Goal: Task Accomplishment & Management: Use online tool/utility

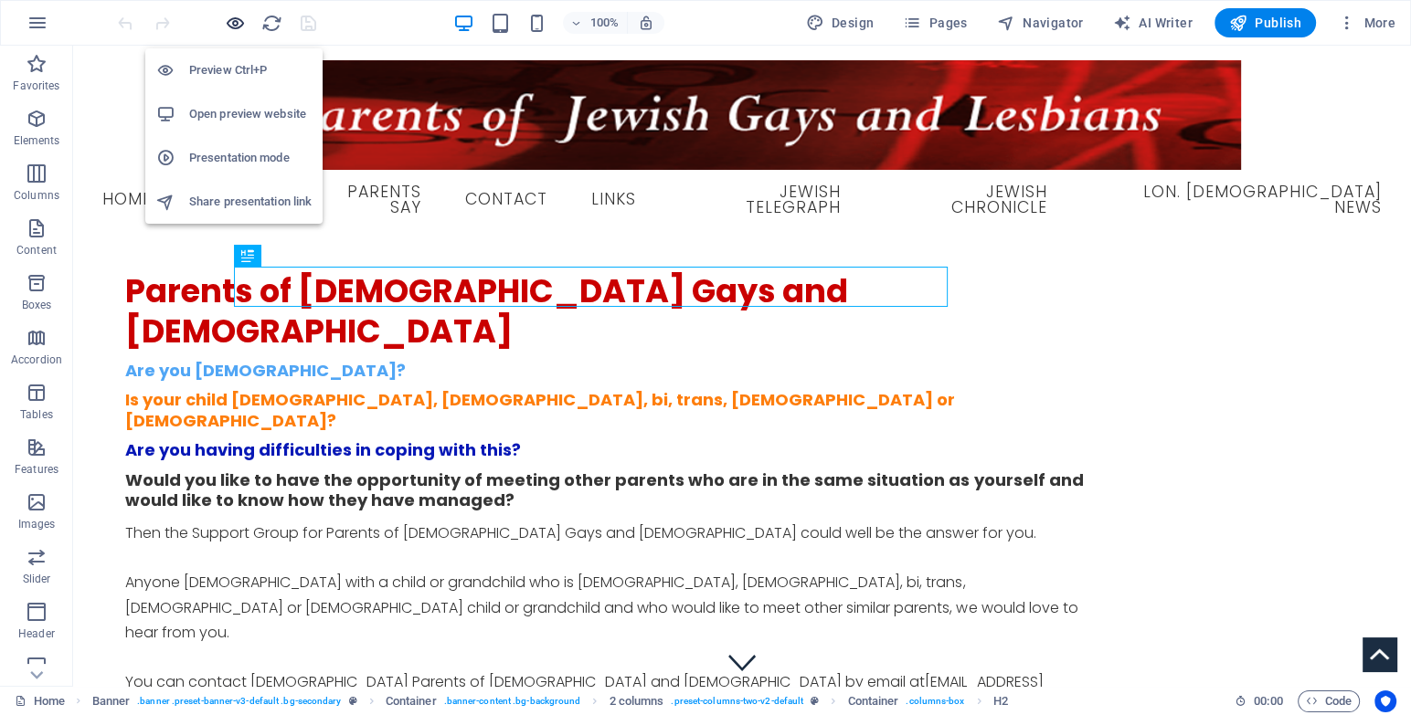
click at [231, 21] on icon "button" at bounding box center [235, 23] width 21 height 21
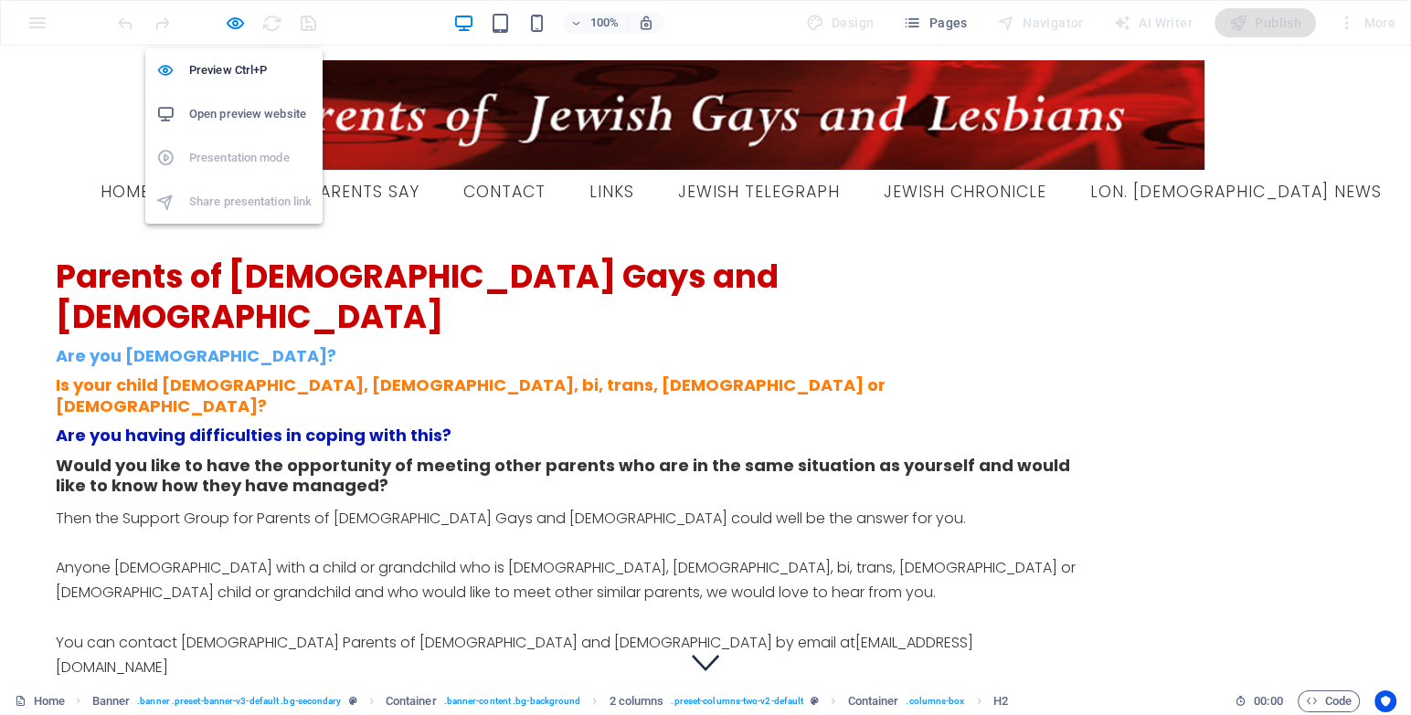
click at [228, 116] on h6 "Open preview website" at bounding box center [250, 114] width 122 height 22
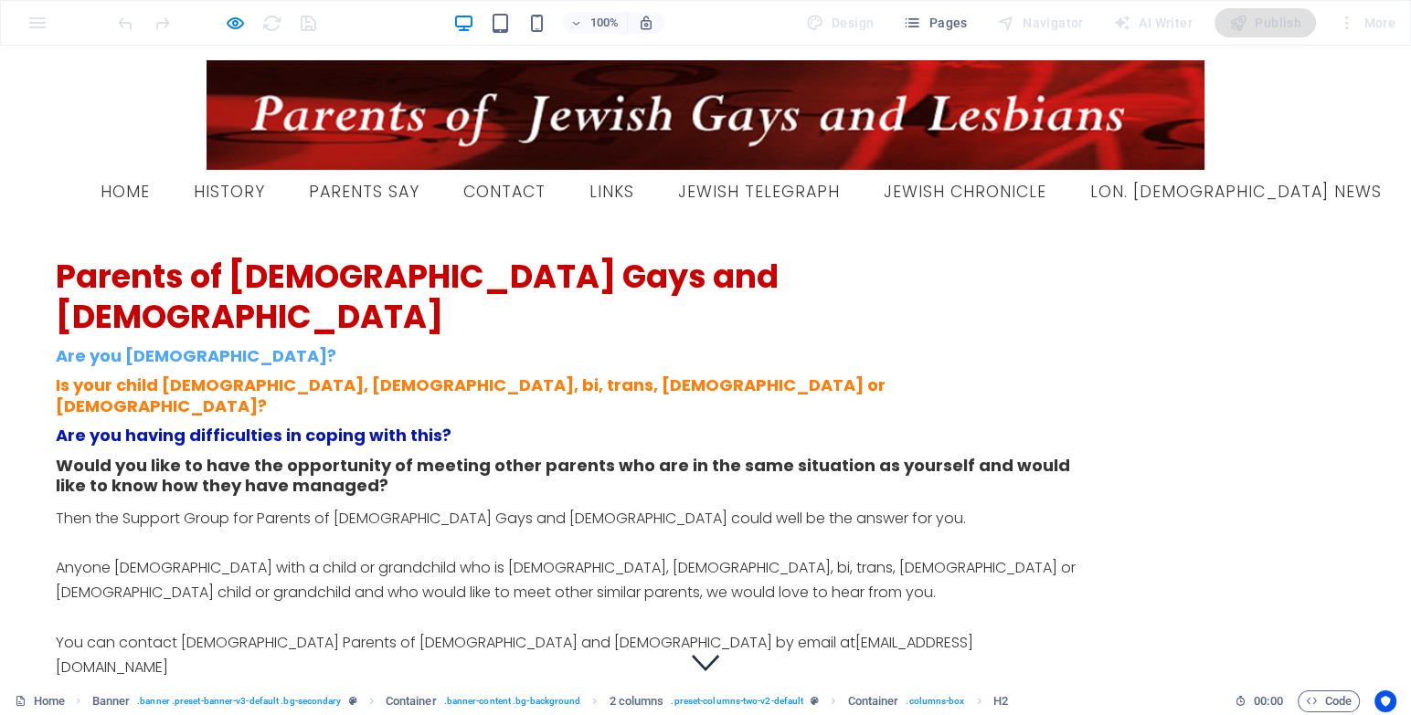
click at [343, 86] on img at bounding box center [705, 115] width 998 height 110
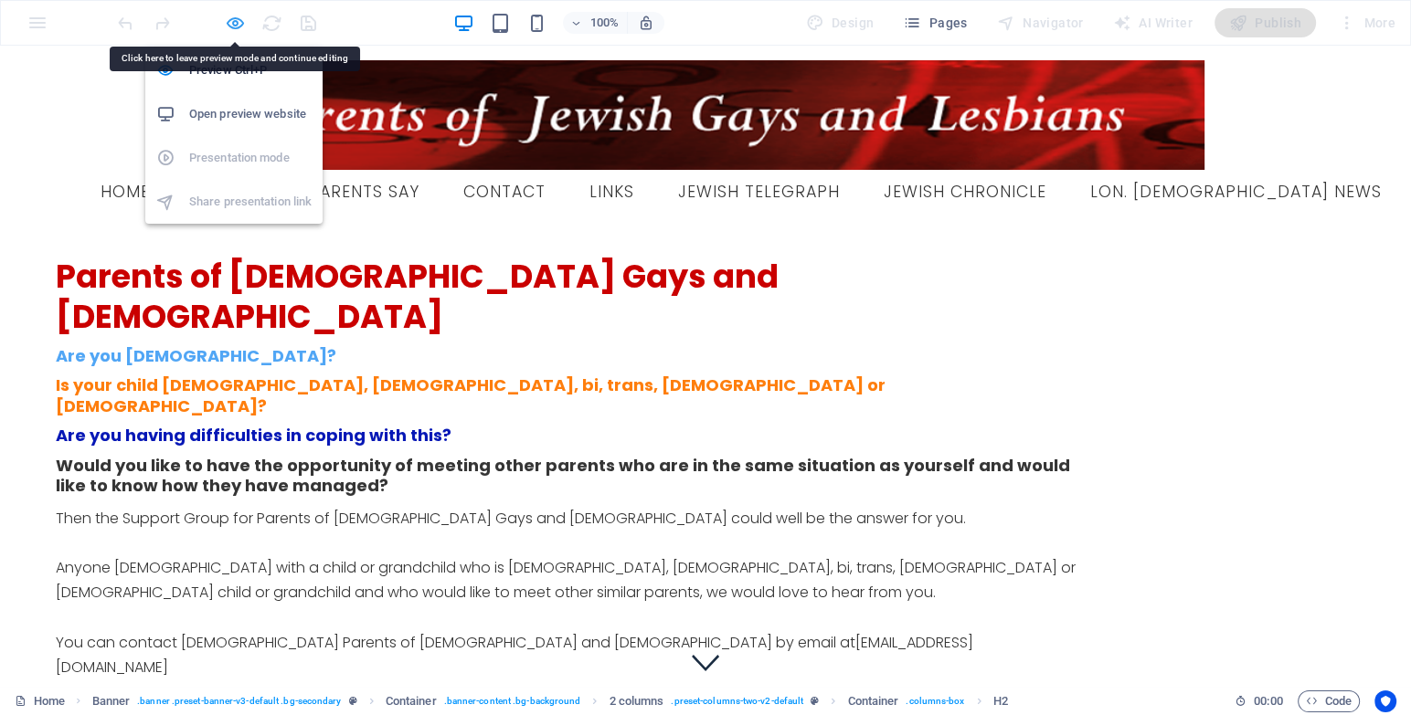
click at [230, 14] on icon "button" at bounding box center [235, 23] width 21 height 21
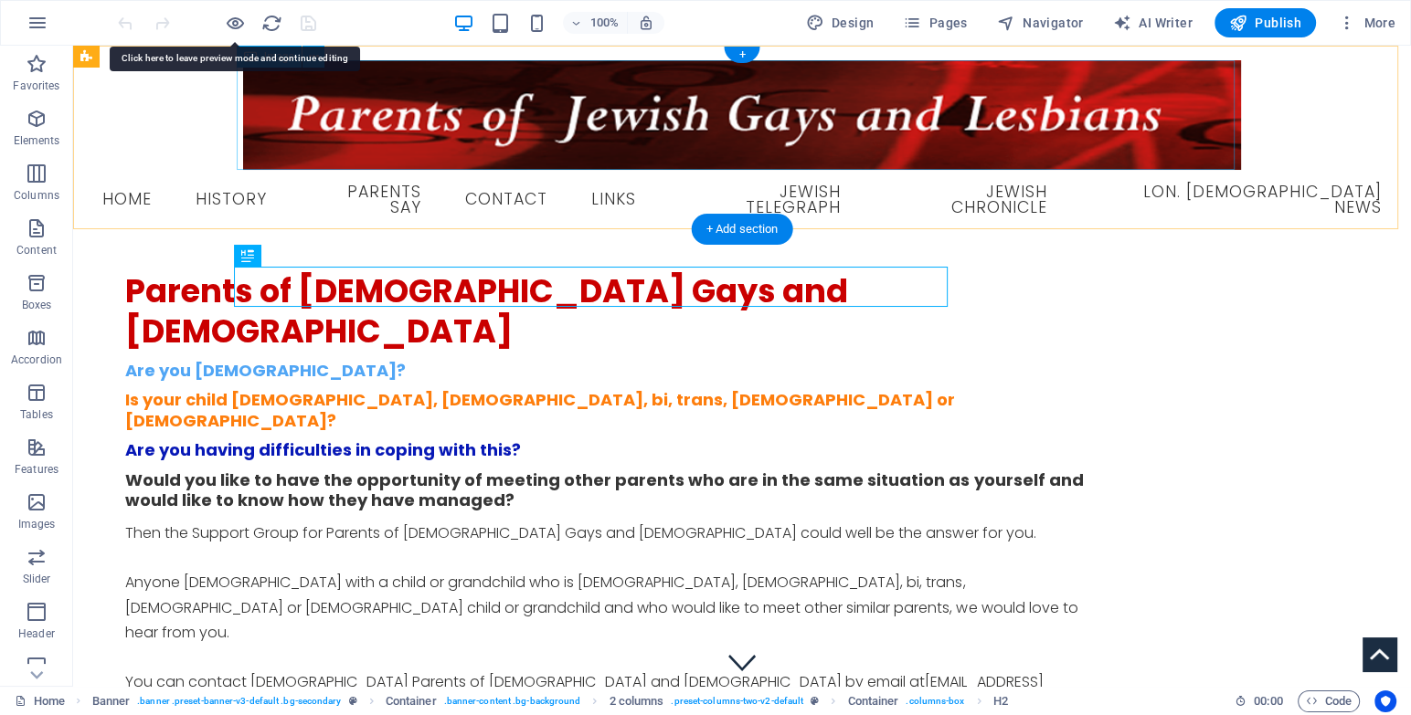
click at [384, 139] on figure at bounding box center [742, 115] width 1308 height 110
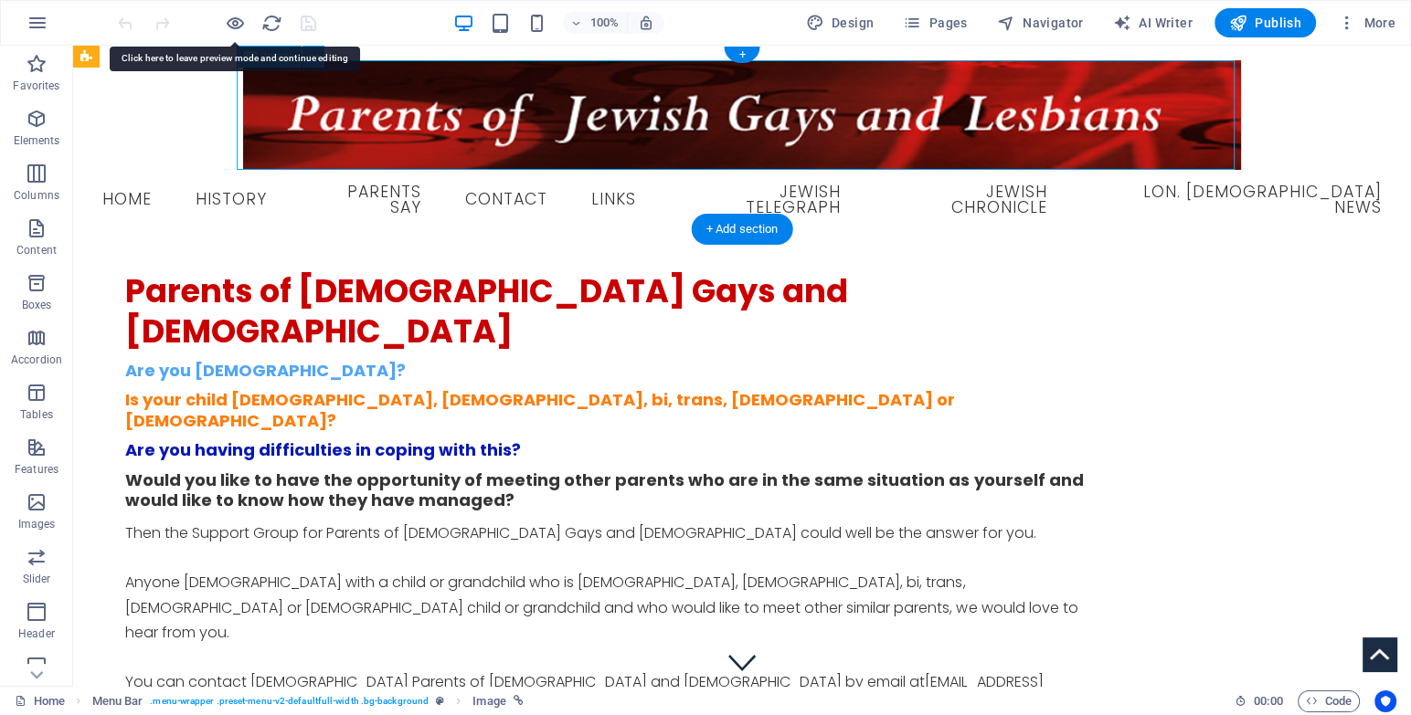
click at [348, 118] on figure at bounding box center [742, 115] width 1308 height 110
select select "px"
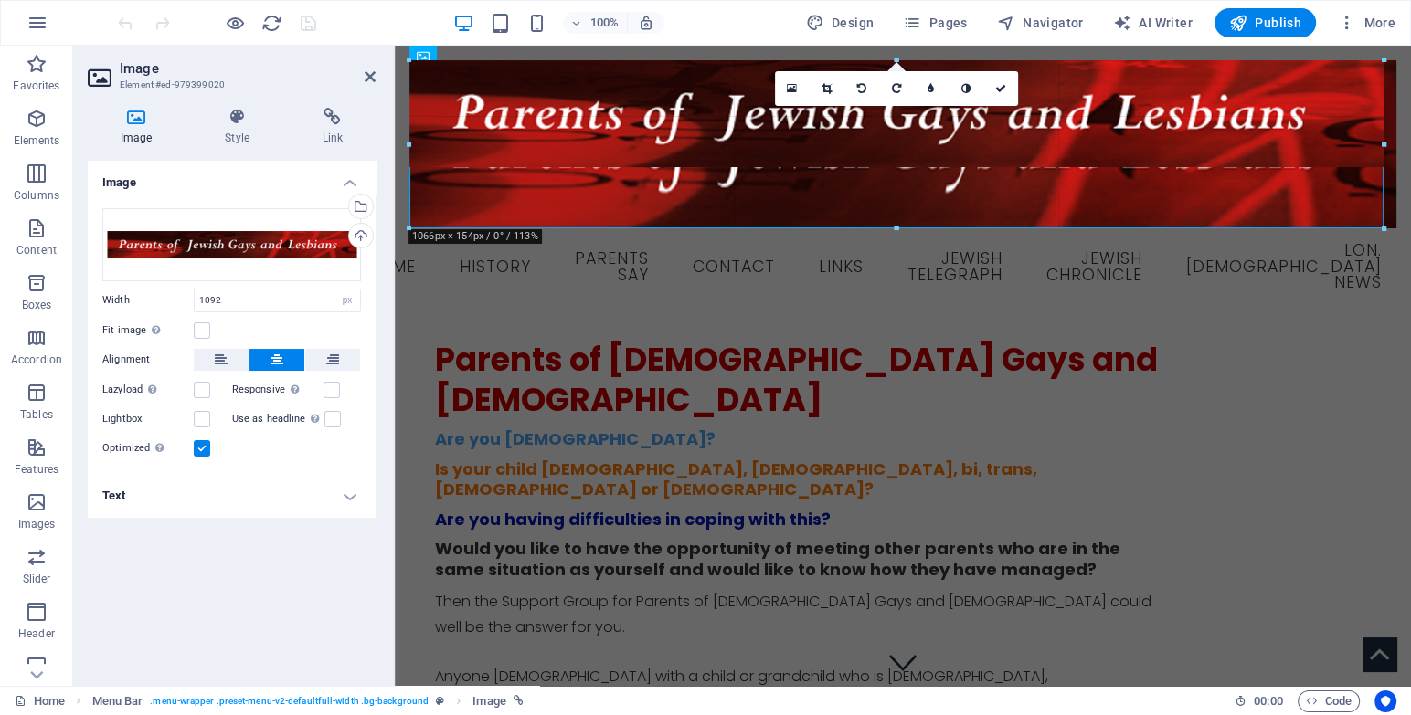
drag, startPoint x: 407, startPoint y: 58, endPoint x: 217, endPoint y: 3, distance: 198.9
click at [217, 46] on section "Favorites Elements Columns Content Boxes Accordion Tables Features Images Slide…" at bounding box center [705, 366] width 1411 height 640
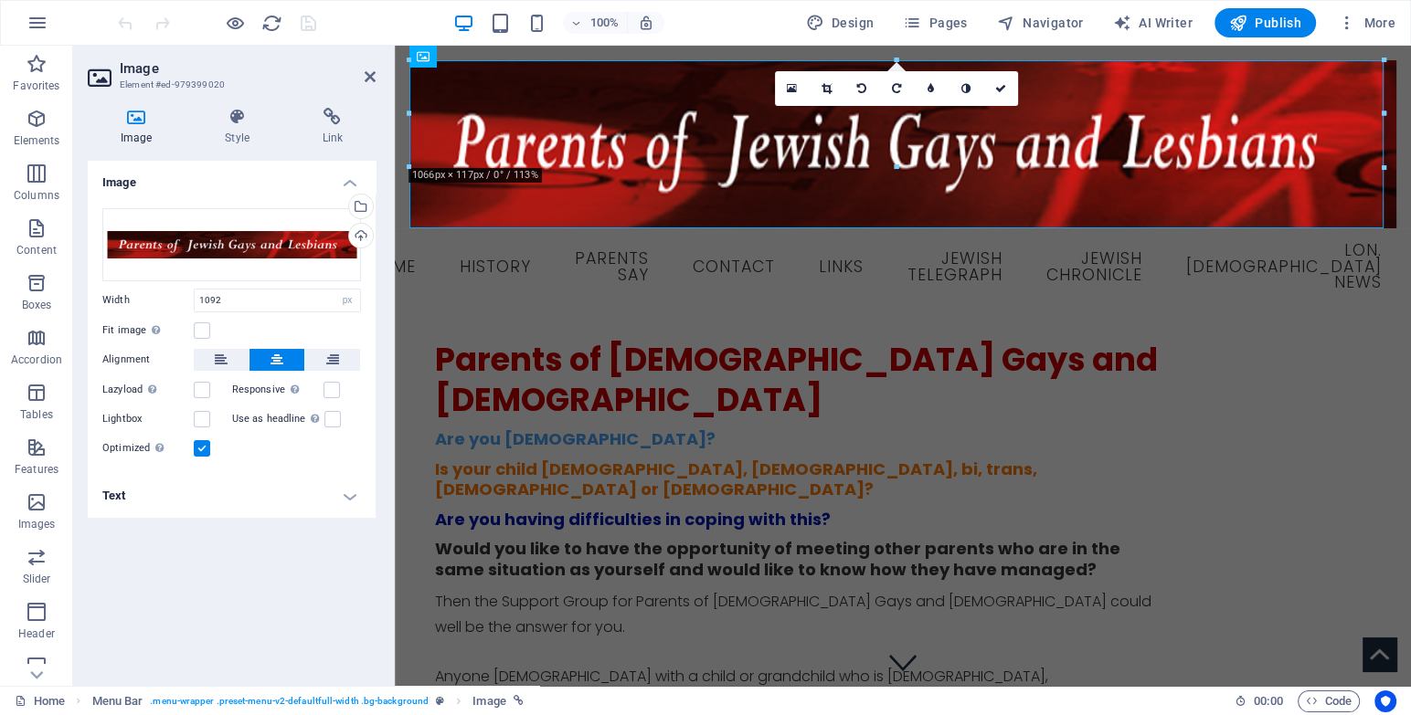
click at [386, 214] on div "Image Style Link Image Drag files here, click to choose files or select files f…" at bounding box center [231, 389] width 317 height 593
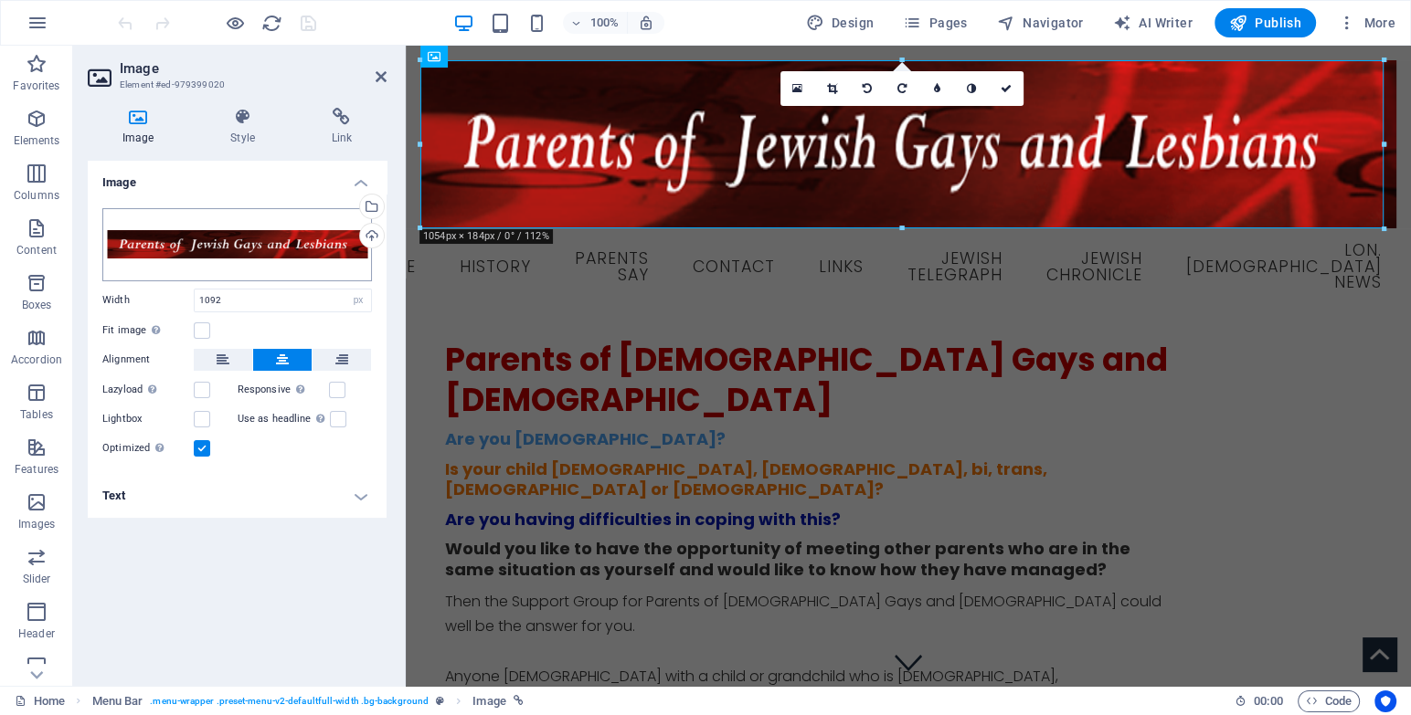
drag, startPoint x: 392, startPoint y: 214, endPoint x: 286, endPoint y: 217, distance: 106.0
click at [281, 216] on aside "Image Element #ed-979399020 Image Style Link Image Drag files here, click to ch…" at bounding box center [239, 366] width 333 height 640
click at [576, 426] on div at bounding box center [808, 424] width 726 height 9
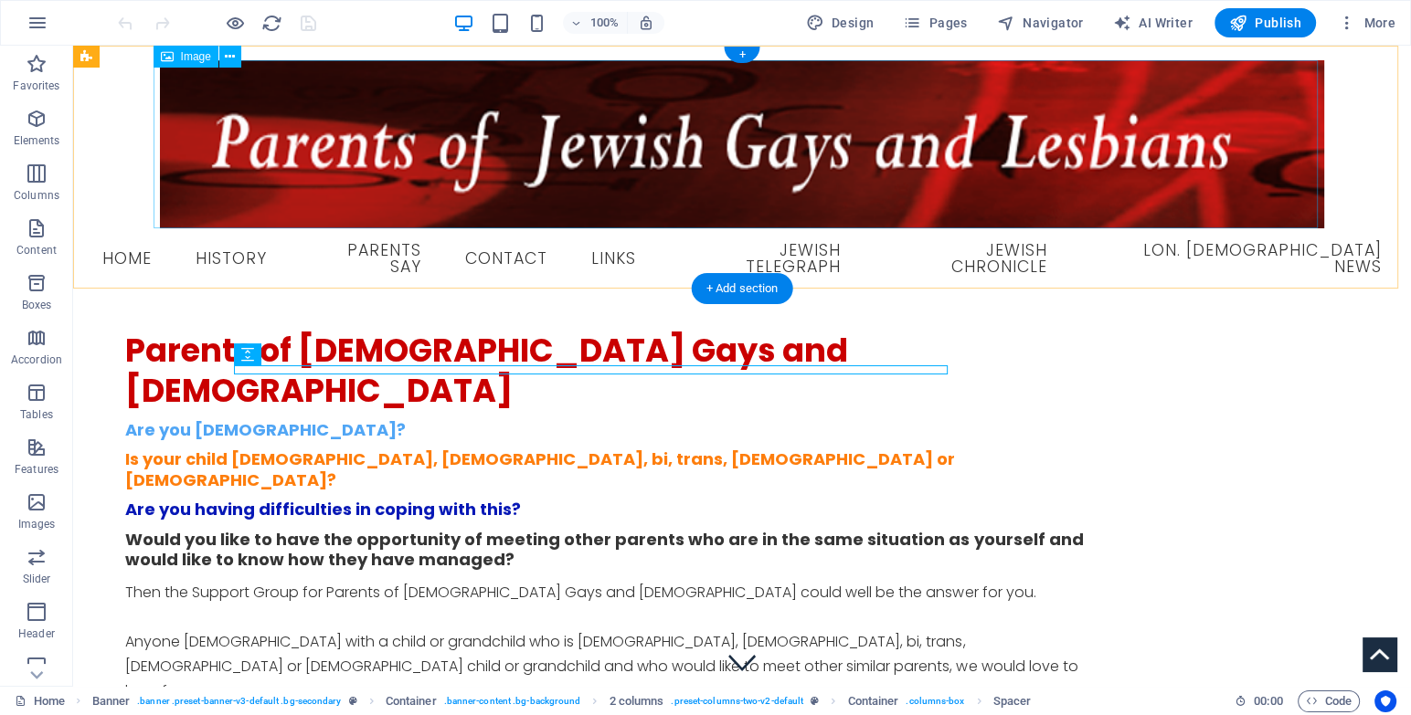
click at [311, 156] on figure at bounding box center [742, 144] width 1308 height 168
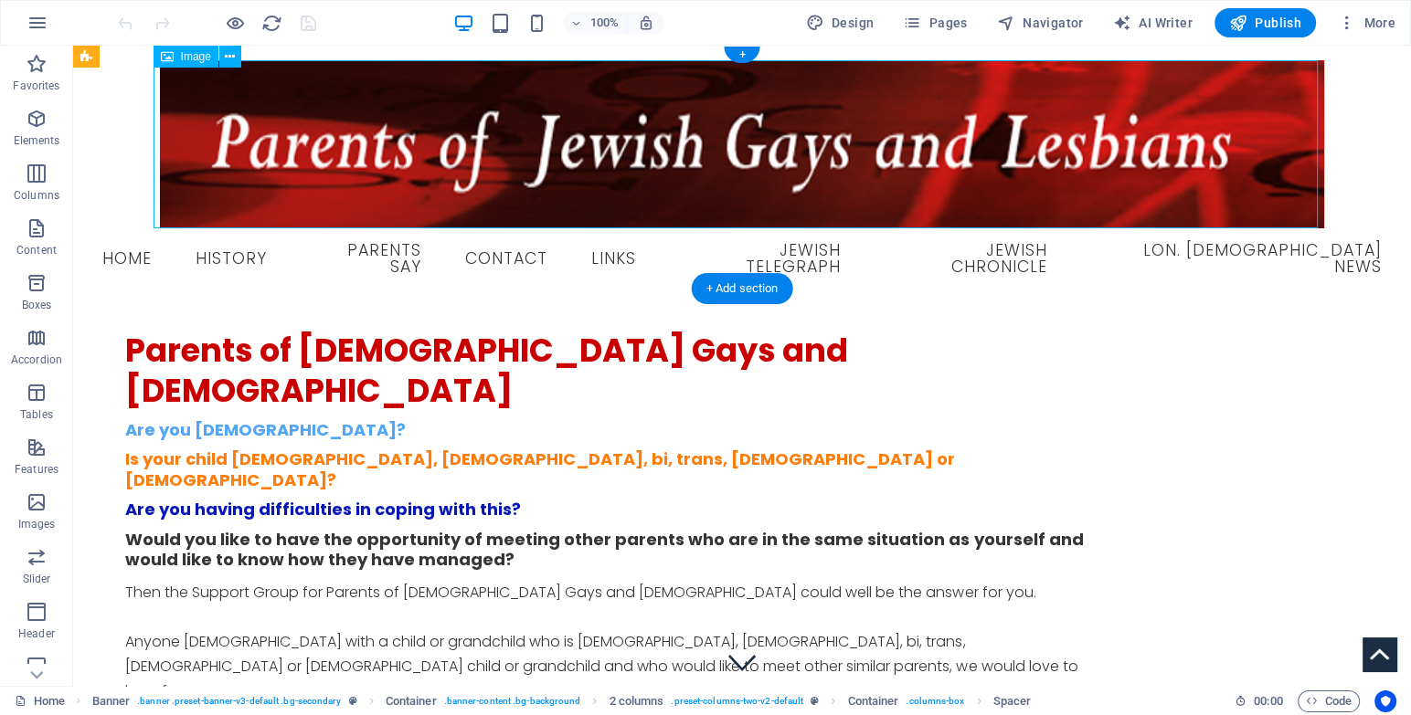
click at [311, 156] on figure at bounding box center [742, 144] width 1308 height 168
select select "px"
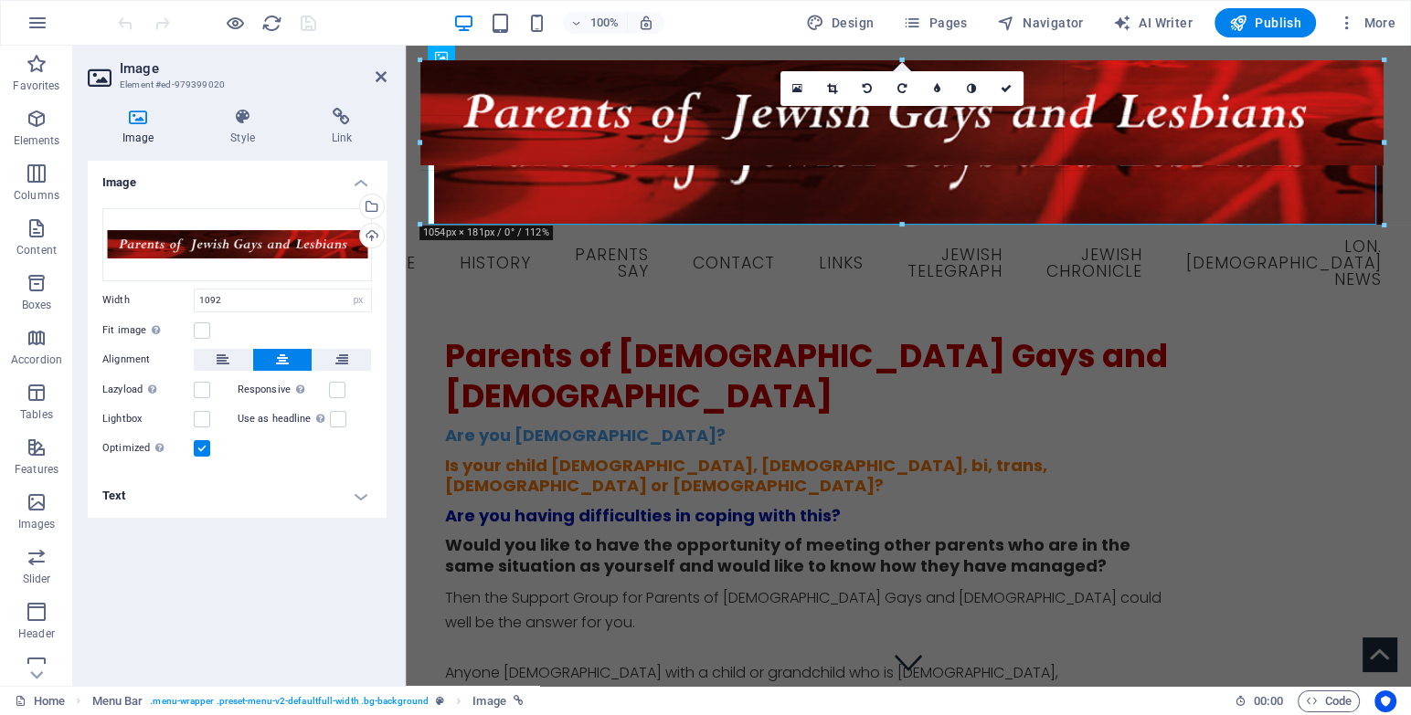
drag, startPoint x: 419, startPoint y: 61, endPoint x: 27, endPoint y: 30, distance: 393.2
type input "1038"
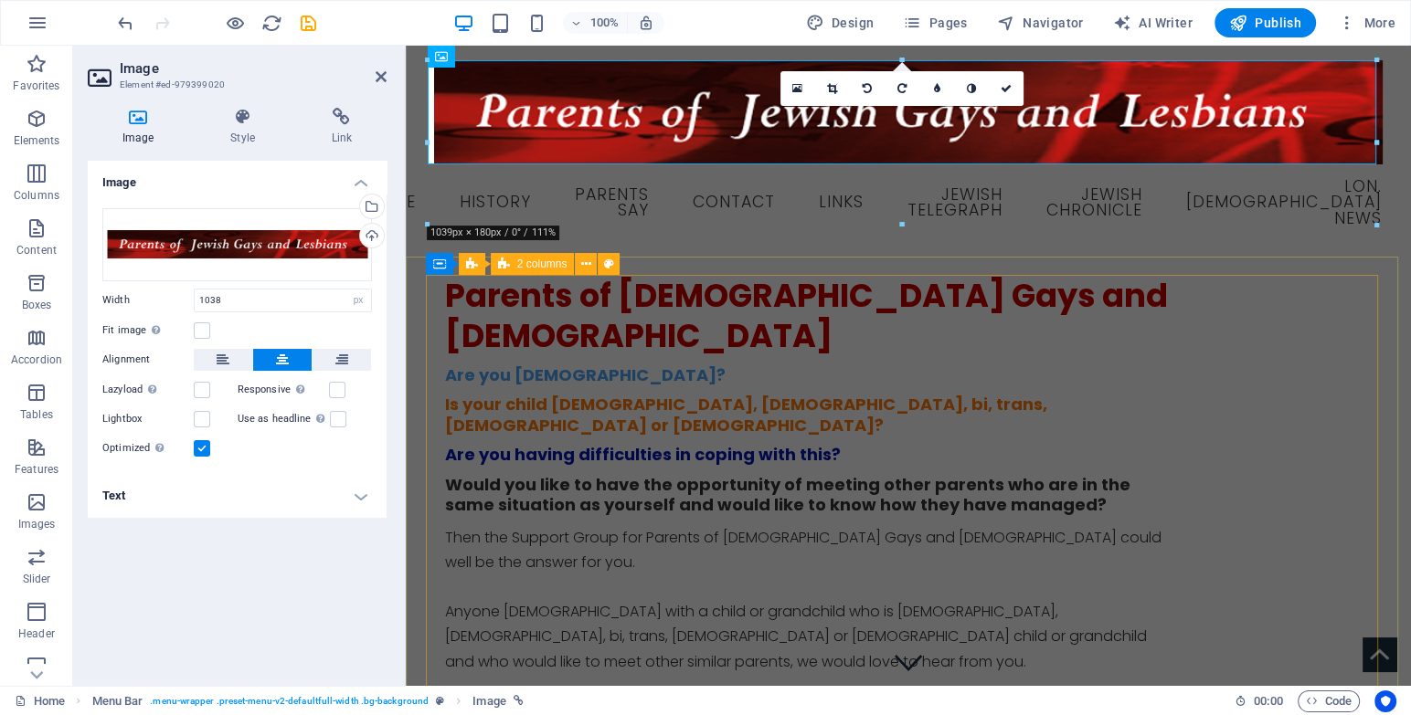
click at [445, 373] on div "Parents of [DEMOGRAPHIC_DATA] Gays and [DEMOGRAPHIC_DATA] Are you [DEMOGRAPHIC_…" at bounding box center [908, 680] width 926 height 809
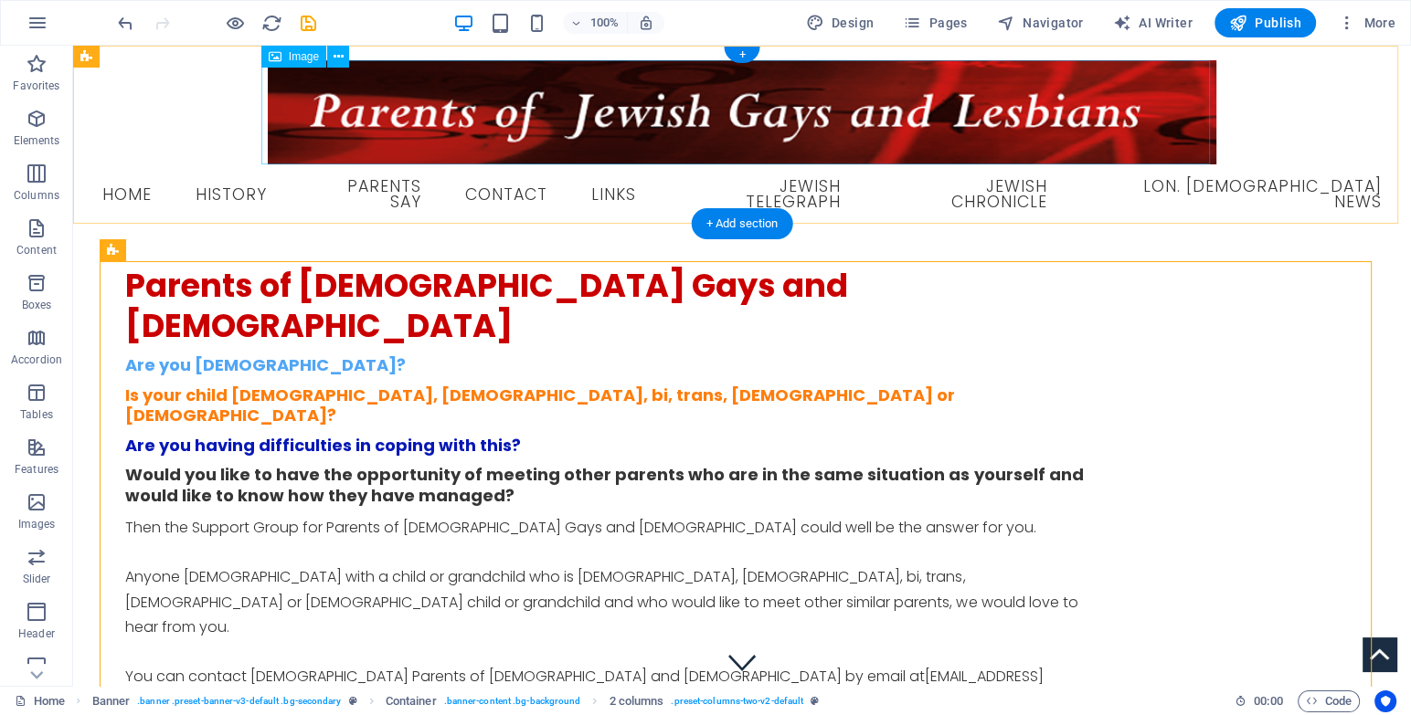
click at [354, 128] on figure at bounding box center [742, 112] width 1308 height 104
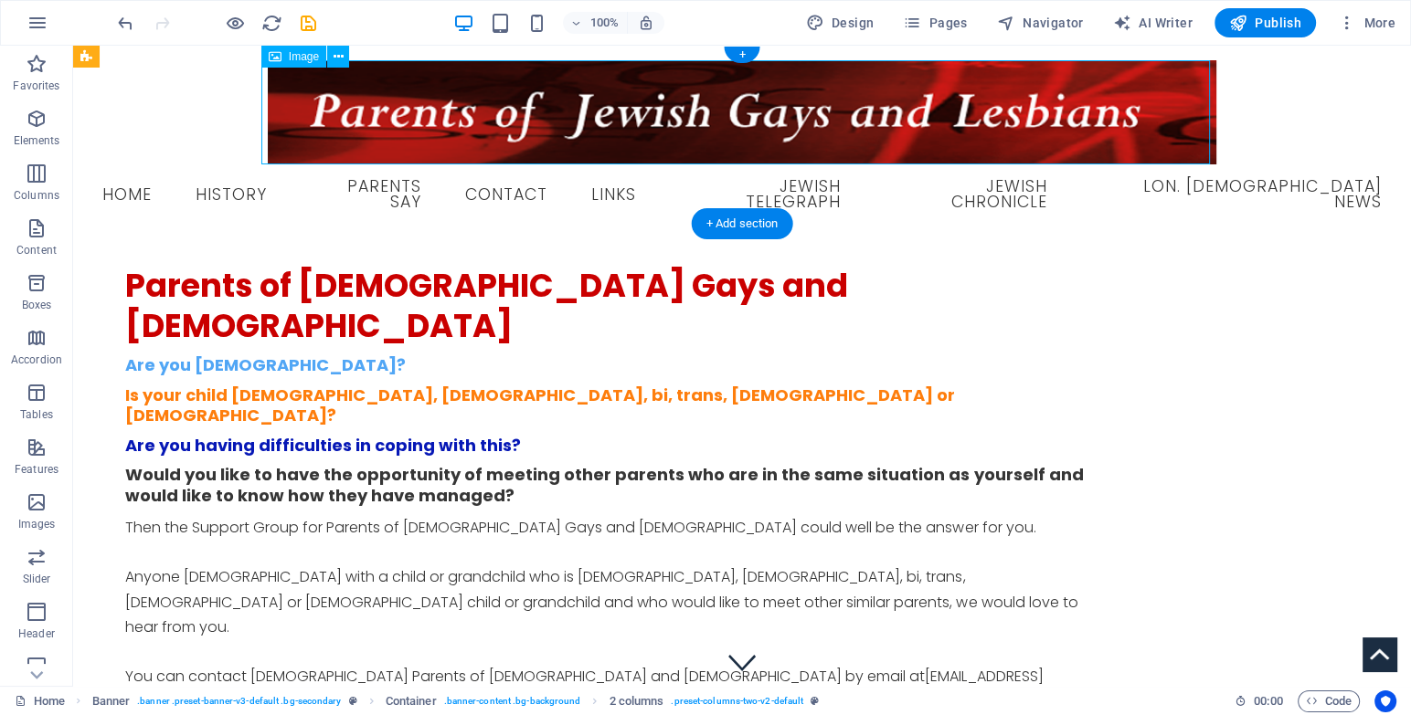
click at [354, 128] on figure at bounding box center [742, 112] width 1308 height 104
select select "px"
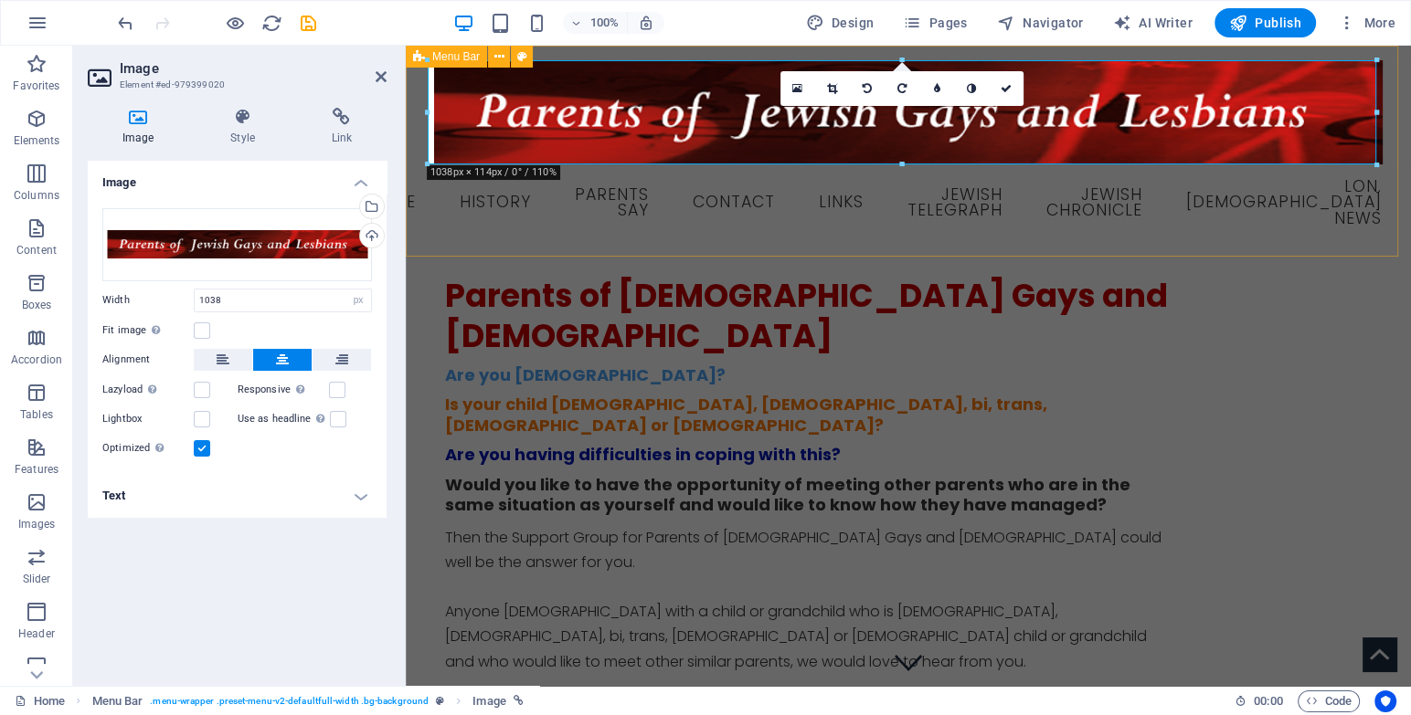
drag, startPoint x: 830, startPoint y: 207, endPoint x: 407, endPoint y: 164, distance: 425.3
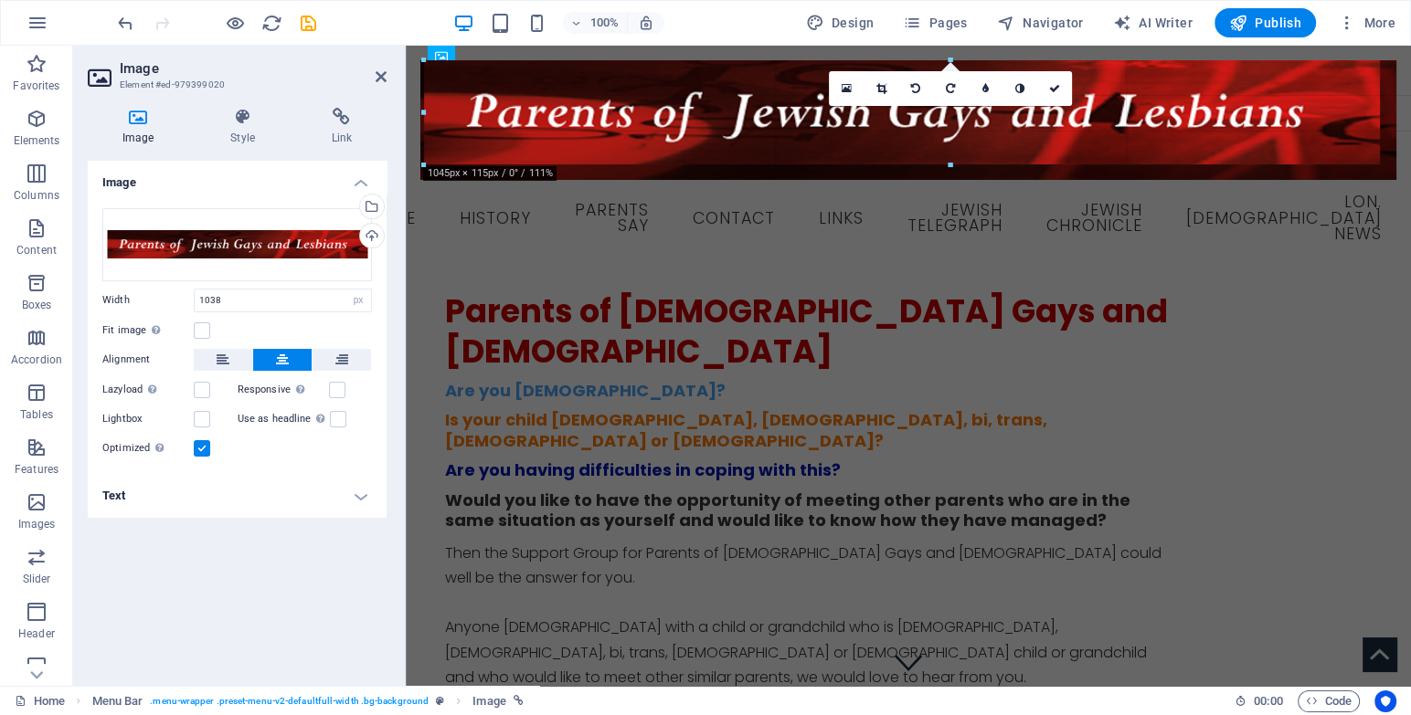
drag, startPoint x: 425, startPoint y: 165, endPoint x: 411, endPoint y: 177, distance: 18.1
type input "1053"
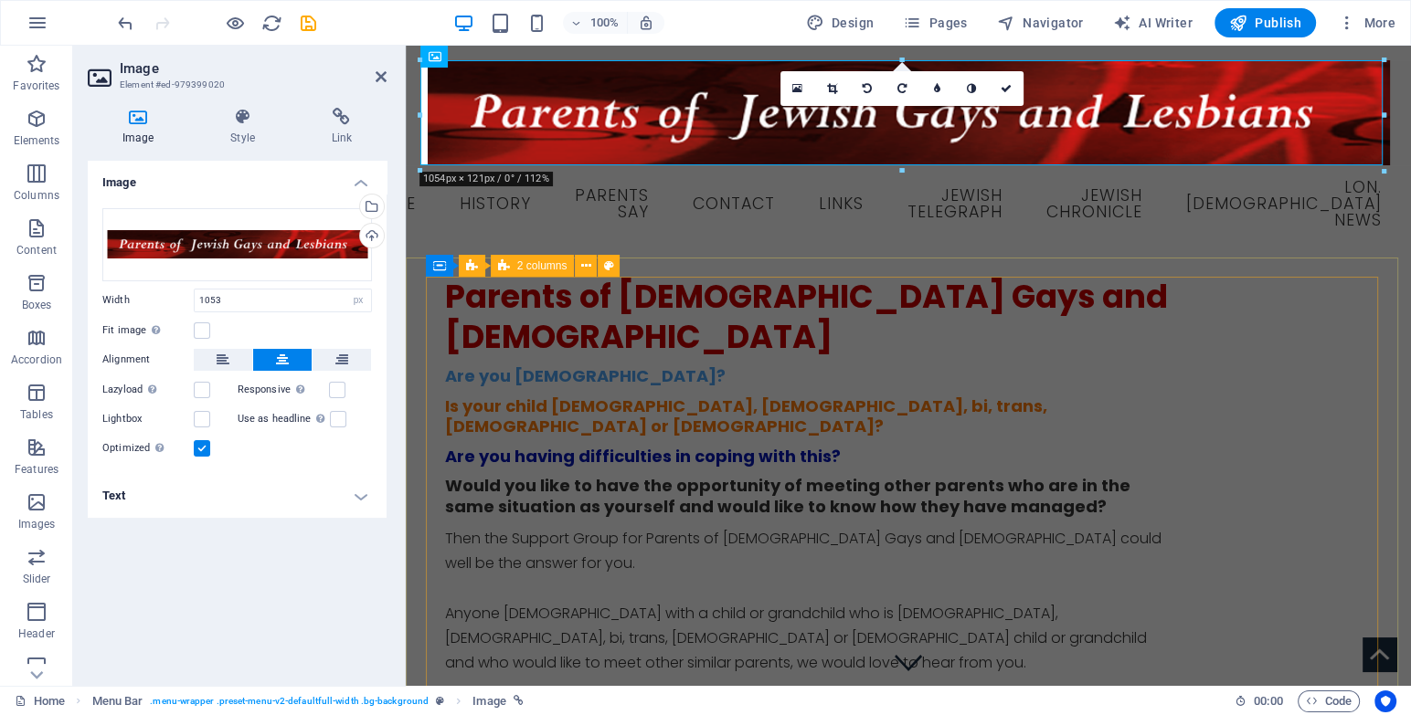
click at [519, 402] on div "Parents of [DEMOGRAPHIC_DATA] Gays and [DEMOGRAPHIC_DATA] Are you [DEMOGRAPHIC_…" at bounding box center [908, 681] width 926 height 809
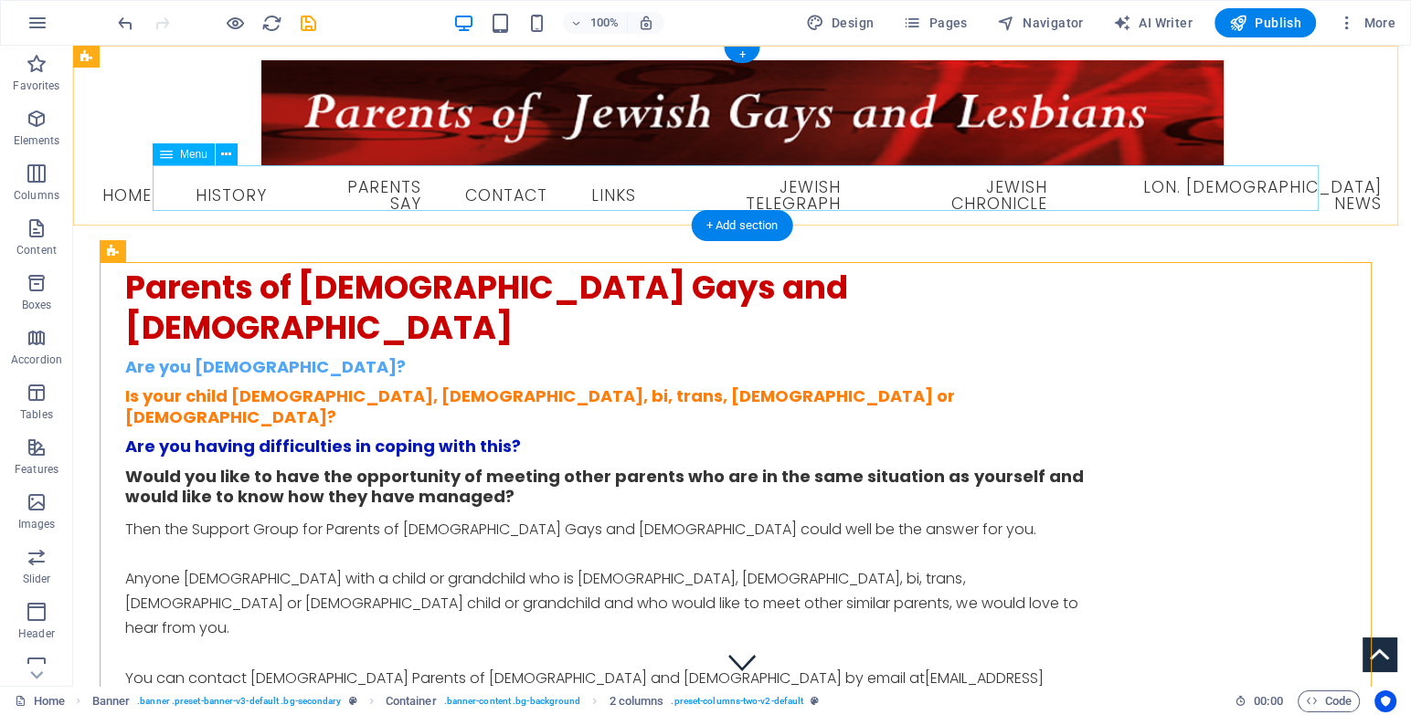
click at [244, 190] on nav "Home History Parents Say Contact Links Jewish Telegraph Jewish Chronicle Lon. […" at bounding box center [742, 195] width 1308 height 61
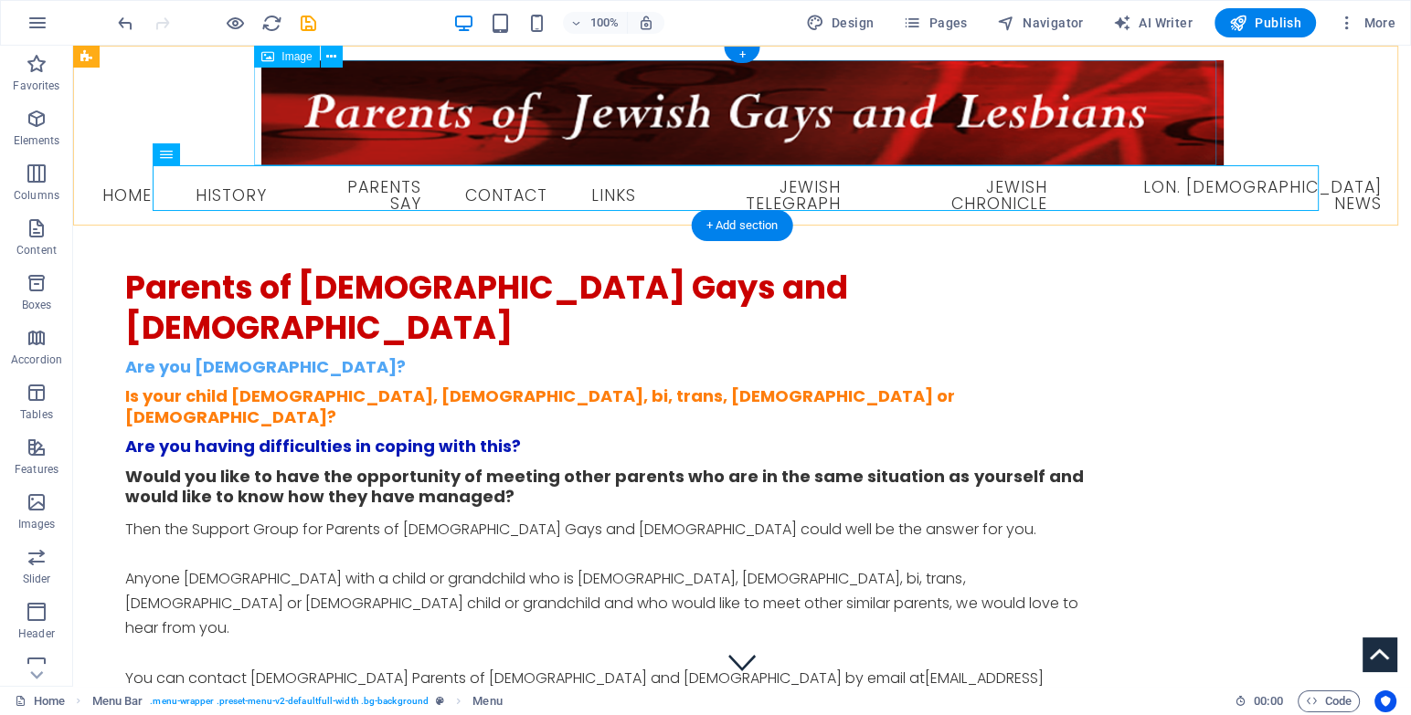
click at [372, 108] on figure at bounding box center [742, 112] width 1308 height 105
select select "px"
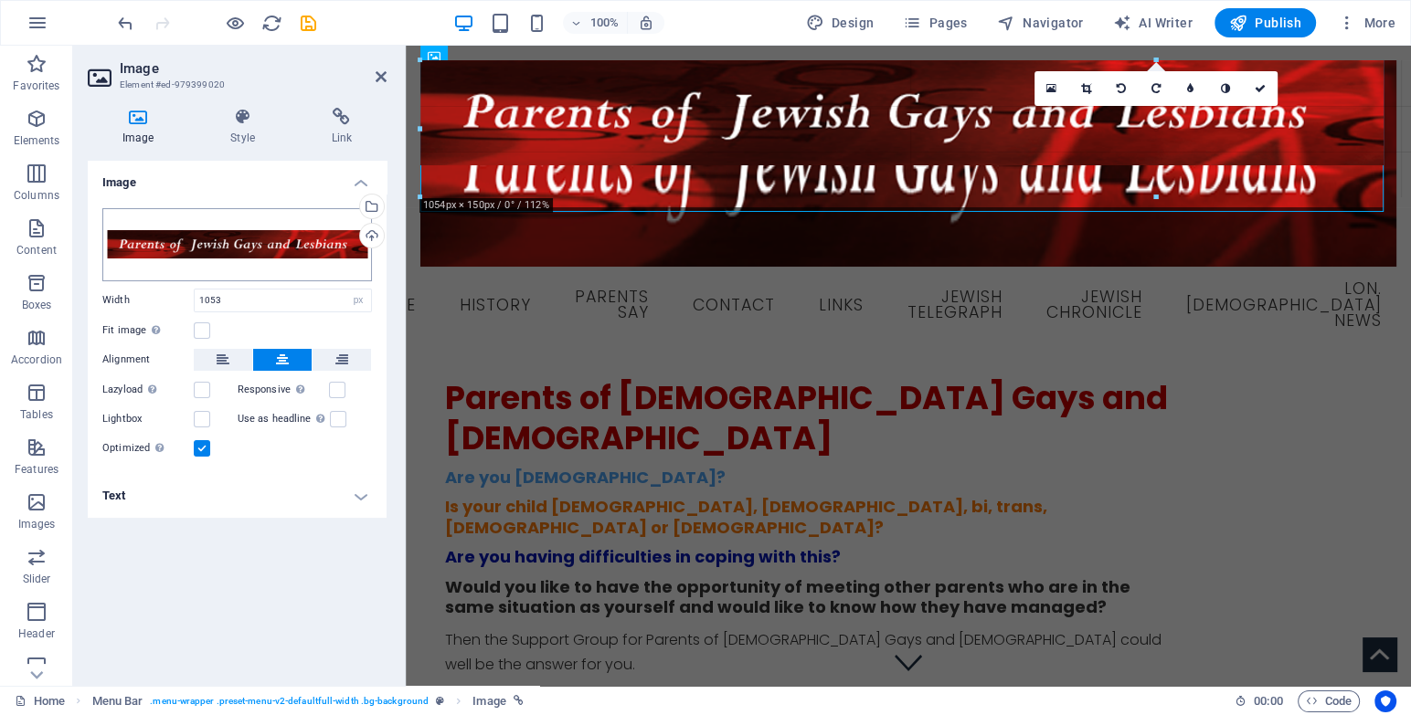
drag, startPoint x: 422, startPoint y: 162, endPoint x: 329, endPoint y: 263, distance: 137.7
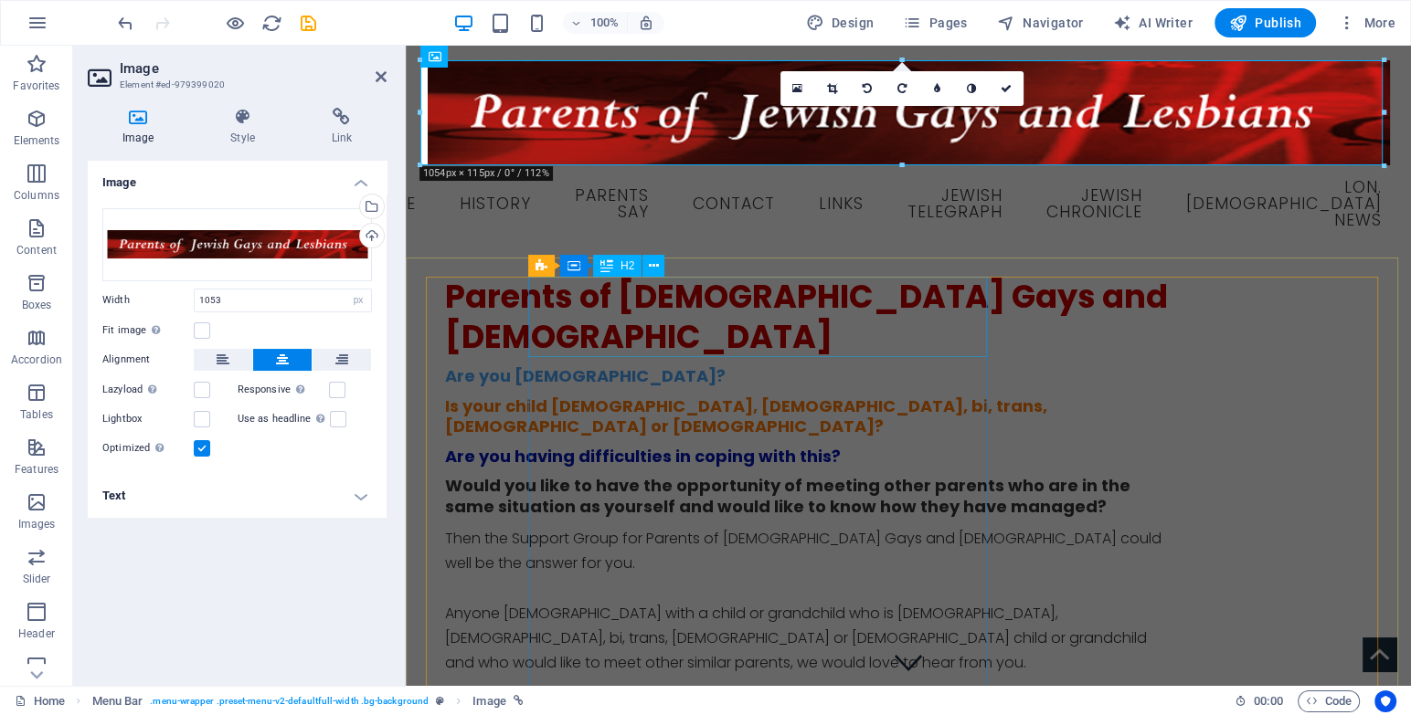
click at [534, 311] on div "Parents of [DEMOGRAPHIC_DATA] Gays and [DEMOGRAPHIC_DATA]" at bounding box center [808, 317] width 726 height 80
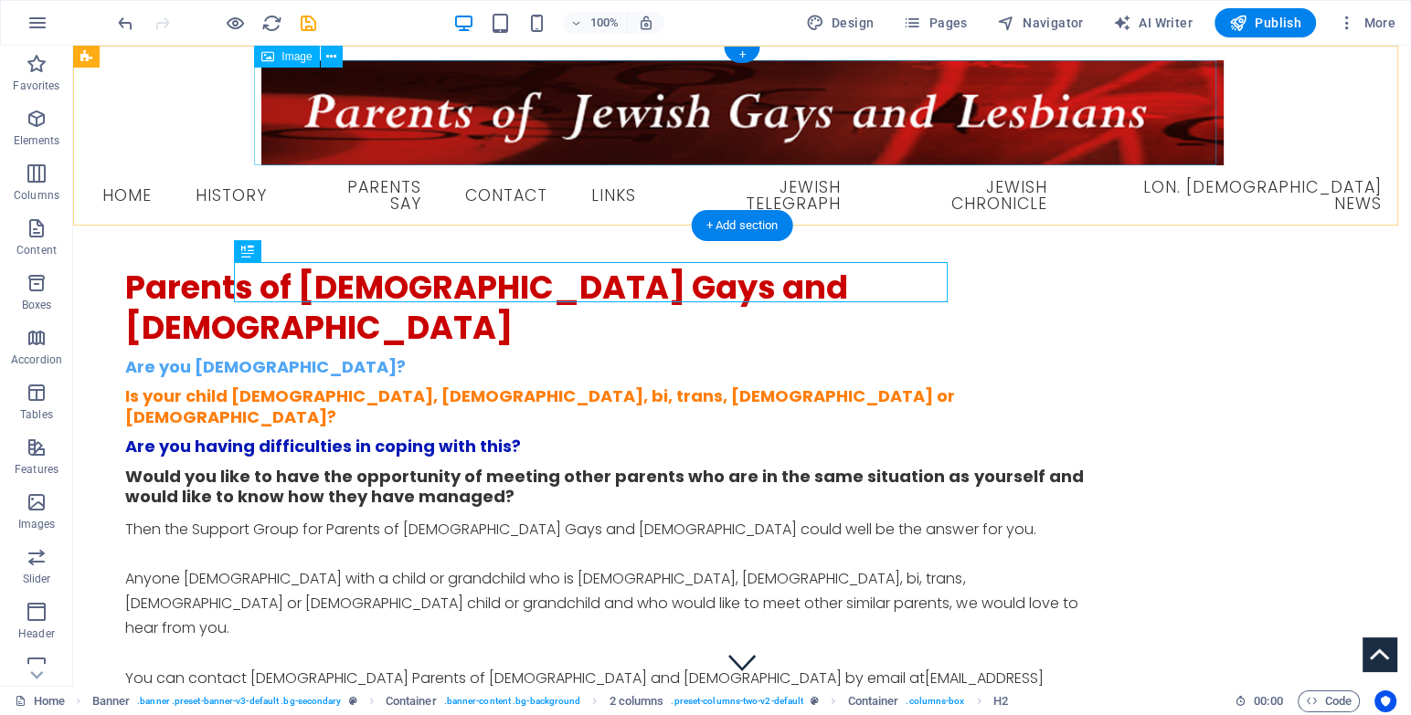
click at [290, 128] on figure at bounding box center [742, 112] width 1308 height 105
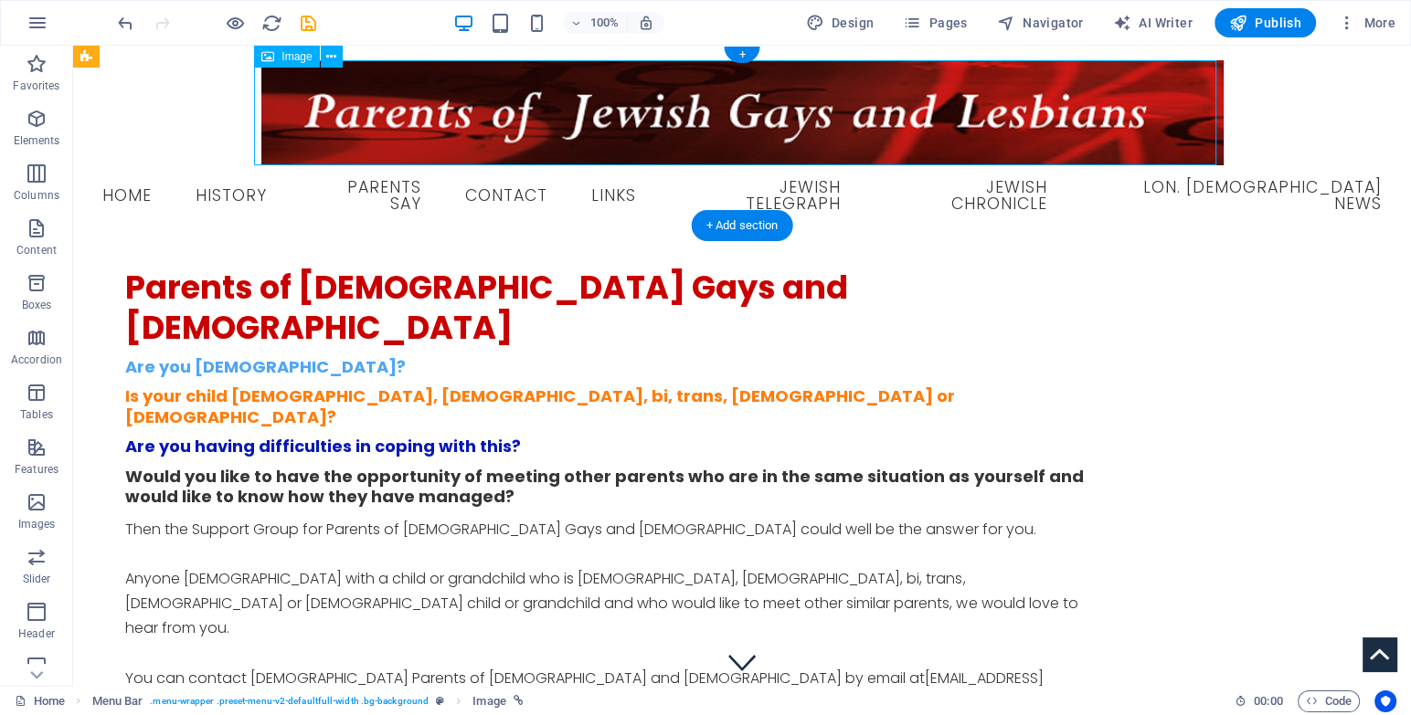
click at [290, 128] on figure at bounding box center [742, 112] width 1308 height 105
select select "px"
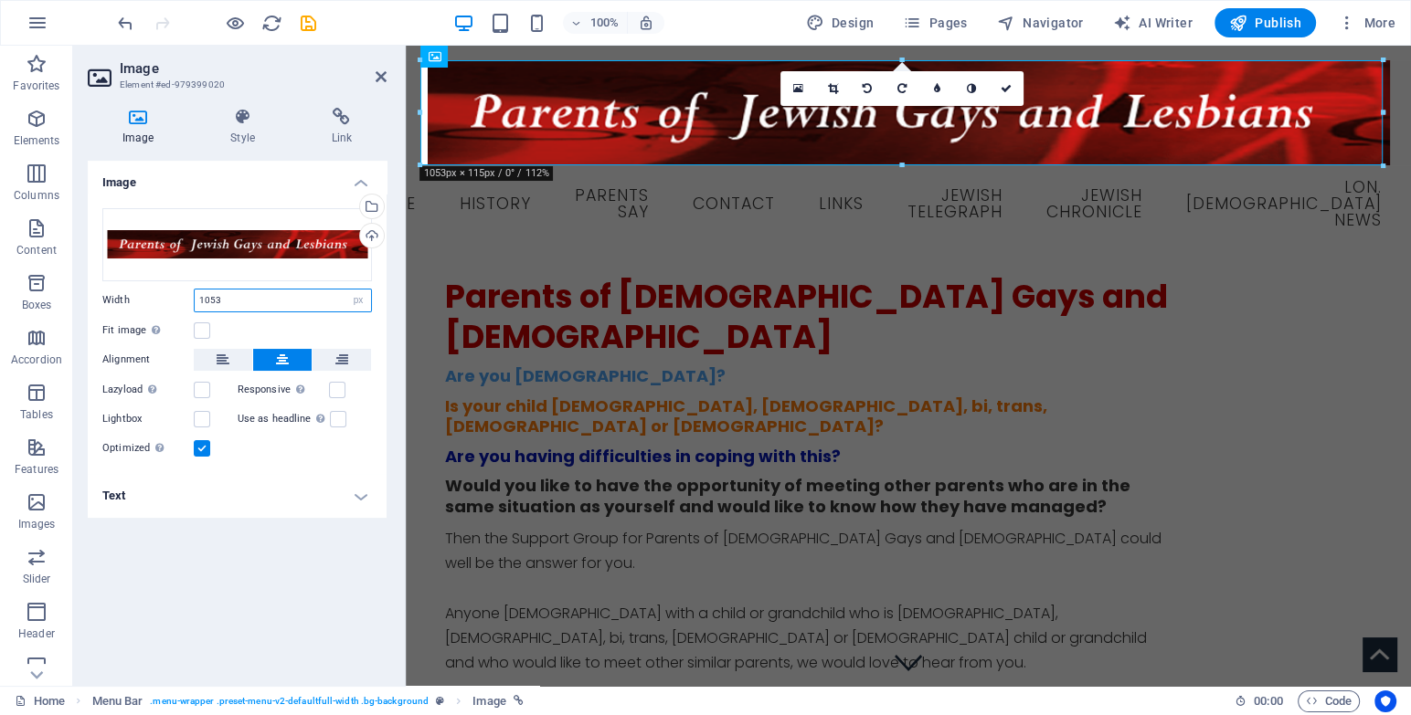
click at [233, 300] on input "1053" at bounding box center [283, 301] width 176 height 22
drag, startPoint x: 233, startPoint y: 300, endPoint x: 170, endPoint y: 300, distance: 63.0
click at [169, 301] on div "Width 1053 Default auto px rem % em vh vw" at bounding box center [237, 301] width 270 height 24
type input "1200"
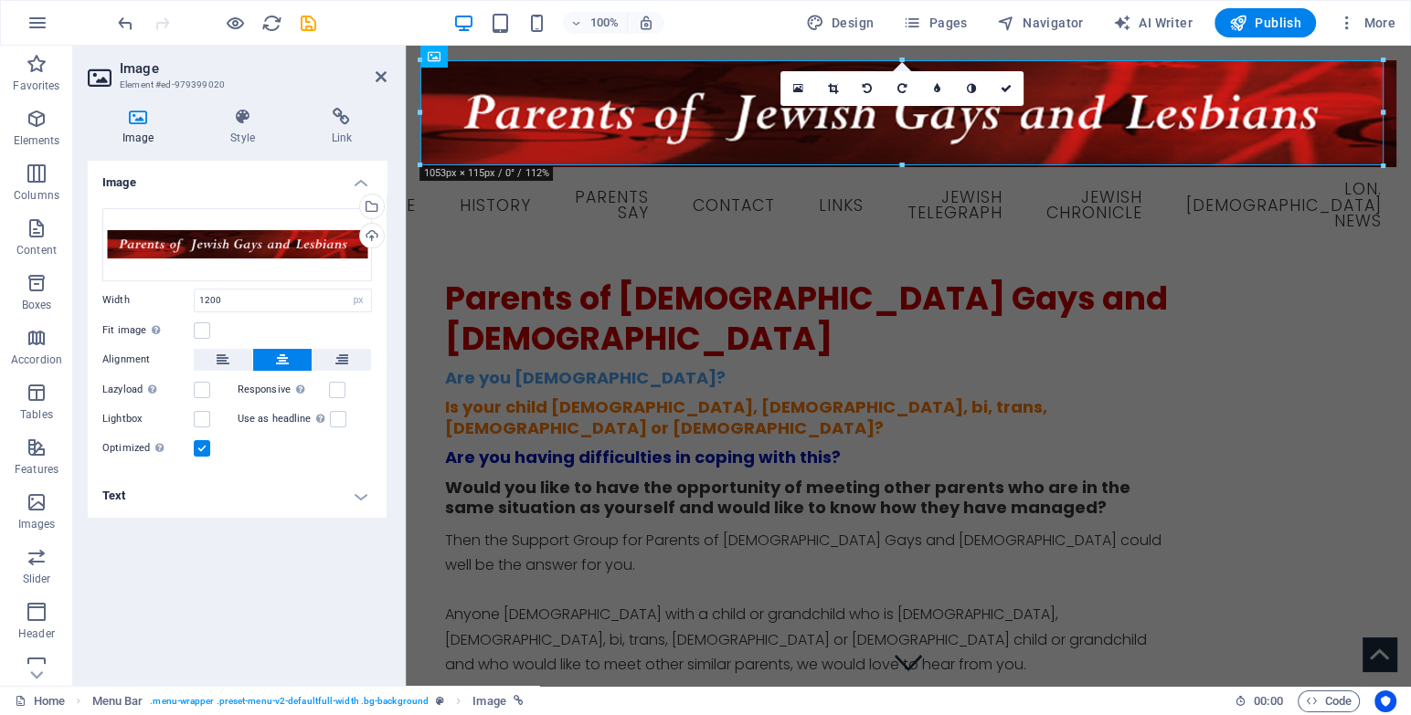
click at [175, 305] on div "Width 1200 Default auto px rem % em vh vw" at bounding box center [237, 301] width 270 height 24
click at [498, 294] on div "Parents of [DEMOGRAPHIC_DATA] Gays and [DEMOGRAPHIC_DATA] Are you [DEMOGRAPHIC_…" at bounding box center [908, 683] width 926 height 809
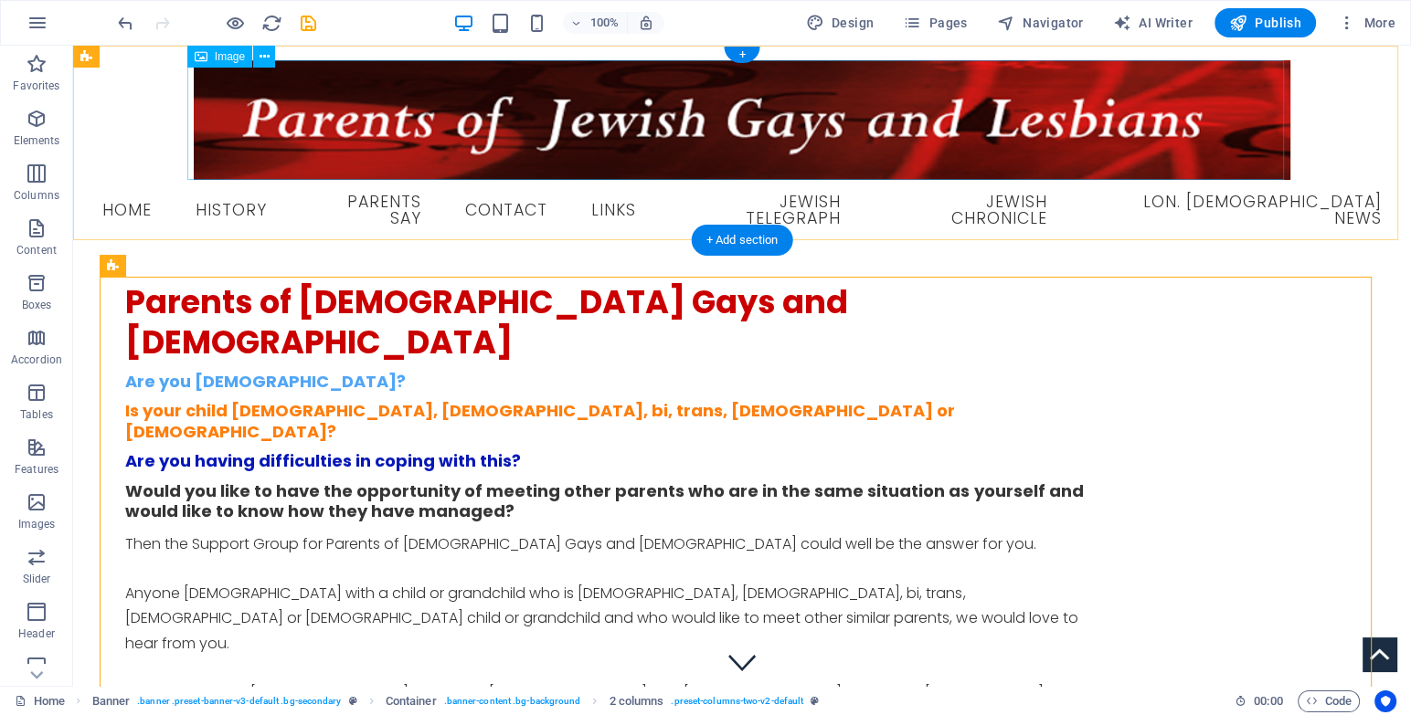
click at [367, 97] on figure at bounding box center [742, 120] width 1308 height 120
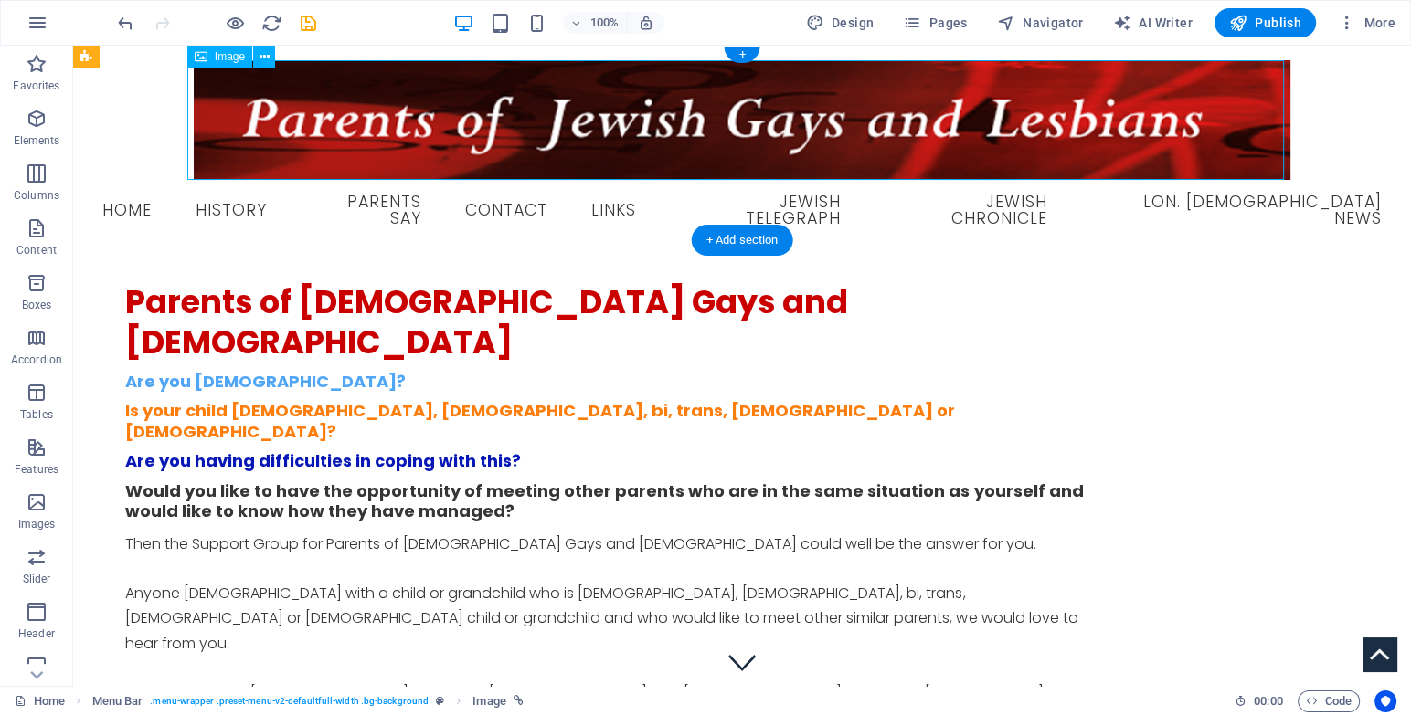
click at [367, 97] on figure at bounding box center [742, 120] width 1308 height 120
select select "px"
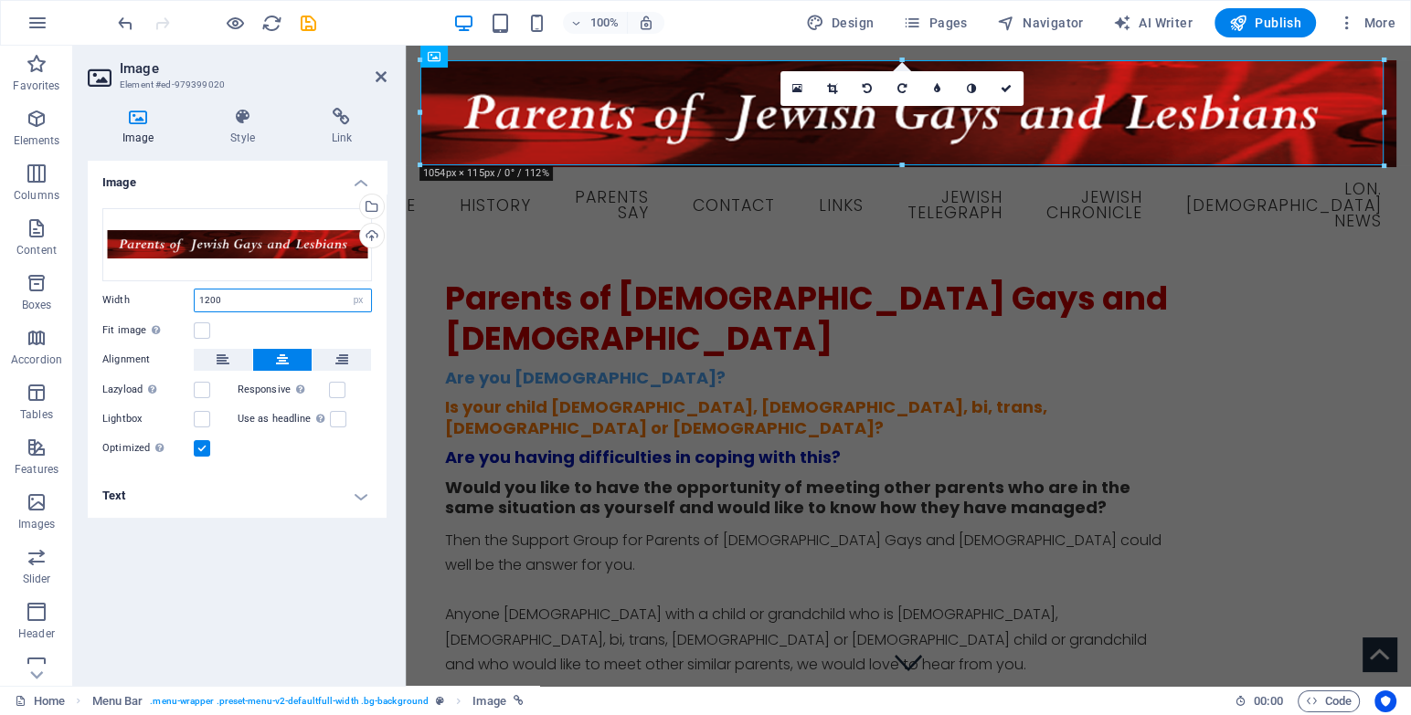
click at [252, 293] on input "1200" at bounding box center [283, 301] width 176 height 22
type input "1300"
click at [422, 362] on div "Parents of [DEMOGRAPHIC_DATA] Gays and [DEMOGRAPHIC_DATA] Are you [DEMOGRAPHIC_…" at bounding box center [908, 683] width 1005 height 848
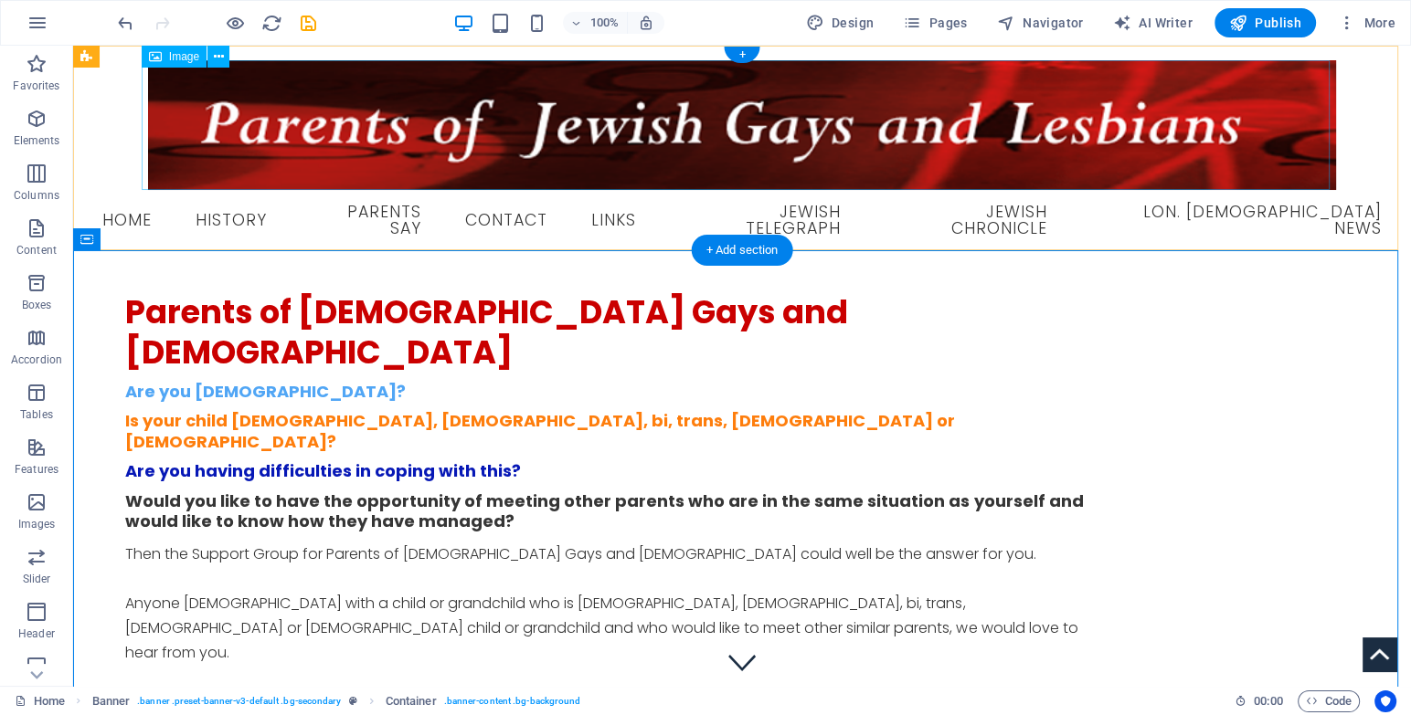
click at [395, 103] on figure at bounding box center [742, 125] width 1308 height 130
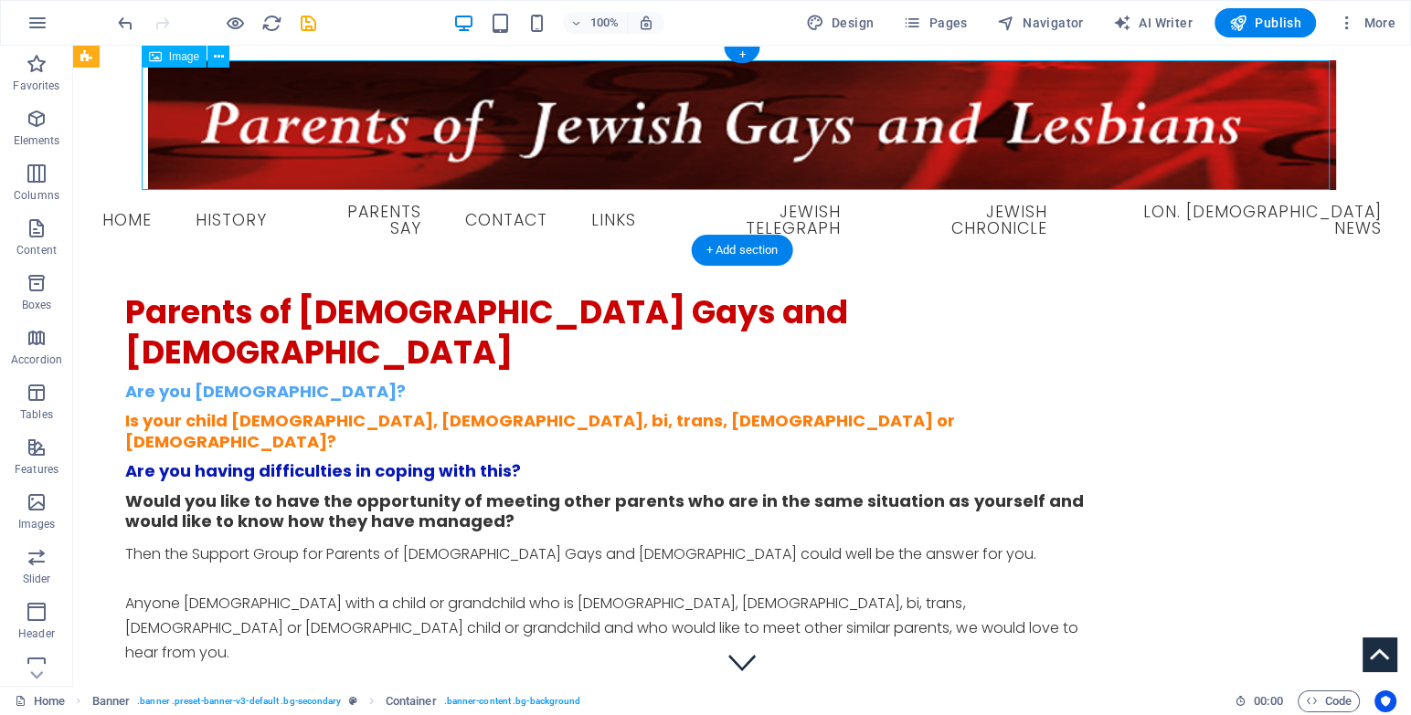
click at [395, 103] on figure at bounding box center [742, 125] width 1308 height 130
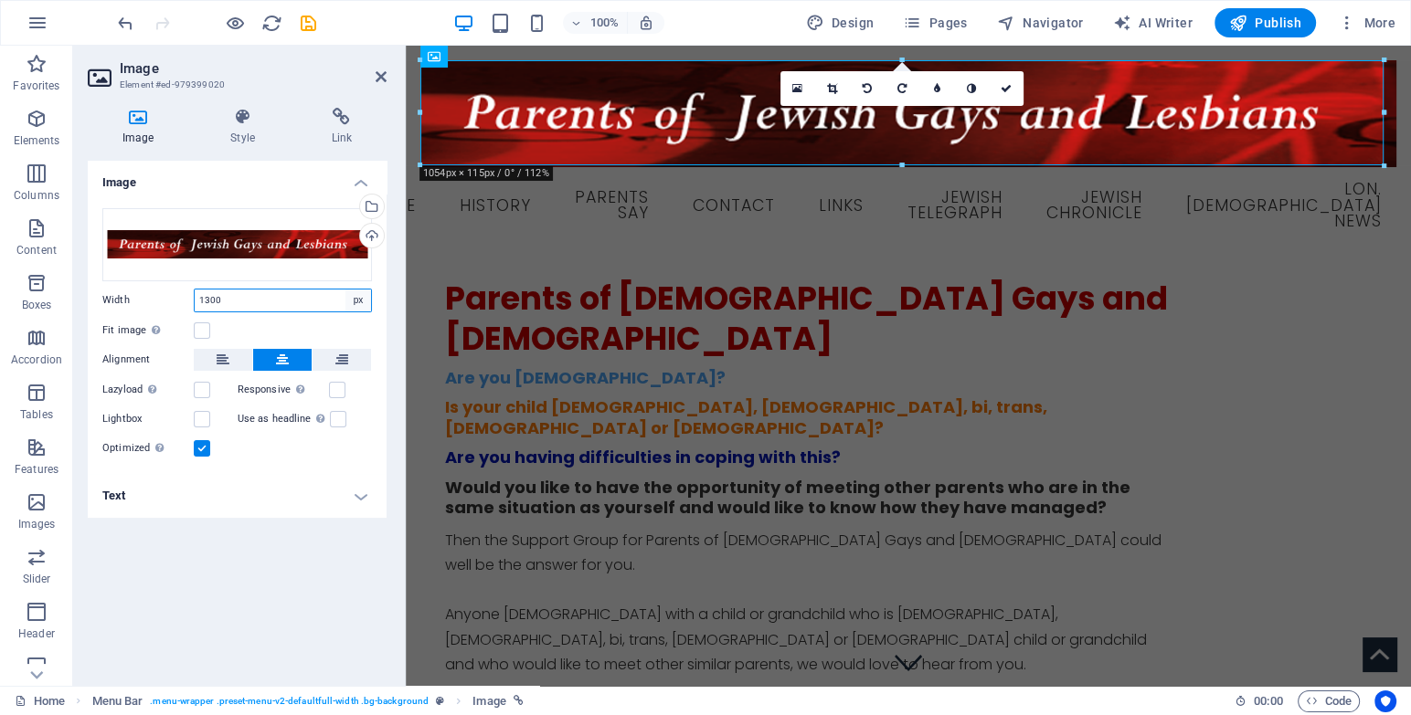
click at [359, 303] on select "Default auto px rem % em vh vw" at bounding box center [358, 301] width 26 height 22
select select "%"
click at [345, 290] on select "Default auto px rem % em vh vw" at bounding box center [358, 301] width 26 height 22
type input "100"
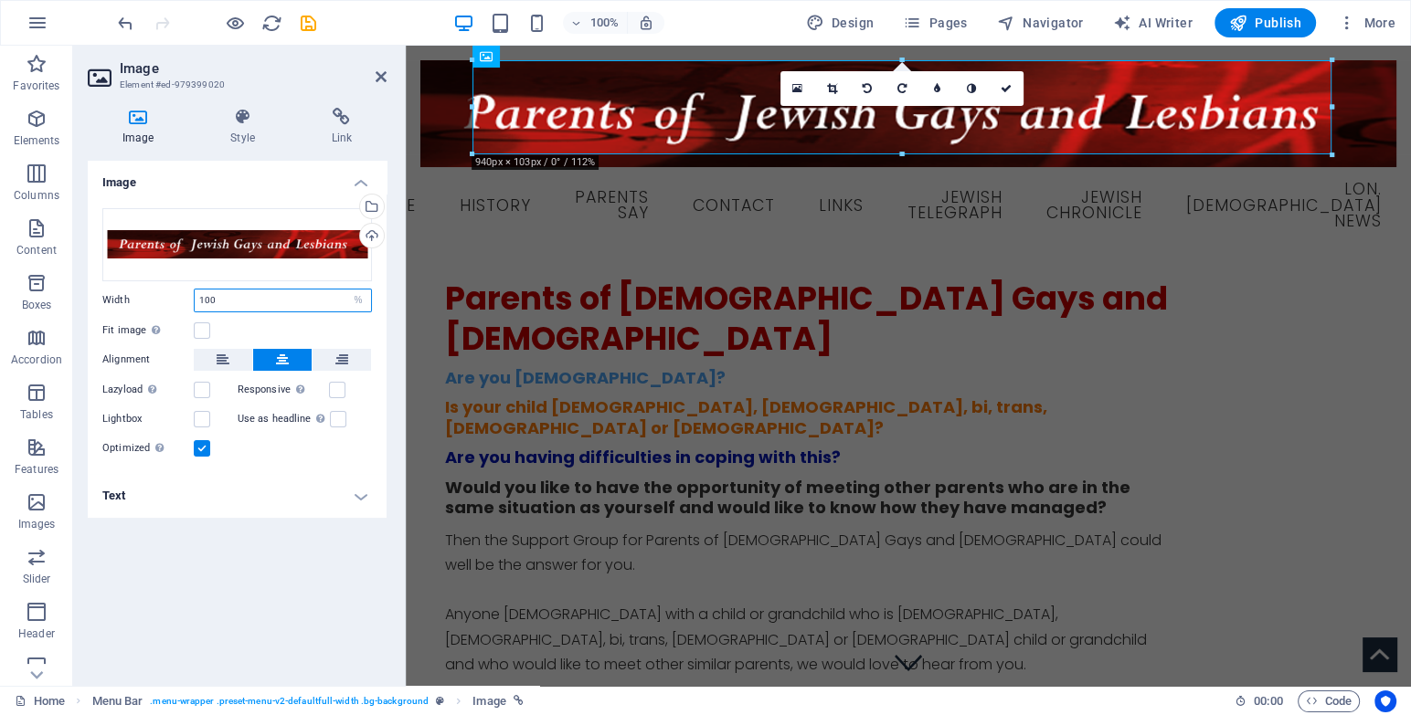
click at [235, 302] on input "100" at bounding box center [283, 301] width 176 height 22
click at [481, 342] on div "Parents of [DEMOGRAPHIC_DATA] Gays and [DEMOGRAPHIC_DATA] Are you [DEMOGRAPHIC_…" at bounding box center [908, 683] width 926 height 809
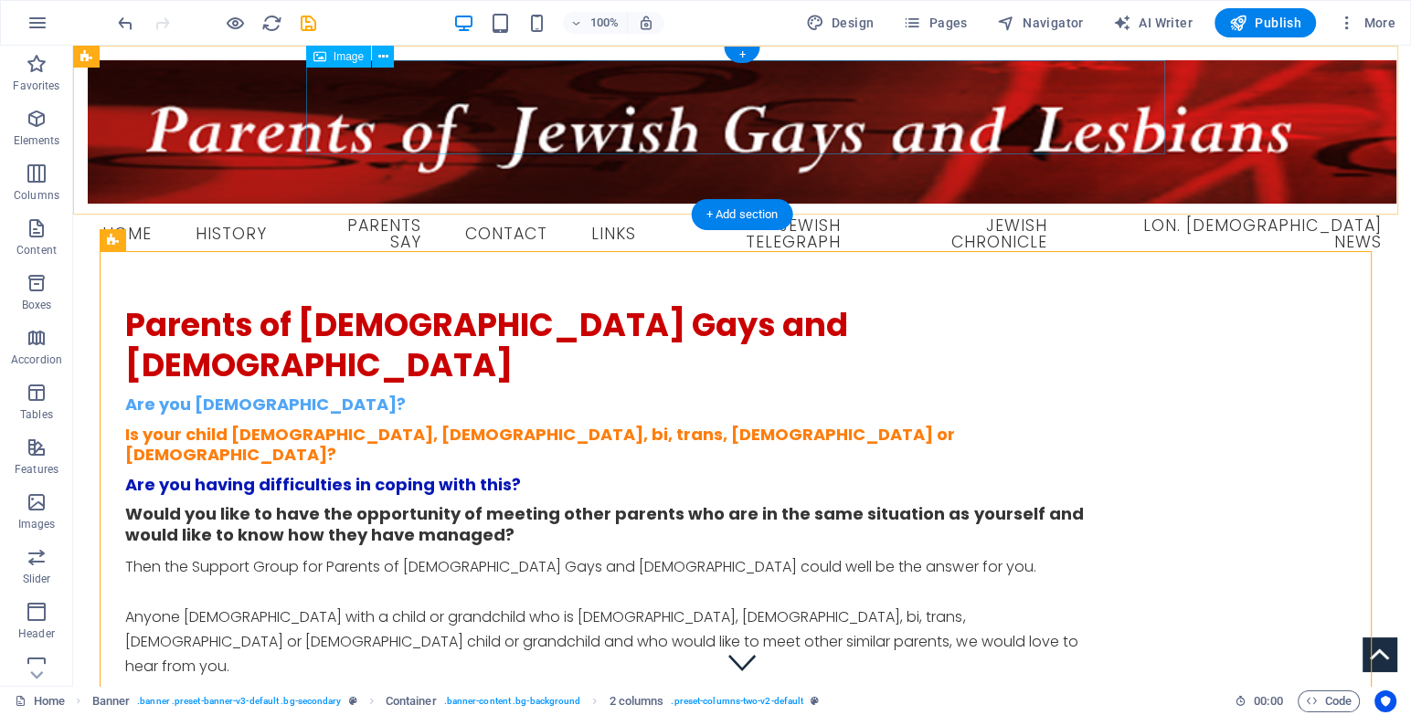
click at [400, 120] on figure at bounding box center [742, 131] width 1308 height 143
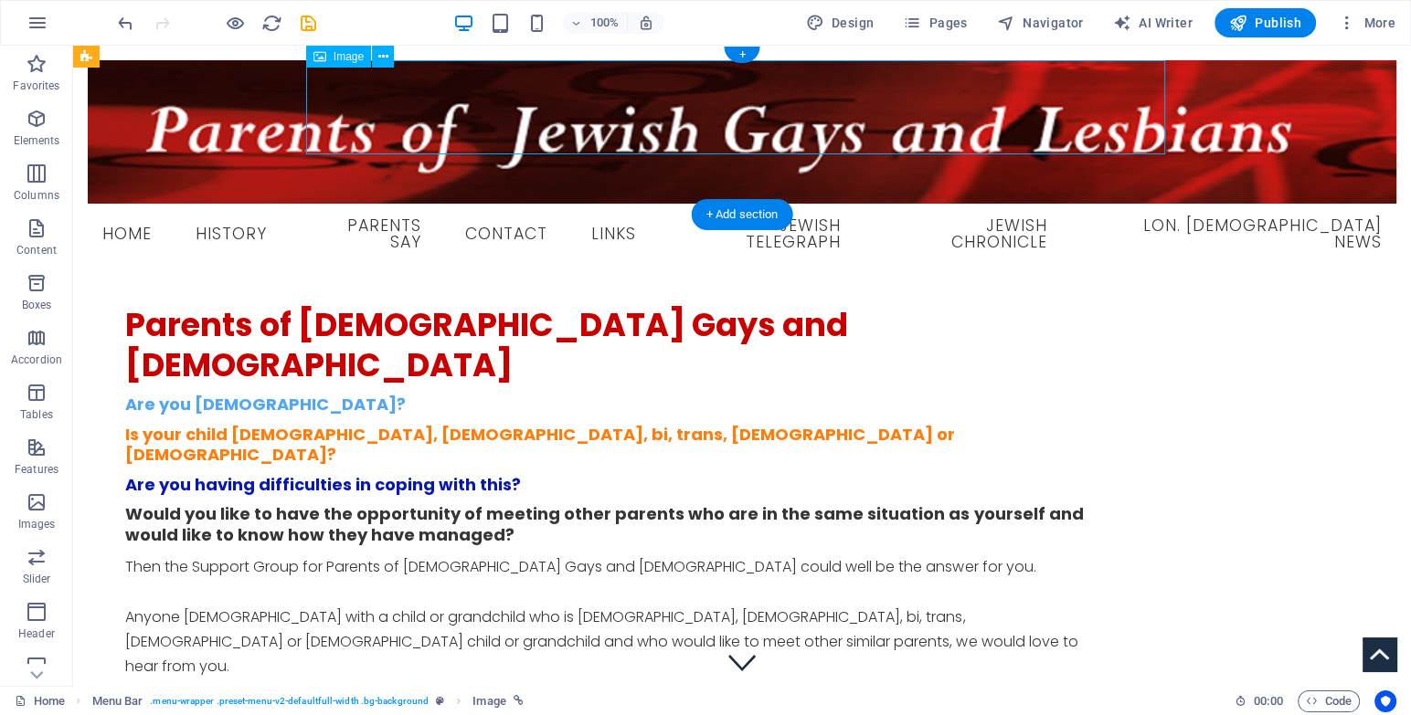
click at [400, 120] on figure at bounding box center [742, 131] width 1308 height 143
select select "%"
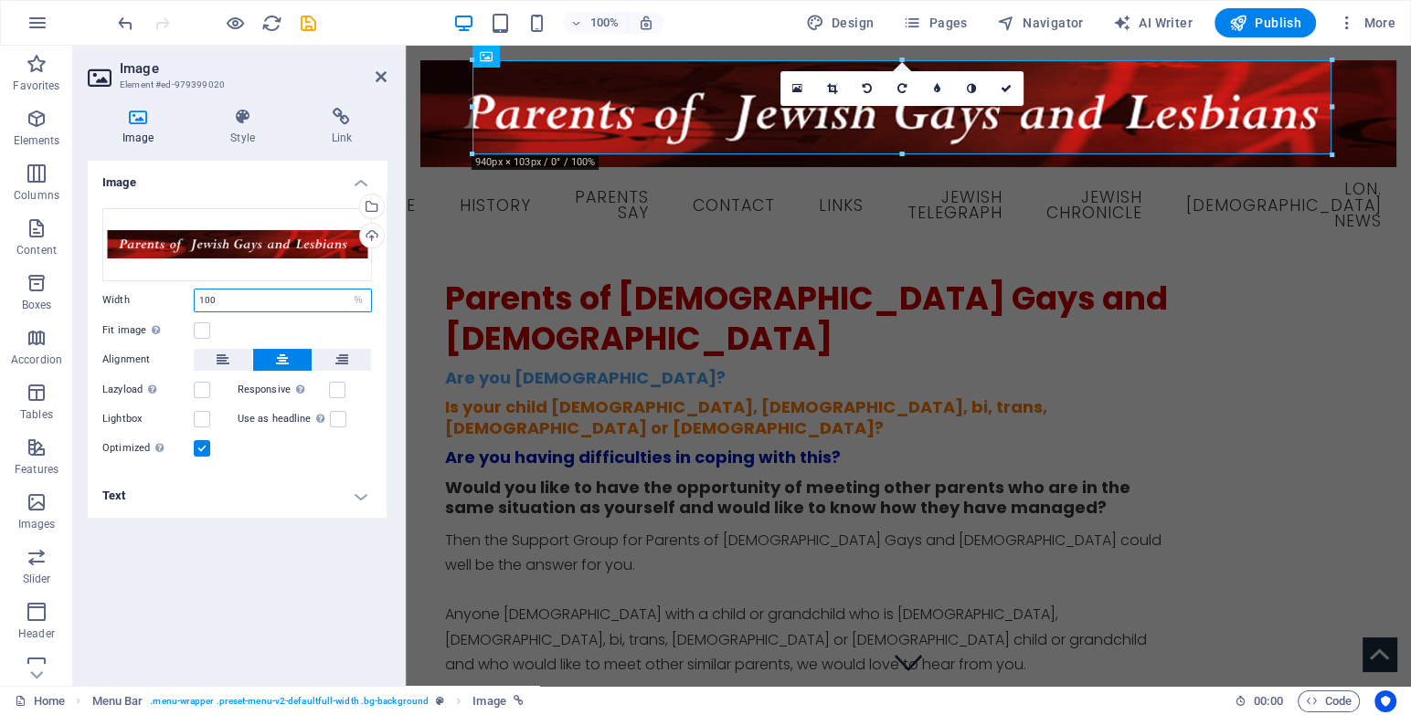
click at [226, 307] on input "100" at bounding box center [283, 301] width 176 height 22
drag, startPoint x: 216, startPoint y: 300, endPoint x: 203, endPoint y: 300, distance: 12.8
click at [203, 300] on input "100" at bounding box center [283, 301] width 176 height 22
type input "100"
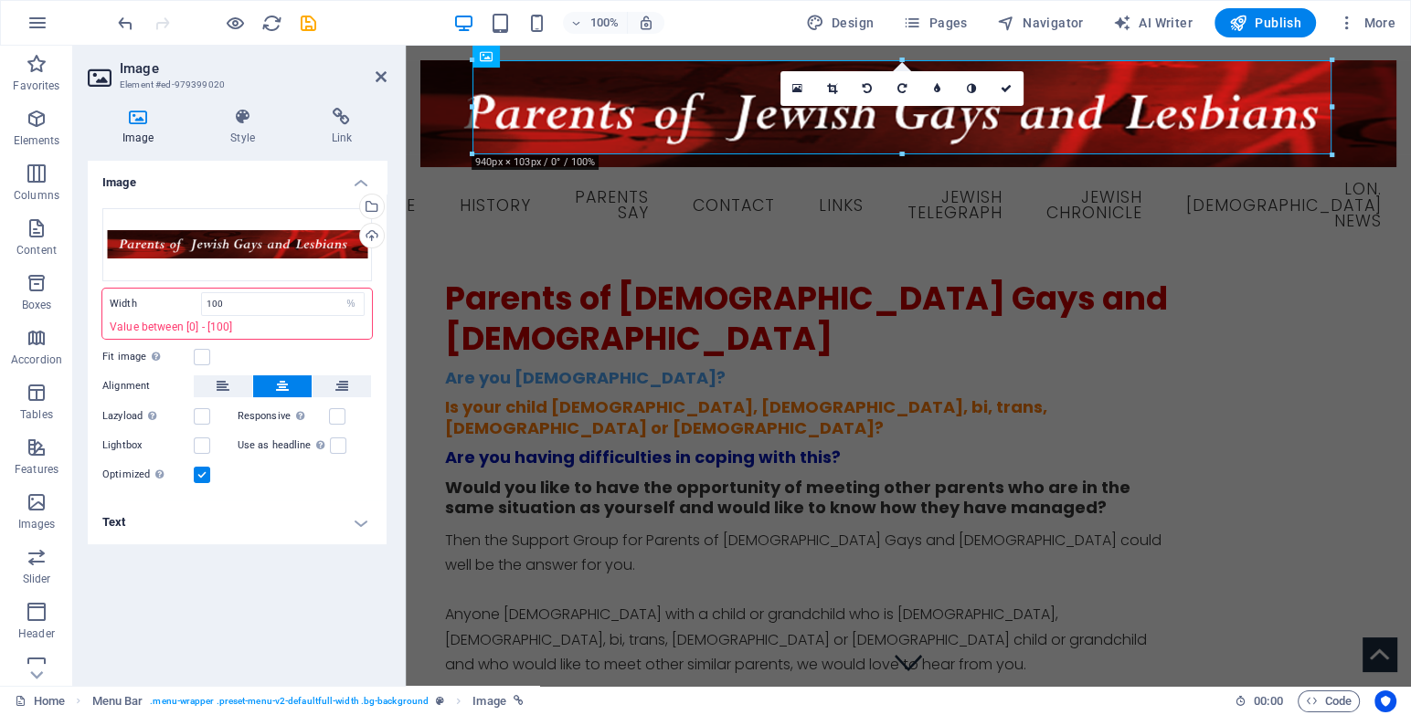
click at [282, 321] on p "Value between [0] - [100]" at bounding box center [237, 327] width 255 height 16
click at [352, 300] on select "Default auto px rem % em vh vw" at bounding box center [351, 304] width 26 height 22
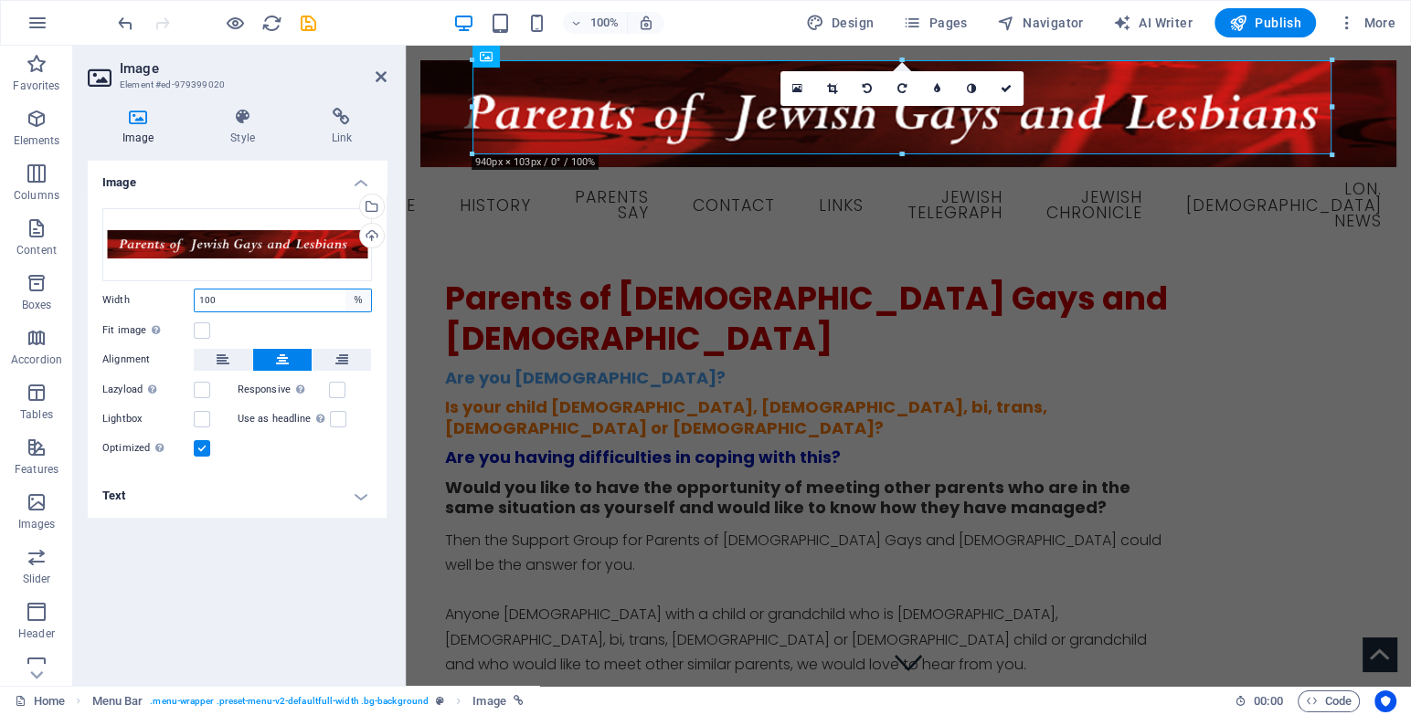
select select "auto"
click at [345, 290] on select "Default auto px rem % em vh vw" at bounding box center [358, 301] width 26 height 22
select select "DISABLED_OPTION_VALUE"
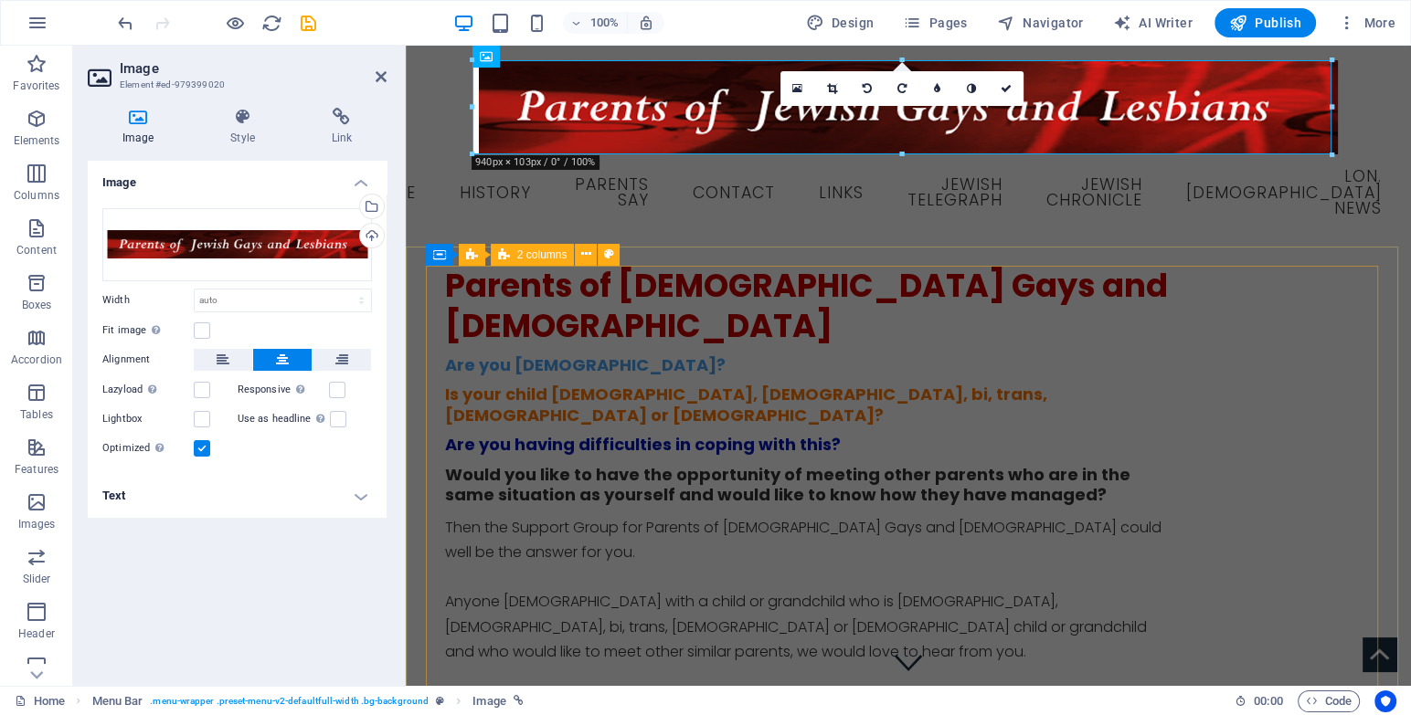
click at [445, 291] on div "Parents of [DEMOGRAPHIC_DATA] Gays and [DEMOGRAPHIC_DATA] Are you [DEMOGRAPHIC_…" at bounding box center [908, 670] width 926 height 809
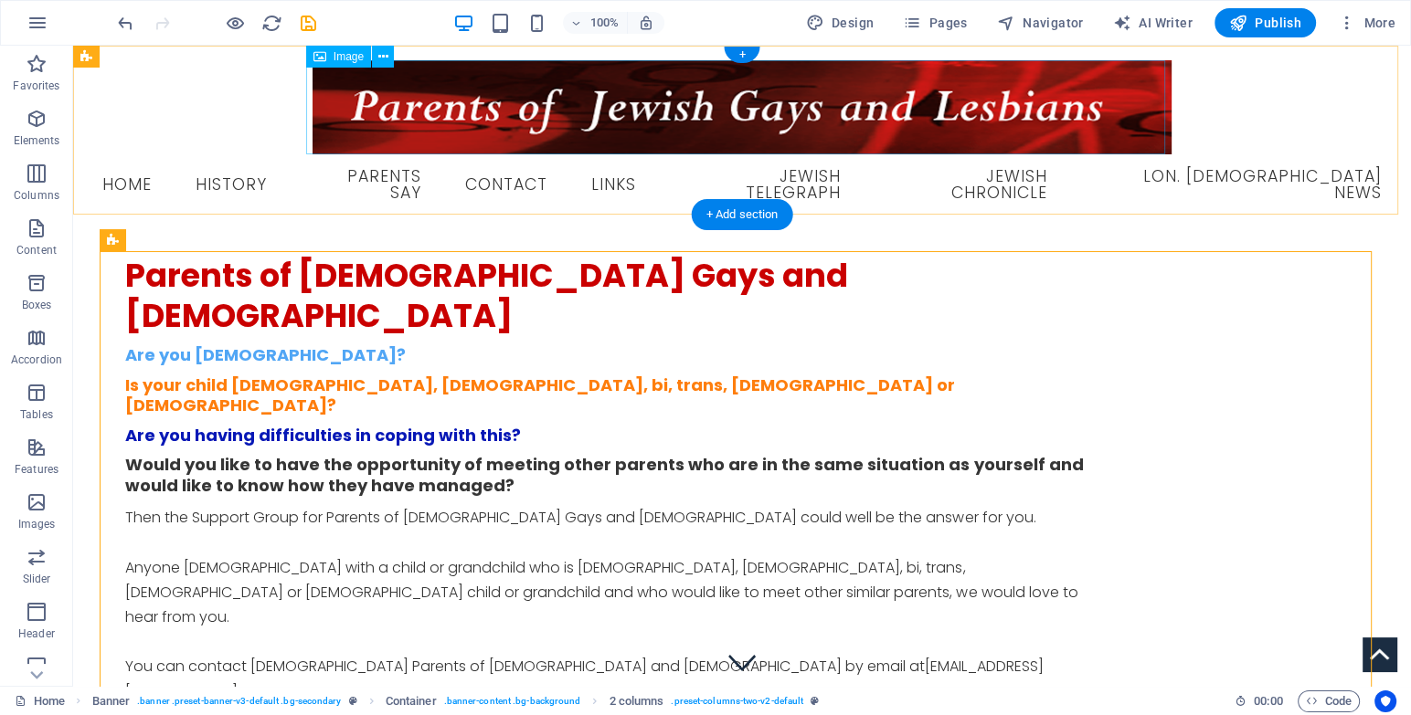
click at [394, 103] on figure at bounding box center [742, 107] width 1308 height 94
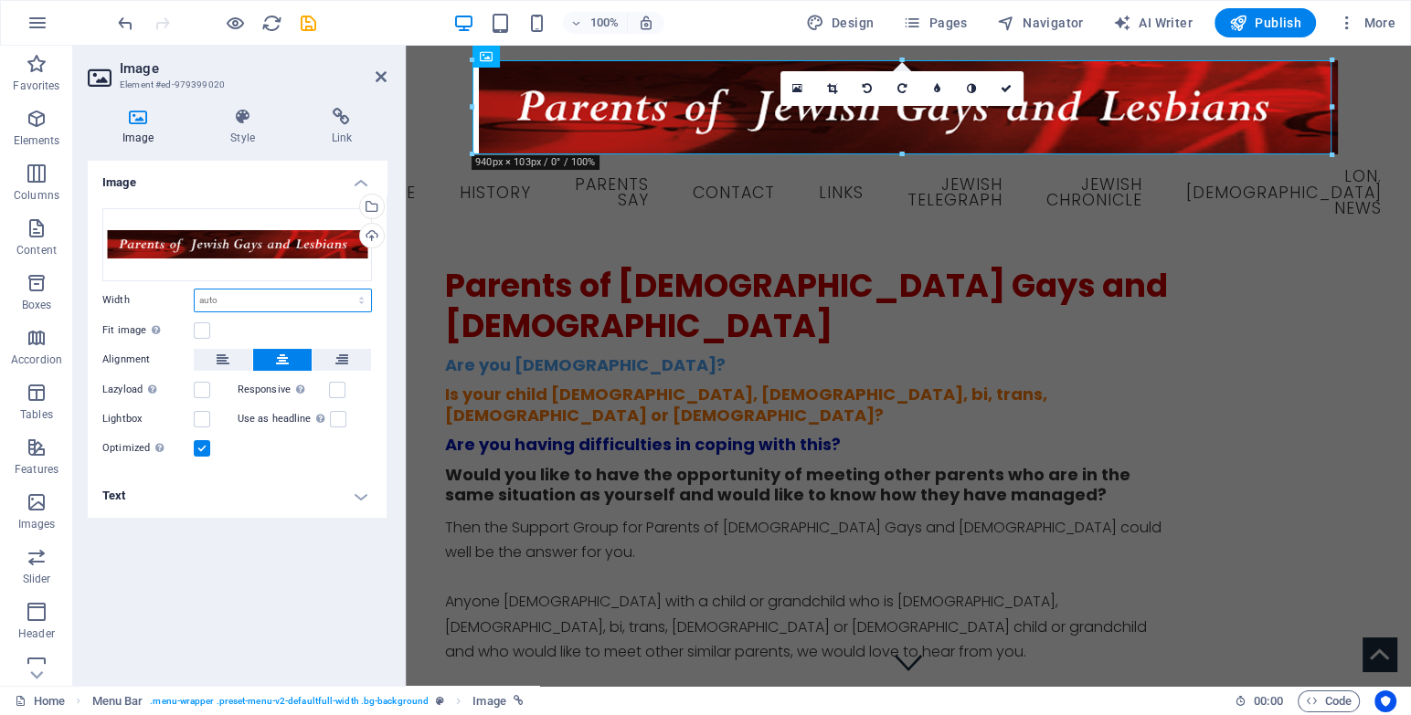
click at [354, 290] on select "Default auto px rem % em vh vw" at bounding box center [283, 301] width 176 height 22
select select "px"
click at [345, 290] on select "Default auto px rem % em vh vw" at bounding box center [283, 301] width 176 height 22
type input "940"
click at [220, 293] on input "940" at bounding box center [283, 301] width 176 height 22
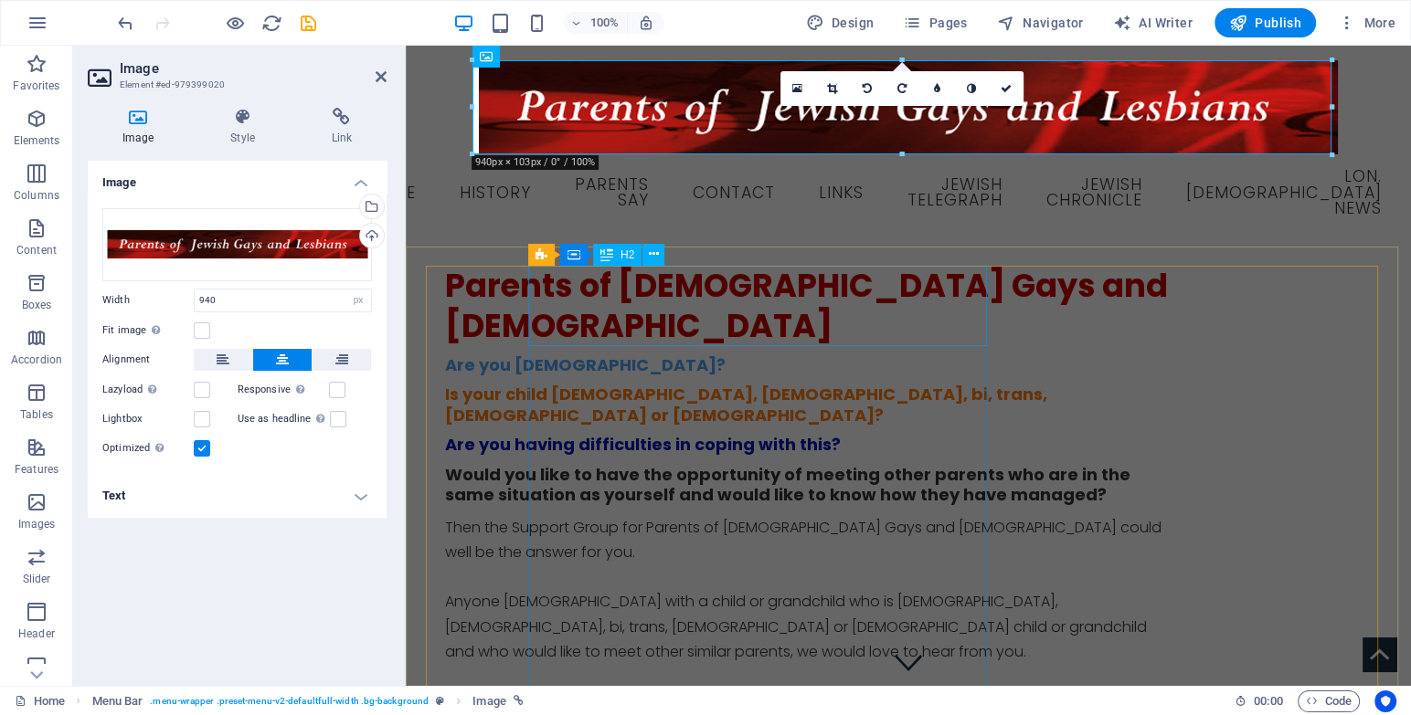
click at [555, 307] on div "Parents of [DEMOGRAPHIC_DATA] Gays and [DEMOGRAPHIC_DATA]" at bounding box center [808, 306] width 726 height 80
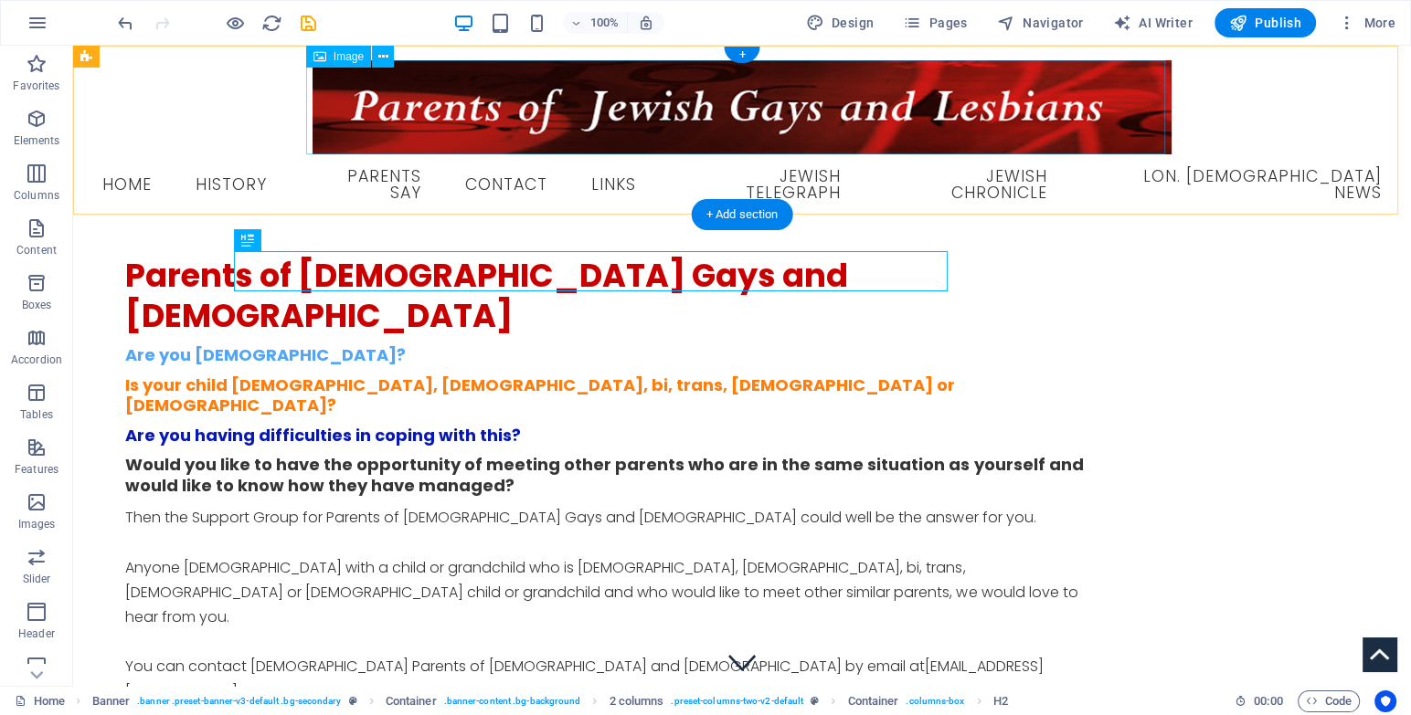
click at [422, 102] on figure at bounding box center [742, 107] width 1308 height 94
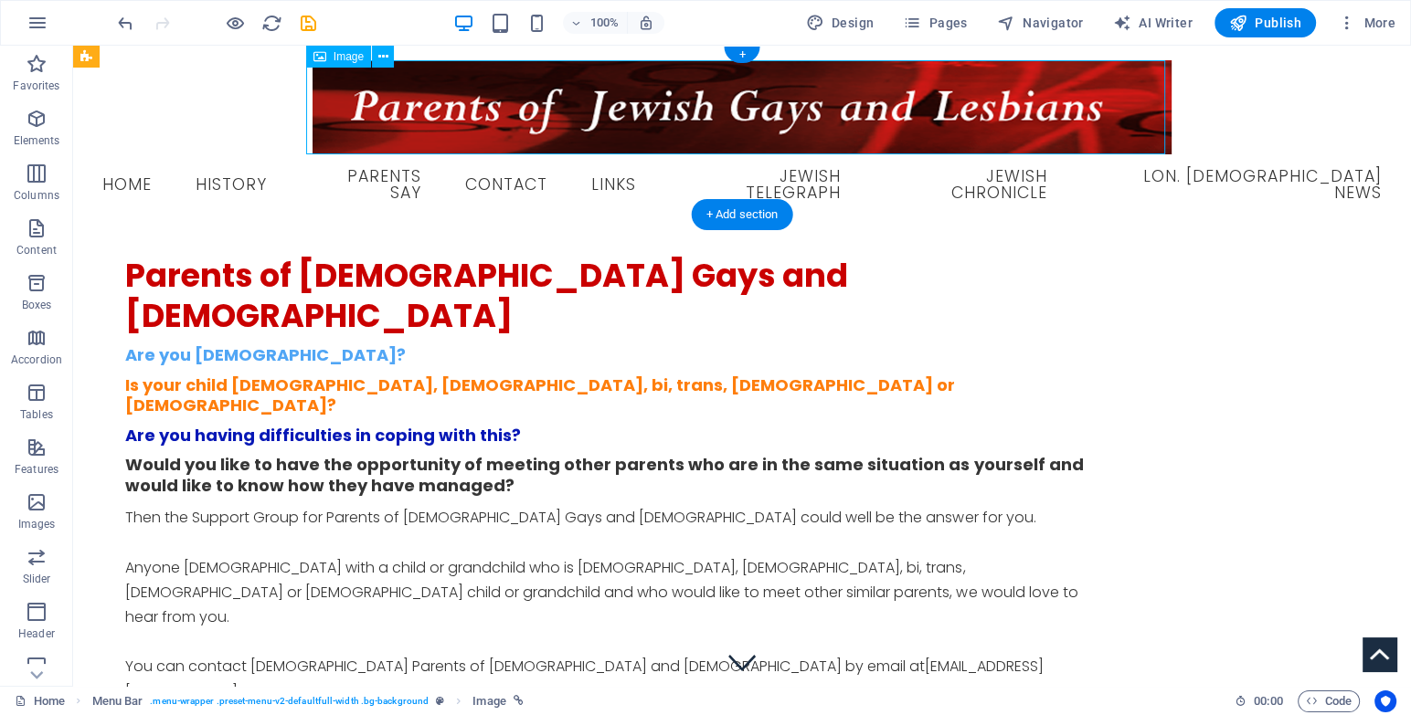
click at [422, 102] on figure at bounding box center [742, 107] width 1308 height 94
select select "px"
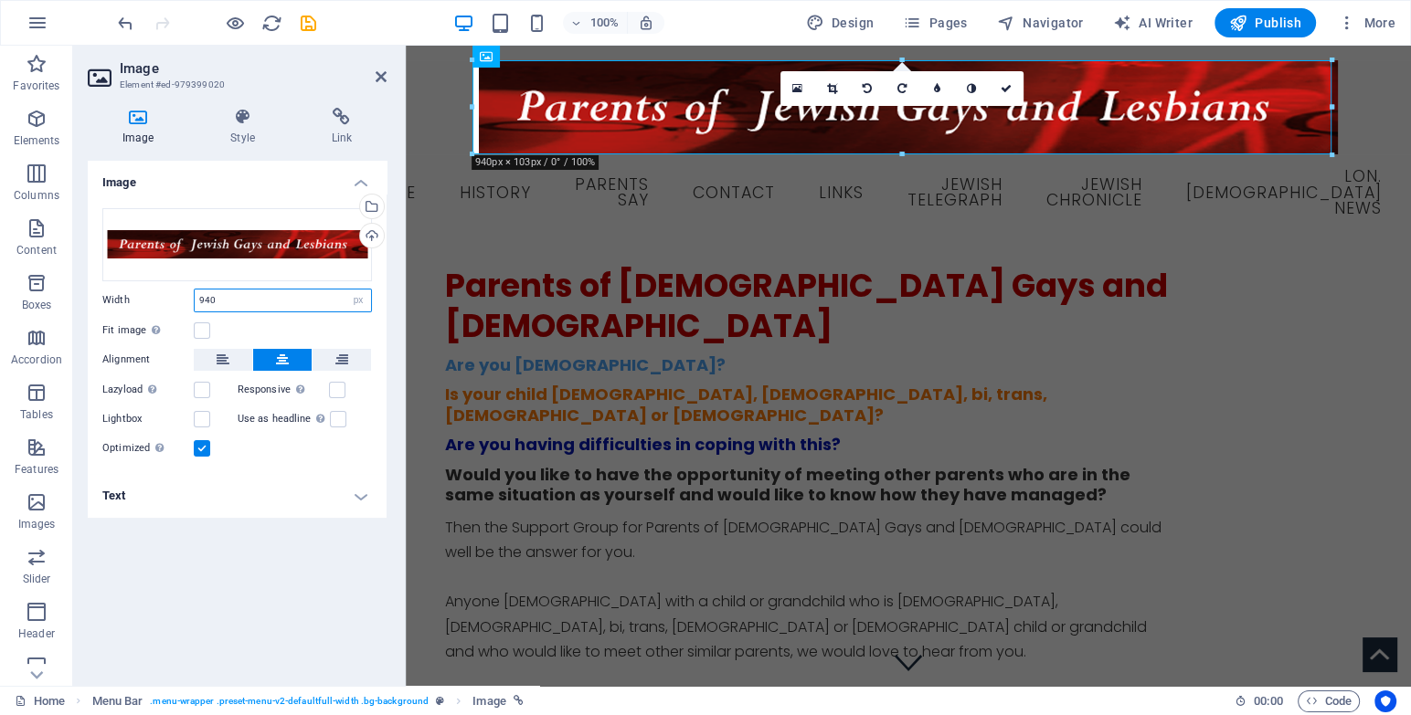
drag, startPoint x: 238, startPoint y: 297, endPoint x: 90, endPoint y: 301, distance: 148.1
click at [90, 301] on div "Drag files here, click to choose files or select files from Files or our free s…" at bounding box center [237, 334] width 299 height 280
type input "1300"
click at [277, 545] on div "Image Drag files here, click to choose files or select files from Files or our …" at bounding box center [237, 416] width 299 height 511
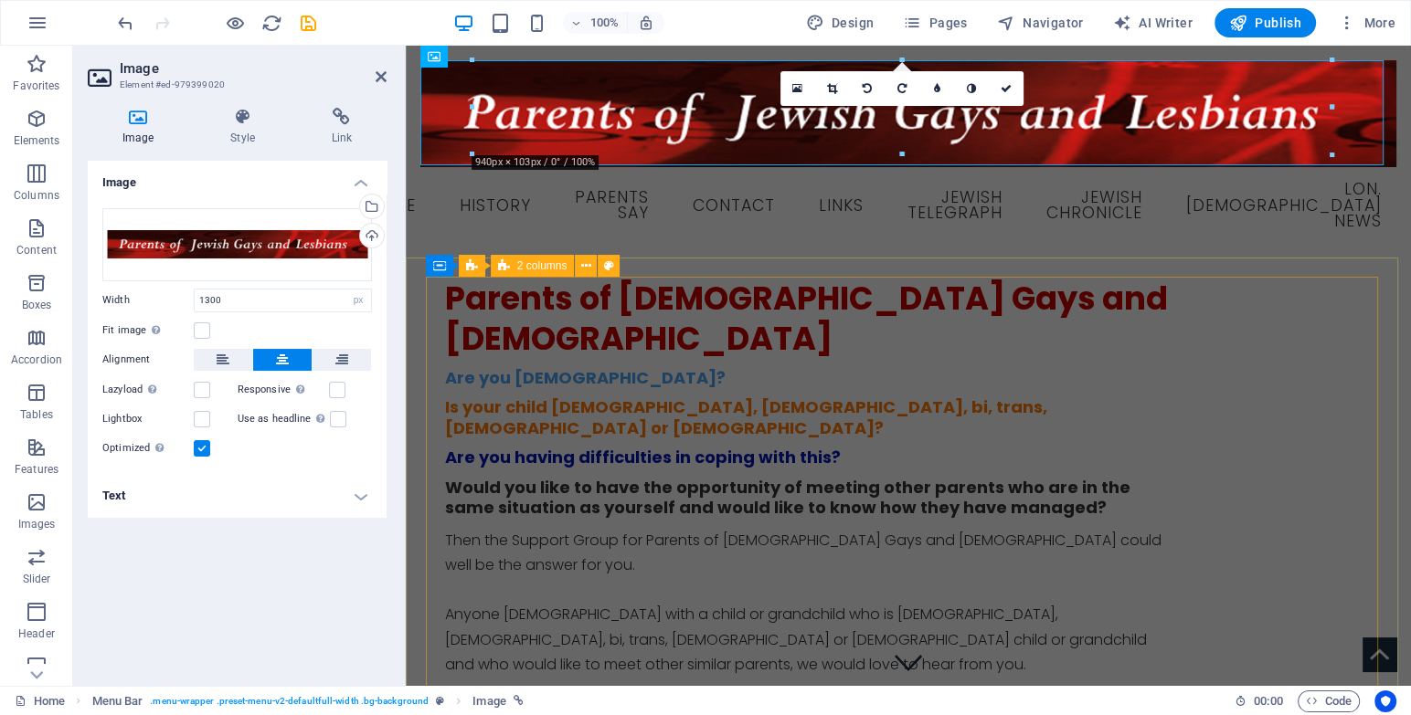
click at [507, 394] on div "Parents of [DEMOGRAPHIC_DATA] Gays and [DEMOGRAPHIC_DATA] Are you [DEMOGRAPHIC_…" at bounding box center [908, 683] width 926 height 809
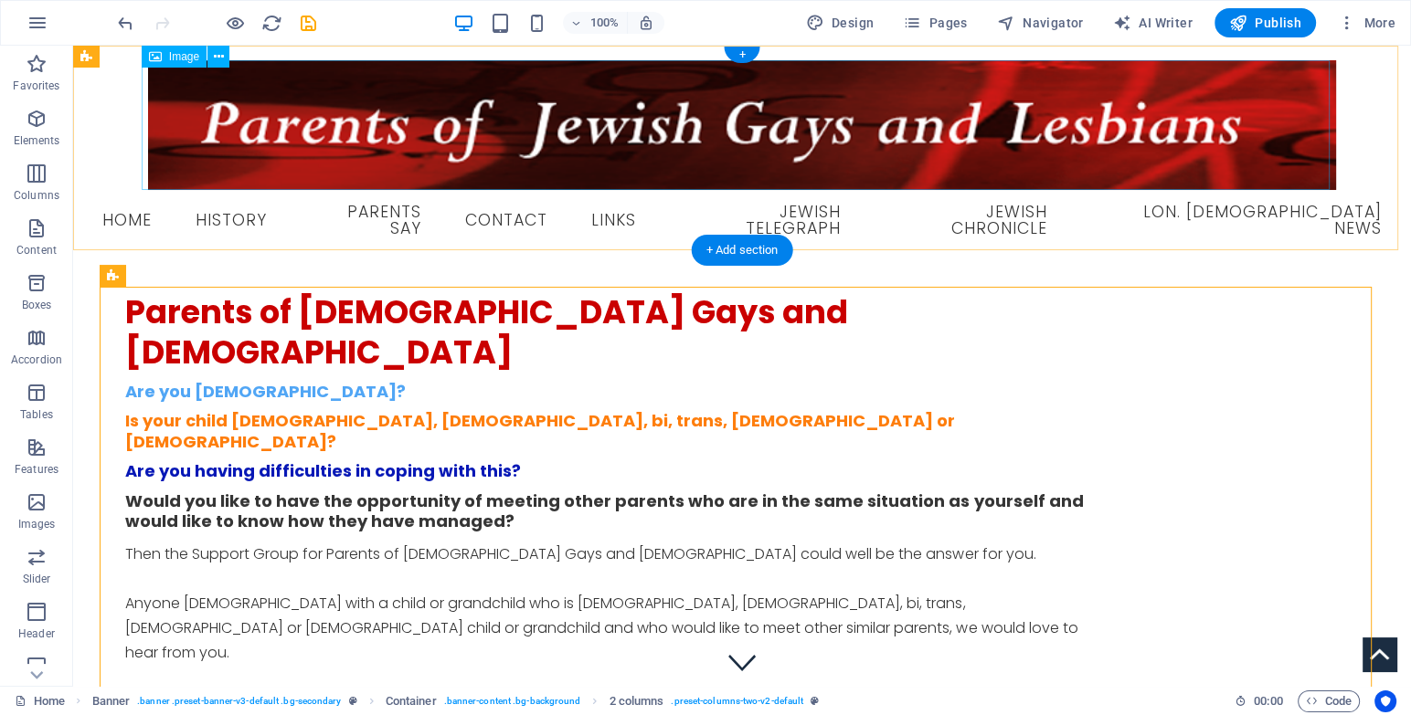
click at [303, 130] on figure at bounding box center [742, 125] width 1308 height 130
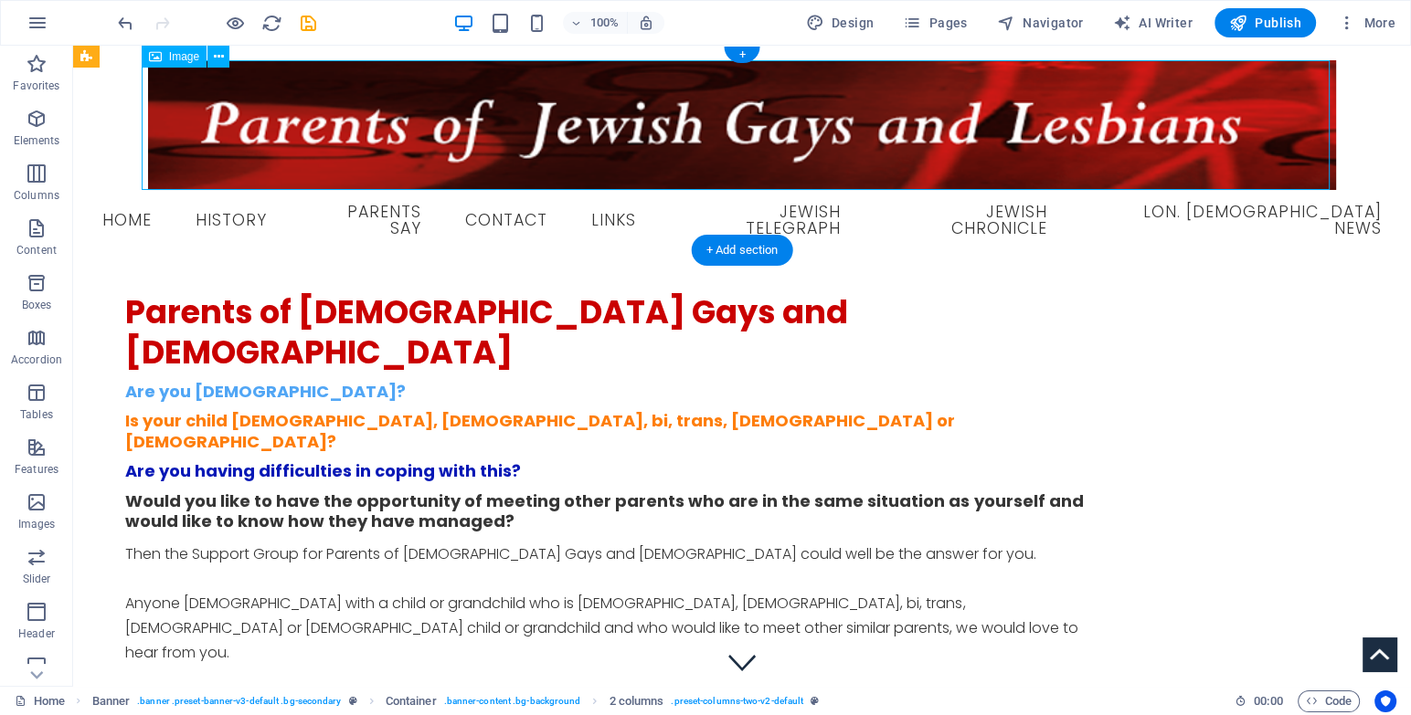
click at [303, 130] on figure at bounding box center [742, 125] width 1308 height 130
select select "px"
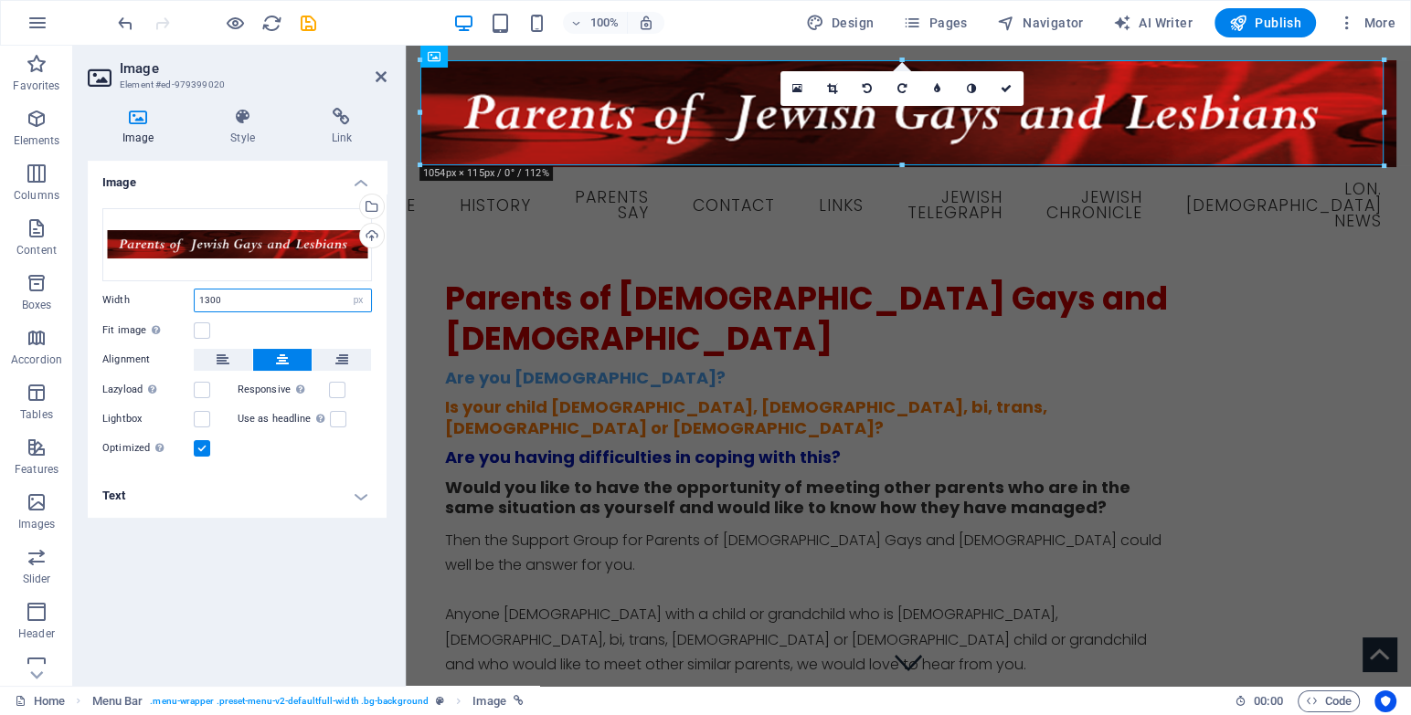
drag, startPoint x: 205, startPoint y: 298, endPoint x: 232, endPoint y: 296, distance: 27.5
click at [232, 296] on input "1300" at bounding box center [283, 301] width 176 height 22
type input "1250"
click at [468, 376] on div "Parents of [DEMOGRAPHIC_DATA] Gays and [DEMOGRAPHIC_DATA] Are you [DEMOGRAPHIC_…" at bounding box center [908, 683] width 926 height 809
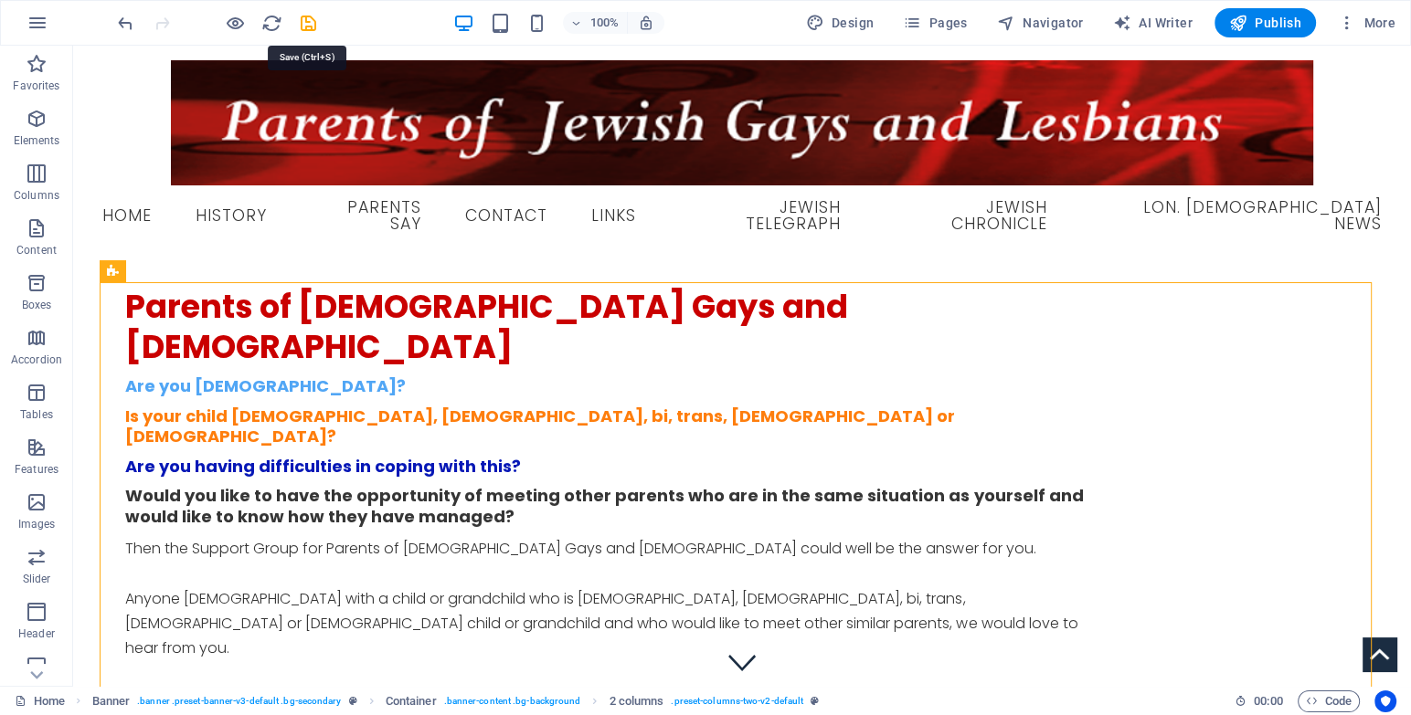
click at [302, 26] on icon "save" at bounding box center [308, 23] width 21 height 21
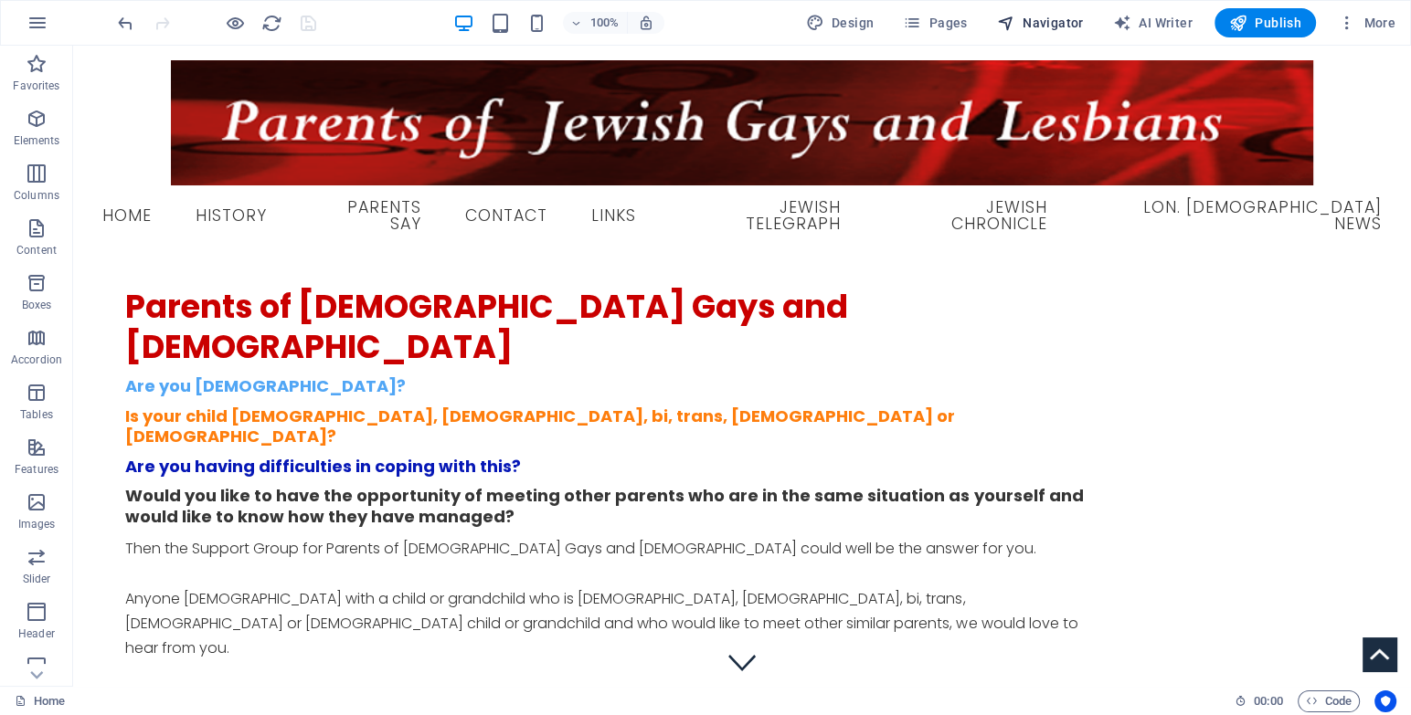
click at [1051, 21] on span "Navigator" at bounding box center [1040, 23] width 87 height 18
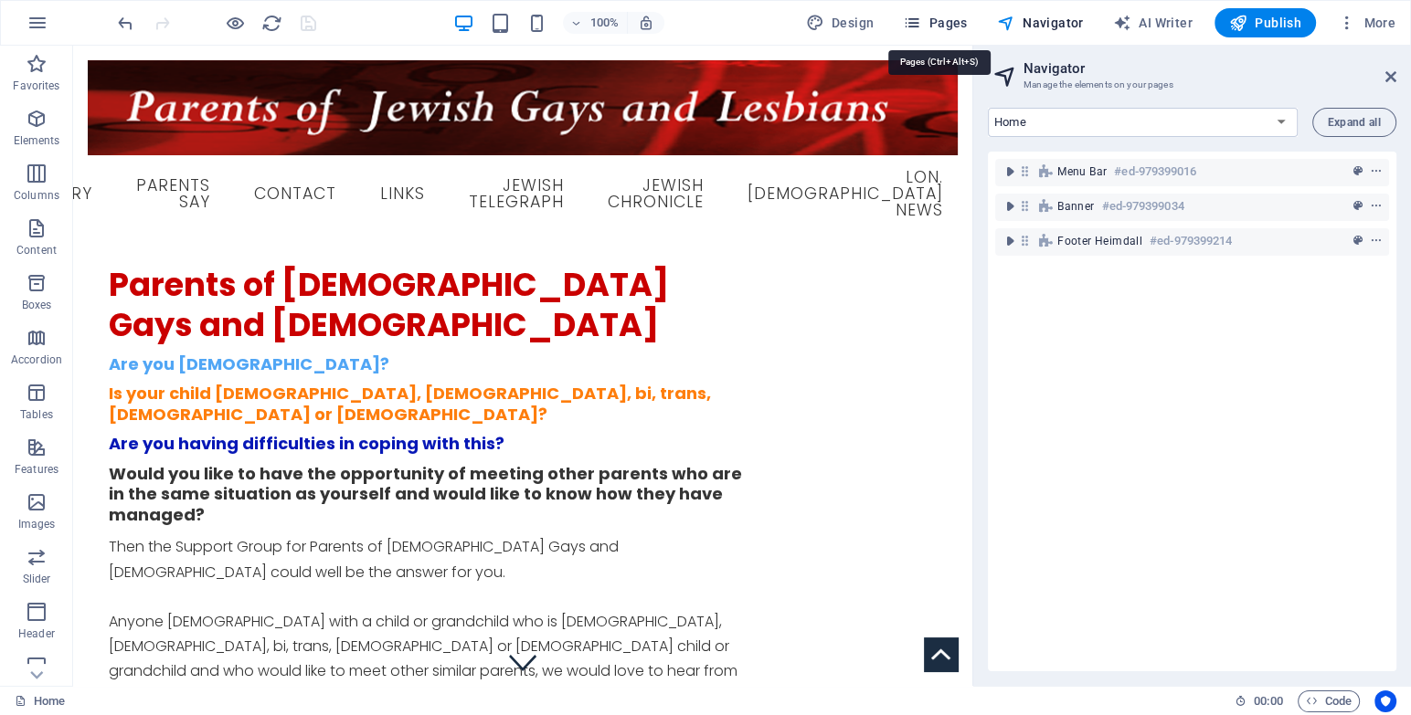
click at [908, 28] on icon "button" at bounding box center [912, 23] width 18 height 18
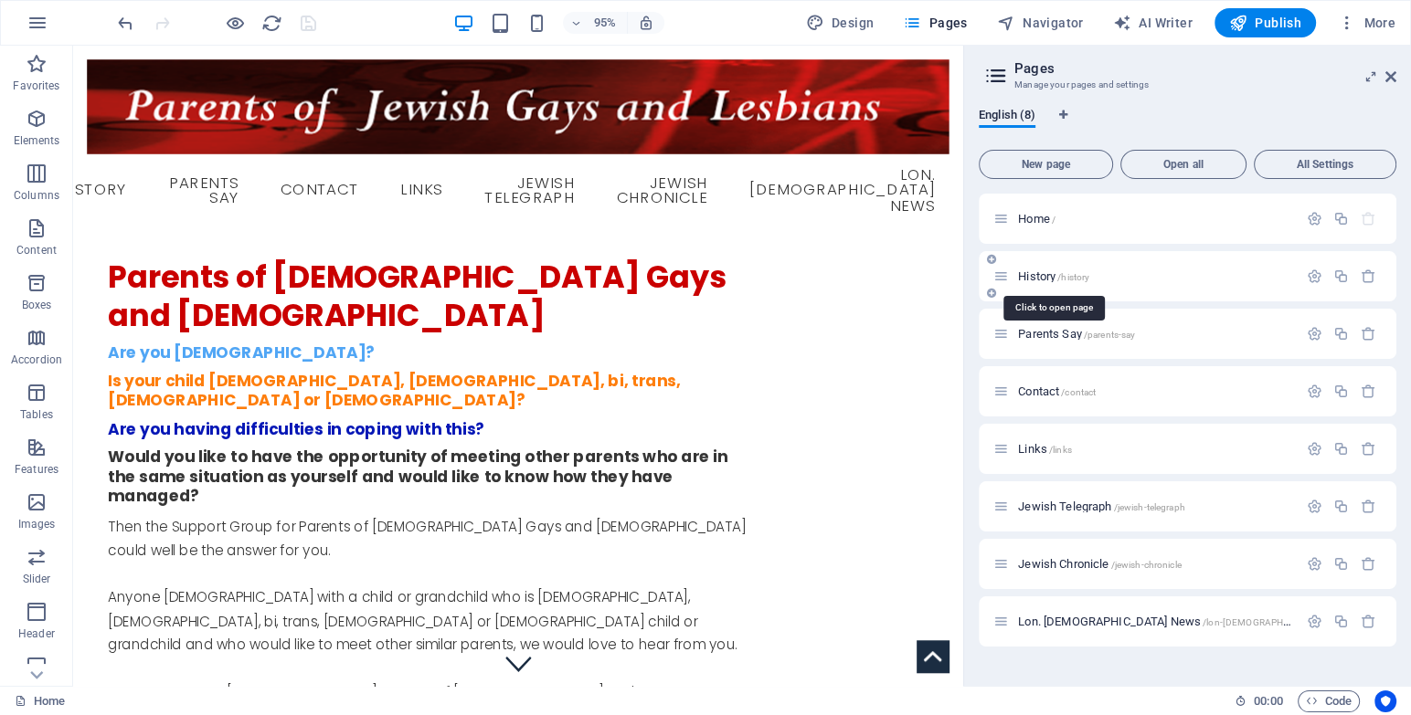
click at [1033, 278] on span "History /history" at bounding box center [1053, 277] width 71 height 14
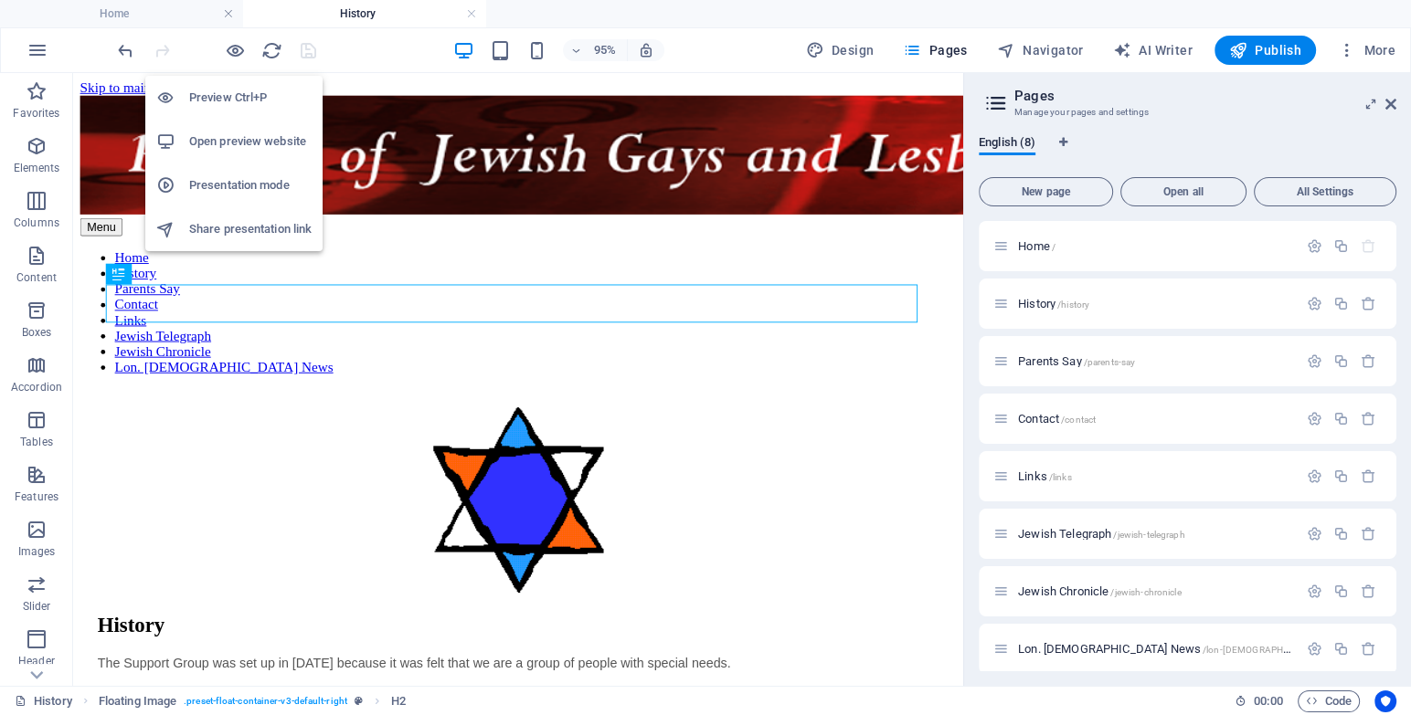
click at [247, 151] on h6 "Open preview website" at bounding box center [250, 142] width 122 height 22
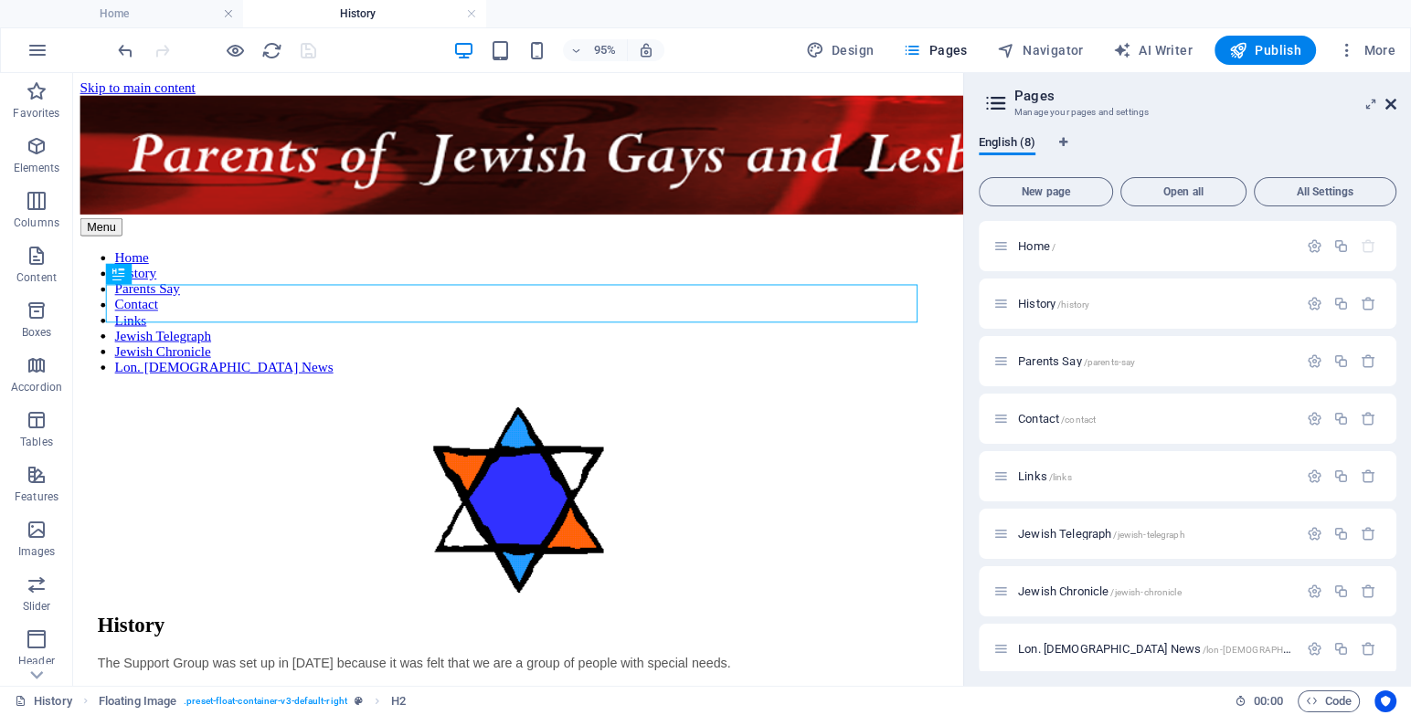
click at [1393, 99] on icon at bounding box center [1390, 104] width 11 height 15
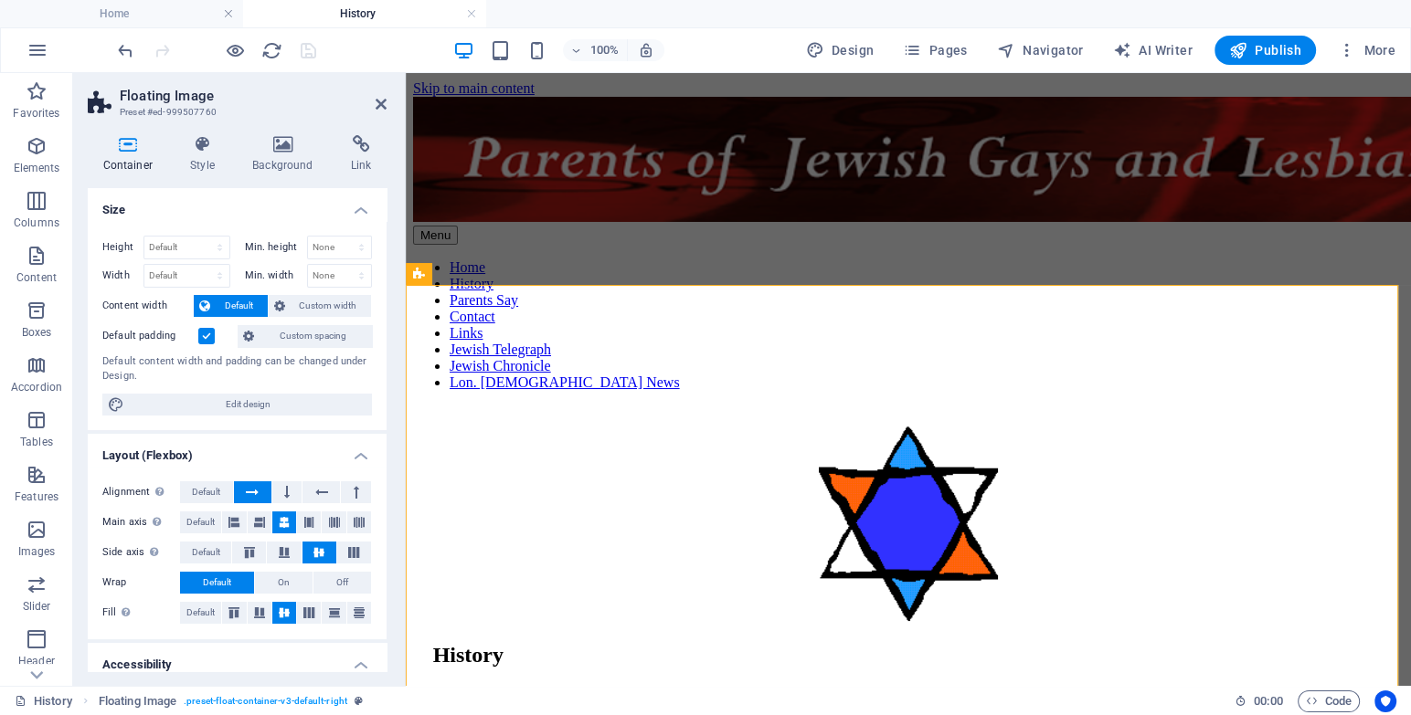
click at [197, 334] on label "Default padding" at bounding box center [150, 336] width 96 height 22
click at [0, 0] on input "Default padding" at bounding box center [0, 0] width 0 height 0
click at [284, 333] on span "Custom spacing" at bounding box center [312, 336] width 107 height 22
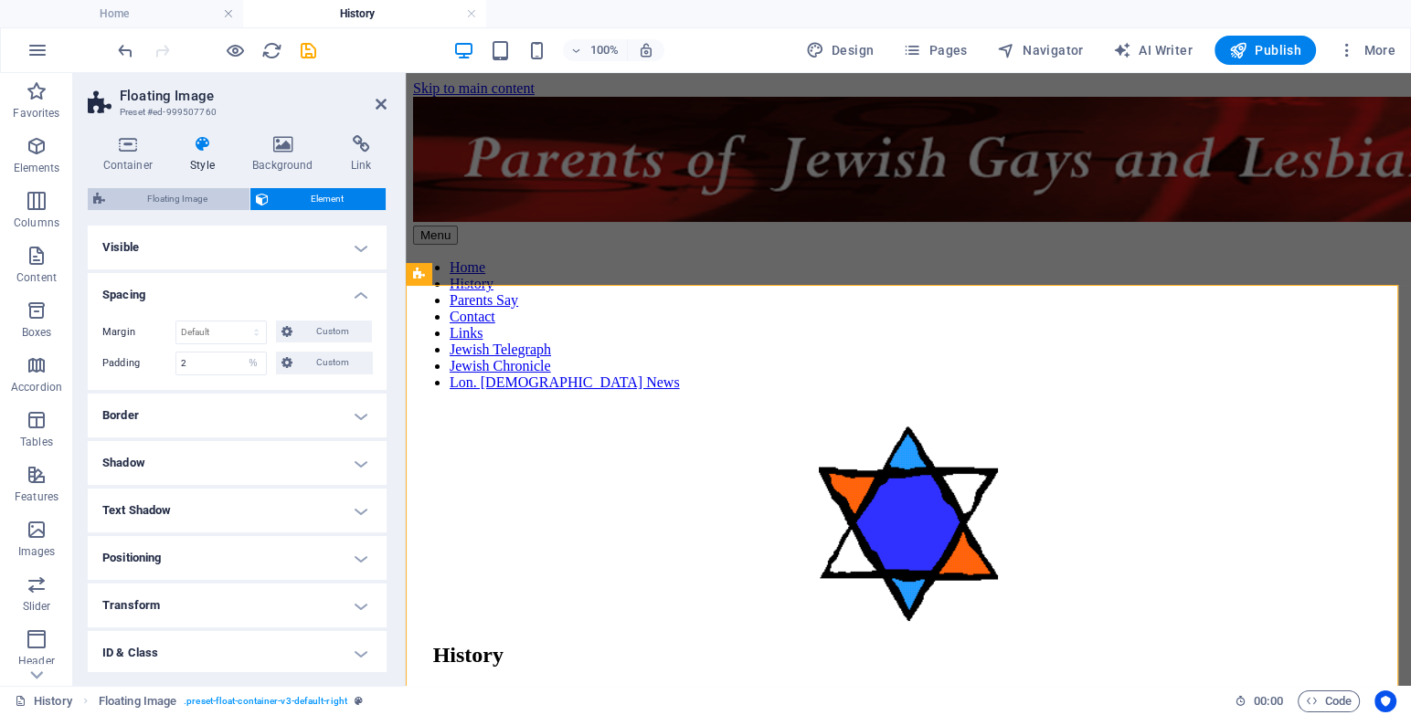
click at [157, 196] on span "Floating Image" at bounding box center [177, 199] width 133 height 22
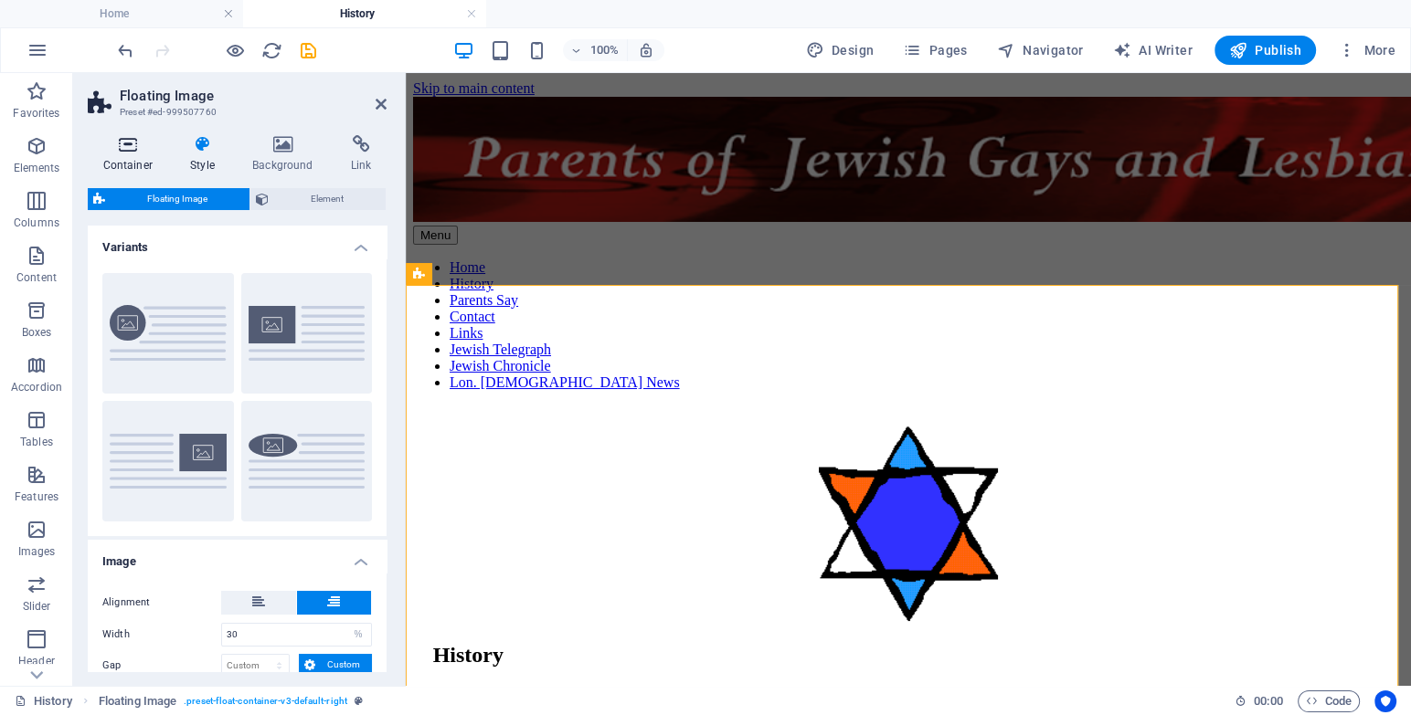
click at [132, 145] on icon at bounding box center [128, 144] width 80 height 18
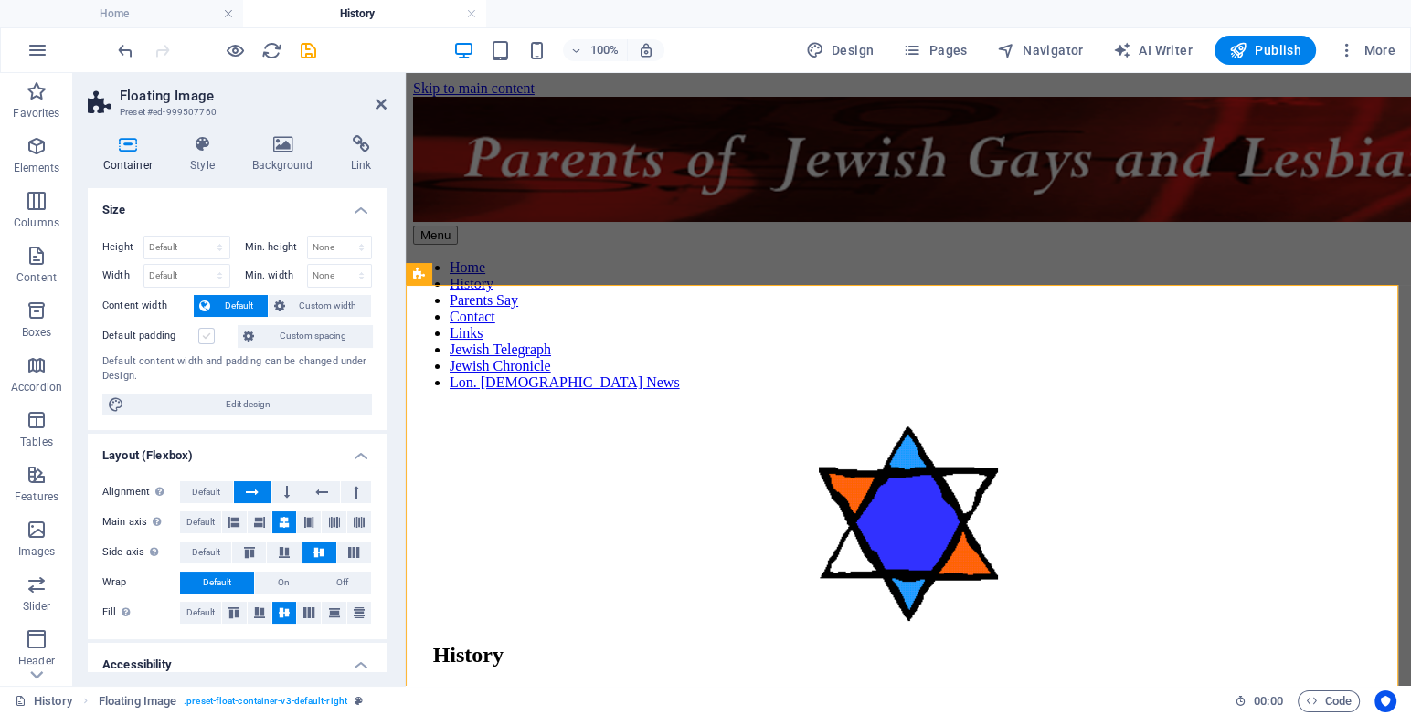
click at [202, 333] on label at bounding box center [206, 336] width 16 height 16
click at [0, 0] on input "Default padding" at bounding box center [0, 0] width 0 height 0
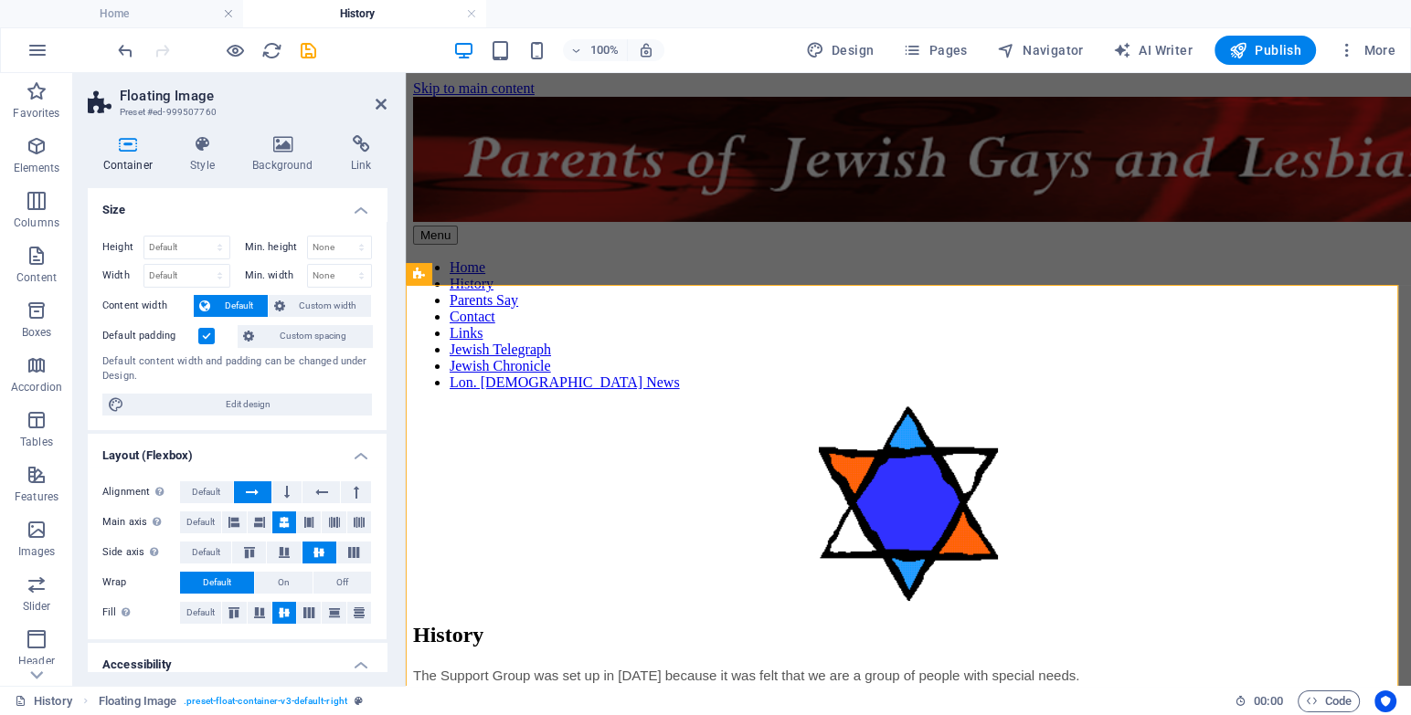
click at [206, 333] on label at bounding box center [206, 336] width 16 height 16
click at [0, 0] on input "Default padding" at bounding box center [0, 0] width 0 height 0
click at [298, 337] on span "Custom spacing" at bounding box center [312, 336] width 107 height 22
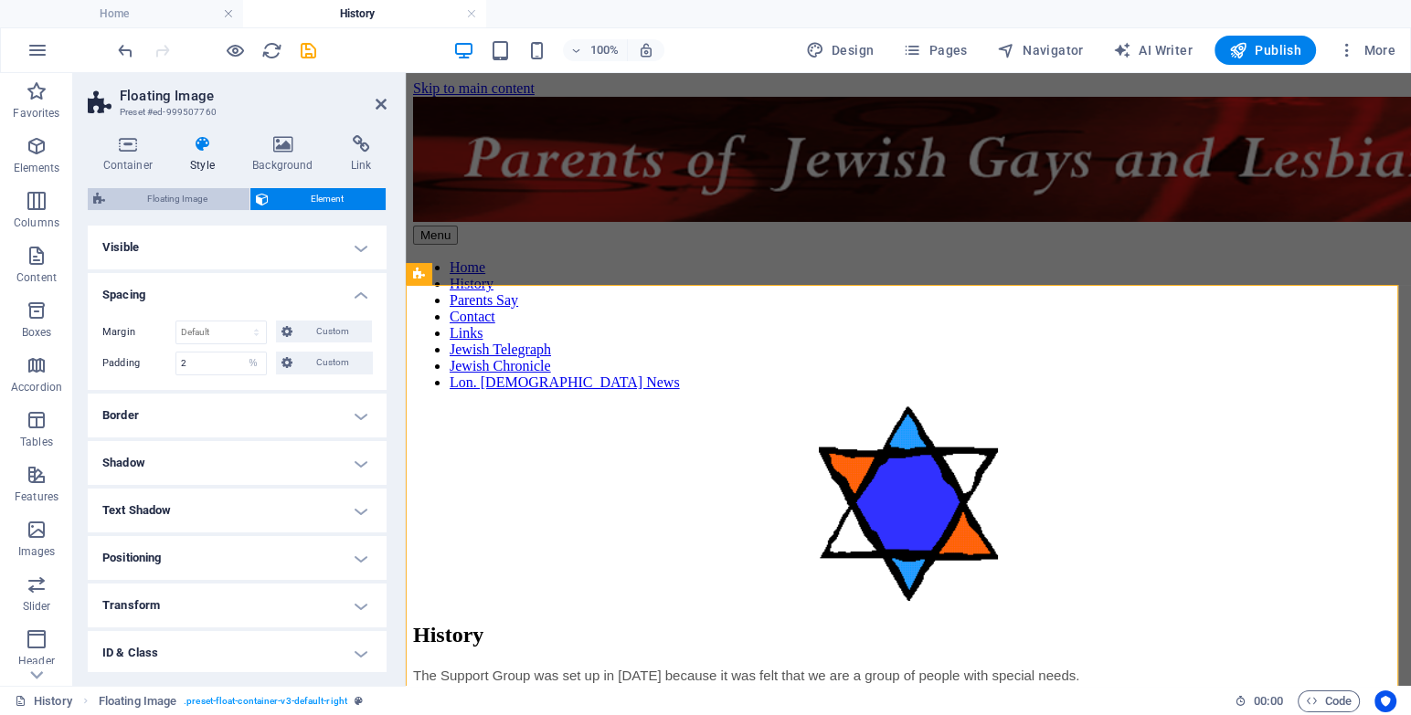
click at [146, 204] on span "Floating Image" at bounding box center [177, 199] width 133 height 22
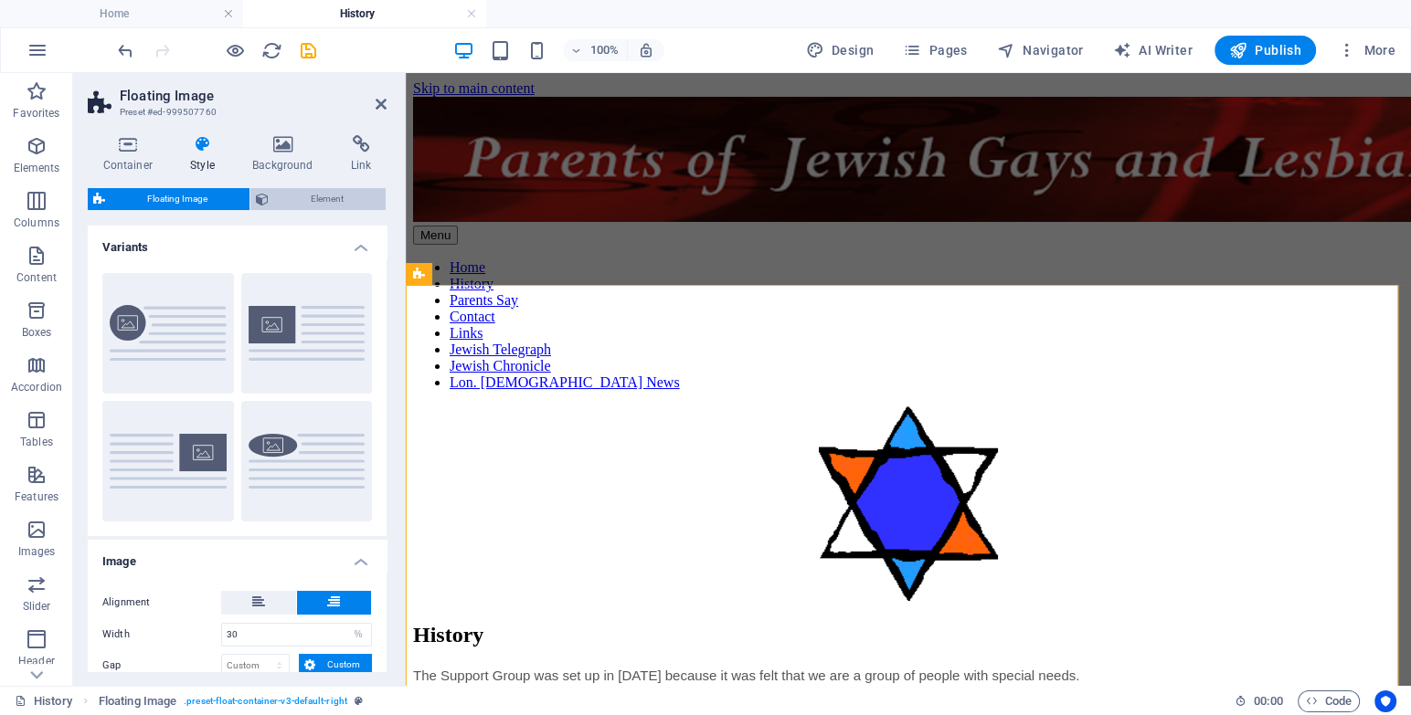
click at [271, 198] on button "Element" at bounding box center [317, 199] width 135 height 22
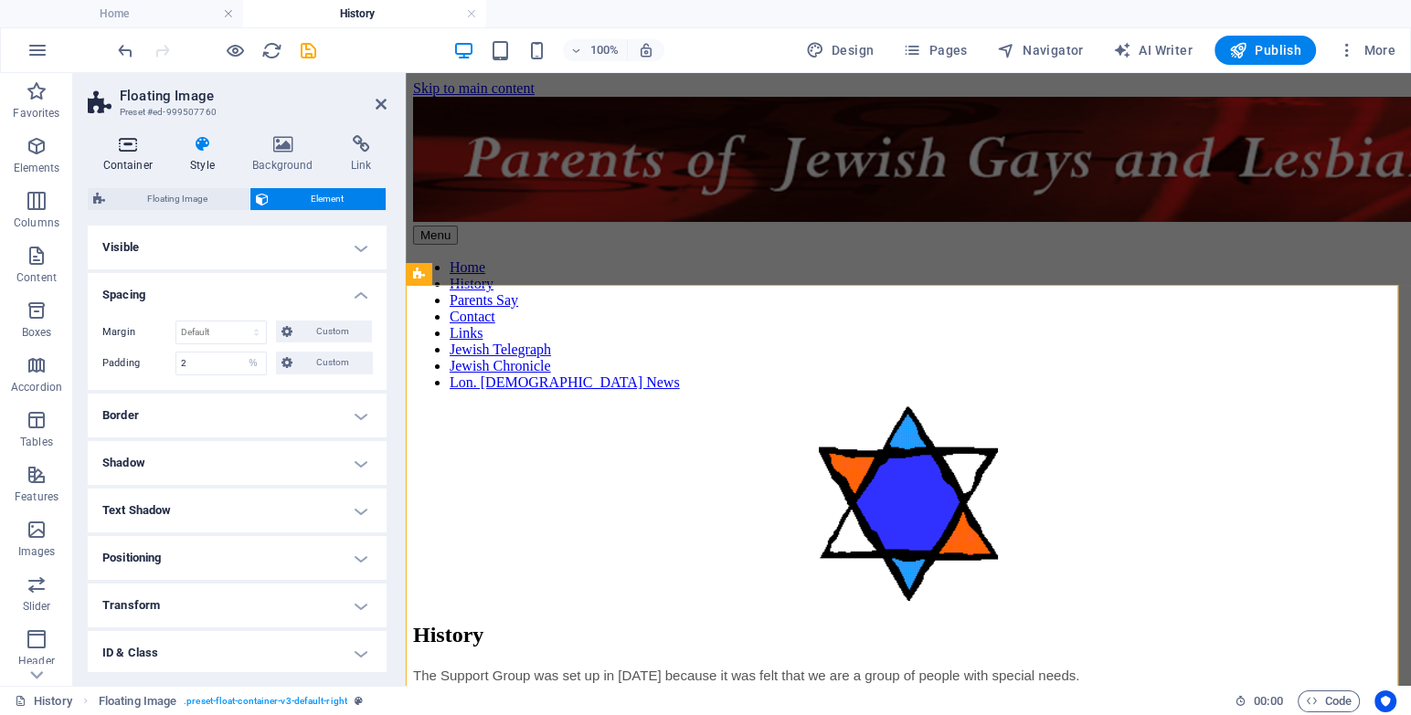
click at [137, 149] on icon at bounding box center [128, 144] width 80 height 18
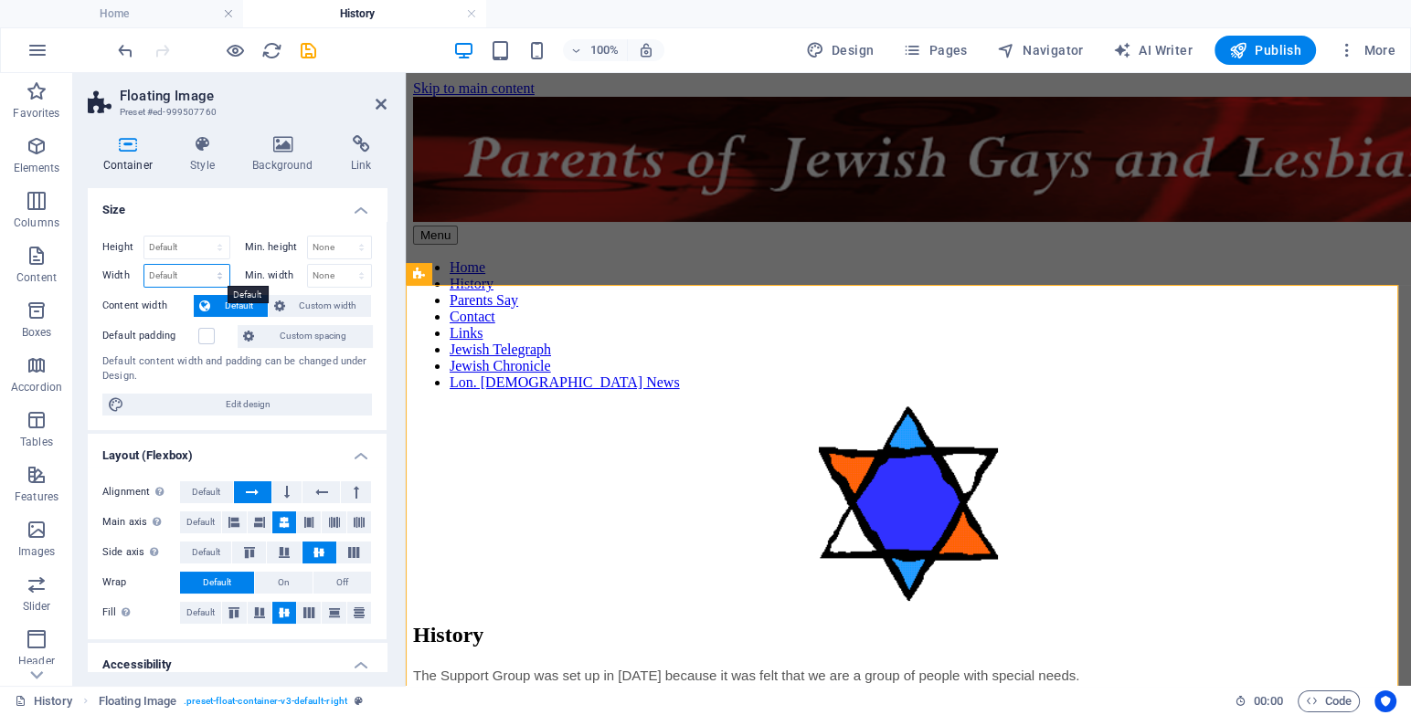
click at [204, 272] on select "Default px rem % em vh vw" at bounding box center [186, 276] width 85 height 22
click at [228, 303] on span "Default" at bounding box center [239, 306] width 47 height 22
click at [334, 301] on span "Custom width" at bounding box center [329, 306] width 76 height 22
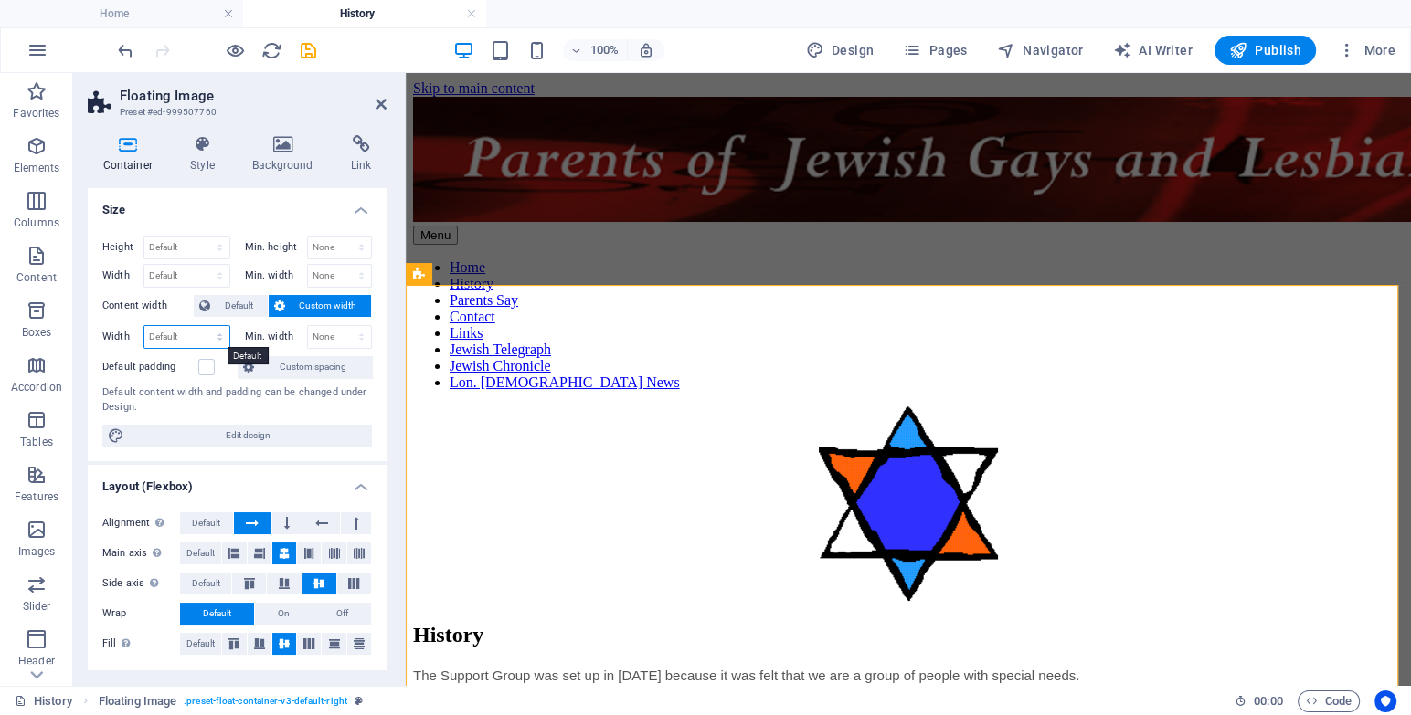
click at [195, 337] on select "Default px rem % em vh vw" at bounding box center [186, 337] width 85 height 22
select select "%"
click at [202, 326] on select "Default px rem % em vh vw" at bounding box center [186, 337] width 85 height 22
type input "80"
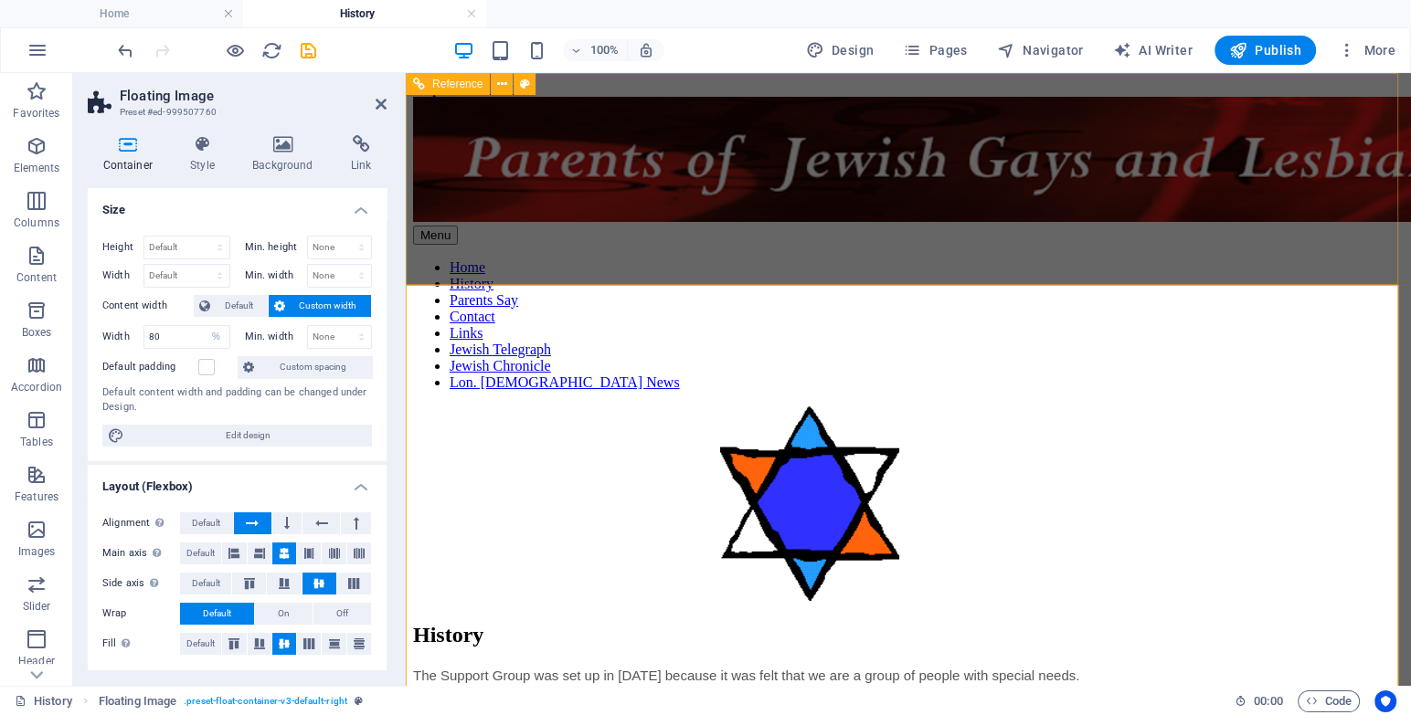
click at [651, 112] on figure at bounding box center [908, 161] width 990 height 129
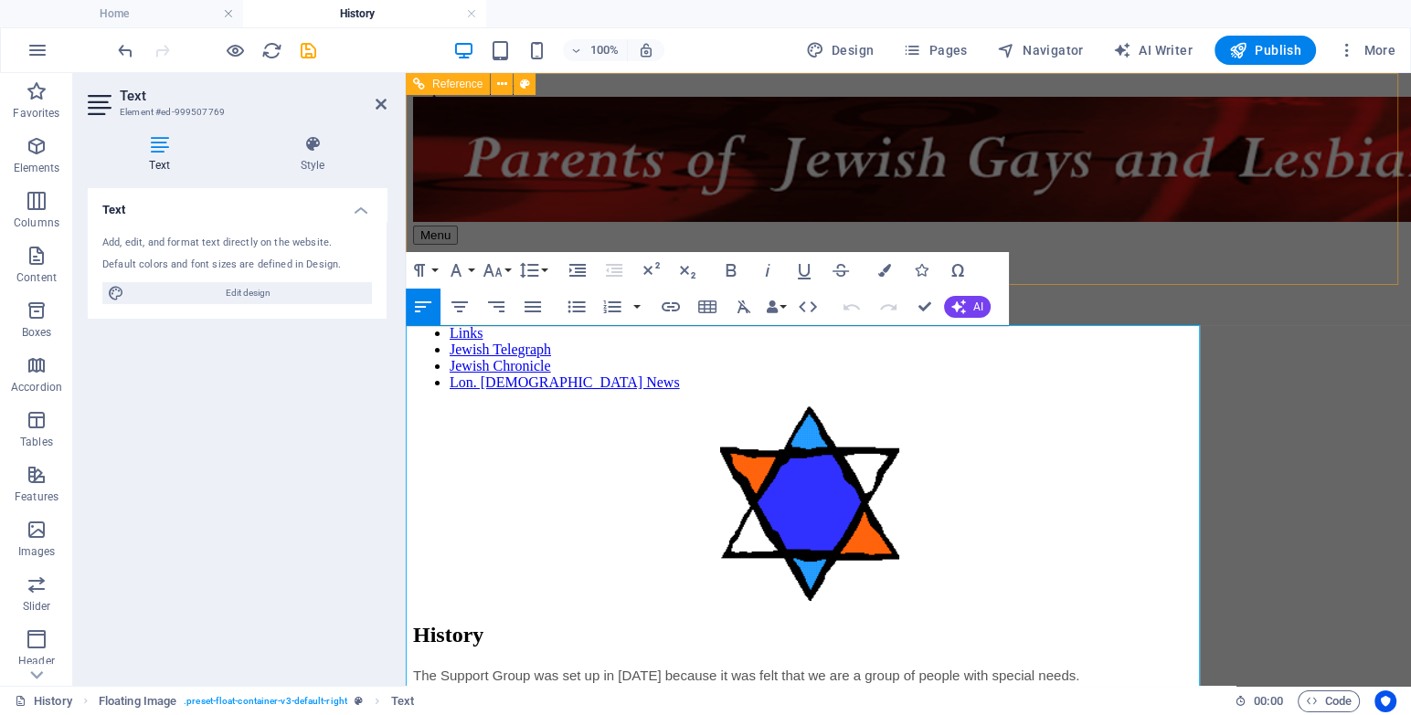
click at [1266, 259] on nav "Home History Parents Say Contact Links Jewish Telegraph Jewish Chronicle Lon. […" at bounding box center [908, 325] width 990 height 132
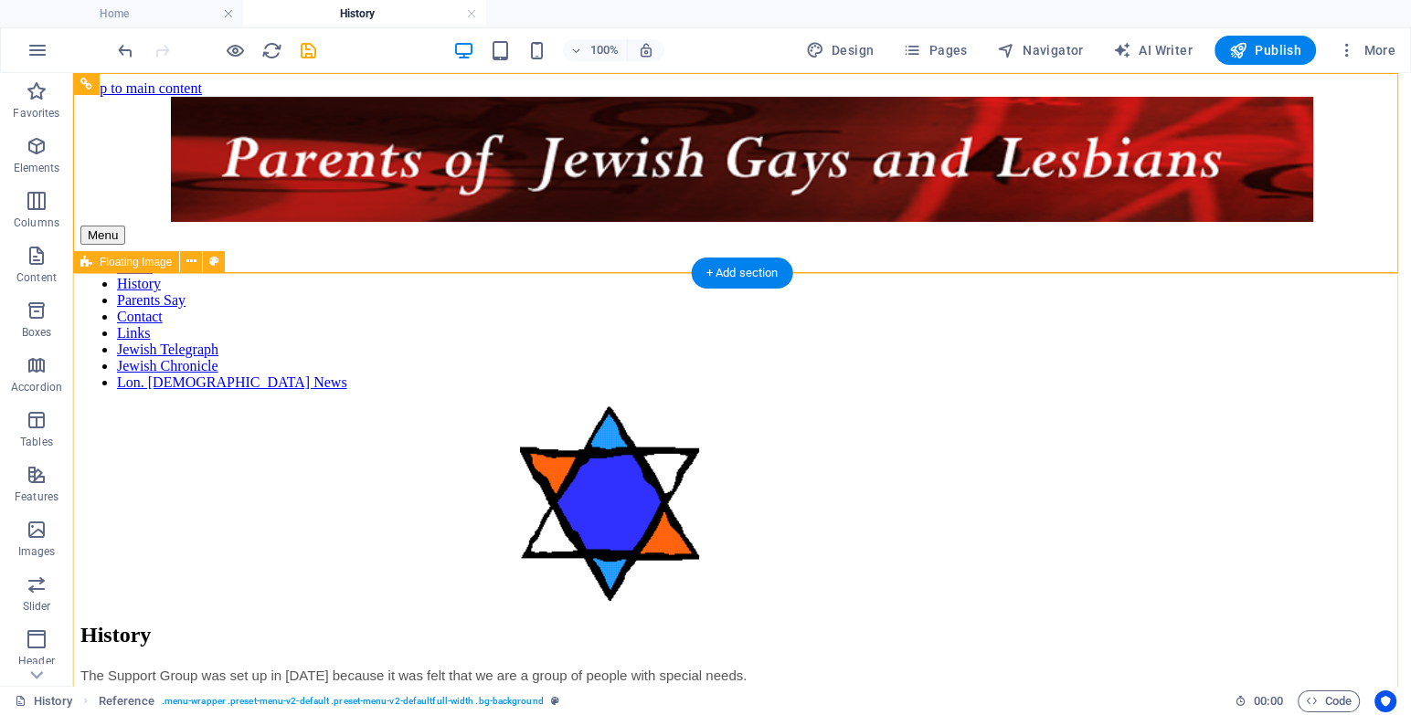
click at [1107, 406] on figure at bounding box center [609, 505] width 1058 height 199
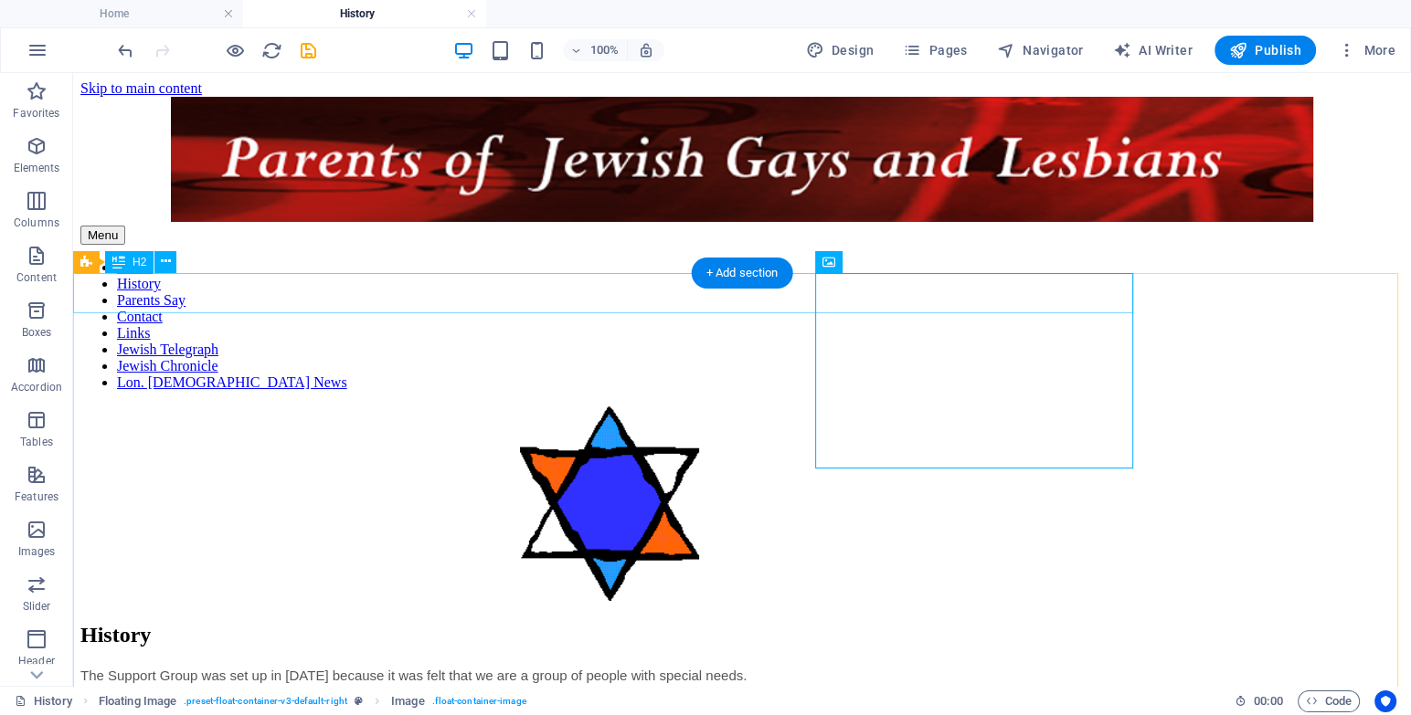
click at [307, 623] on div "History" at bounding box center [609, 635] width 1058 height 25
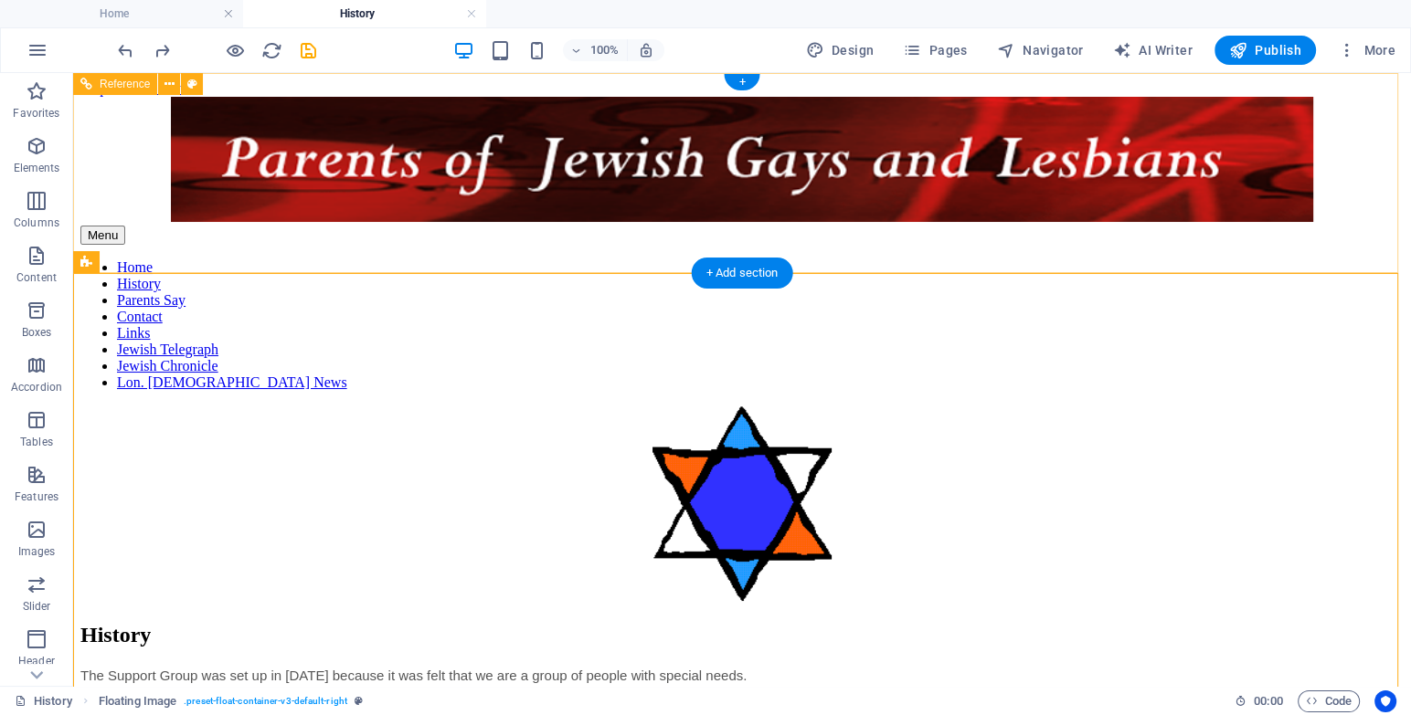
click at [1329, 194] on div "Menu Home History Parents Say Contact Links Jewish Telegraph Jewish Chronicle L…" at bounding box center [741, 251] width 1323 height 309
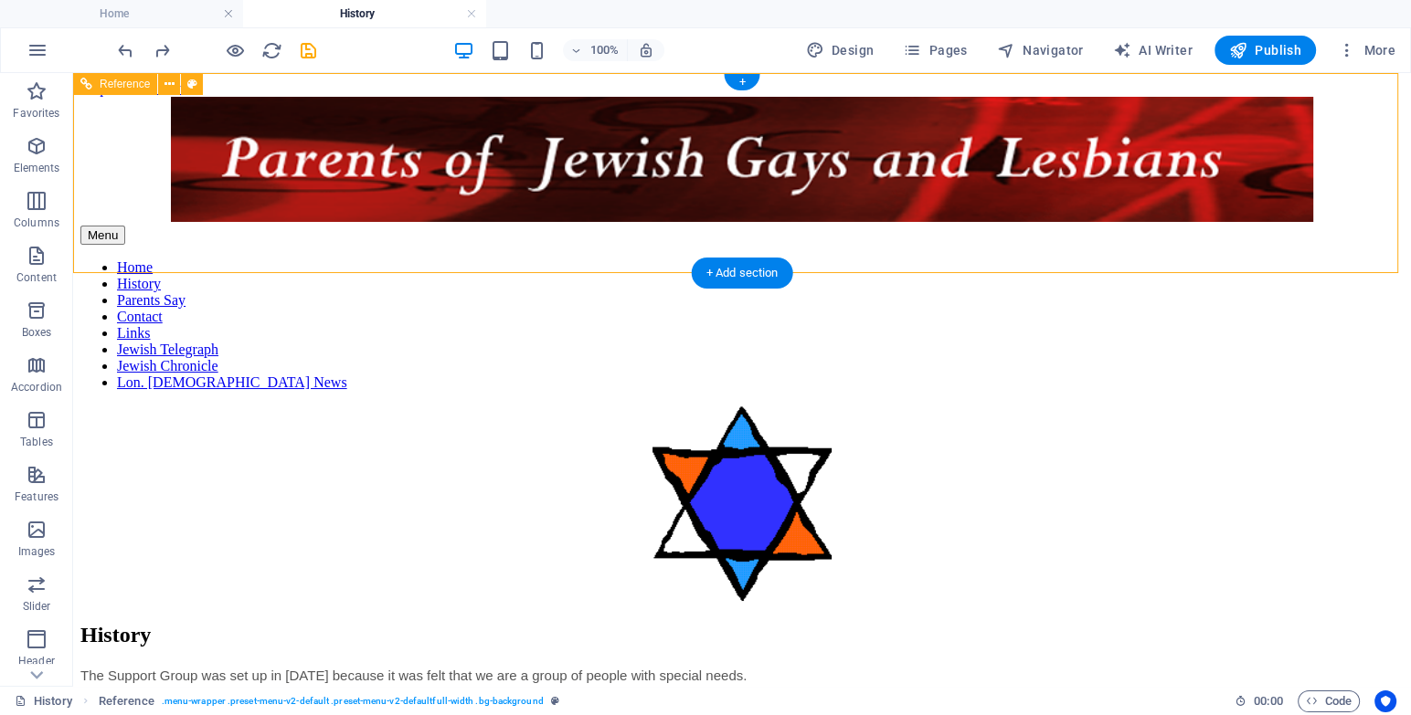
click at [1342, 227] on div "Menu Home History Parents Say Contact Links Jewish Telegraph Jewish Chronicle L…" at bounding box center [741, 251] width 1323 height 309
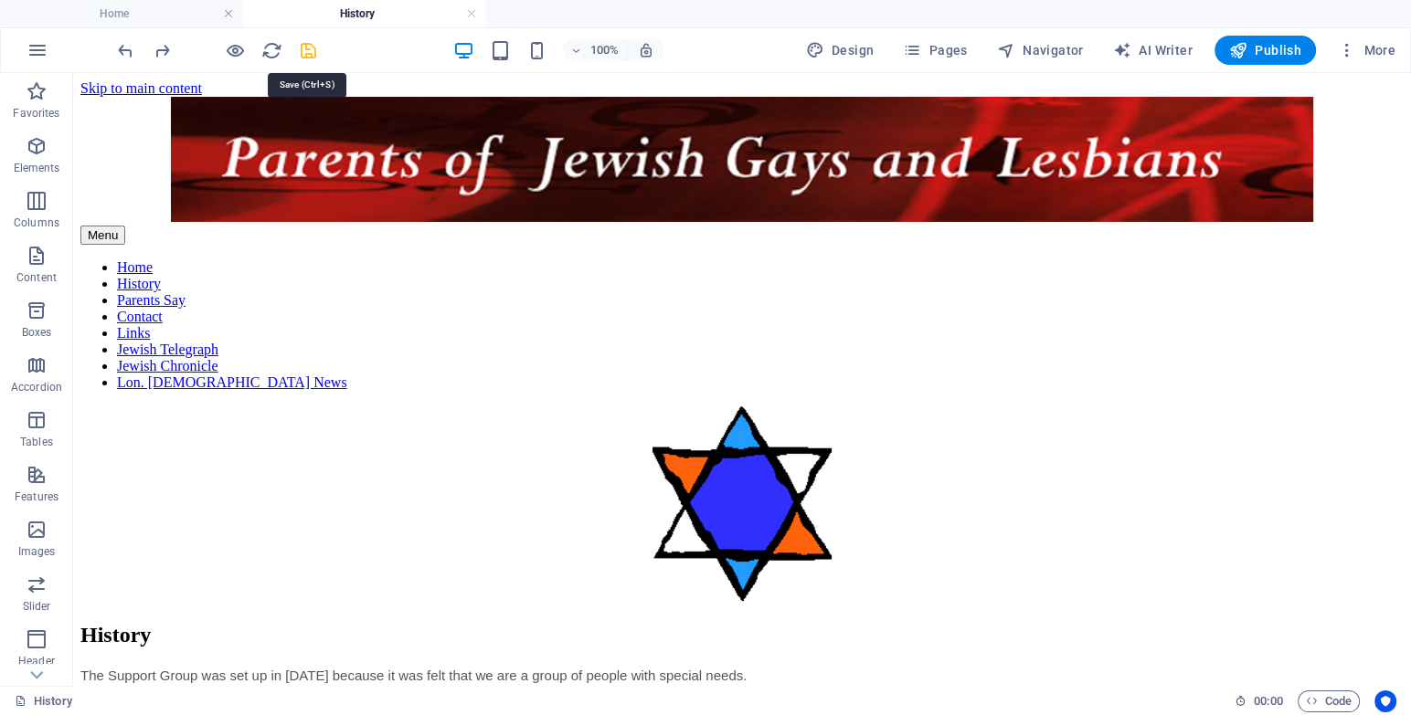
click at [312, 47] on icon "save" at bounding box center [308, 50] width 21 height 21
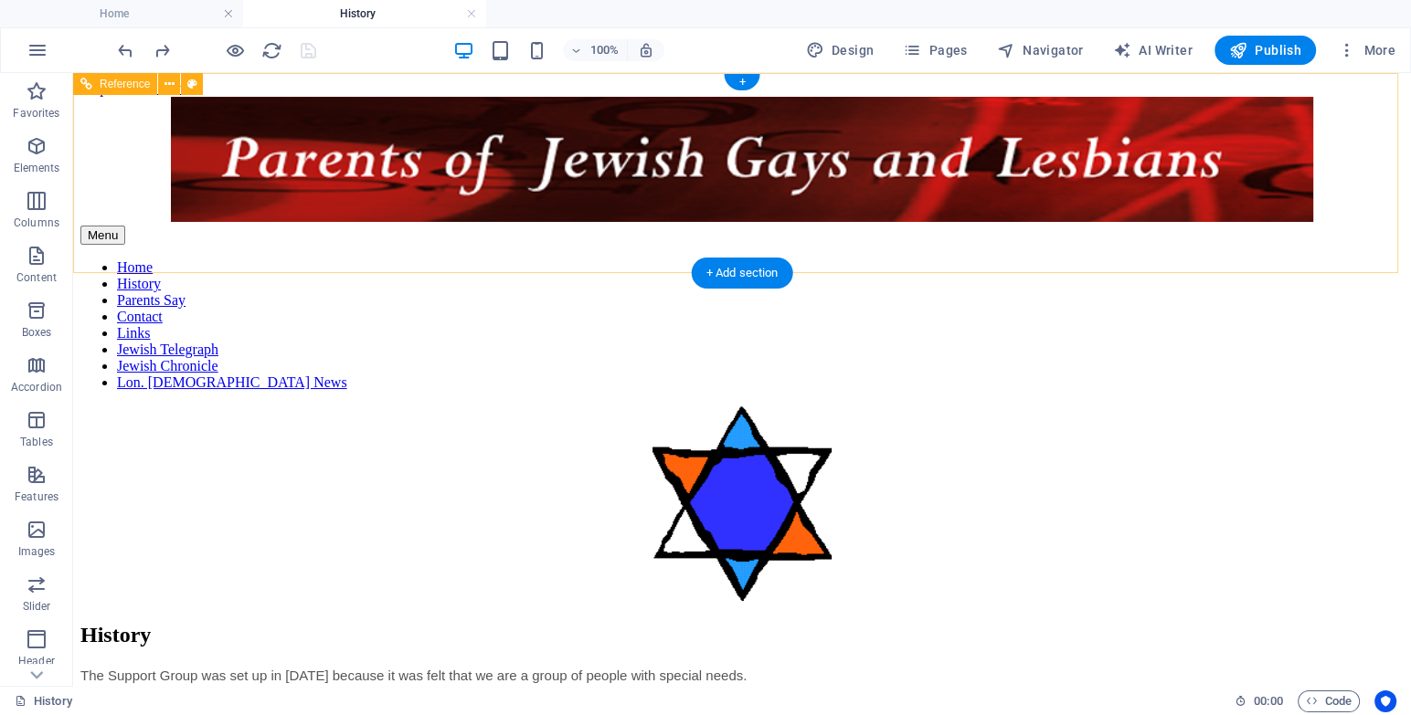
click at [214, 259] on nav "Home History Parents Say Contact Links Jewish Telegraph Jewish Chronicle Lon. […" at bounding box center [741, 325] width 1323 height 132
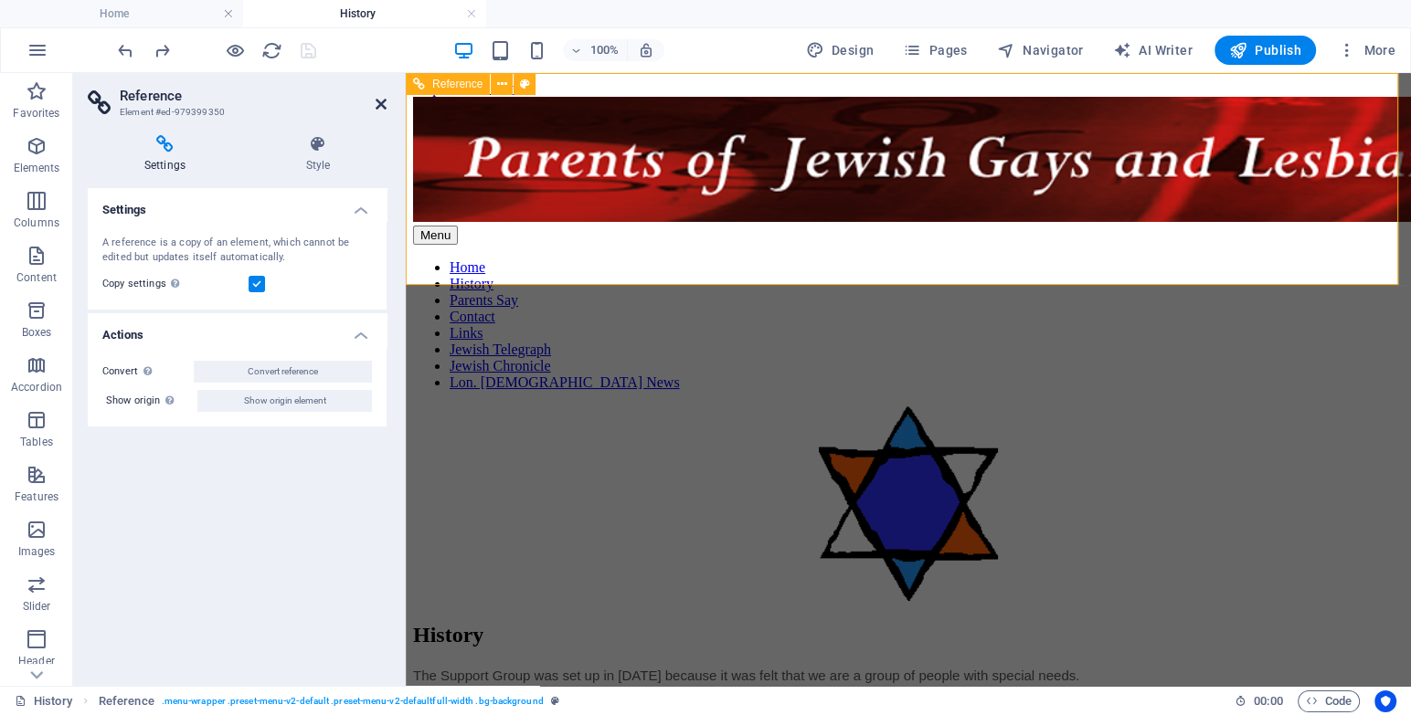
click at [376, 105] on icon at bounding box center [380, 104] width 11 height 15
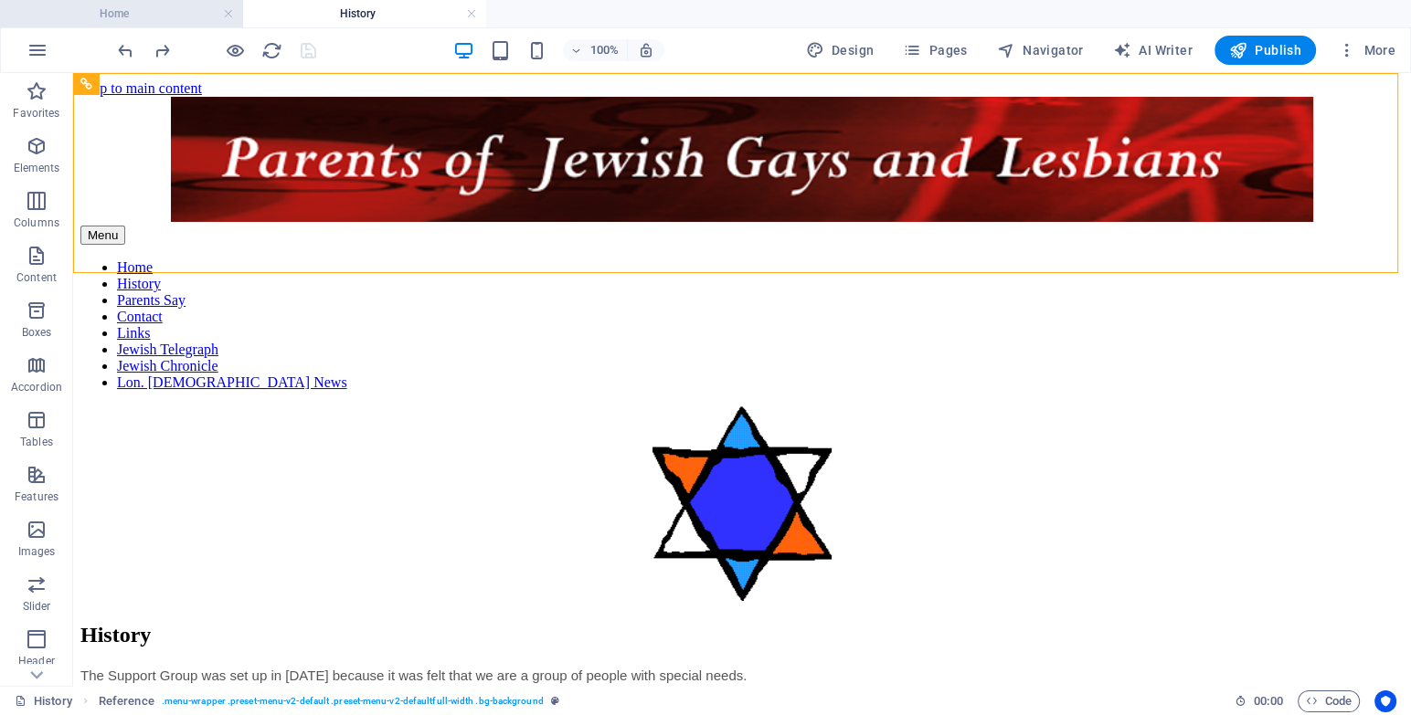
click at [93, 13] on h4 "Home" at bounding box center [121, 14] width 243 height 20
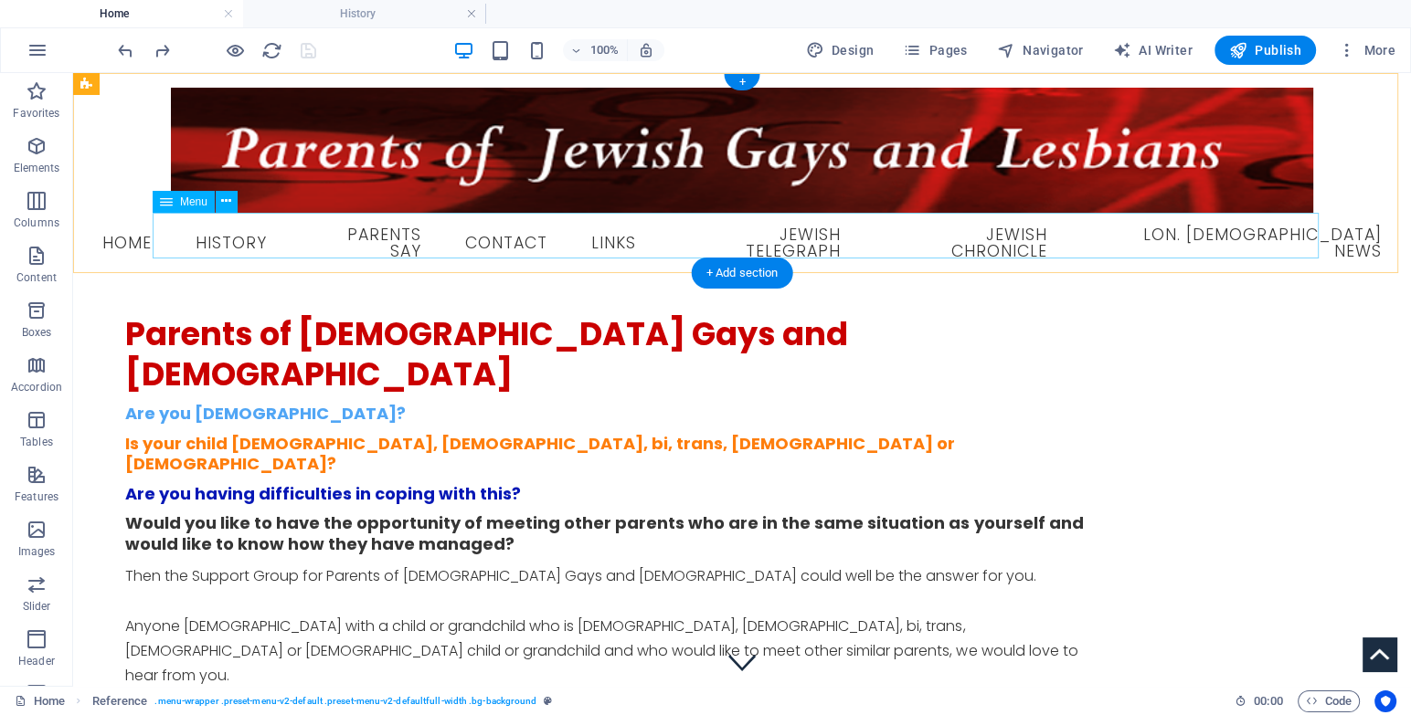
click at [176, 241] on nav "Home History Parents Say Contact Links Jewish Telegraph Jewish Chronicle Lon. […" at bounding box center [742, 243] width 1308 height 61
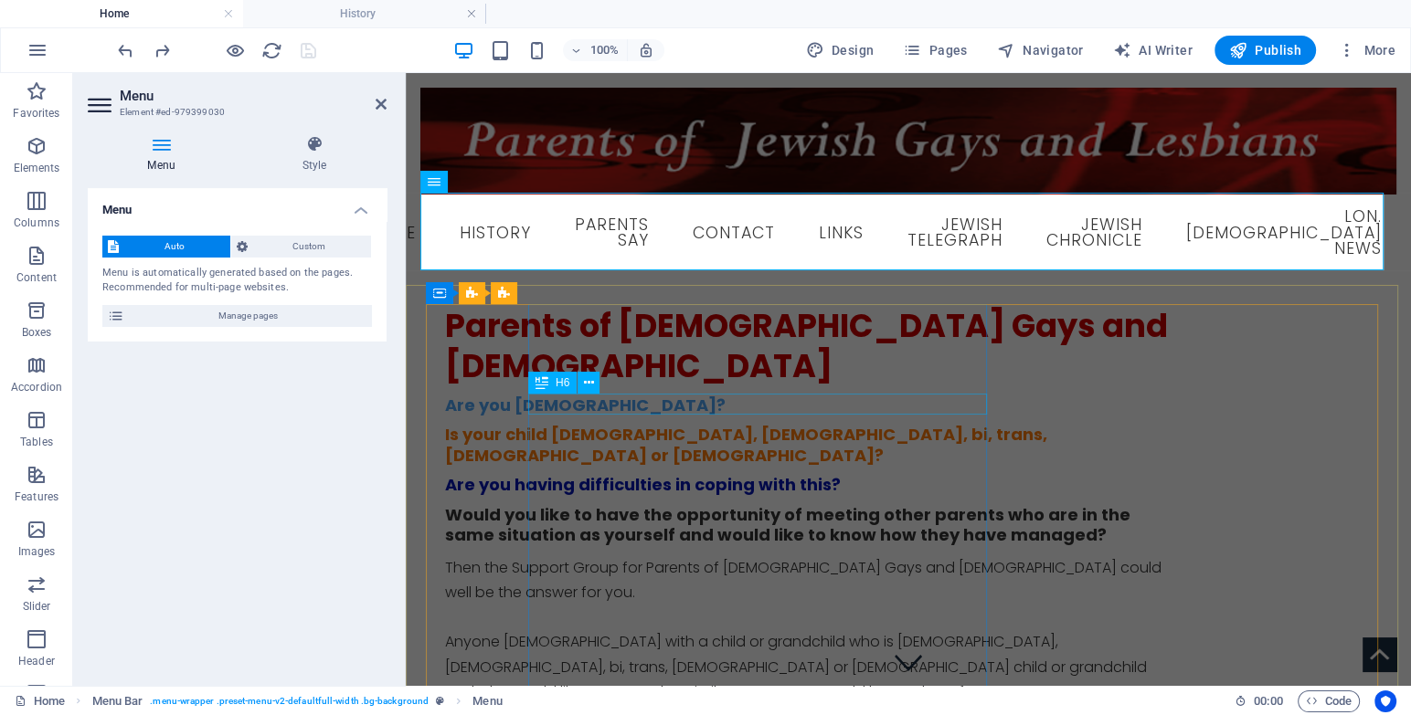
click at [537, 403] on div "Are you [DEMOGRAPHIC_DATA]?" at bounding box center [808, 406] width 726 height 21
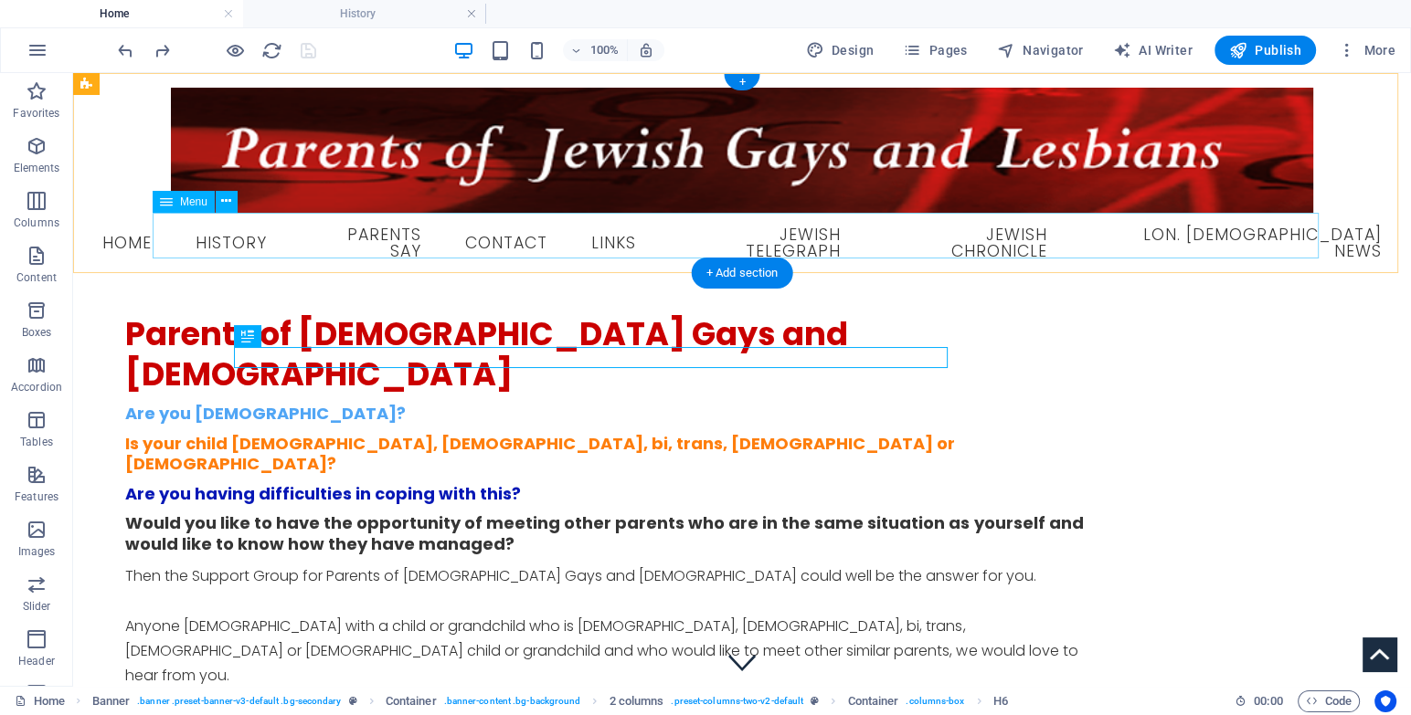
click at [255, 233] on nav "Home History Parents Say Contact Links Jewish Telegraph Jewish Chronicle Lon. […" at bounding box center [742, 243] width 1308 height 61
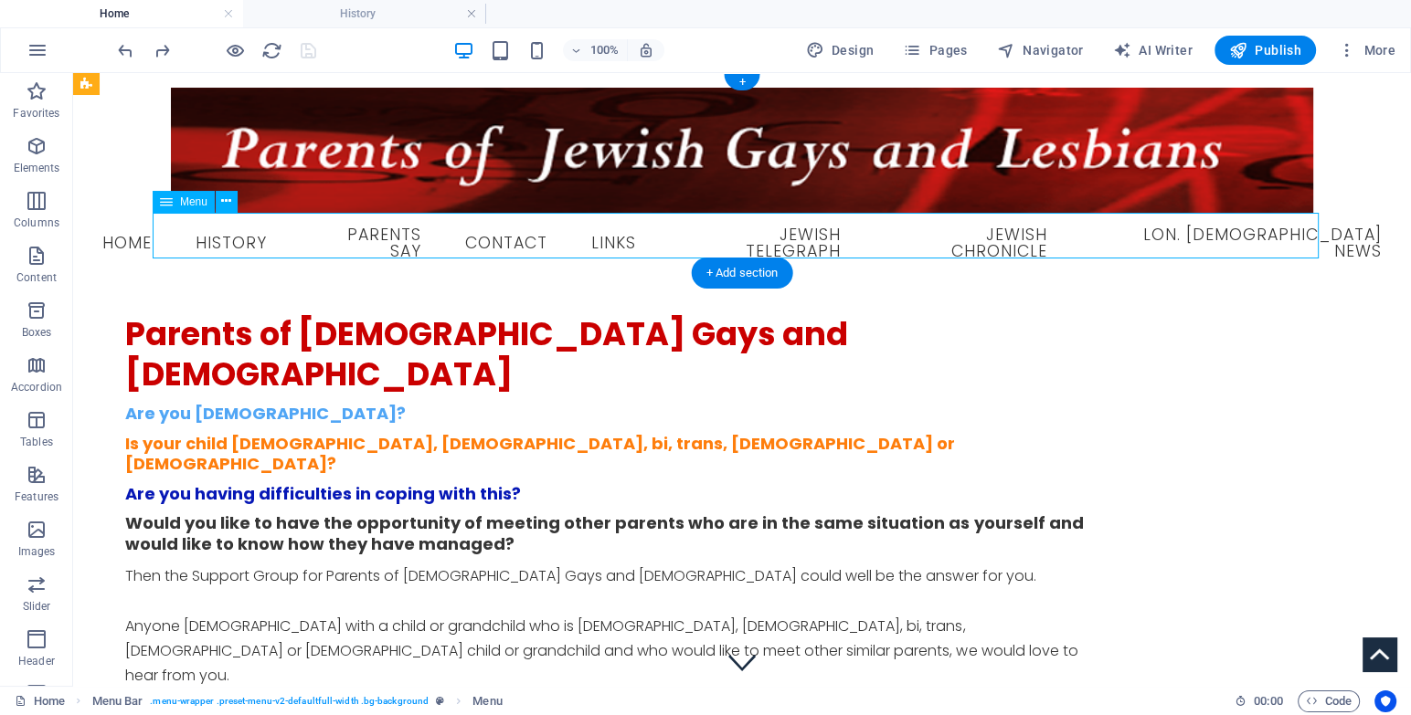
click at [255, 233] on nav "Home History Parents Say Contact Links Jewish Telegraph Jewish Chronicle Lon. […" at bounding box center [742, 243] width 1308 height 61
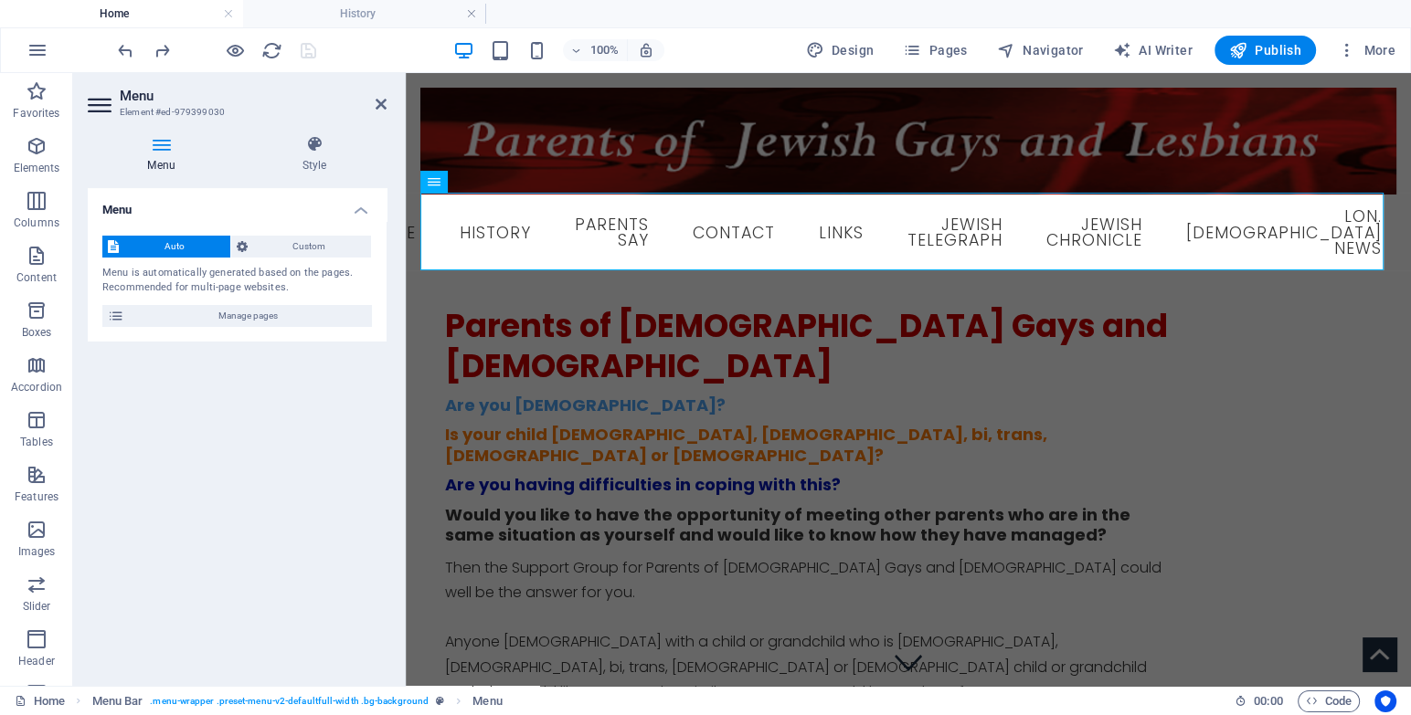
click at [184, 152] on icon at bounding box center [161, 144] width 147 height 18
click at [174, 248] on span "Auto" at bounding box center [174, 247] width 100 height 22
click at [269, 245] on span "Custom" at bounding box center [309, 247] width 113 height 22
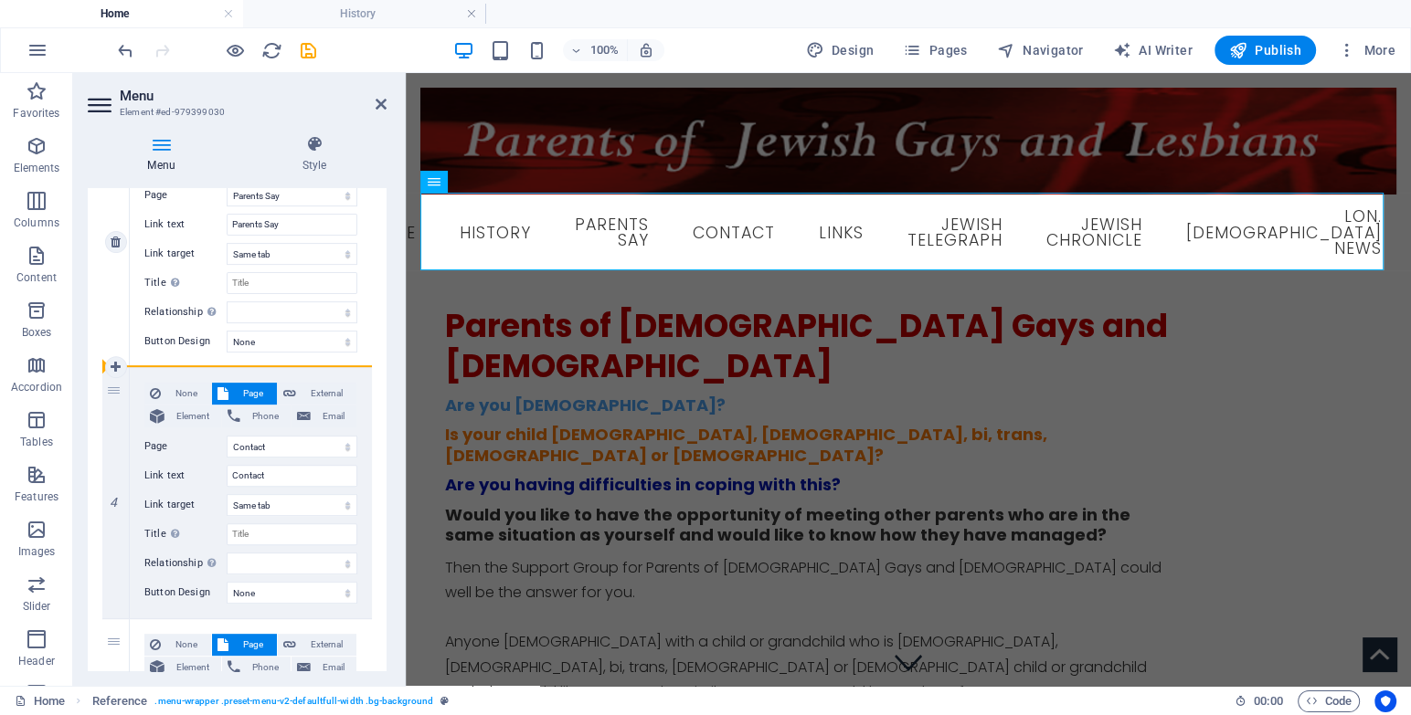
scroll to position [664, 0]
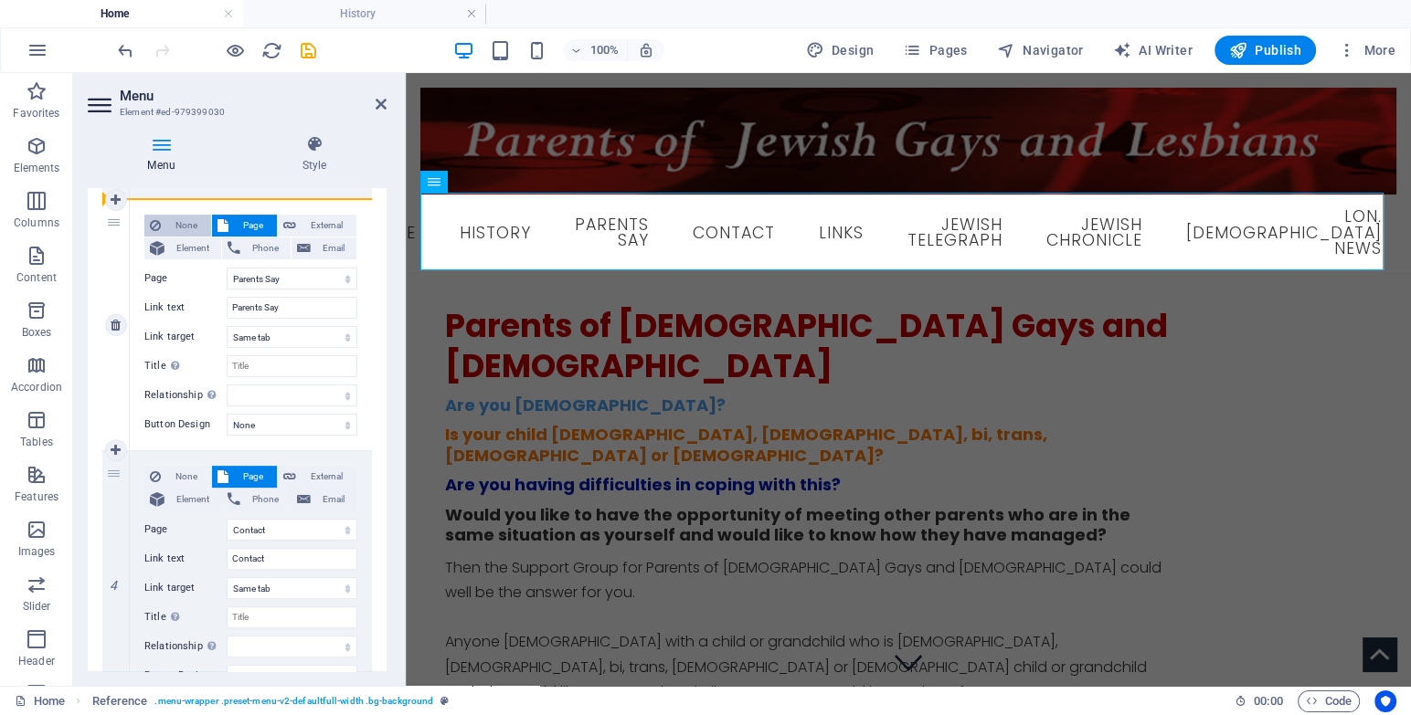
drag, startPoint x: 118, startPoint y: 393, endPoint x: 148, endPoint y: 217, distance: 178.9
click at [148, 217] on div "1 None Page External Element Phone Email Page Home History Parents Say Contact …" at bounding box center [237, 703] width 270 height 2010
select select
select select "3"
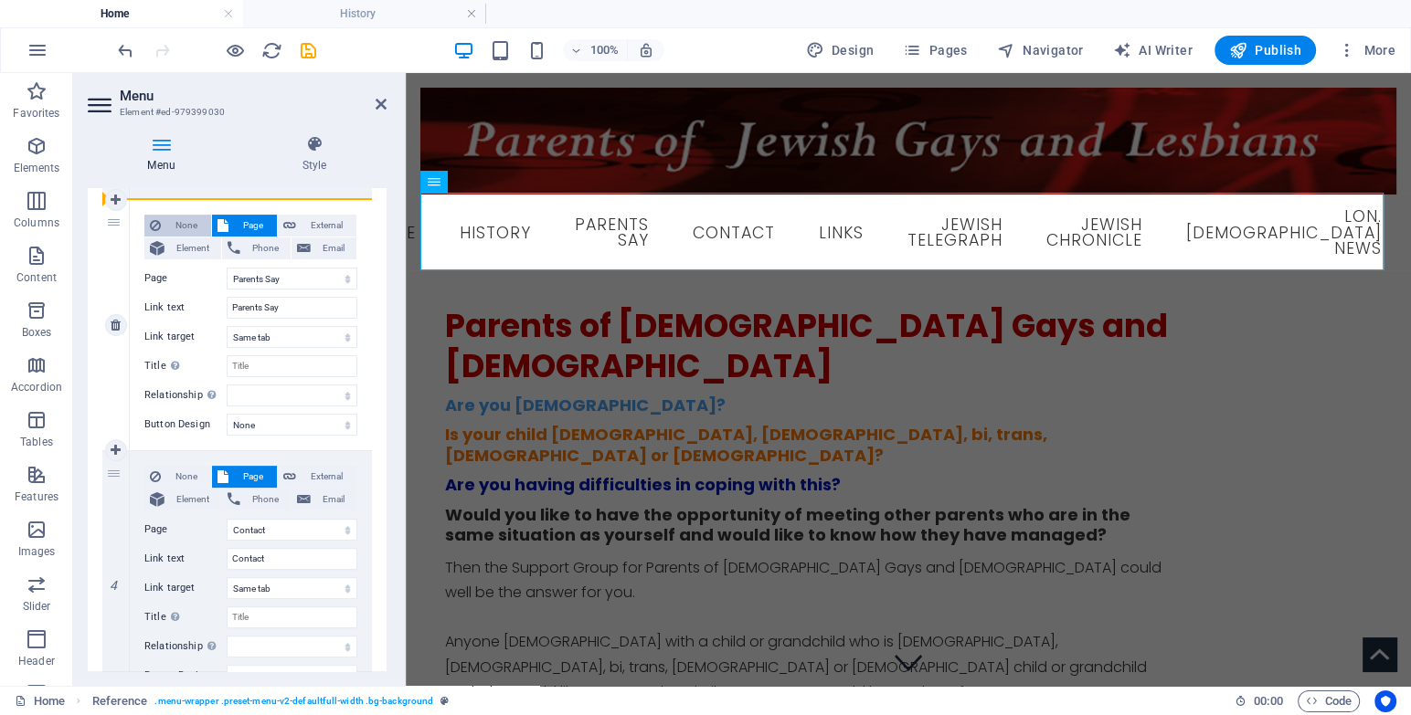
type input "Contact"
select select
select select "2"
type input "Parents Say"
select select
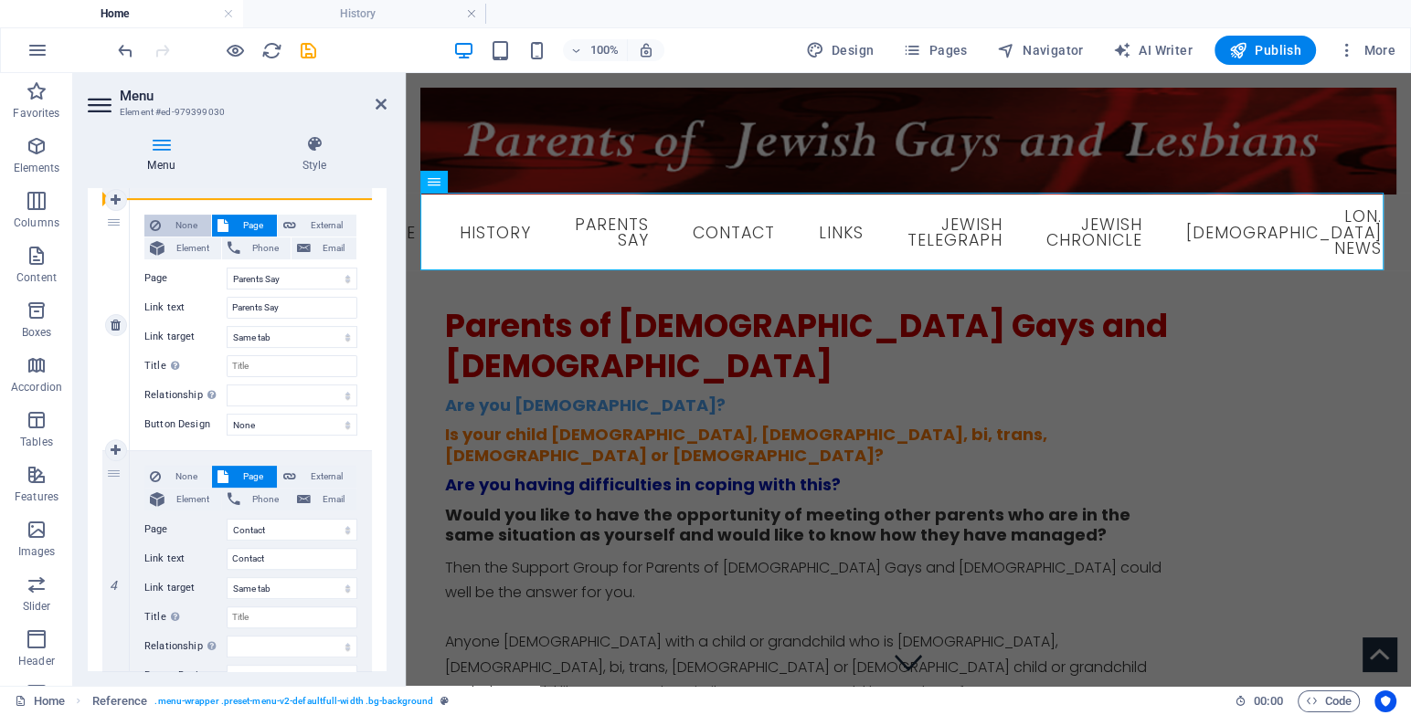
select select
drag, startPoint x: 111, startPoint y: 470, endPoint x: 107, endPoint y: 204, distance: 265.9
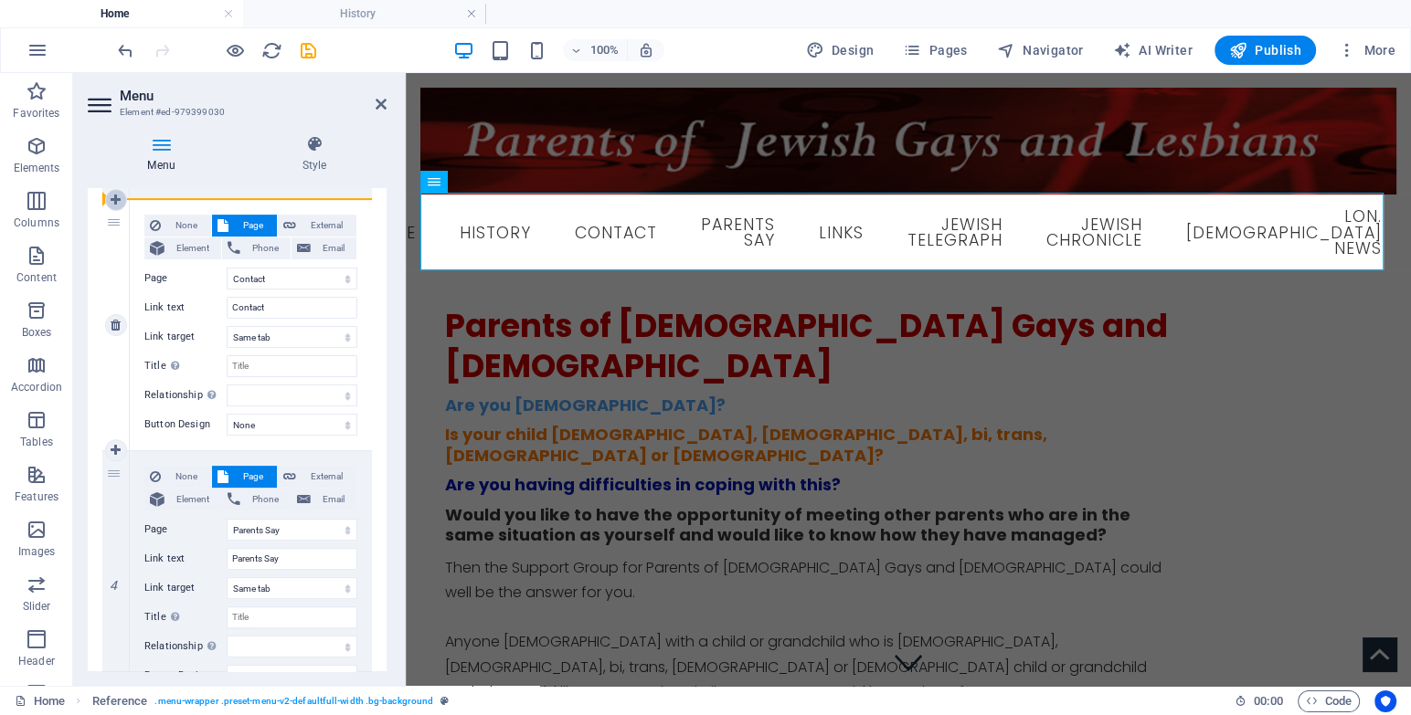
click at [107, 204] on div "1 None Page External Element Phone Email Page Home History Parents Say Contact …" at bounding box center [237, 703] width 270 height 2010
select select
select select "2"
type input "Parents Say"
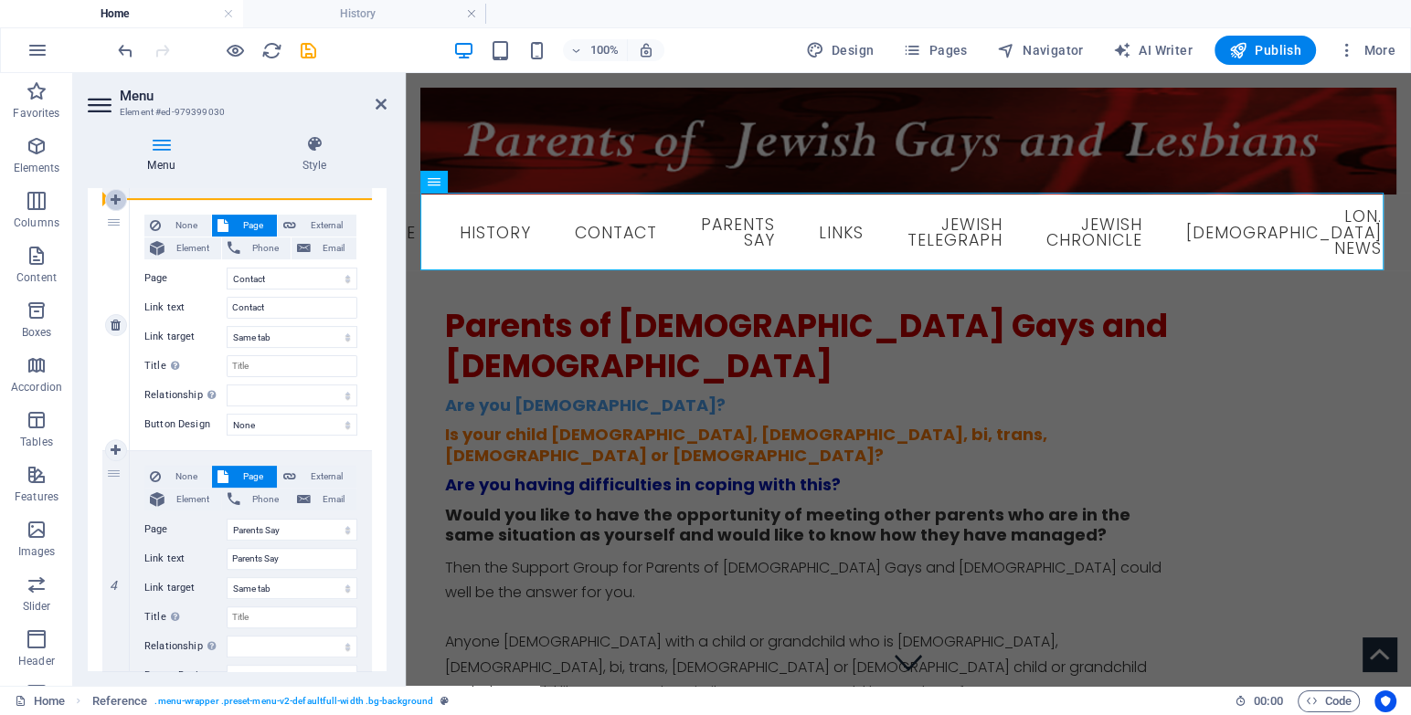
select select
select select "3"
type input "Contact"
select select
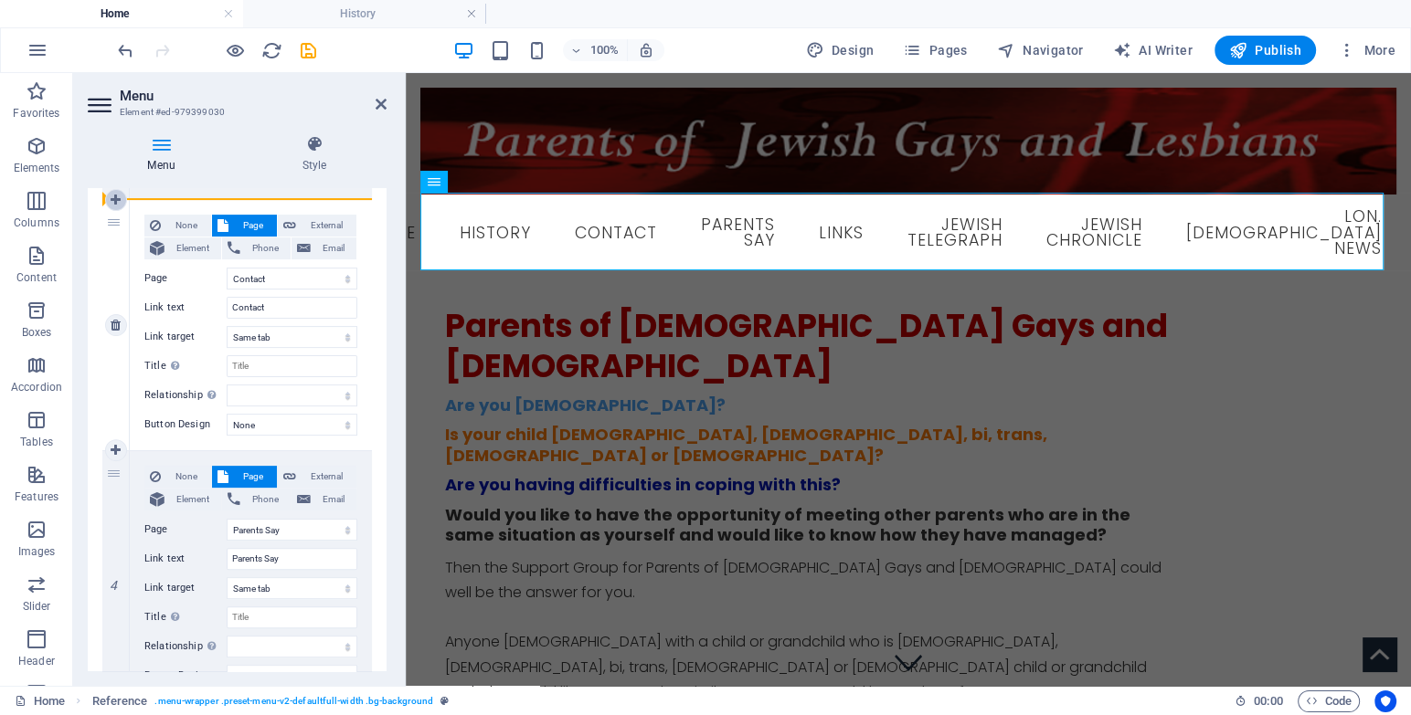
select select
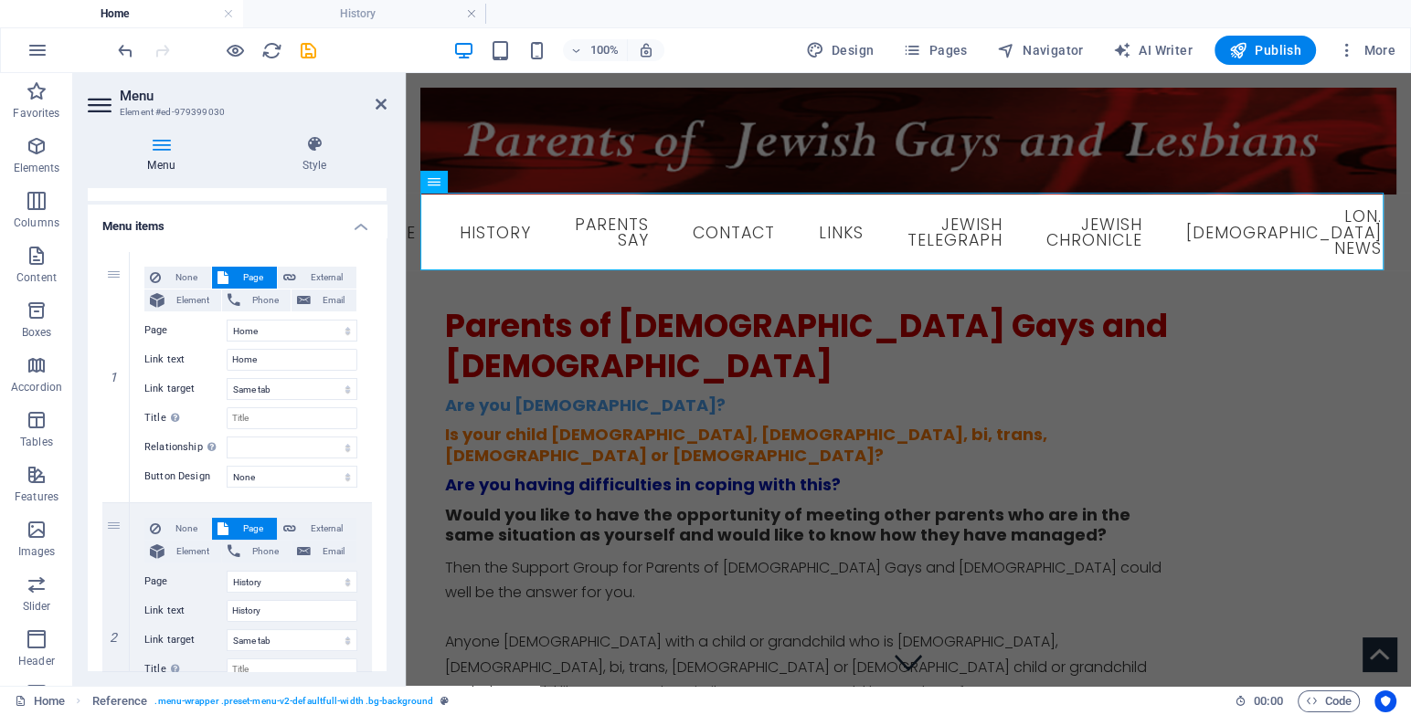
scroll to position [0, 0]
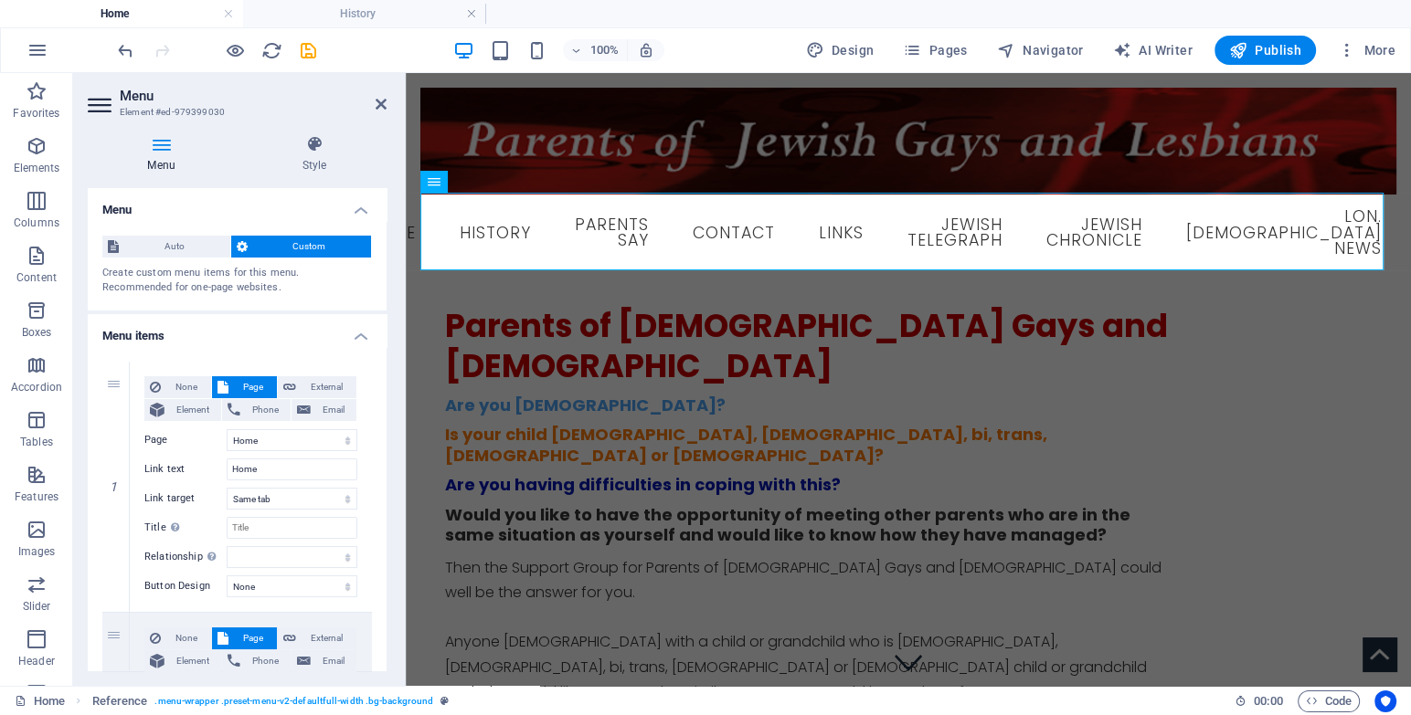
click at [152, 144] on icon at bounding box center [161, 144] width 147 height 18
click at [136, 247] on span "Auto" at bounding box center [174, 247] width 100 height 22
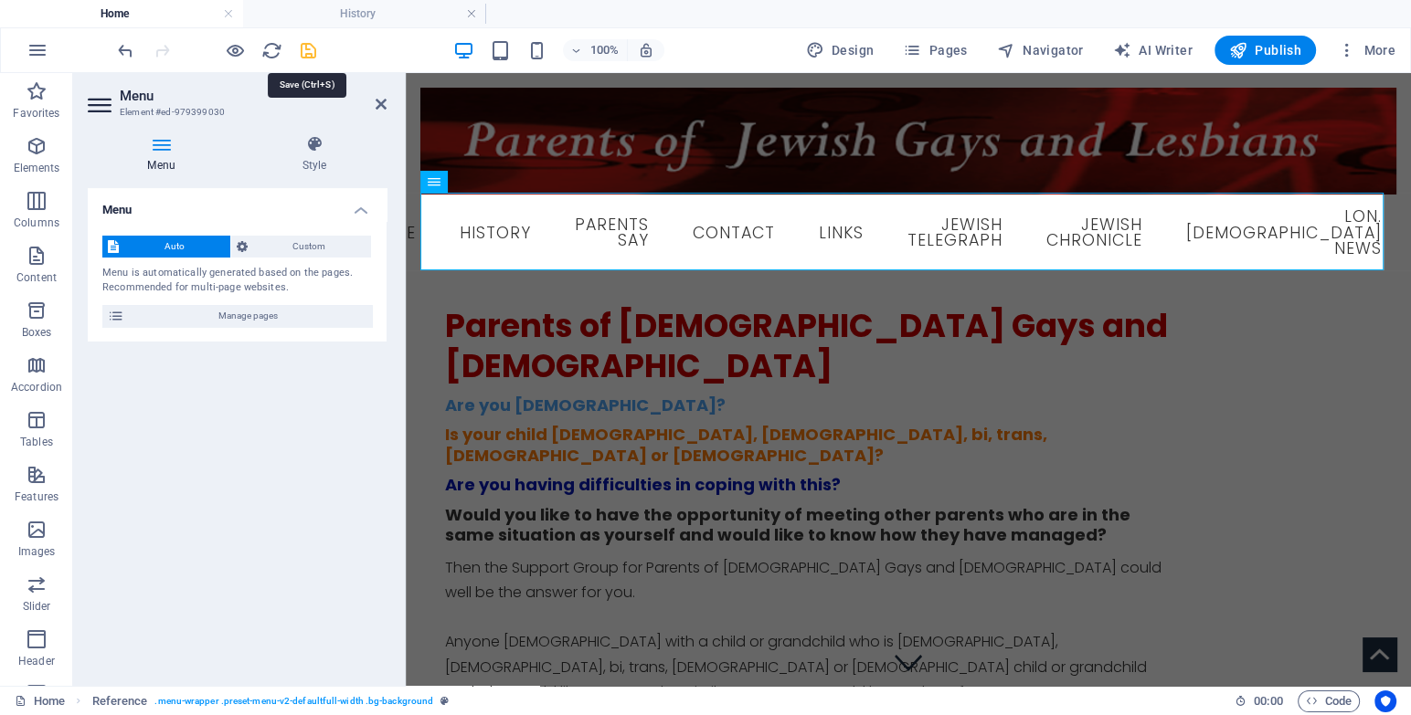
click at [314, 48] on icon "save" at bounding box center [308, 50] width 21 height 21
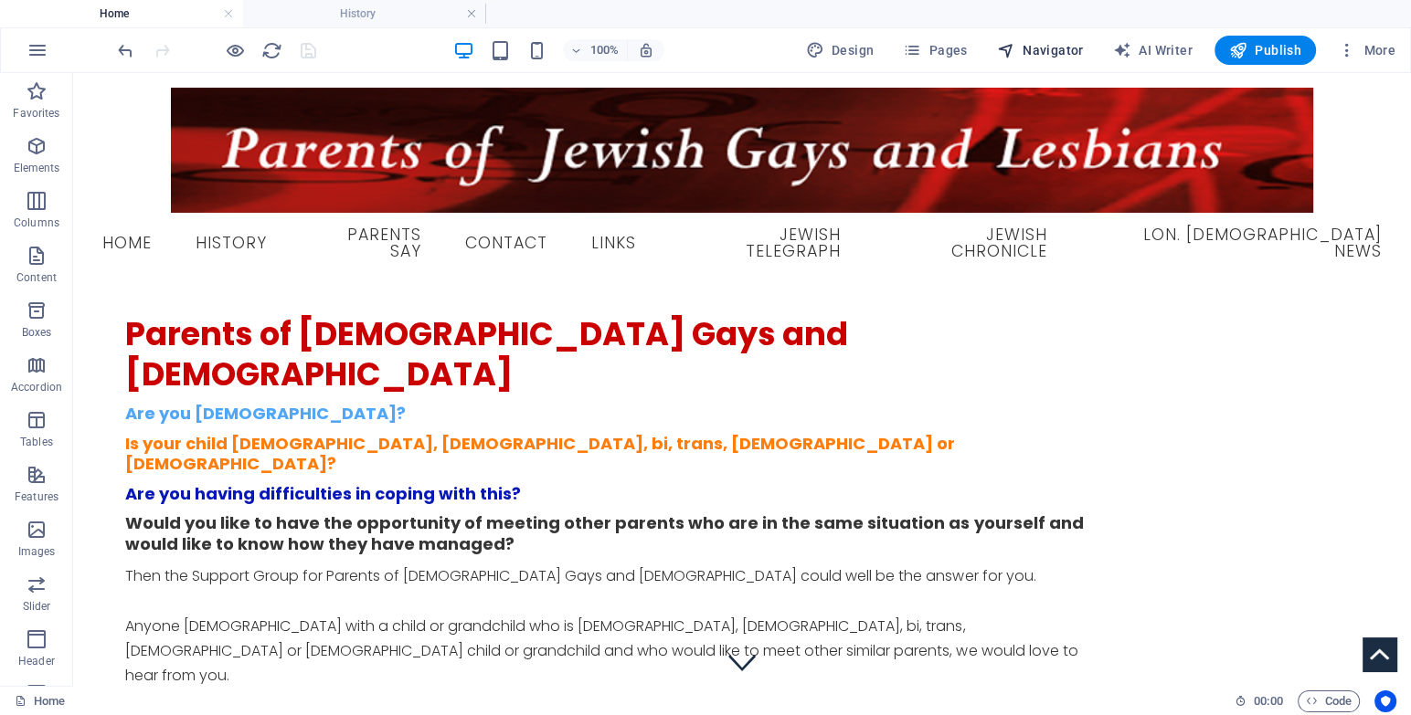
click at [1064, 46] on span "Navigator" at bounding box center [1040, 50] width 87 height 18
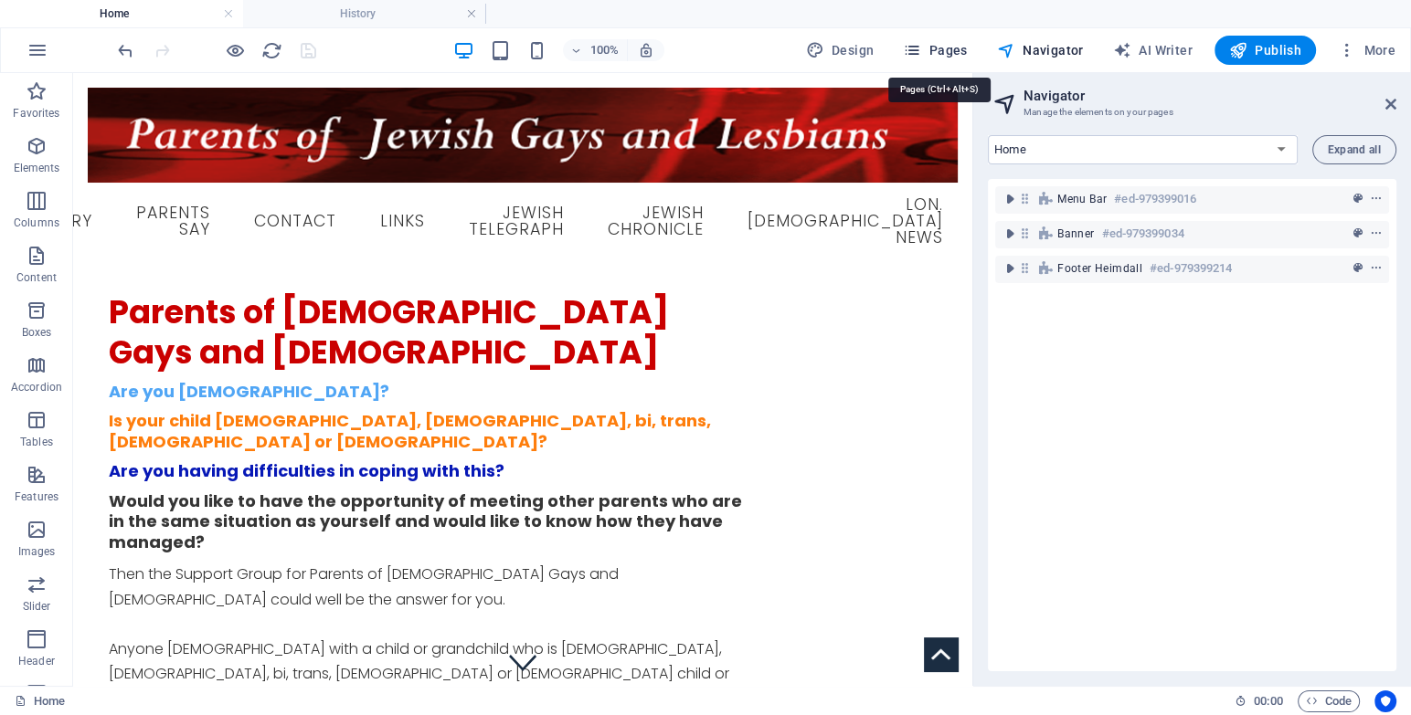
click at [955, 47] on span "Pages" at bounding box center [935, 50] width 64 height 18
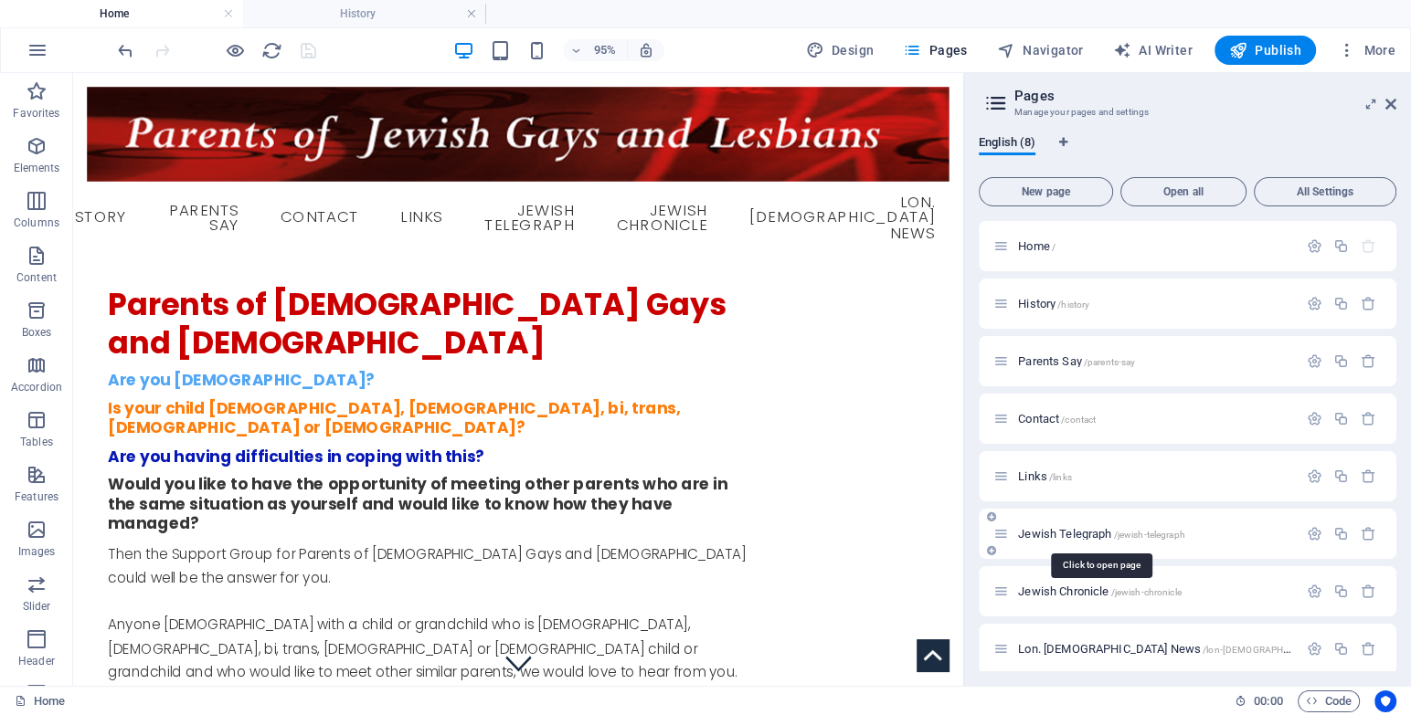
click at [1060, 533] on span "Jewish Telegraph /jewish-telegraph" at bounding box center [1101, 534] width 167 height 14
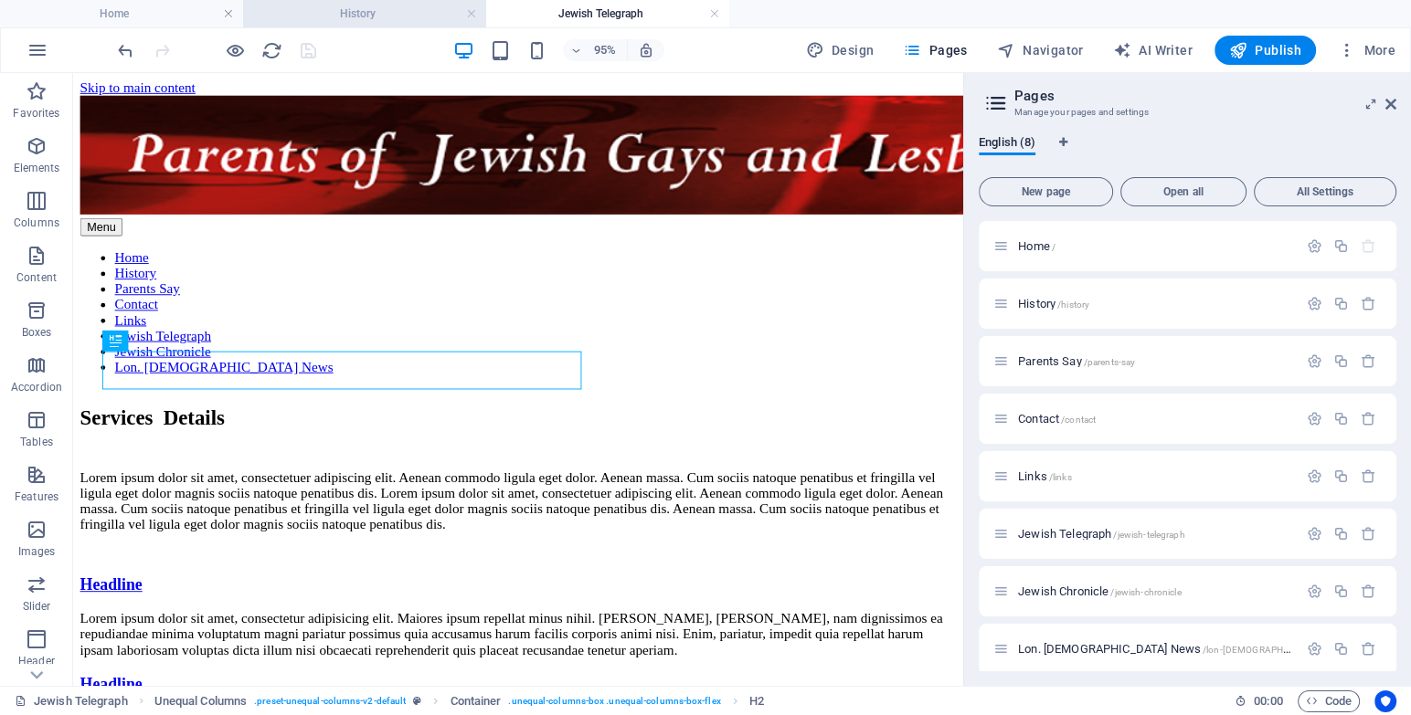
click at [344, 16] on h4 "History" at bounding box center [364, 14] width 243 height 20
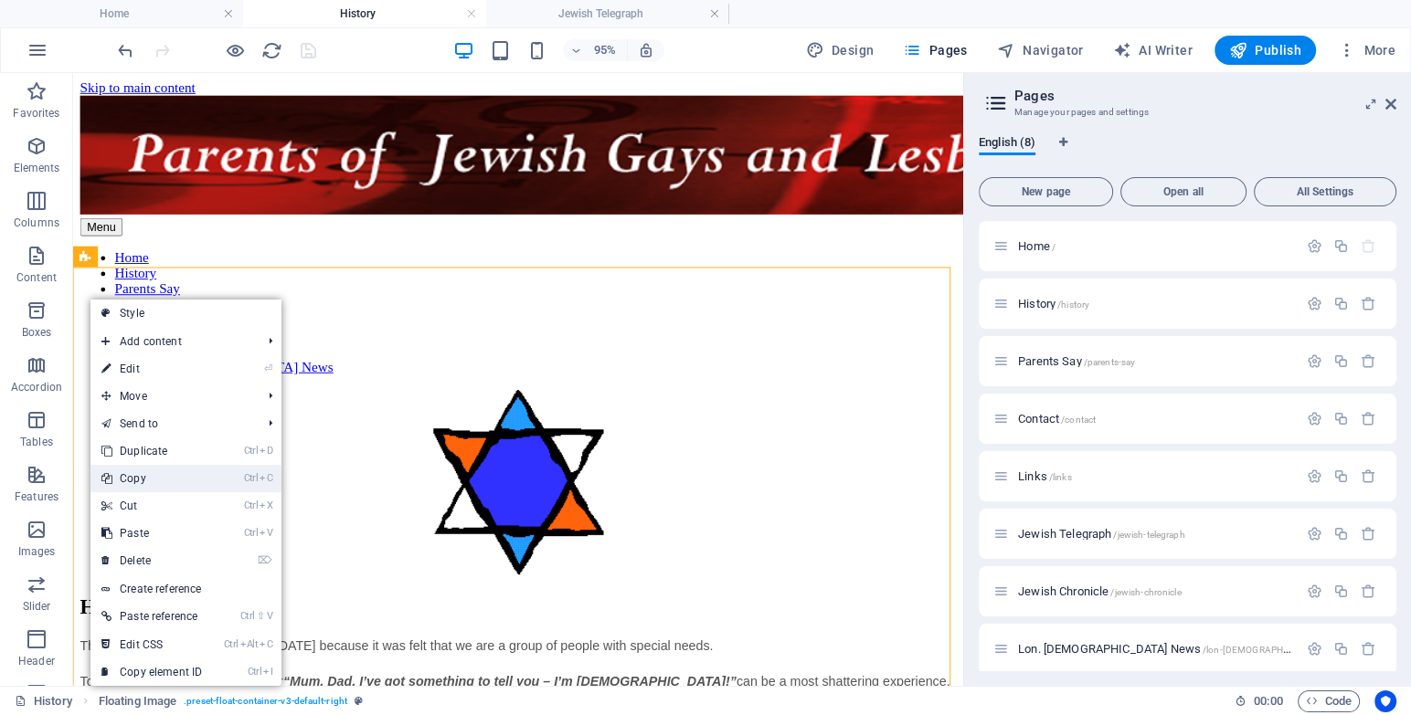
click at [150, 484] on link "Ctrl C Copy" at bounding box center [151, 478] width 122 height 27
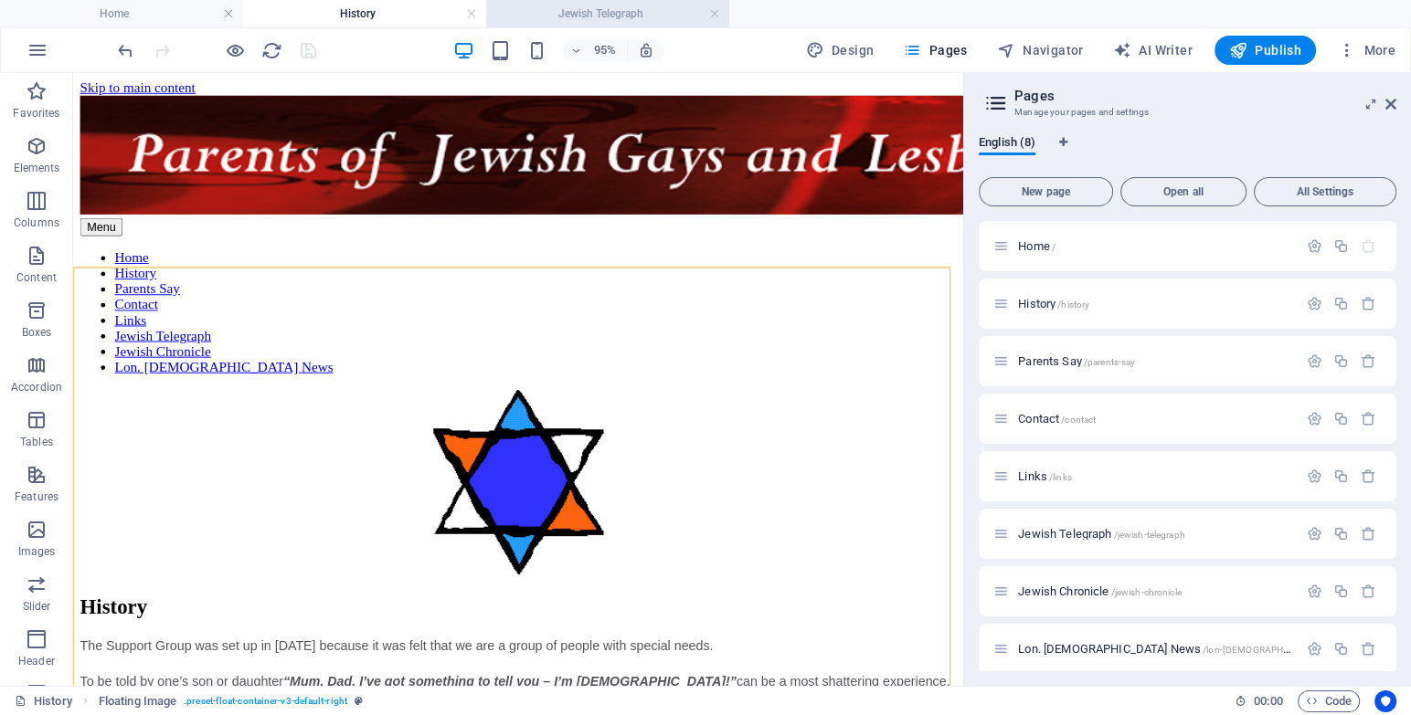
click at [585, 21] on h4 "Jewish Telegraph" at bounding box center [607, 14] width 243 height 20
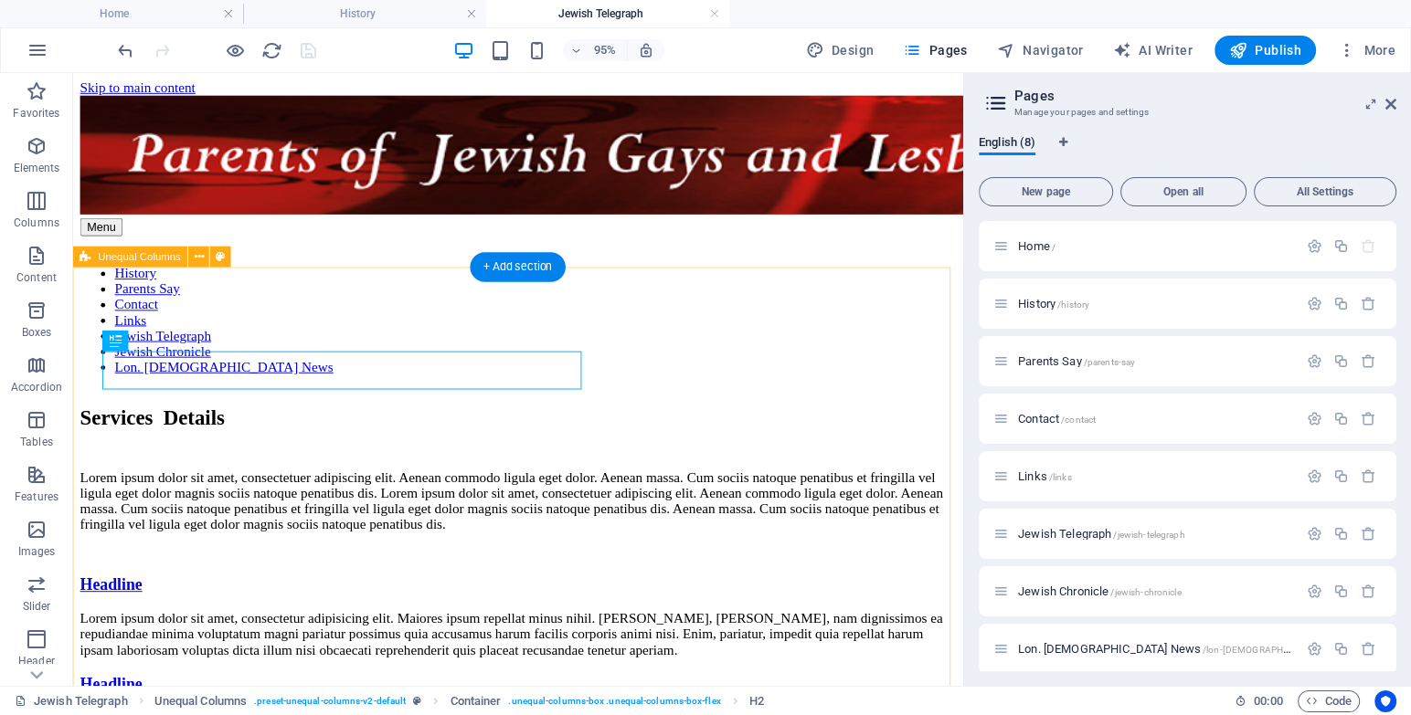
click at [147, 406] on div "Services Details Lorem ipsum dolor sit amet, consectetuer adipiscing elit. Aene…" at bounding box center [541, 607] width 922 height 402
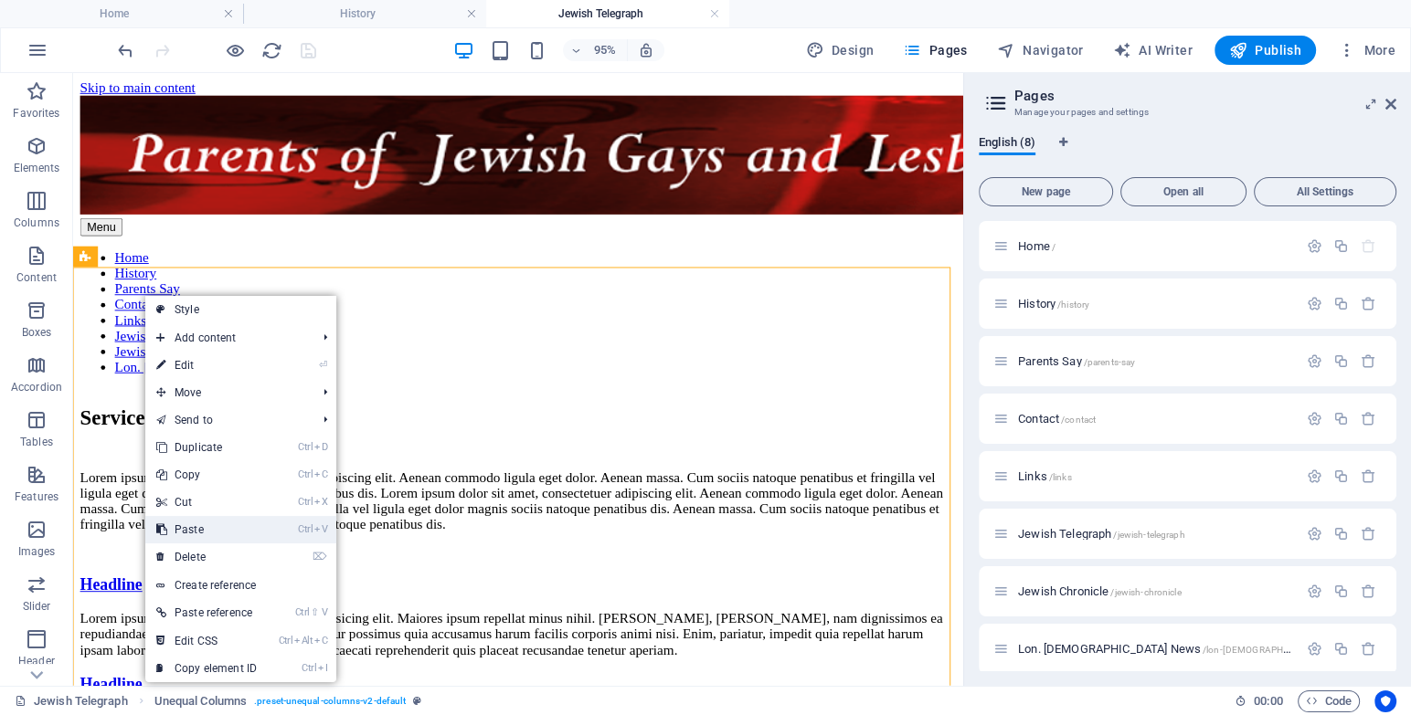
click at [211, 538] on link "Ctrl V Paste" at bounding box center [206, 529] width 122 height 27
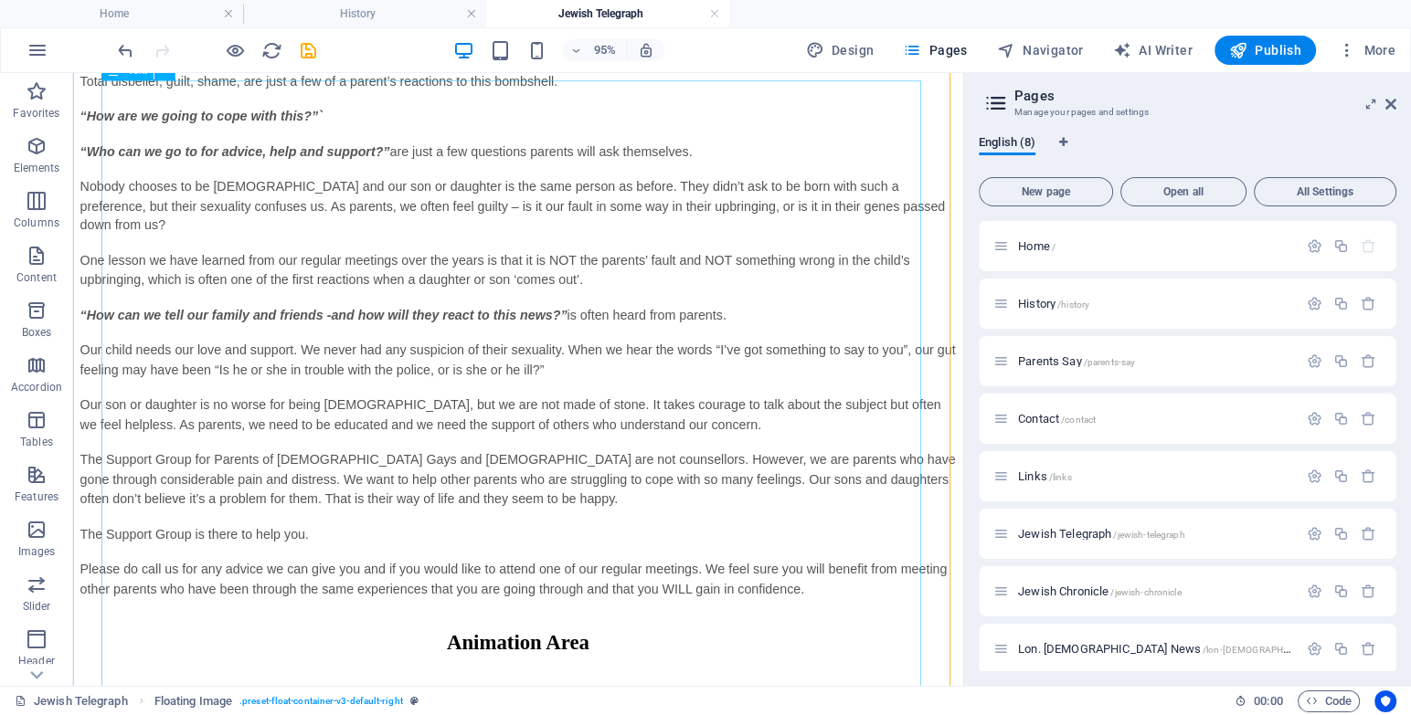
scroll to position [639, 0]
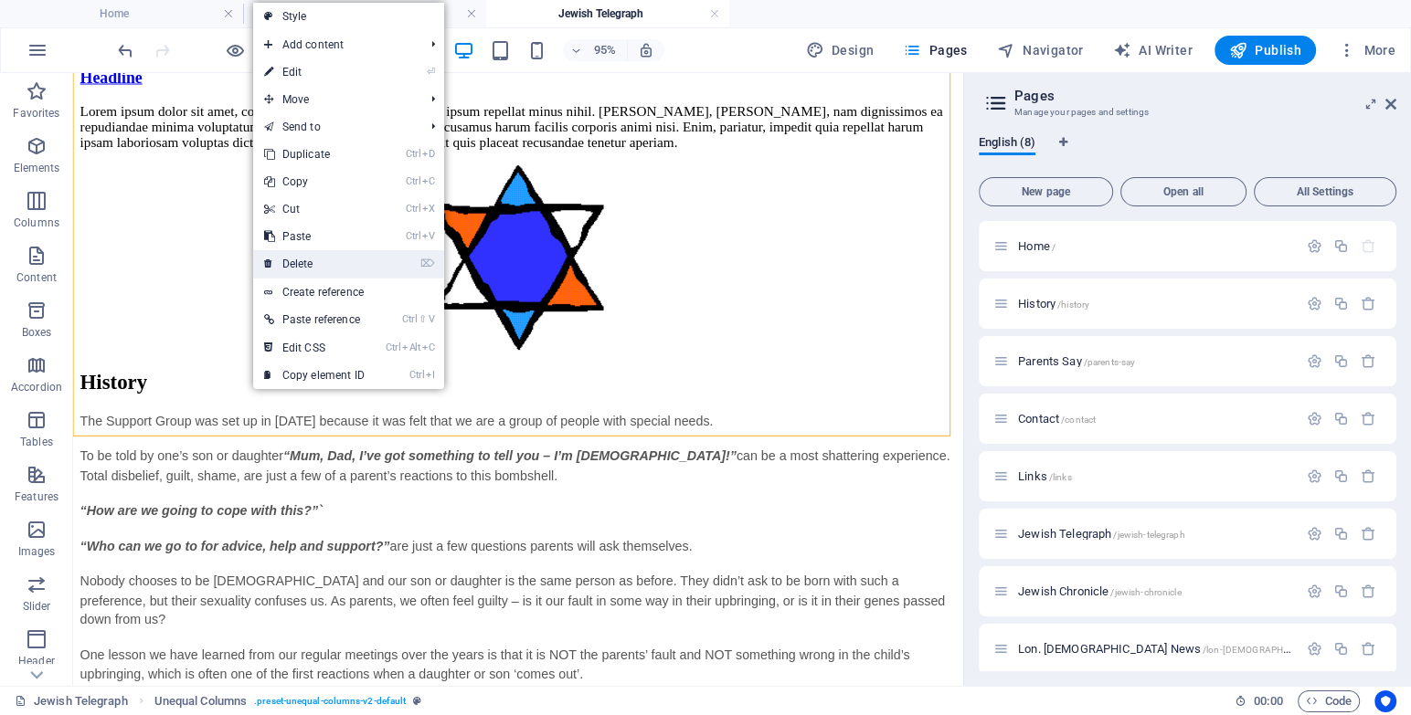
click at [286, 250] on link "⌦ Delete" at bounding box center [314, 263] width 122 height 27
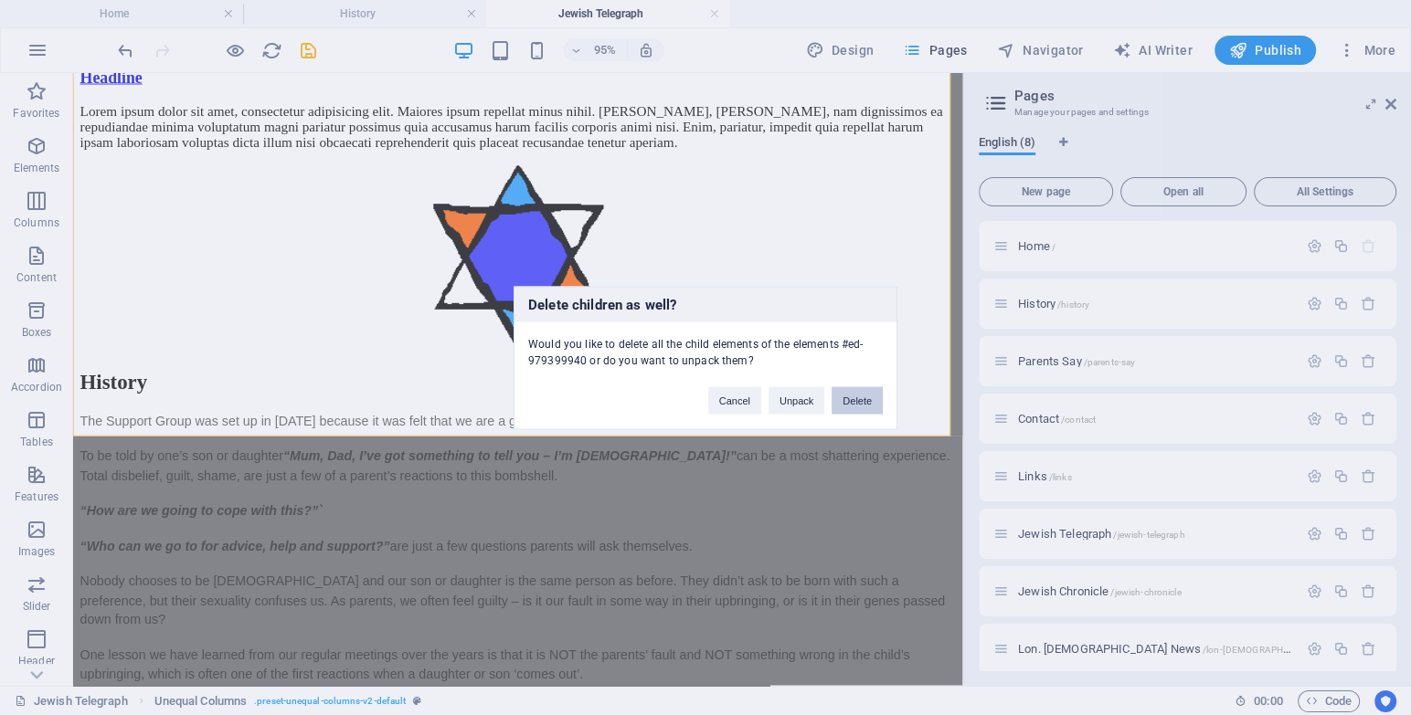
click at [878, 399] on button "Delete" at bounding box center [856, 399] width 51 height 27
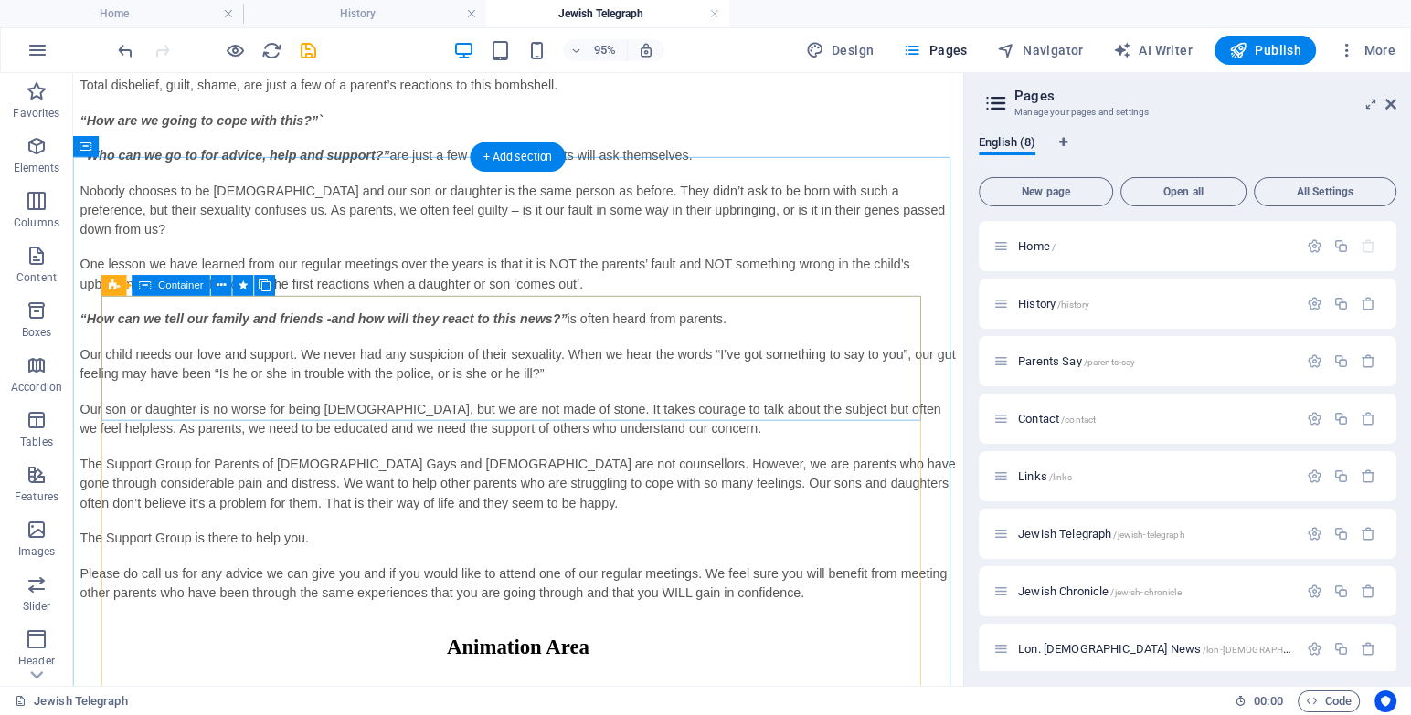
scroll to position [830, 0]
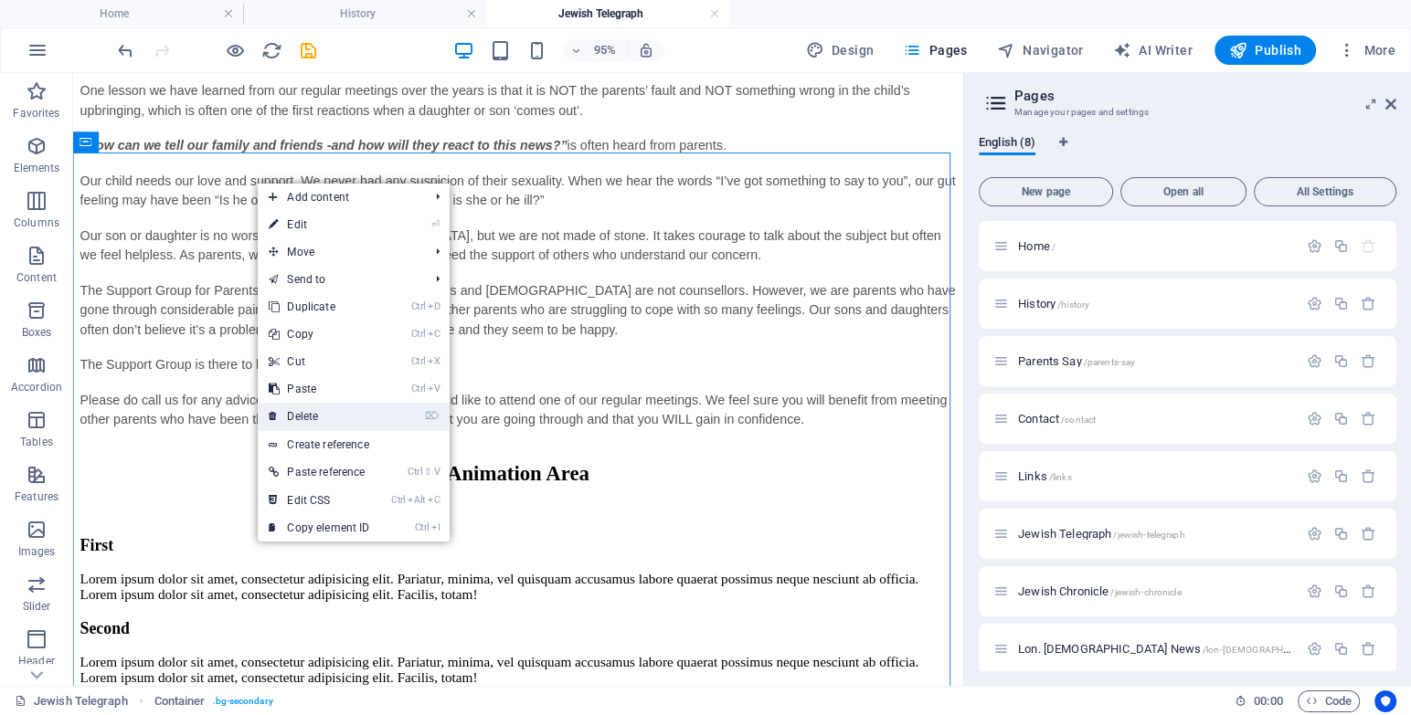
click at [325, 407] on link "⌦ Delete" at bounding box center [319, 416] width 122 height 27
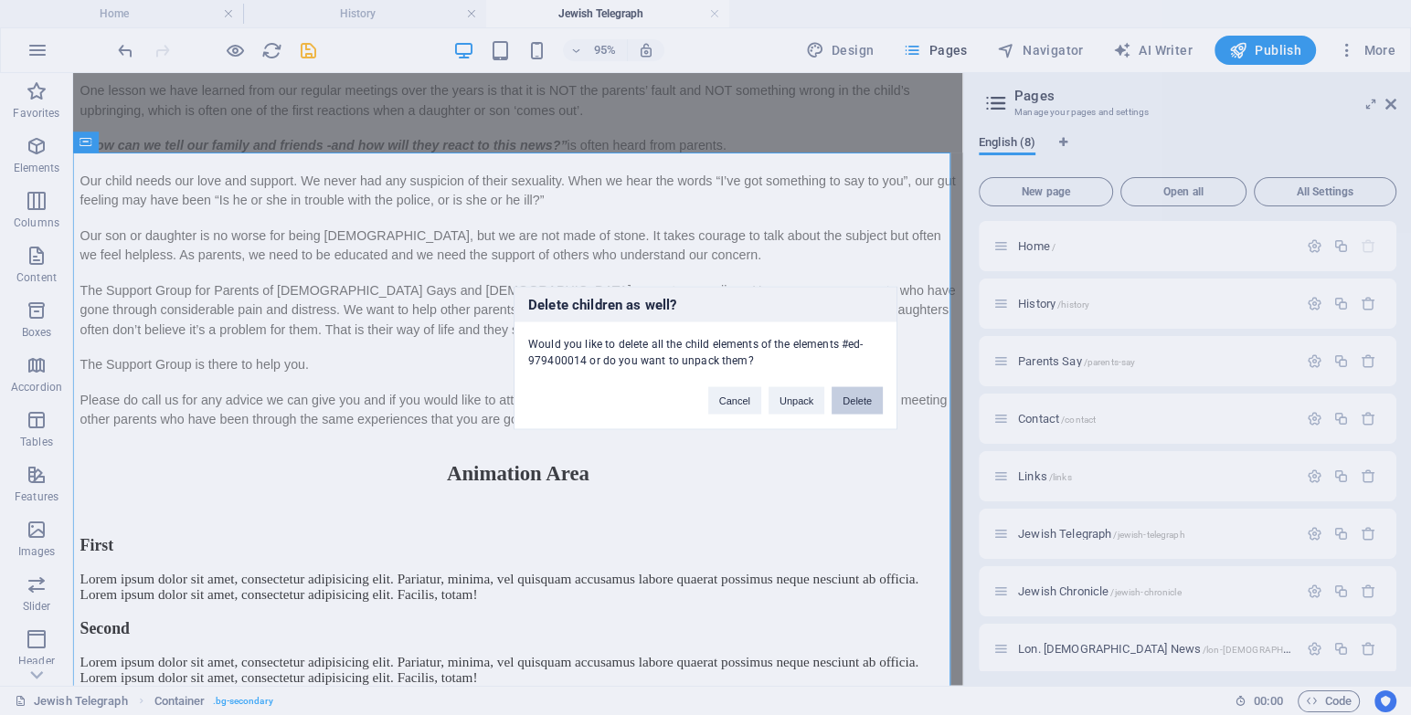
click at [867, 399] on button "Delete" at bounding box center [856, 399] width 51 height 27
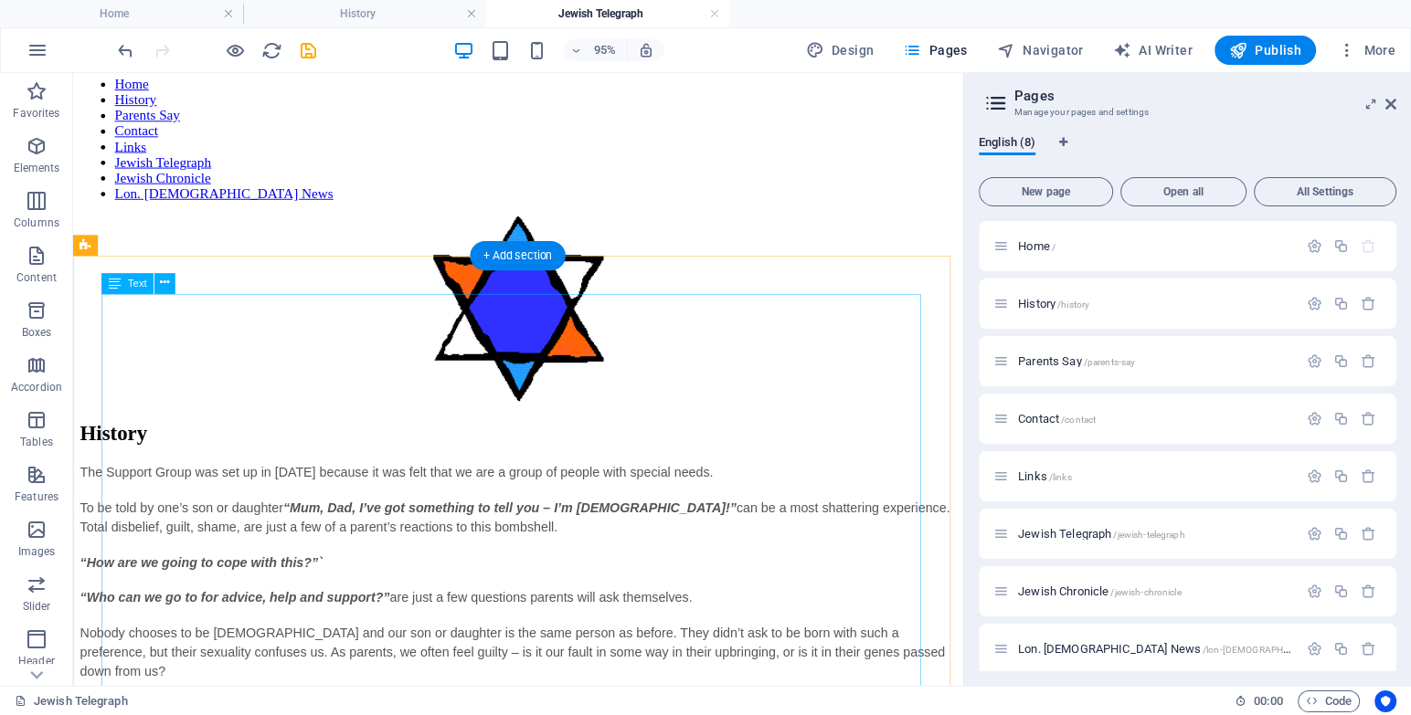
scroll to position [0, 0]
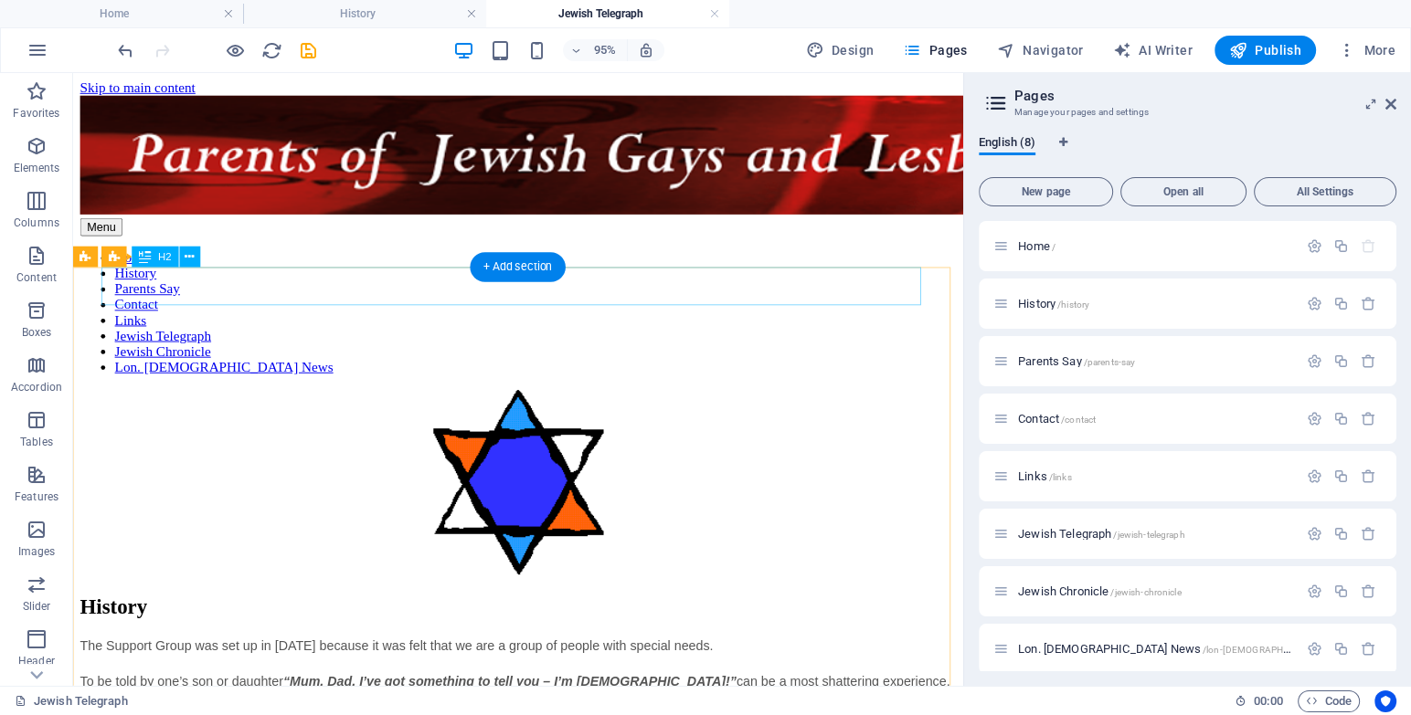
click at [242, 623] on div "History" at bounding box center [541, 635] width 922 height 25
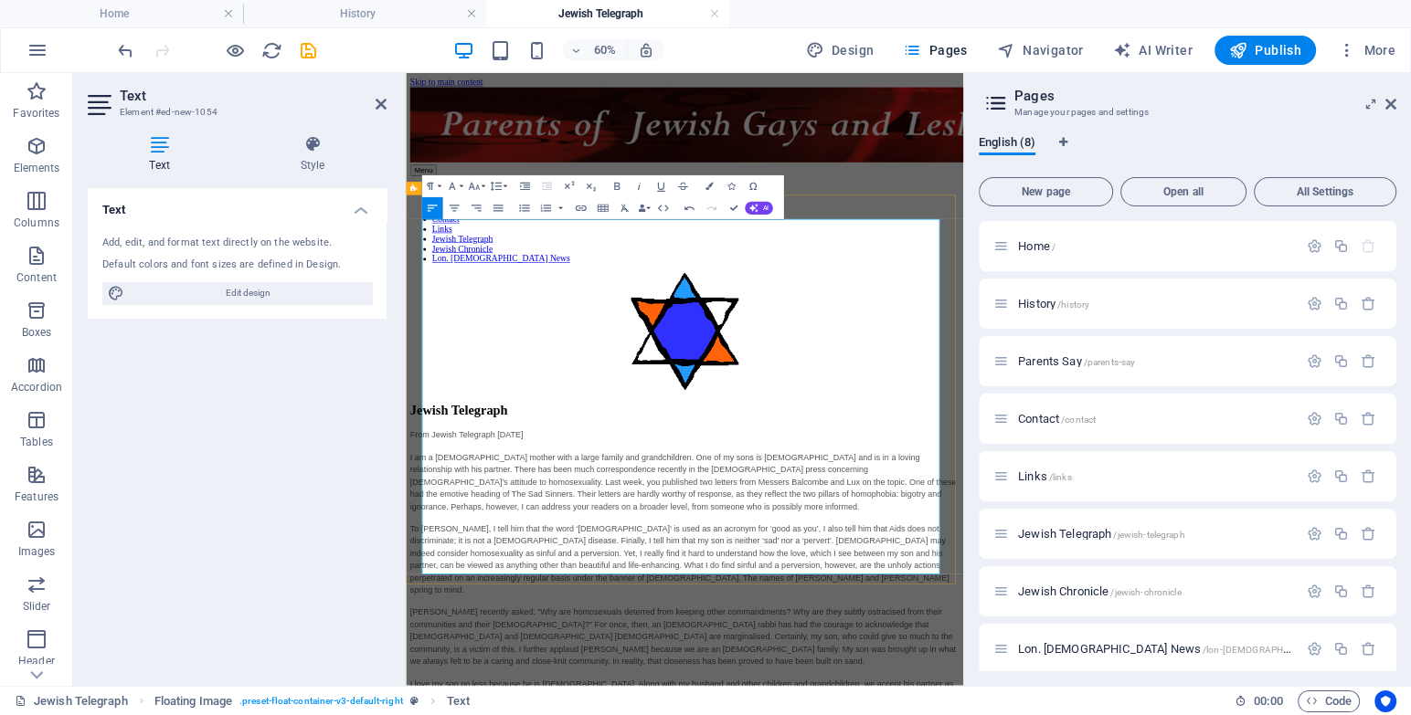
scroll to position [82, 0]
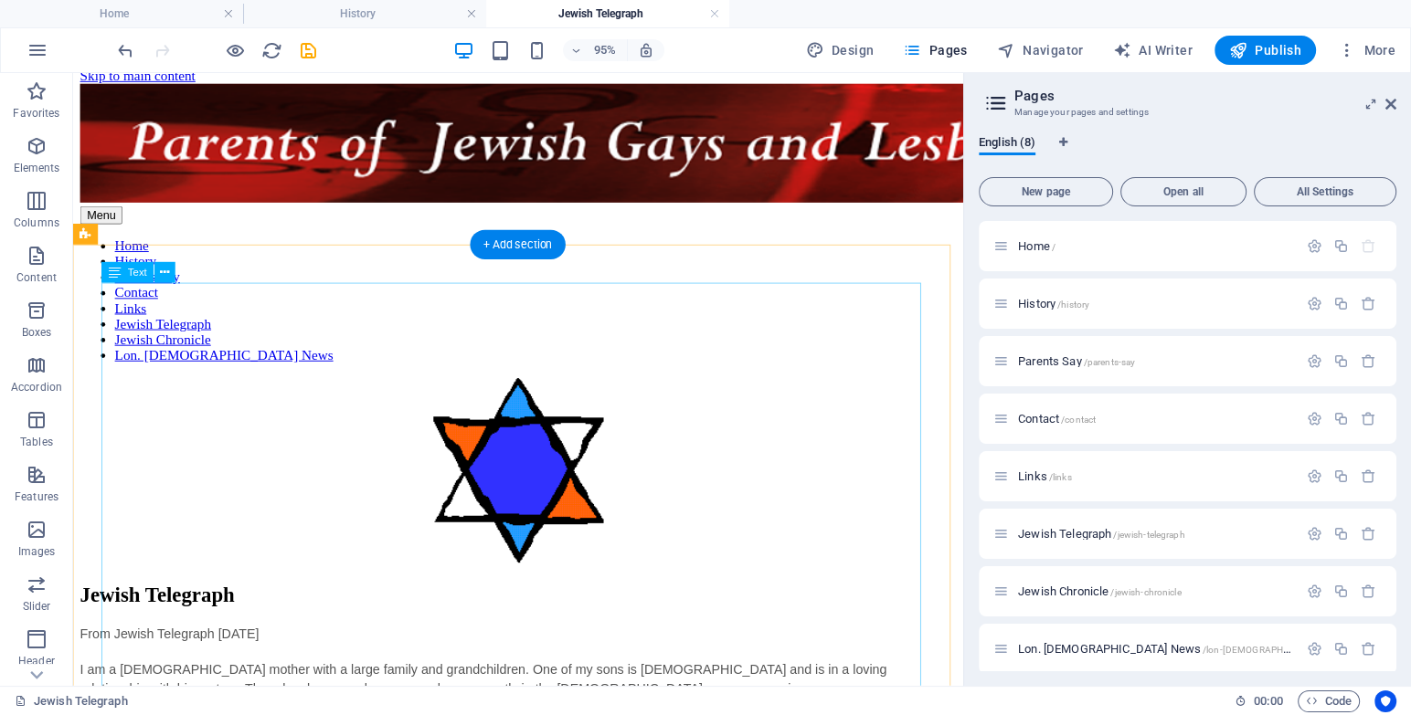
scroll to position [0, 0]
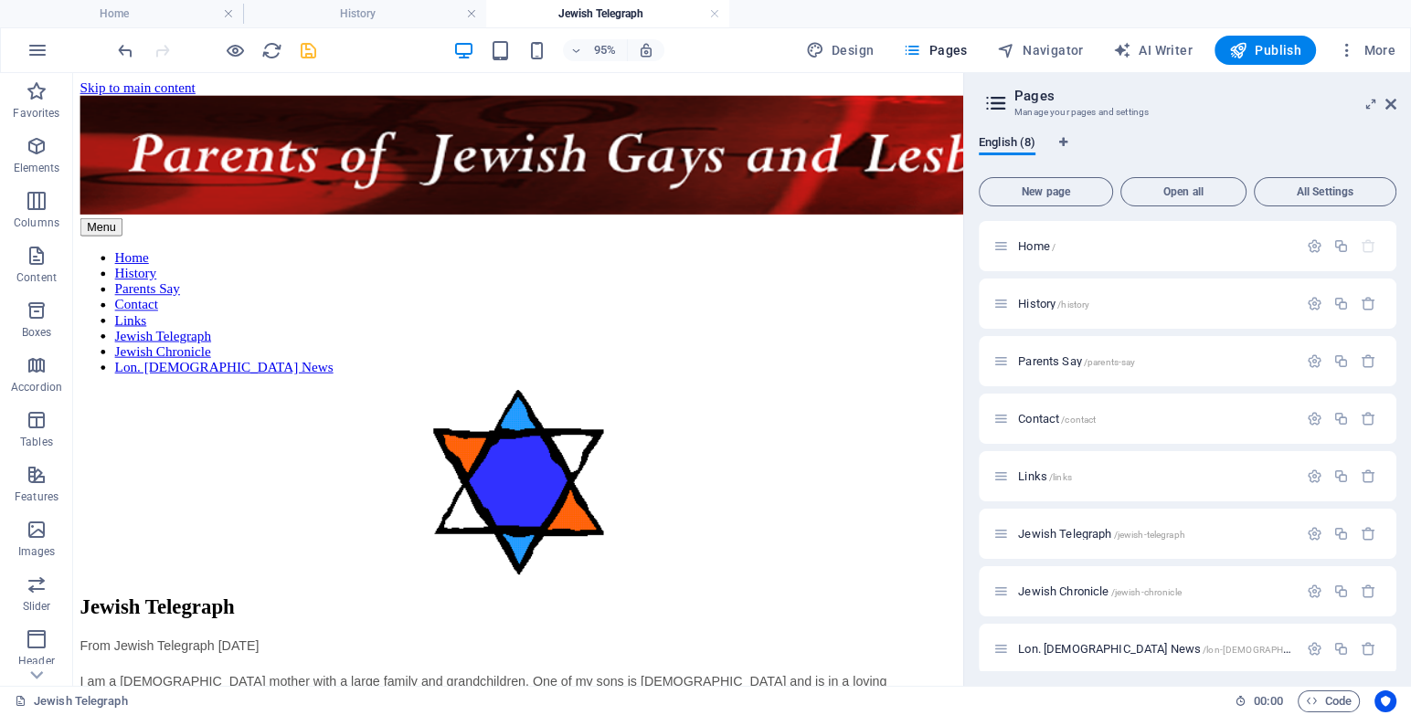
click at [304, 56] on icon "save" at bounding box center [308, 50] width 21 height 21
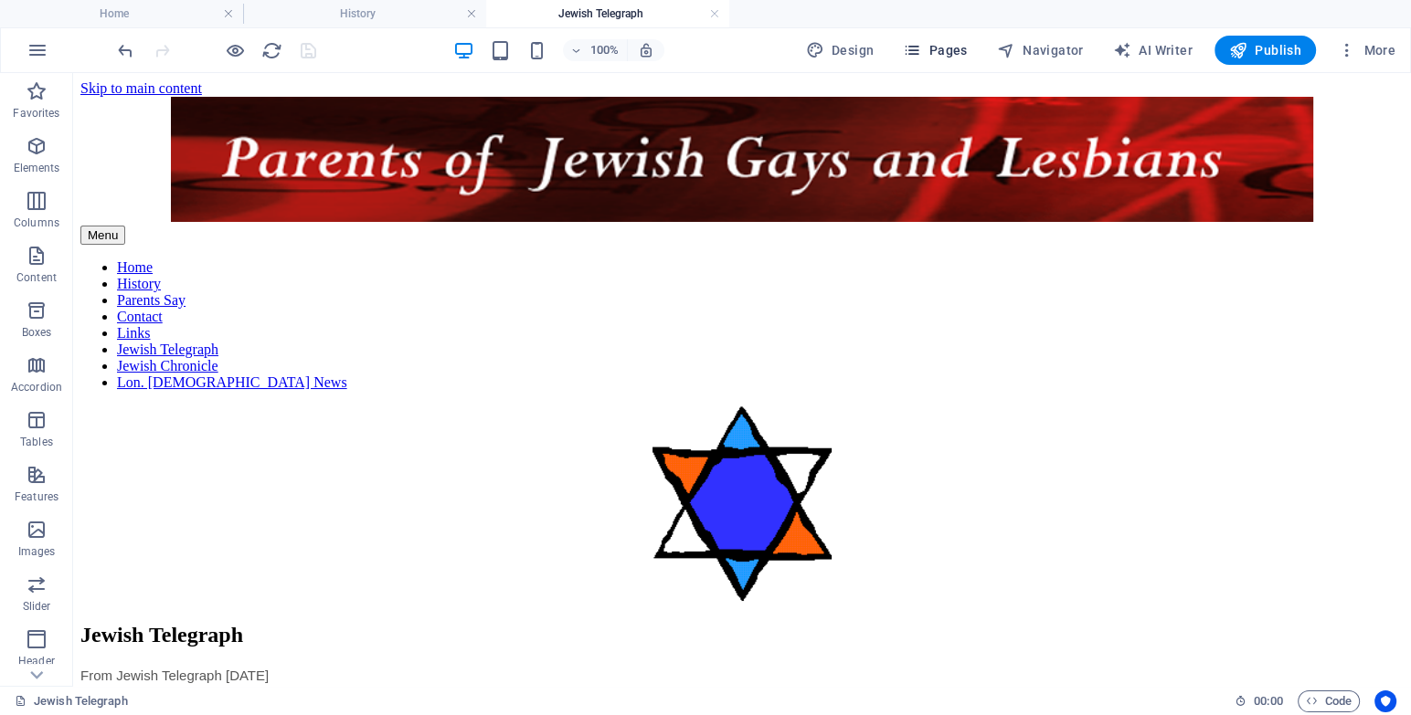
click at [967, 46] on span "Pages" at bounding box center [935, 50] width 64 height 18
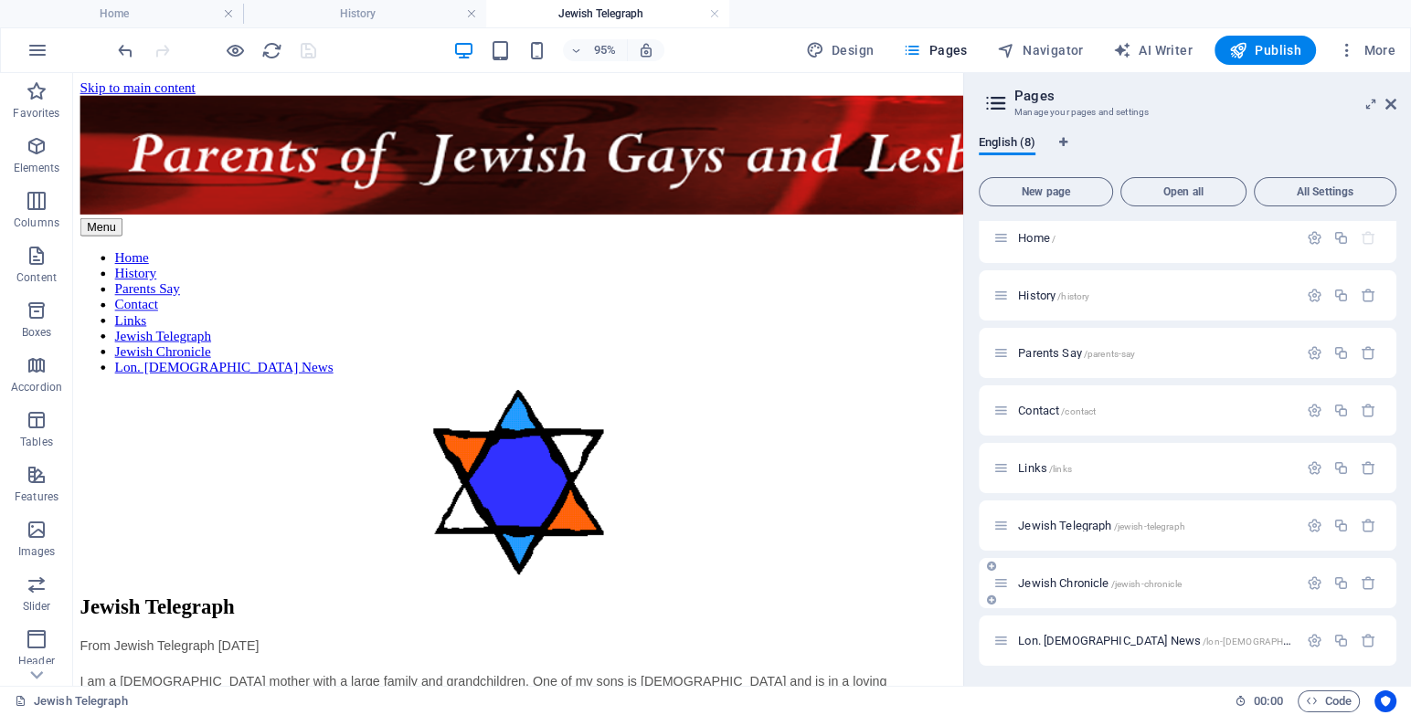
scroll to position [9, 0]
click at [1063, 576] on span "Jewish Chronicle /jewish-chronicle" at bounding box center [1100, 583] width 164 height 14
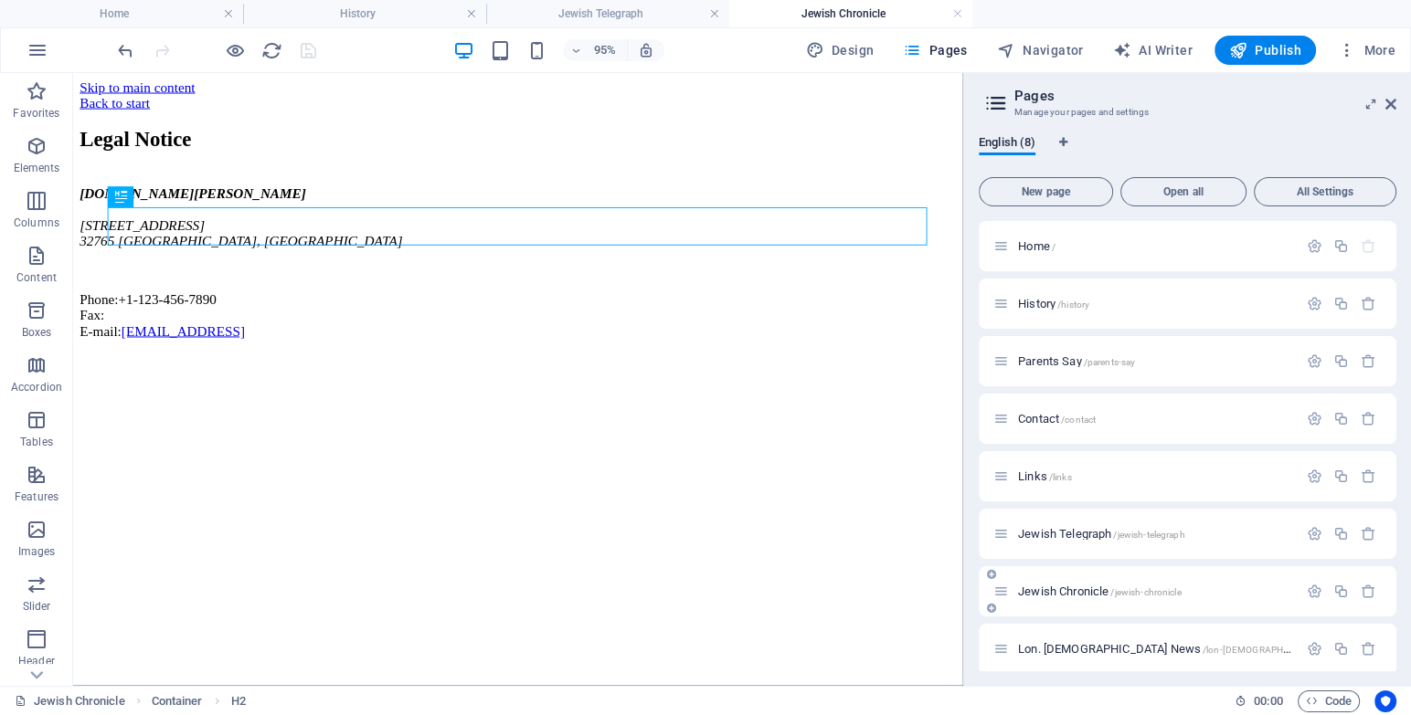
scroll to position [0, 0]
drag, startPoint x: 1209, startPoint y: 534, endPoint x: 1340, endPoint y: 546, distance: 132.1
click at [1340, 546] on div "Jewish Telegraph /jewish-telegraph" at bounding box center [1187, 534] width 418 height 50
click at [1338, 534] on icon "button" at bounding box center [1341, 534] width 16 height 16
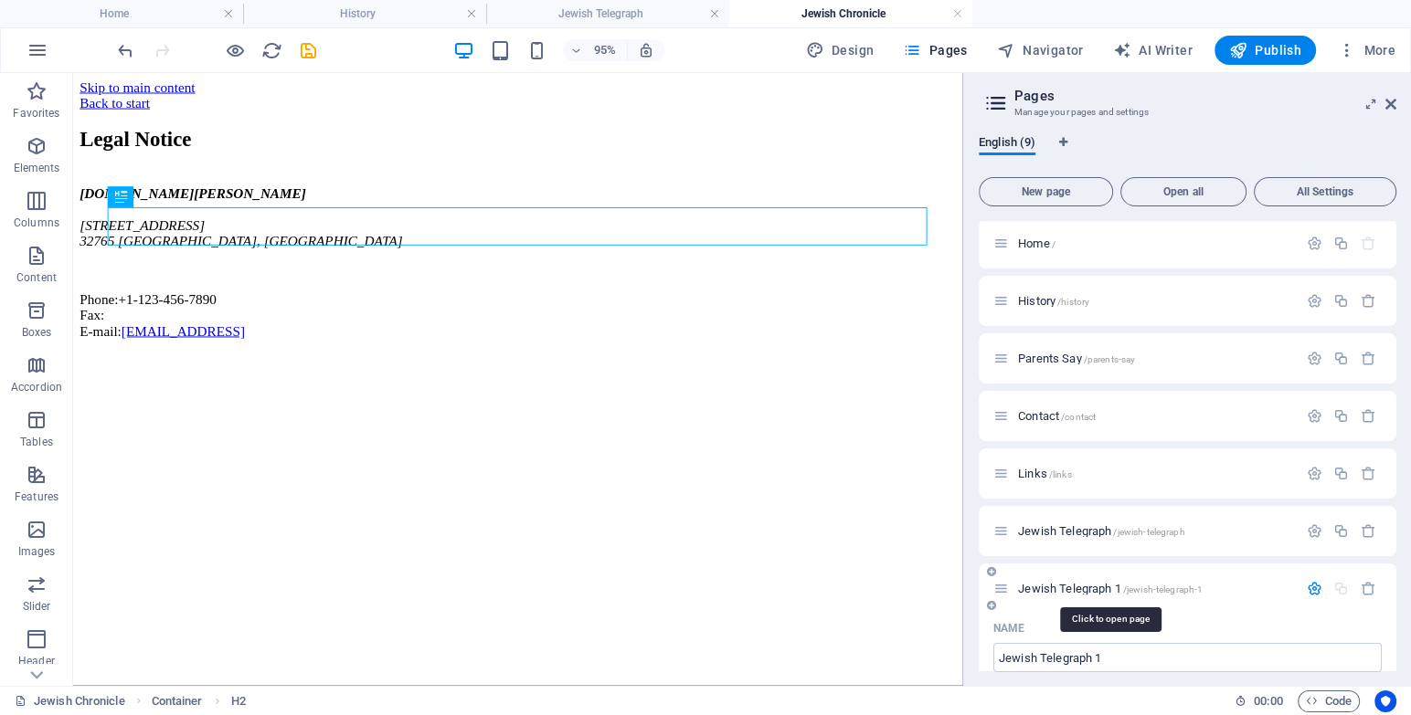
click at [1112, 586] on span "Jewish Telegraph 1 /jewish-telegraph-1" at bounding box center [1110, 589] width 185 height 14
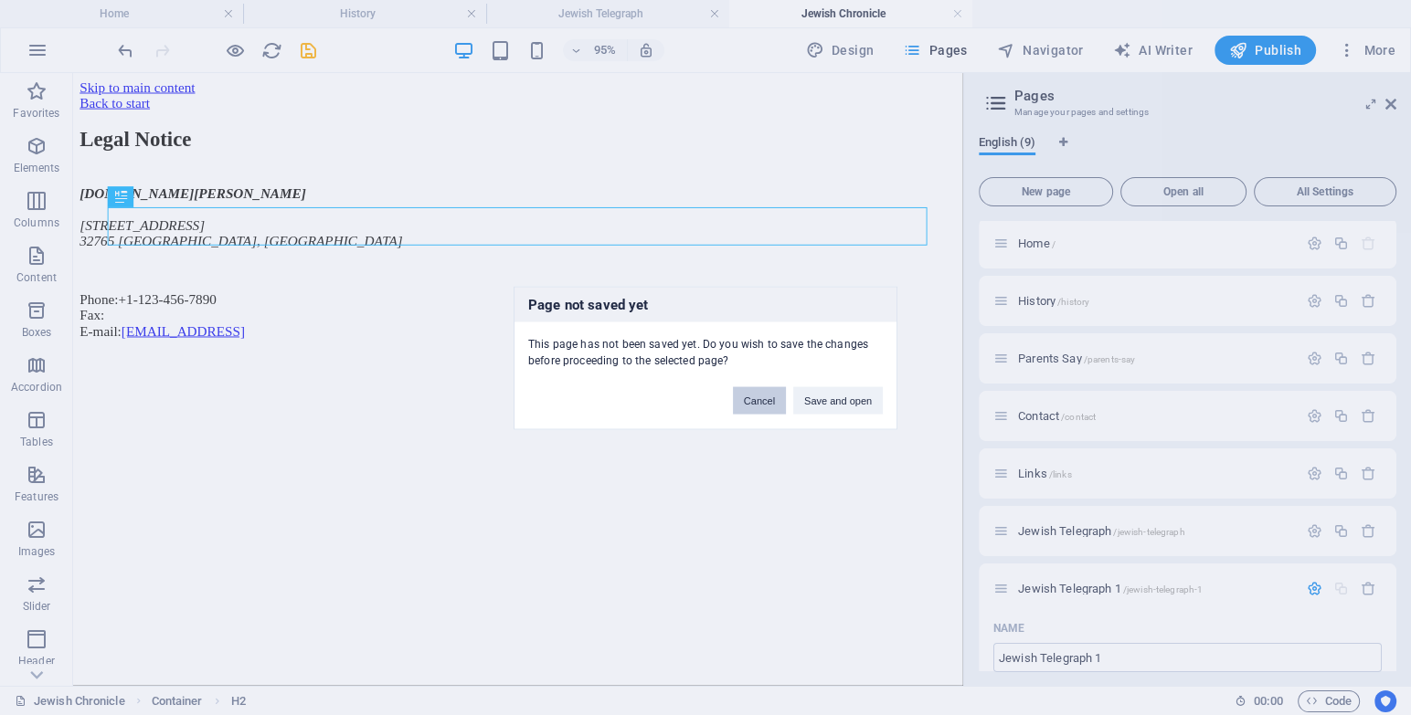
click at [745, 390] on button "Cancel" at bounding box center [759, 399] width 53 height 27
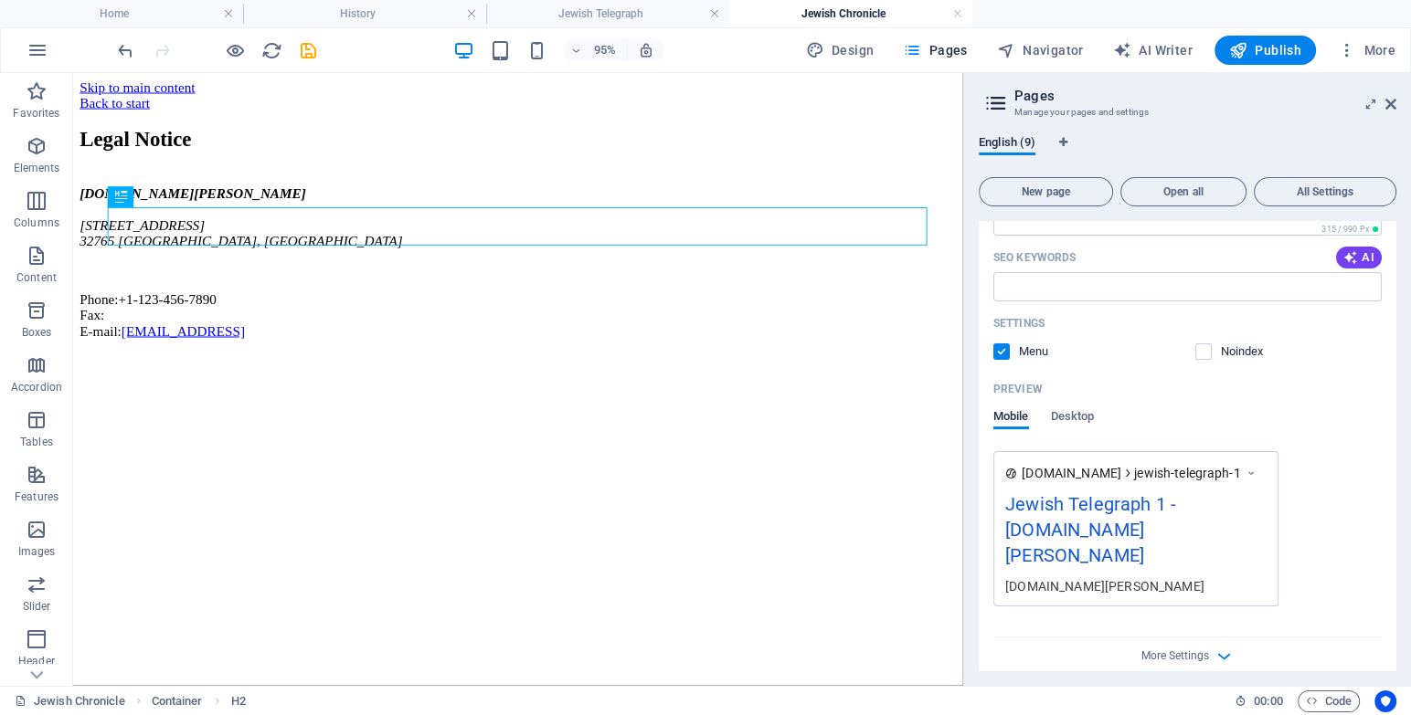
scroll to position [817, 0]
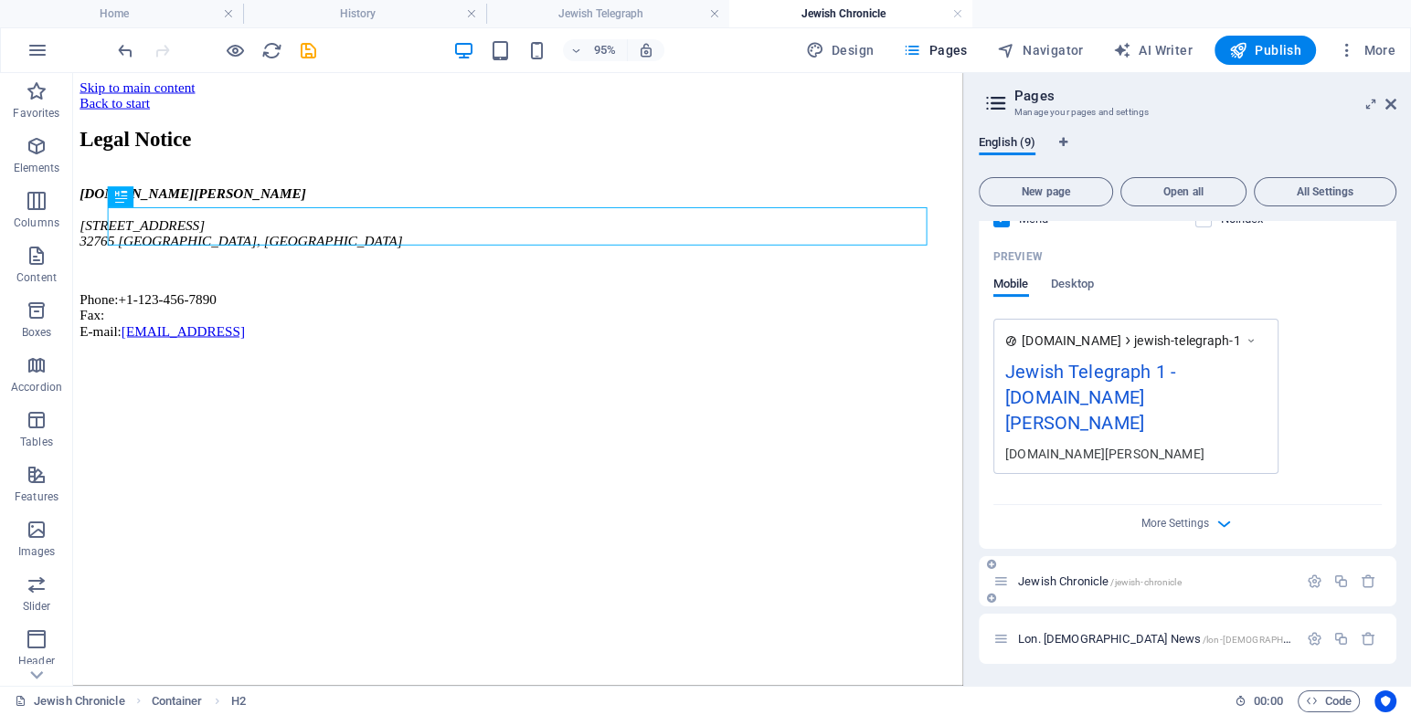
click at [1125, 570] on div "Jewish Chronicle /jewish-chronicle" at bounding box center [1187, 581] width 418 height 50
click at [1003, 587] on icon at bounding box center [1001, 582] width 16 height 16
click at [1307, 589] on icon "button" at bounding box center [1314, 582] width 16 height 16
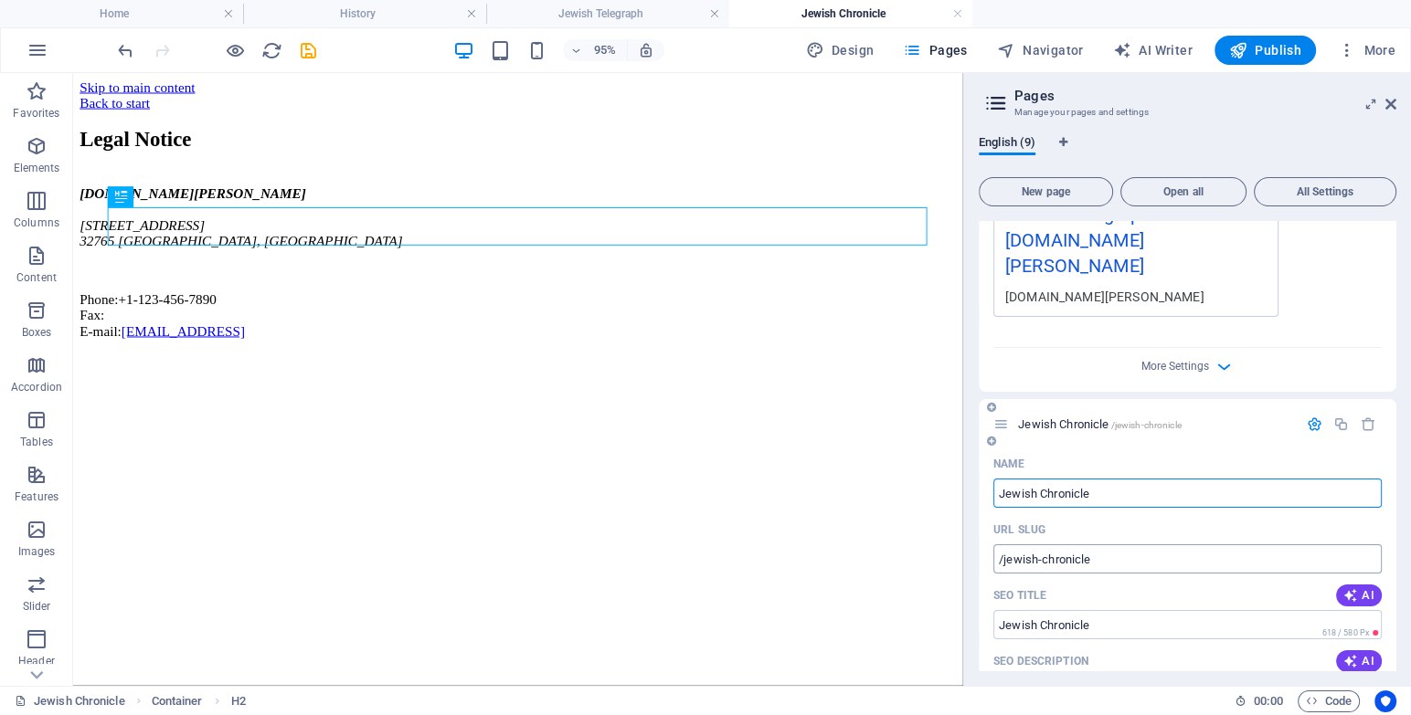
scroll to position [1065, 0]
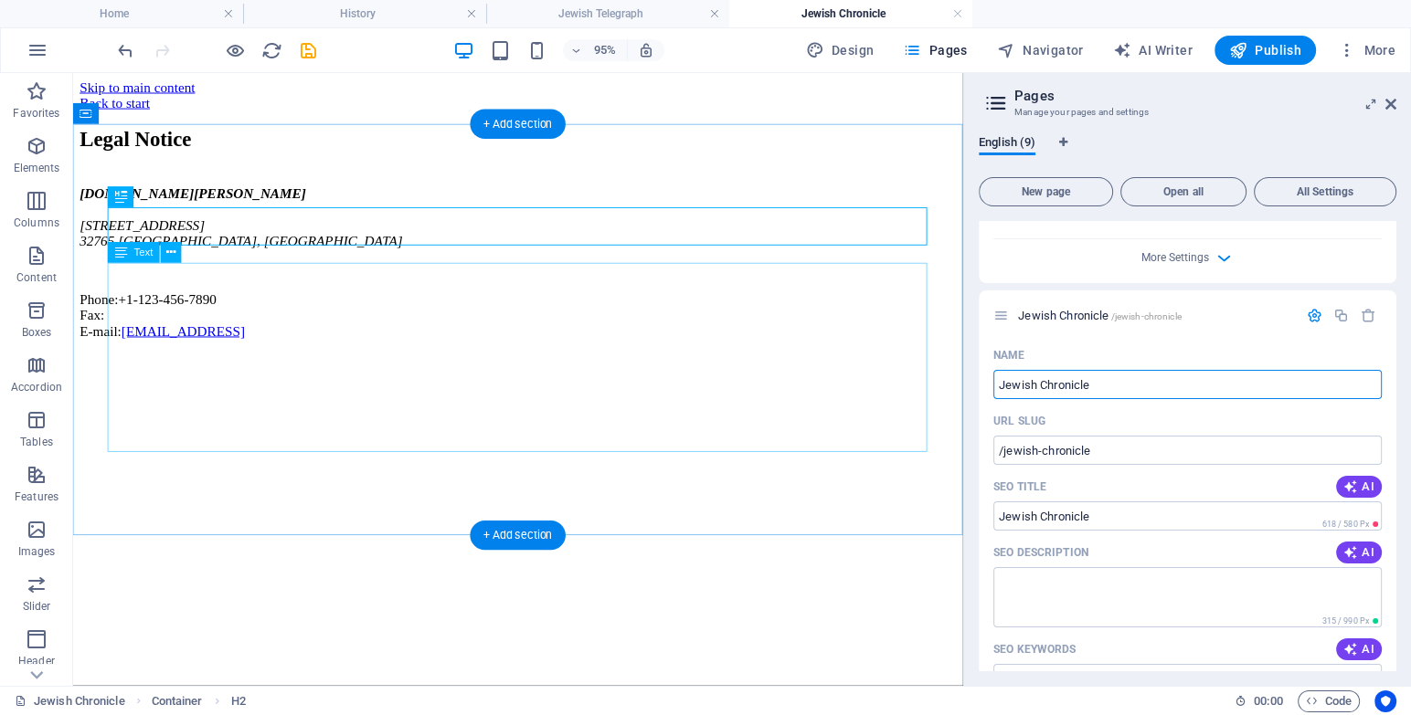
drag, startPoint x: 1197, startPoint y: 475, endPoint x: 955, endPoint y: 435, distance: 245.4
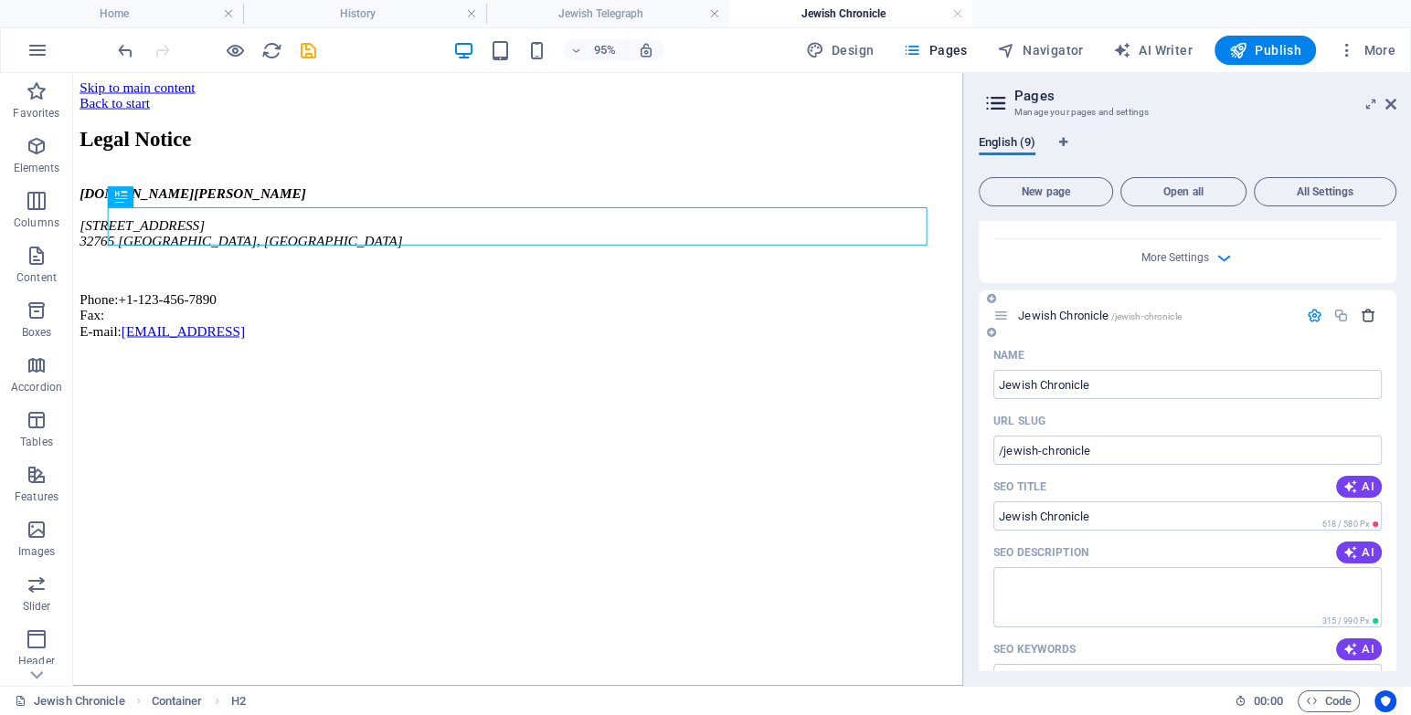
click at [1370, 323] on icon "button" at bounding box center [1368, 316] width 16 height 16
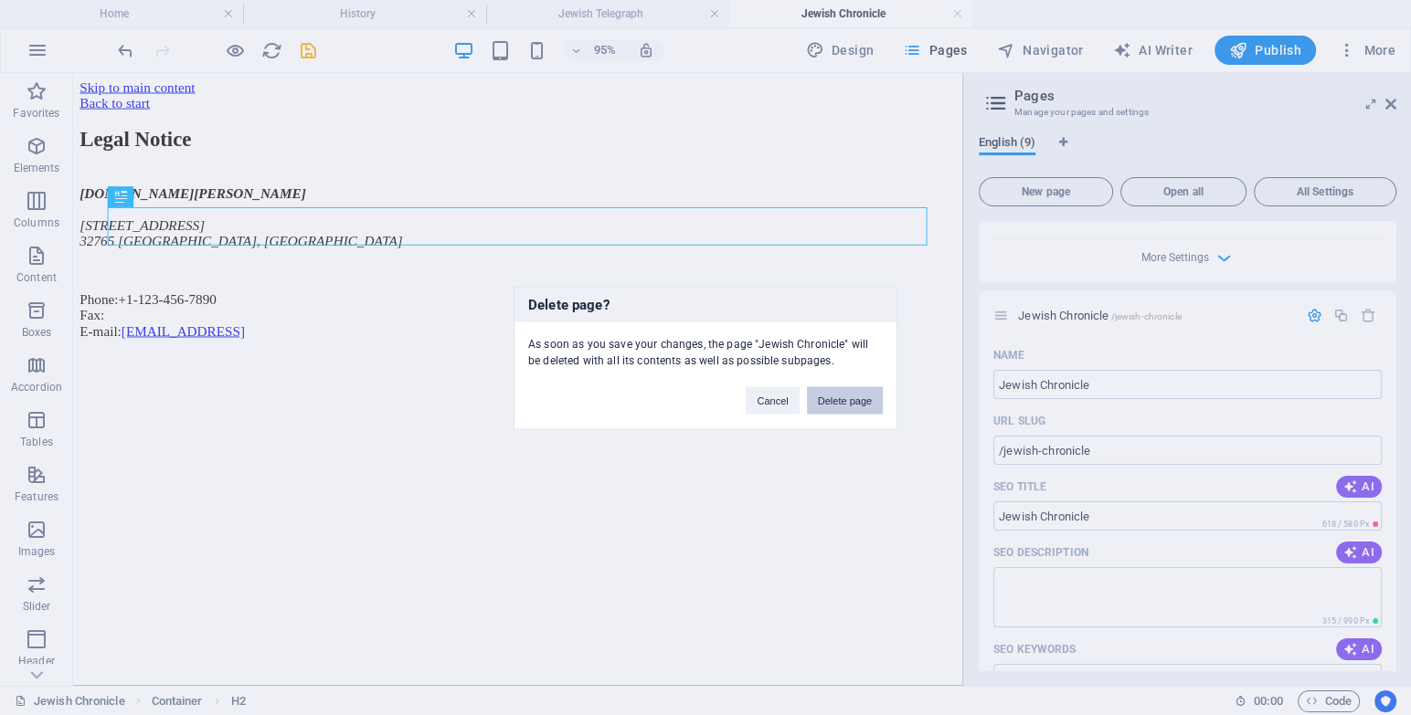
click at [859, 404] on button "Delete page" at bounding box center [845, 399] width 76 height 27
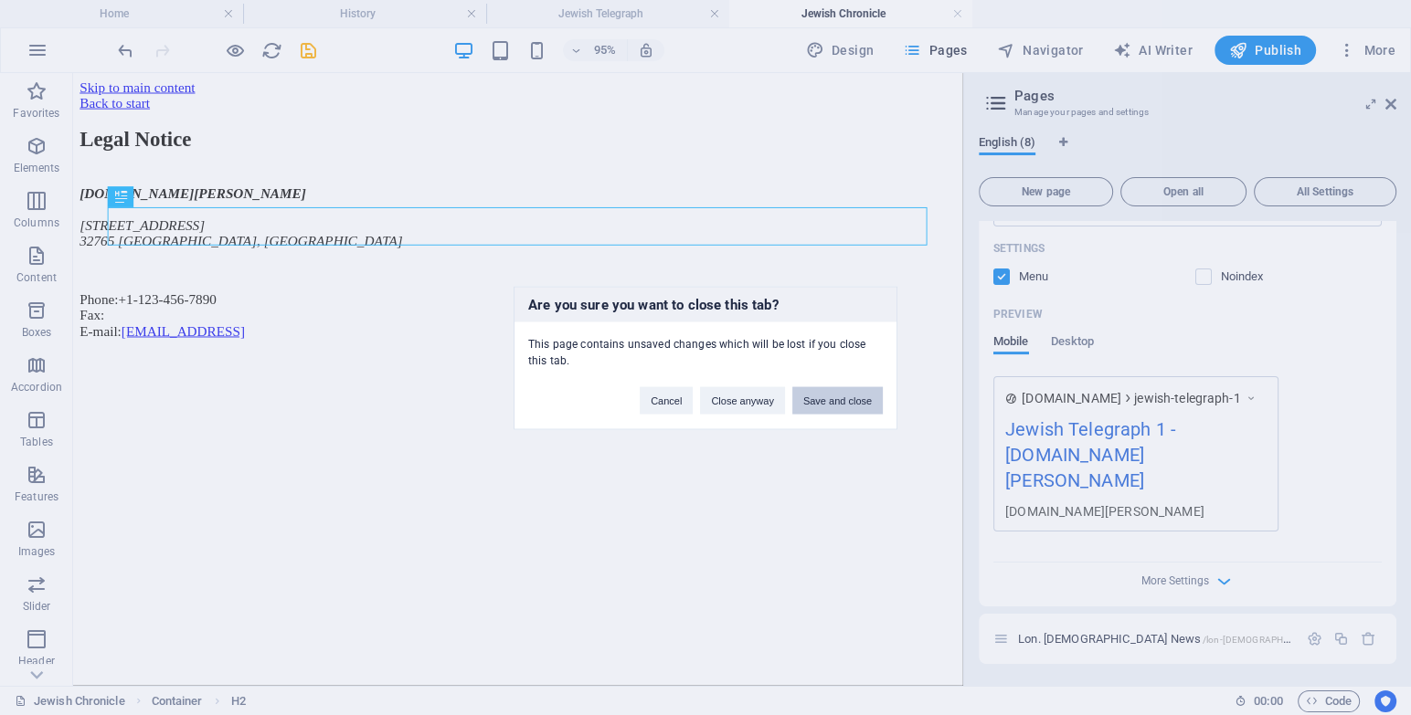
scroll to position [759, 0]
click at [1067, 418] on div "Are you sure you want to close this tab? This page contains unsaved changes whi…" at bounding box center [705, 357] width 1411 height 715
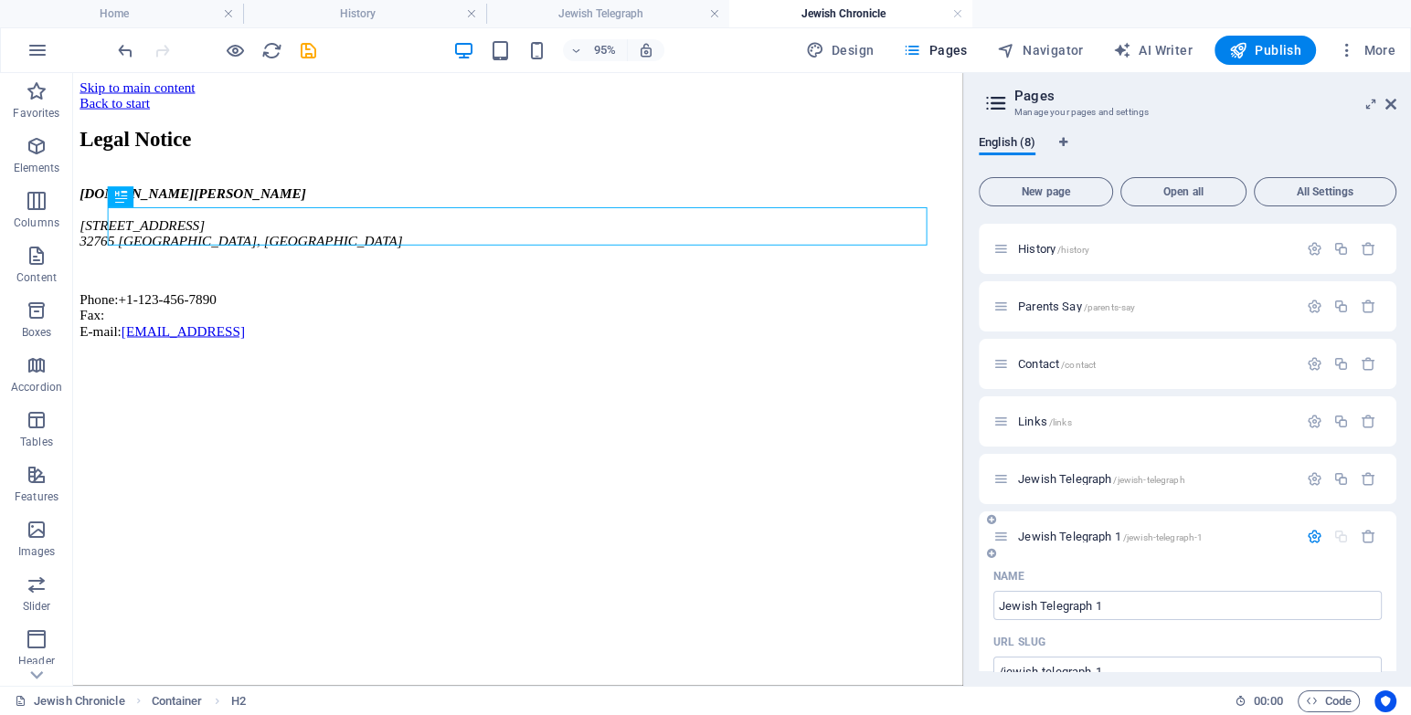
scroll to position [82, 0]
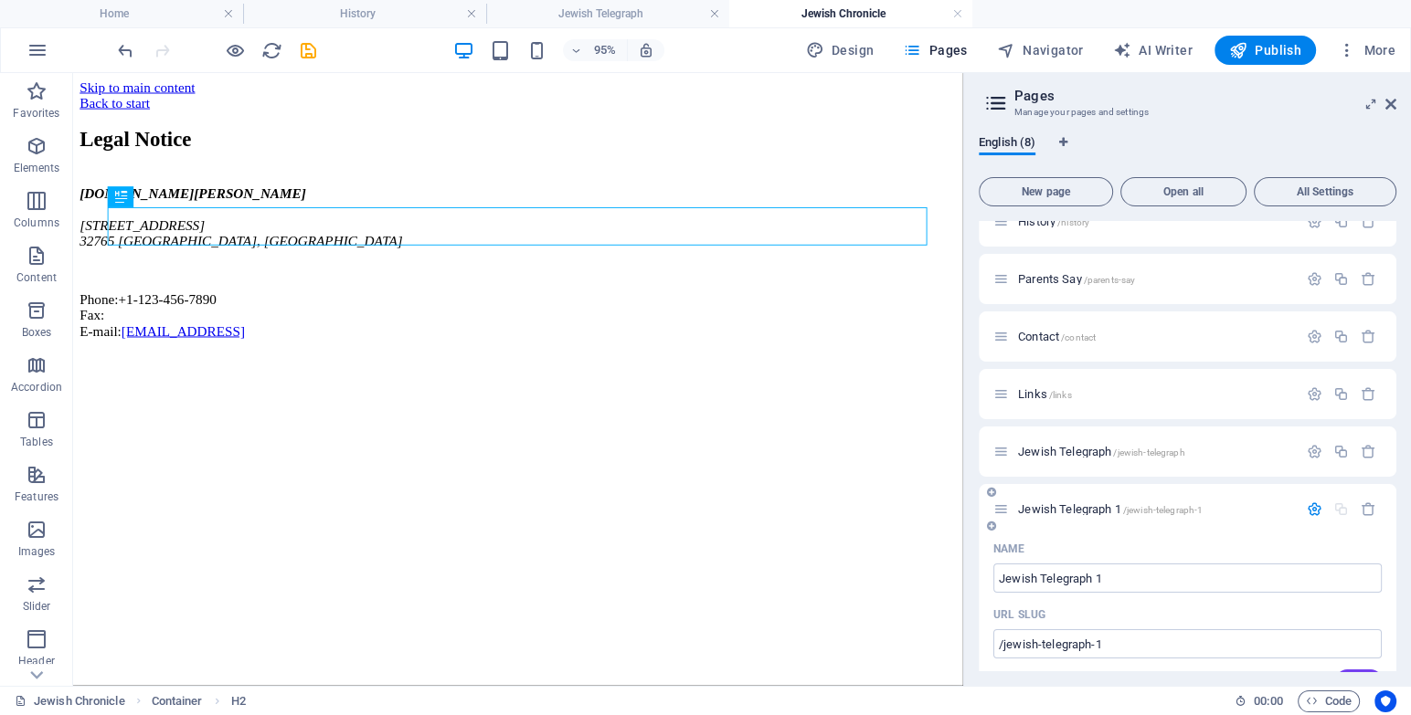
click at [1094, 502] on span "Jewish Telegraph 1 /jewish-telegraph-1" at bounding box center [1110, 509] width 185 height 14
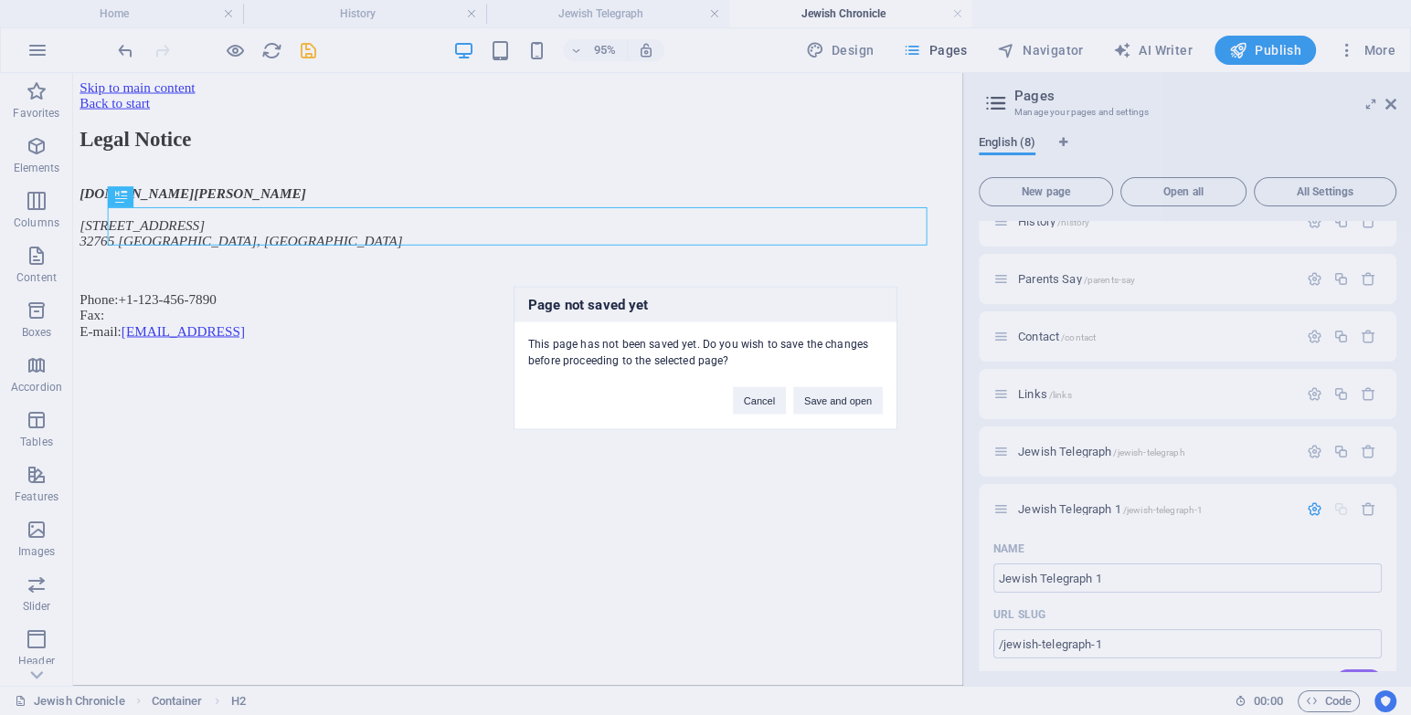
click at [1103, 581] on div "Page not saved yet This page has not been saved yet. Do you wish to save the ch…" at bounding box center [705, 357] width 1411 height 715
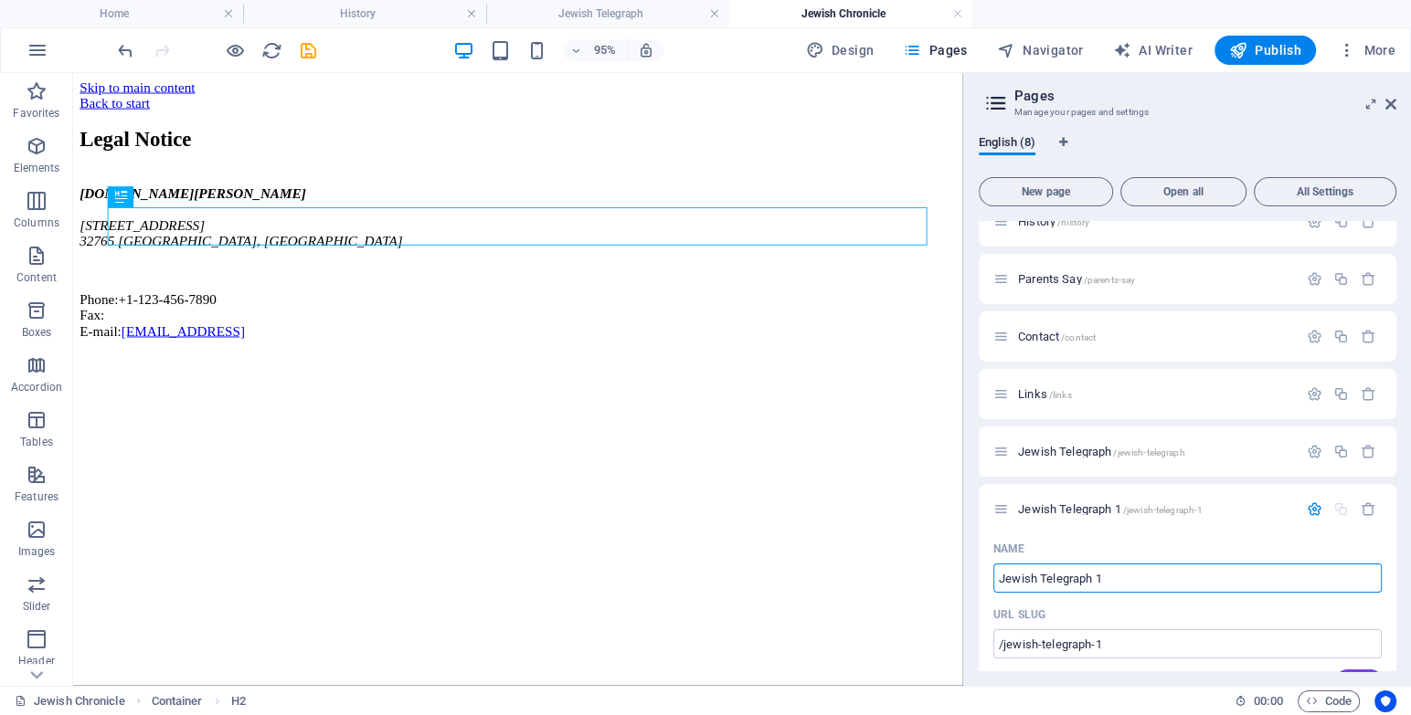
paste input "Lore Ipsumd Sitametco Adipisc 6468 E se d Eiusmo tempor inci u labor etdolo mag…"
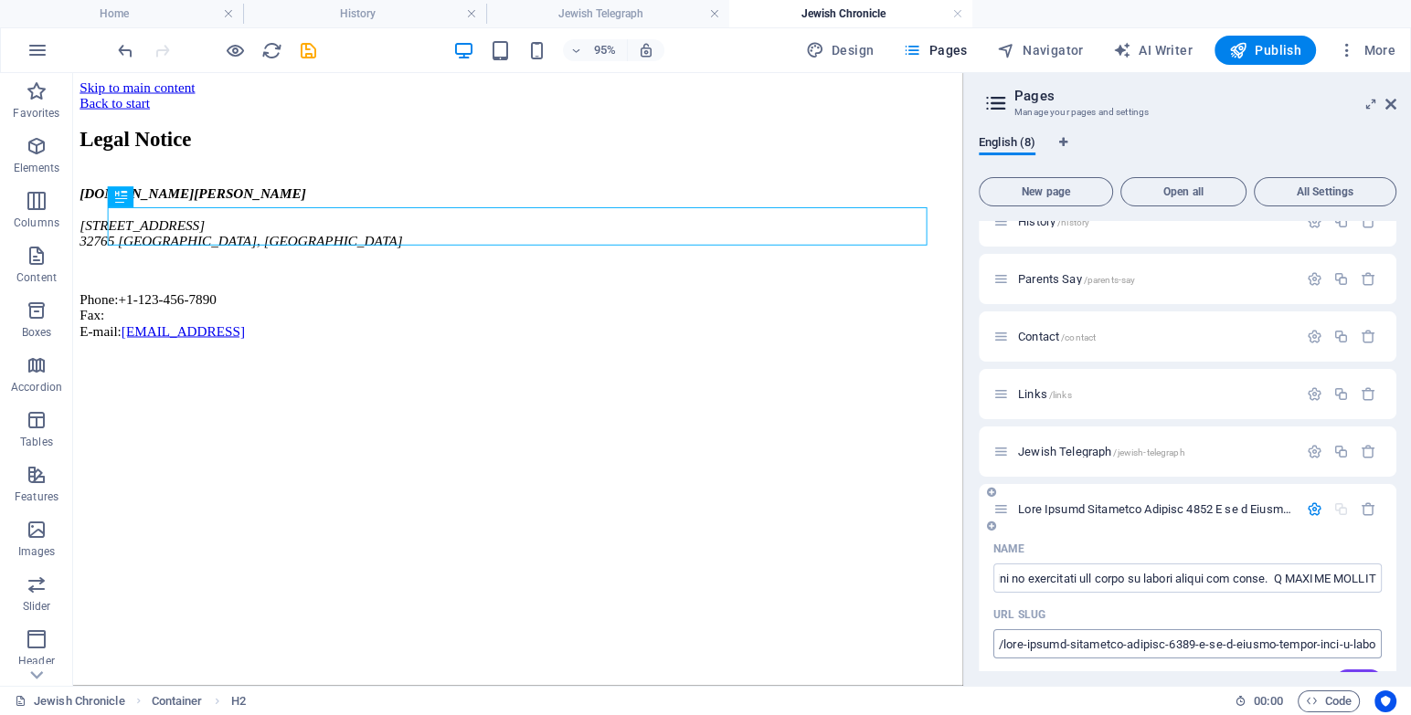
type input "Lore Ipsumd Sitametco Adipisc 6468 E se d Eiusmo tempor inci u labor etdolo mag…"
type input "/from-jewish-telegraph-october-1996-i-am-a-jewish-mother-with-a-large-family-an…"
type input "Lore Ipsumd Sitametco Adipisc 6468 E se d Eiusmo tempor inci u labor etdolo mag…"
drag, startPoint x: 1028, startPoint y: 638, endPoint x: 1001, endPoint y: 640, distance: 26.6
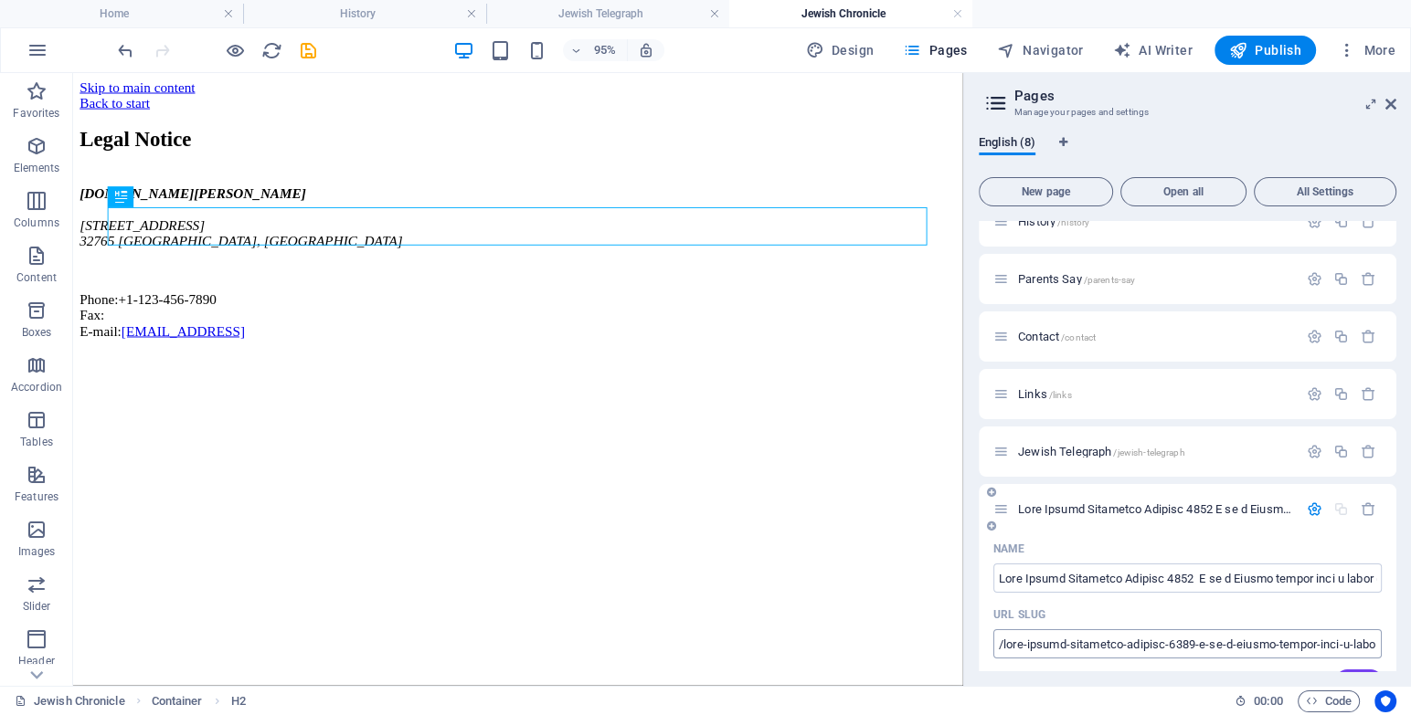
click at [1140, 607] on div "URL SLUG" at bounding box center [1187, 614] width 388 height 29
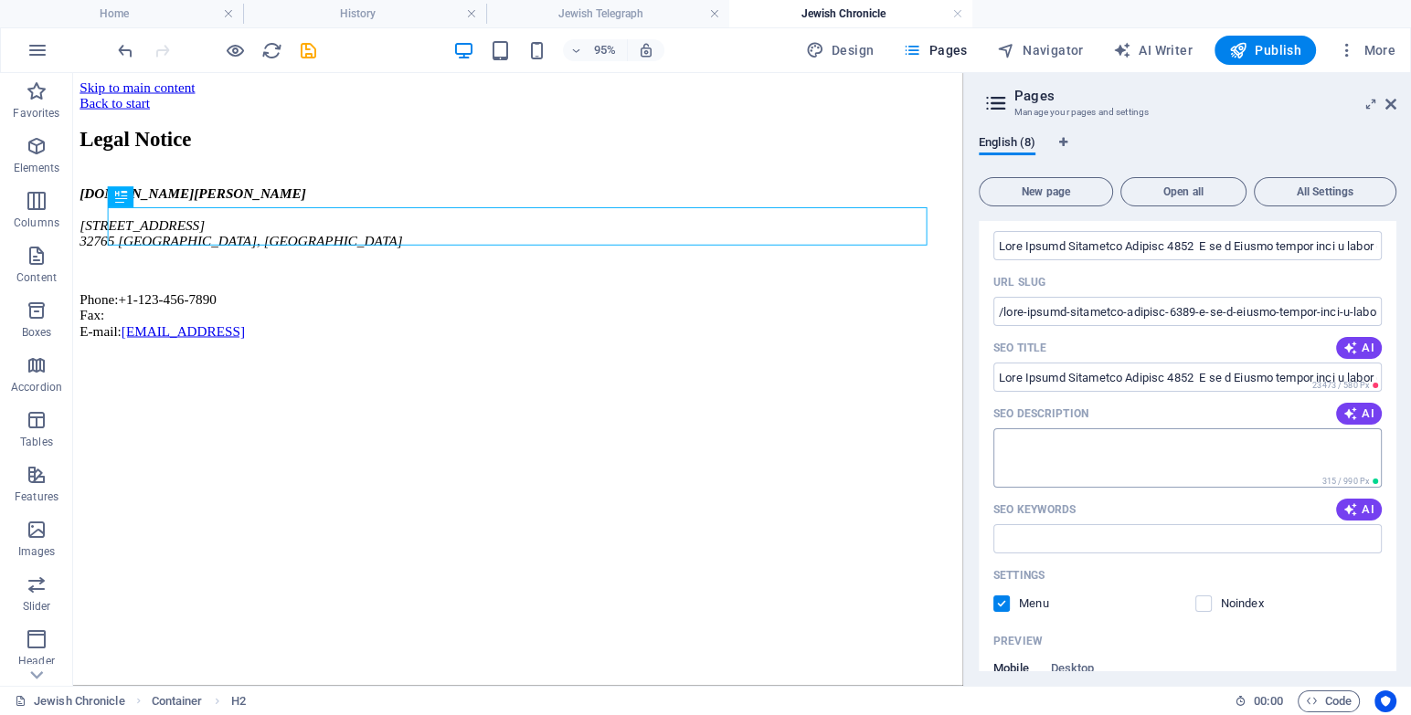
scroll to position [82, 0]
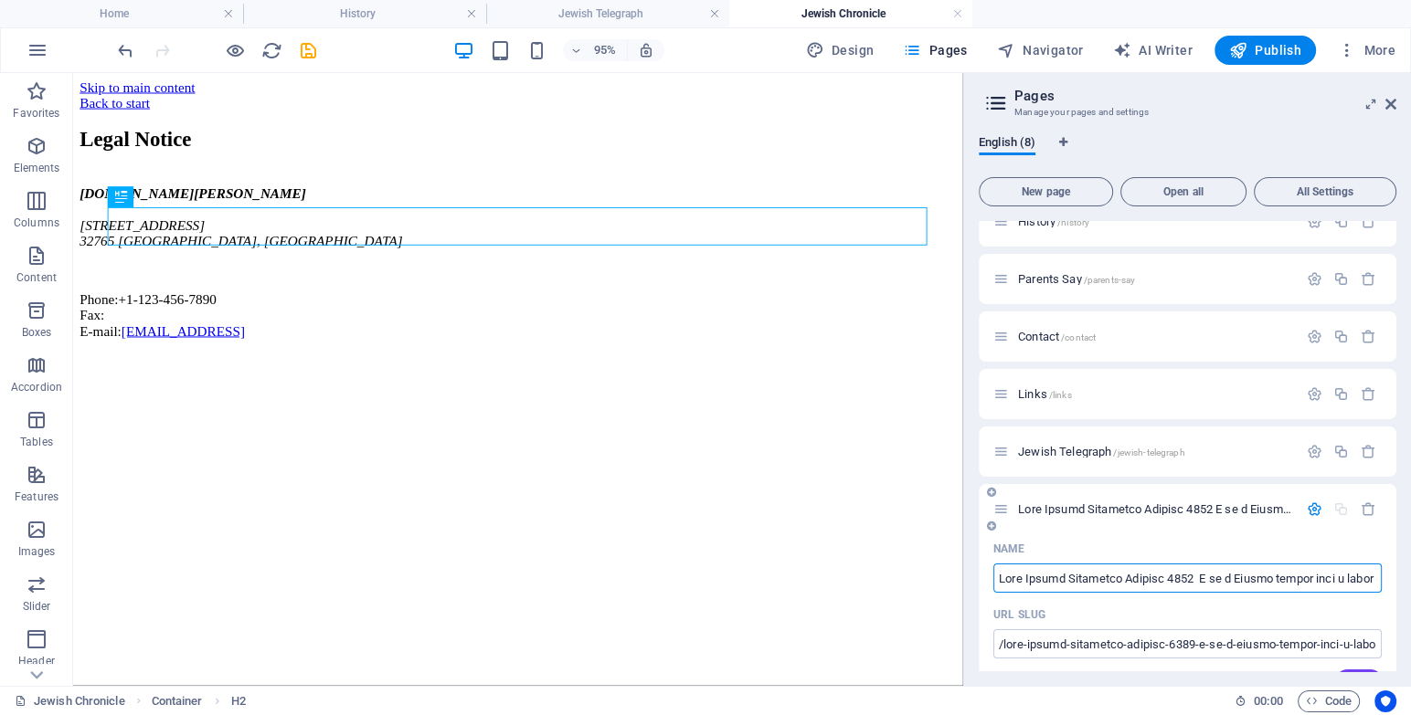
click at [1045, 570] on input "Name" at bounding box center [1187, 578] width 388 height 29
type input "J"
type input "/"
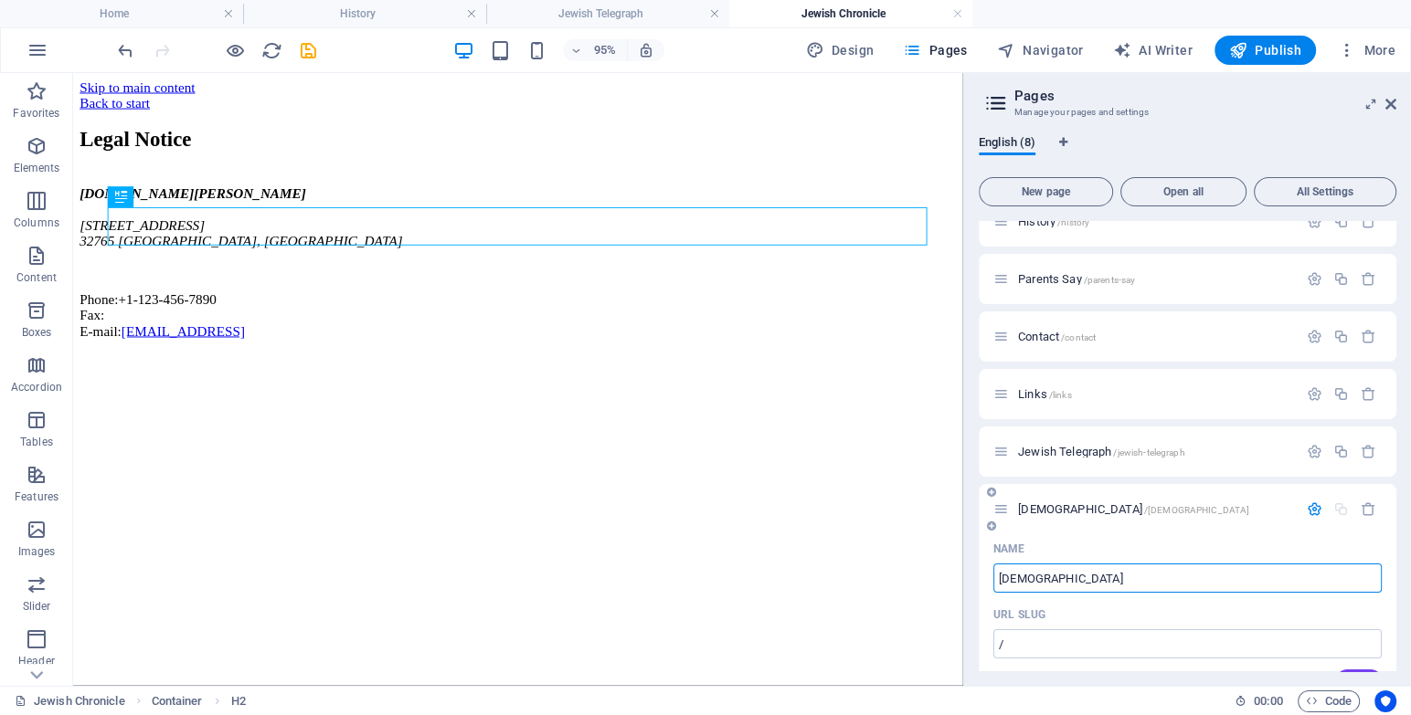
type input "[DEMOGRAPHIC_DATA]"
type input "/[DEMOGRAPHIC_DATA]"
type input "[DEMOGRAPHIC_DATA]"
type input "[DEMOGRAPHIC_DATA] C"
type input "/[DEMOGRAPHIC_DATA]"
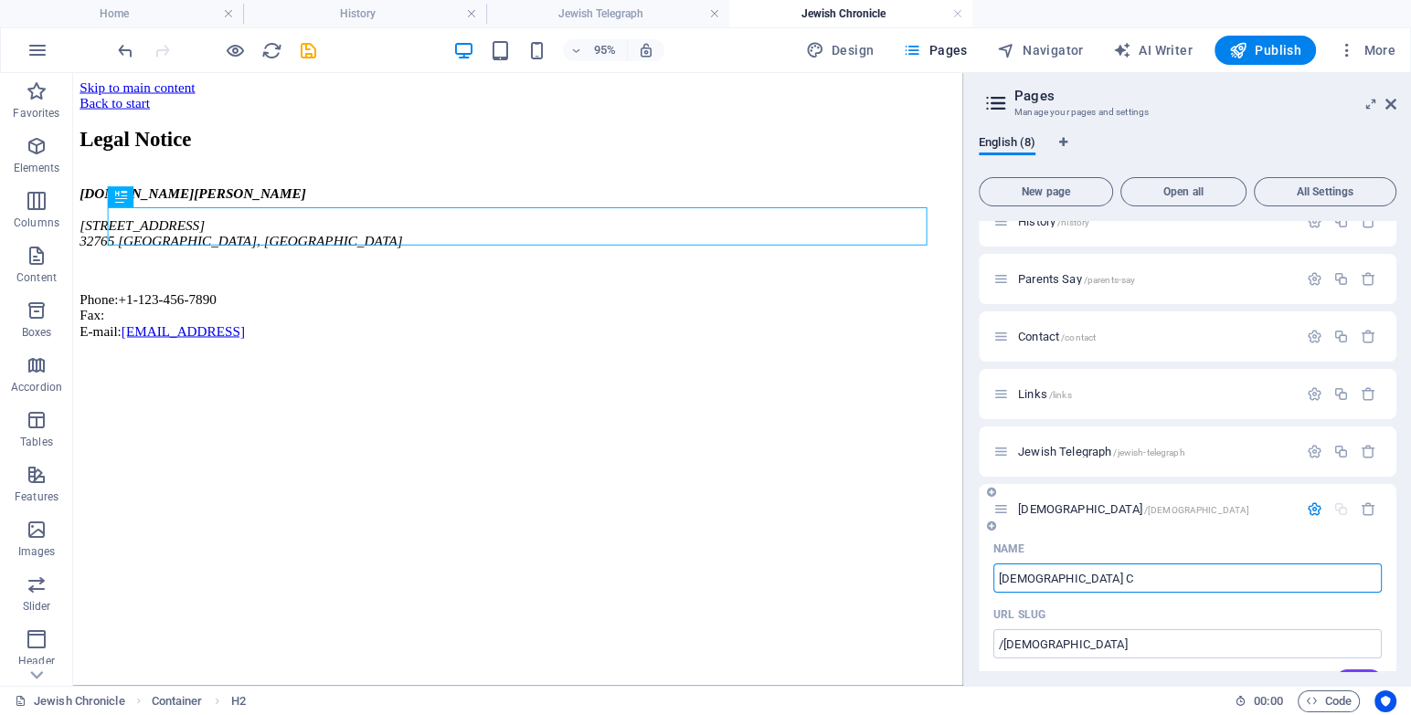
type input "[DEMOGRAPHIC_DATA]"
type input "[DEMOGRAPHIC_DATA] Ch"
type input "/jewish-c"
type input "[DEMOGRAPHIC_DATA] C"
type input "[DEMOGRAPHIC_DATA] Chr"
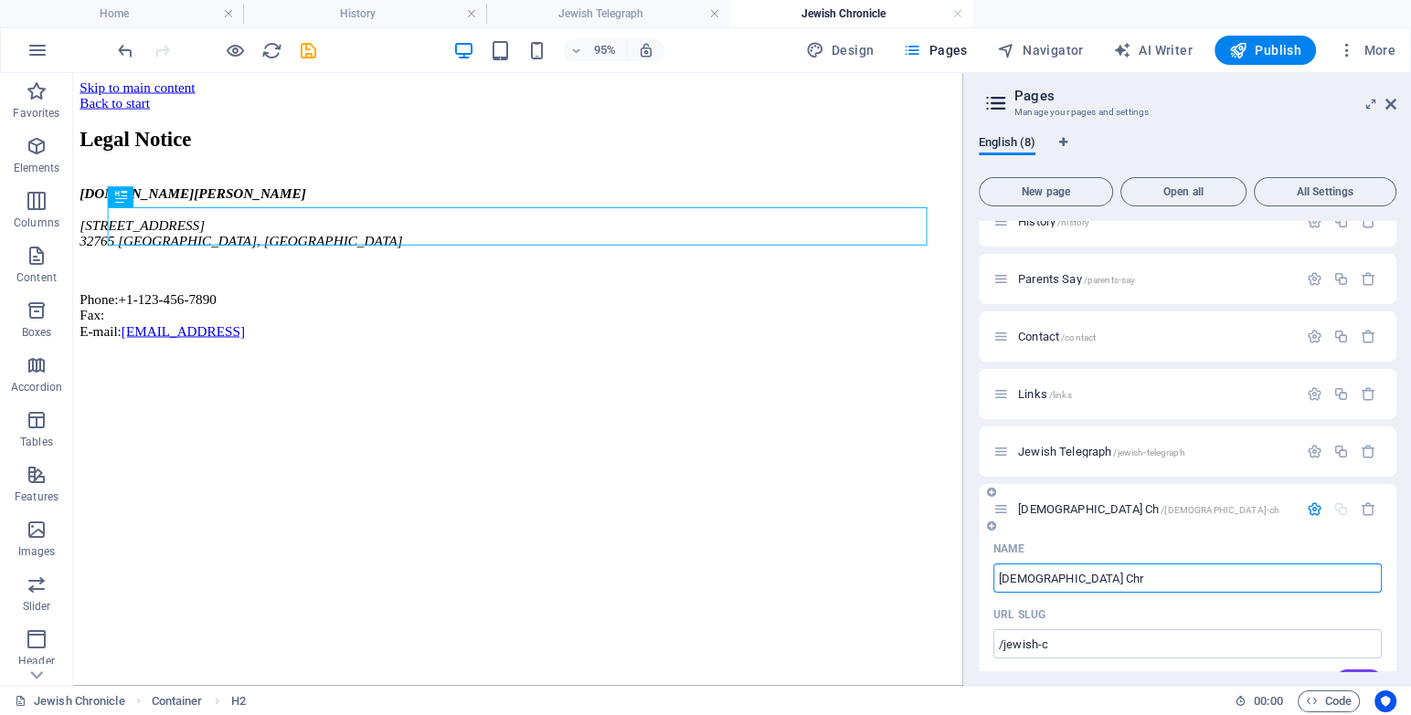
type input "/[DEMOGRAPHIC_DATA]-ch"
type input "[DEMOGRAPHIC_DATA] Ch"
type input "[DEMOGRAPHIC_DATA] Chroni"
type input "/jewish-chr"
type input "[DEMOGRAPHIC_DATA] Chr"
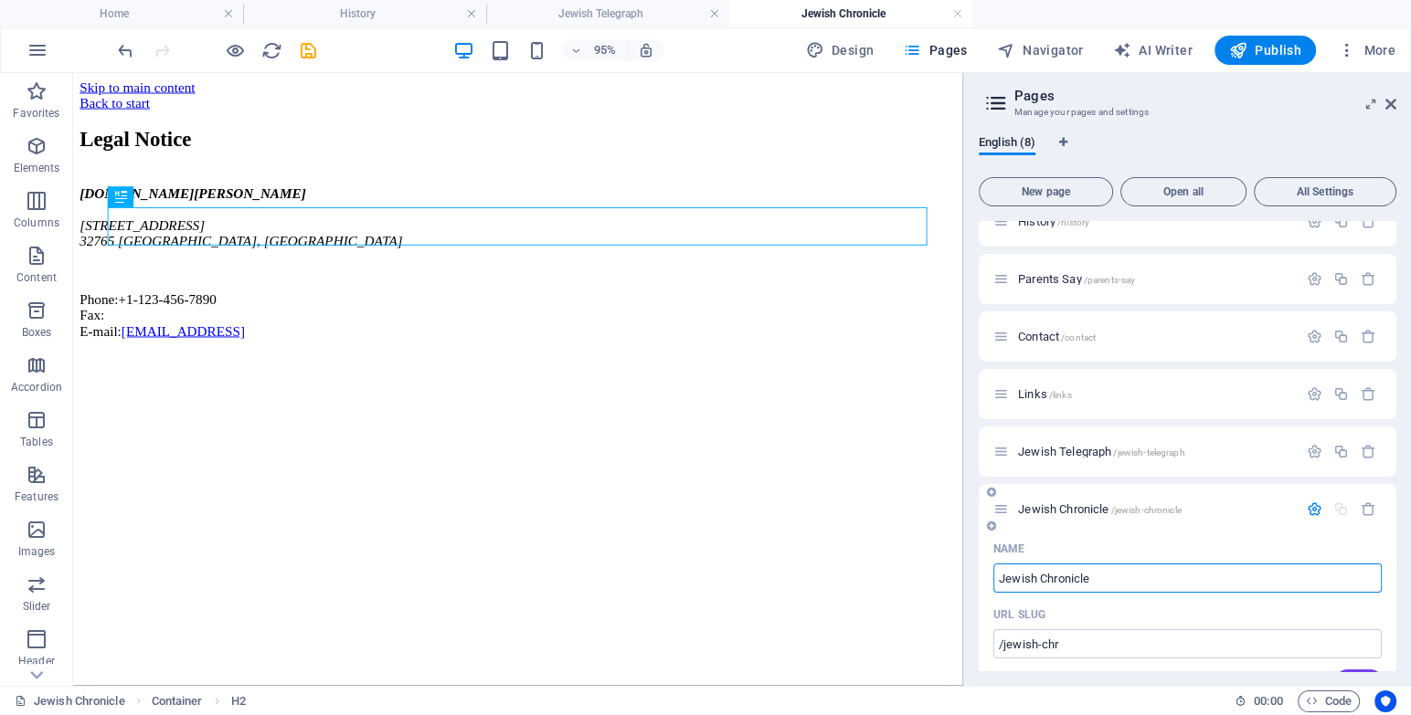
type input "Jewish Chronicle"
type input "/jewish-chronicle"
type input "Jewish Chronicle"
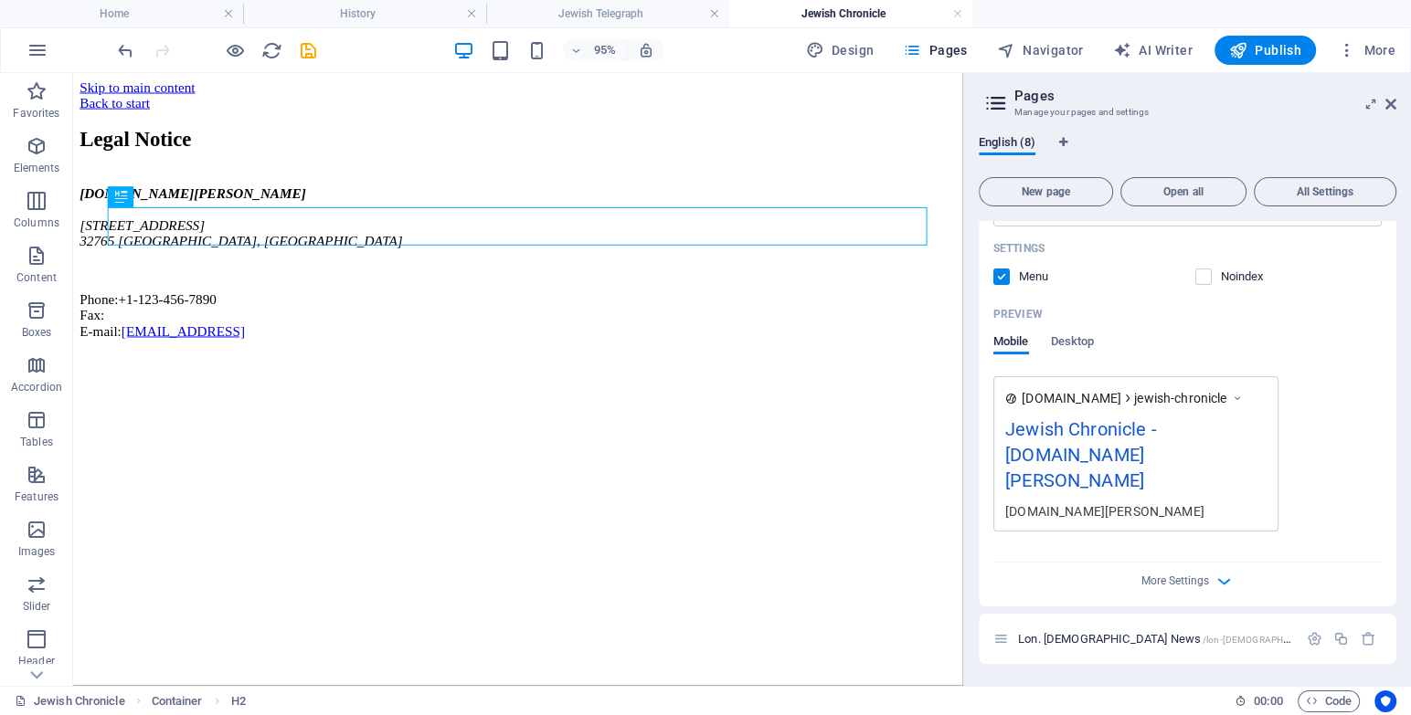
scroll to position [759, 0]
type input "Jewish Chronicle"
click at [1329, 439] on div "[DOMAIN_NAME] jewish-chronicle Jewish Chronicle - [DOMAIN_NAME][PERSON_NAME] [D…" at bounding box center [1187, 453] width 388 height 155
click at [1073, 639] on span "Lon. [DEMOGRAPHIC_DATA] News /lon-[DEMOGRAPHIC_DATA]-news" at bounding box center [1184, 639] width 332 height 14
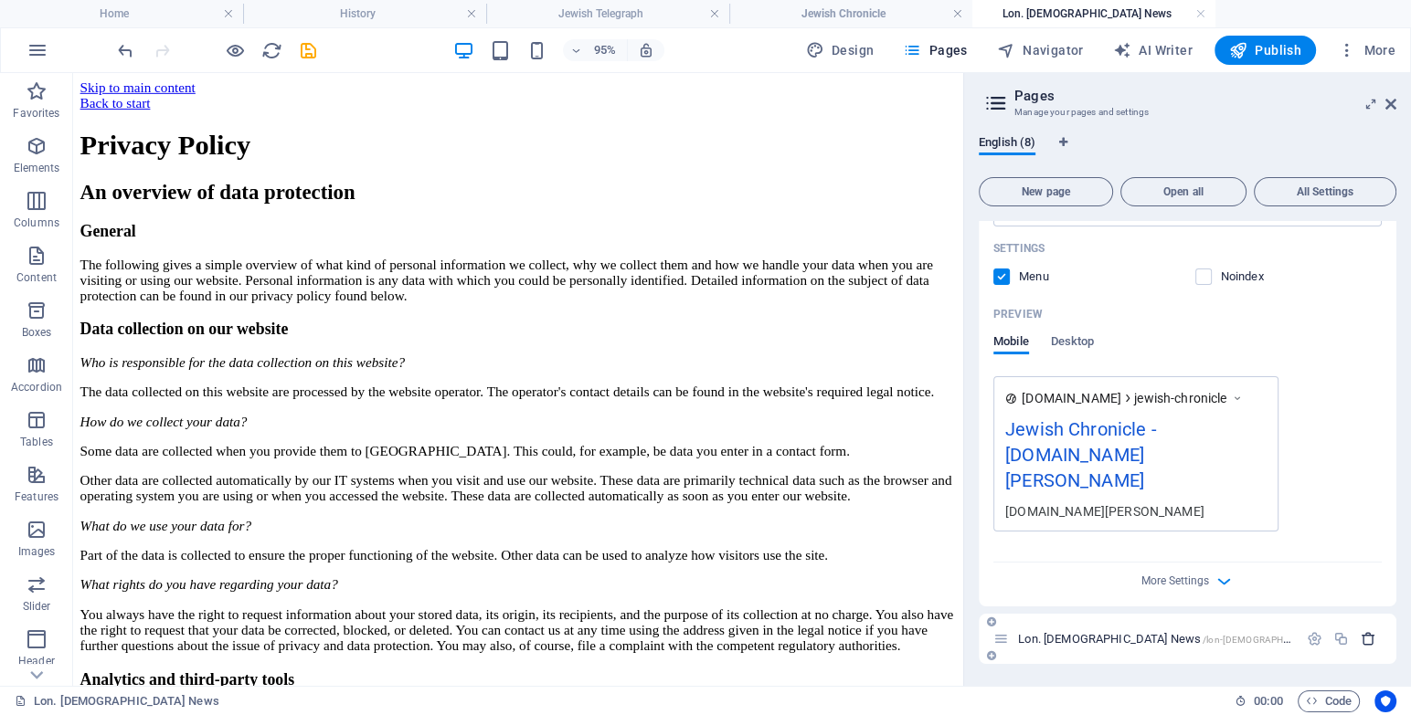
click at [1370, 633] on icon "button" at bounding box center [1368, 639] width 16 height 16
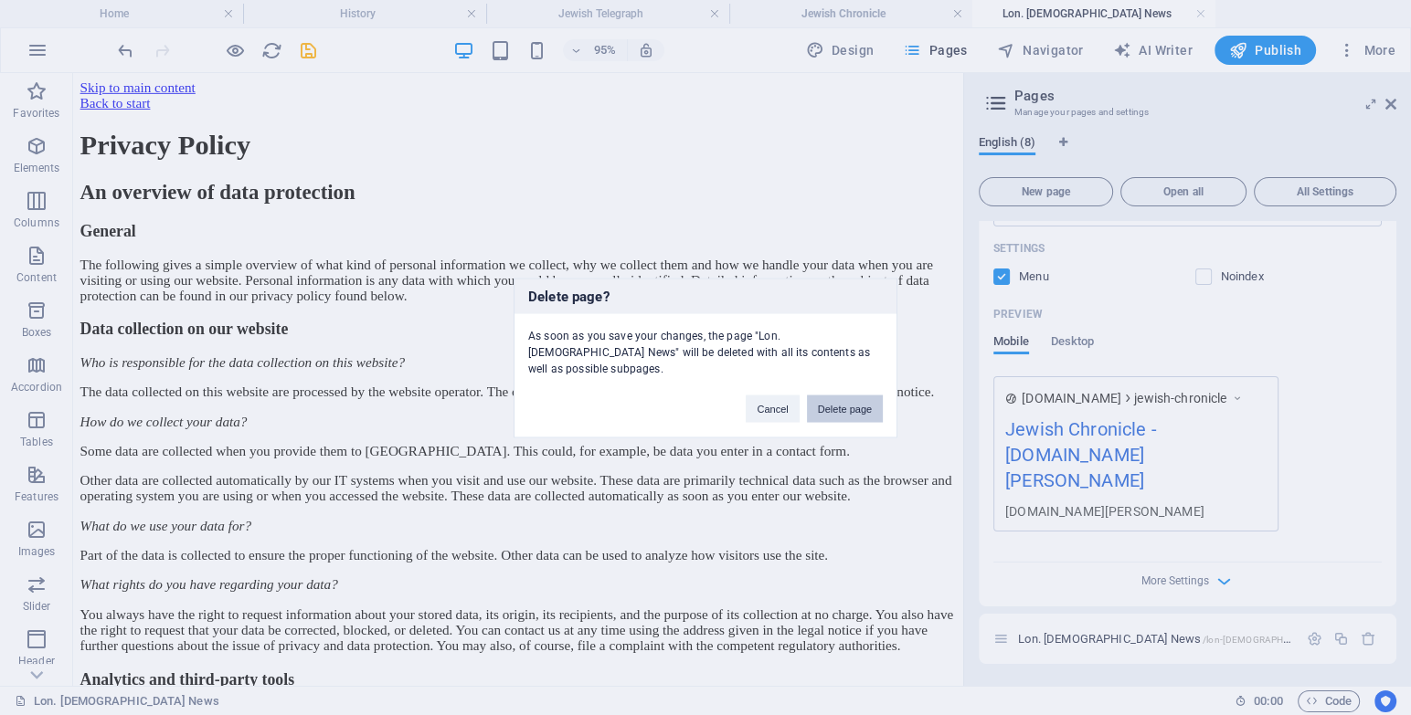
click at [851, 395] on button "Delete page" at bounding box center [845, 408] width 76 height 27
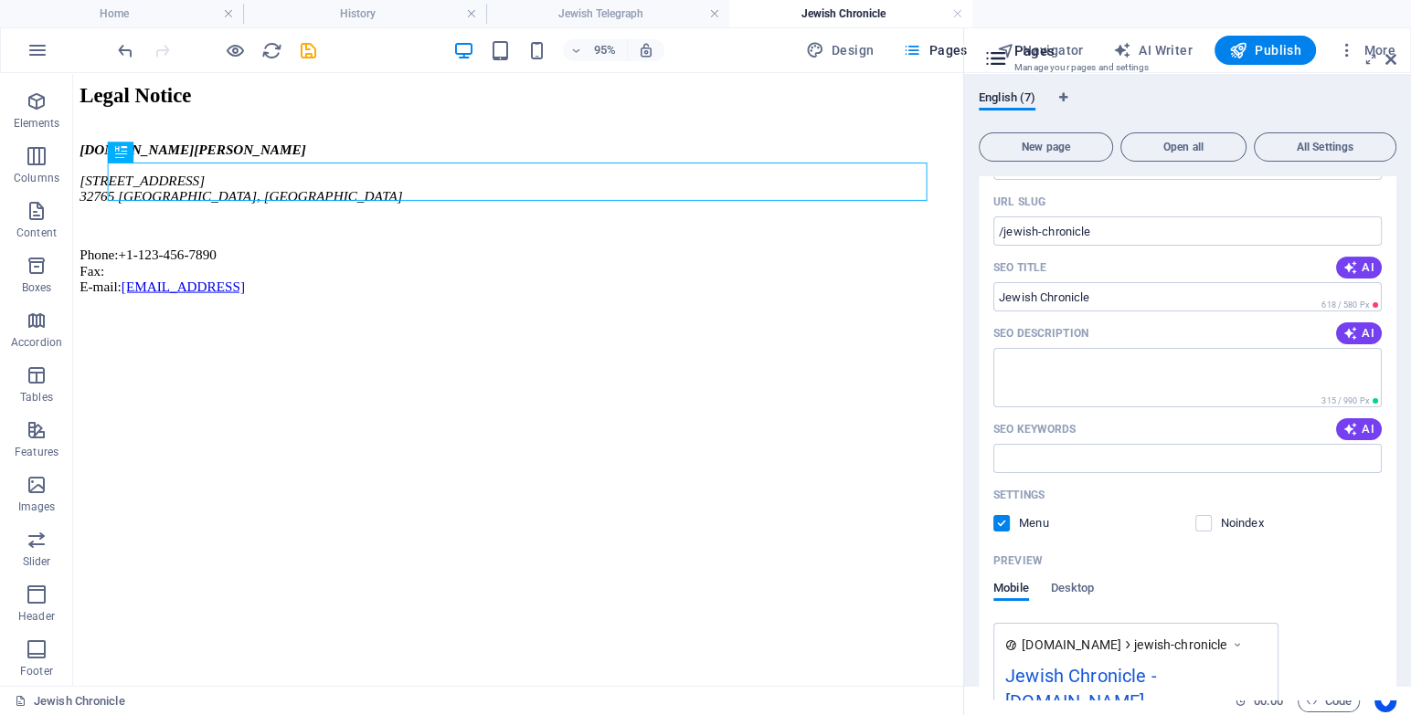
scroll to position [213, 0]
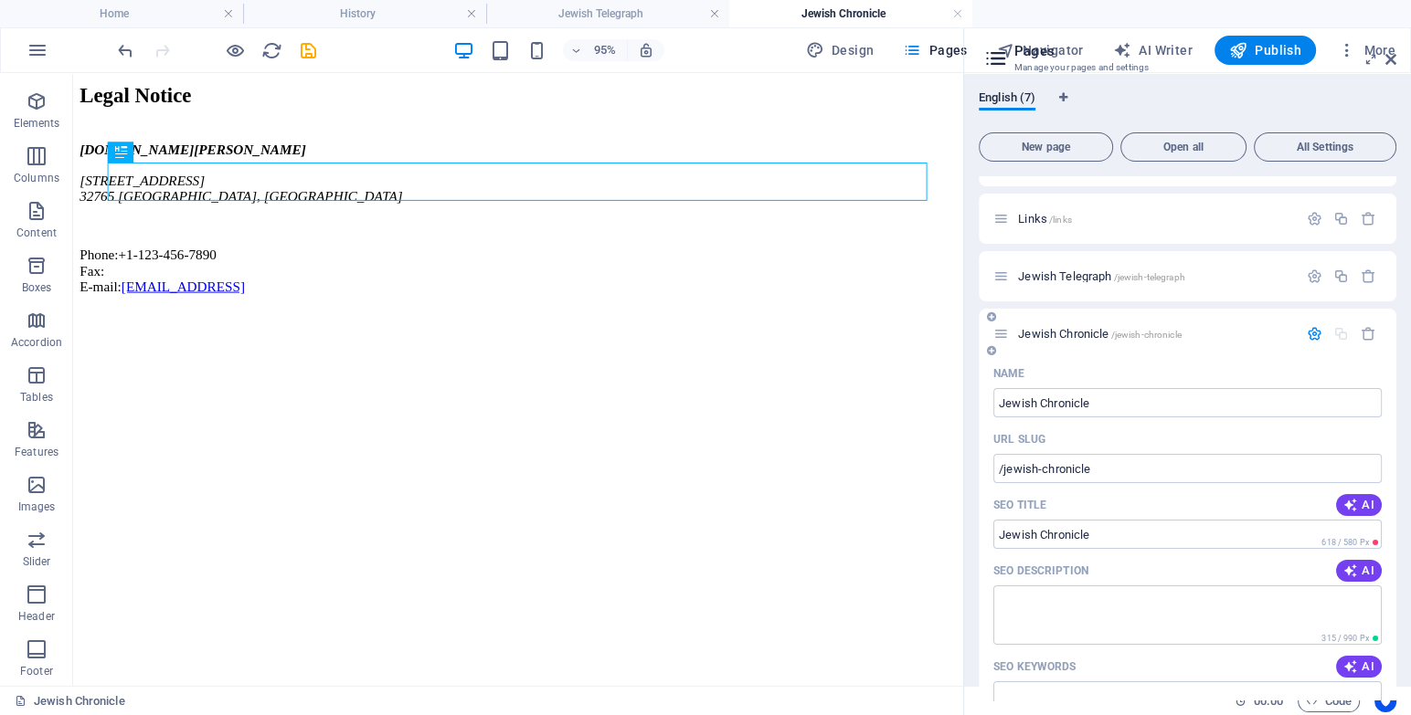
click at [1338, 328] on div at bounding box center [1341, 334] width 80 height 16
click at [1268, 354] on div "Jewish Chronicle /jewish-chronicle" at bounding box center [1187, 334] width 418 height 50
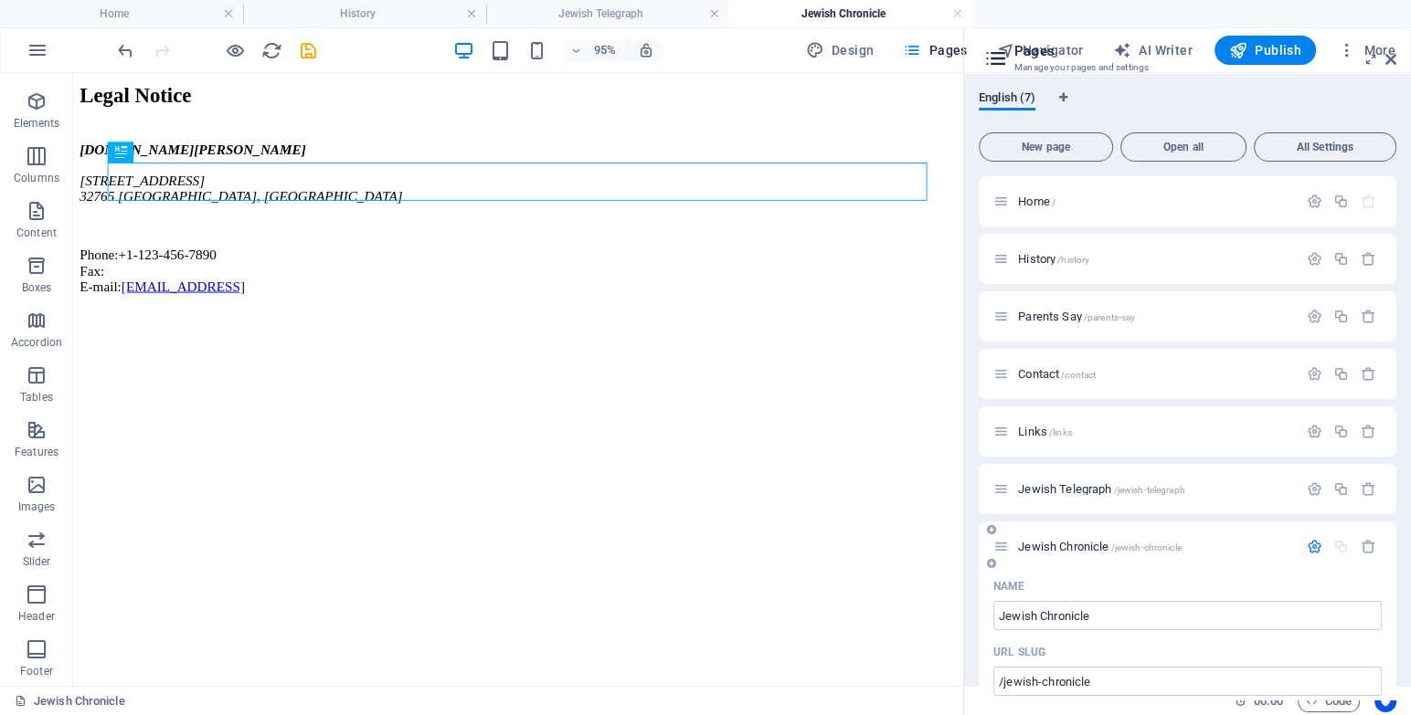
click at [1052, 550] on span "Jewish Chronicle /jewish-chronicle" at bounding box center [1100, 547] width 164 height 14
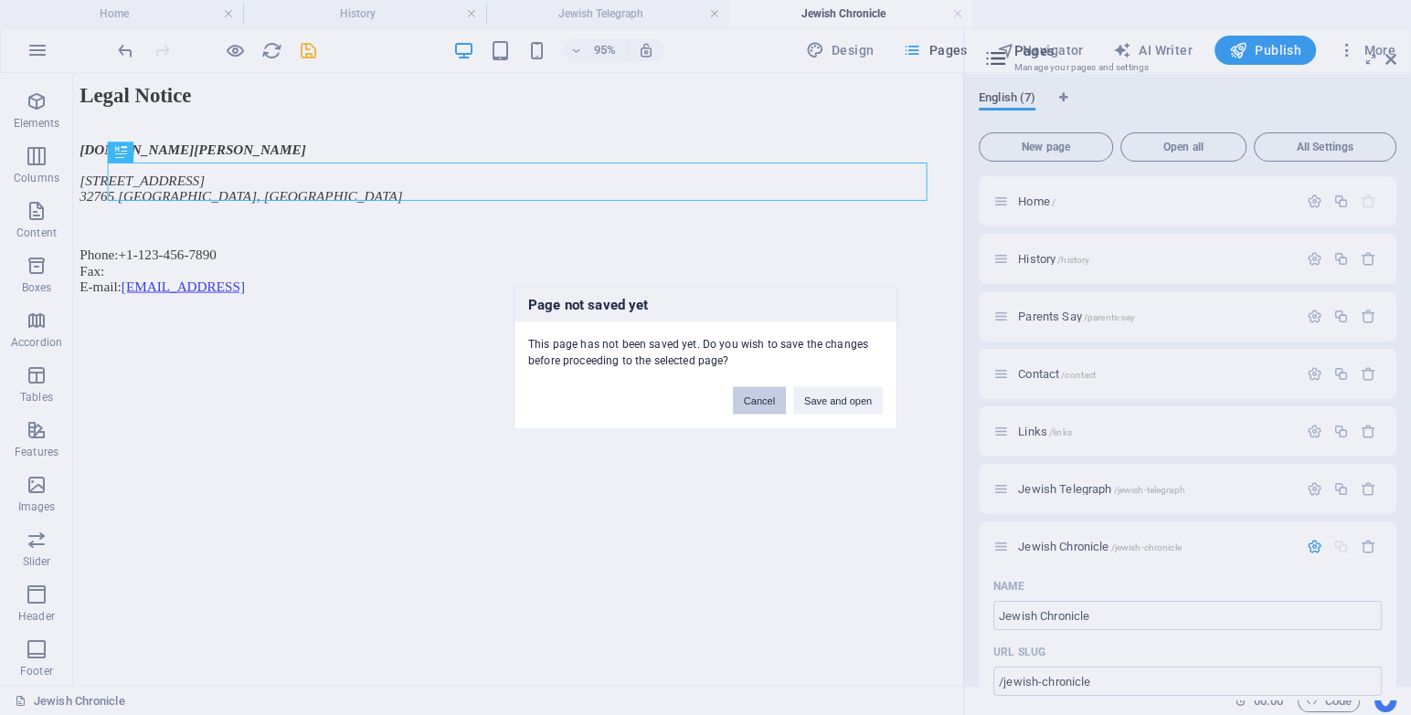
click at [759, 393] on button "Cancel" at bounding box center [759, 399] width 53 height 27
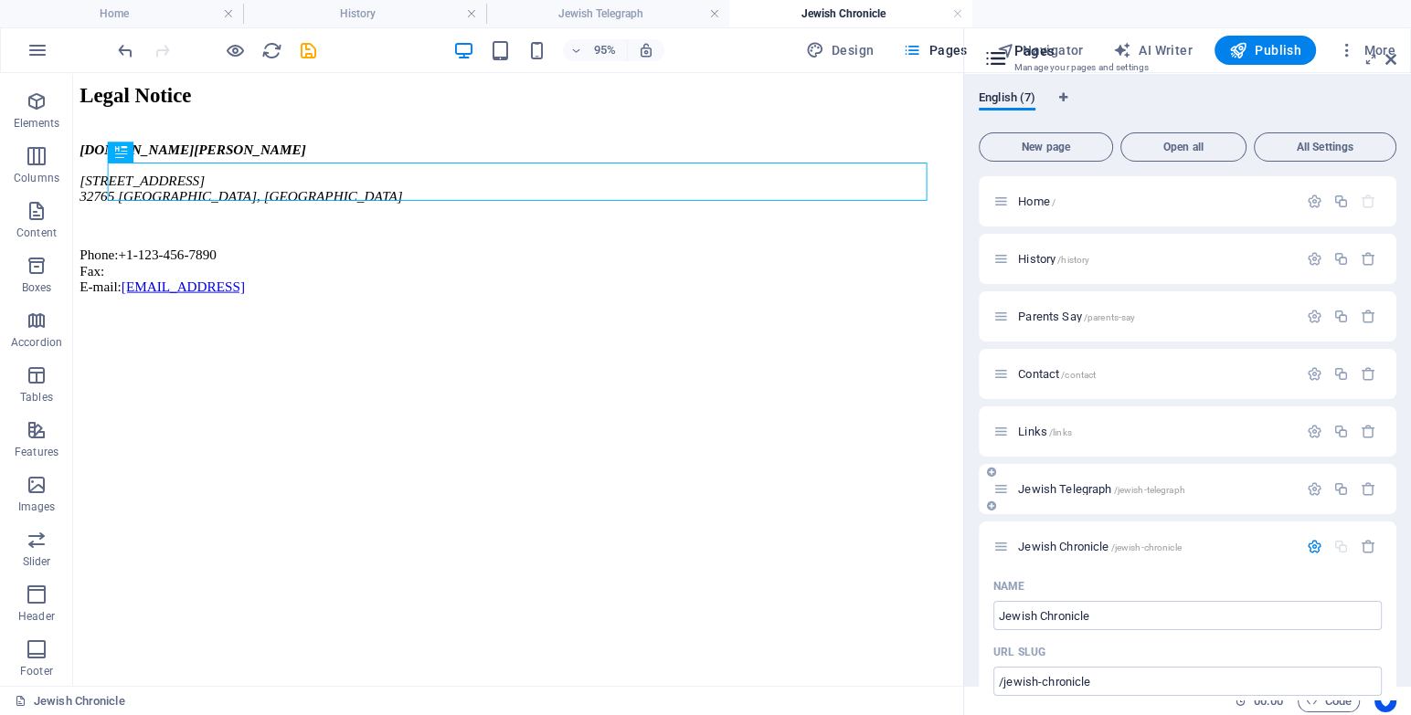
click at [1042, 470] on div "Jewish Telegraph /jewish-telegraph" at bounding box center [1187, 489] width 418 height 50
click at [1042, 482] on span "Jewish Telegraph /jewish-telegraph" at bounding box center [1101, 489] width 167 height 14
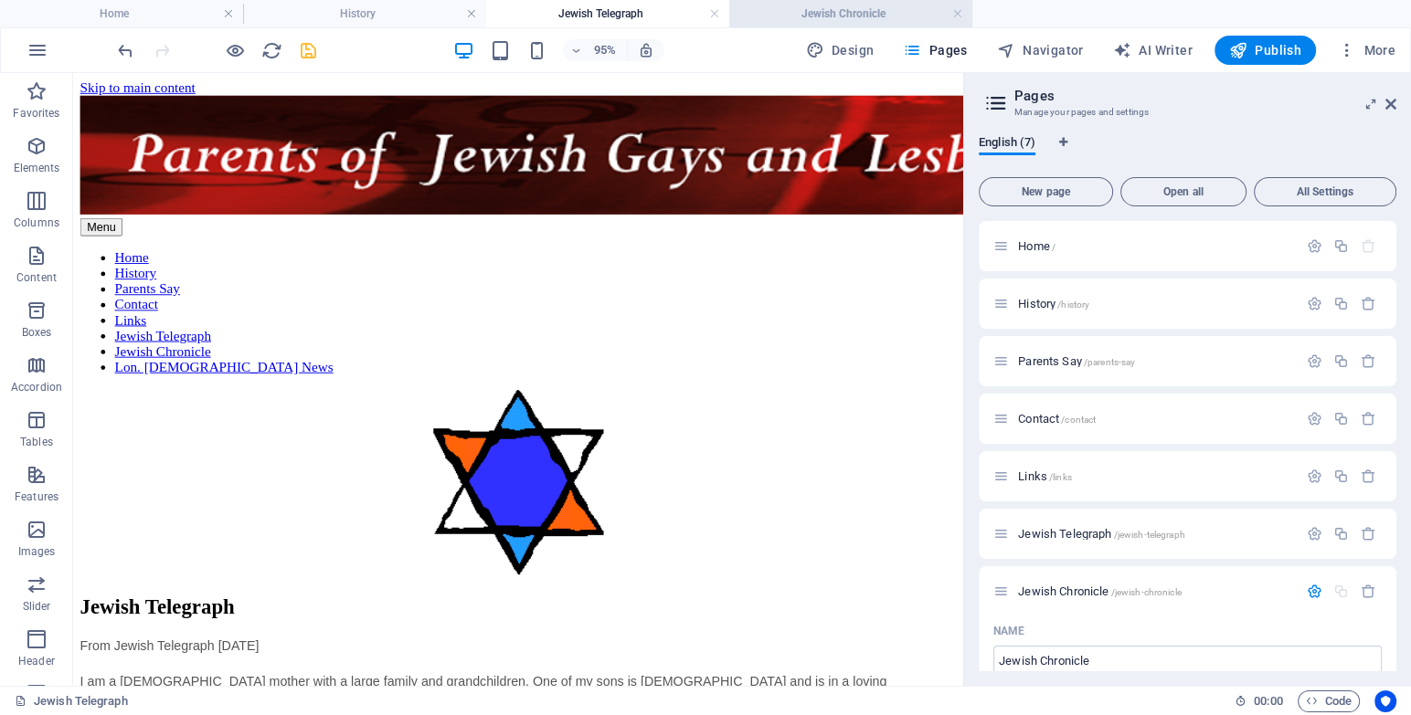
click at [858, 2] on li "Jewish Chronicle" at bounding box center [850, 13] width 243 height 27
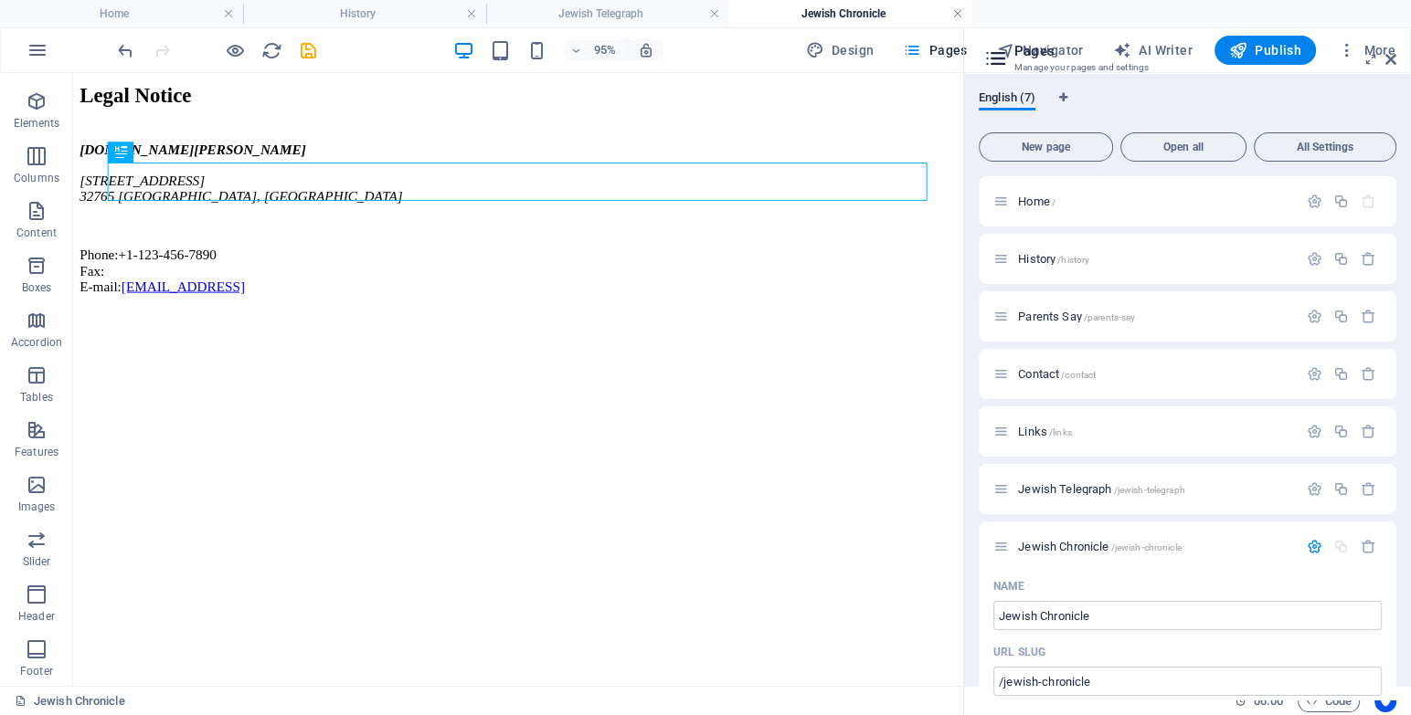
click at [952, 11] on link at bounding box center [957, 13] width 11 height 17
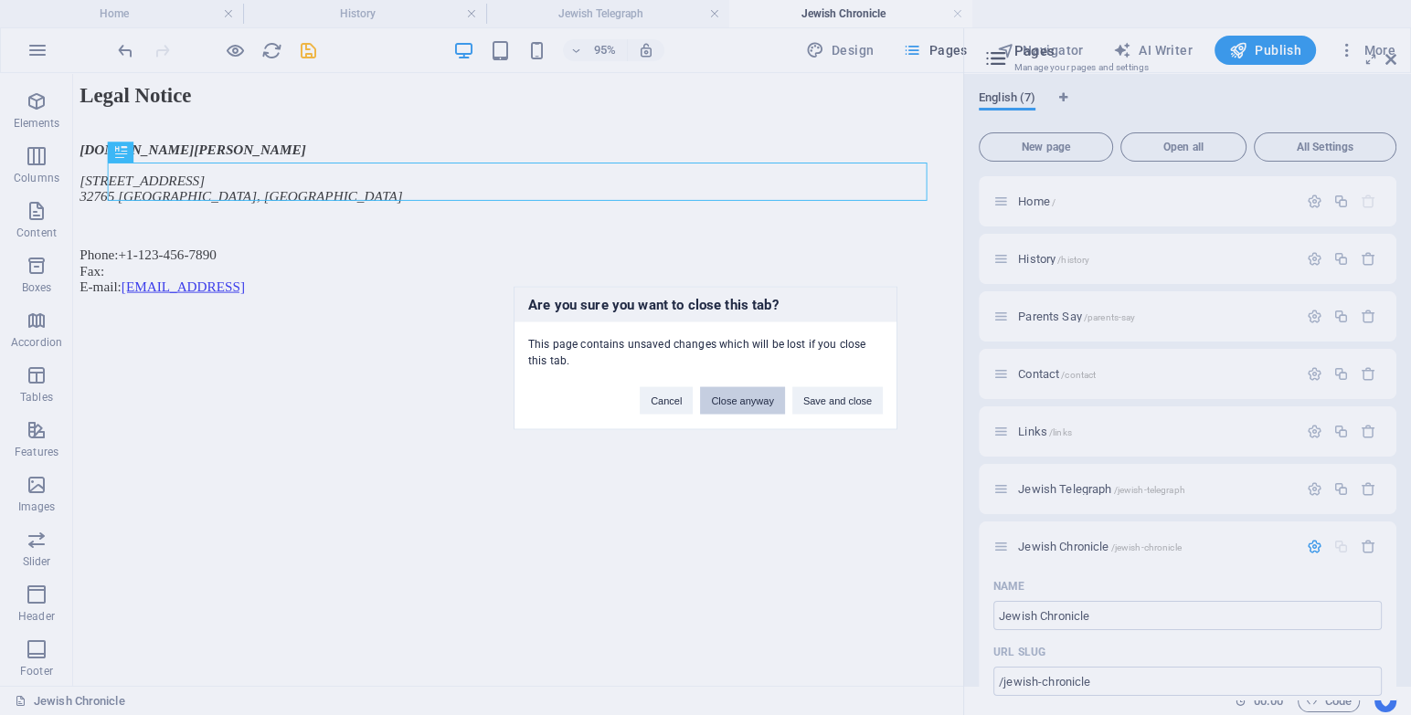
drag, startPoint x: 769, startPoint y: 407, endPoint x: 742, endPoint y: 359, distance: 54.8
click at [769, 407] on button "Close anyway" at bounding box center [742, 399] width 84 height 27
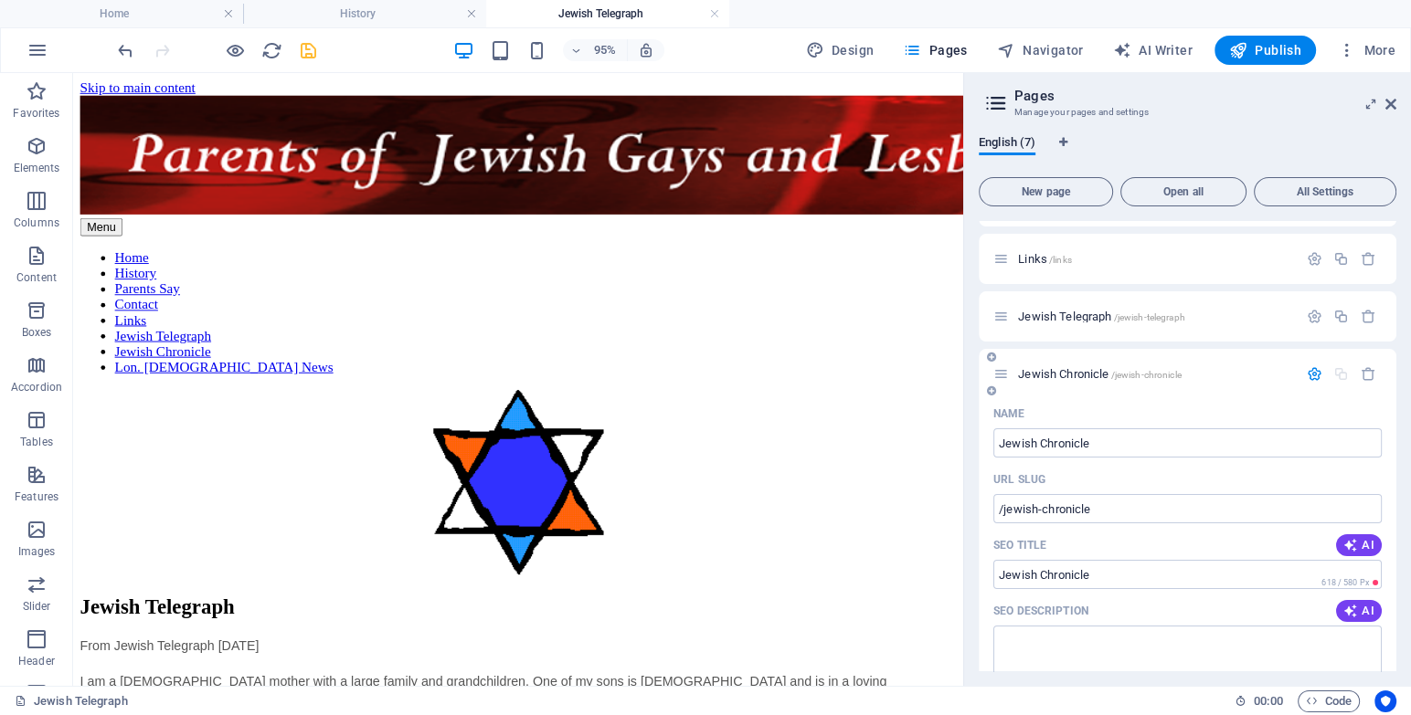
scroll to position [248, 0]
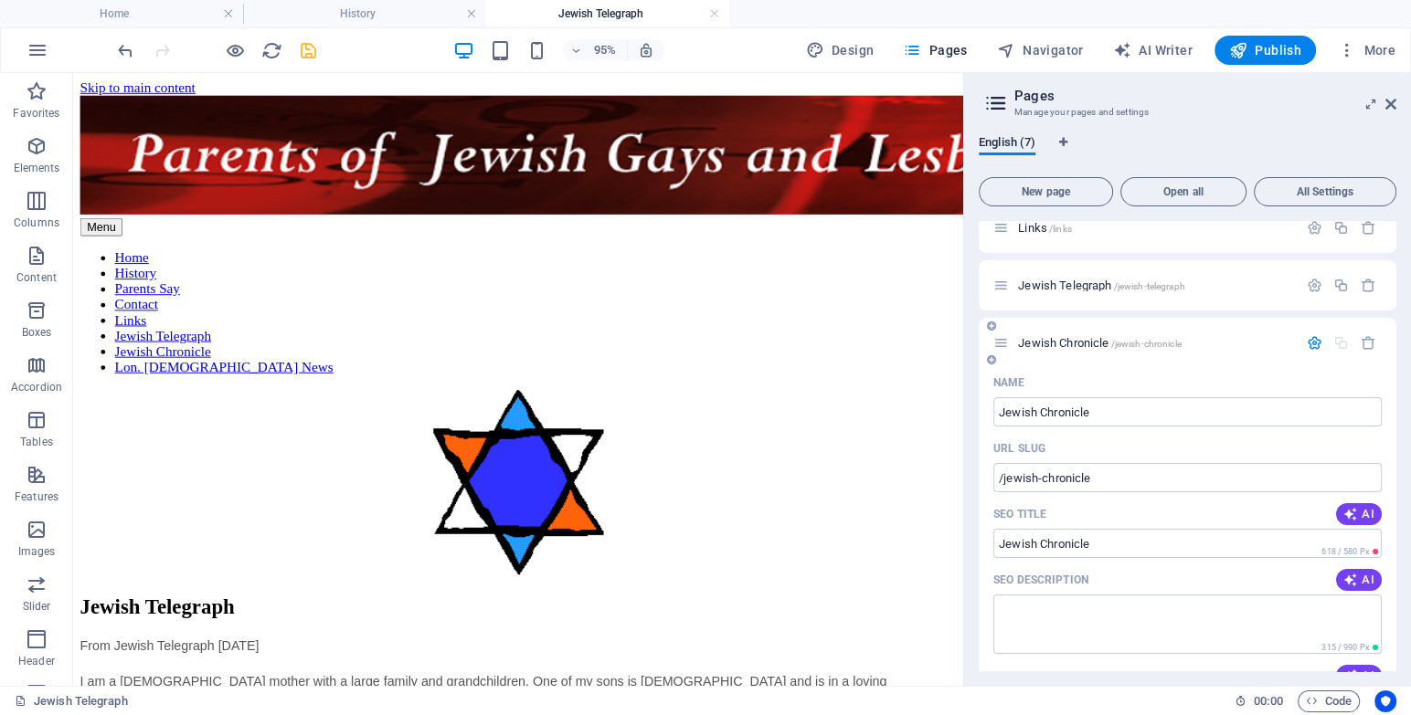
click at [1084, 337] on span "Jewish Chronicle /jewish-chronicle" at bounding box center [1100, 343] width 164 height 14
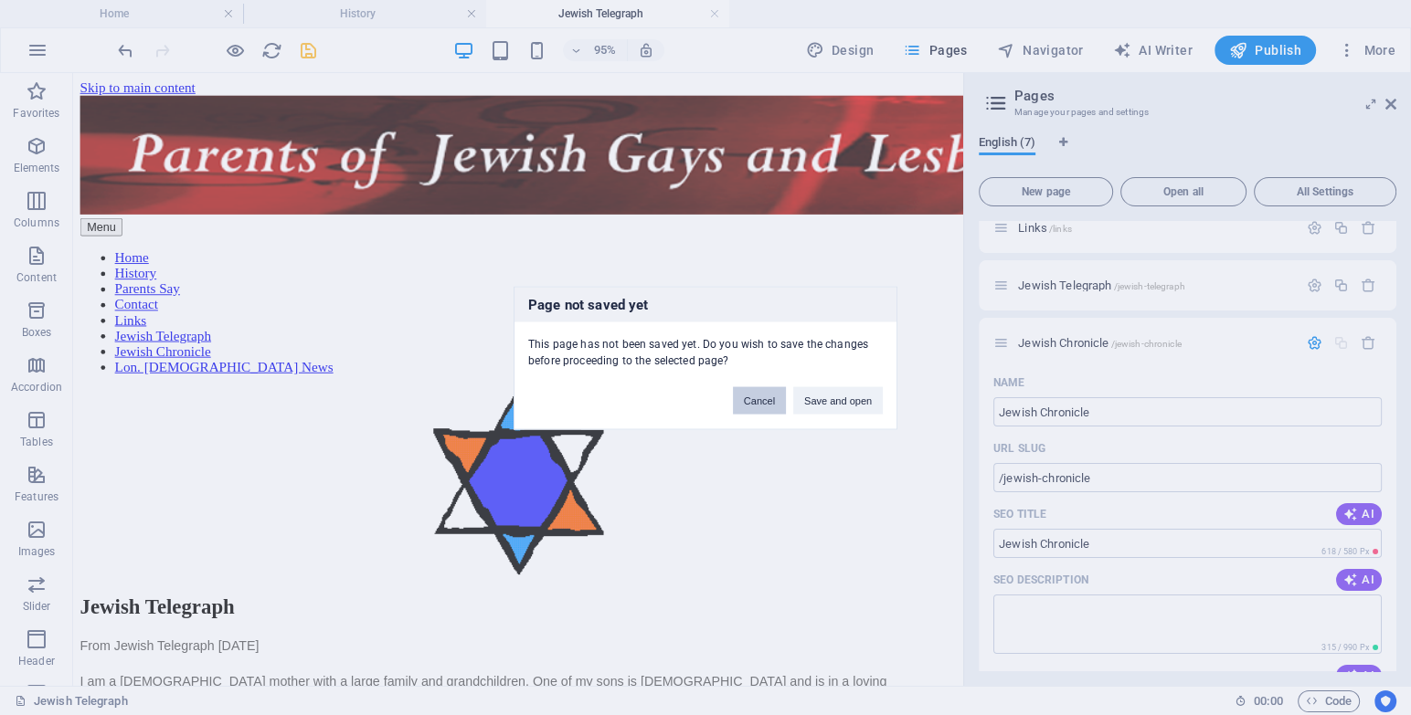
click at [756, 400] on button "Cancel" at bounding box center [759, 399] width 53 height 27
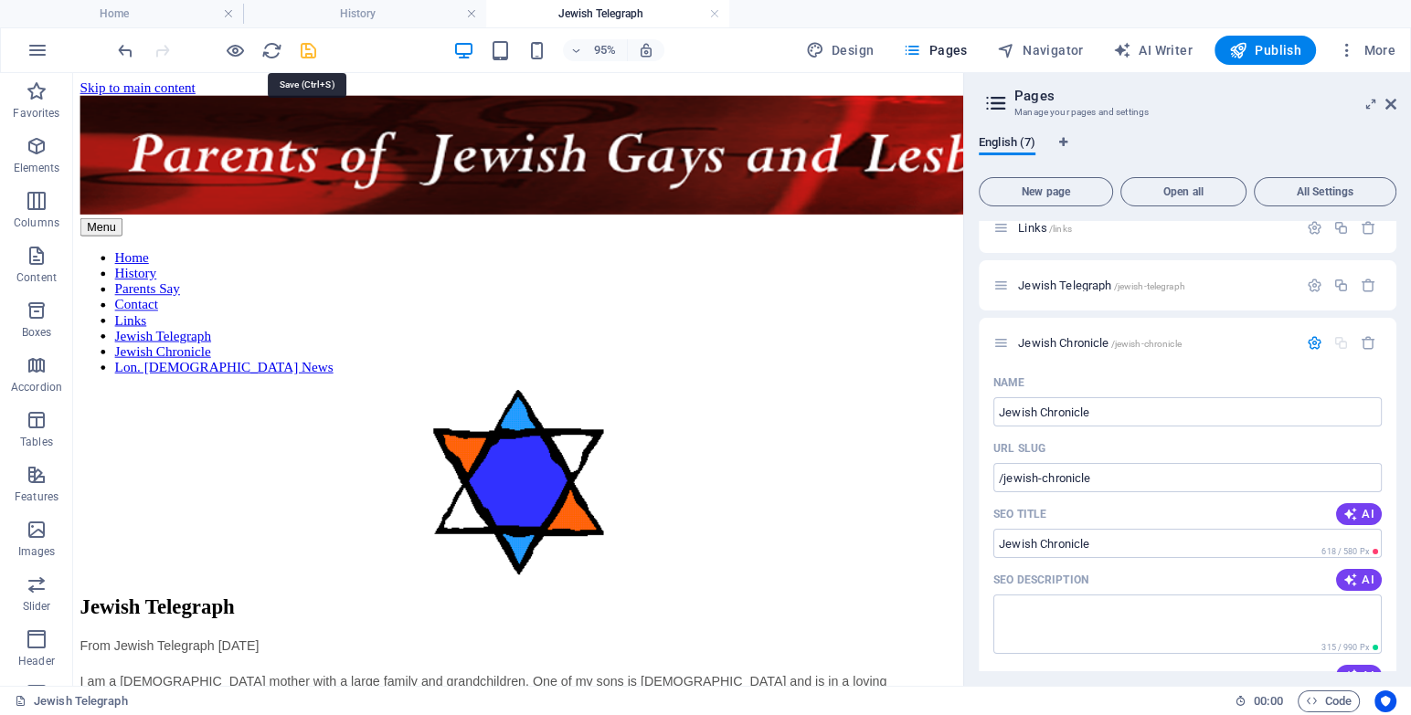
click at [311, 48] on icon "save" at bounding box center [308, 50] width 21 height 21
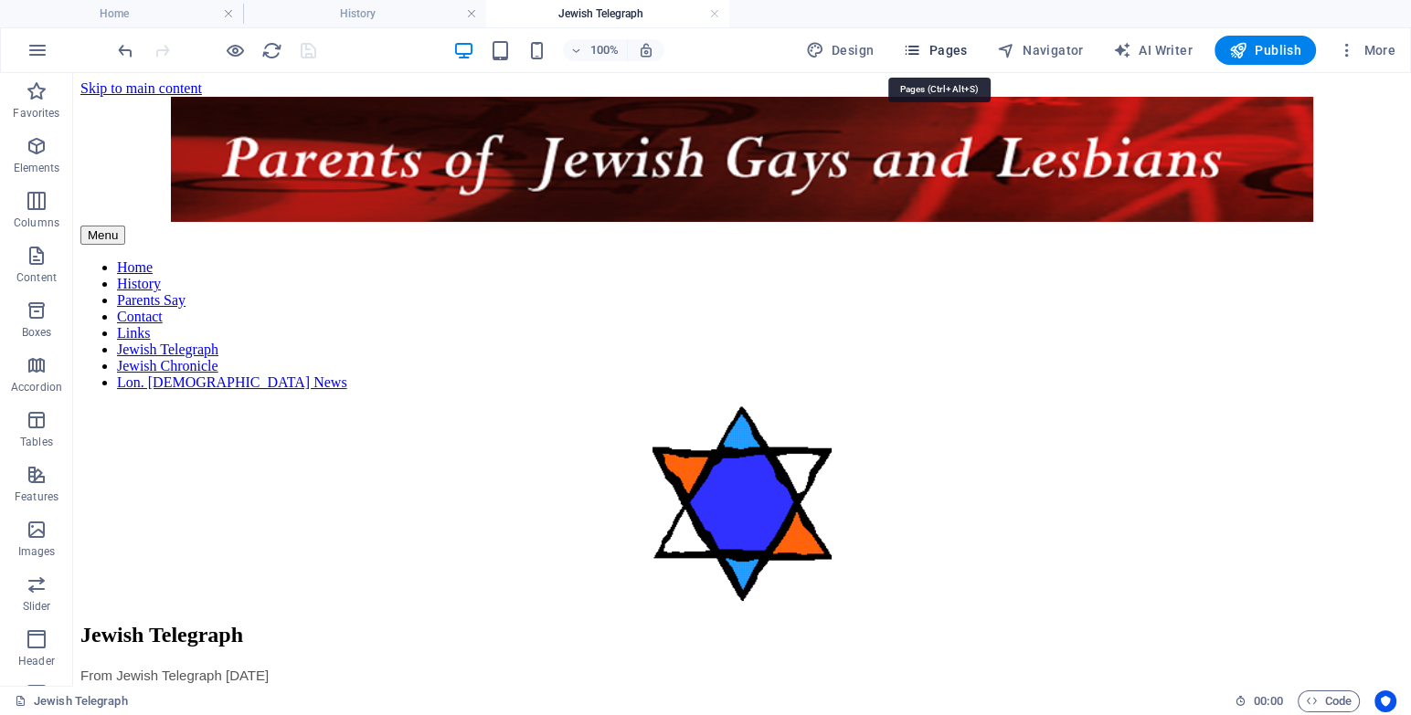
click at [957, 44] on span "Pages" at bounding box center [935, 50] width 64 height 18
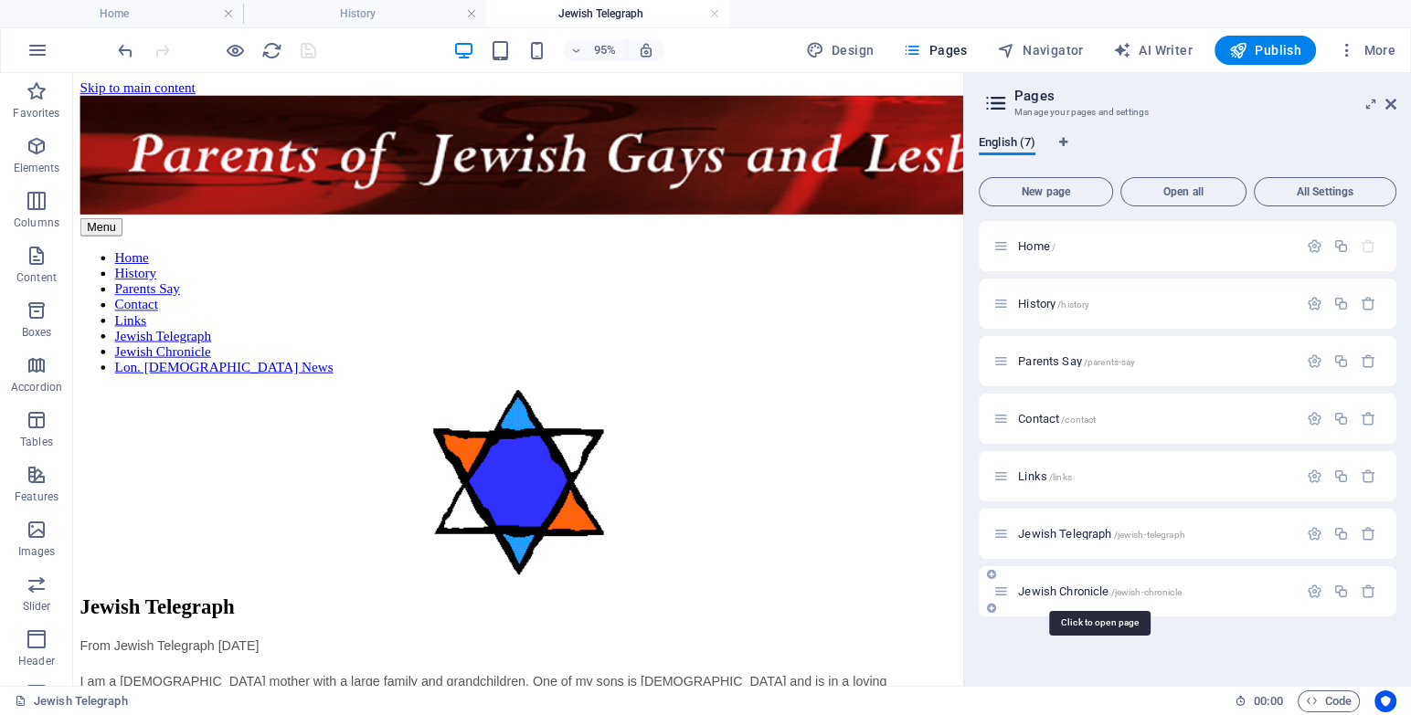
click at [1057, 594] on span "Jewish Chronicle /jewish-chronicle" at bounding box center [1100, 592] width 164 height 14
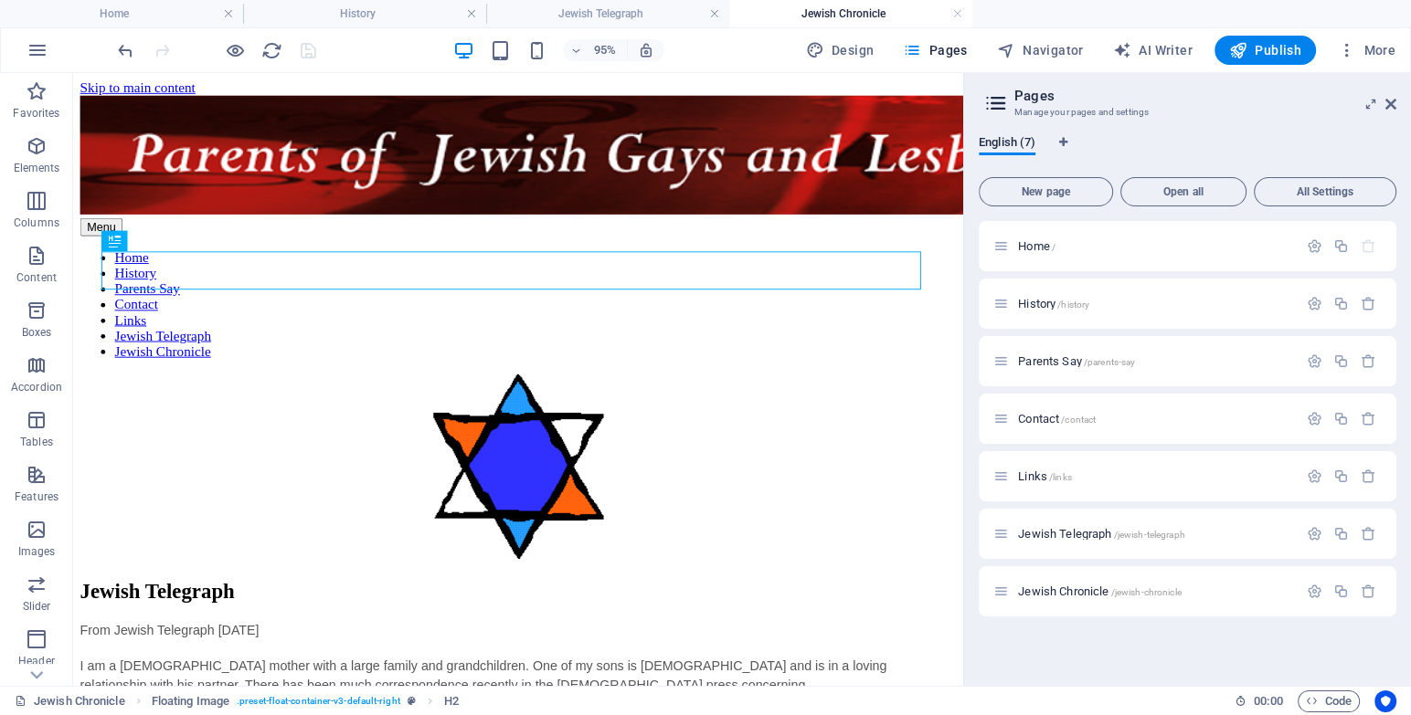
scroll to position [0, 0]
click at [398, 607] on div "Jewish Telegraph" at bounding box center [541, 619] width 922 height 25
click at [397, 607] on div "Jewish Telegraph" at bounding box center [541, 619] width 922 height 25
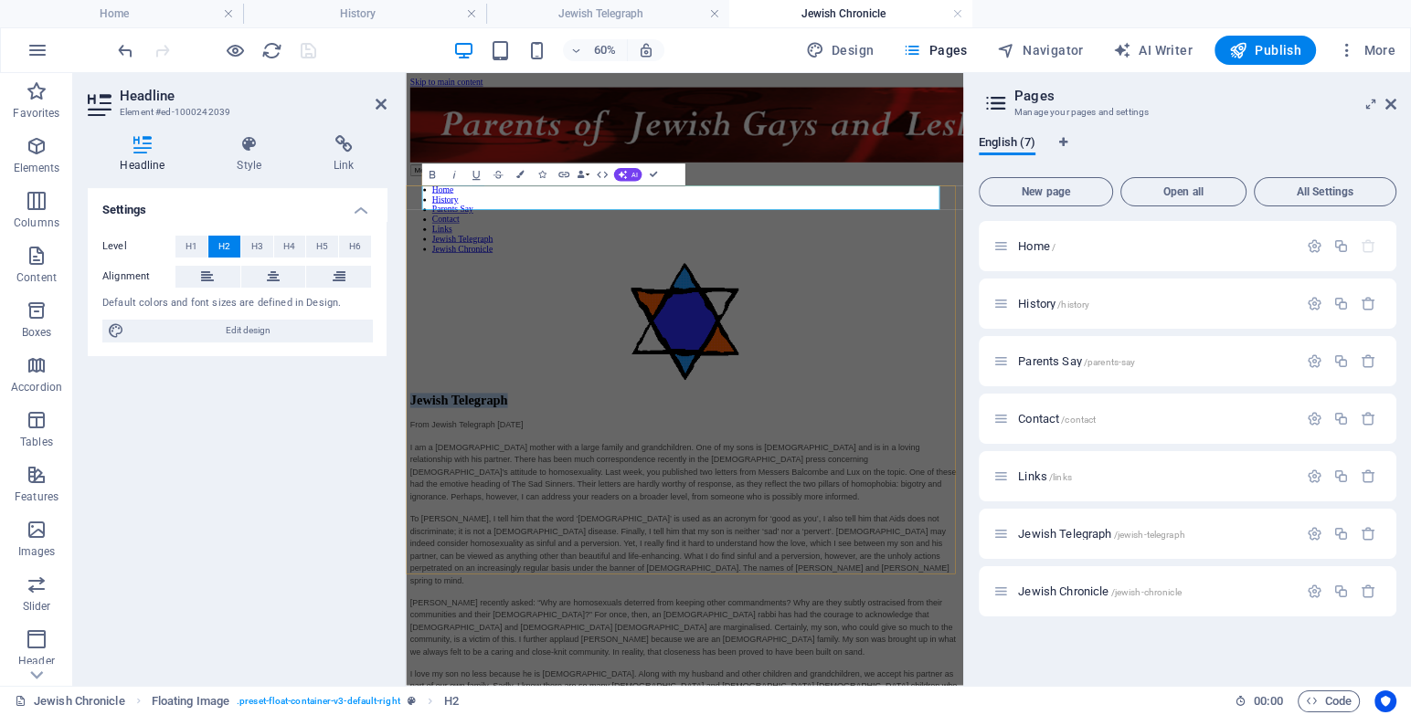
click at [576, 607] on span "Jewish Telegraph" at bounding box center [494, 619] width 163 height 24
drag, startPoint x: 728, startPoint y: 280, endPoint x: 553, endPoint y: 275, distance: 175.5
click at [553, 607] on h2 "Jewish Telegraph" at bounding box center [870, 619] width 915 height 25
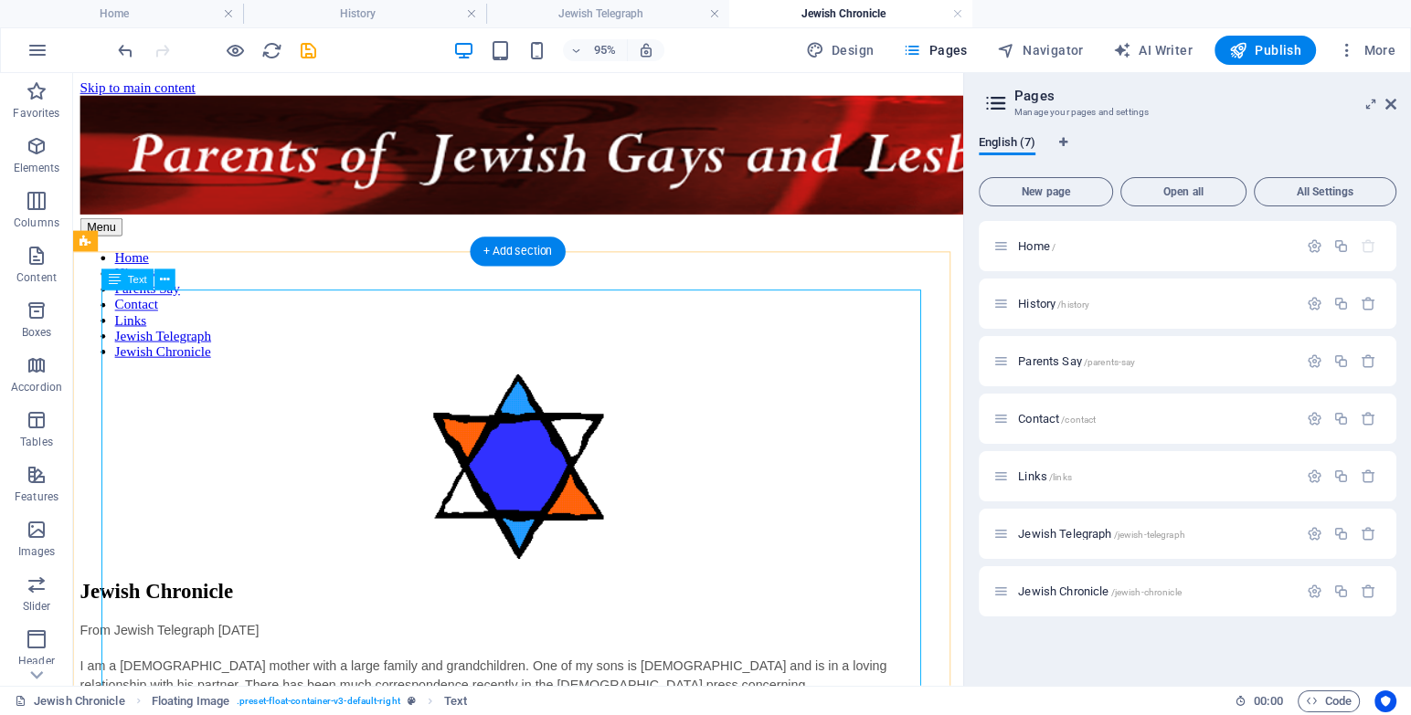
drag, startPoint x: 719, startPoint y: 513, endPoint x: 698, endPoint y: 505, distance: 22.2
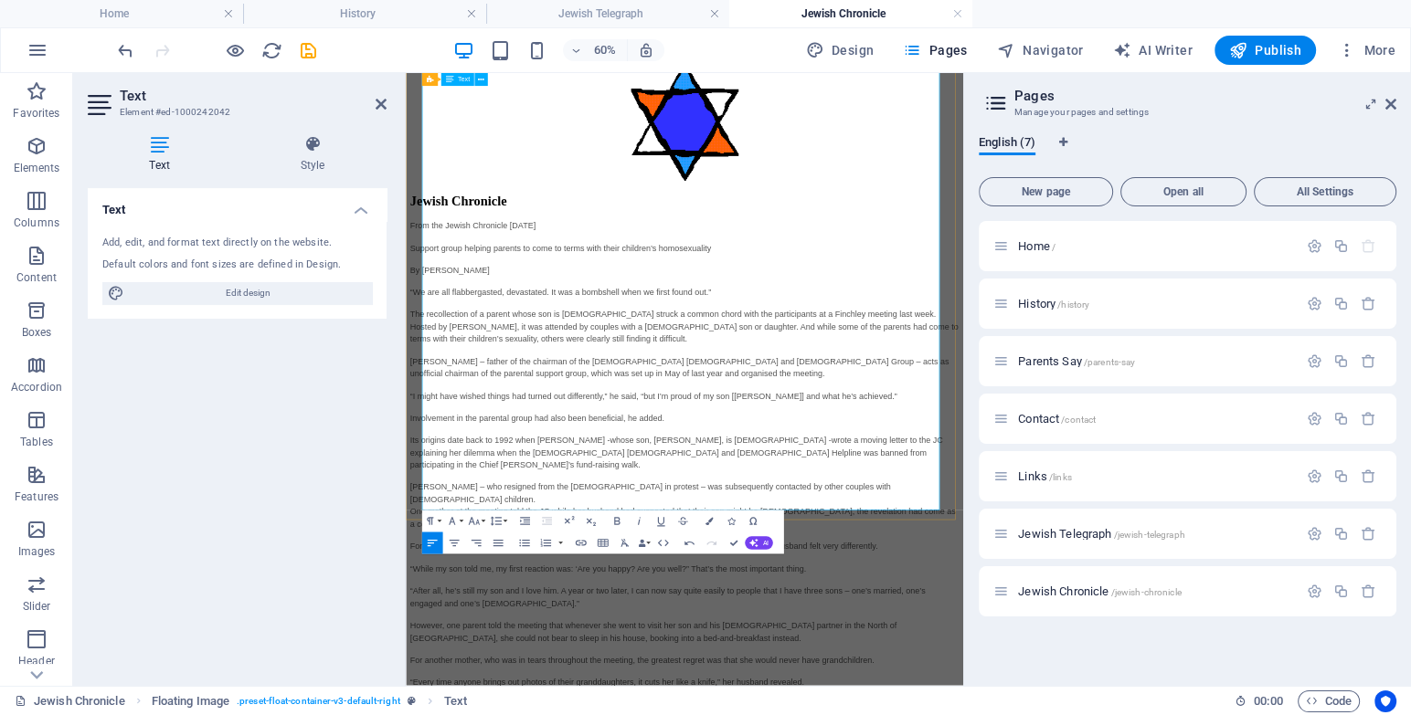
scroll to position [405, 0]
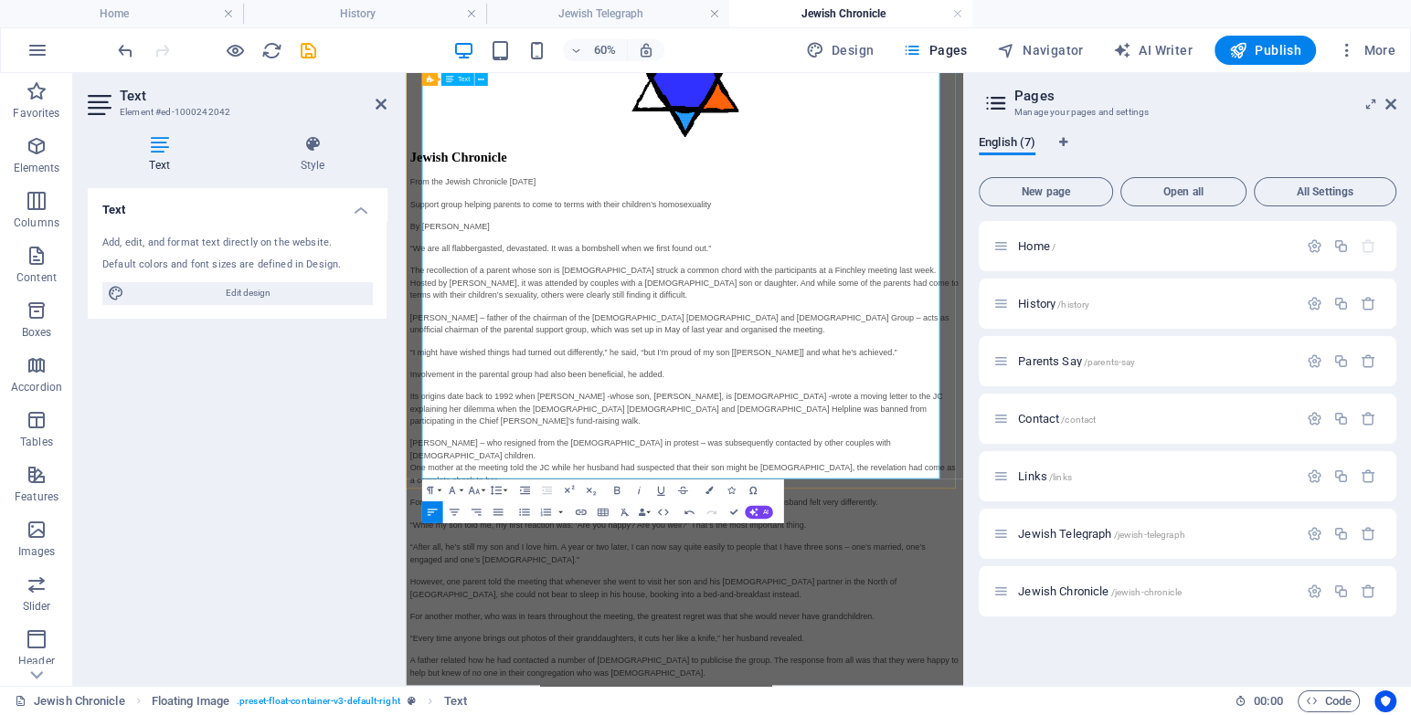
click at [1063, 634] on div "From the Jewish Chronicle [DATE] Support group helping parents to come to terms…" at bounding box center [870, 693] width 915 height 896
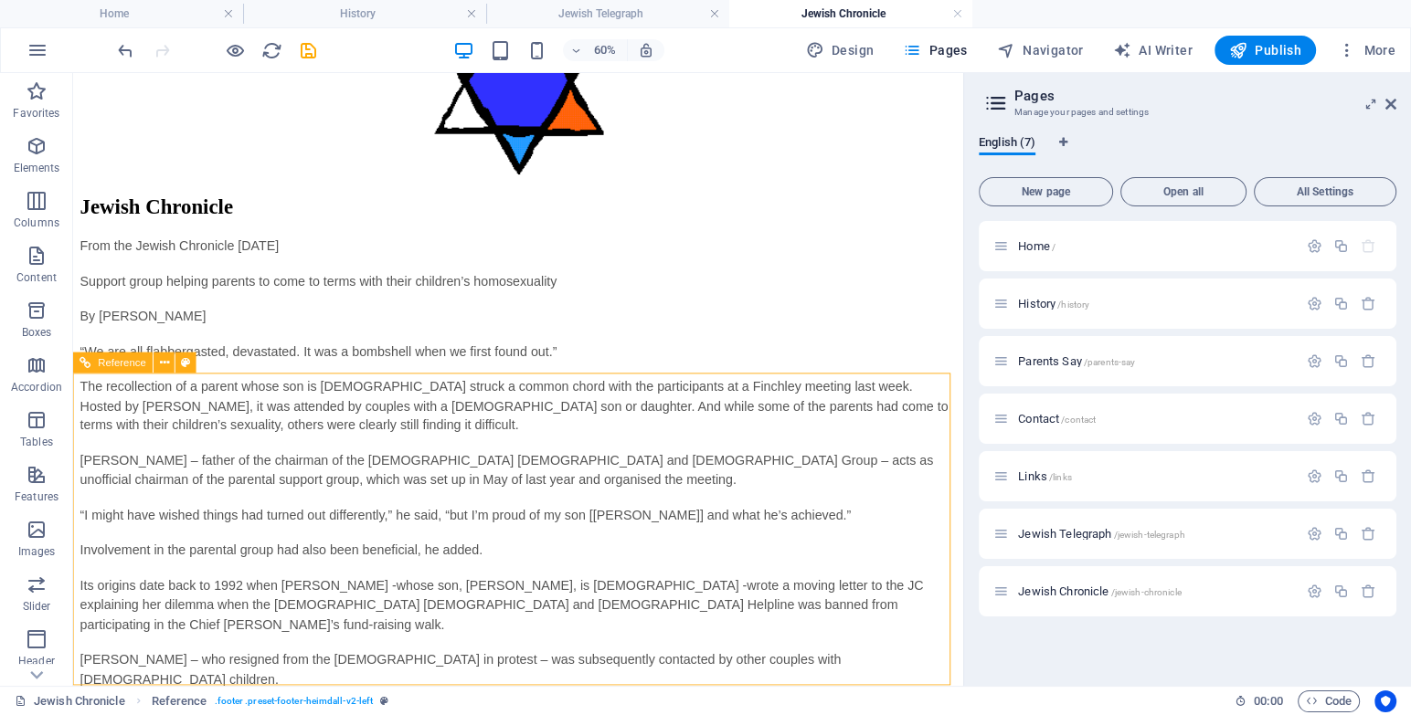
scroll to position [783, 0]
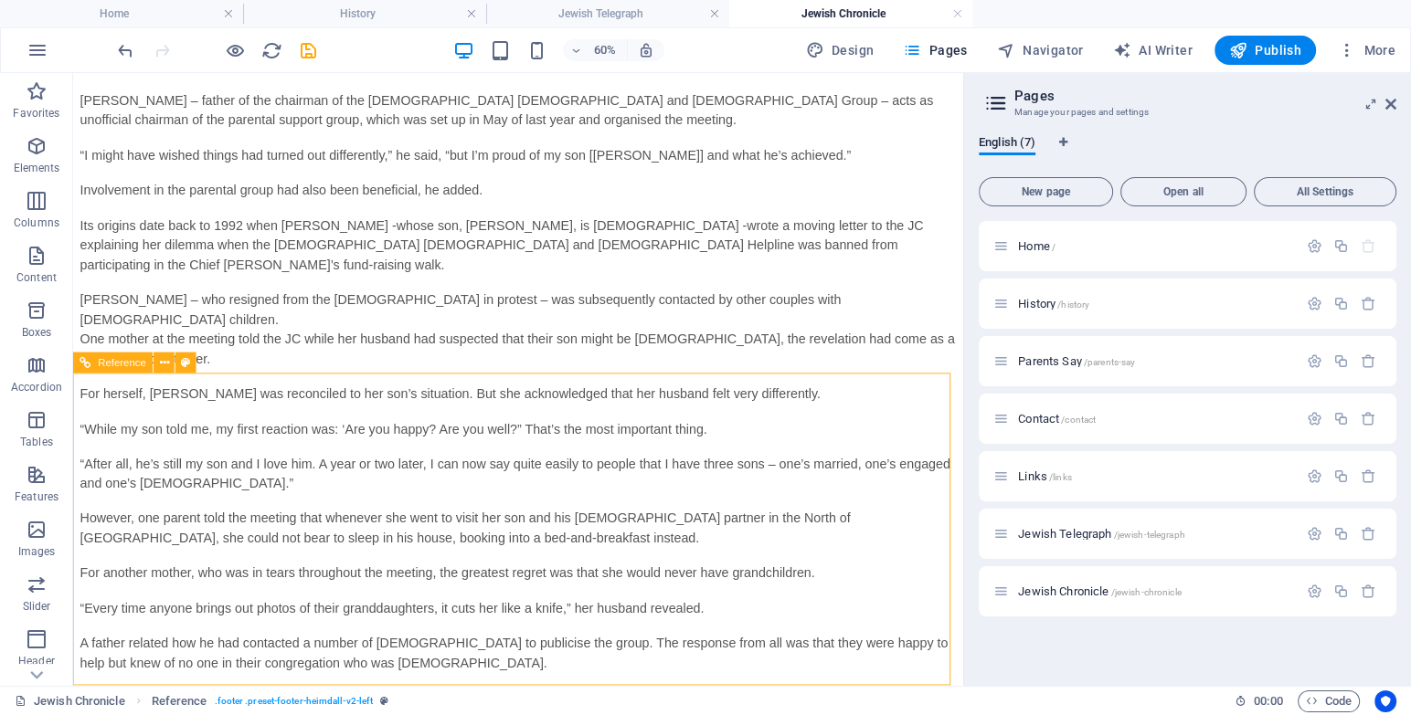
click at [915, 353] on div "From the Jewish Chronicle [DATE] Support group helping parents to come to terms…" at bounding box center [541, 315] width 922 height 896
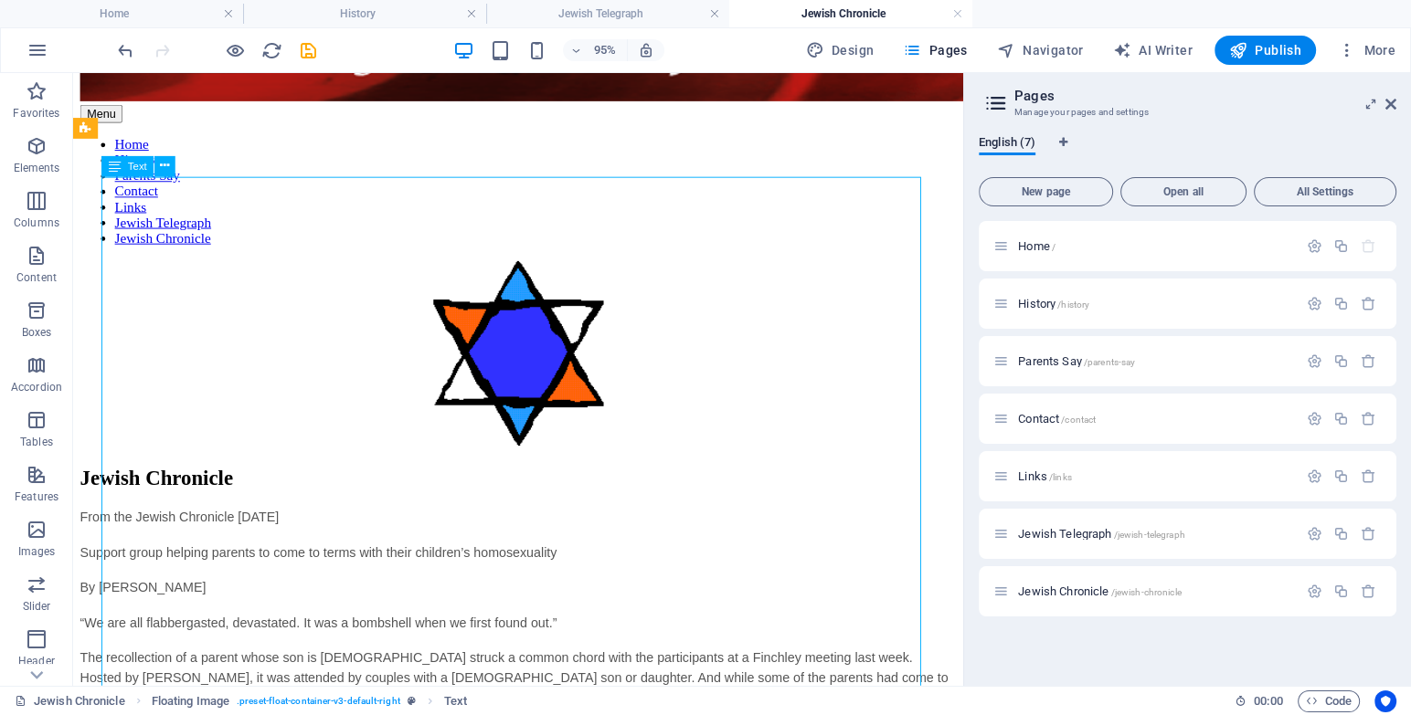
scroll to position [0, 0]
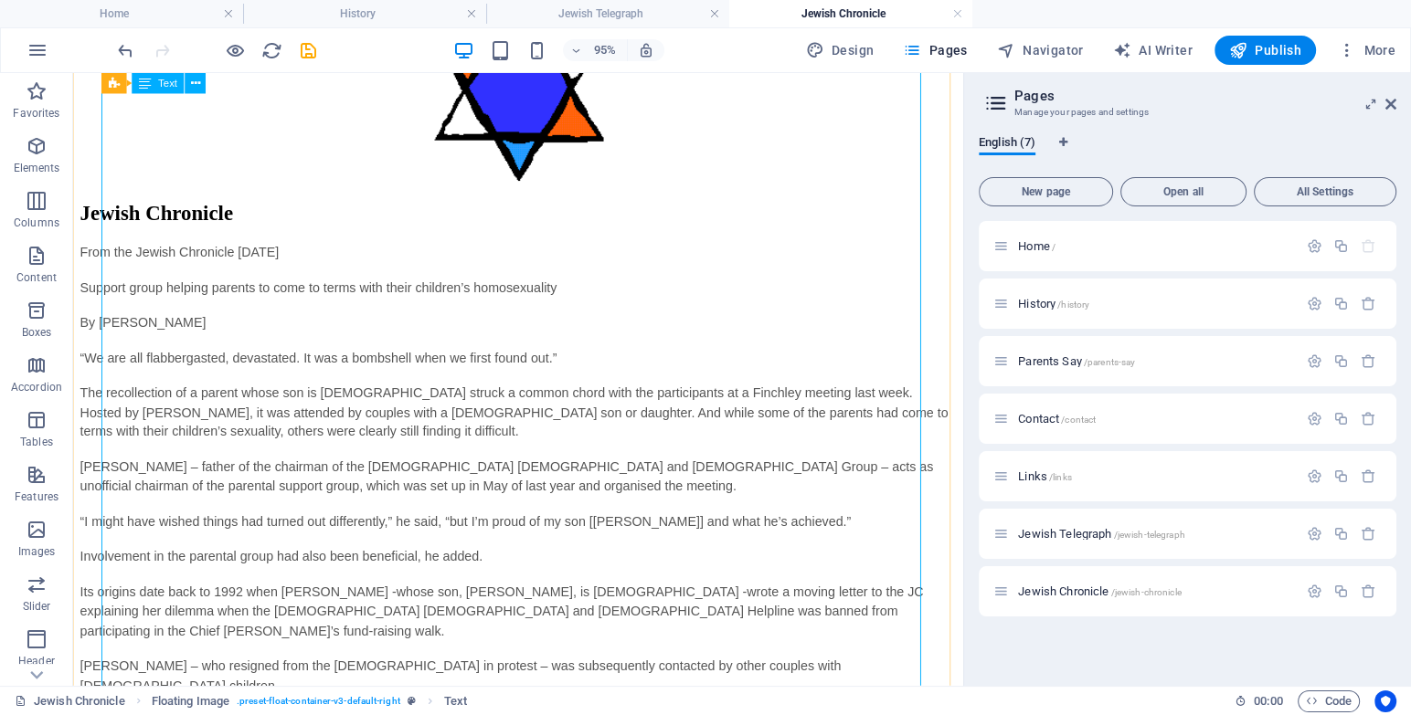
scroll to position [248, 0]
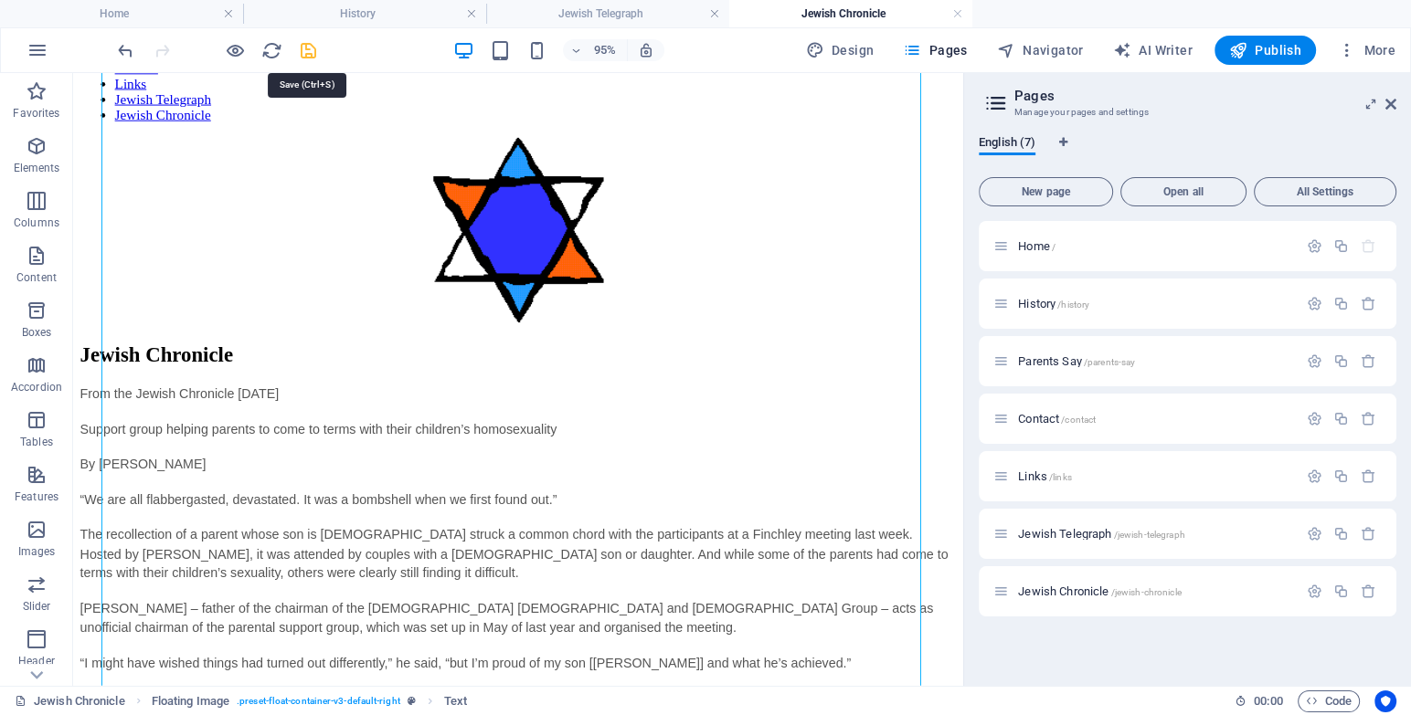
drag, startPoint x: 305, startPoint y: 46, endPoint x: 385, endPoint y: 78, distance: 85.7
click at [305, 46] on icon "save" at bounding box center [308, 50] width 21 height 21
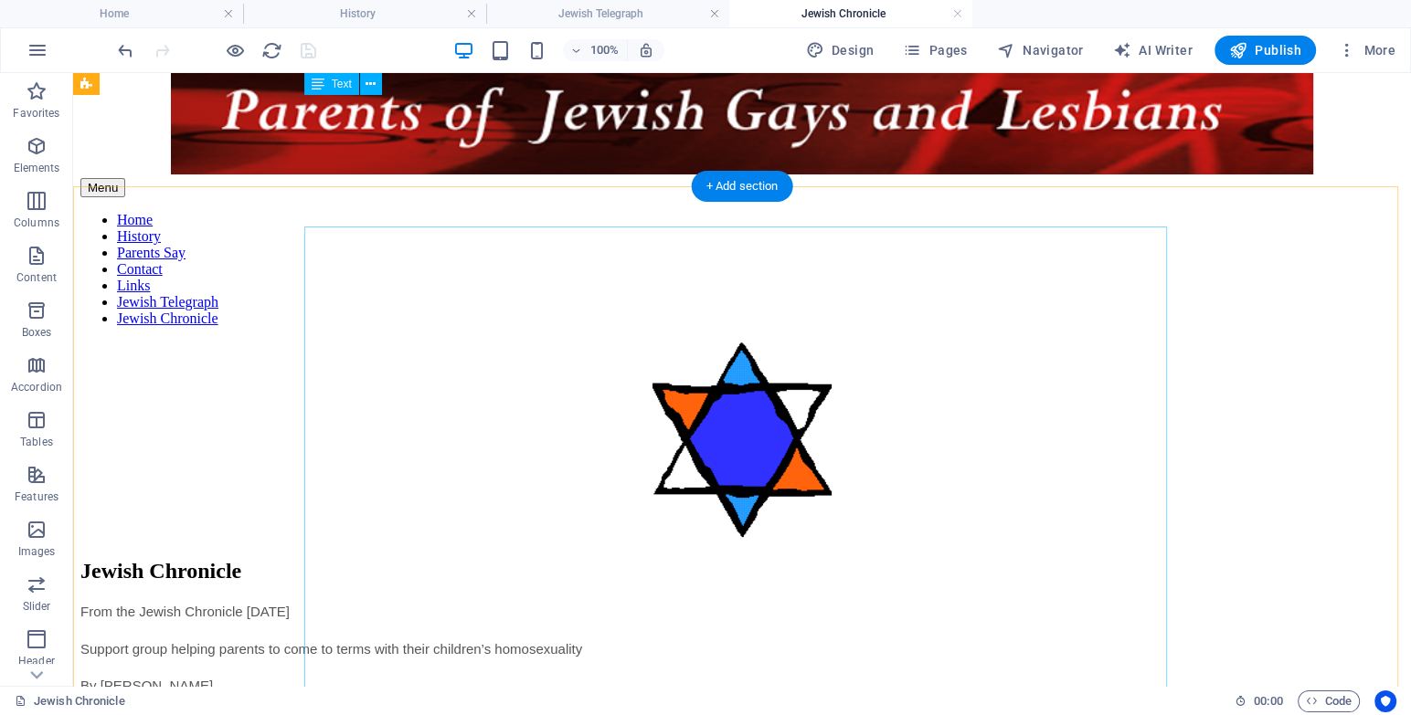
scroll to position [0, 0]
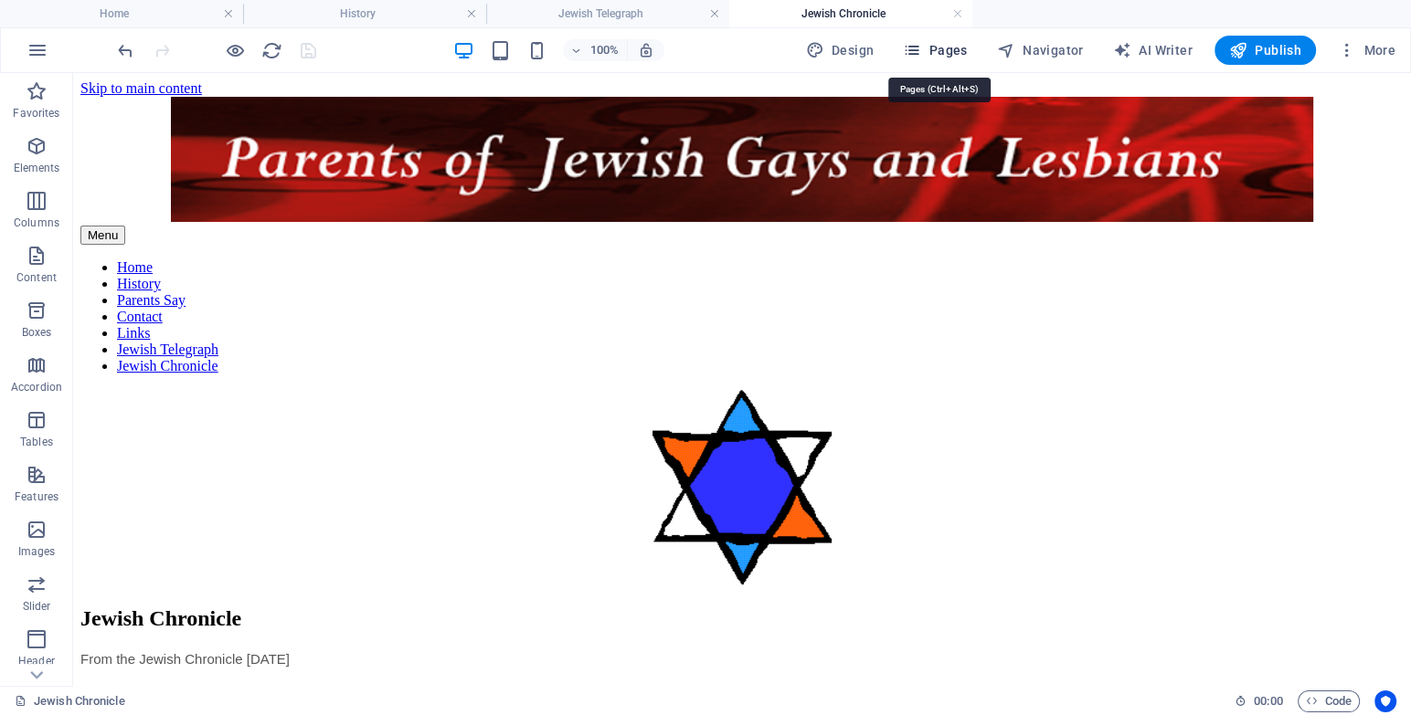
click at [950, 45] on span "Pages" at bounding box center [935, 50] width 64 height 18
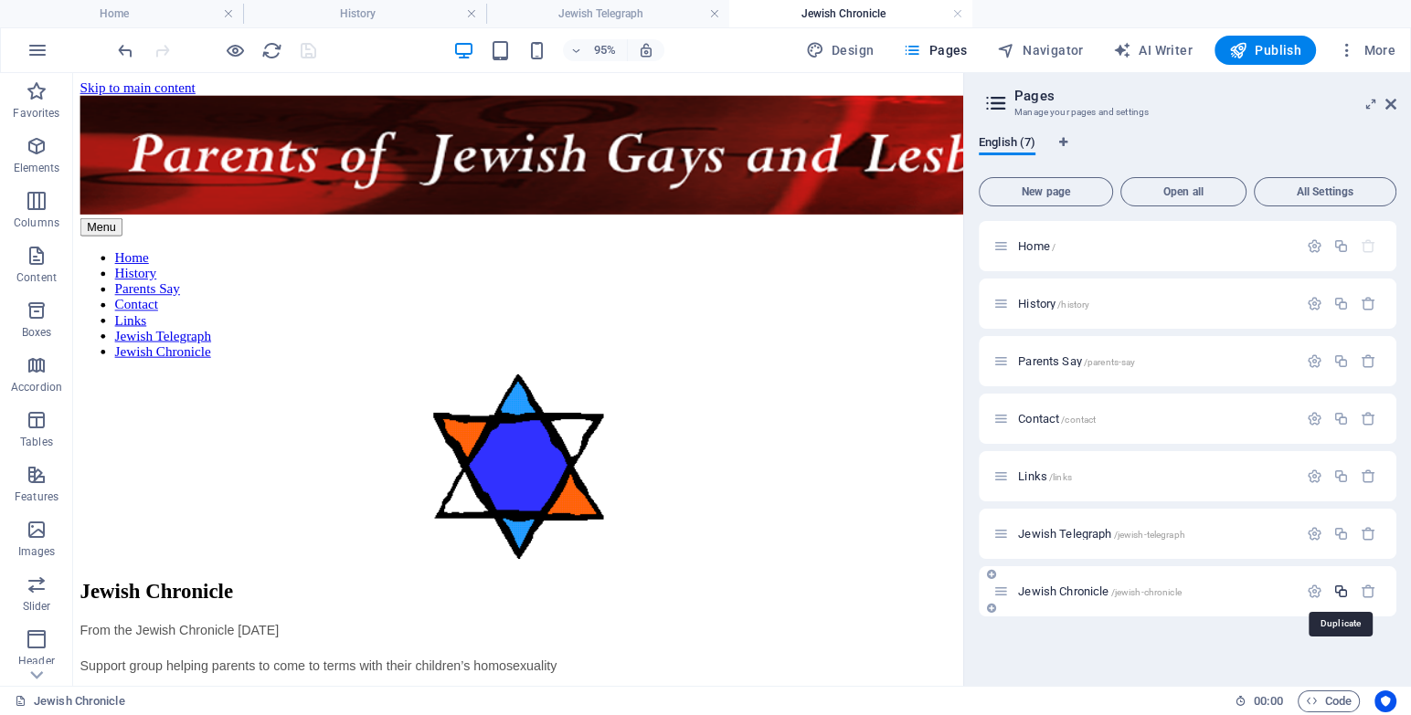
click at [1341, 597] on icon "button" at bounding box center [1341, 592] width 16 height 16
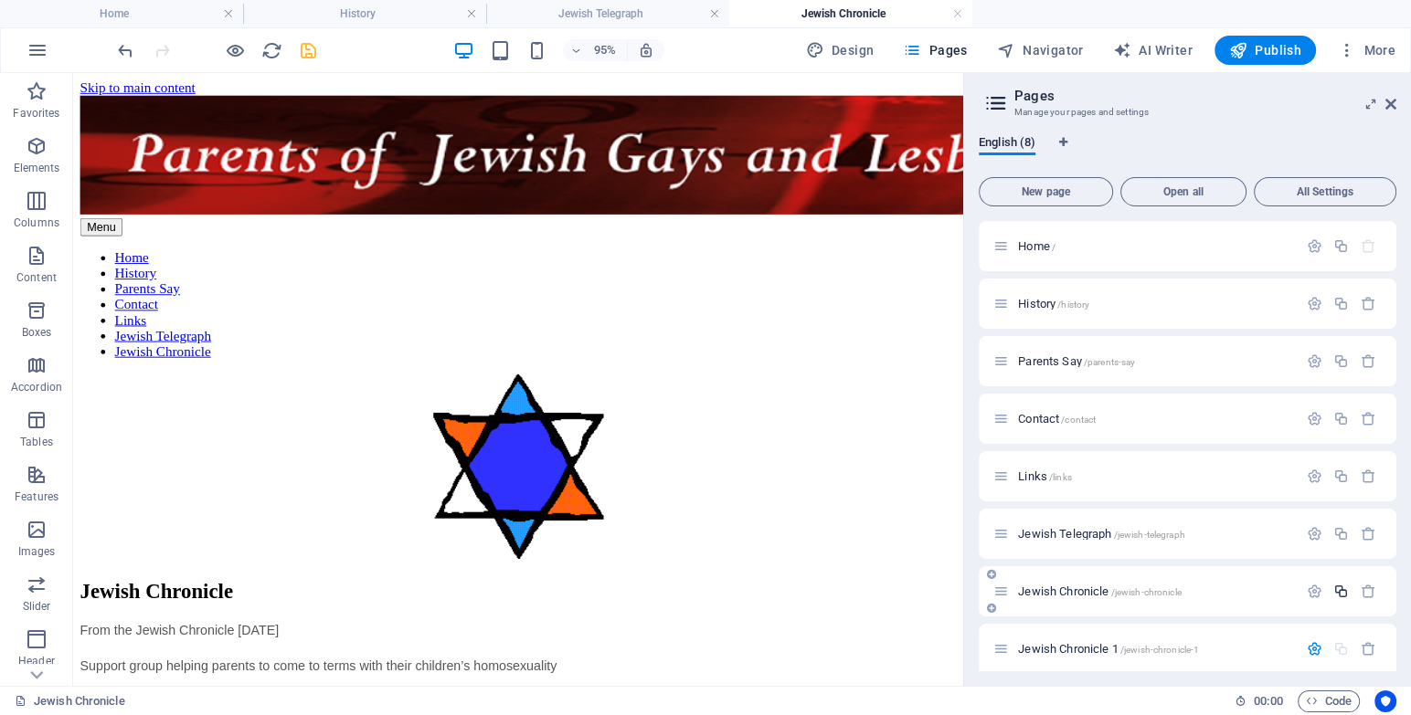
scroll to position [271, 0]
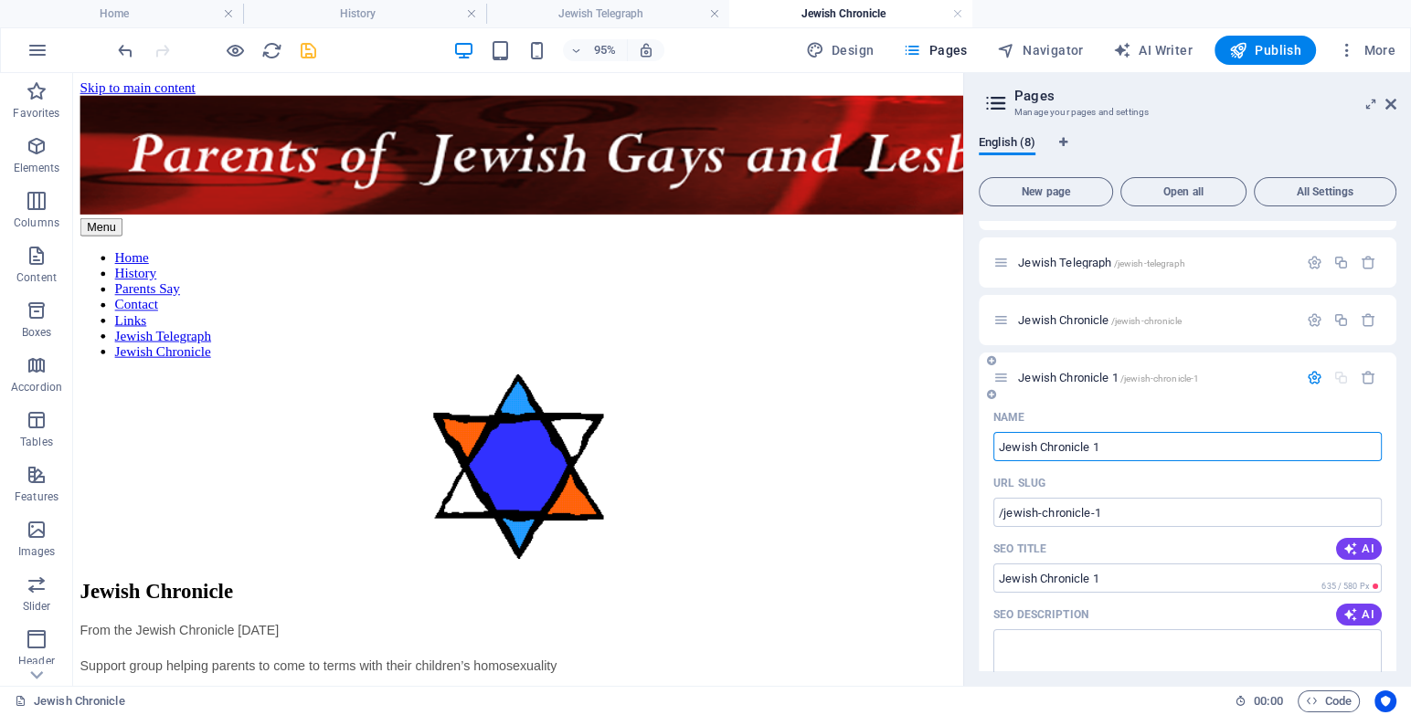
click at [1105, 450] on input "Jewish Chronicle 1" at bounding box center [1187, 446] width 388 height 29
type input "Lon."
type input "/lon"
type input "Lon"
type input "Lon. [DEMOGRAPHIC_DATA]"
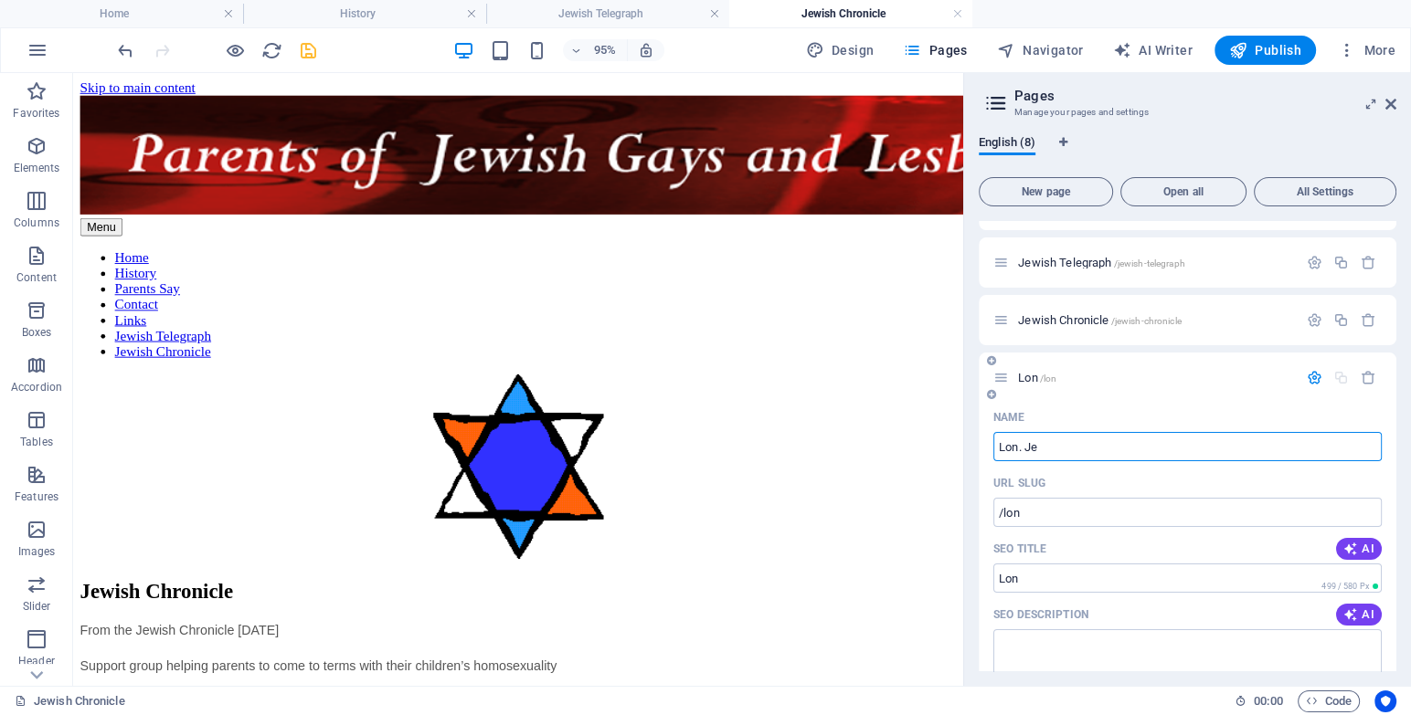
type input "Lon."
type input "Lon. Jewi"
type input "/lon-jewis"
type input "Lon. [DEMOGRAPHIC_DATA]"
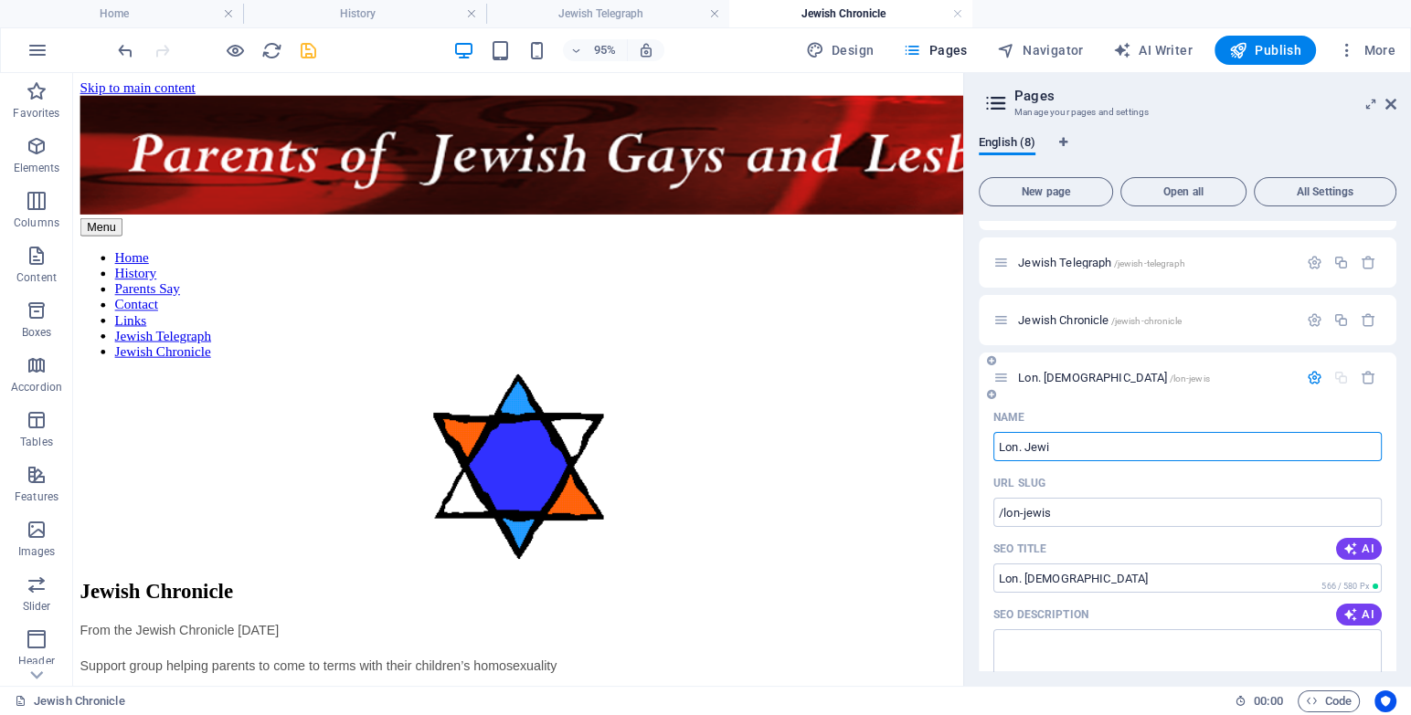
type input "/[PERSON_NAME][DEMOGRAPHIC_DATA]"
type input "Lon. Jewi"
type input "Lon. [DEMOGRAPHIC_DATA] New"
type input "/lon-[DEMOGRAPHIC_DATA]"
type input "Lon. [DEMOGRAPHIC_DATA]"
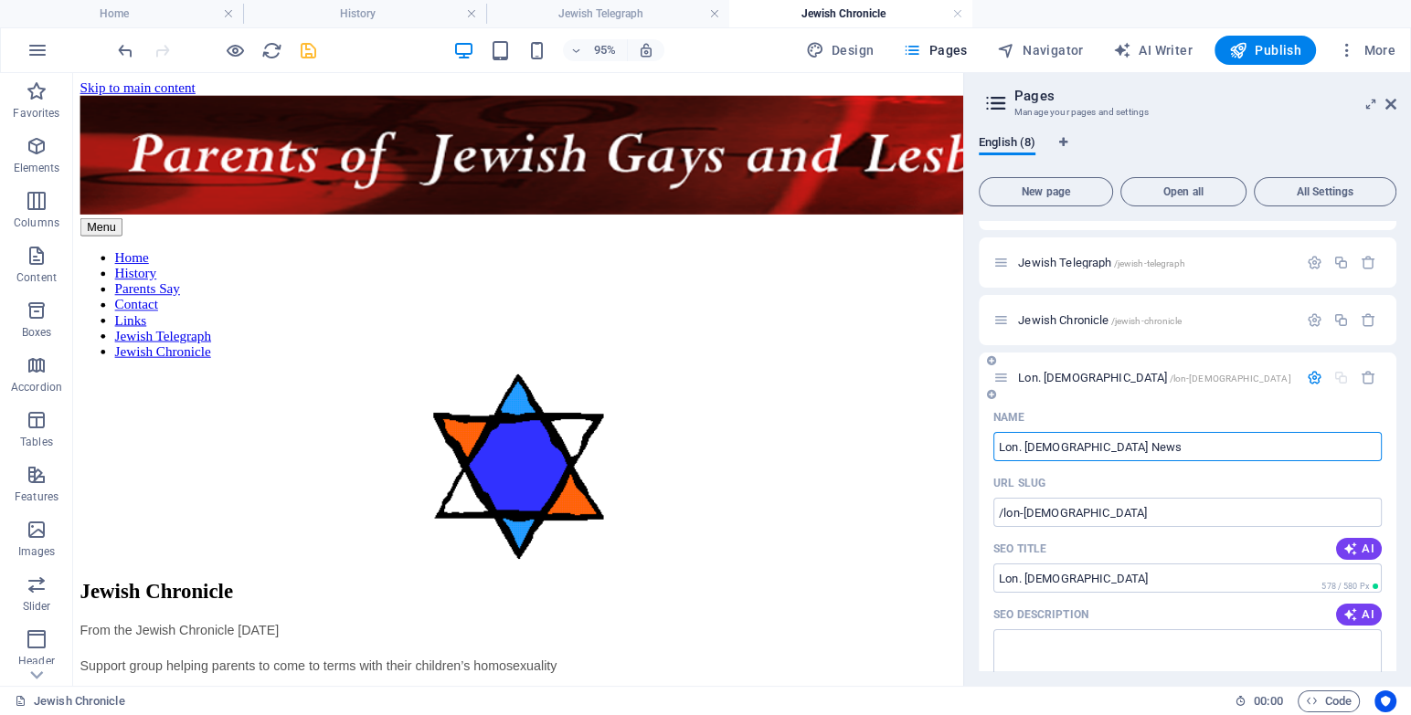
type input "Lon. [DEMOGRAPHIC_DATA] News"
type input "/lon-[DEMOGRAPHIC_DATA]-news"
type input "Lon. [DEMOGRAPHIC_DATA] News"
click at [1123, 489] on div "URL SLUG" at bounding box center [1187, 483] width 388 height 29
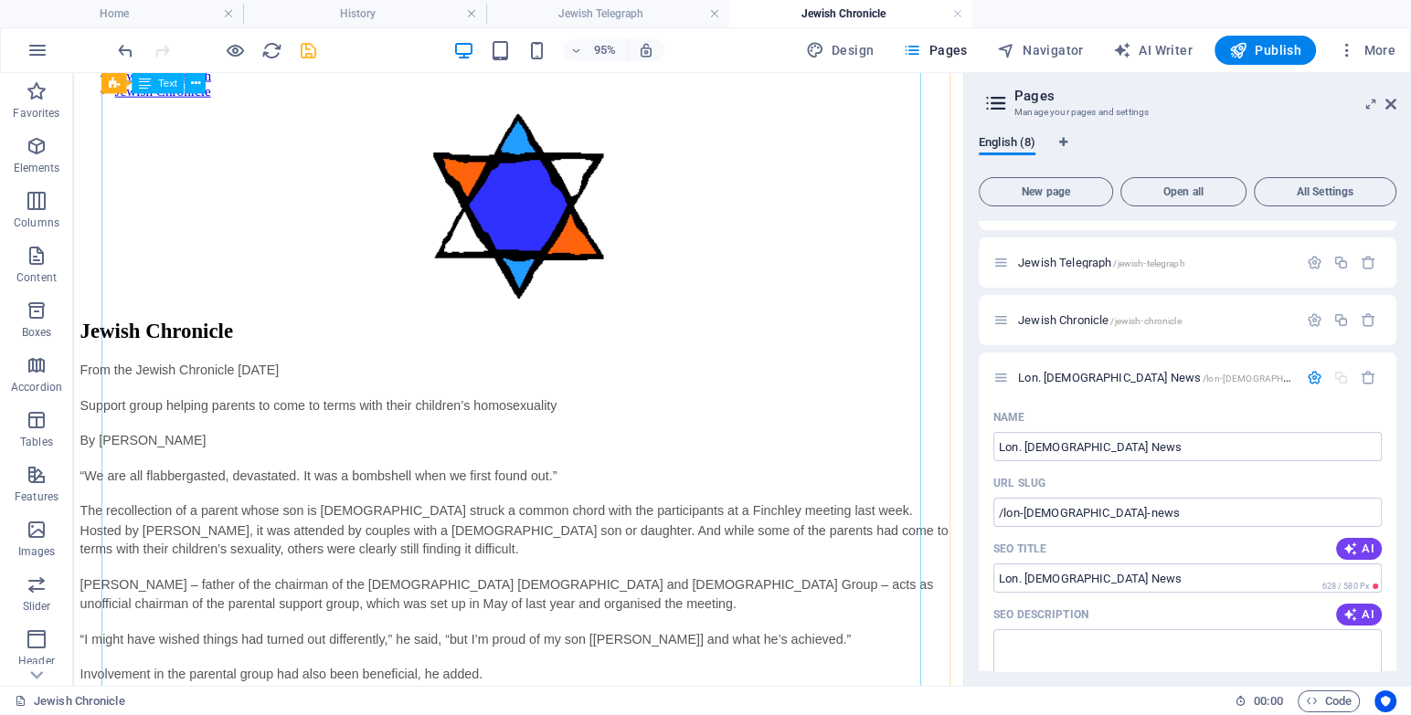
scroll to position [248, 0]
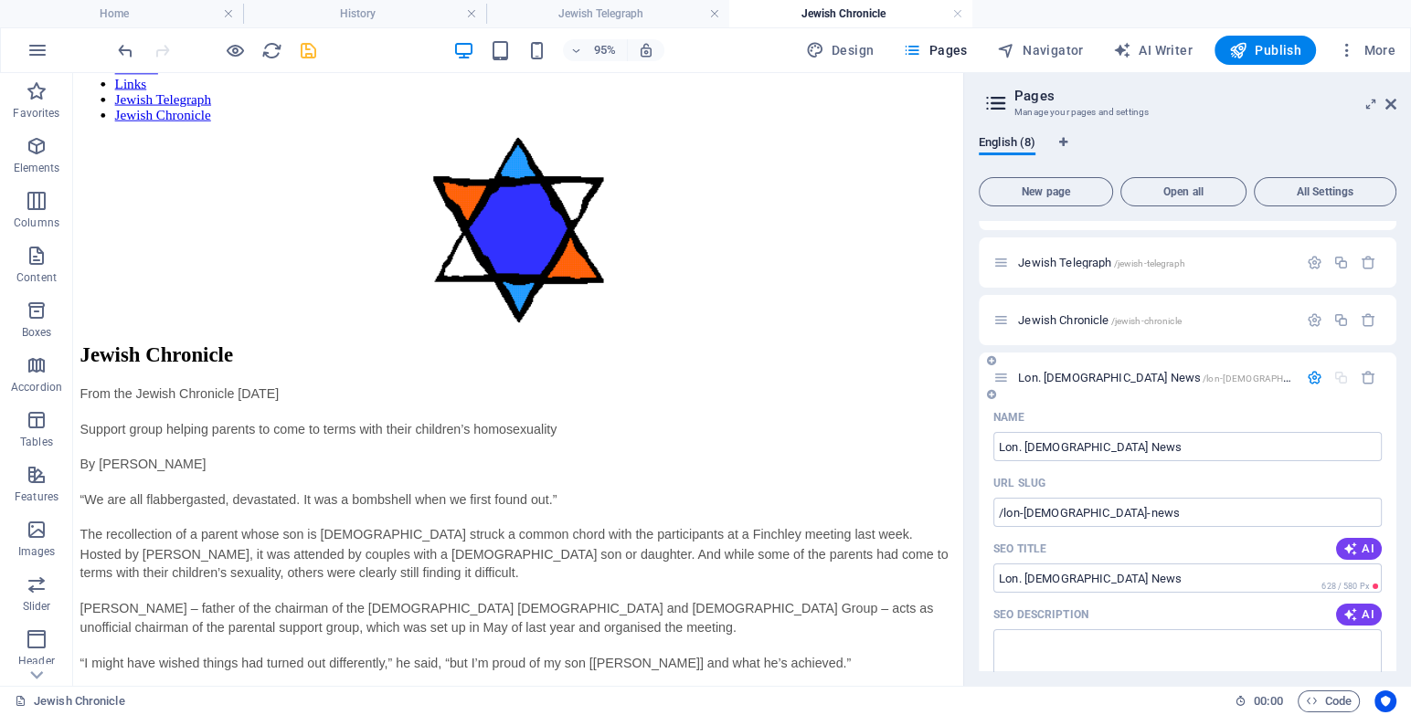
click at [1088, 375] on span "Lon. [DEMOGRAPHIC_DATA] News /lon-[DEMOGRAPHIC_DATA]-news" at bounding box center [1184, 378] width 332 height 14
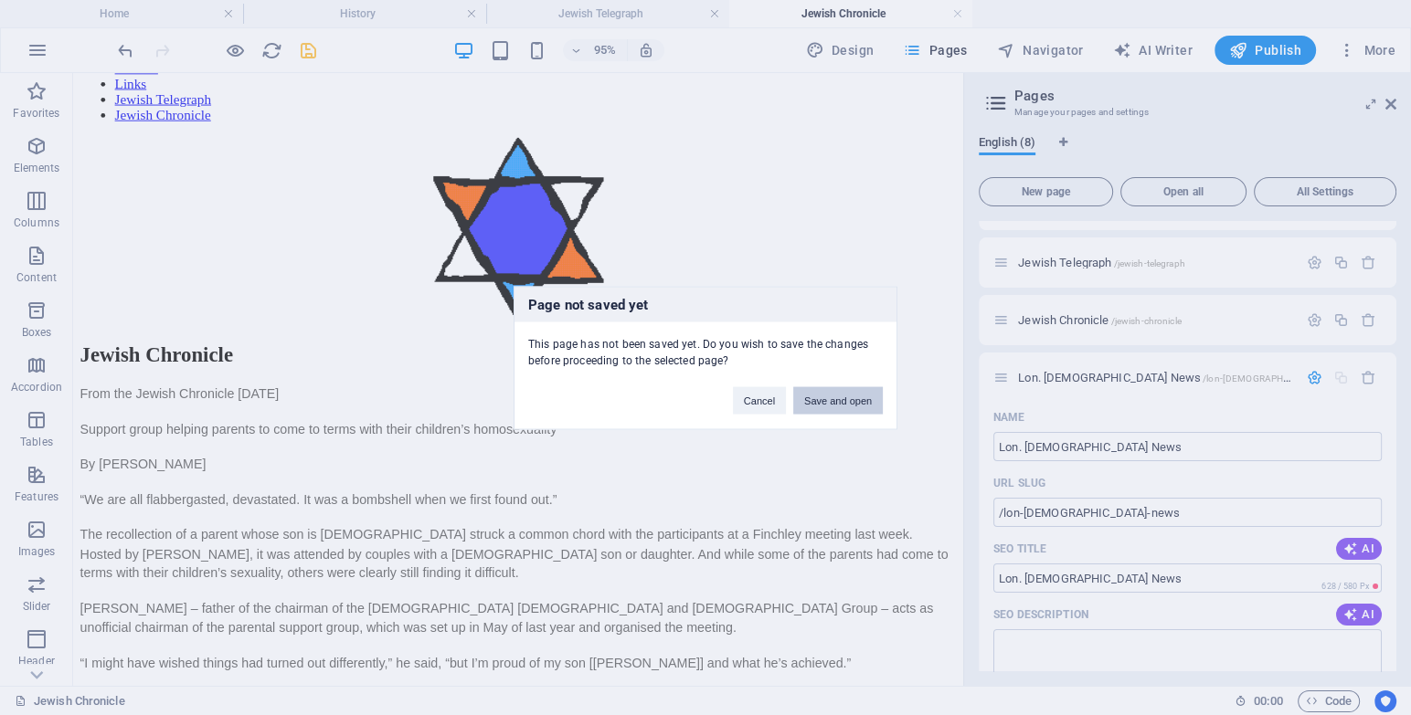
click at [809, 402] on button "Save and open" at bounding box center [838, 399] width 90 height 27
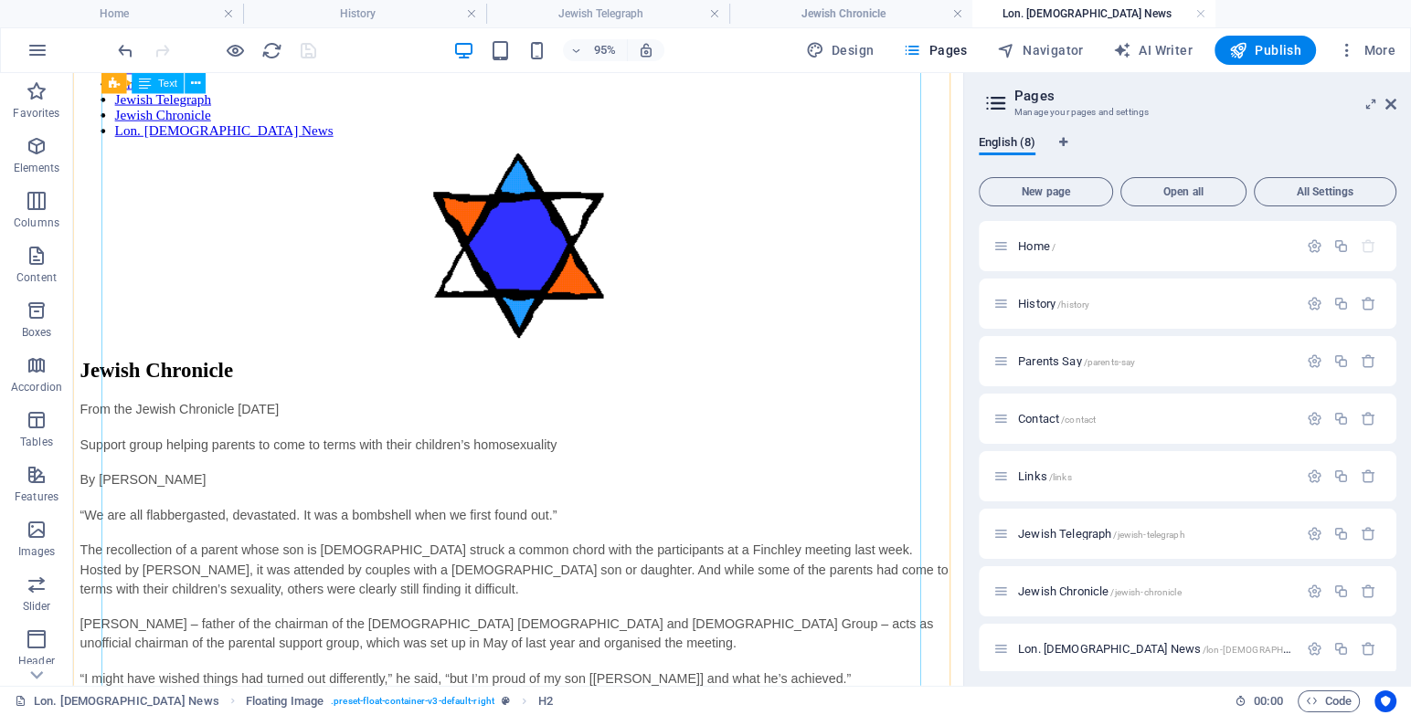
scroll to position [0, 0]
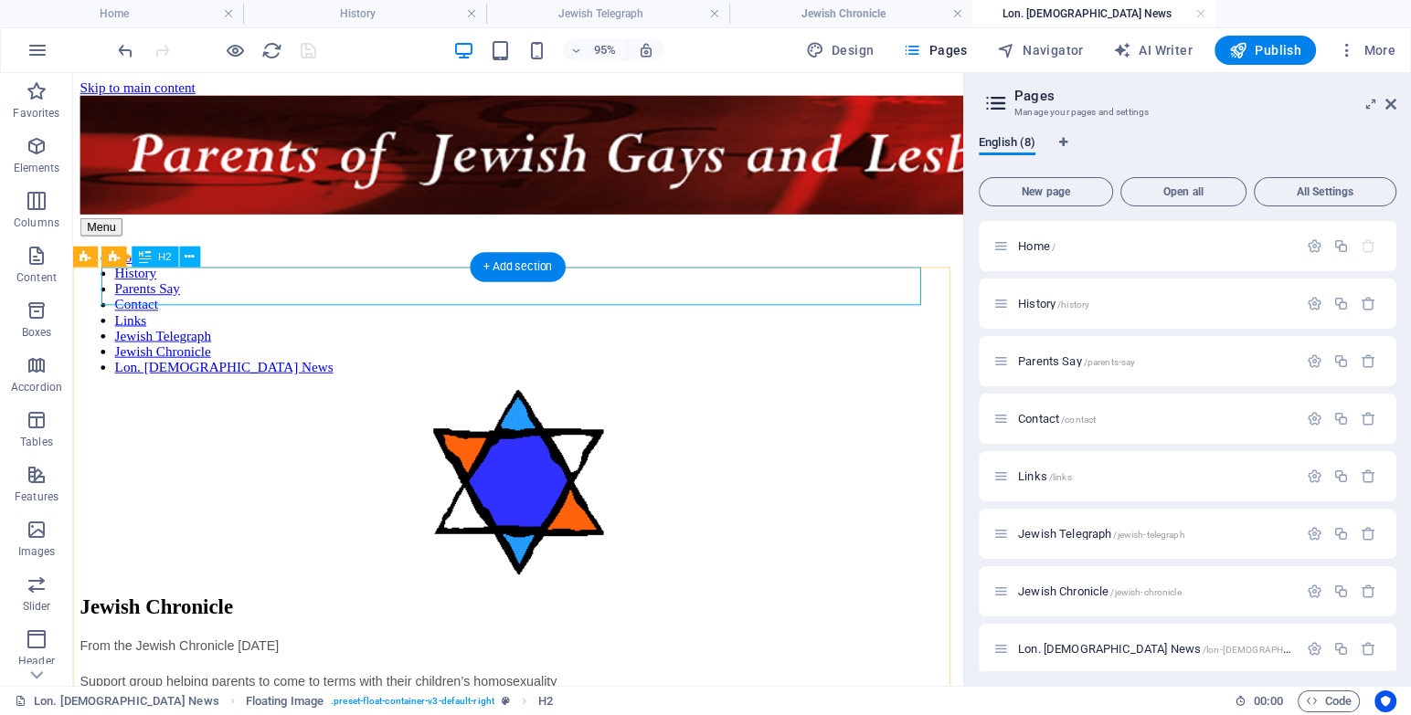
click at [361, 623] on div "Jewish Chronicle" at bounding box center [541, 635] width 922 height 25
click at [396, 623] on div "Jewish Chronicle" at bounding box center [541, 635] width 922 height 25
click at [373, 623] on div "Jewish Chronicle" at bounding box center [541, 635] width 922 height 25
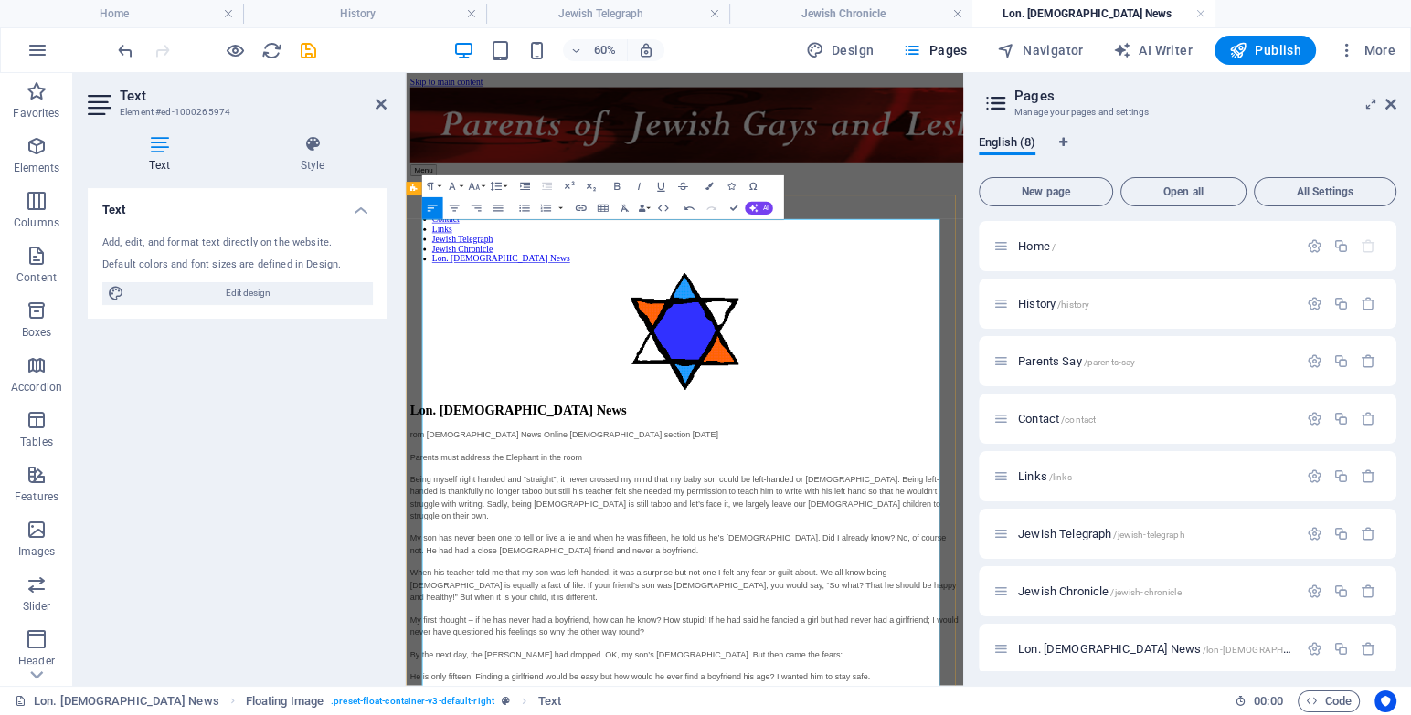
click at [433, 666] on p "rom [DEMOGRAPHIC_DATA] News Online [DEMOGRAPHIC_DATA] section [DATE]" at bounding box center [870, 676] width 915 height 21
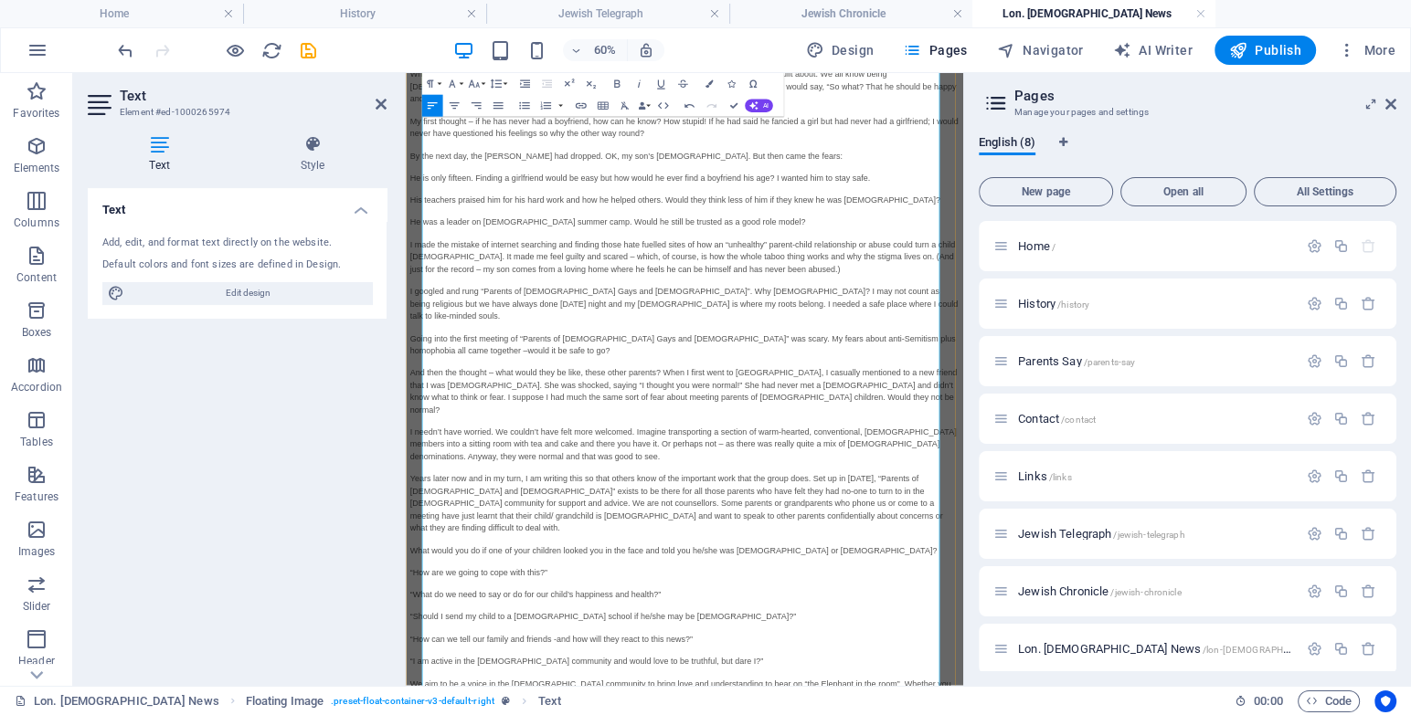
scroll to position [913, 0]
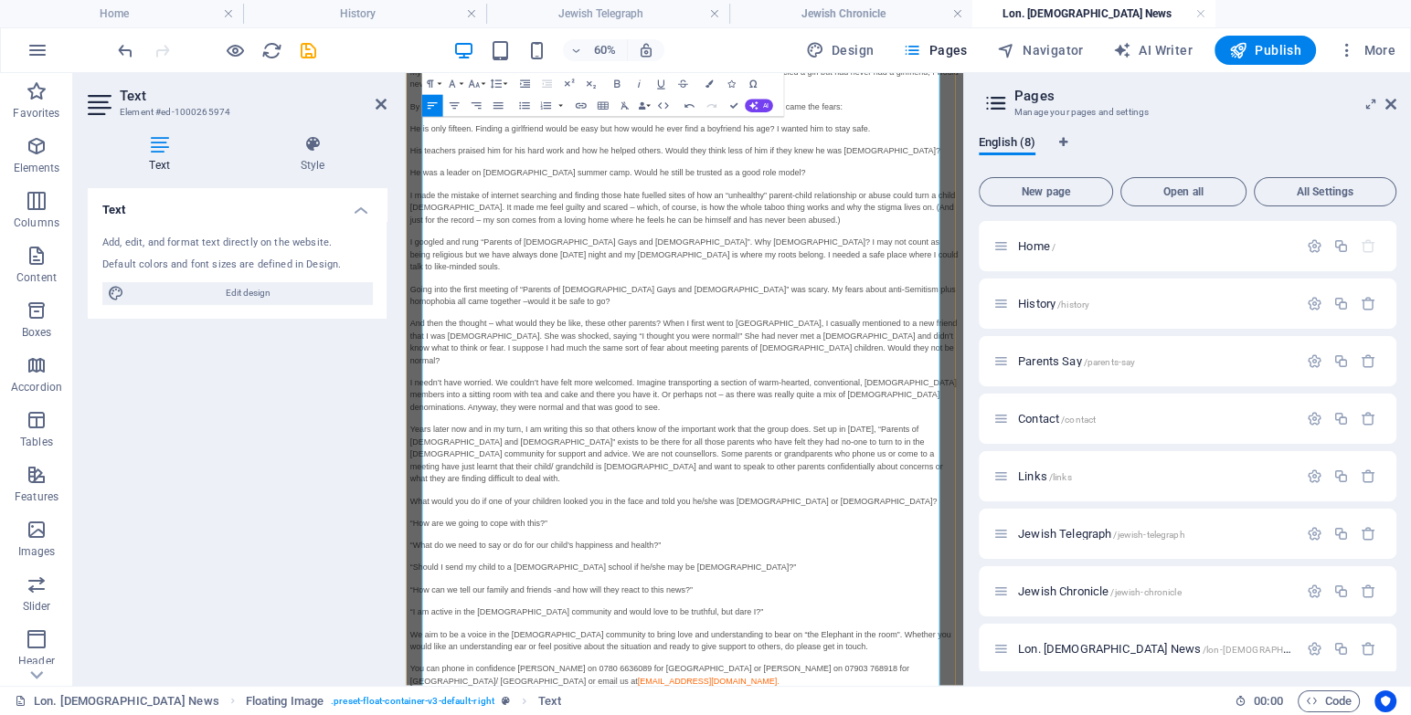
click at [467, 658] on p "Years later now and in my turn, I am writing this so that others know of the im…" at bounding box center [870, 709] width 915 height 103
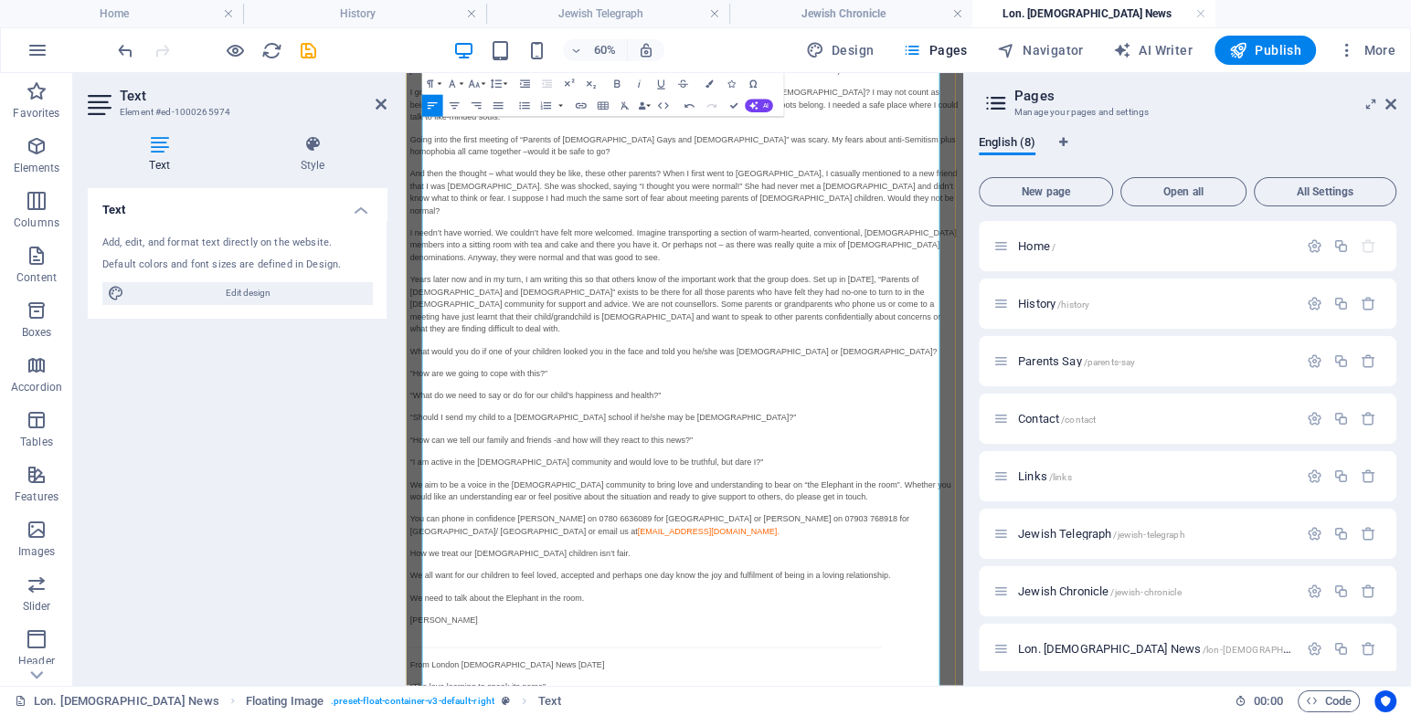
scroll to position [1328, 0]
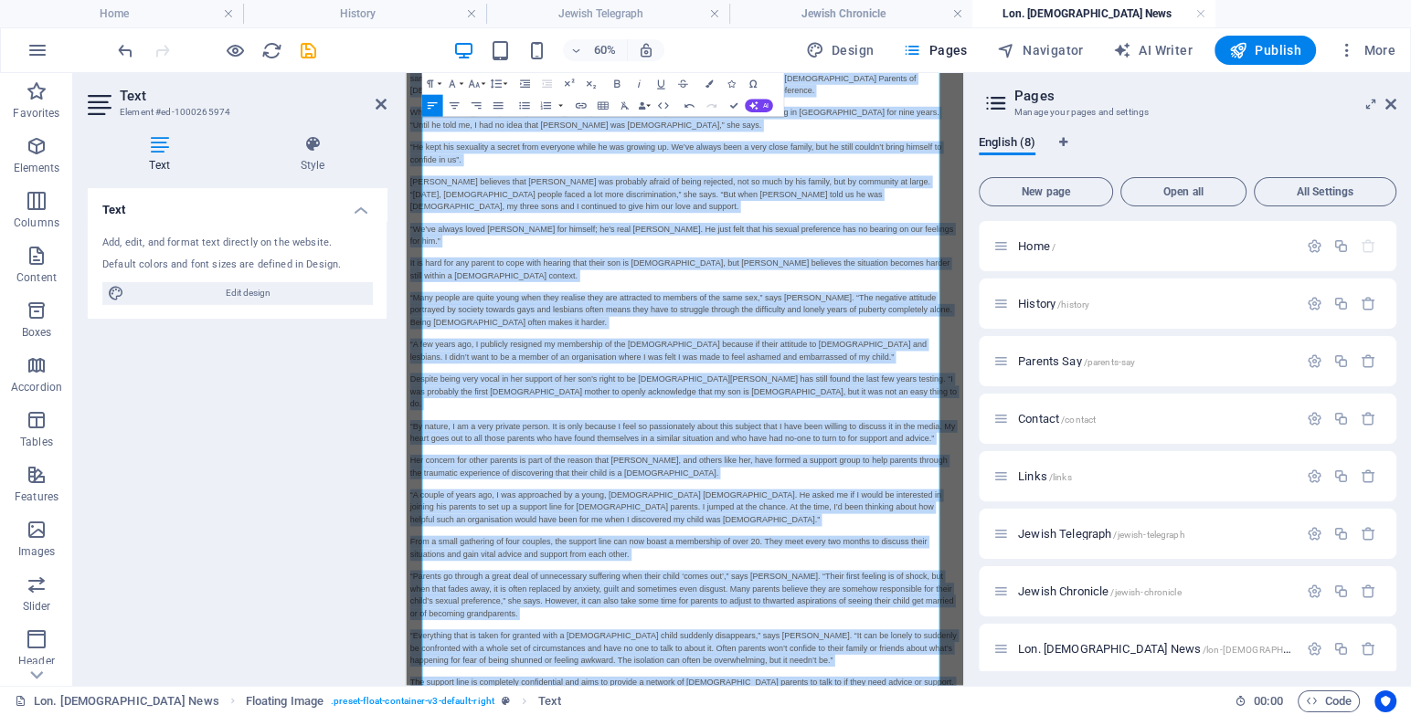
scroll to position [2403, 0]
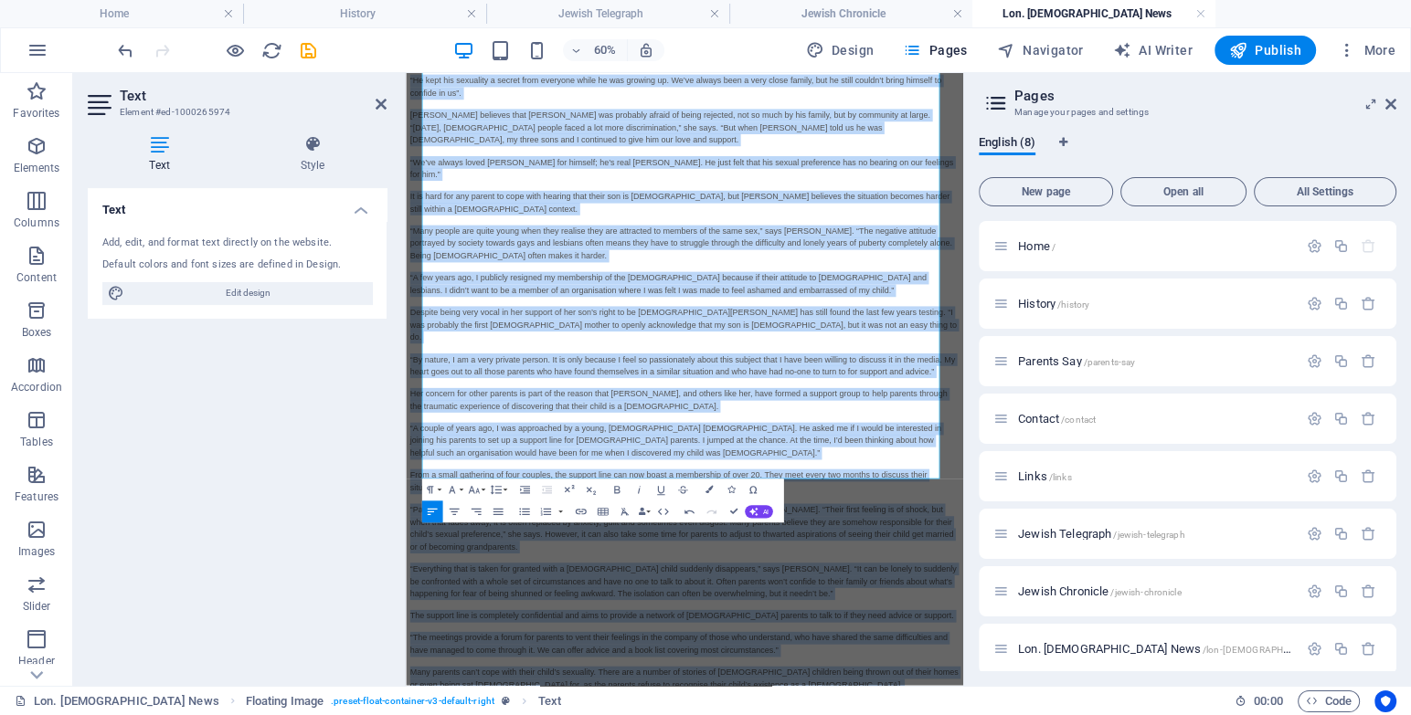
drag, startPoint x: 433, startPoint y: 502, endPoint x: 1098, endPoint y: 1206, distance: 968.8
drag, startPoint x: 433, startPoint y: 686, endPoint x: 1403, endPoint y: 681, distance: 970.3
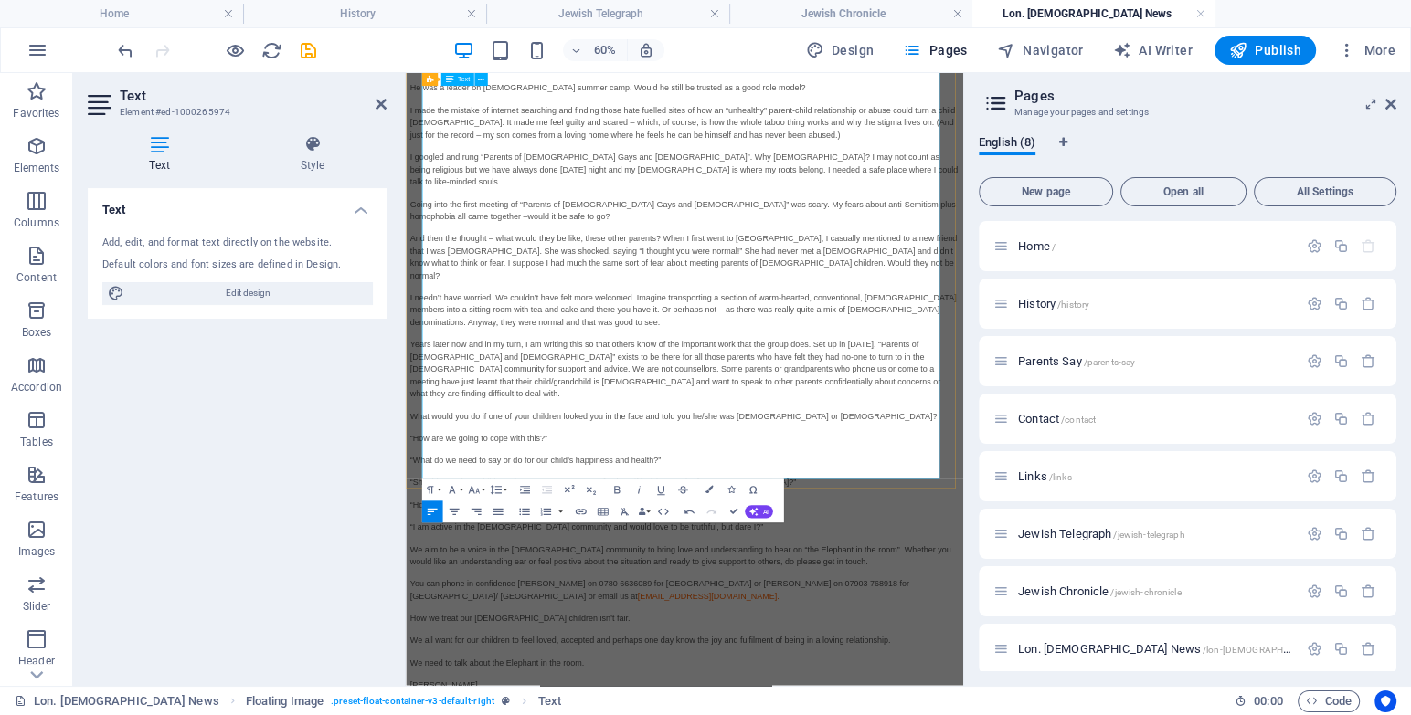
scroll to position [1018, 0]
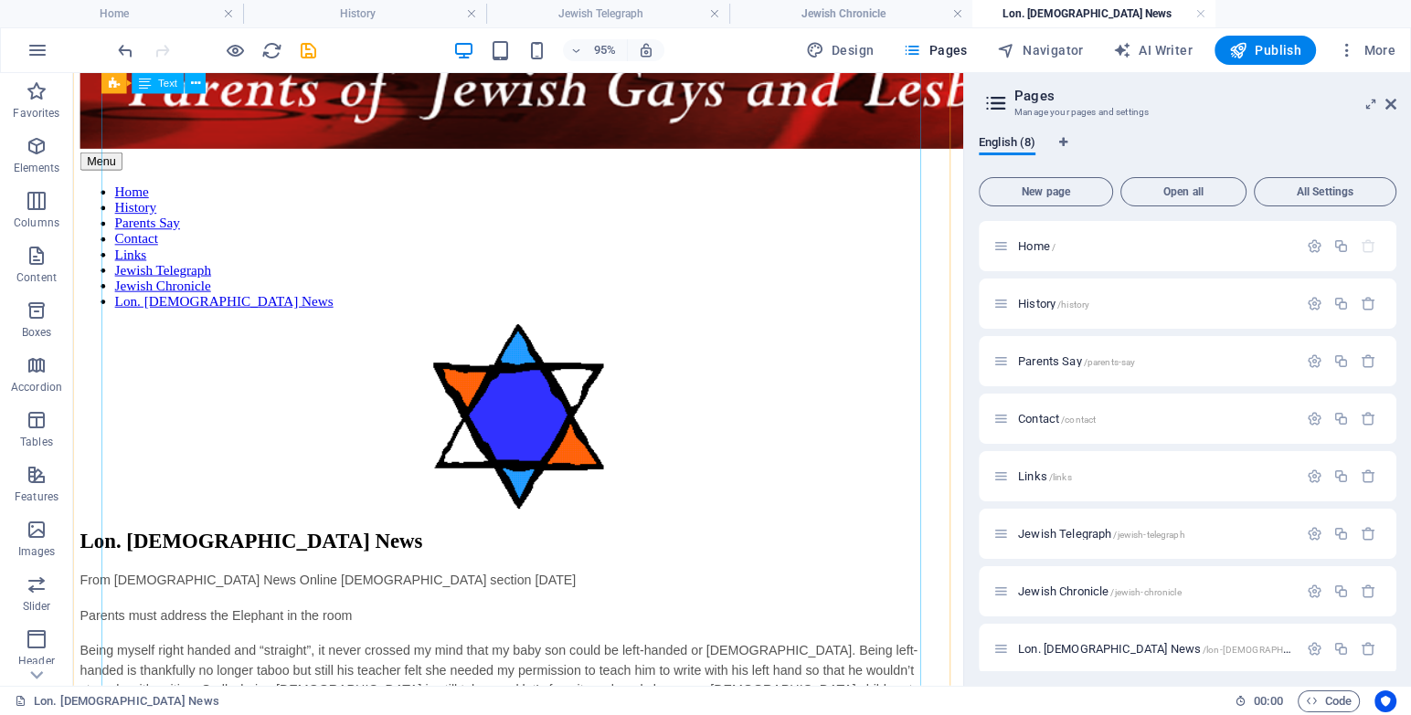
scroll to position [65, 0]
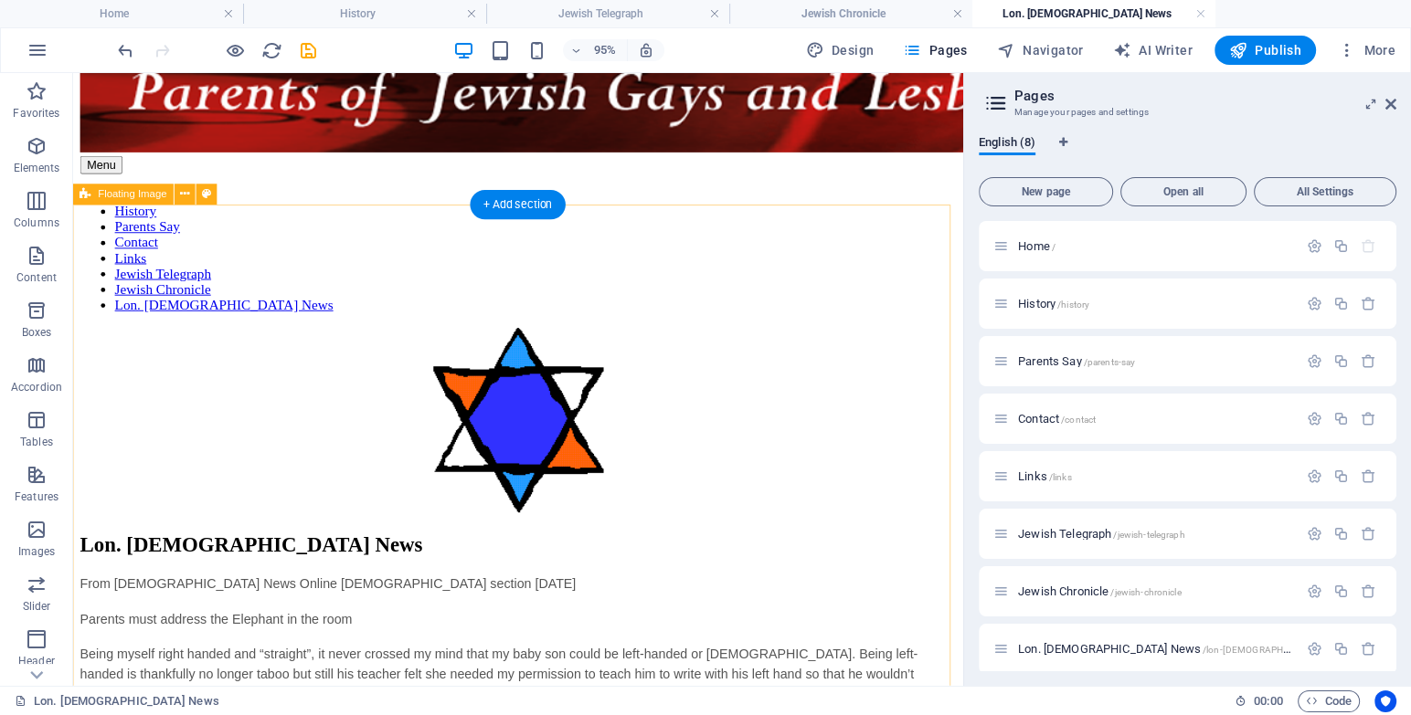
click at [181, 197] on icon at bounding box center [185, 194] width 9 height 18
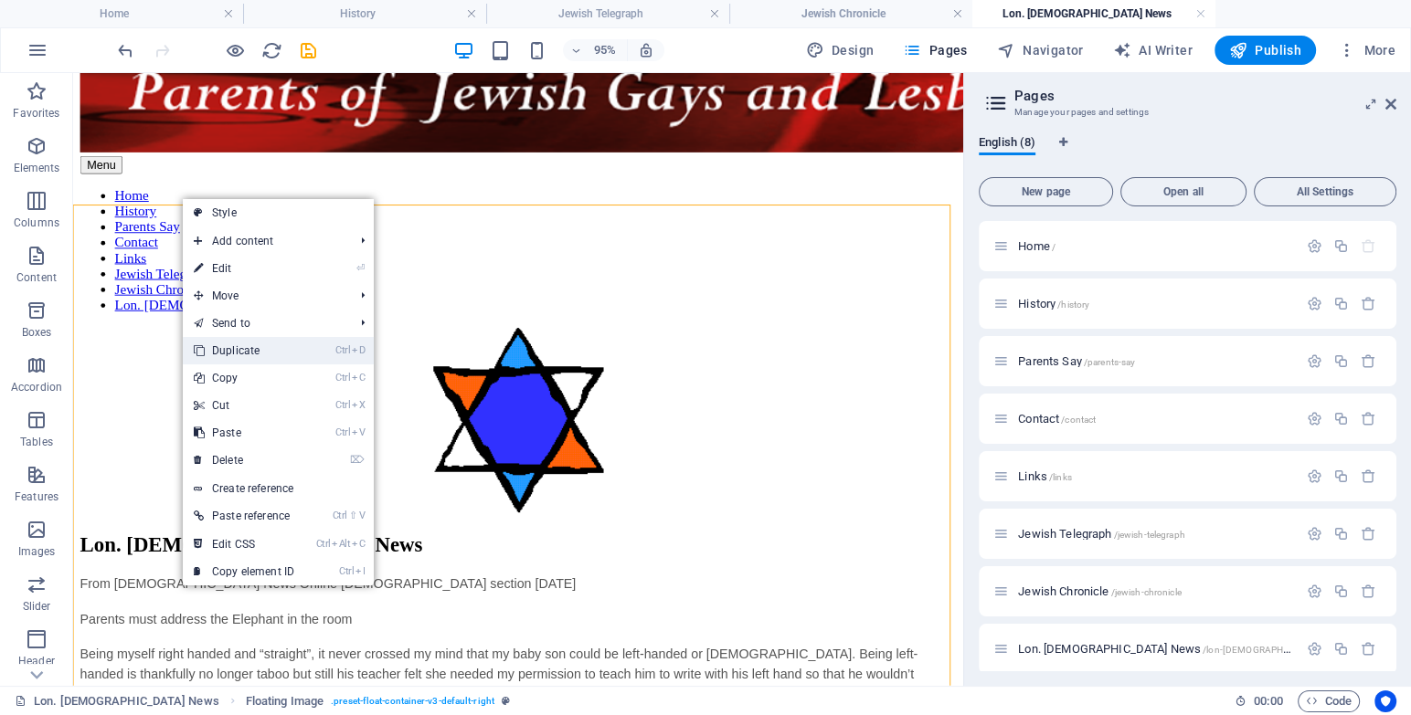
click at [244, 344] on link "Ctrl D Duplicate" at bounding box center [244, 350] width 122 height 27
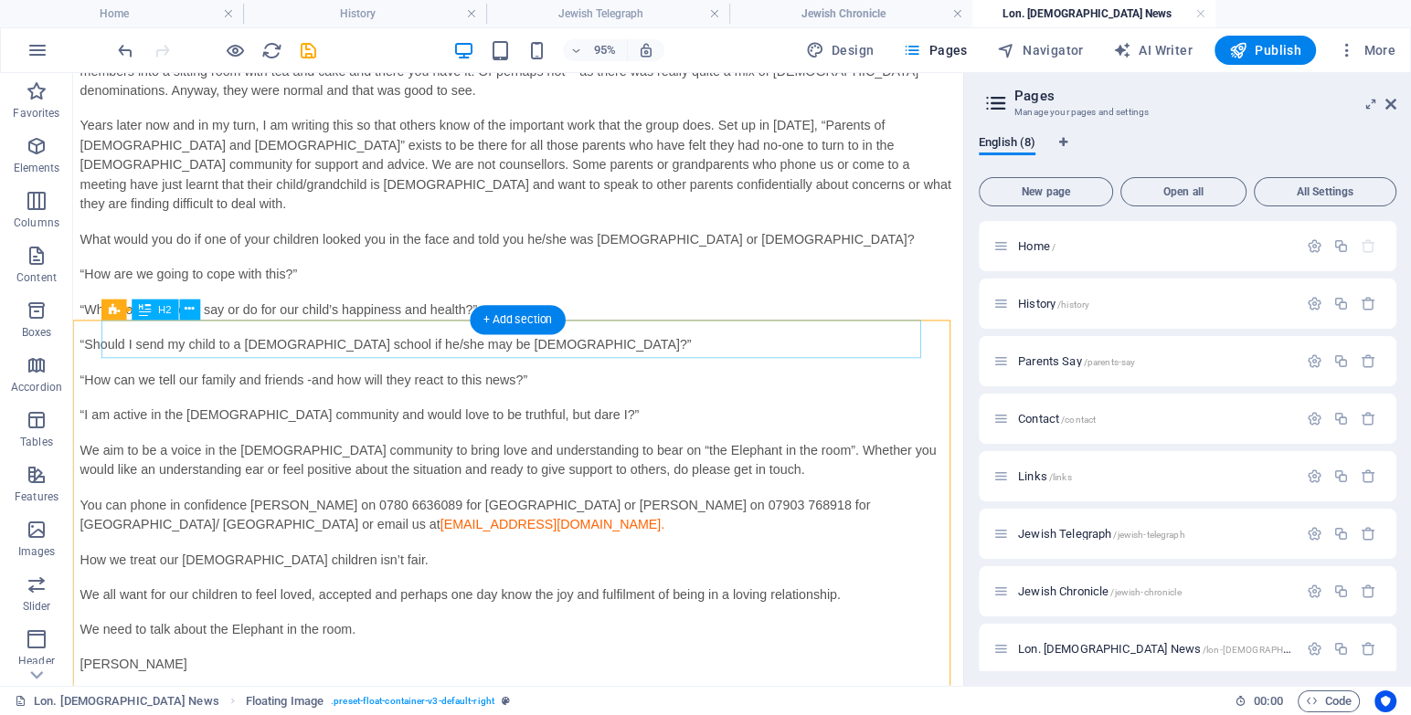
scroll to position [1395, 0]
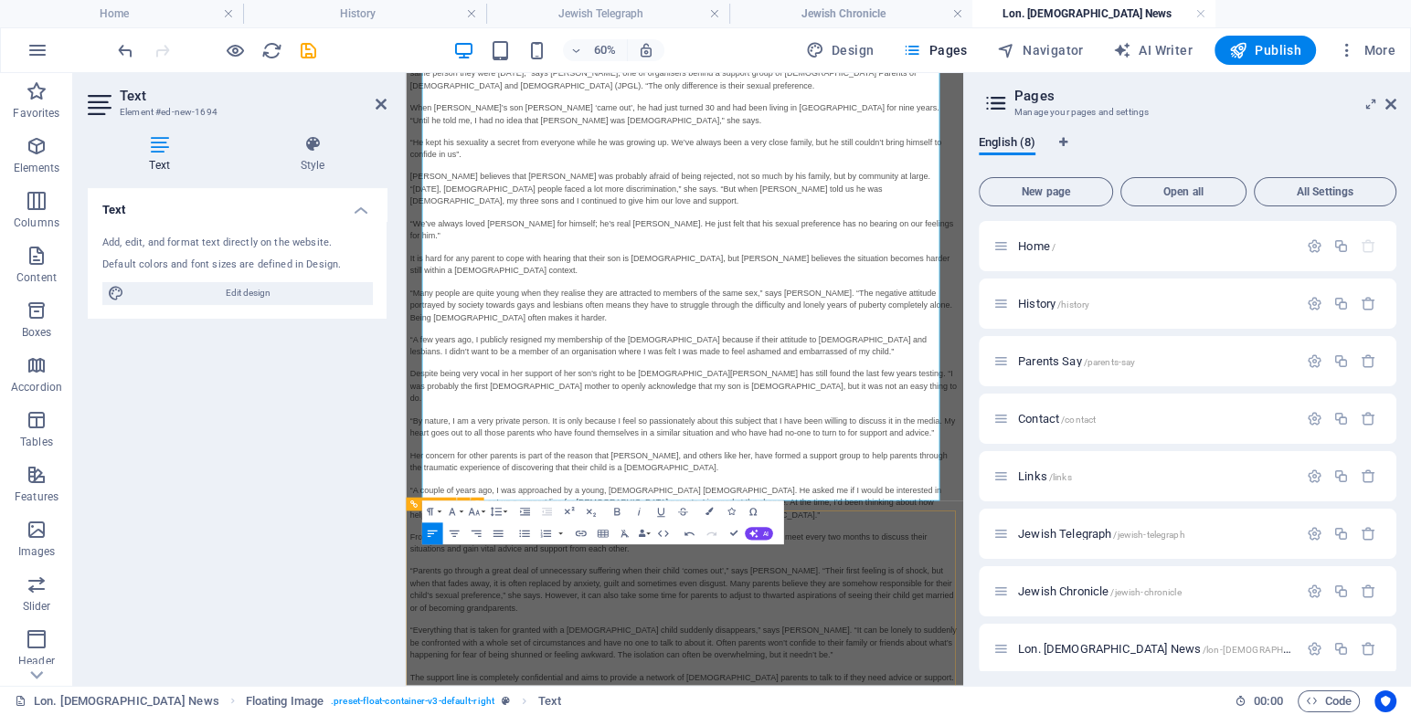
scroll to position [2365, 0]
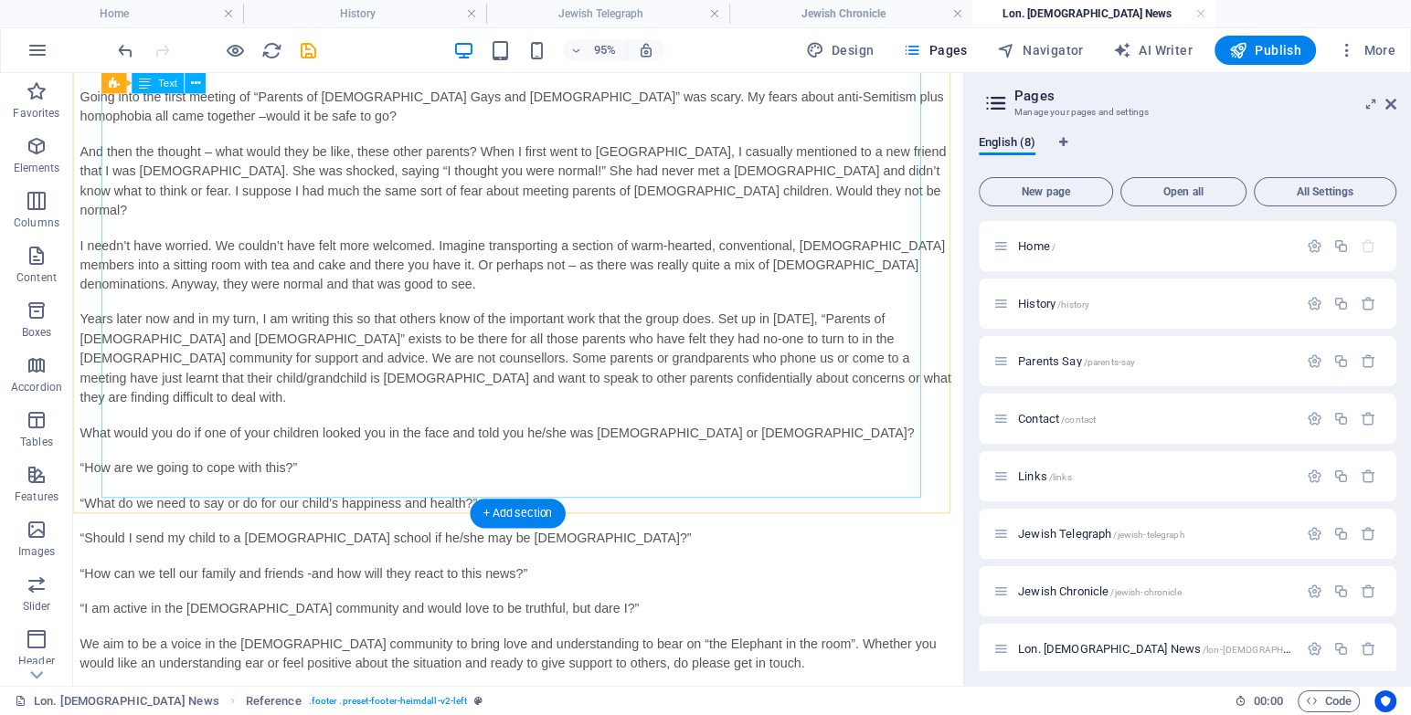
scroll to position [1165, 0]
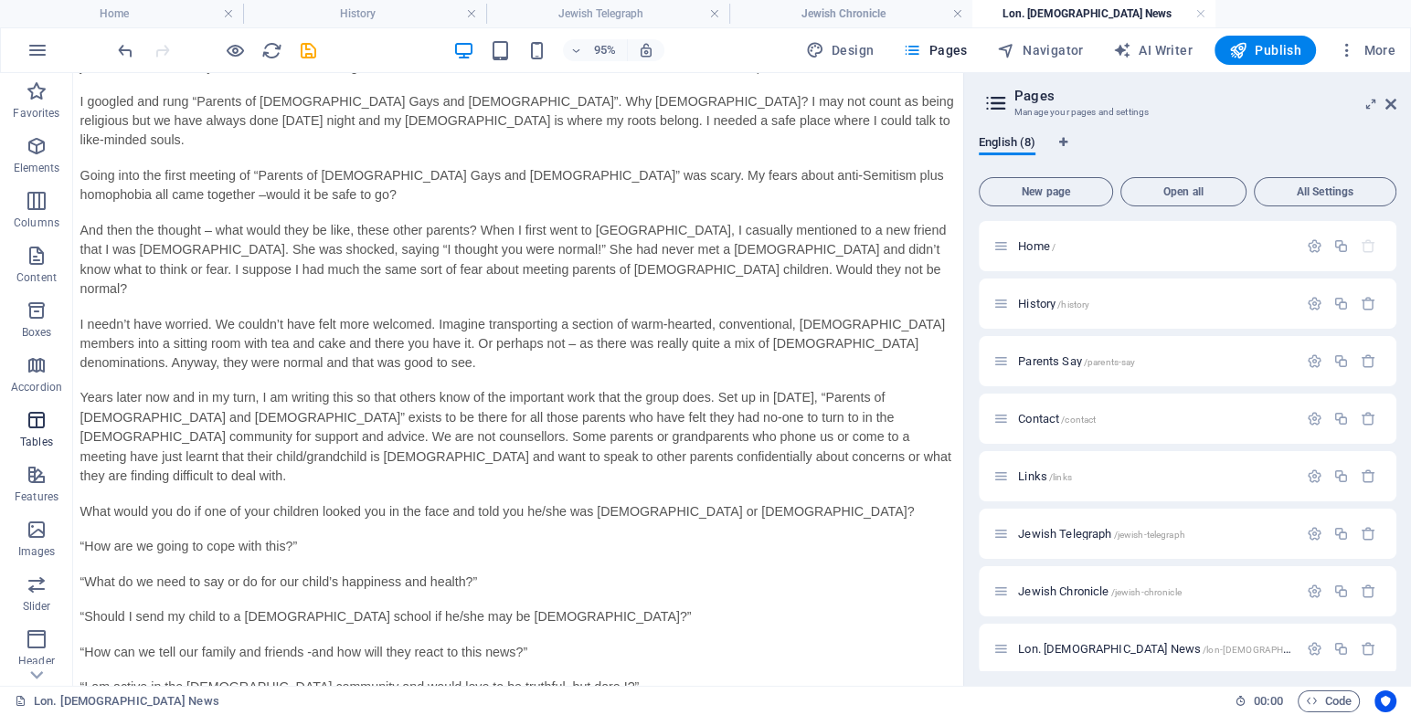
click at [33, 153] on icon "button" at bounding box center [37, 146] width 22 height 22
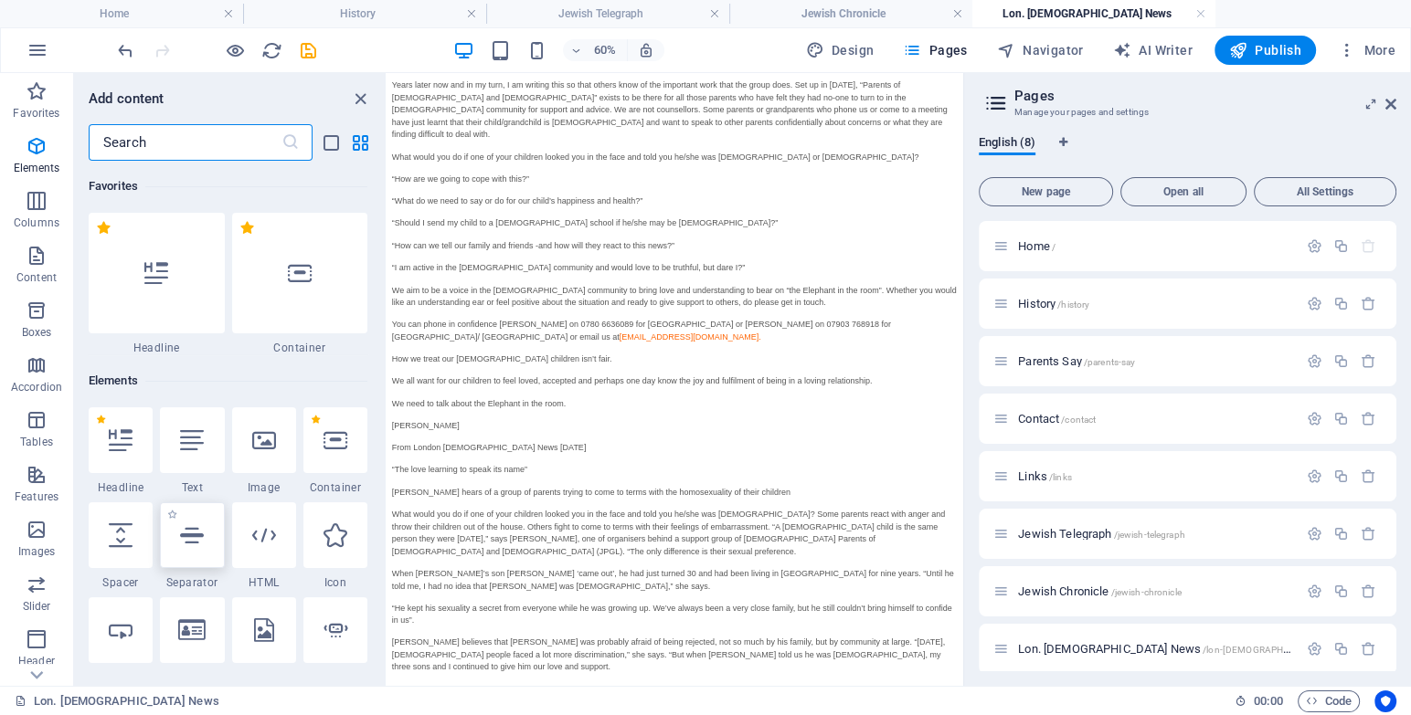
scroll to position [195, 0]
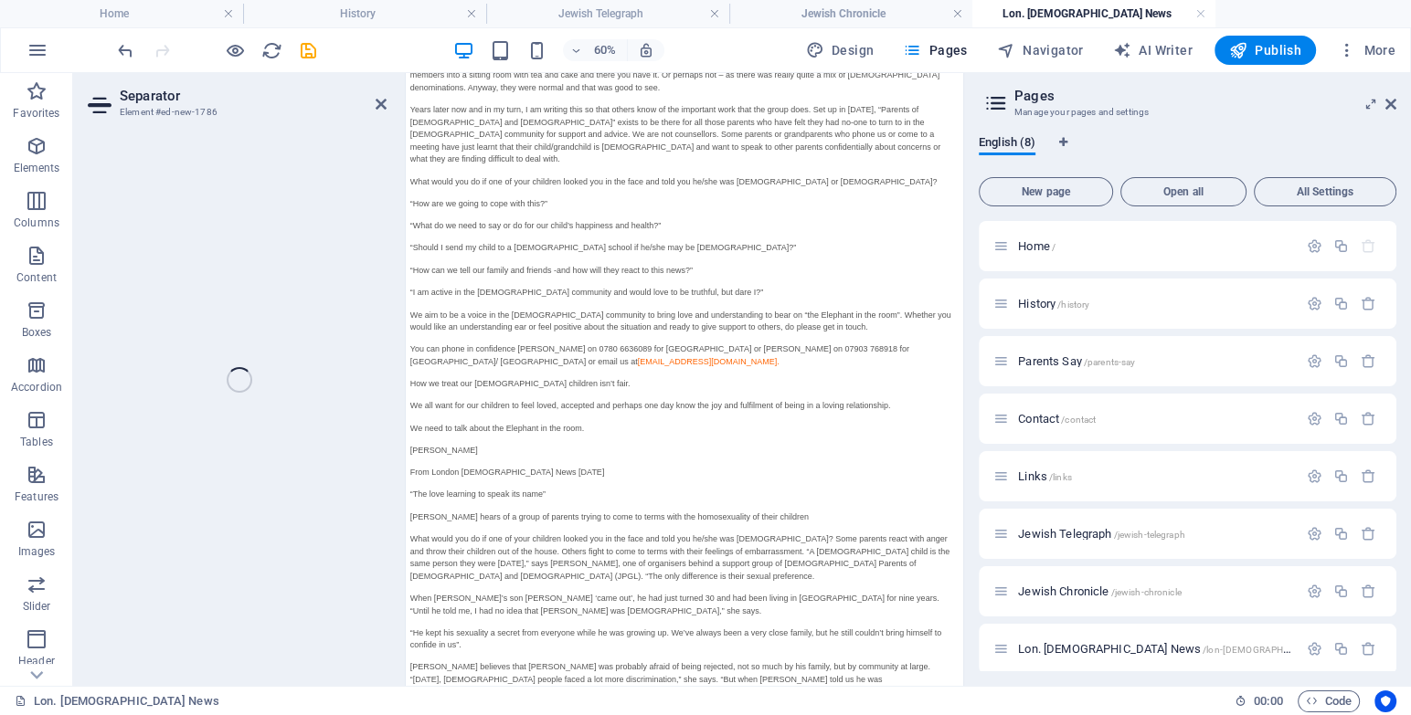
select select "%"
select select "px"
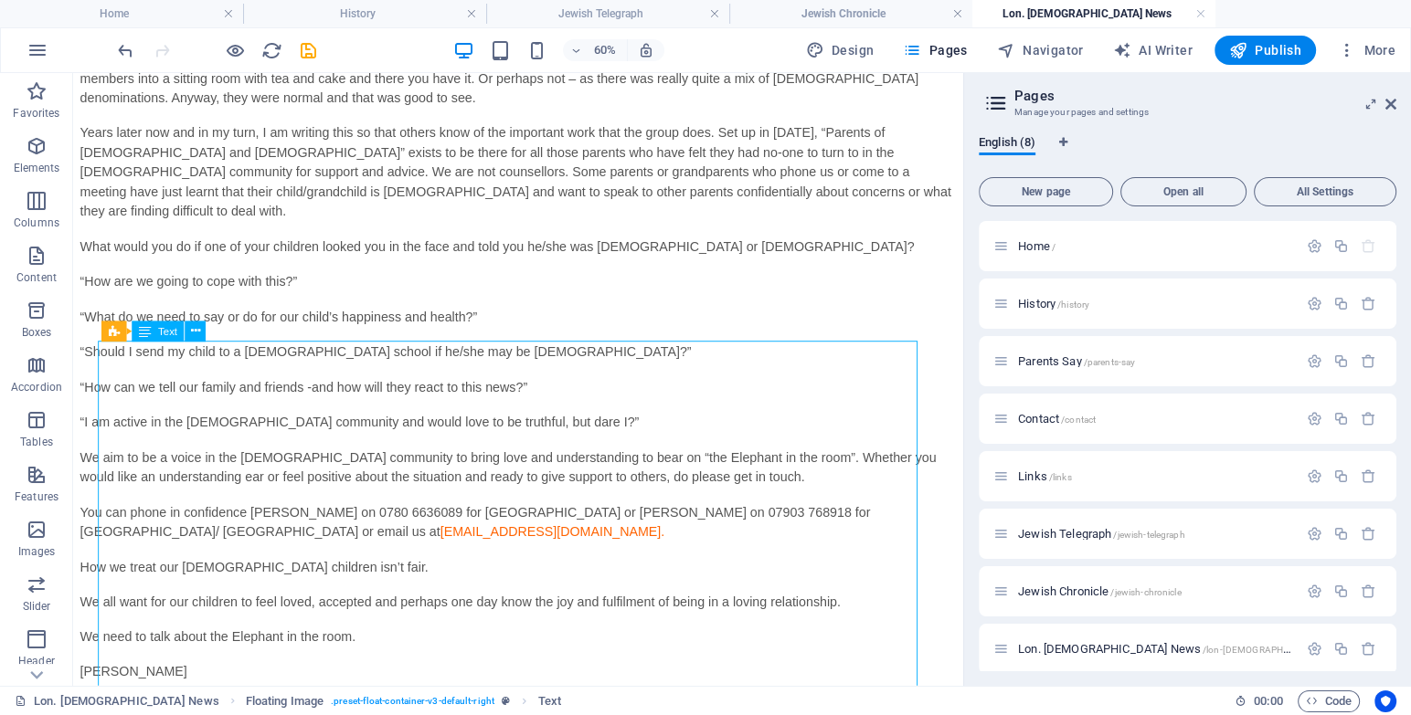
scroll to position [1443, 0]
click at [76, 333] on div "Separator" at bounding box center [128, 324] width 111 height 22
click at [83, 328] on icon at bounding box center [86, 323] width 12 height 21
select select "%"
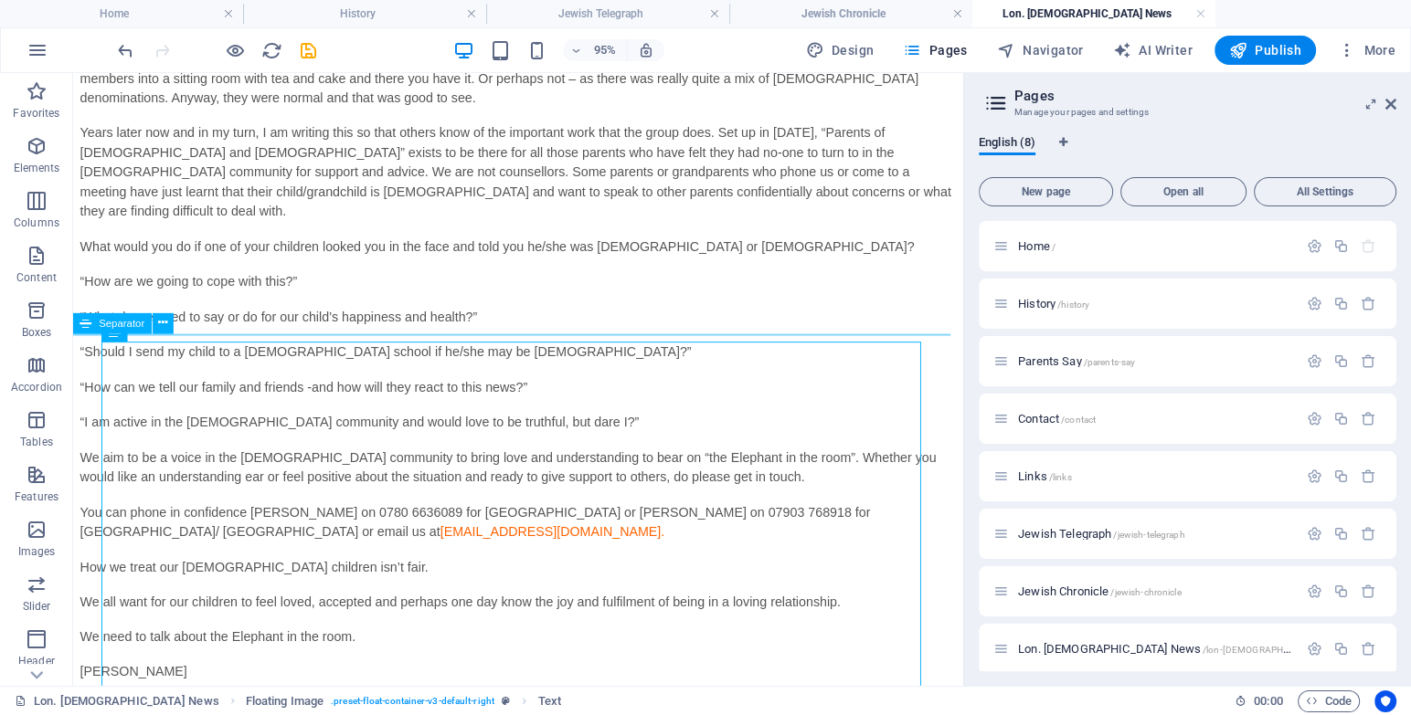
select select "px"
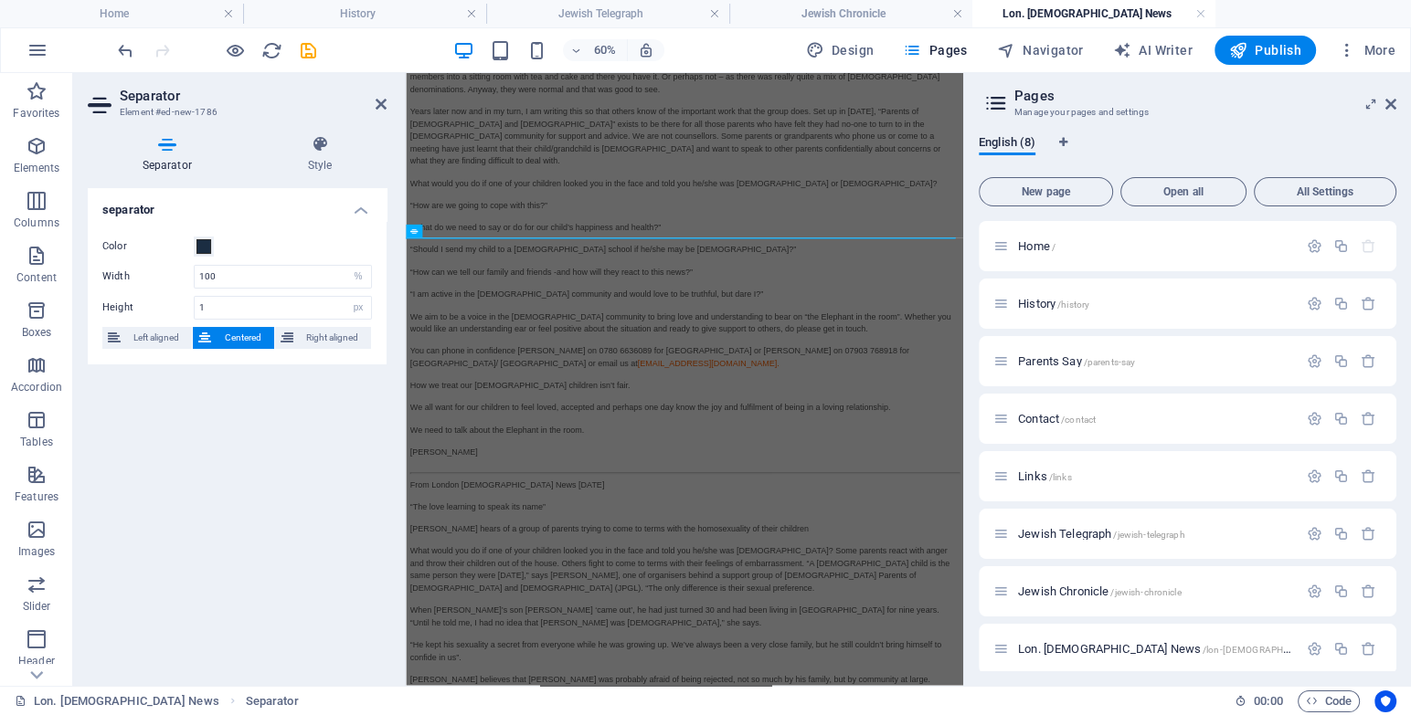
click at [248, 238] on div "Color" at bounding box center [237, 247] width 270 height 22
click at [207, 249] on span at bounding box center [203, 246] width 15 height 15
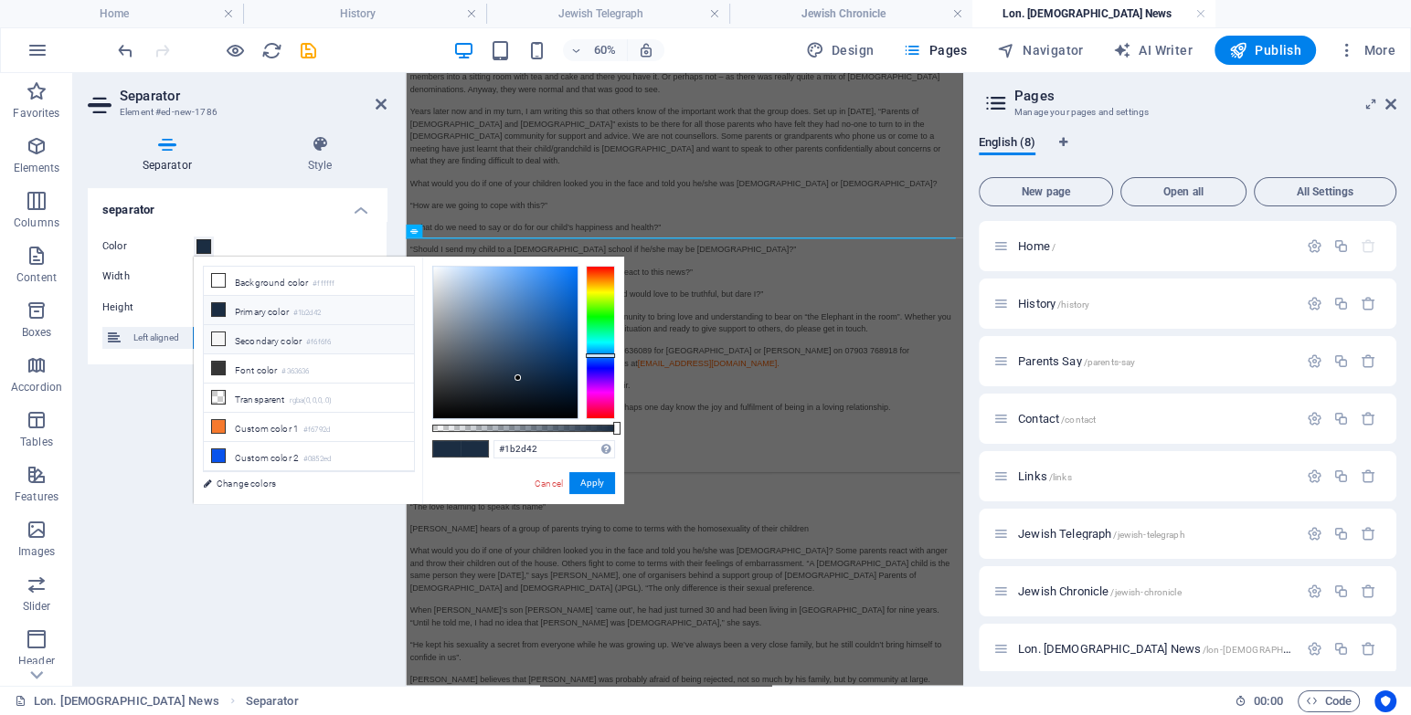
click at [222, 342] on icon at bounding box center [218, 339] width 13 height 13
type input "#f6f6f6"
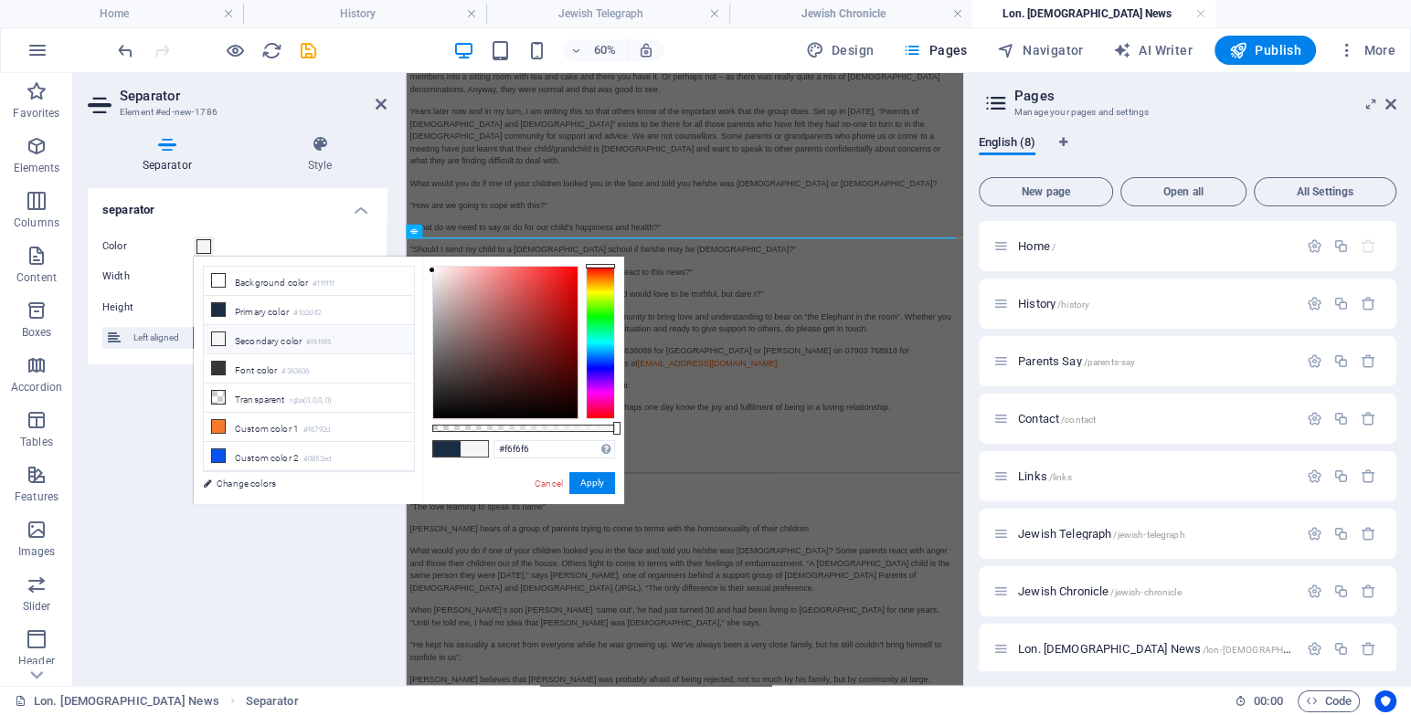
click at [568, 471] on div "#f6f6f6 Supported formats #0852ed rgb(8, 82, 237) rgba(8, 82, 237, 90%) hsv(221…" at bounding box center [523, 513] width 202 height 513
click at [585, 484] on button "Apply" at bounding box center [592, 483] width 46 height 22
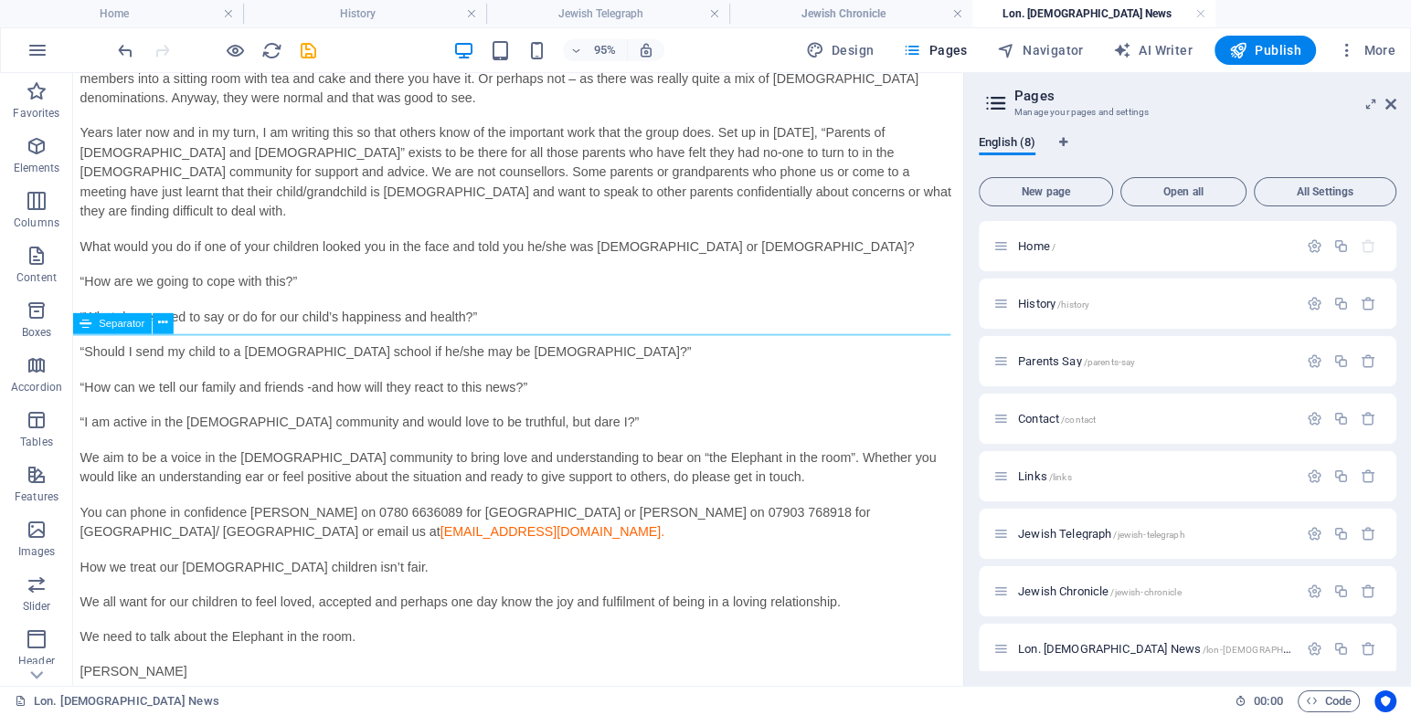
click at [90, 333] on icon at bounding box center [86, 323] width 12 height 21
select select "%"
select select "px"
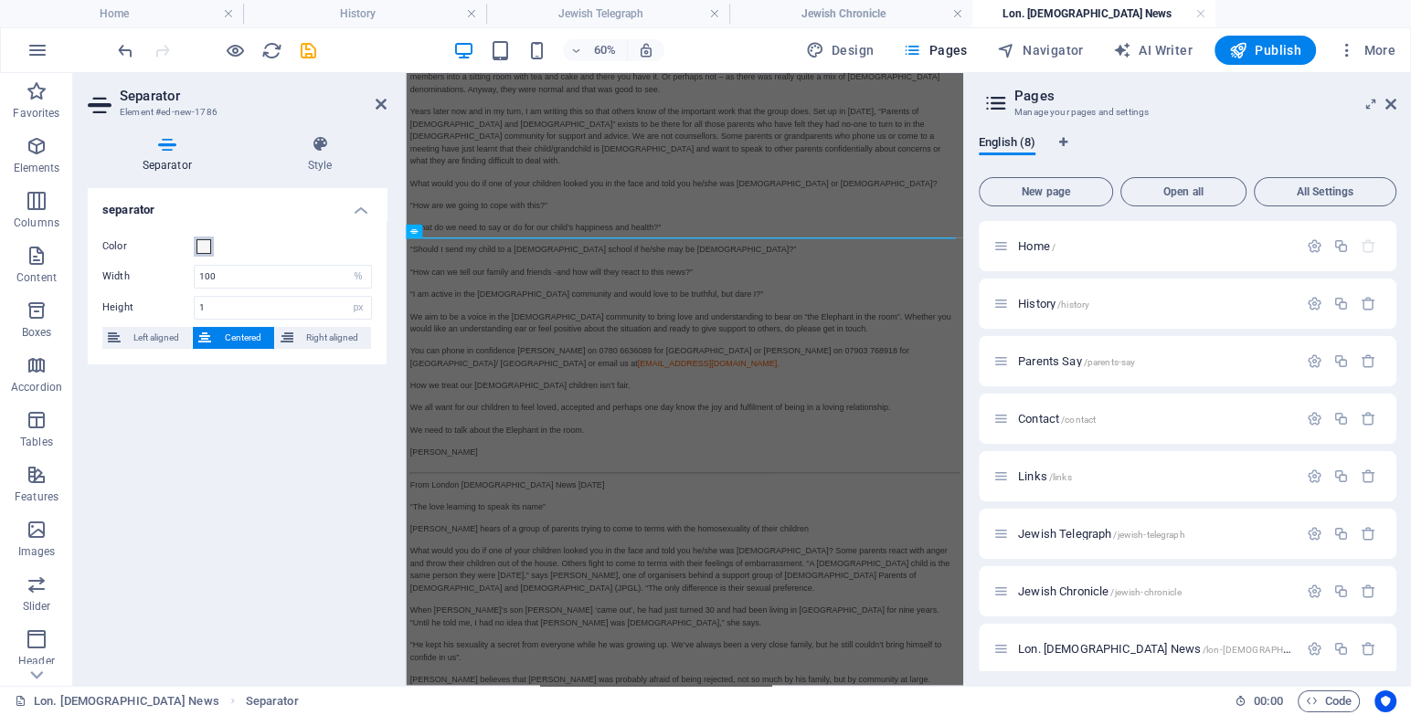
click at [202, 247] on span at bounding box center [203, 246] width 15 height 15
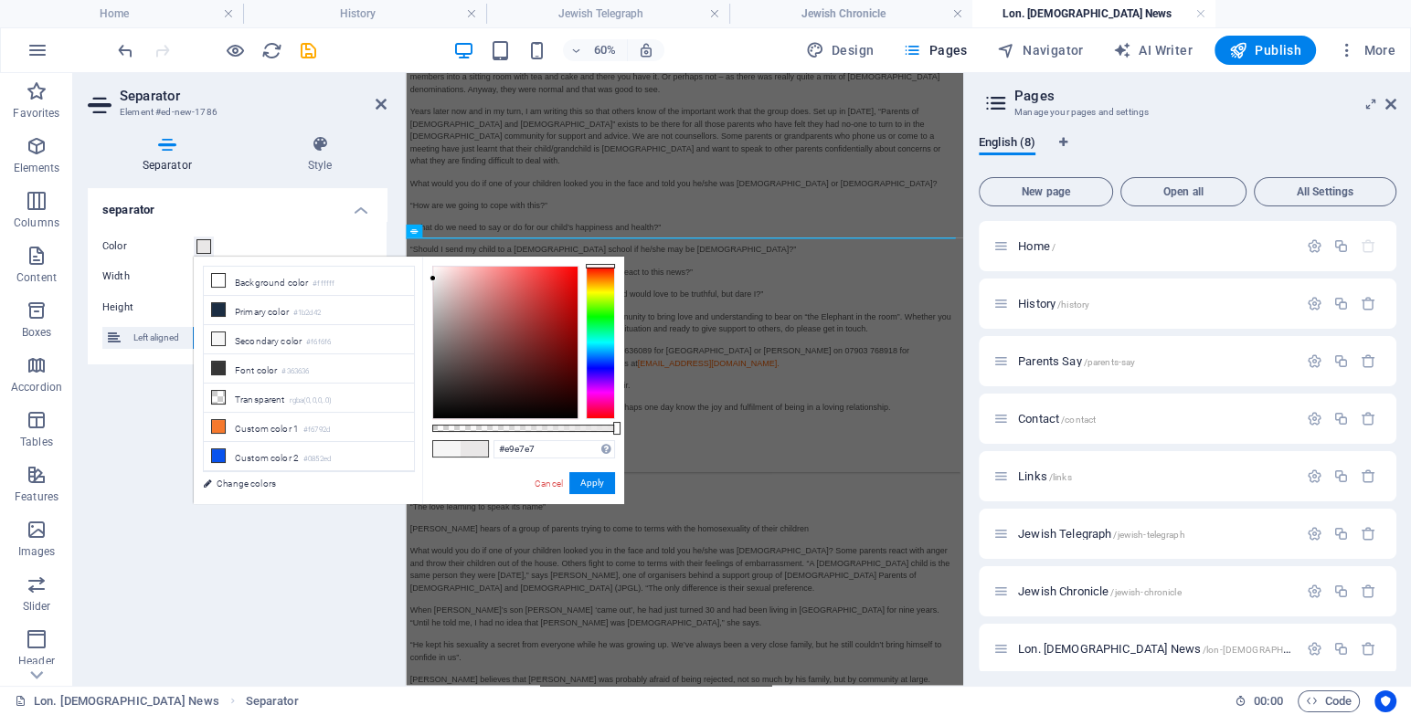
type input "#e9e9e9"
click at [433, 279] on div at bounding box center [505, 343] width 144 height 152
click at [603, 472] on button "Apply" at bounding box center [592, 483] width 46 height 22
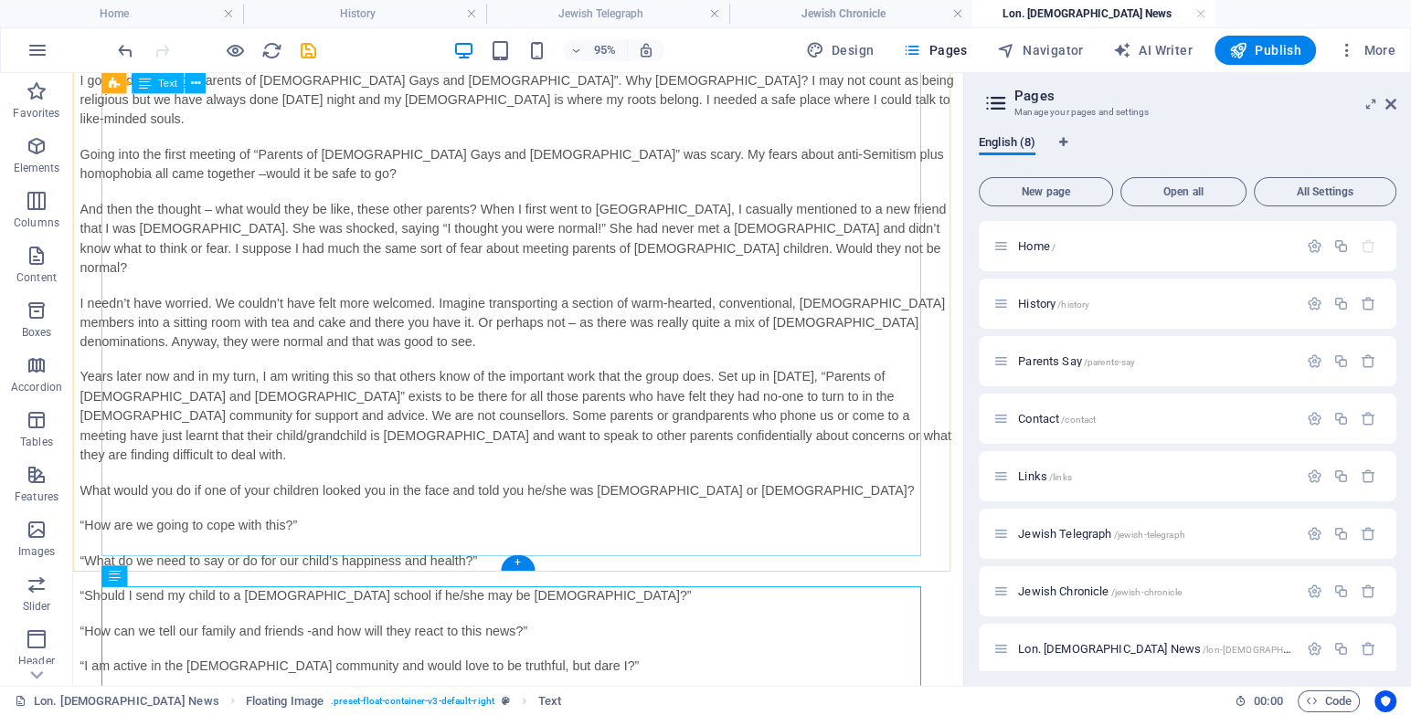
scroll to position [862, 0]
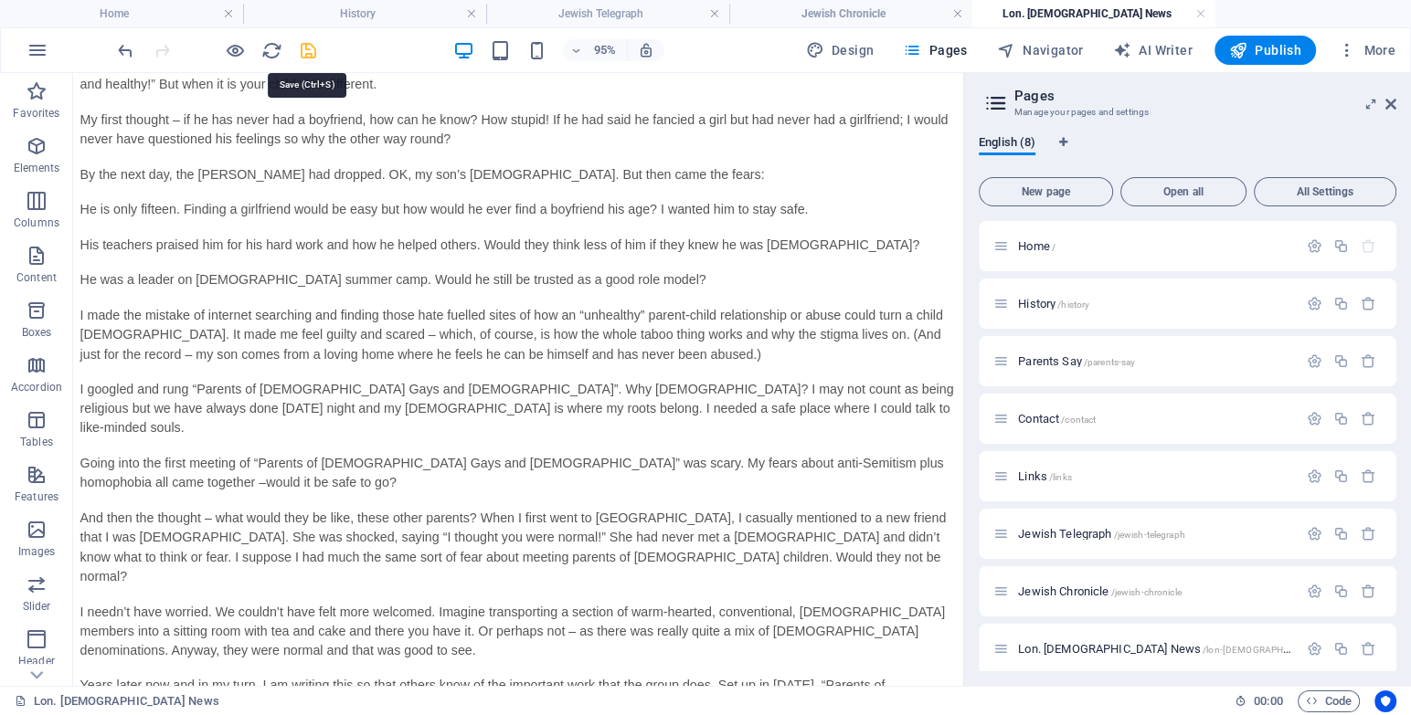
click at [303, 49] on icon "save" at bounding box center [308, 50] width 21 height 21
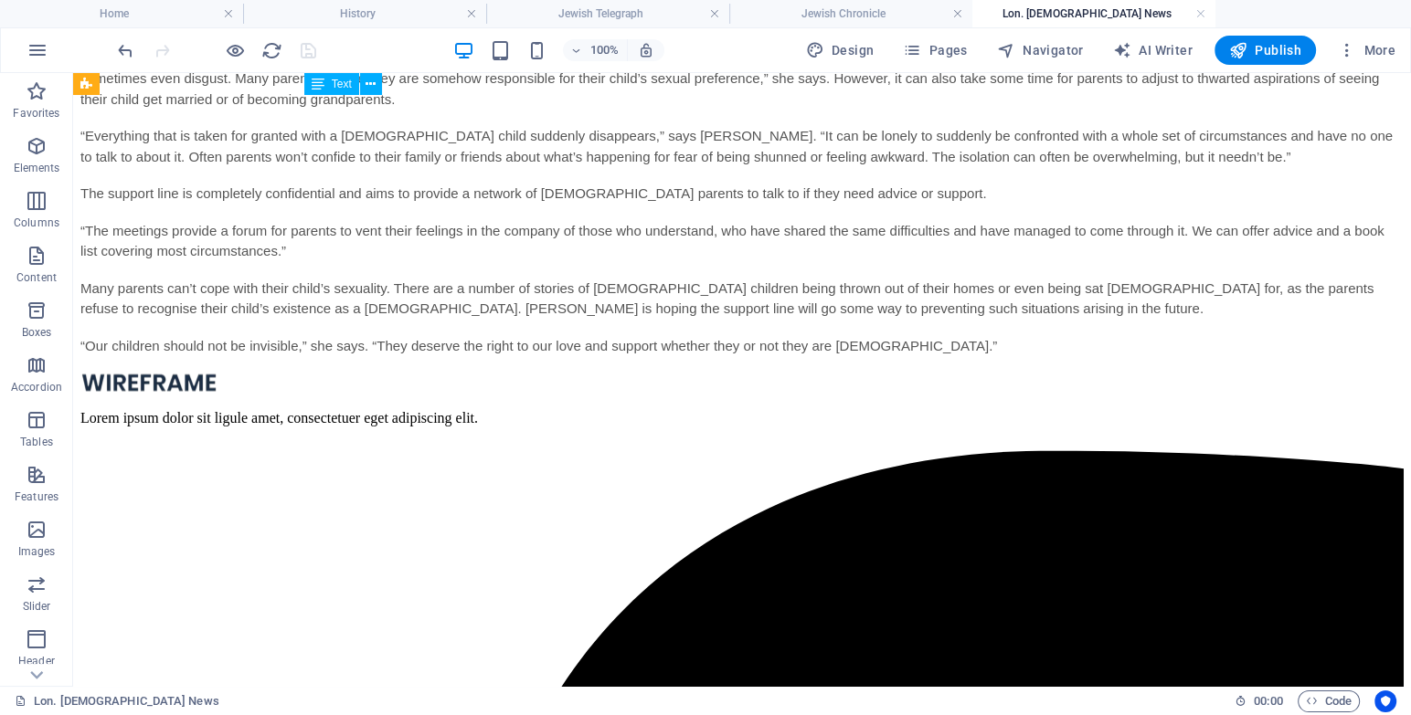
scroll to position [2786, 0]
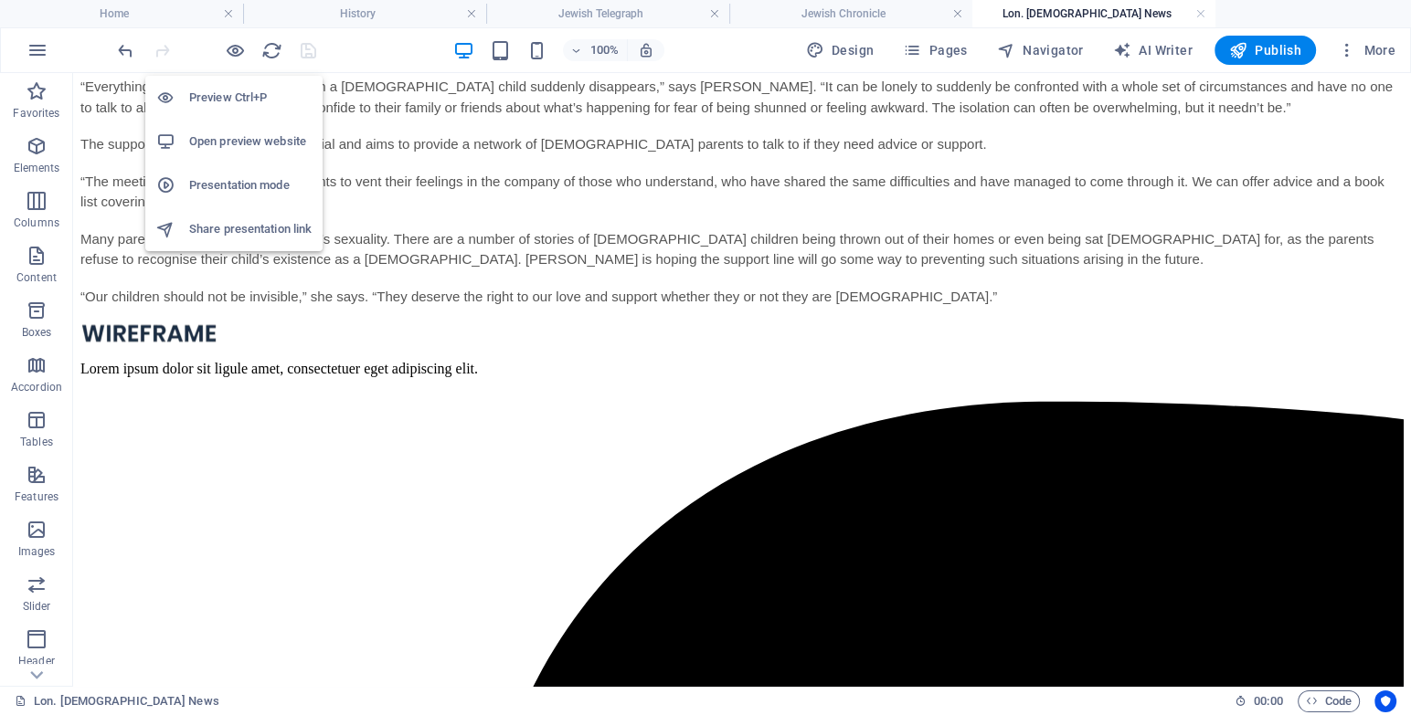
click at [229, 137] on h6 "Open preview website" at bounding box center [250, 142] width 122 height 22
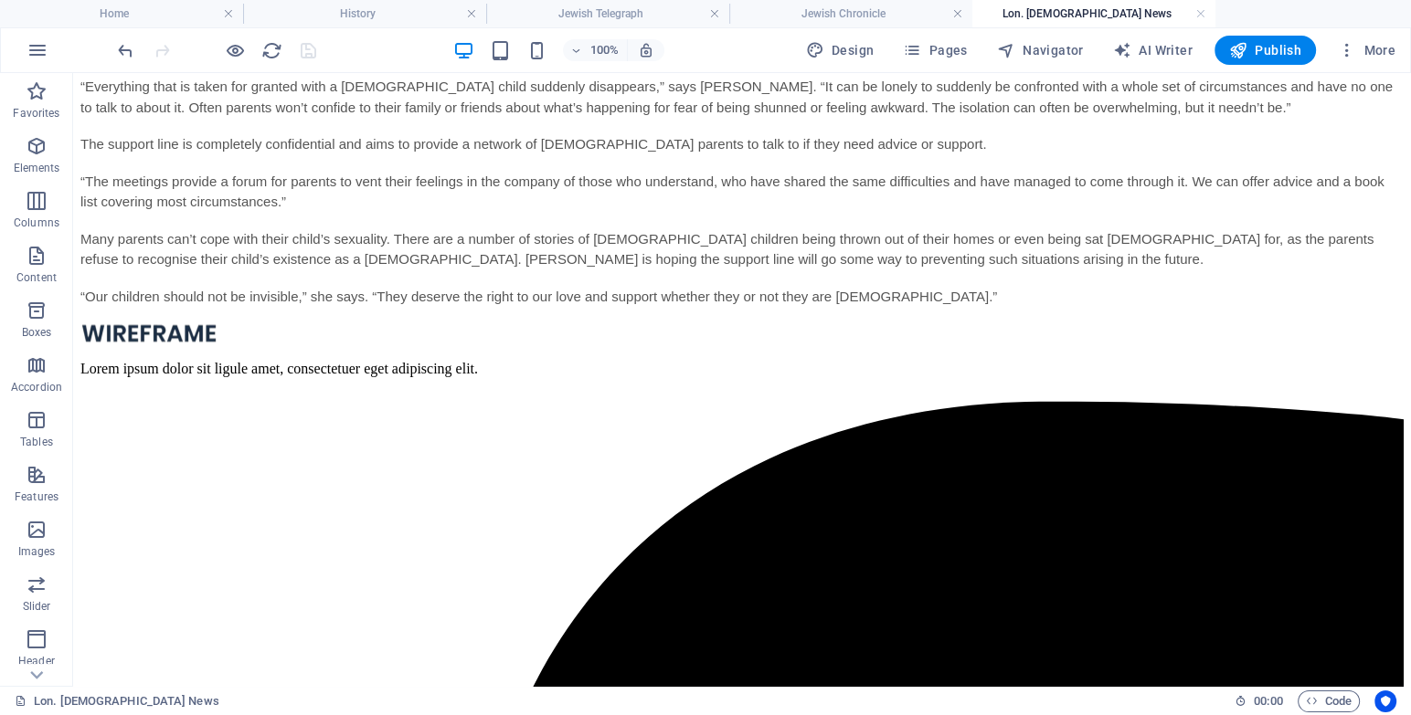
scroll to position [1457, 0]
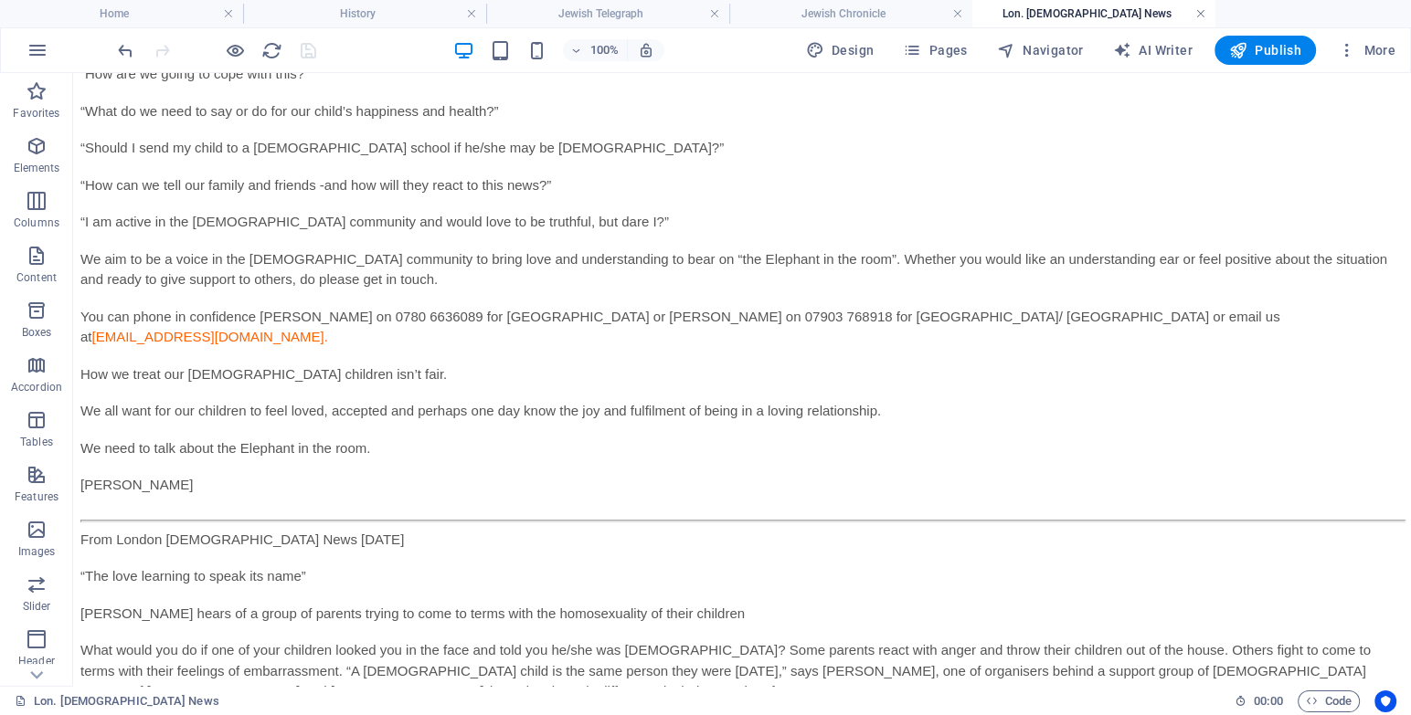
click at [1203, 12] on link at bounding box center [1200, 13] width 11 height 17
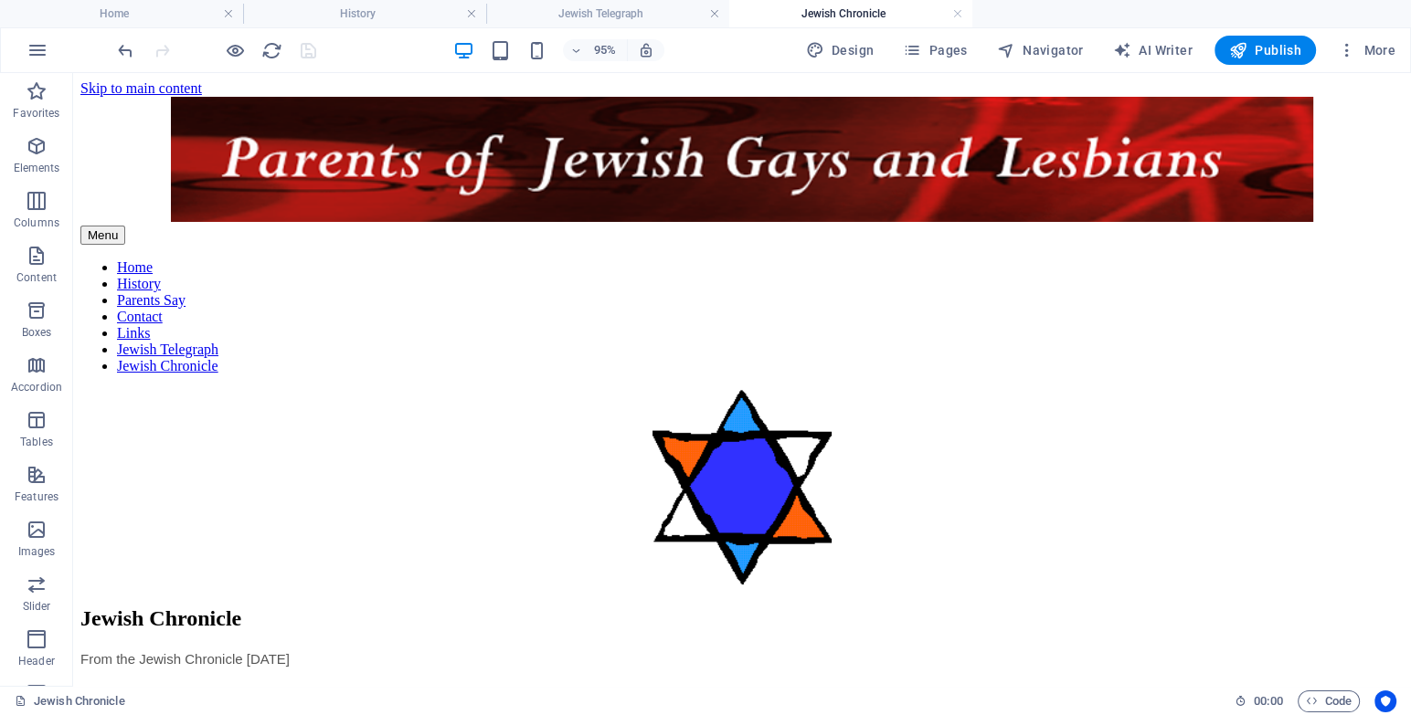
scroll to position [248, 0]
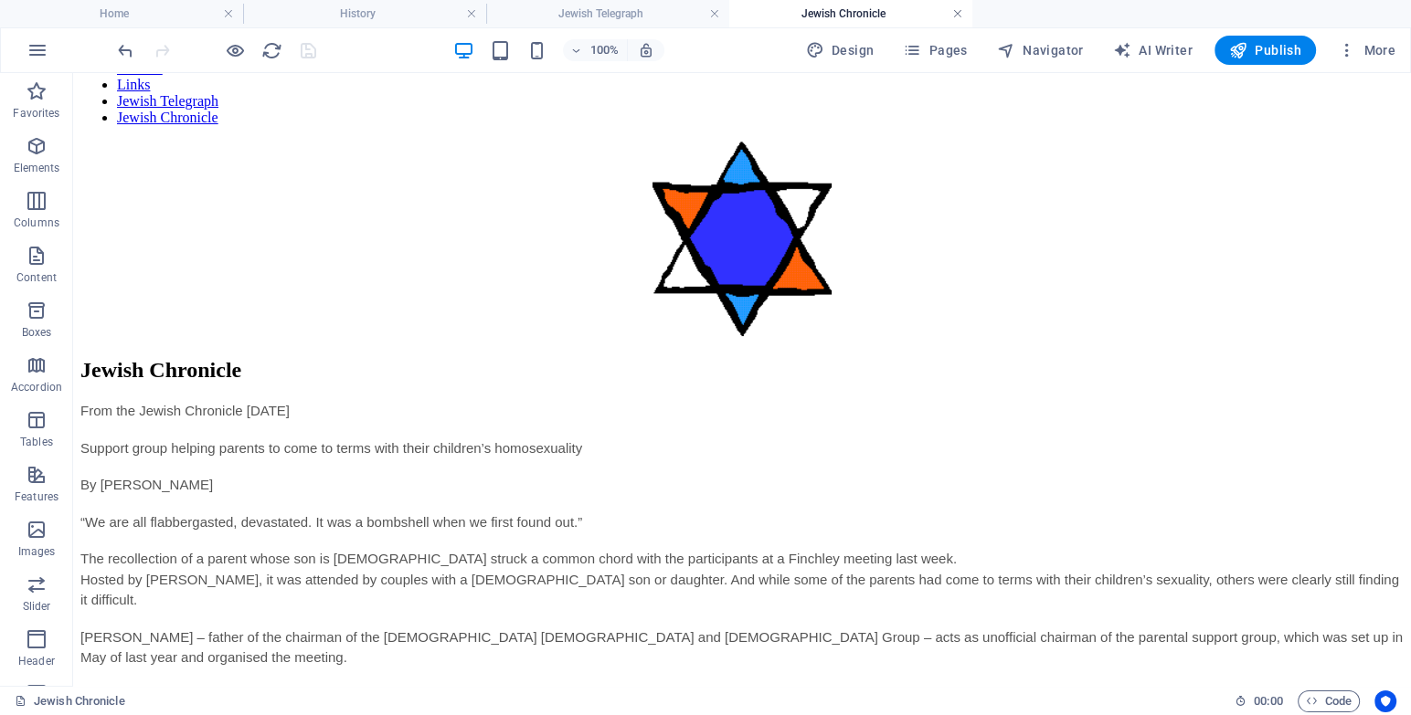
click at [957, 16] on link at bounding box center [957, 13] width 11 height 17
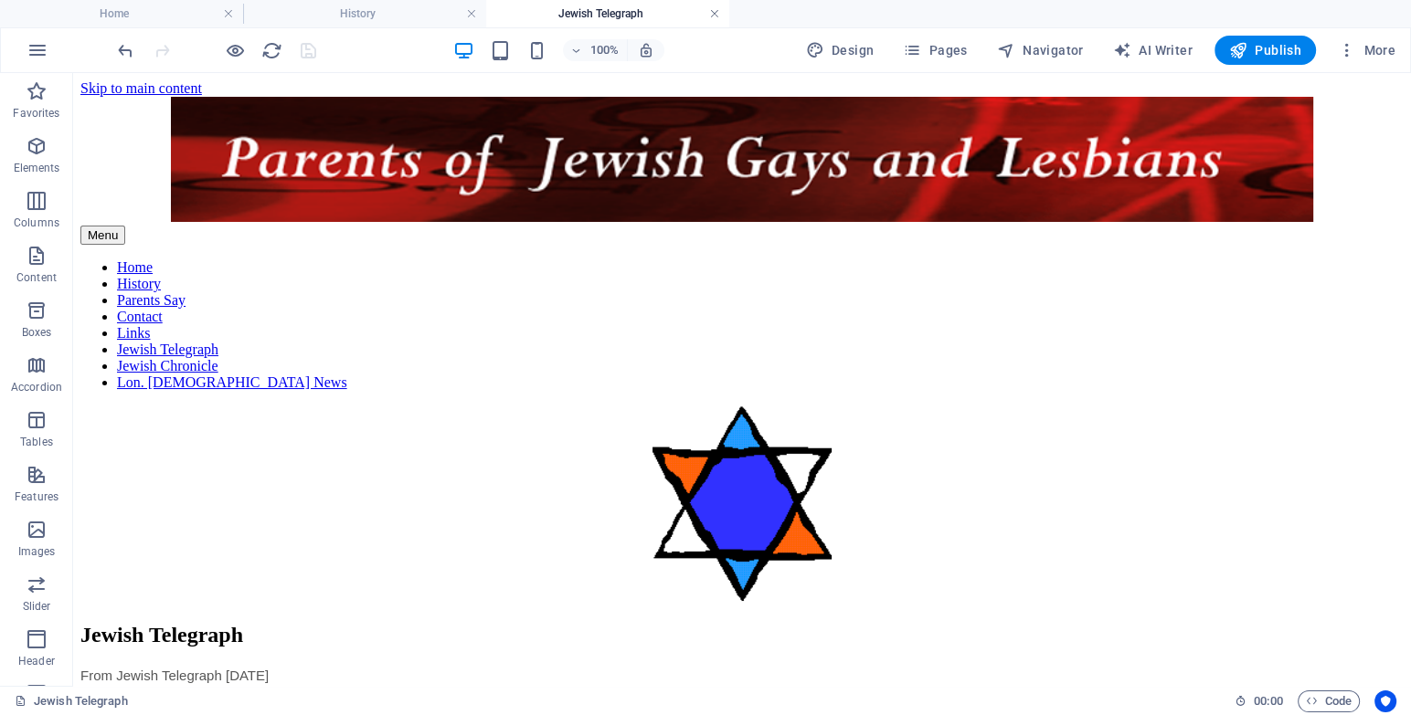
click at [714, 13] on link at bounding box center [714, 13] width 11 height 17
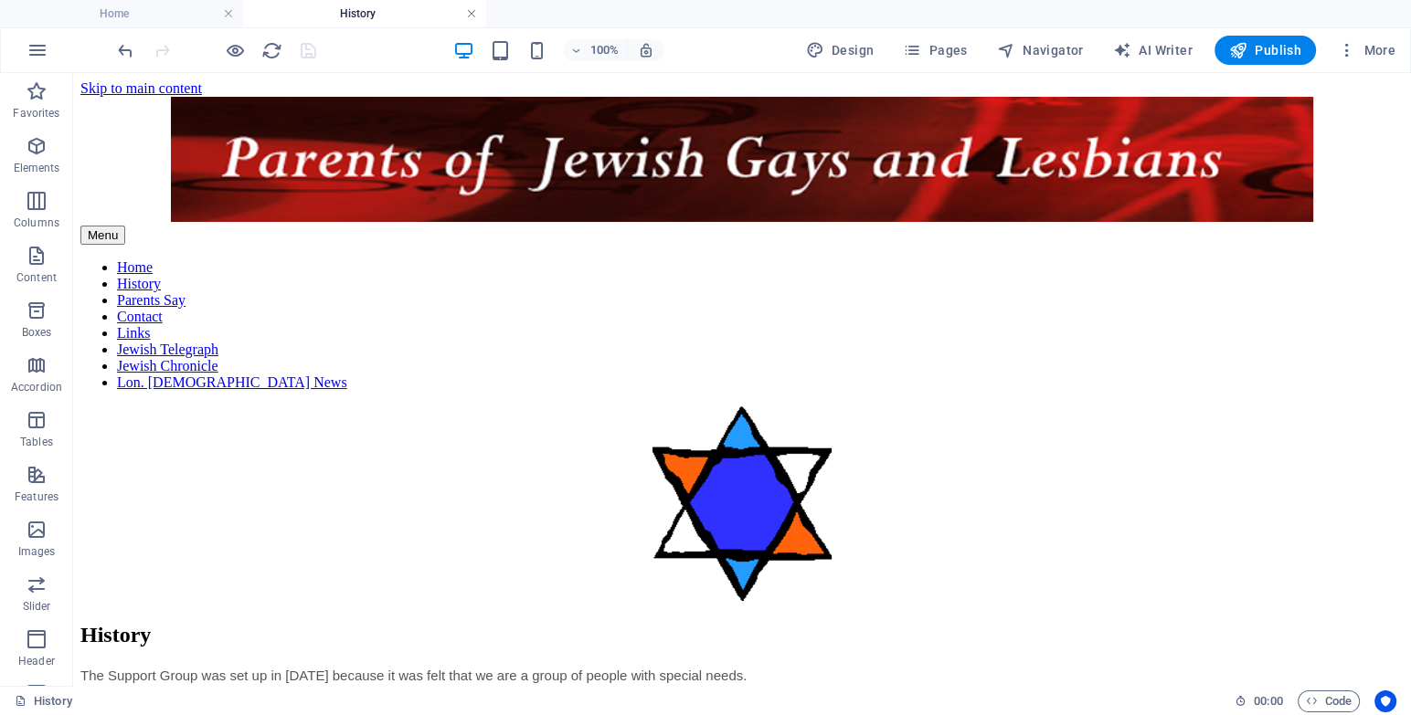
click at [468, 9] on link at bounding box center [471, 13] width 11 height 17
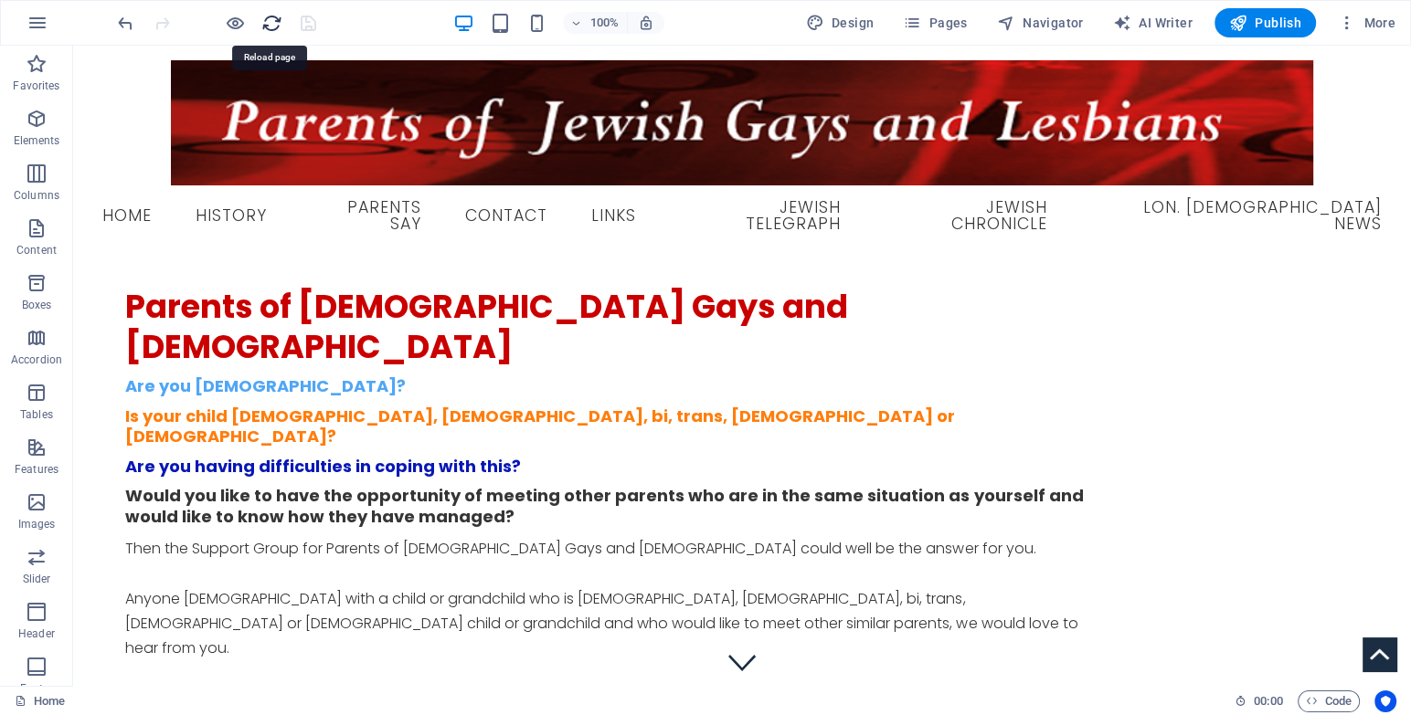
click at [266, 22] on icon "reload" at bounding box center [271, 23] width 21 height 21
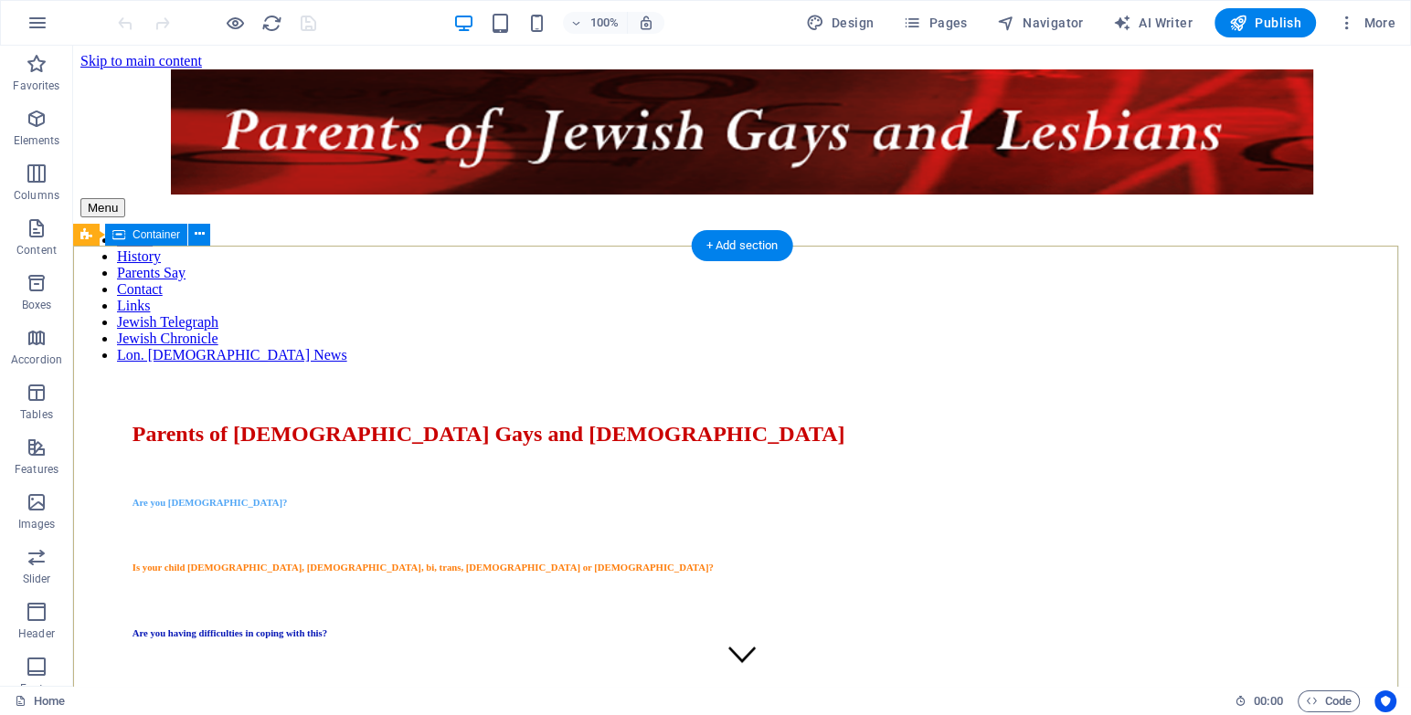
scroll to position [0, 0]
select select "%"
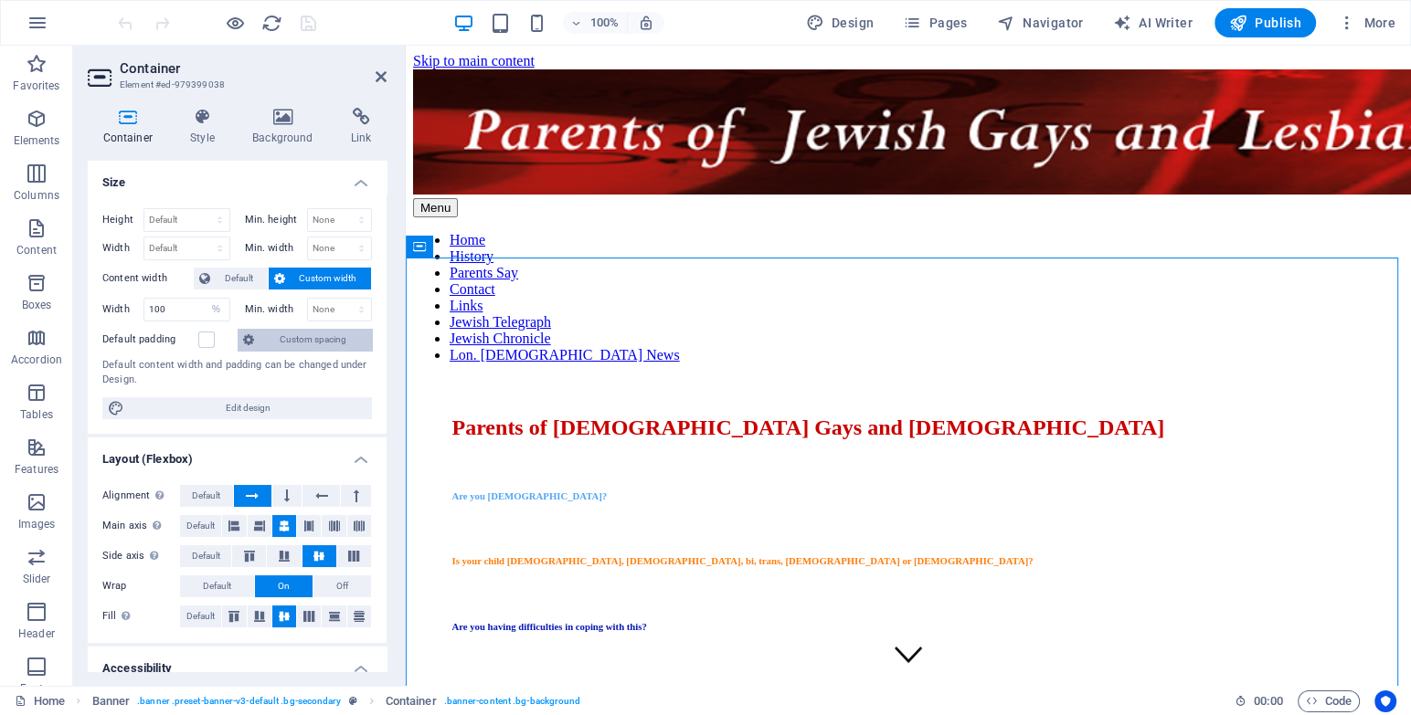
click at [301, 335] on span "Custom spacing" at bounding box center [312, 340] width 107 height 22
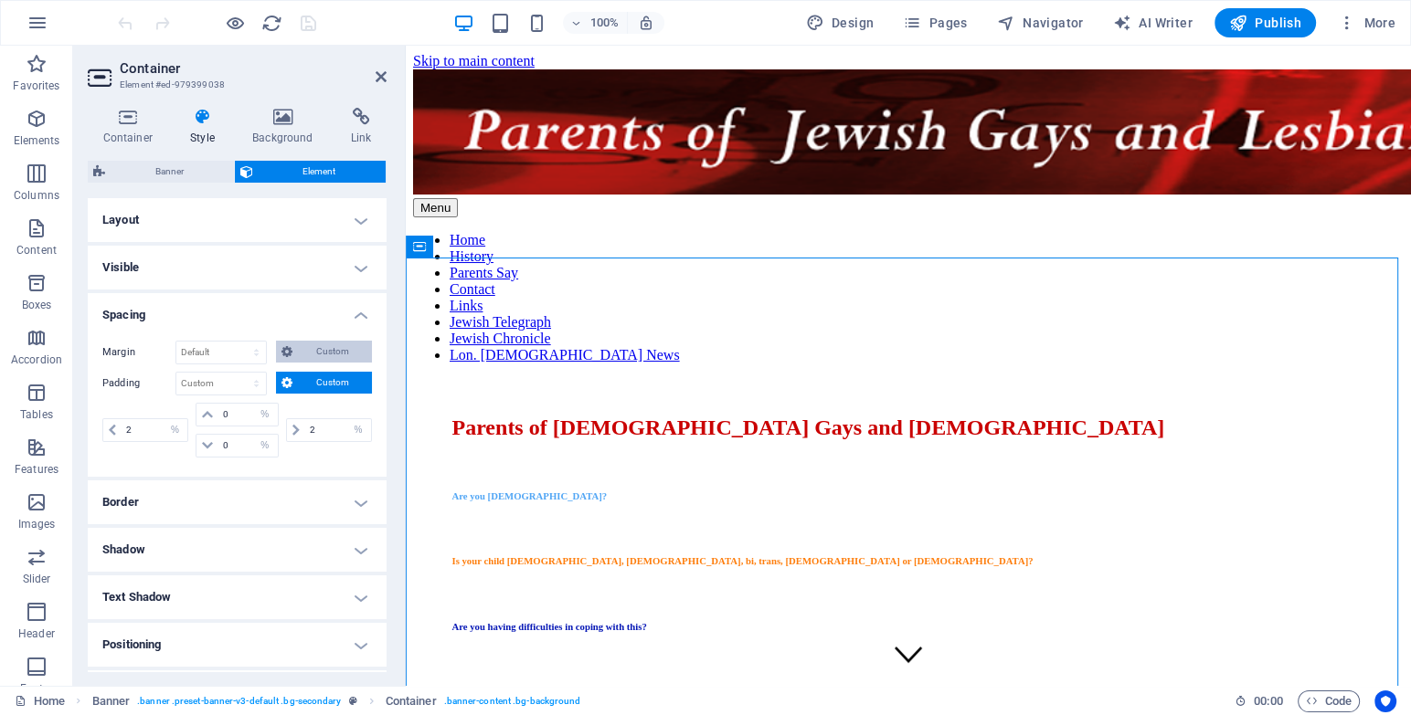
click at [328, 354] on span "Custom" at bounding box center [332, 352] width 69 height 22
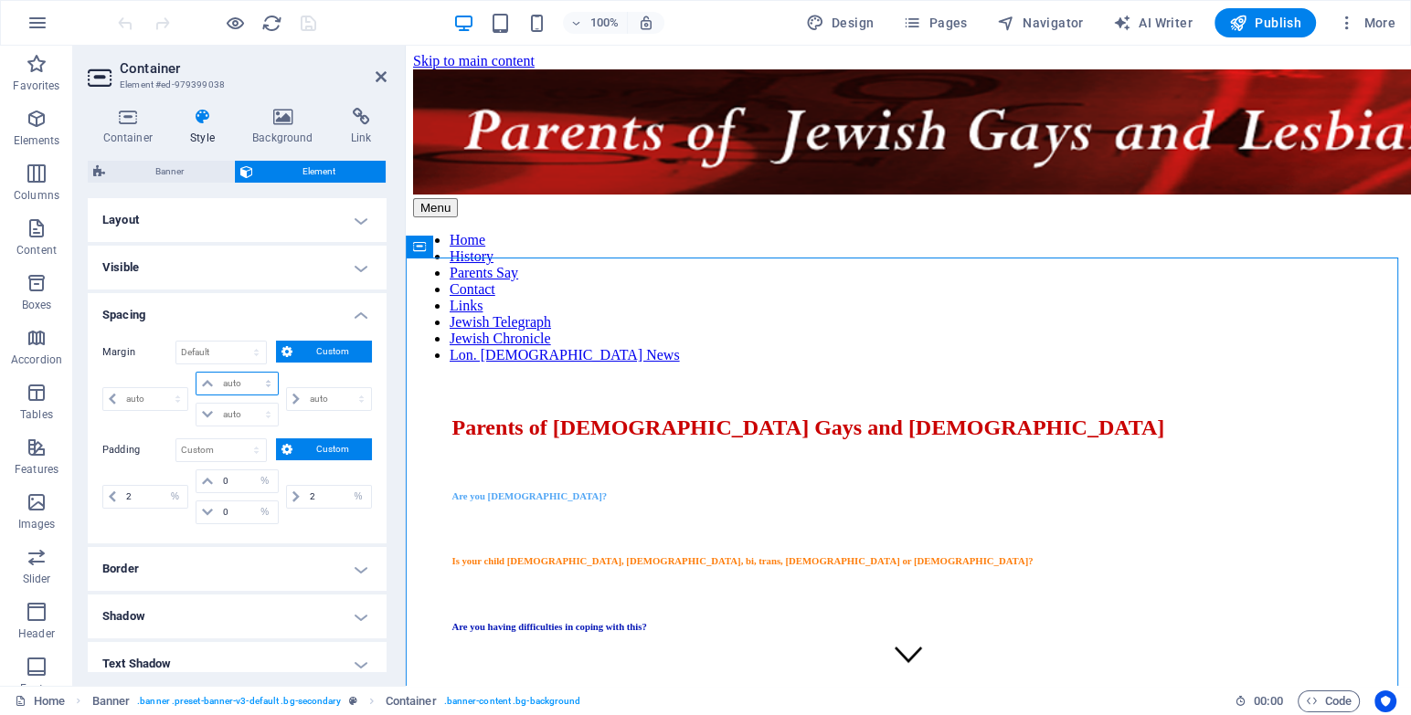
click at [219, 385] on select "auto px % rem vw vh" at bounding box center [236, 384] width 80 height 22
select select "%"
click at [249, 373] on select "auto px % rem vw vh" at bounding box center [236, 384] width 80 height 22
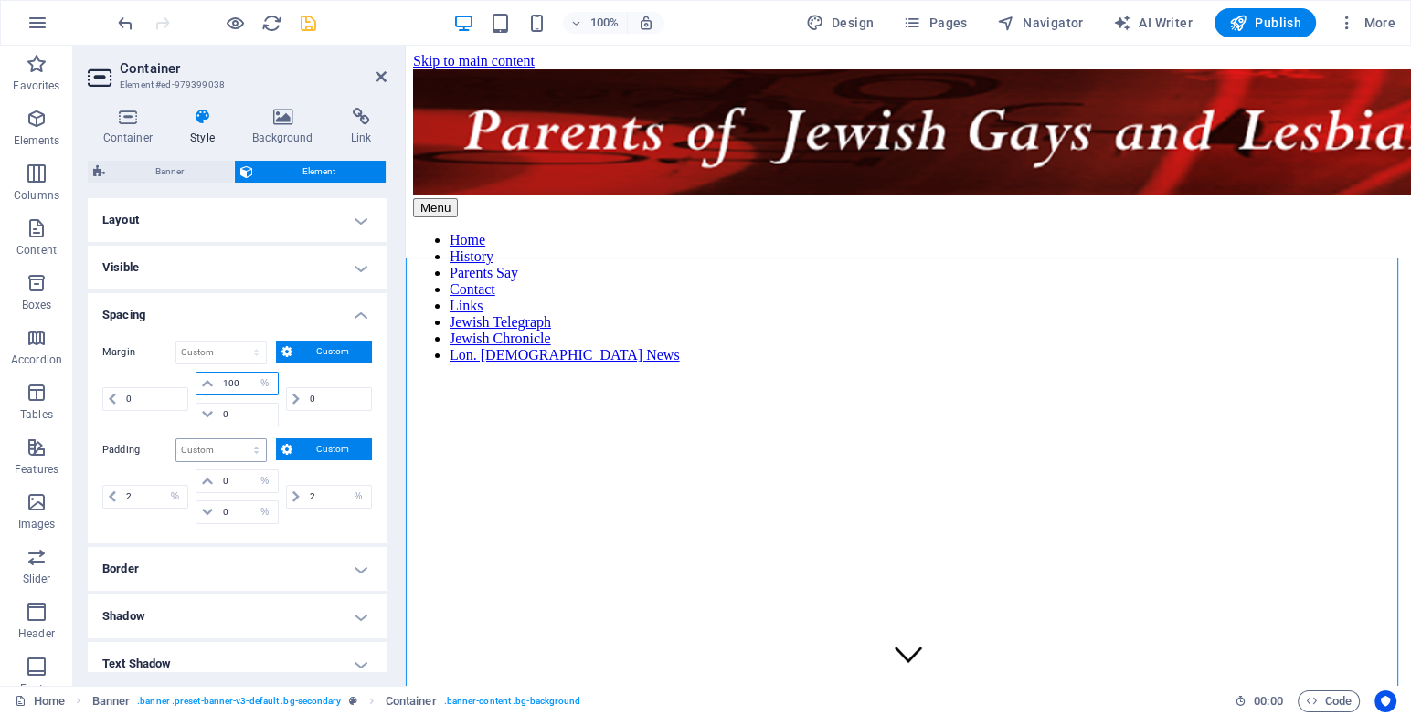
type input "0"
select select "px"
type input "100"
type input "0"
select select "px"
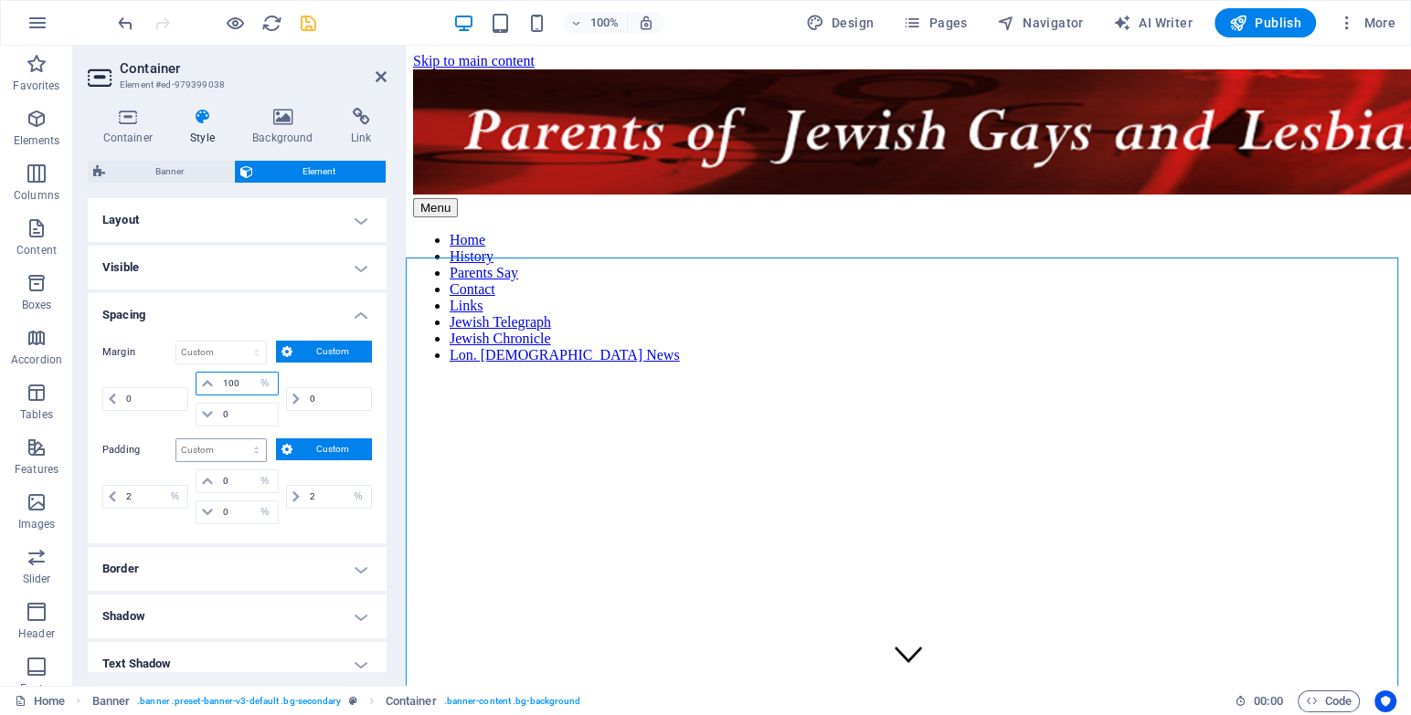
type input "0"
select select "px"
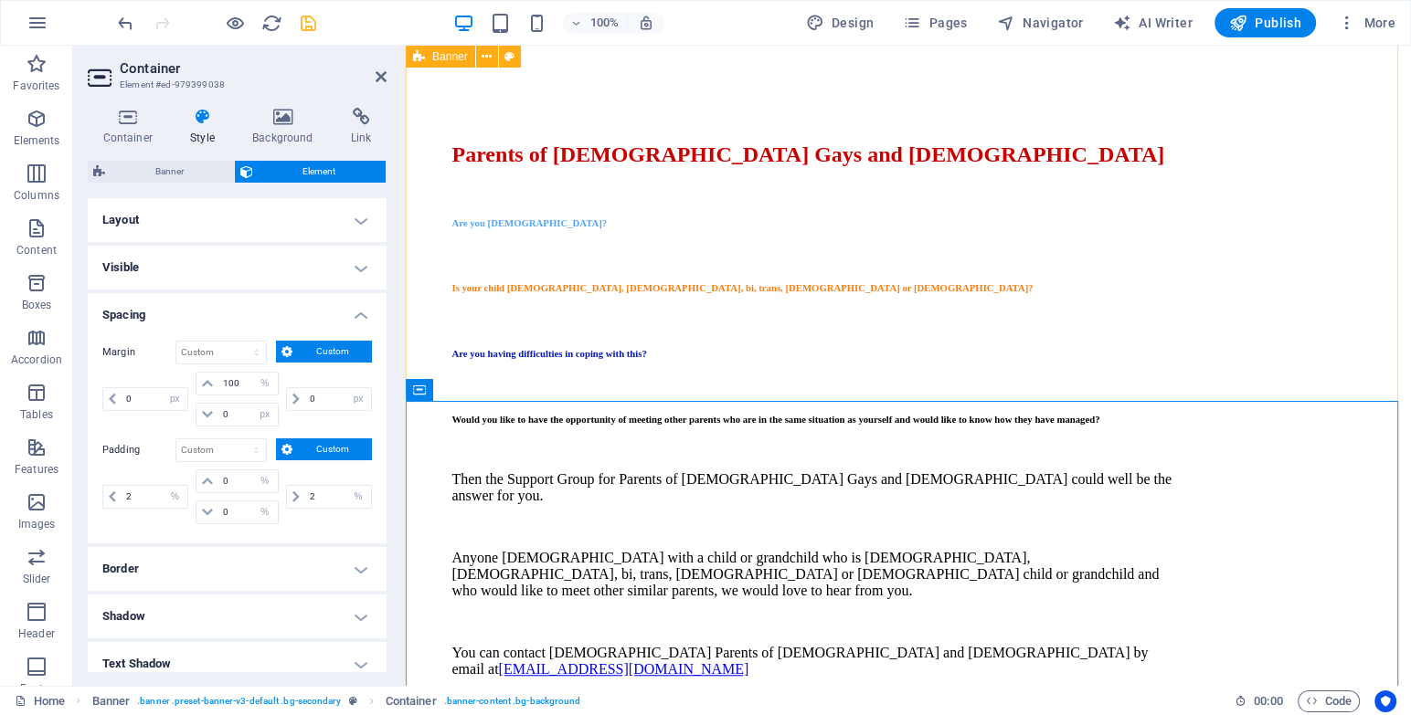
scroll to position [848, 0]
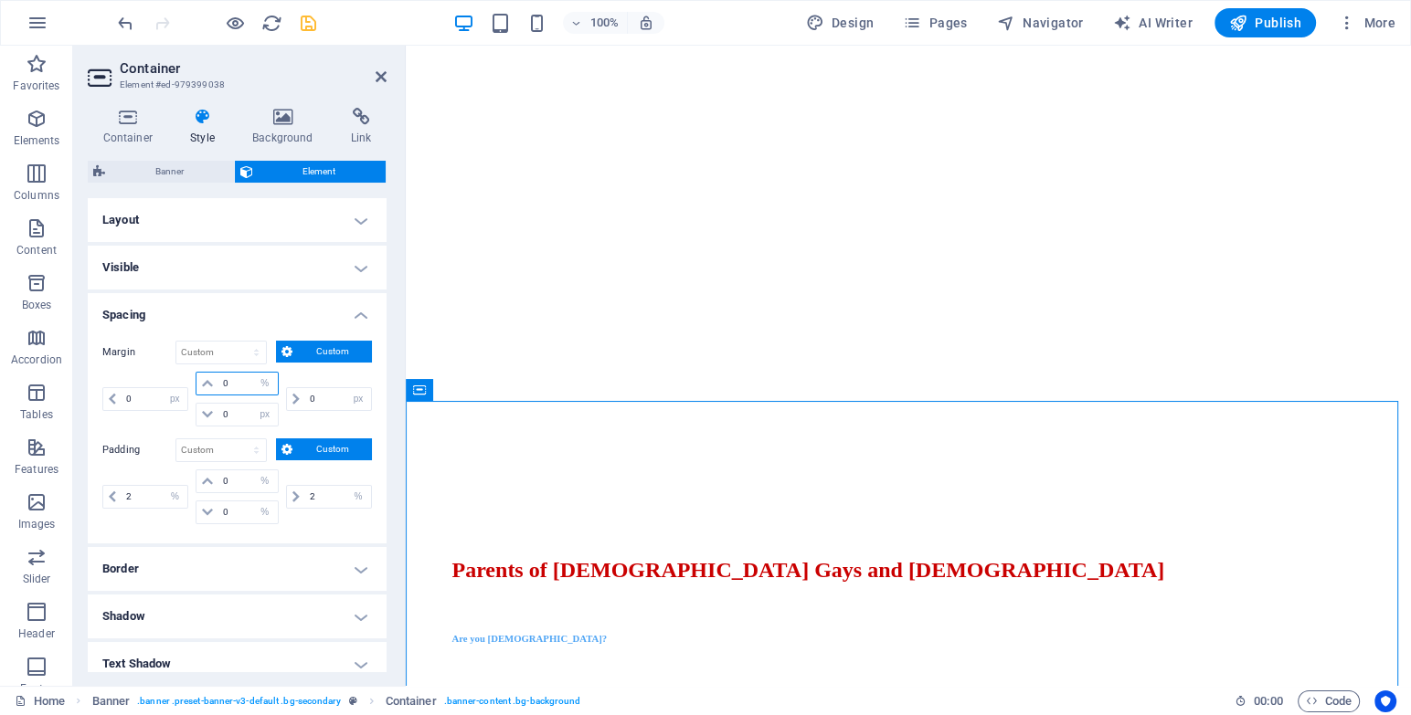
type input "0"
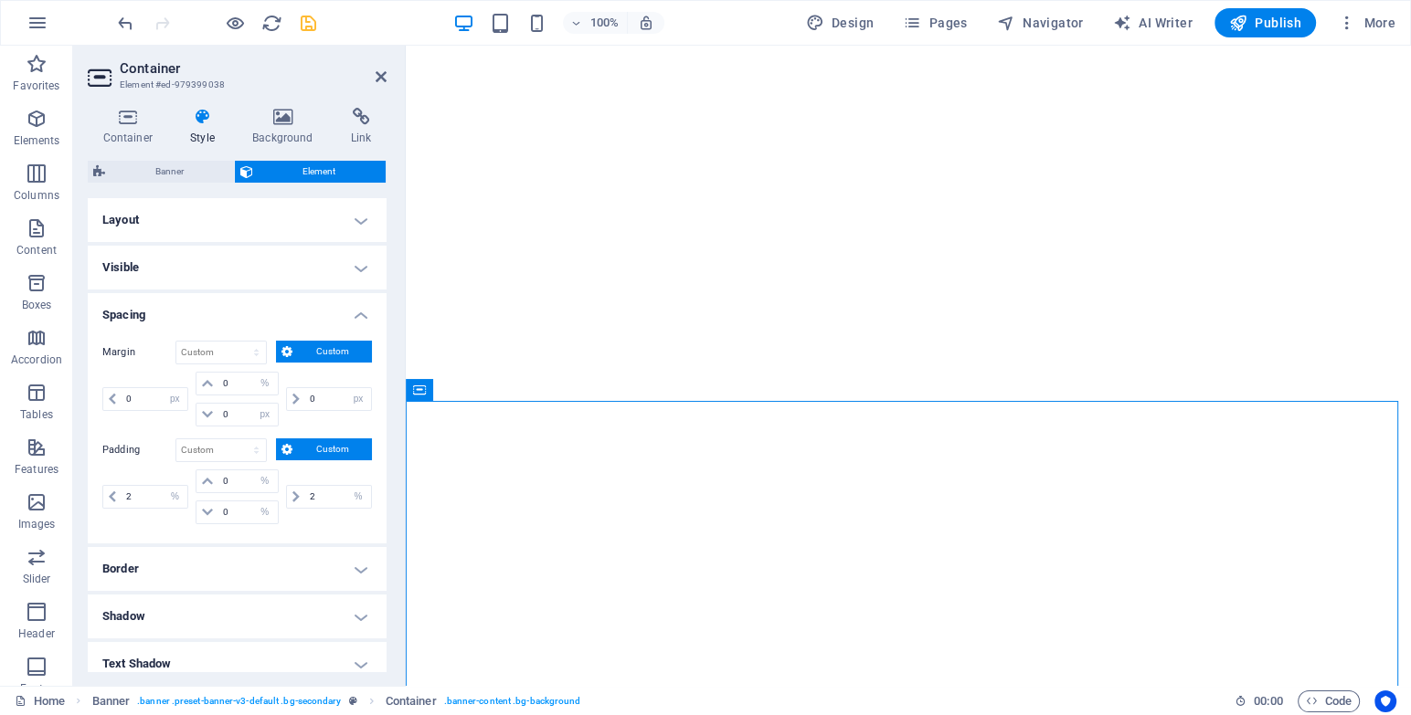
click at [354, 365] on div "Margin Default auto px % rem vw vh Custom Custom 0 auto px % rem vw vh 0 auto p…" at bounding box center [237, 386] width 270 height 90
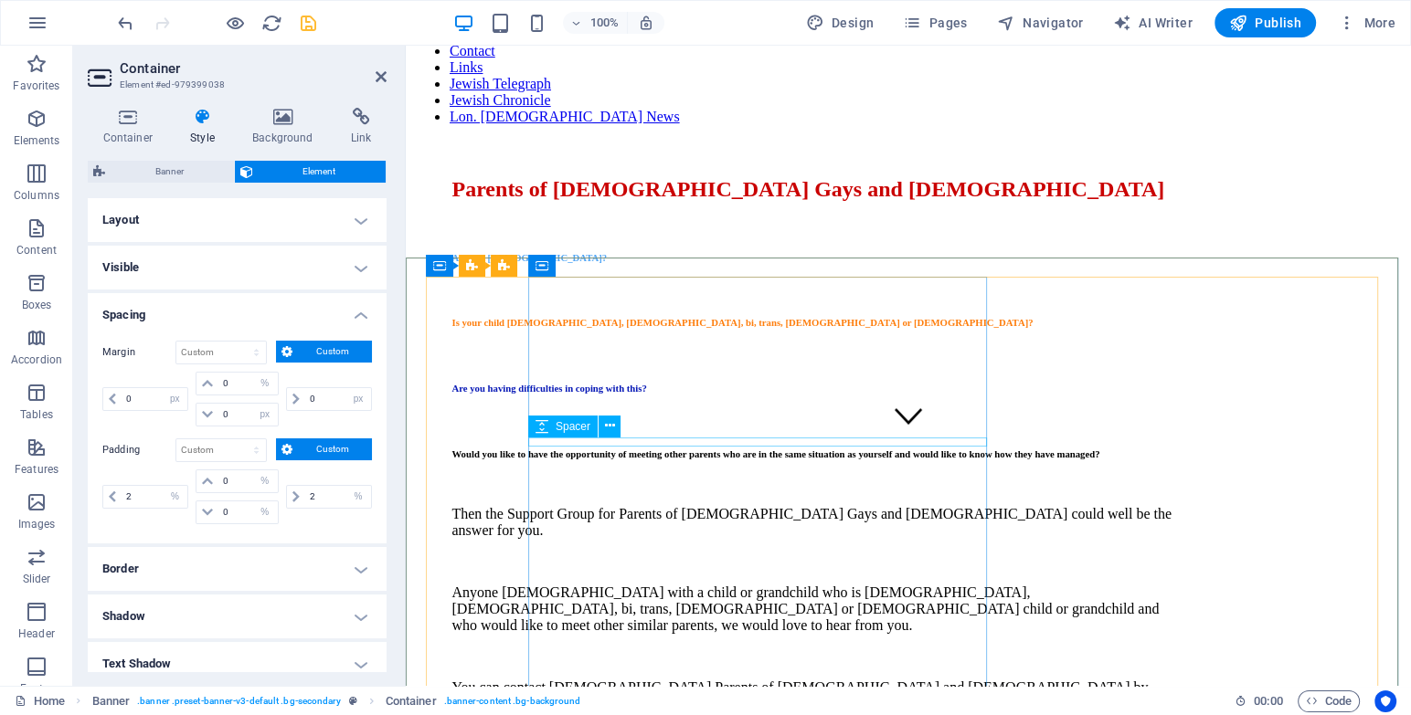
scroll to position [0, 0]
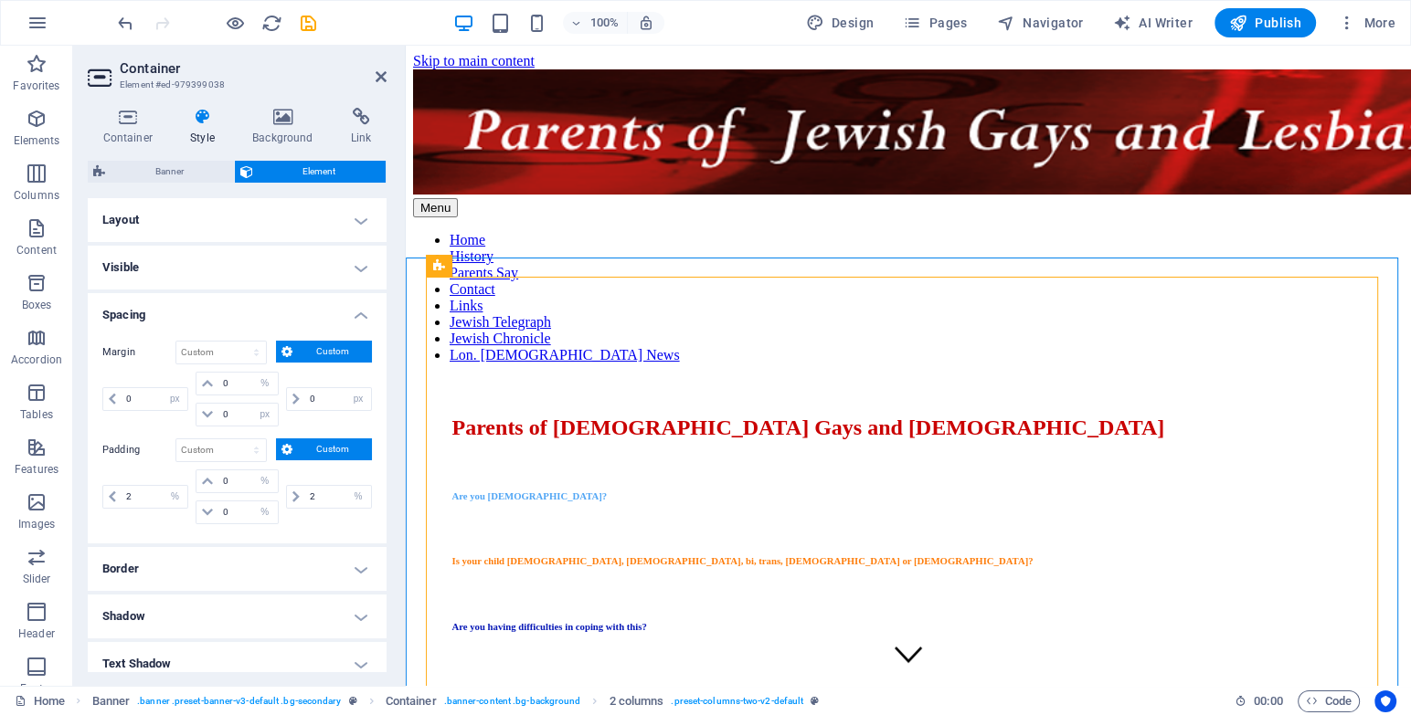
click at [300, 23] on icon "save" at bounding box center [308, 23] width 21 height 21
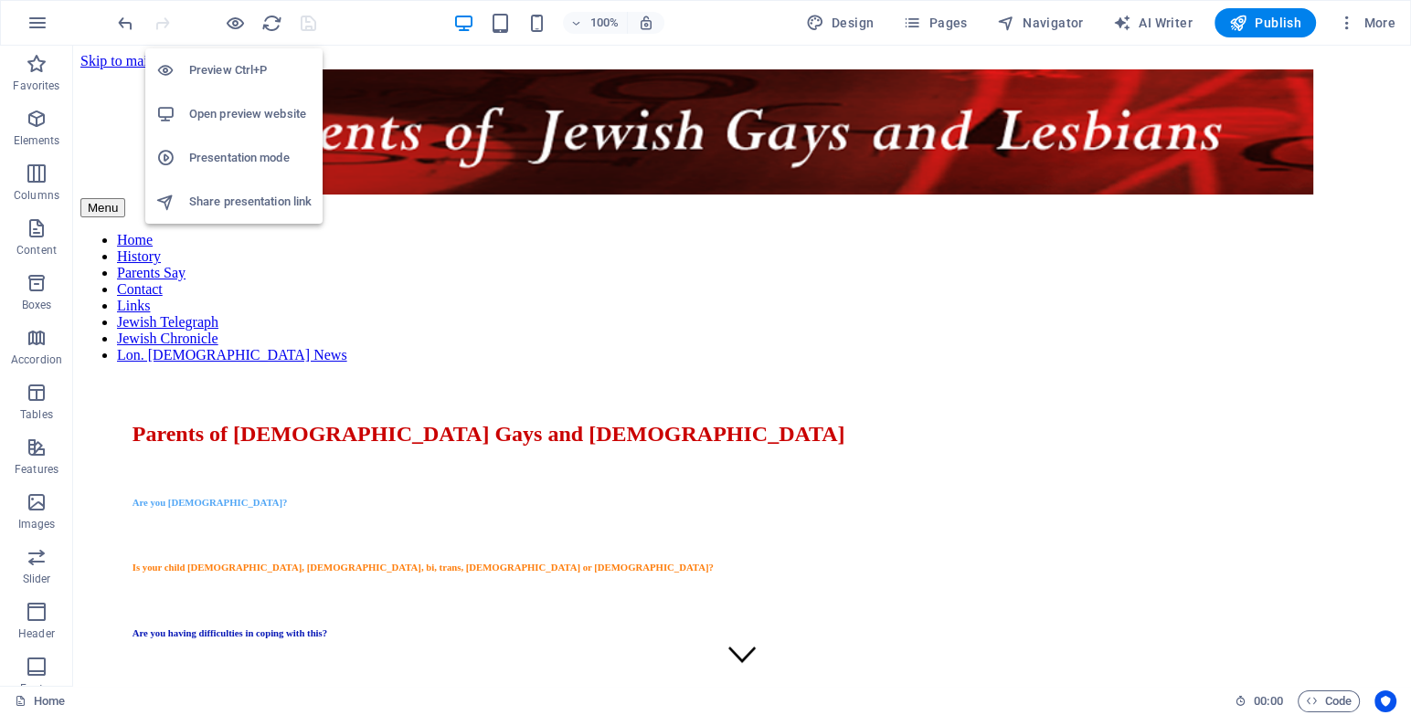
click at [232, 118] on h6 "Open preview website" at bounding box center [250, 114] width 122 height 22
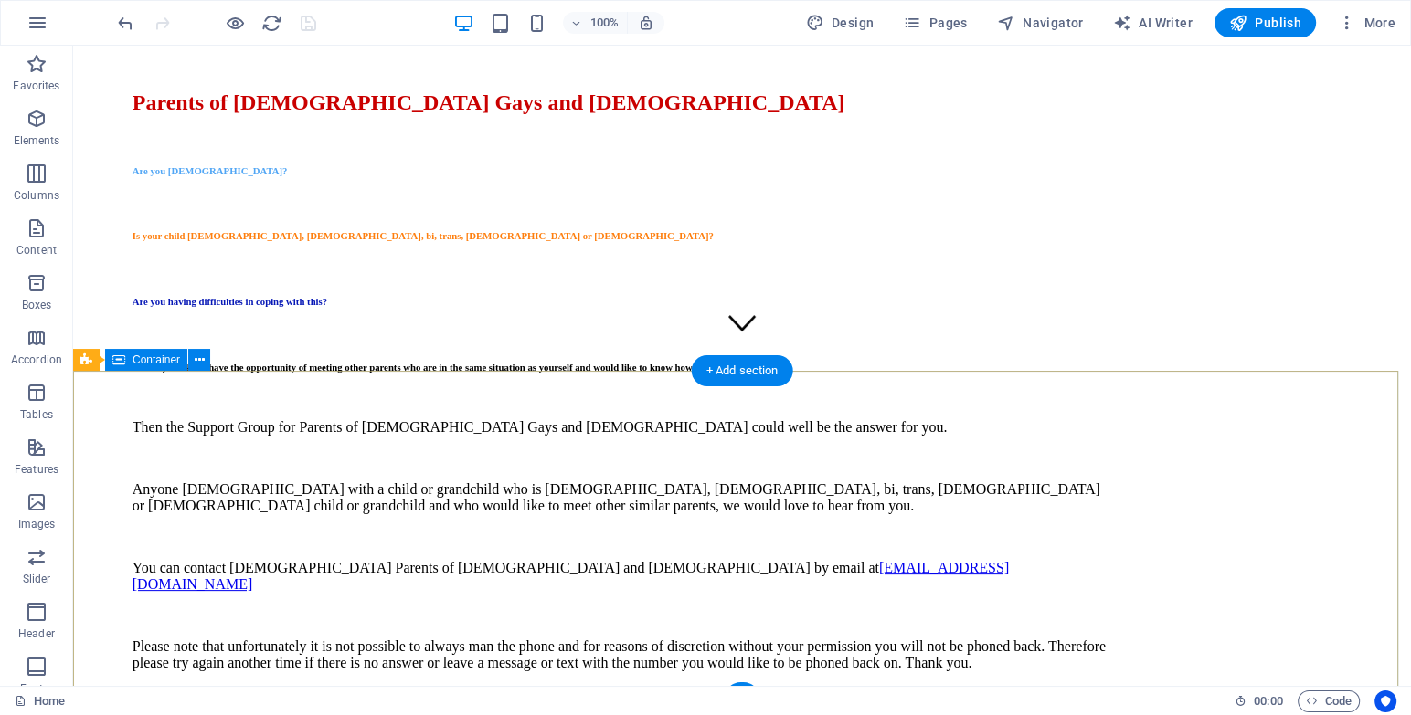
scroll to position [432, 0]
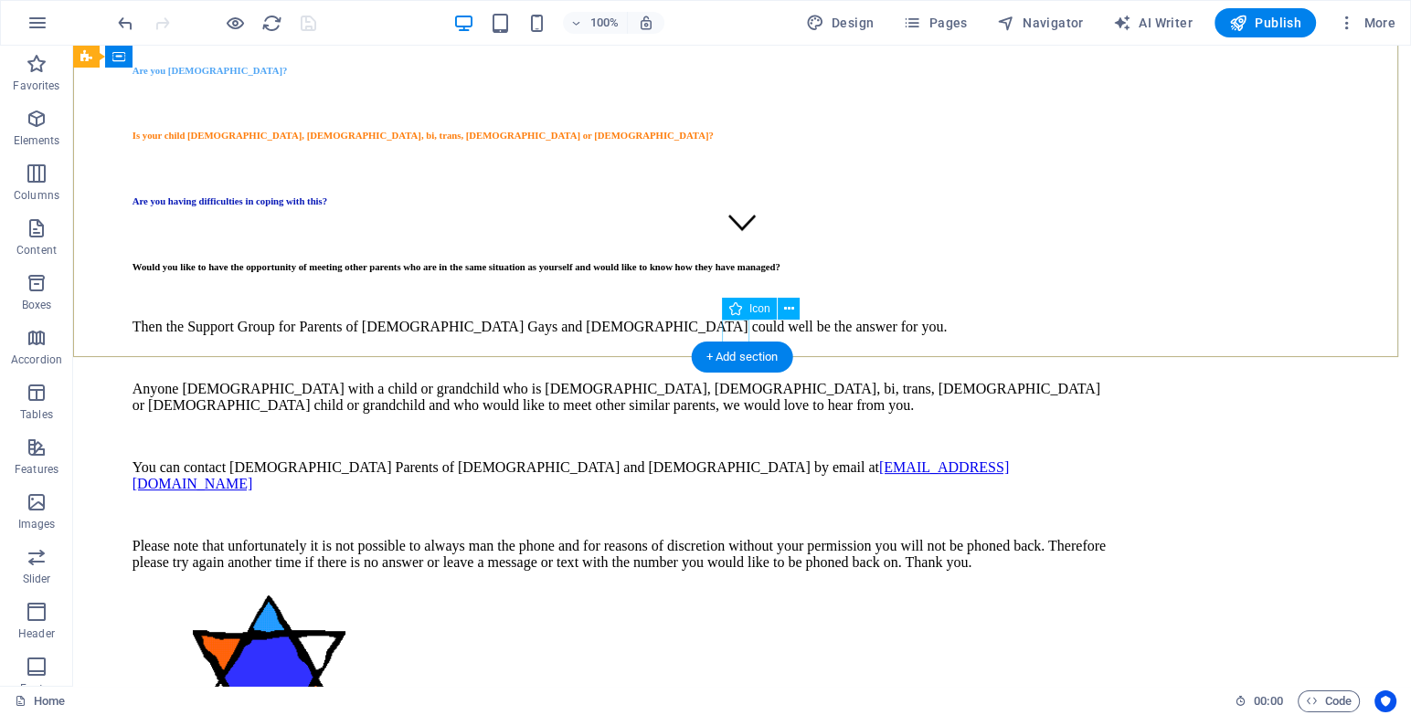
click at [730, 239] on figure at bounding box center [741, 223] width 27 height 31
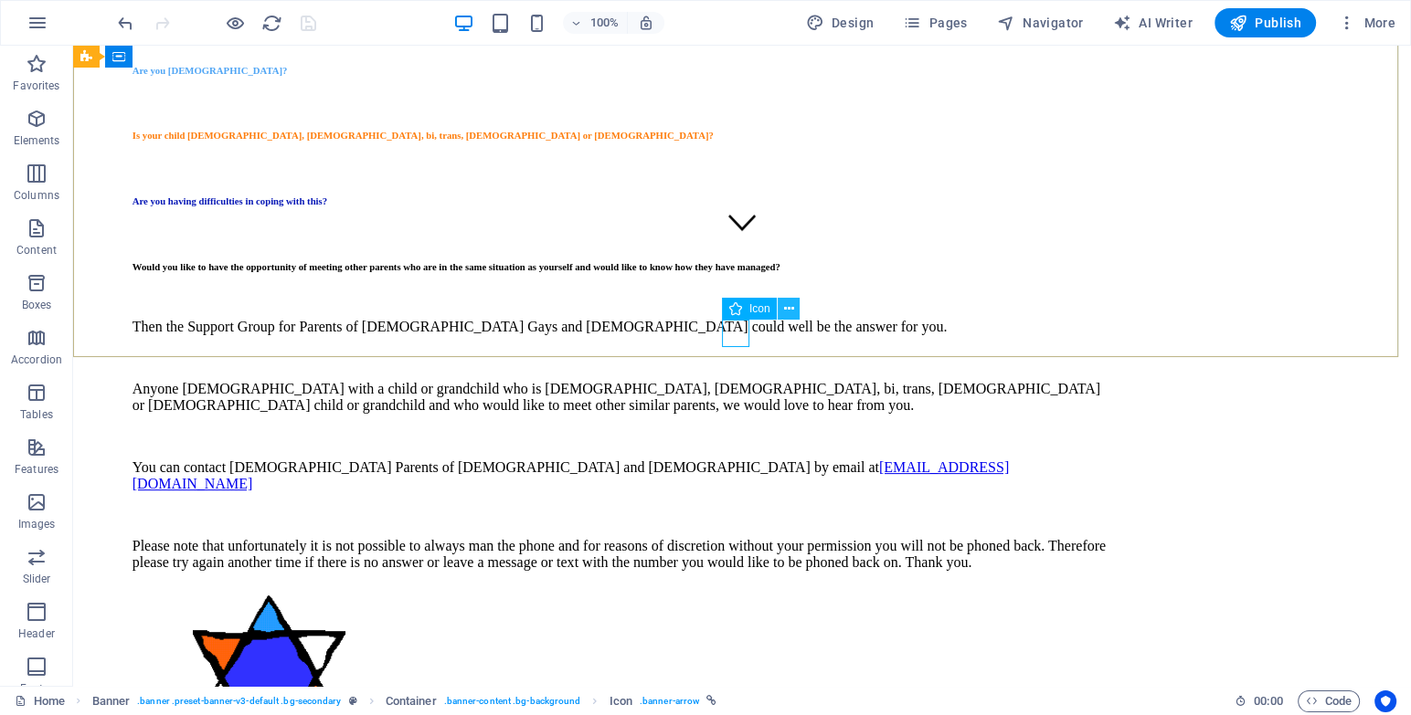
click at [784, 311] on icon at bounding box center [789, 309] width 10 height 19
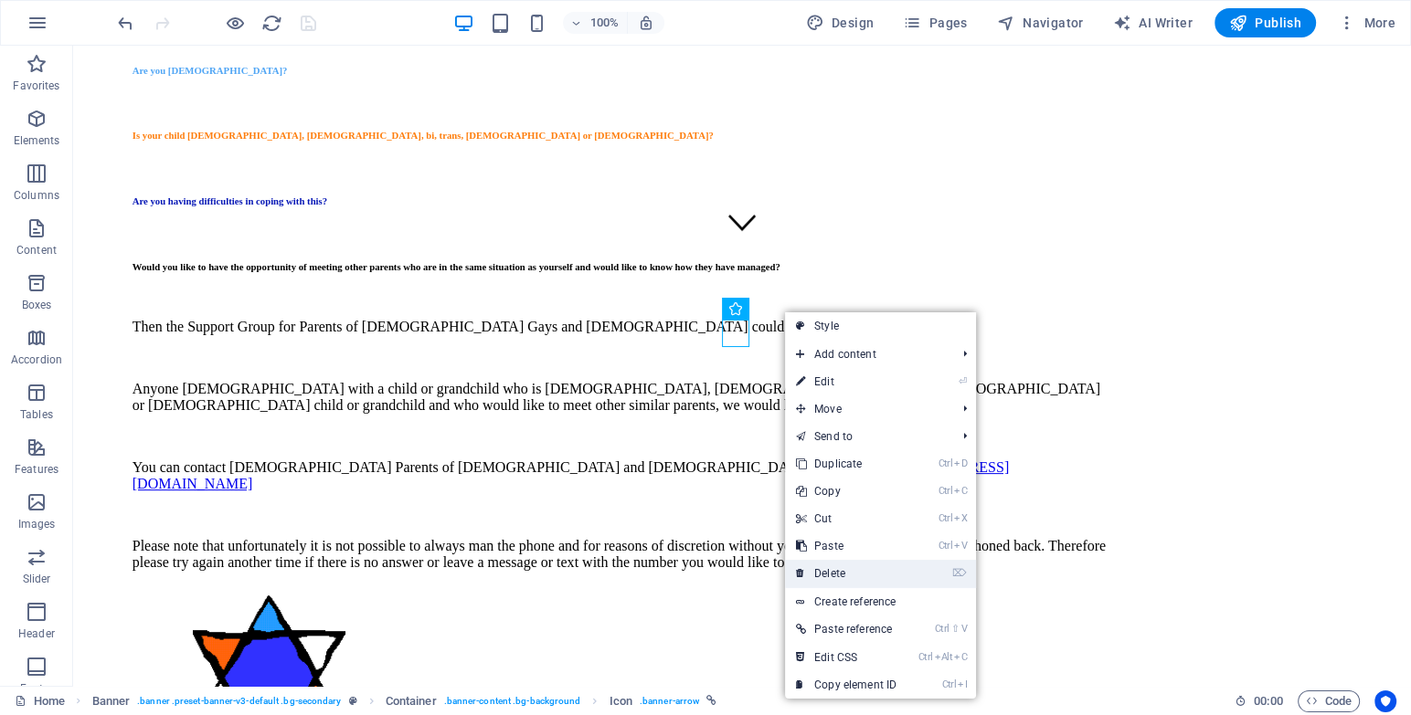
click at [868, 572] on link "⌦ Delete" at bounding box center [846, 573] width 122 height 27
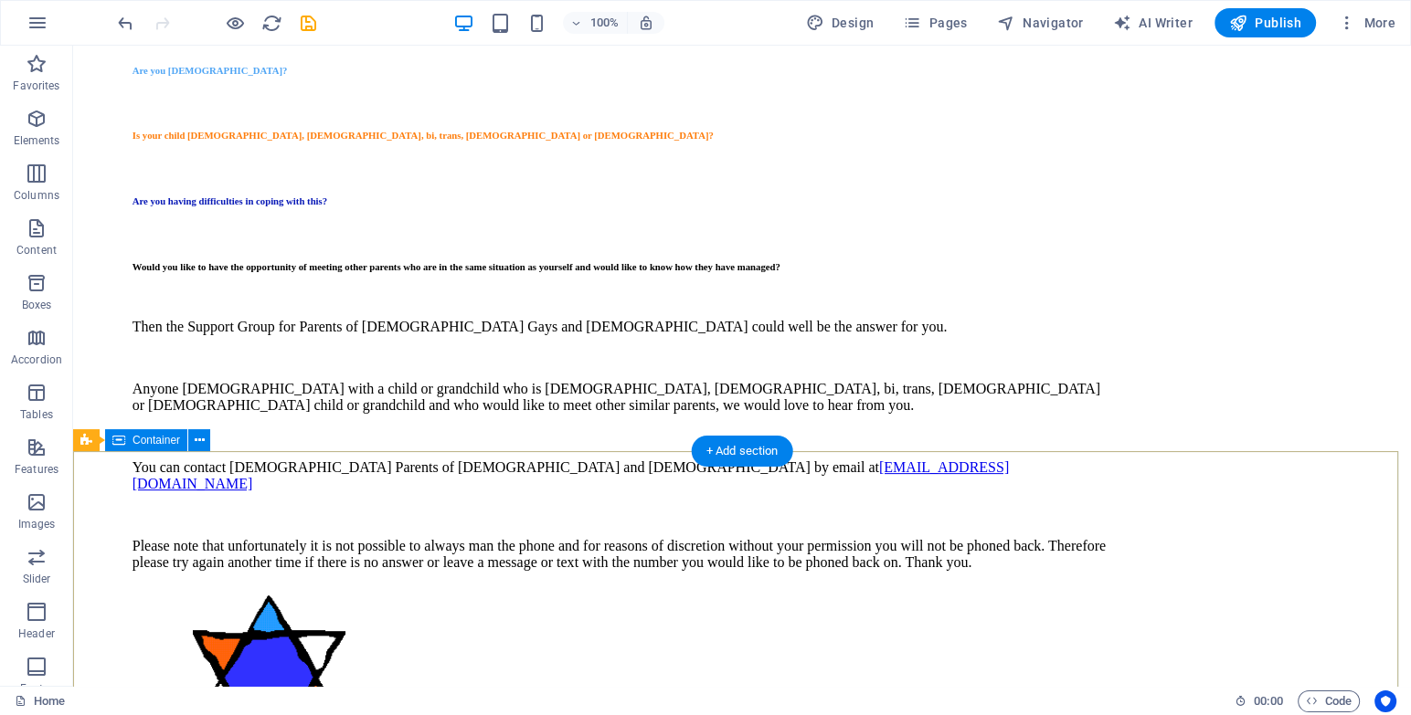
scroll to position [0, 0]
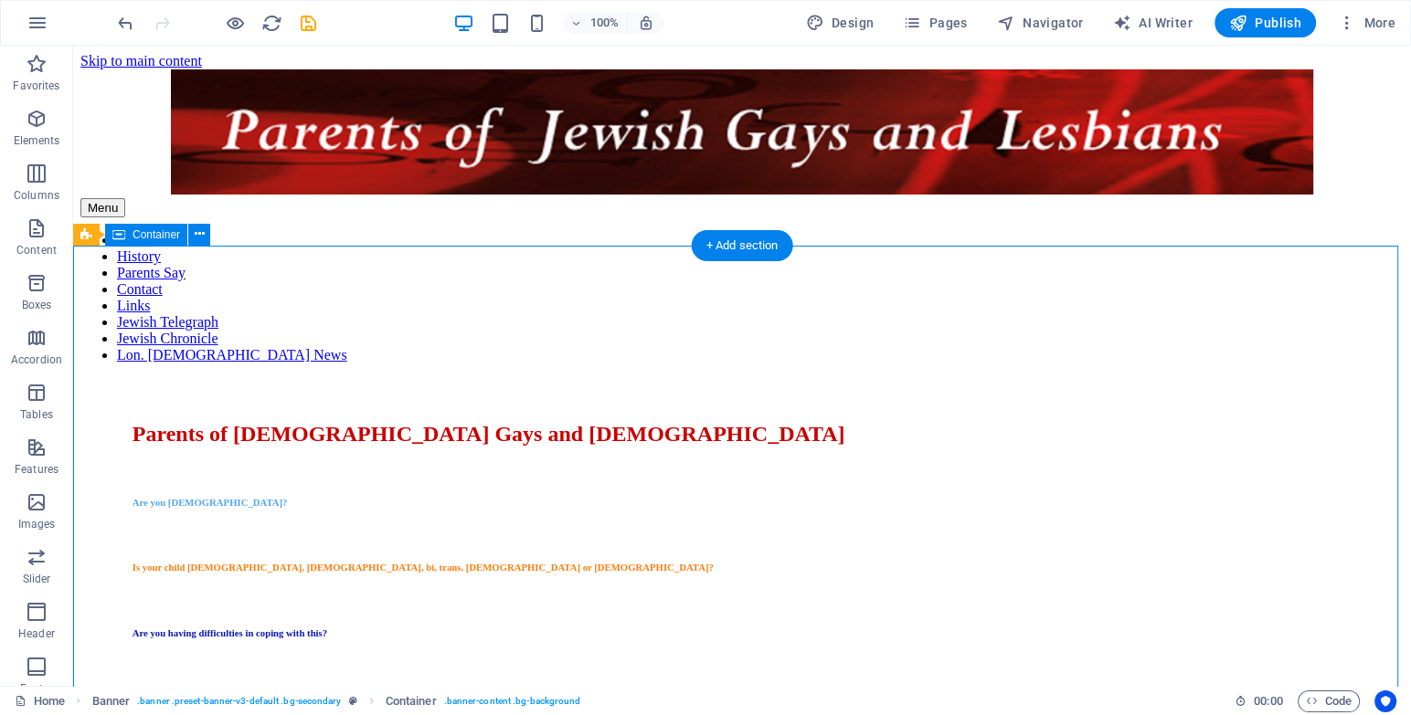
select select "px"
select select "%"
select select "px"
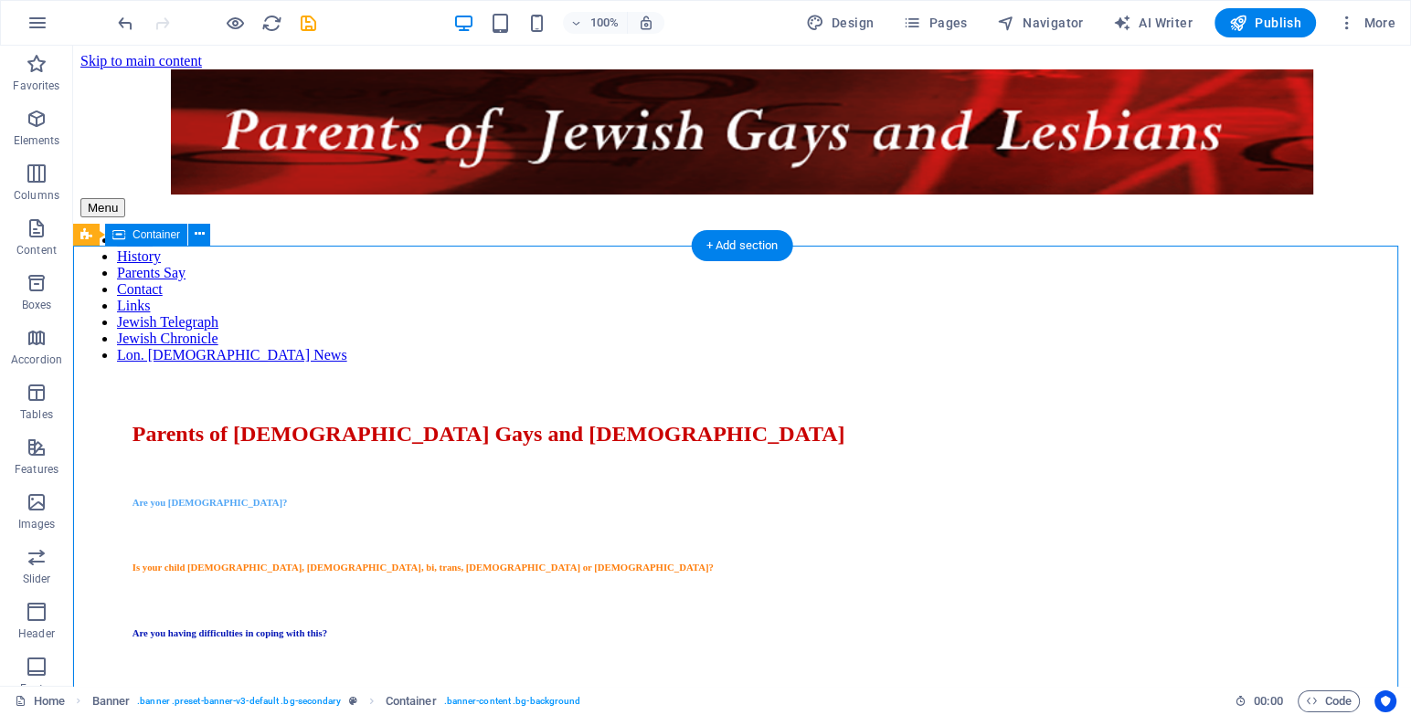
select select "%"
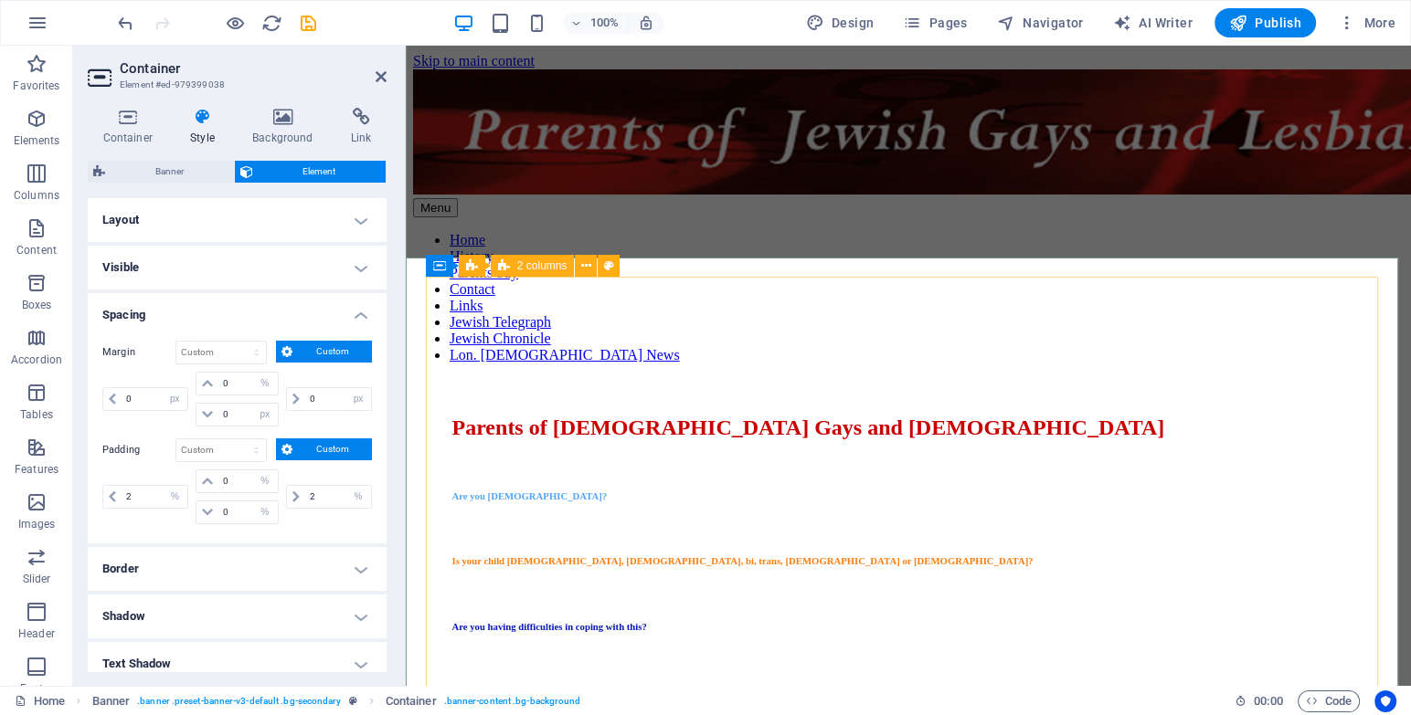
select select "%"
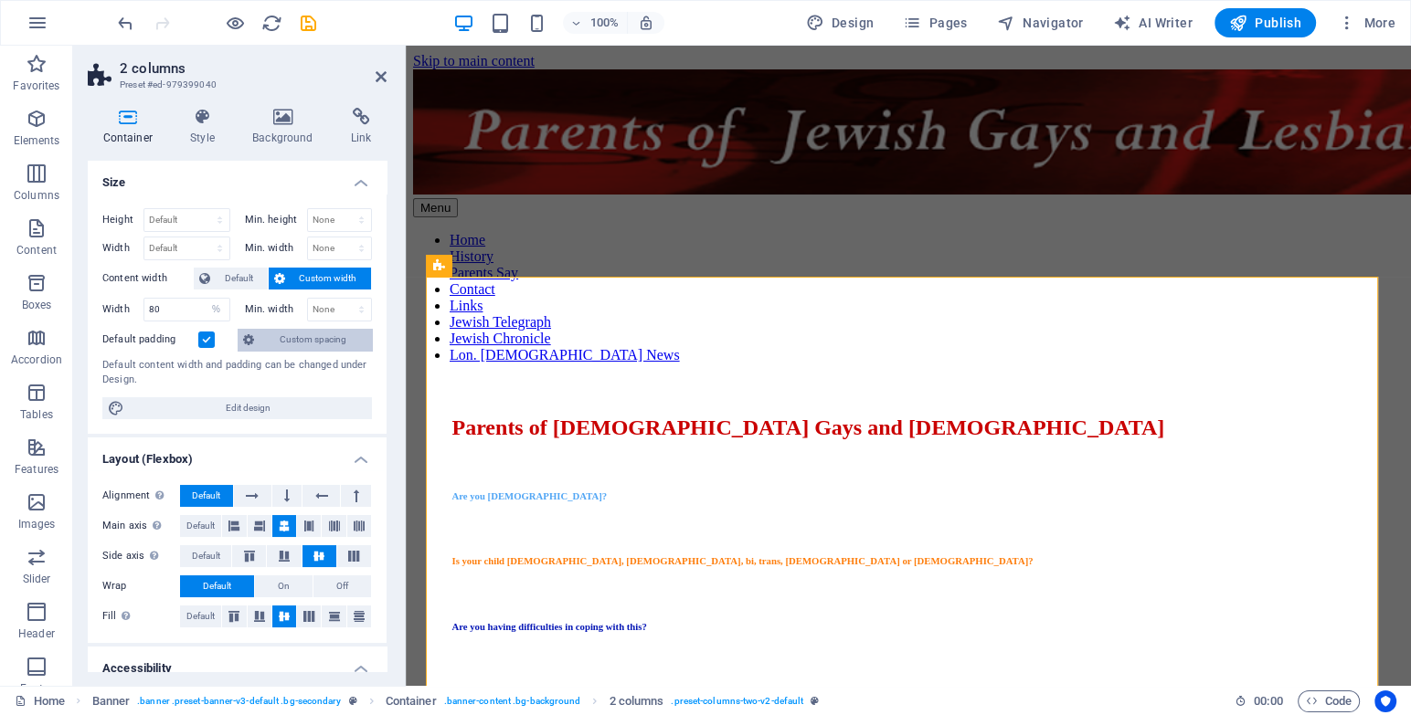
click at [279, 330] on span "Custom spacing" at bounding box center [312, 340] width 107 height 22
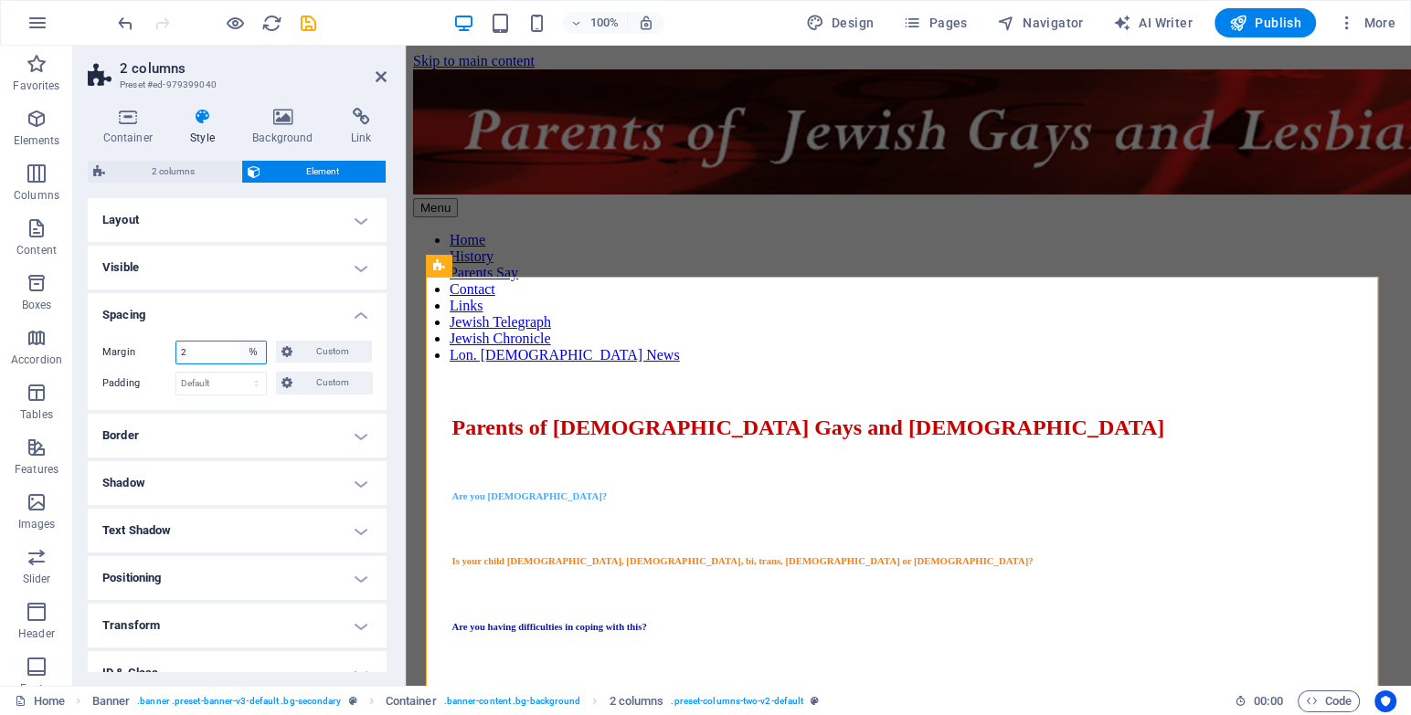
click at [257, 354] on select "Default auto px % rem vw vh Custom" at bounding box center [253, 353] width 26 height 22
click at [240, 342] on select "Default auto px % rem vw vh Custom" at bounding box center [253, 353] width 26 height 22
click at [219, 346] on input "2" at bounding box center [221, 353] width 90 height 22
drag, startPoint x: 212, startPoint y: 348, endPoint x: 152, endPoint y: 333, distance: 62.3
click at [152, 333] on div "Margin 2 Default auto px % rem vw vh Custom Custom 2 auto px % rem vw vh 2 auto…" at bounding box center [237, 368] width 299 height 84
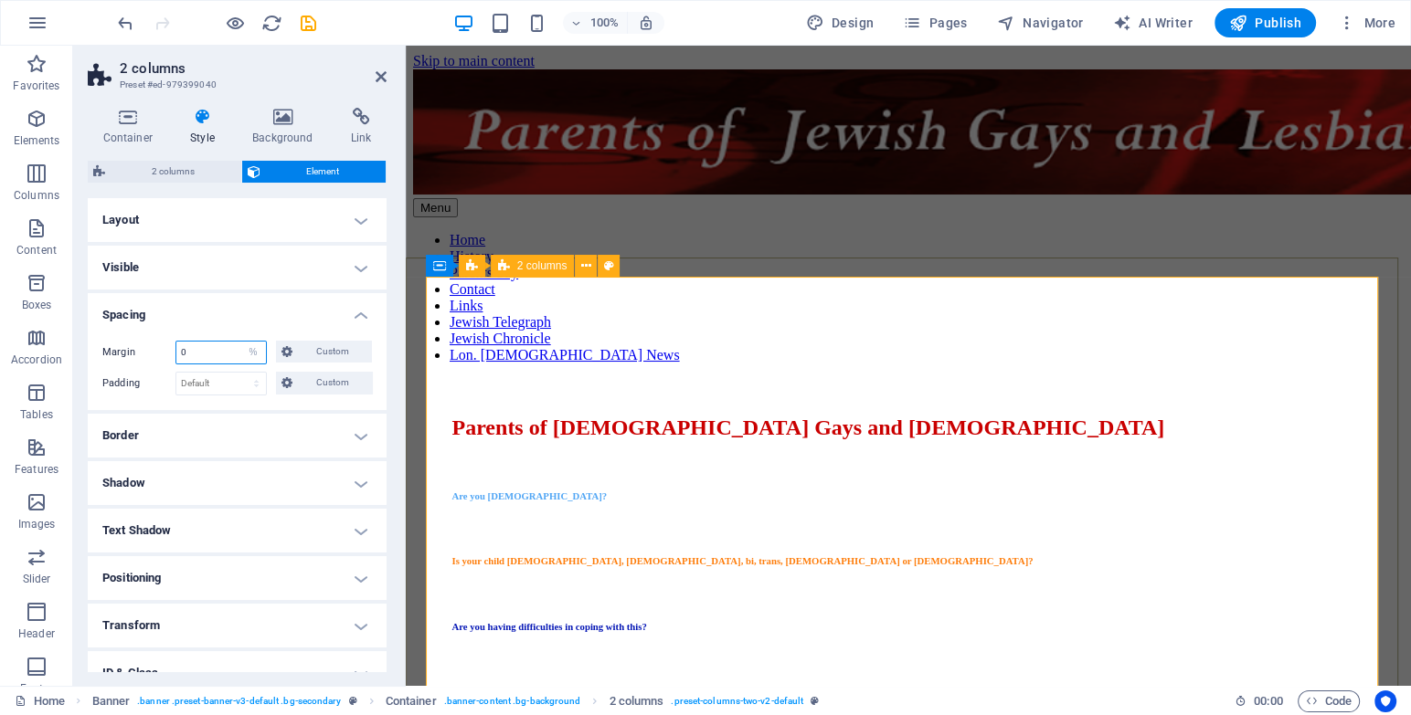
type input "0"
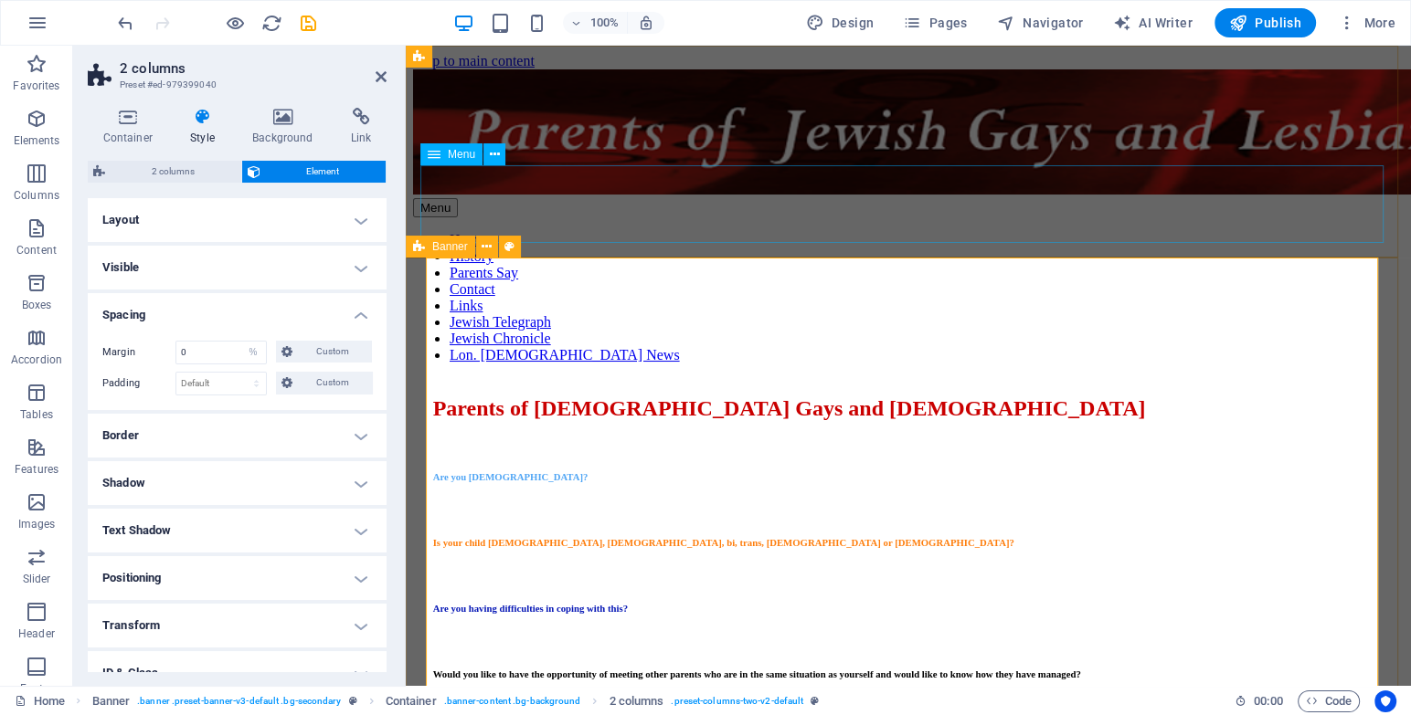
click at [493, 232] on nav "Home History Parents Say Contact Links Jewish Telegraph Jewish Chronicle Lon. […" at bounding box center [908, 298] width 990 height 132
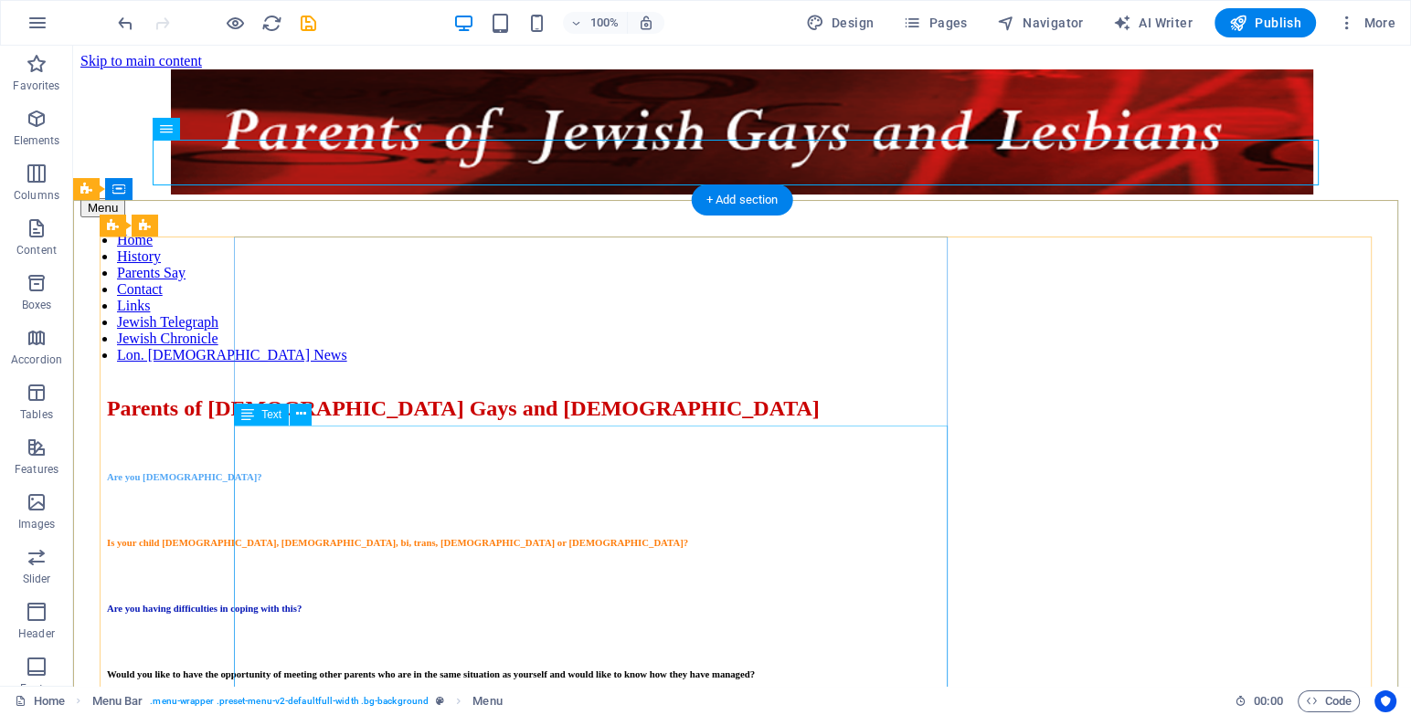
scroll to position [82, 0]
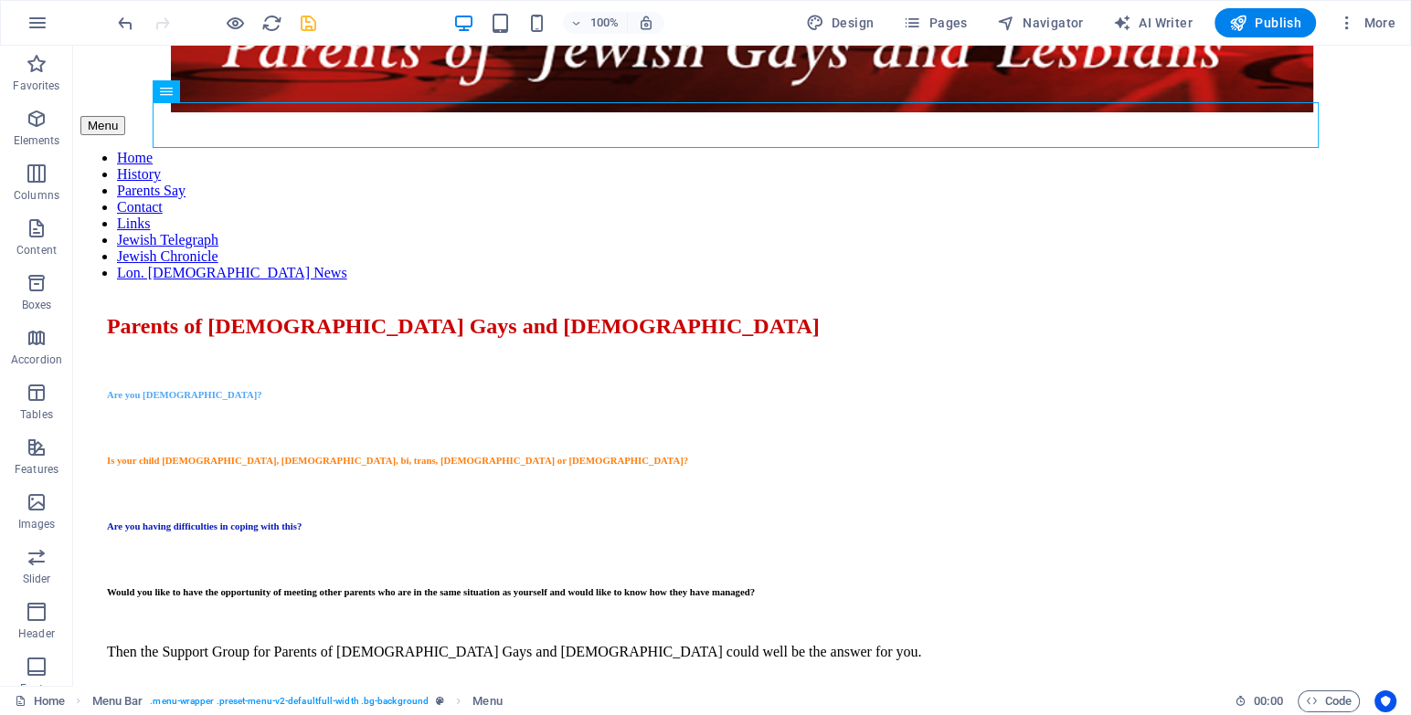
click at [307, 29] on icon "save" at bounding box center [308, 23] width 21 height 21
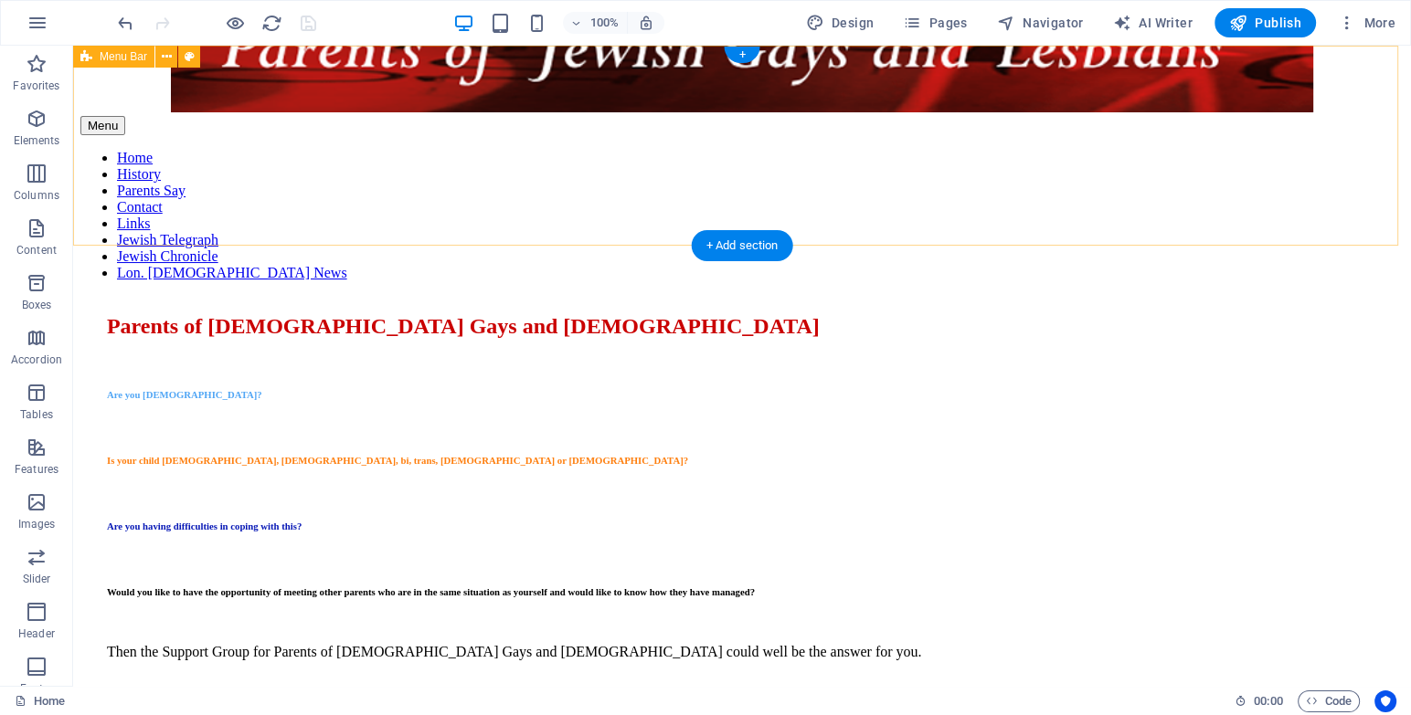
scroll to position [0, 0]
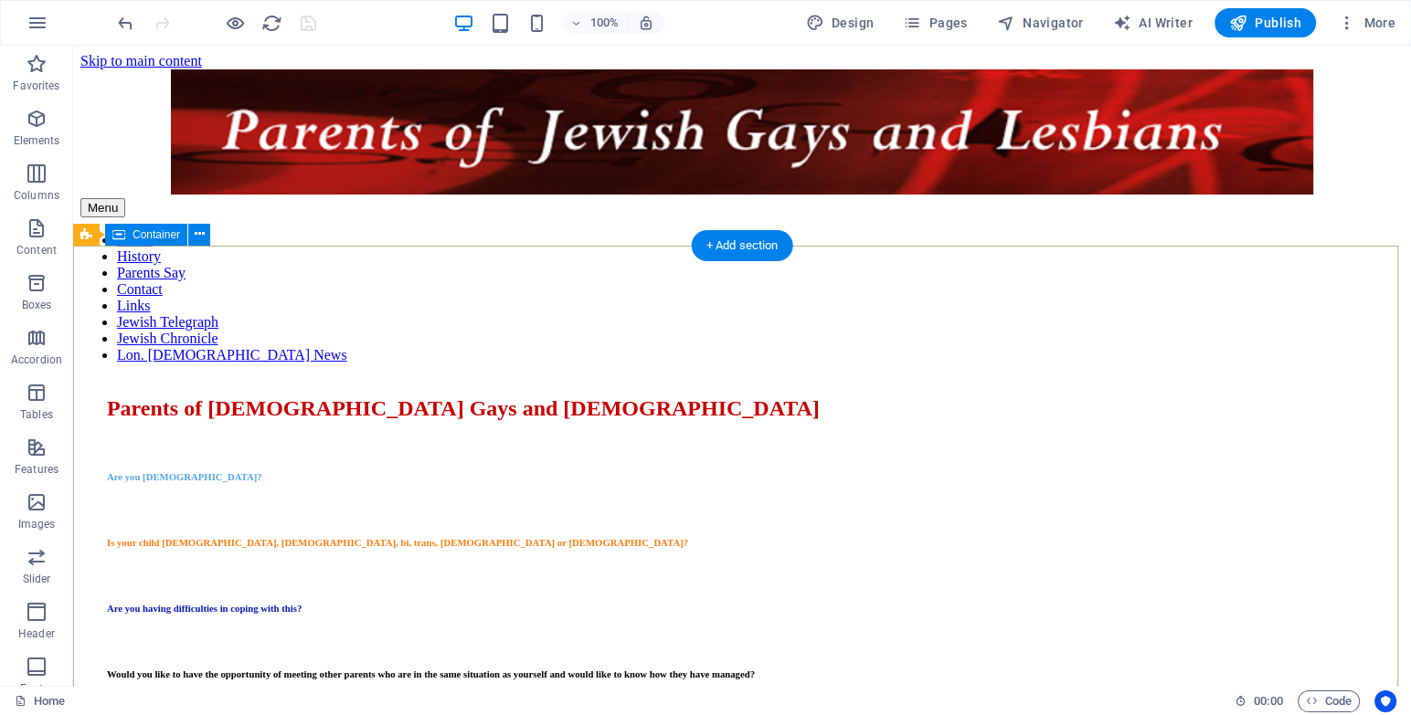
select select "px"
select select "%"
select select "px"
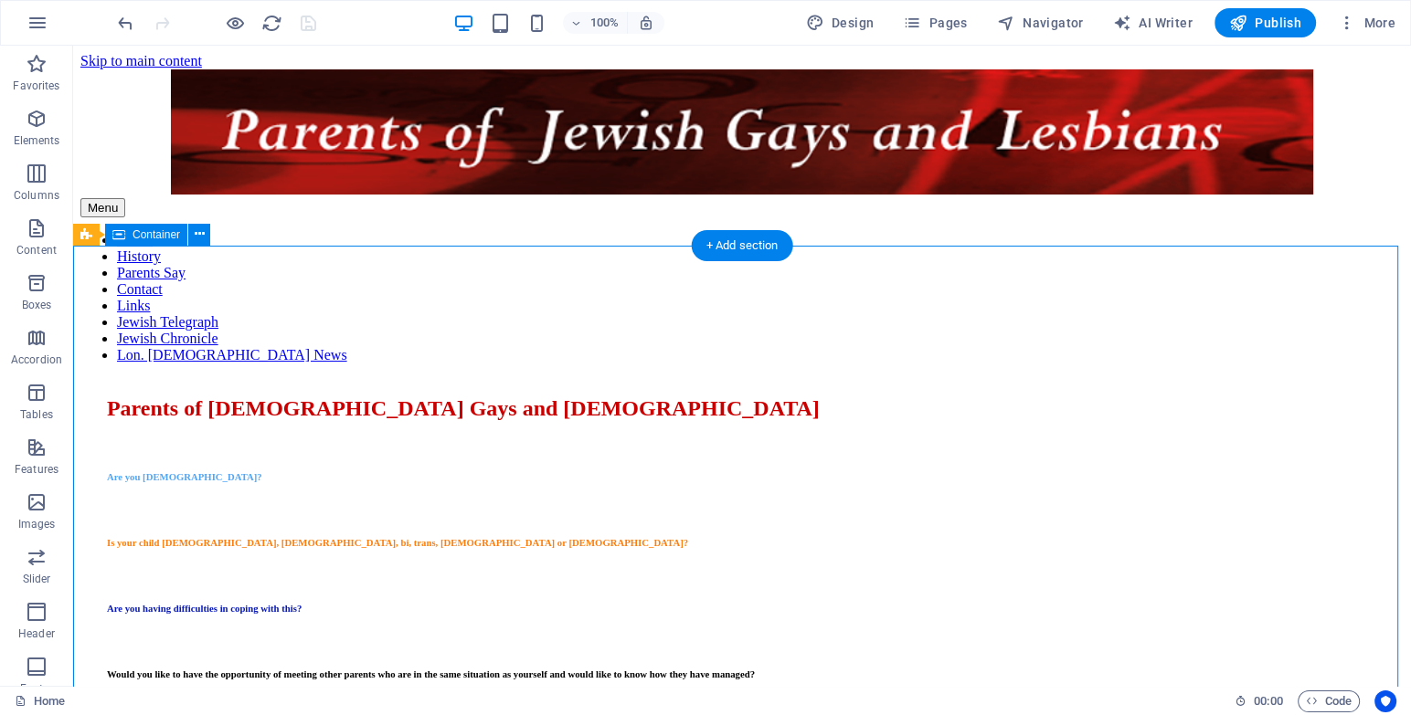
select select "px"
select select "%"
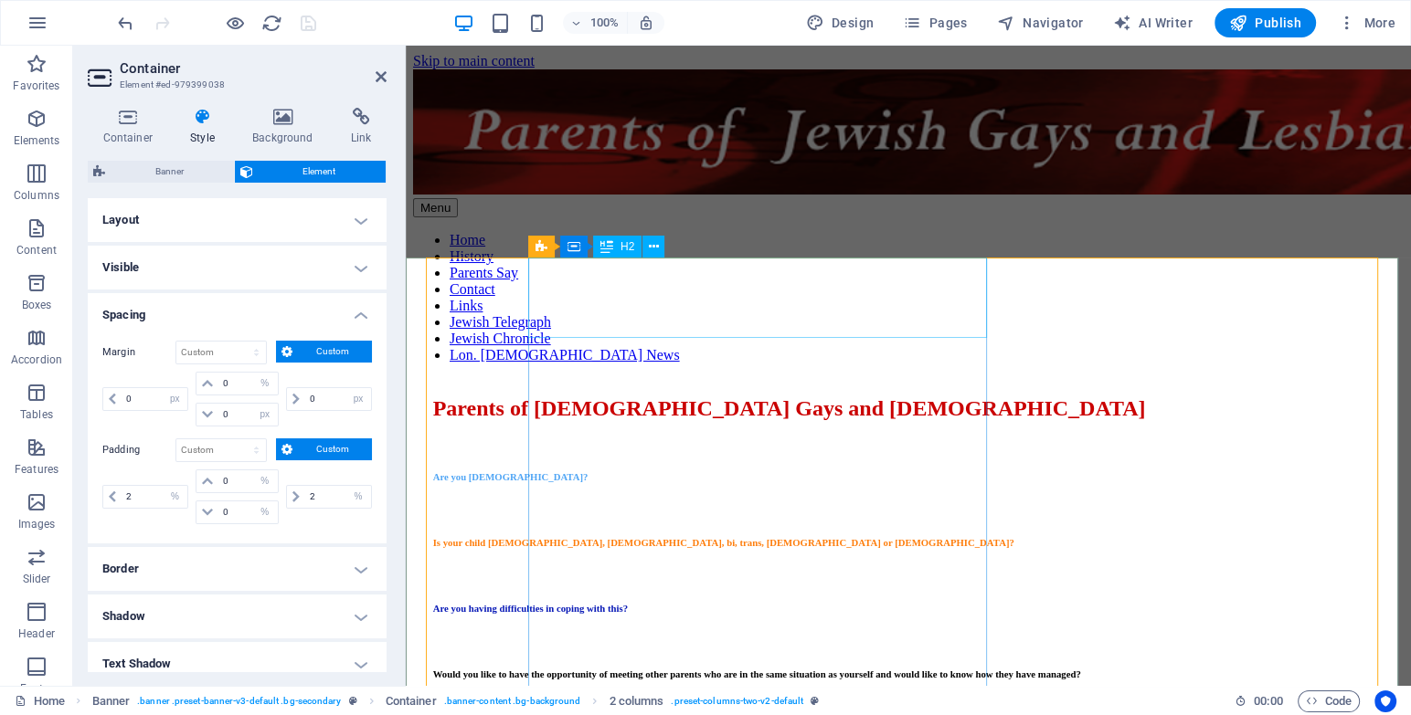
click at [531, 397] on div "Parents of [DEMOGRAPHIC_DATA] Gays and [DEMOGRAPHIC_DATA]" at bounding box center [813, 409] width 761 height 25
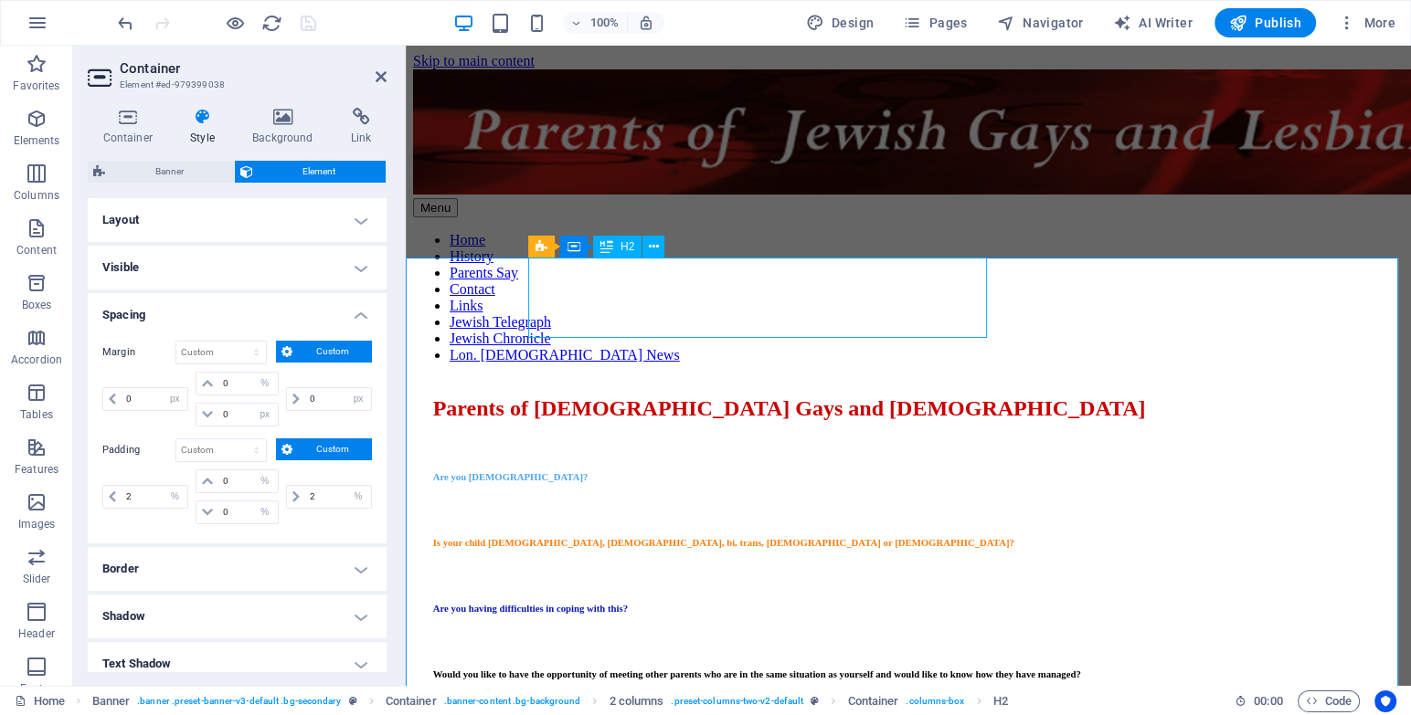
click at [531, 397] on div "Parents of [DEMOGRAPHIC_DATA] Gays and [DEMOGRAPHIC_DATA]" at bounding box center [813, 409] width 761 height 25
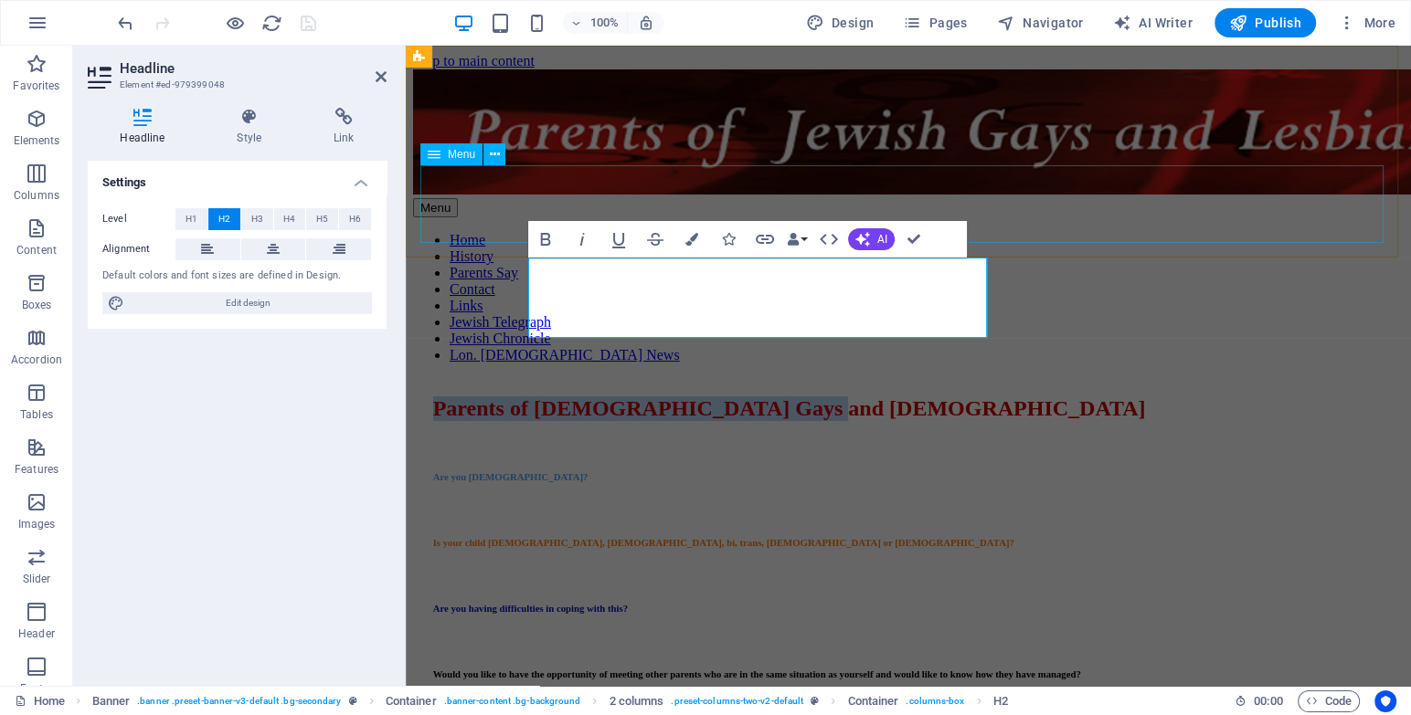
click at [1090, 232] on nav "Home History Parents Say Contact Links Jewish Telegraph Jewish Chronicle Lon. […" at bounding box center [908, 298] width 990 height 132
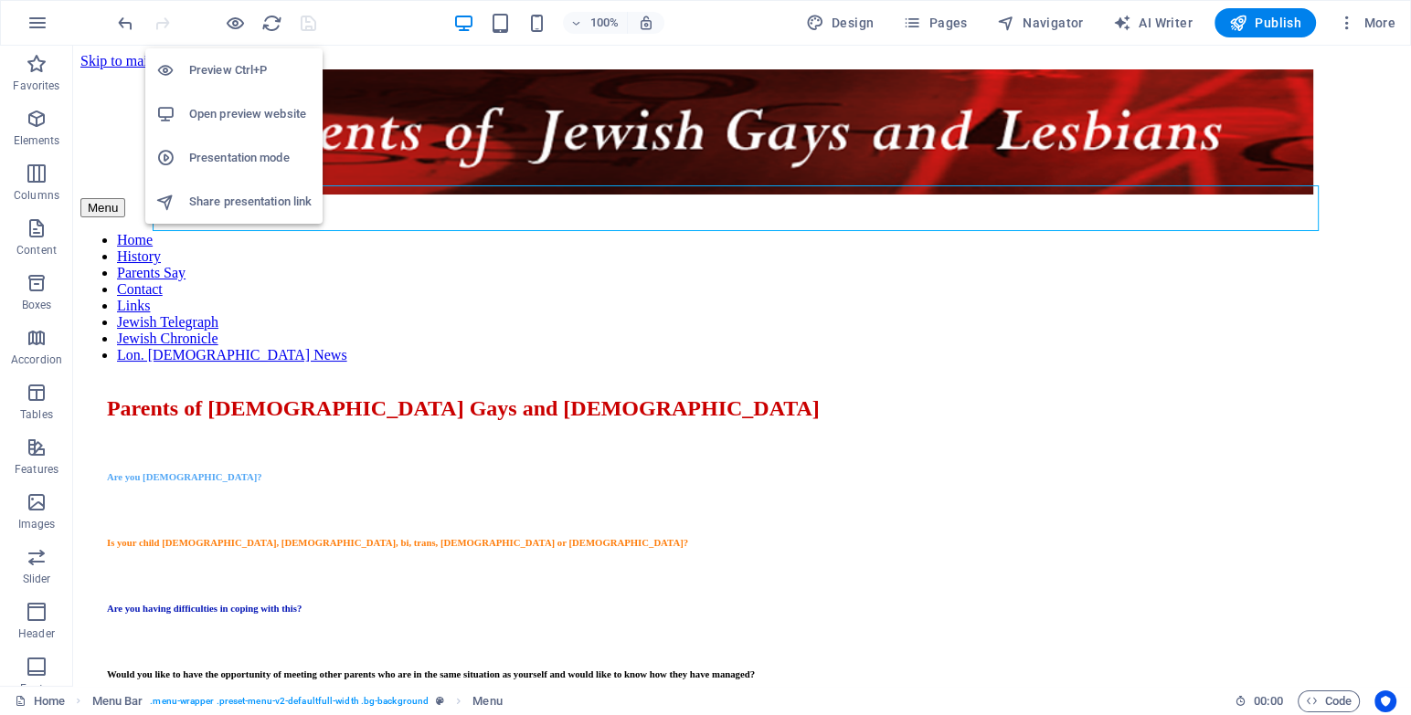
click at [247, 133] on li "Open preview website" at bounding box center [233, 114] width 177 height 44
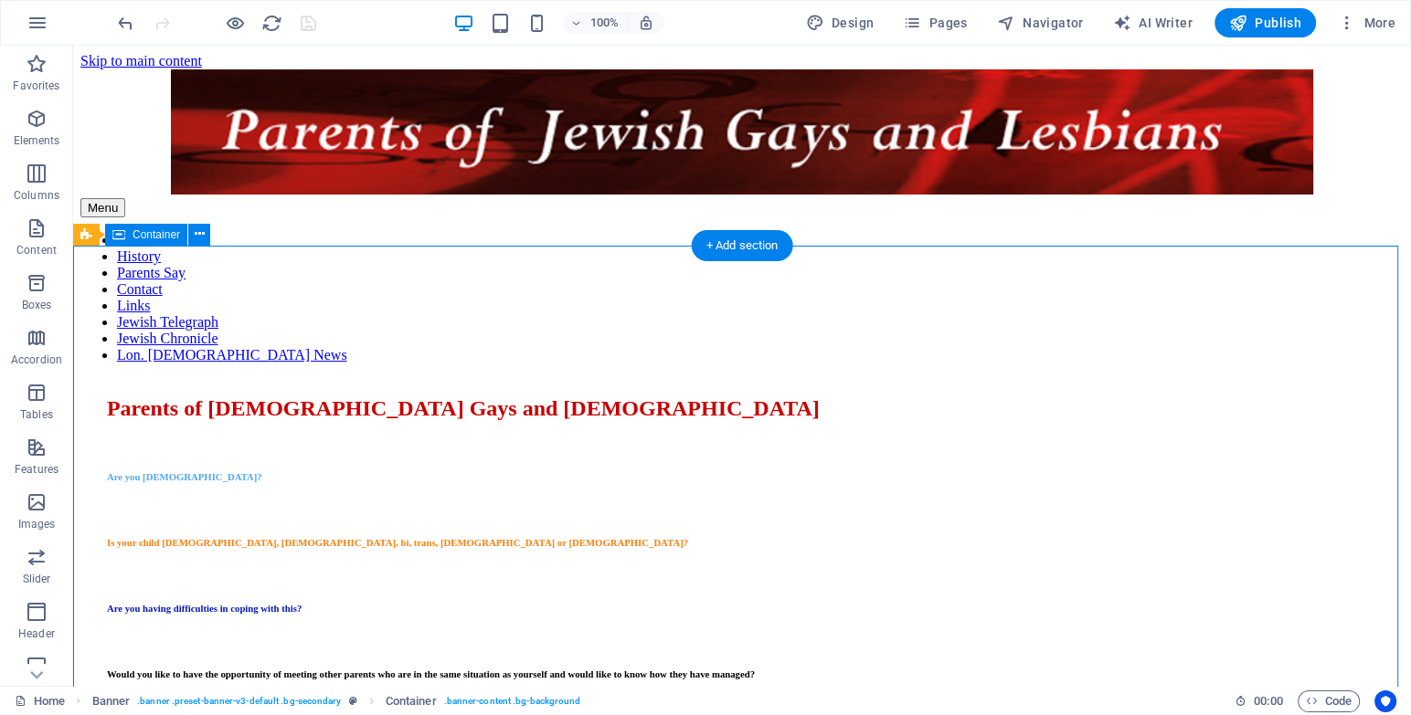
select select "px"
select select "%"
select select "px"
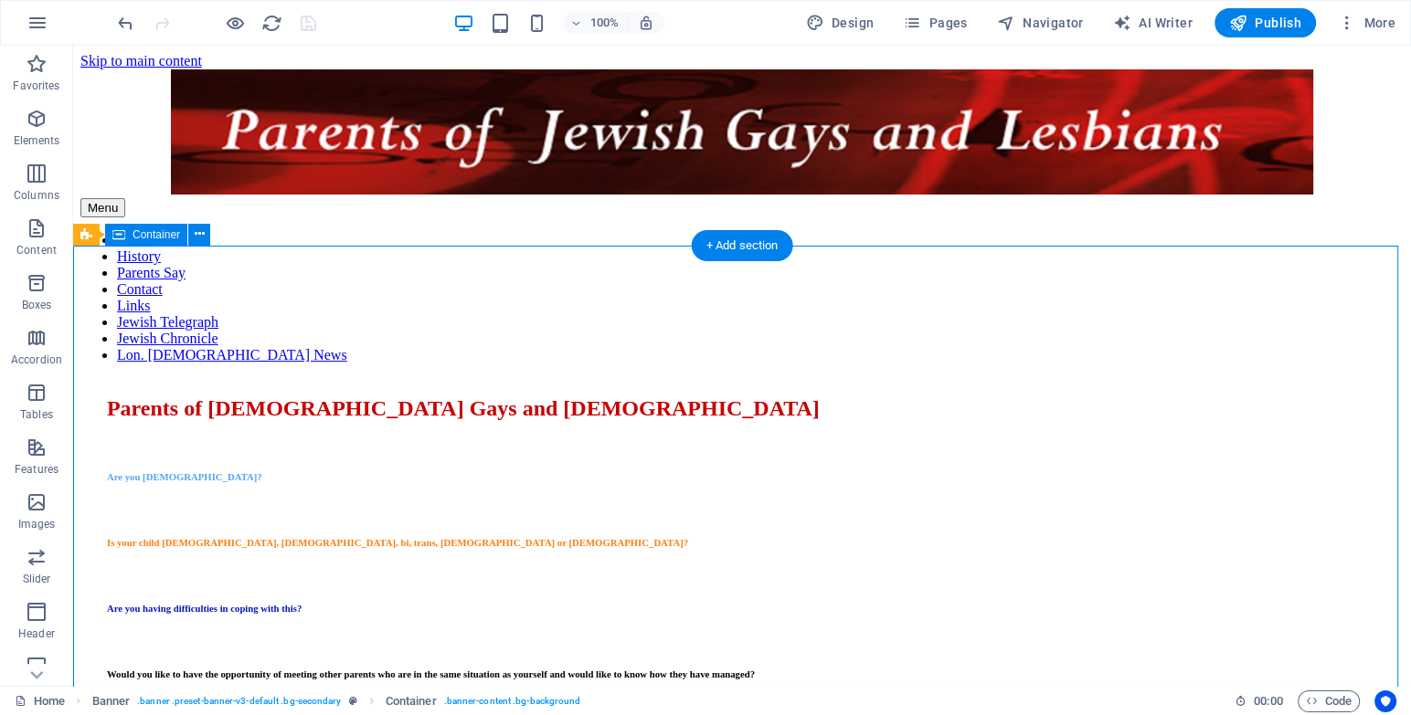
select select "px"
select select "%"
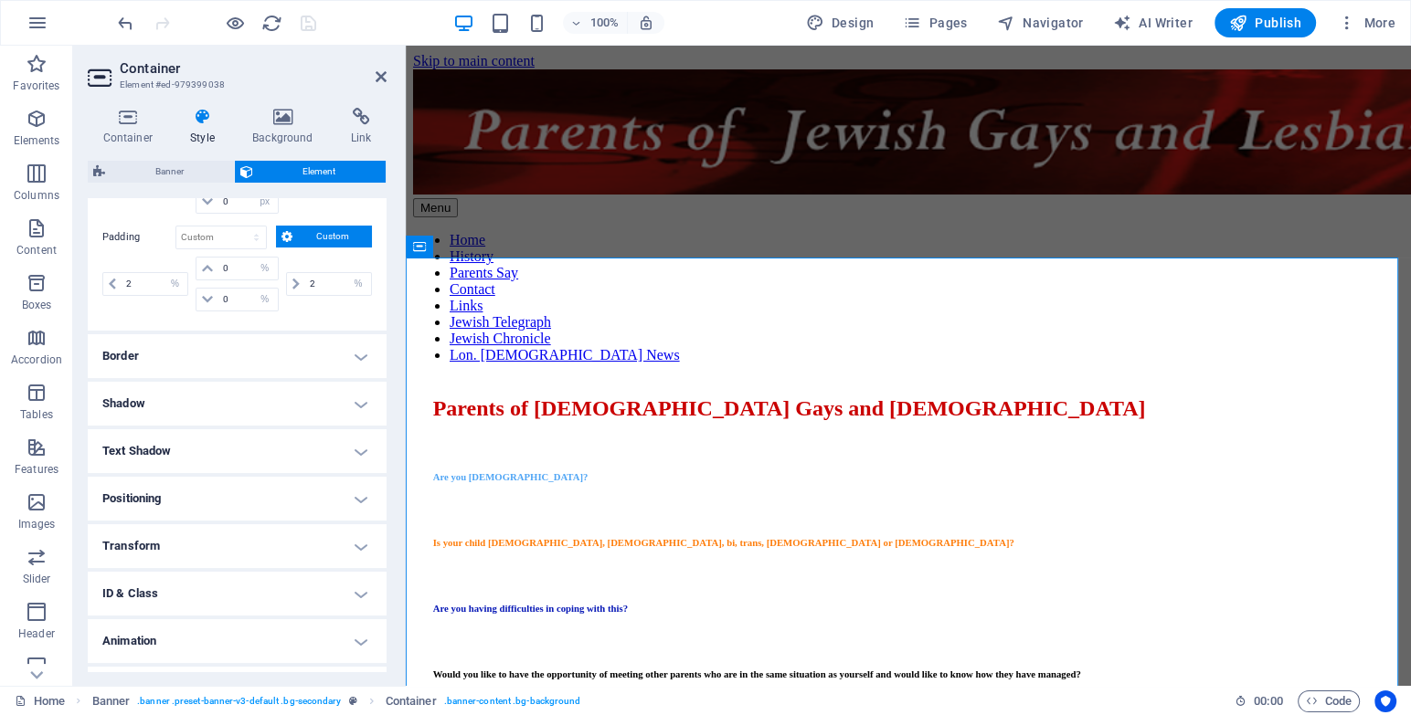
scroll to position [248, 0]
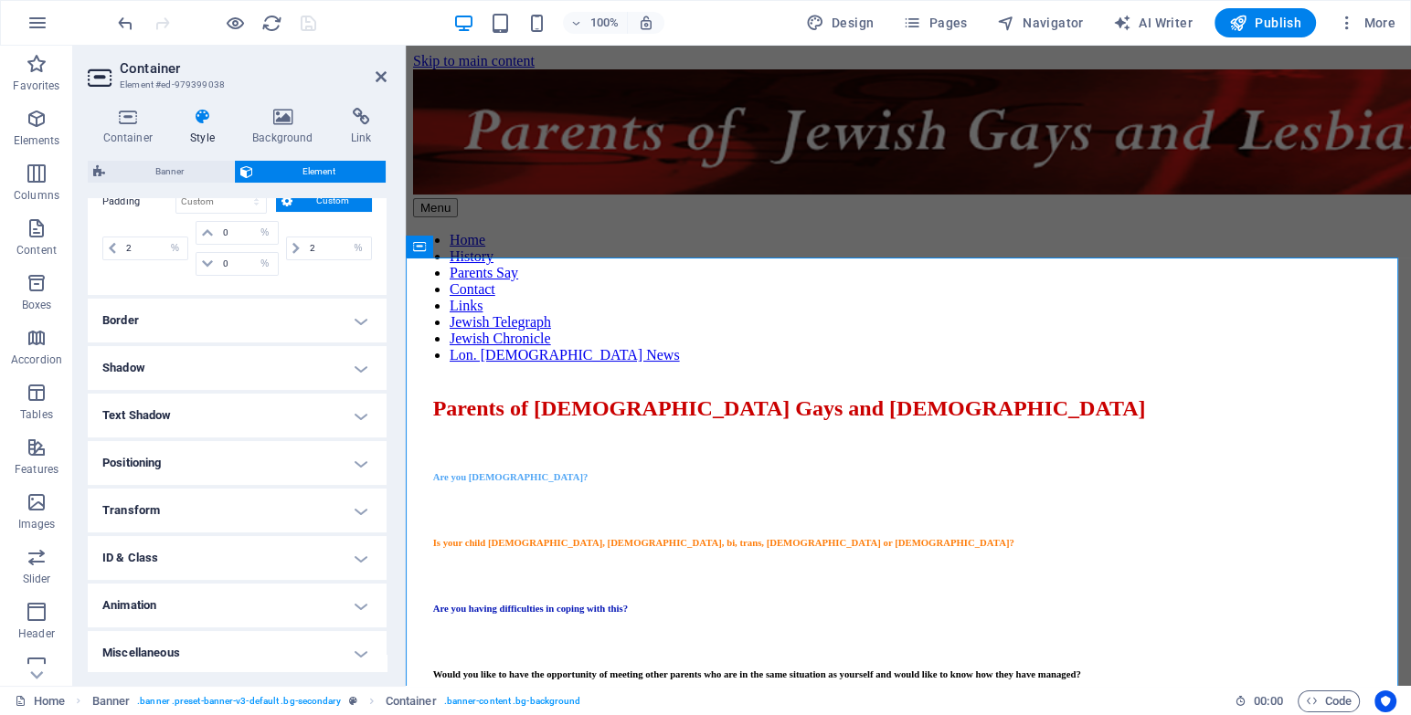
click at [220, 447] on h4 "Positioning" at bounding box center [237, 463] width 299 height 44
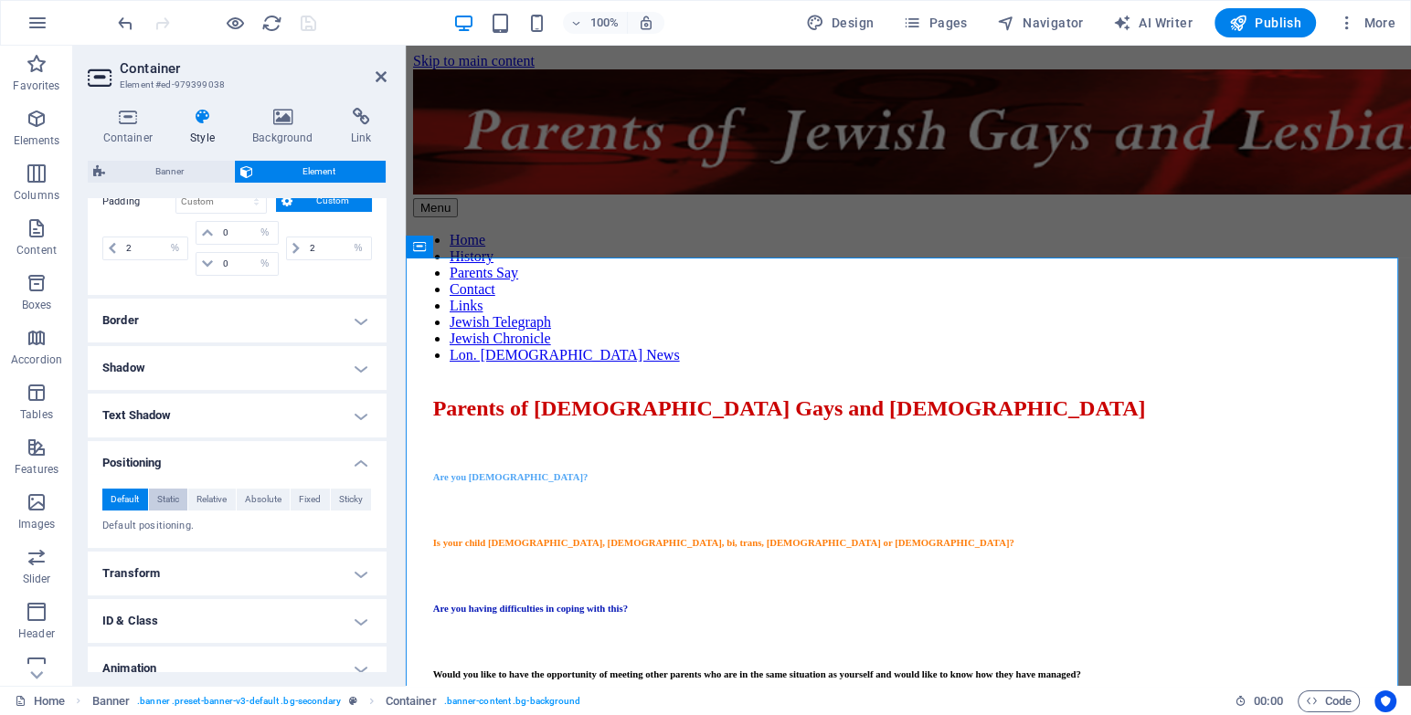
click at [176, 496] on span "Static" at bounding box center [168, 500] width 22 height 22
click at [950, 232] on nav "Home History Parents Say Contact Links Jewish Telegraph Jewish Chronicle Lon. […" at bounding box center [908, 298] width 990 height 132
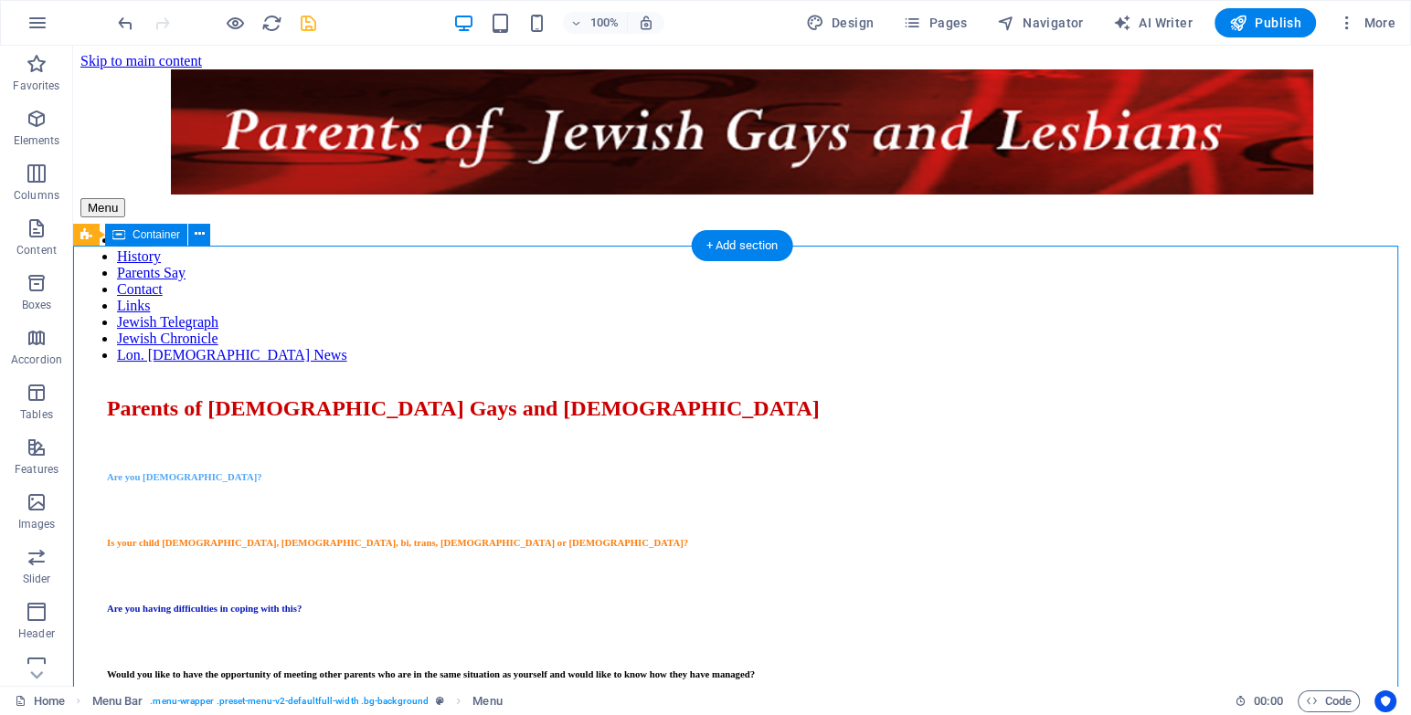
select select "px"
select select "%"
select select "px"
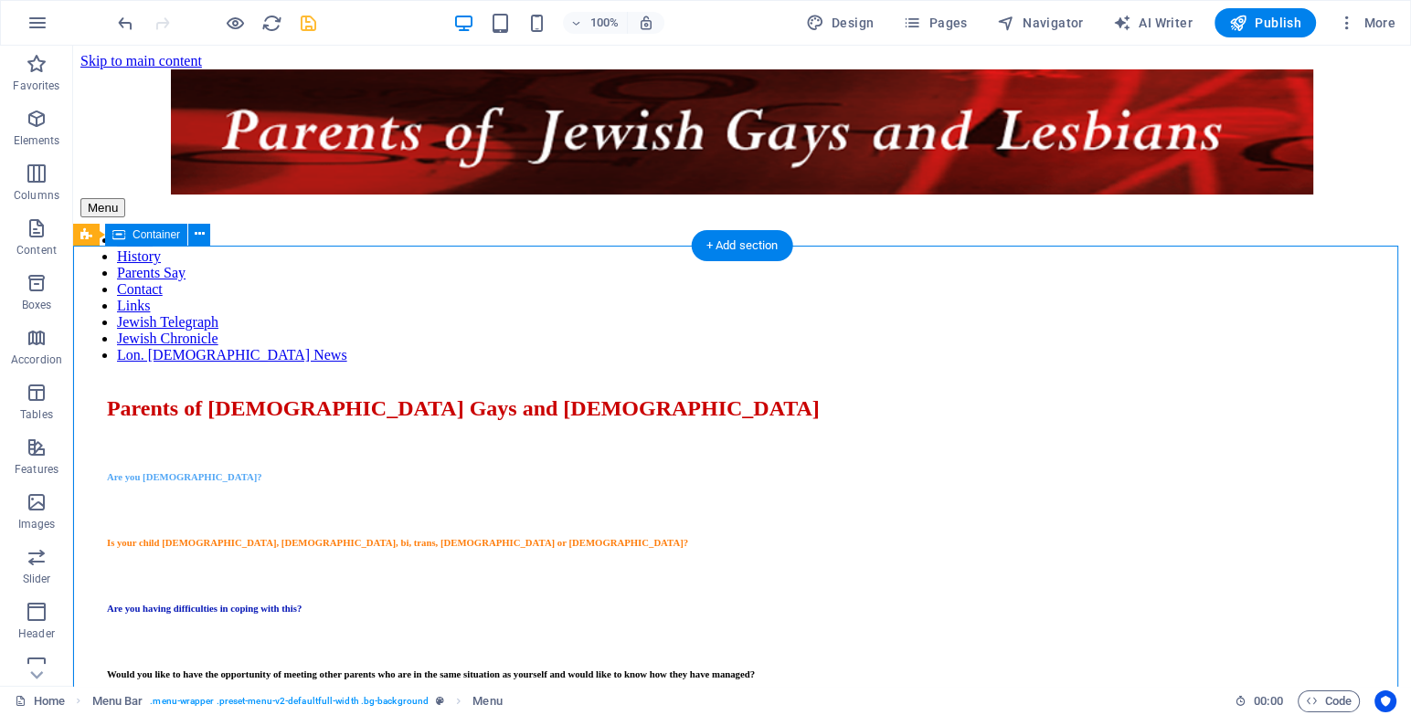
select select "%"
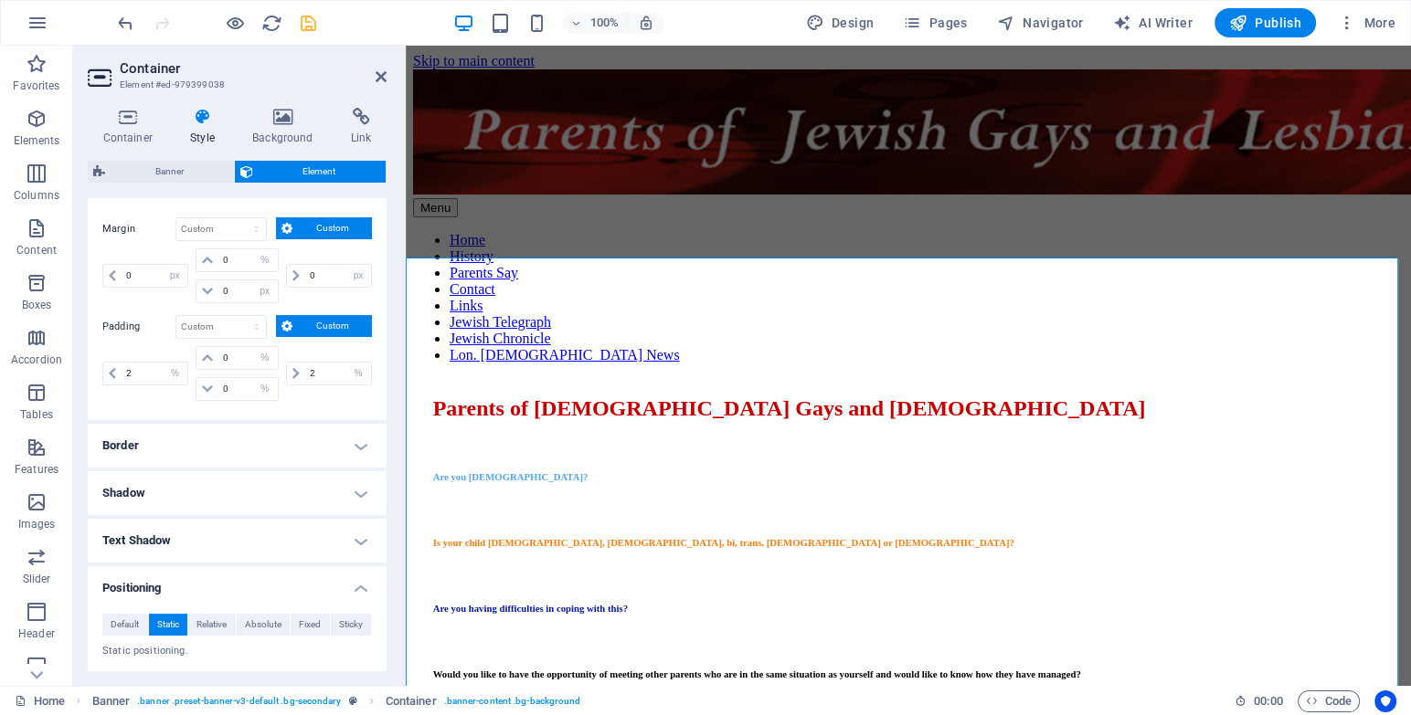
scroll to position [312, 0]
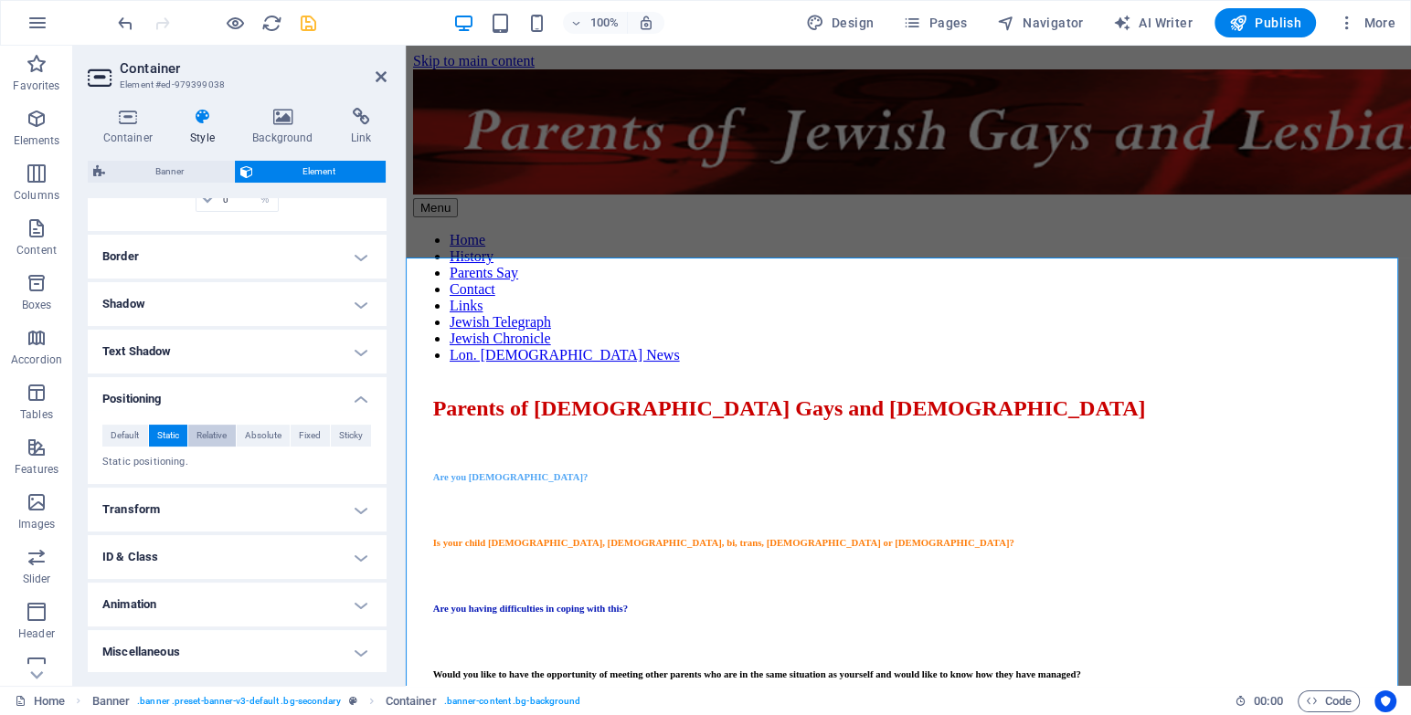
click at [224, 441] on span "Relative" at bounding box center [211, 436] width 30 height 22
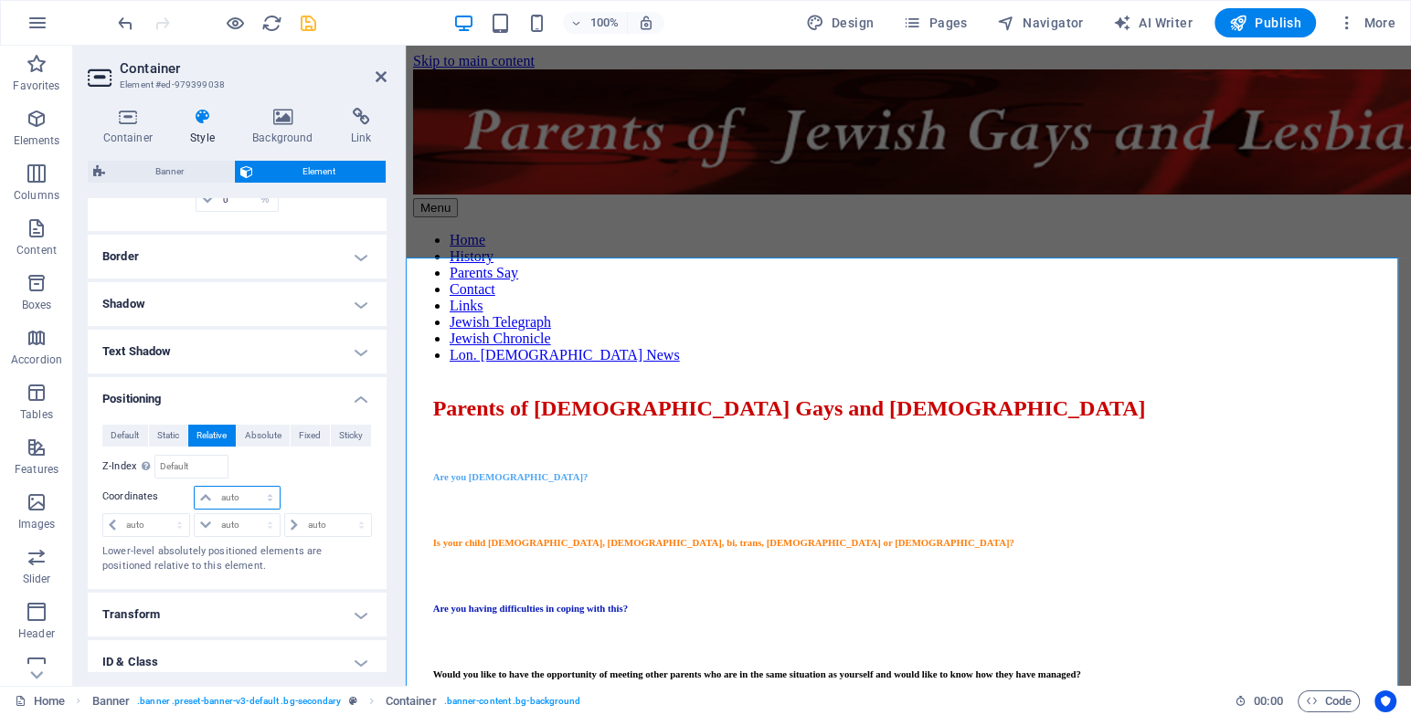
click at [235, 488] on select "auto px rem % em" at bounding box center [237, 498] width 84 height 22
select select "%"
click at [251, 487] on select "auto px rem % em" at bounding box center [237, 498] width 84 height 22
click at [305, 492] on div at bounding box center [327, 499] width 90 height 26
click at [248, 495] on input "100" at bounding box center [248, 498] width 62 height 22
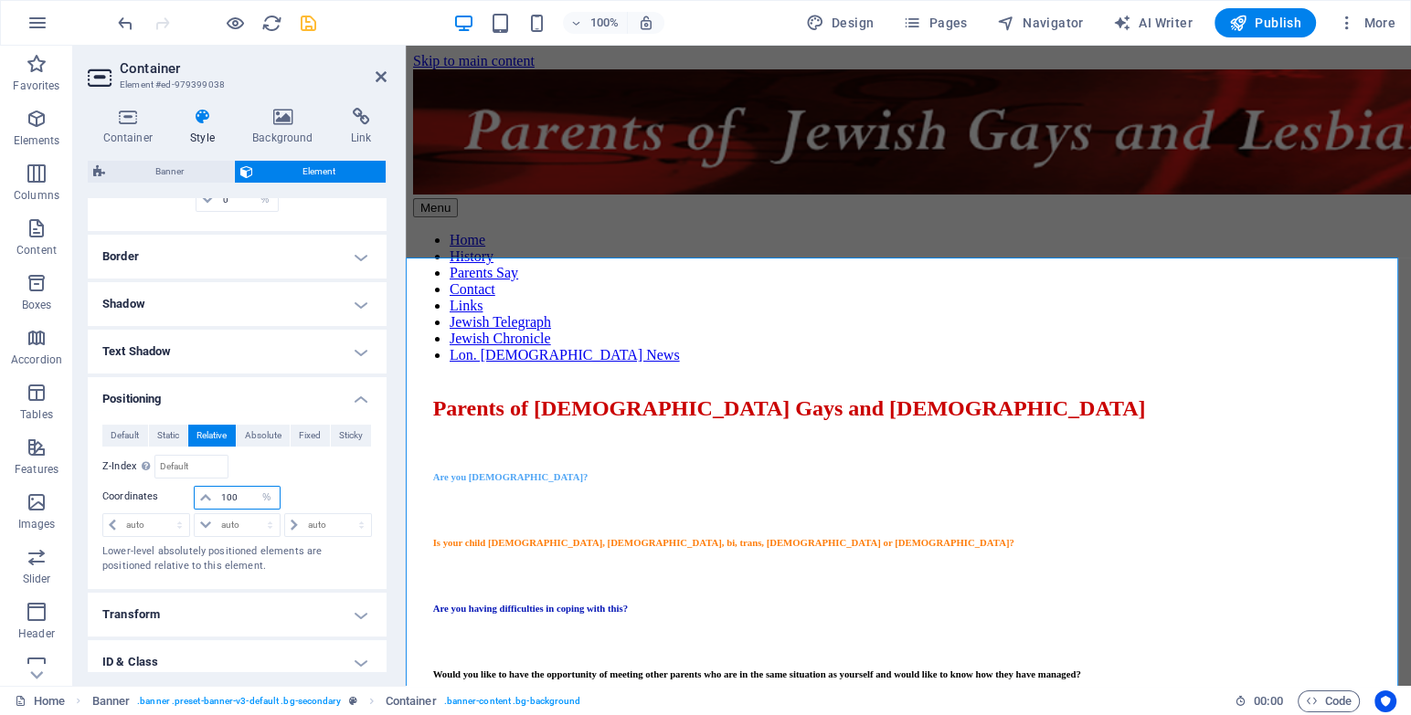
drag, startPoint x: 237, startPoint y: 493, endPoint x: 158, endPoint y: 478, distance: 80.1
click at [158, 478] on div "Default Static Relative Absolute Fixed Sticky Z-Index Sets the order of the ele…" at bounding box center [237, 500] width 270 height 150
type input "0"
click at [344, 475] on div "Relative to #ed-979399034" at bounding box center [305, 467] width 135 height 24
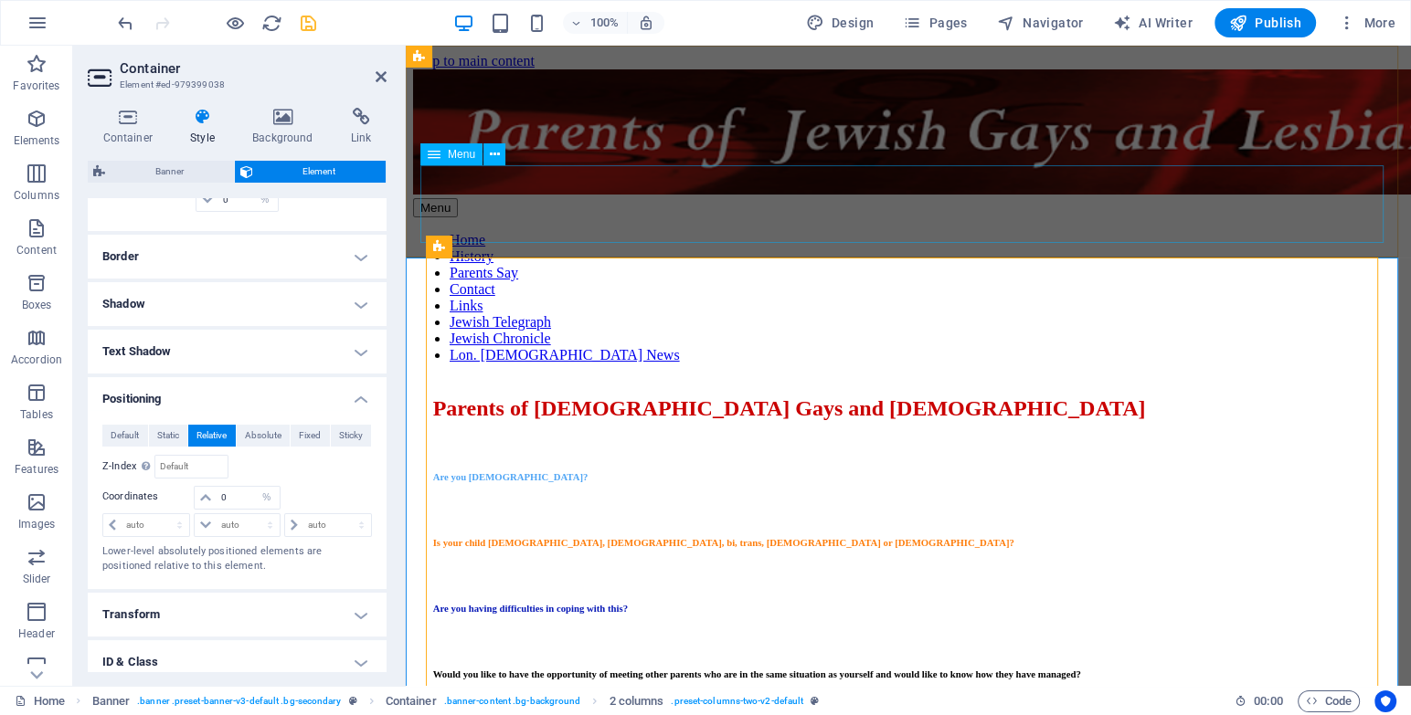
click at [458, 161] on div "Menu" at bounding box center [451, 154] width 62 height 22
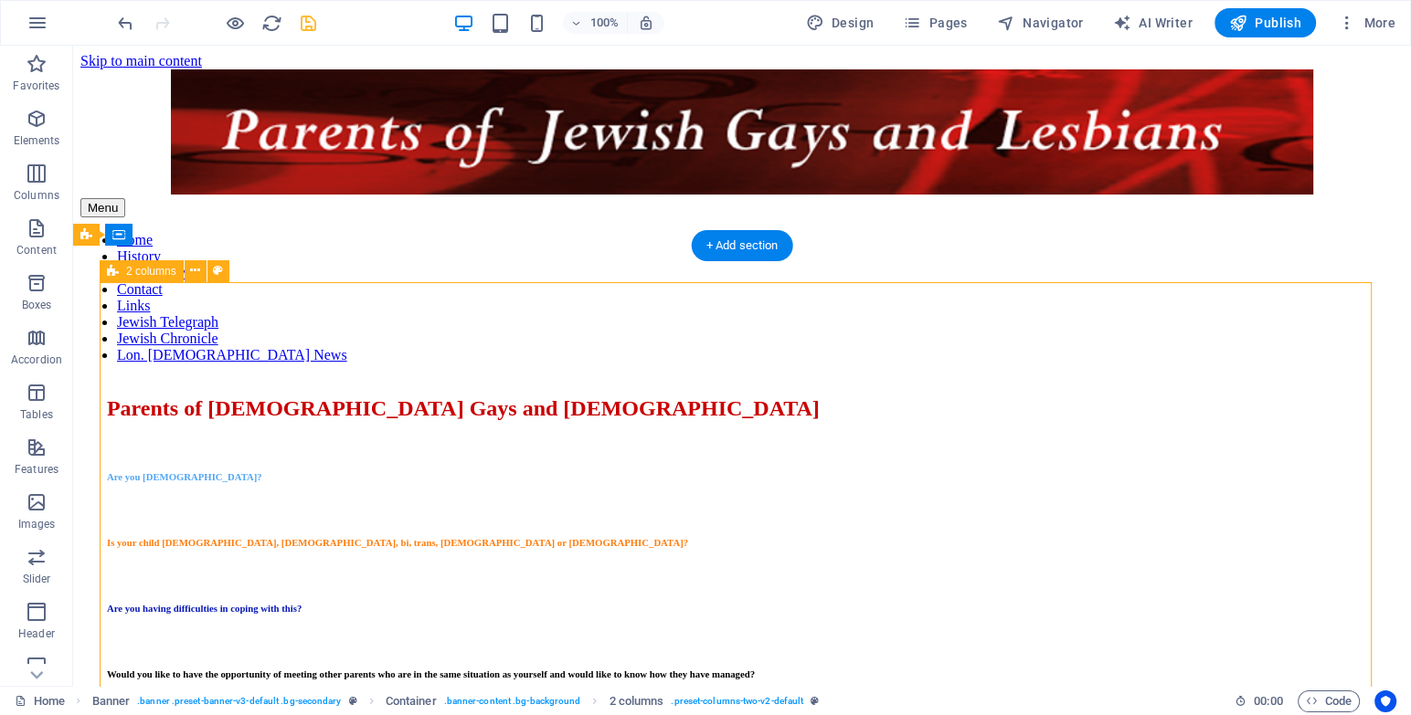
select select "%"
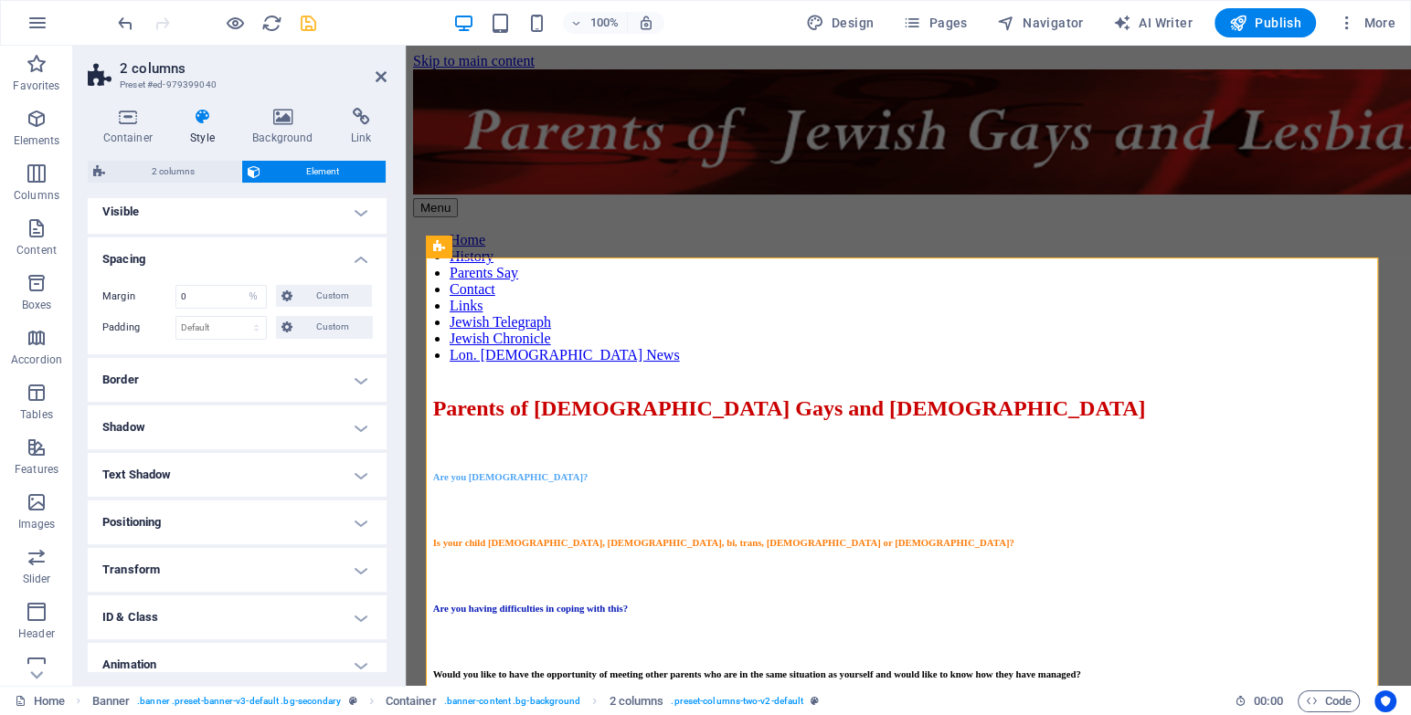
scroll to position [34, 0]
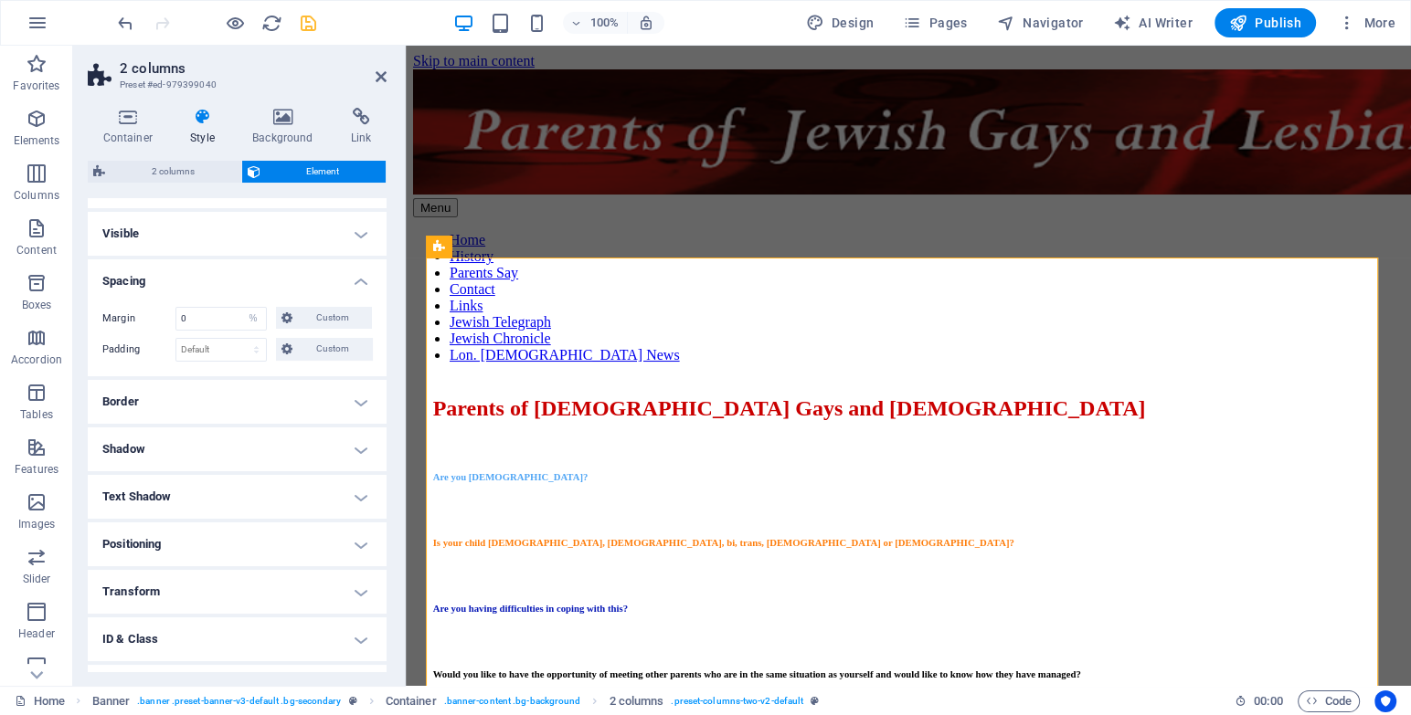
click at [193, 537] on h4 "Positioning" at bounding box center [237, 545] width 299 height 44
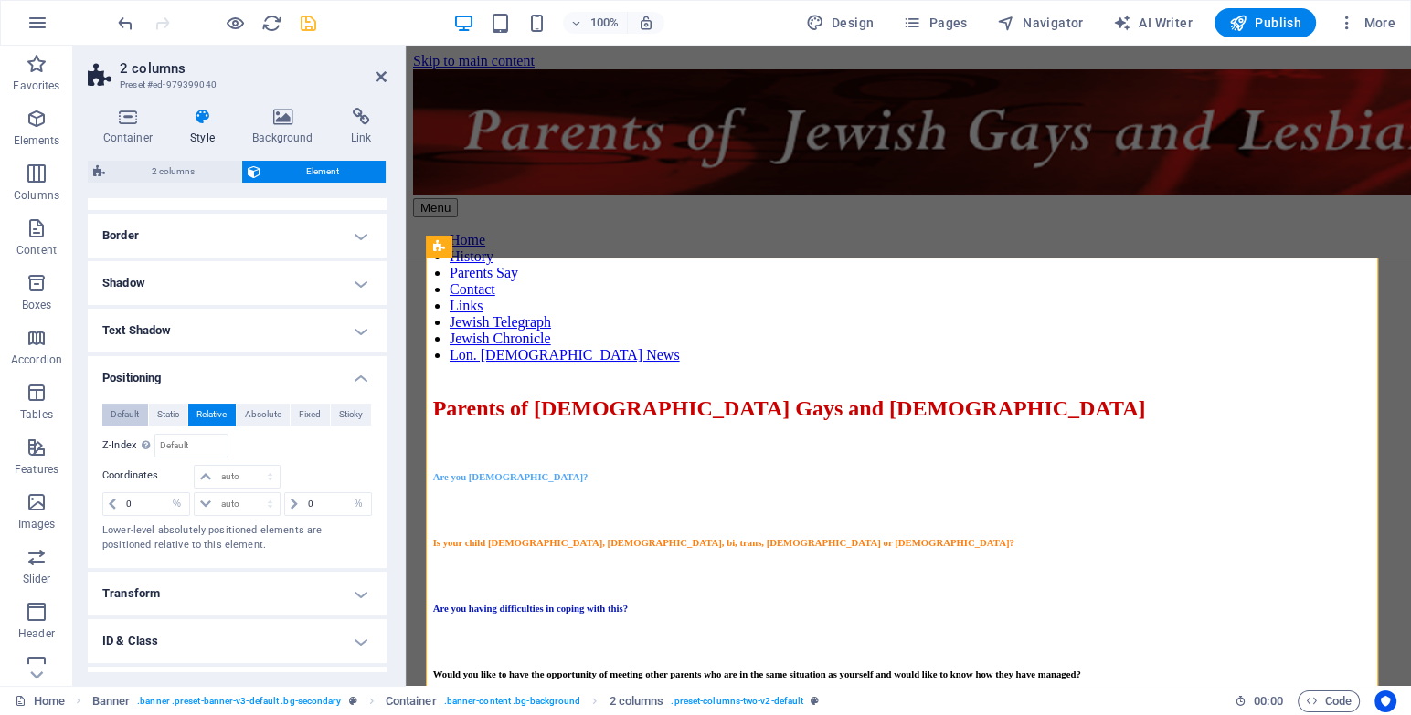
click at [119, 419] on span "Default" at bounding box center [125, 415] width 28 height 22
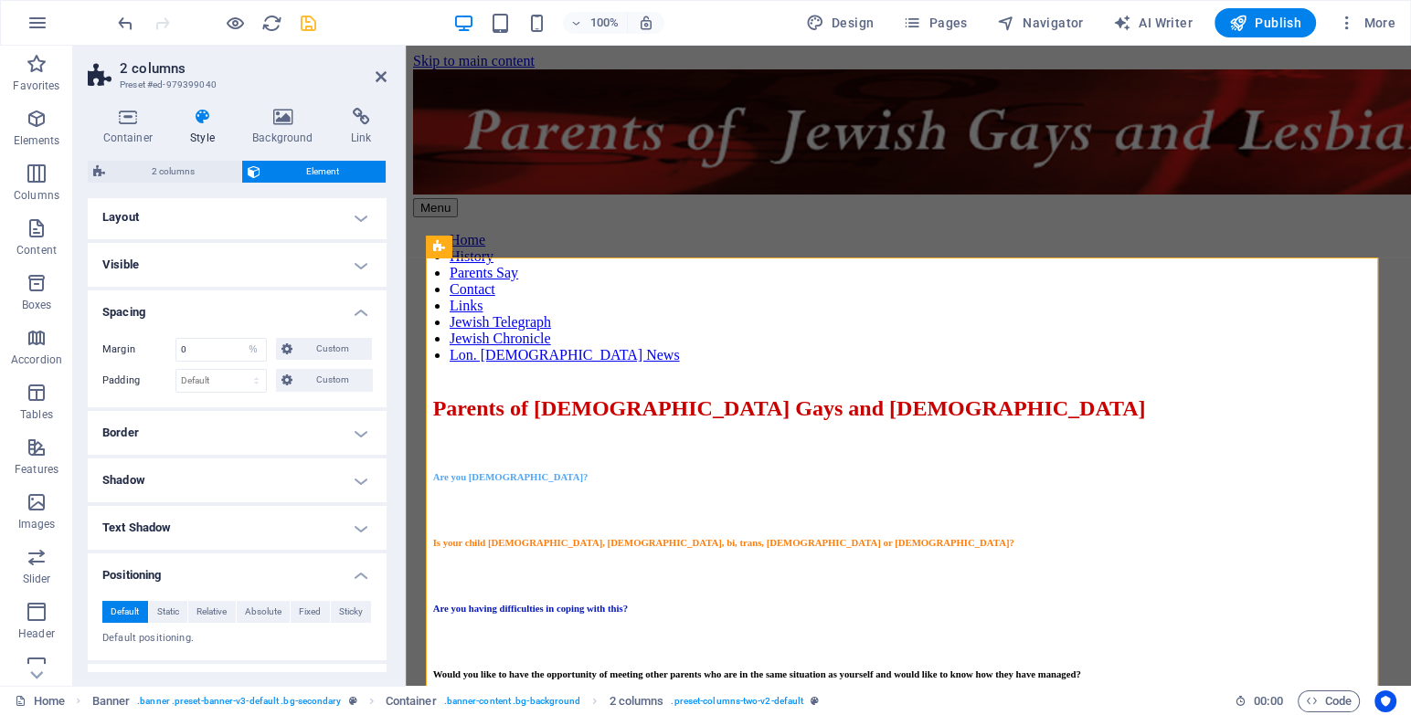
scroll to position [0, 0]
click at [172, 220] on h4 "Layout" at bounding box center [237, 220] width 299 height 44
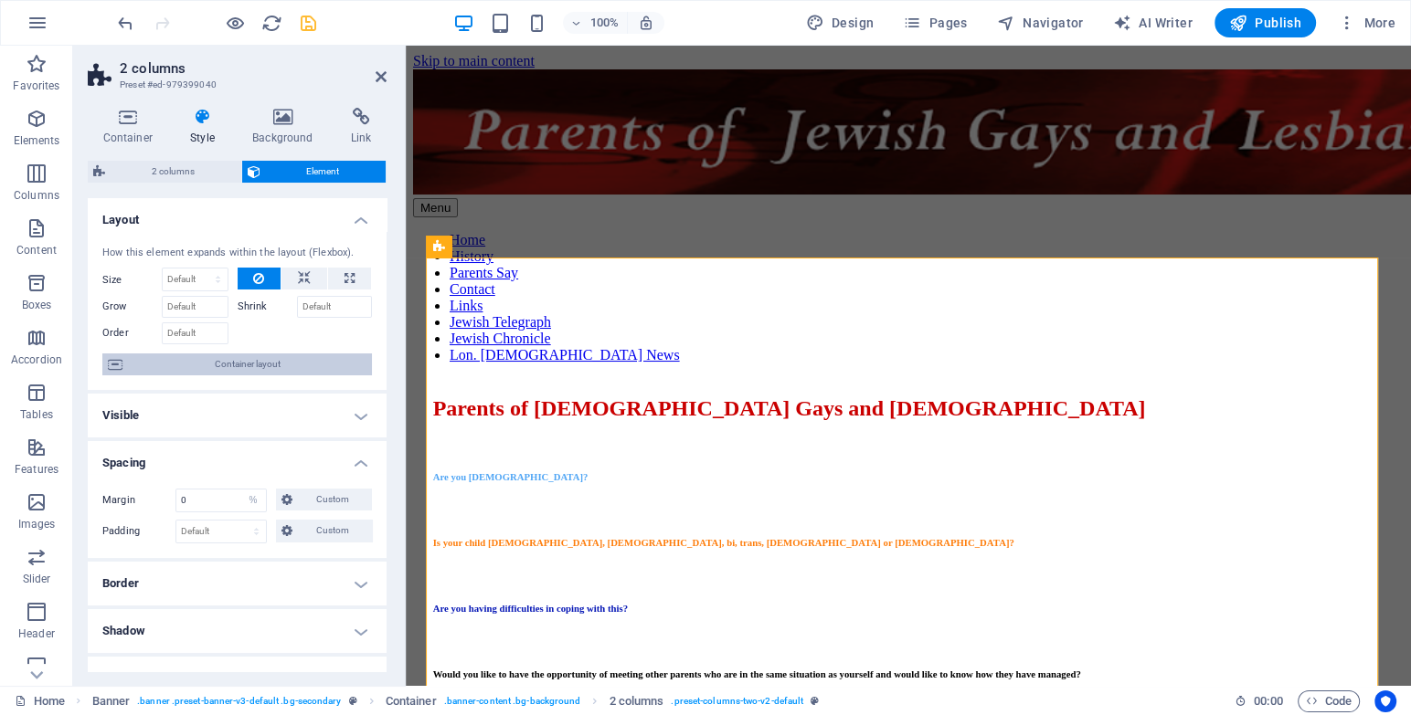
click at [198, 370] on span "Container layout" at bounding box center [247, 365] width 238 height 22
select select "%"
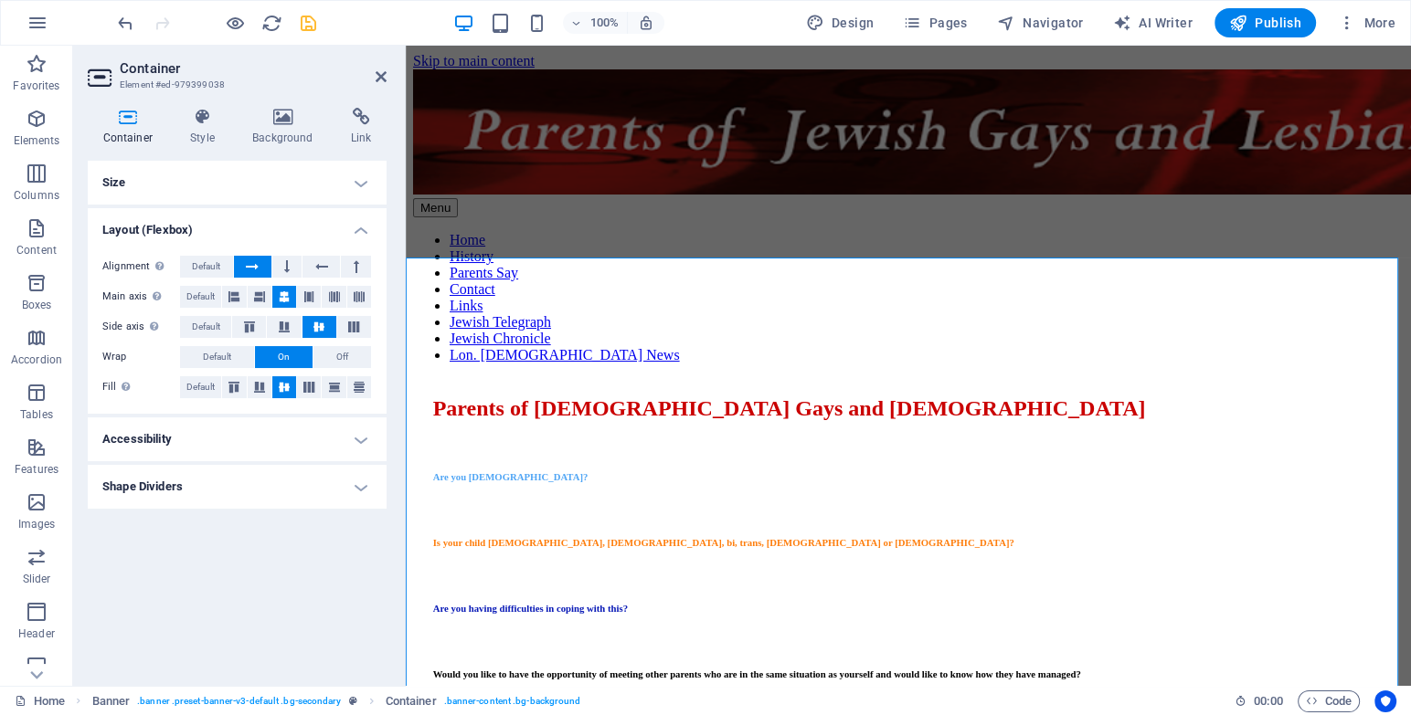
click at [262, 172] on h4 "Size" at bounding box center [237, 183] width 299 height 44
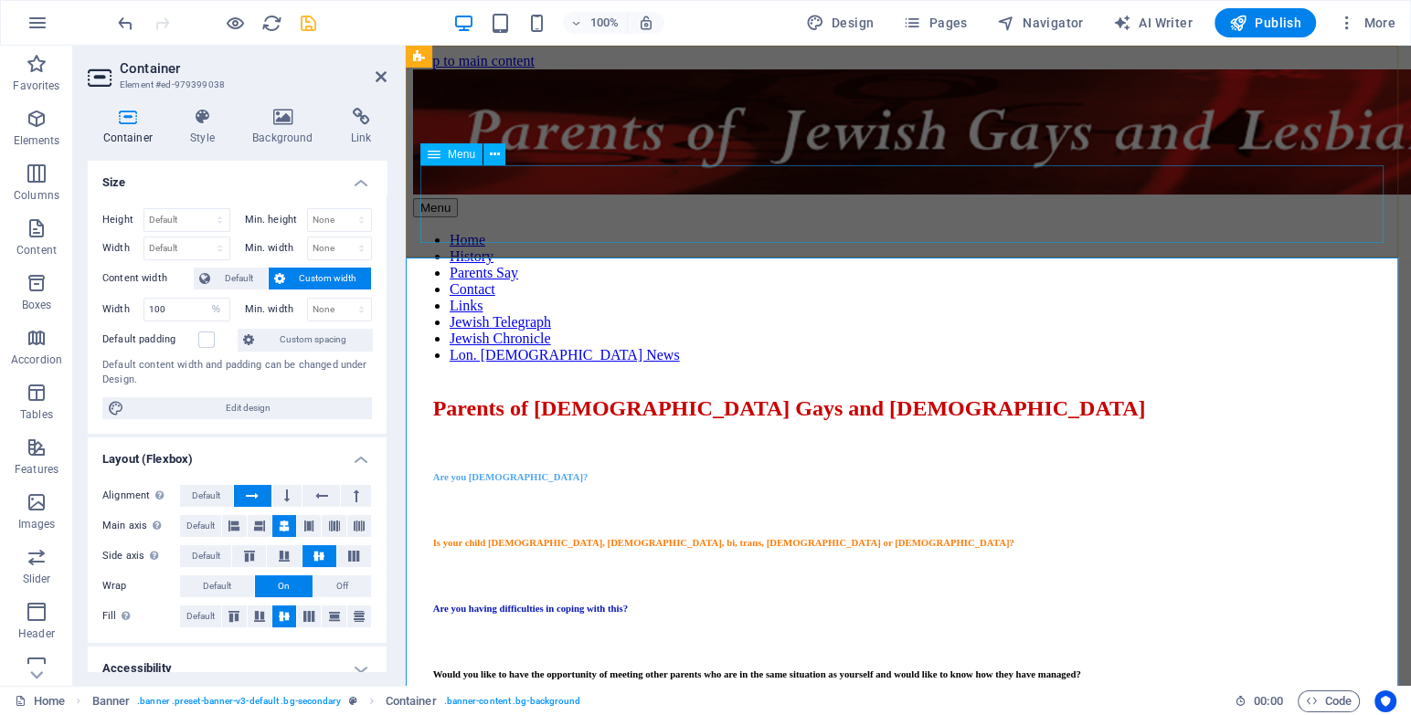
click at [1182, 232] on nav "Home History Parents Say Contact Links Jewish Telegraph Jewish Chronicle Lon. […" at bounding box center [908, 298] width 990 height 132
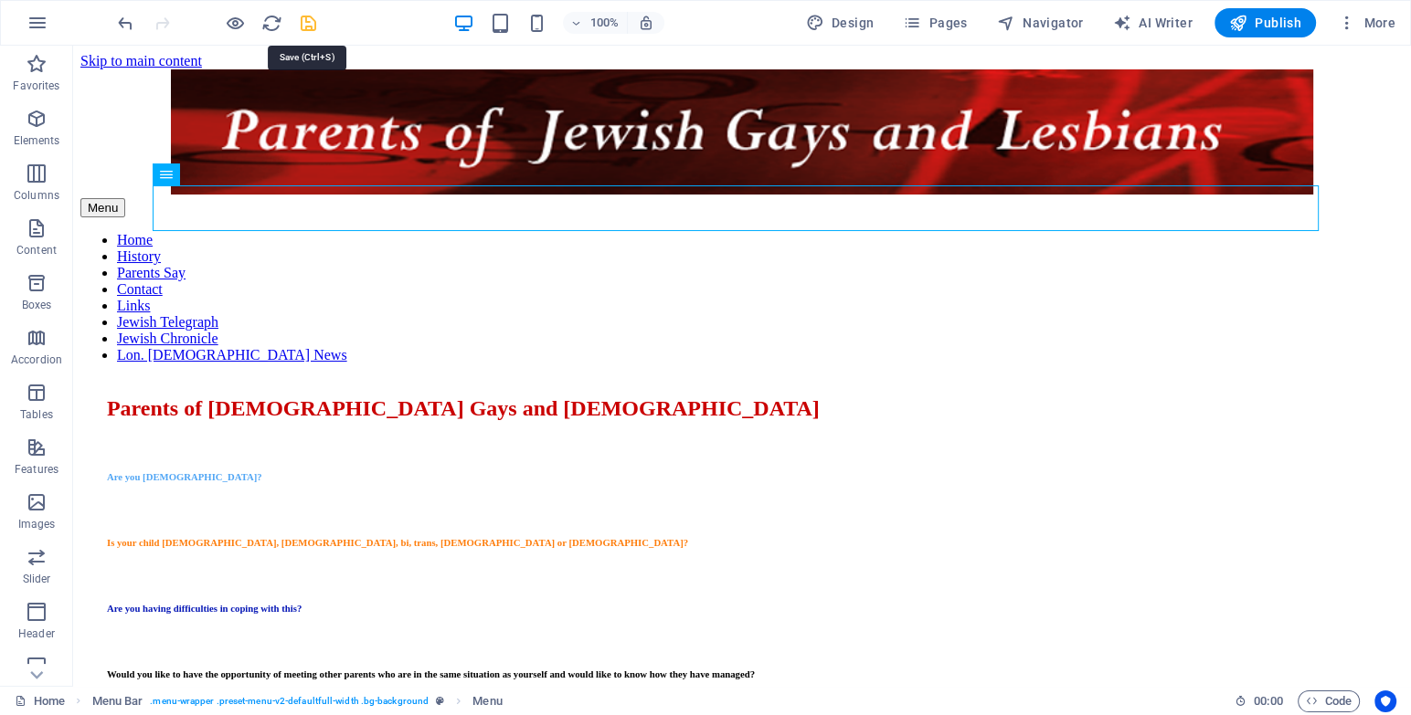
click at [302, 24] on icon "save" at bounding box center [308, 23] width 21 height 21
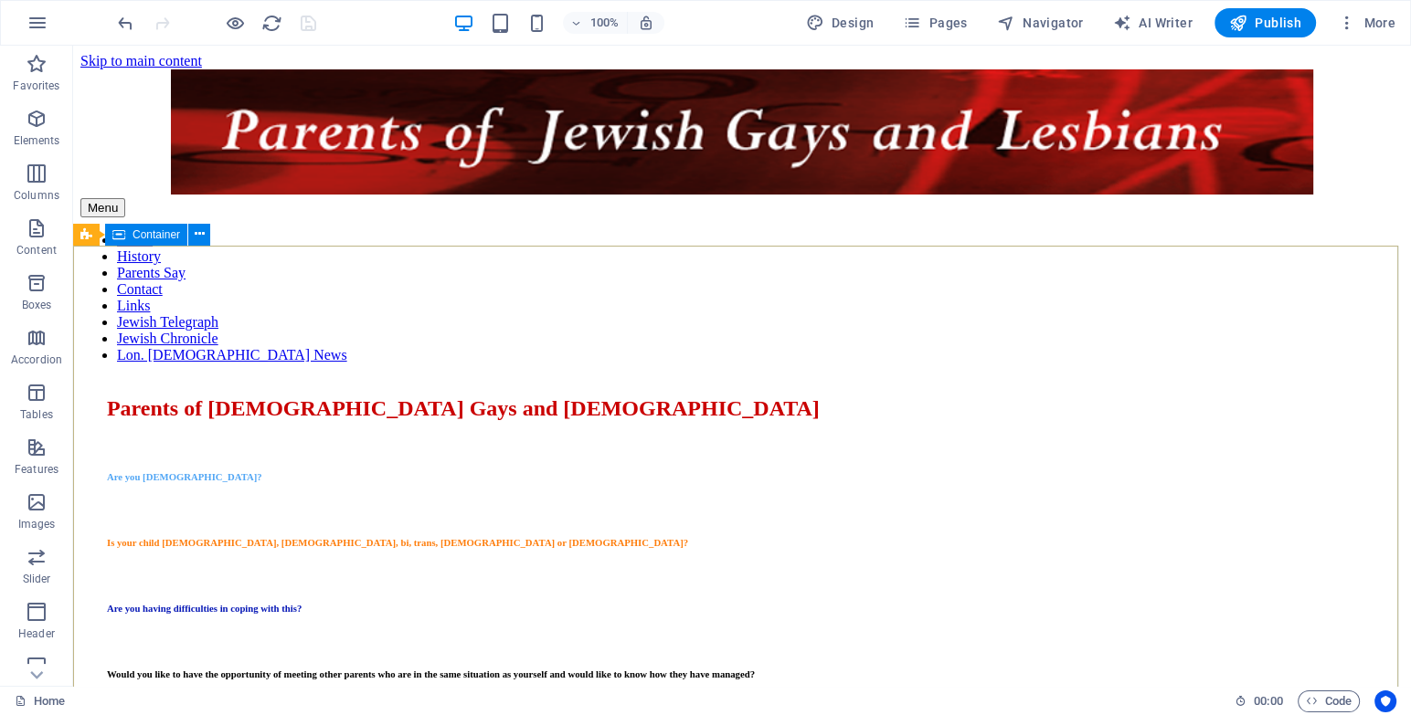
click at [180, 231] on span "Container" at bounding box center [156, 234] width 48 height 11
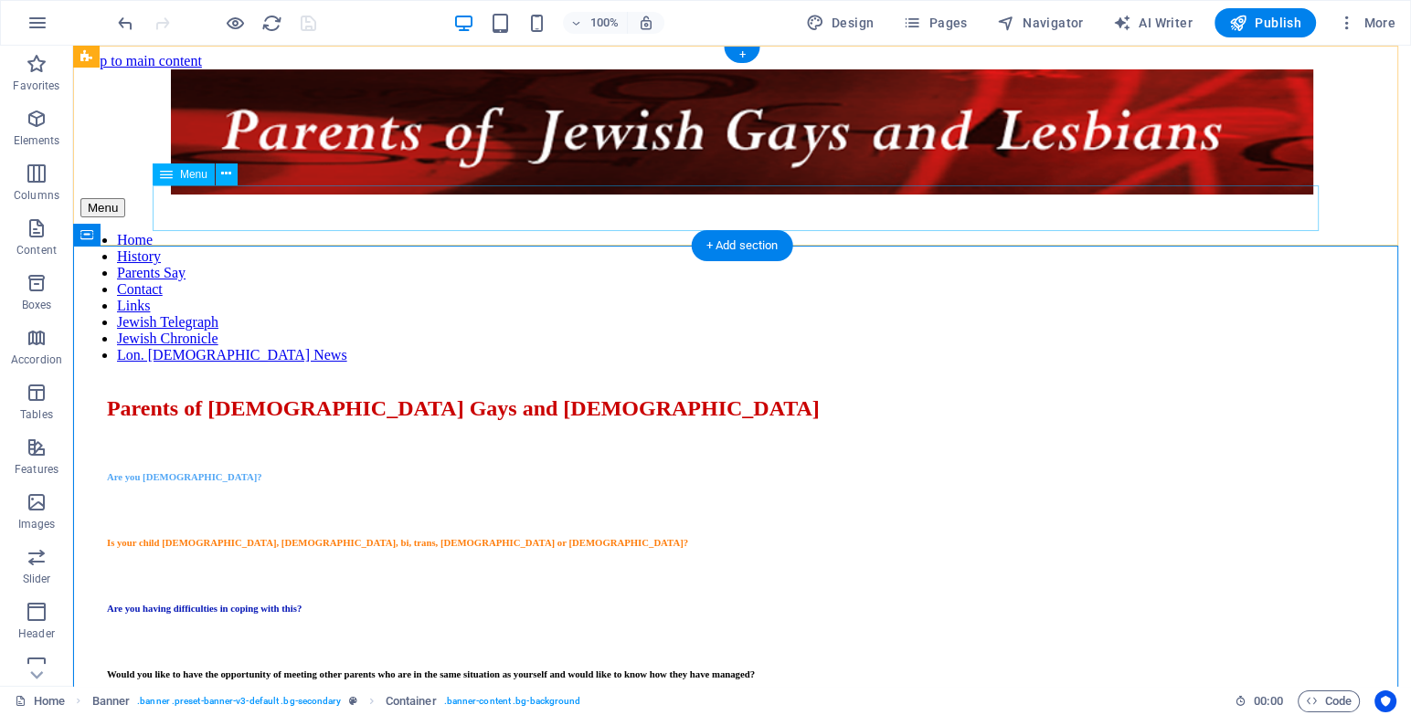
click at [179, 232] on nav "Home History Parents Say Contact Links Jewish Telegraph Jewish Chronicle Lon. […" at bounding box center [741, 298] width 1323 height 132
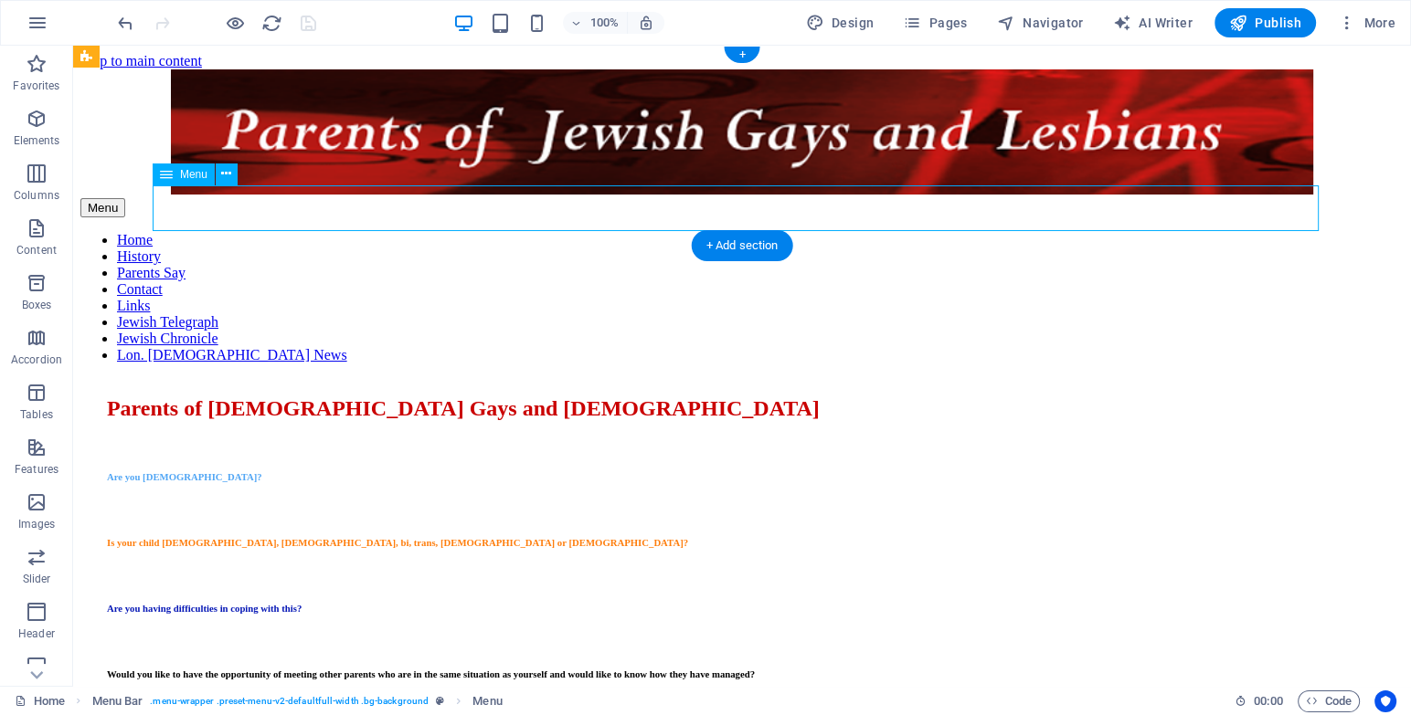
click at [179, 232] on nav "Home History Parents Say Contact Links Jewish Telegraph Jewish Chronicle Lon. […" at bounding box center [741, 298] width 1323 height 132
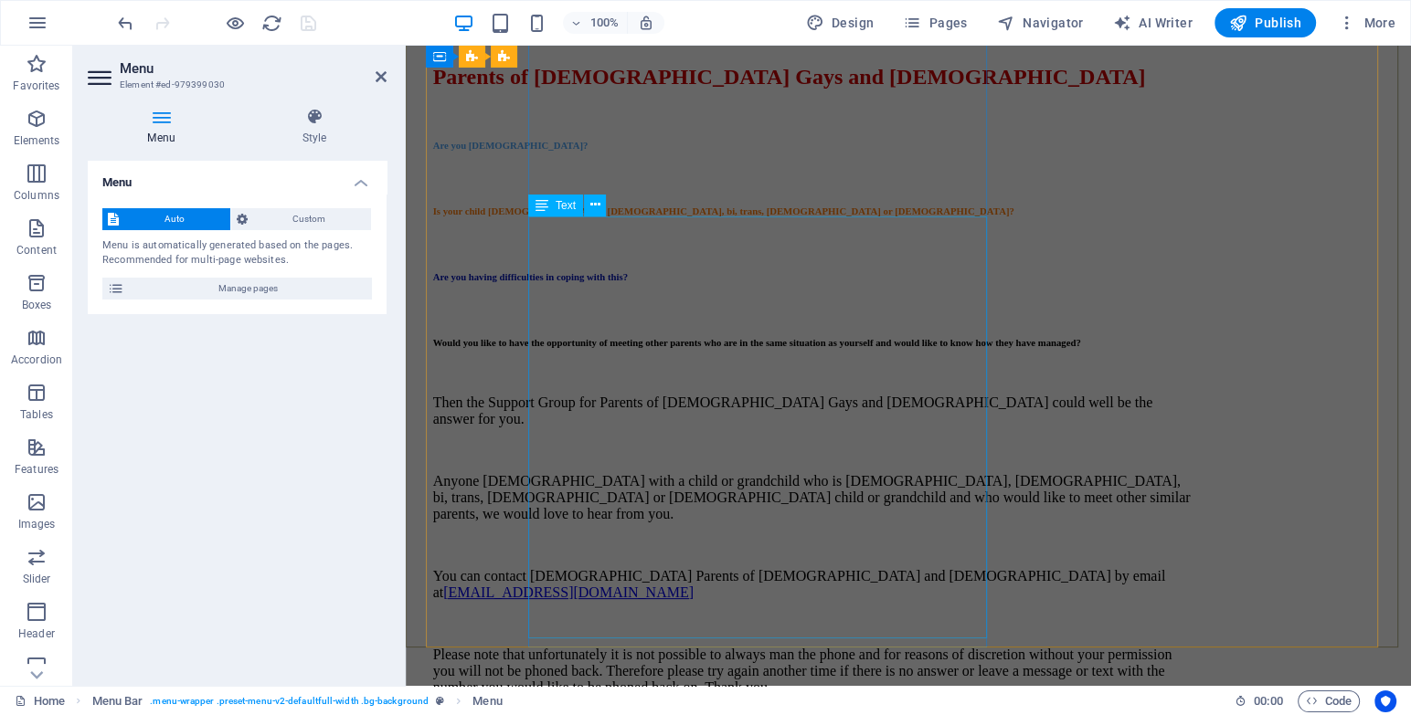
click at [715, 395] on div "Then the Support Group for Parents of [DEMOGRAPHIC_DATA] Gays and [DEMOGRAPHIC_…" at bounding box center [813, 545] width 761 height 301
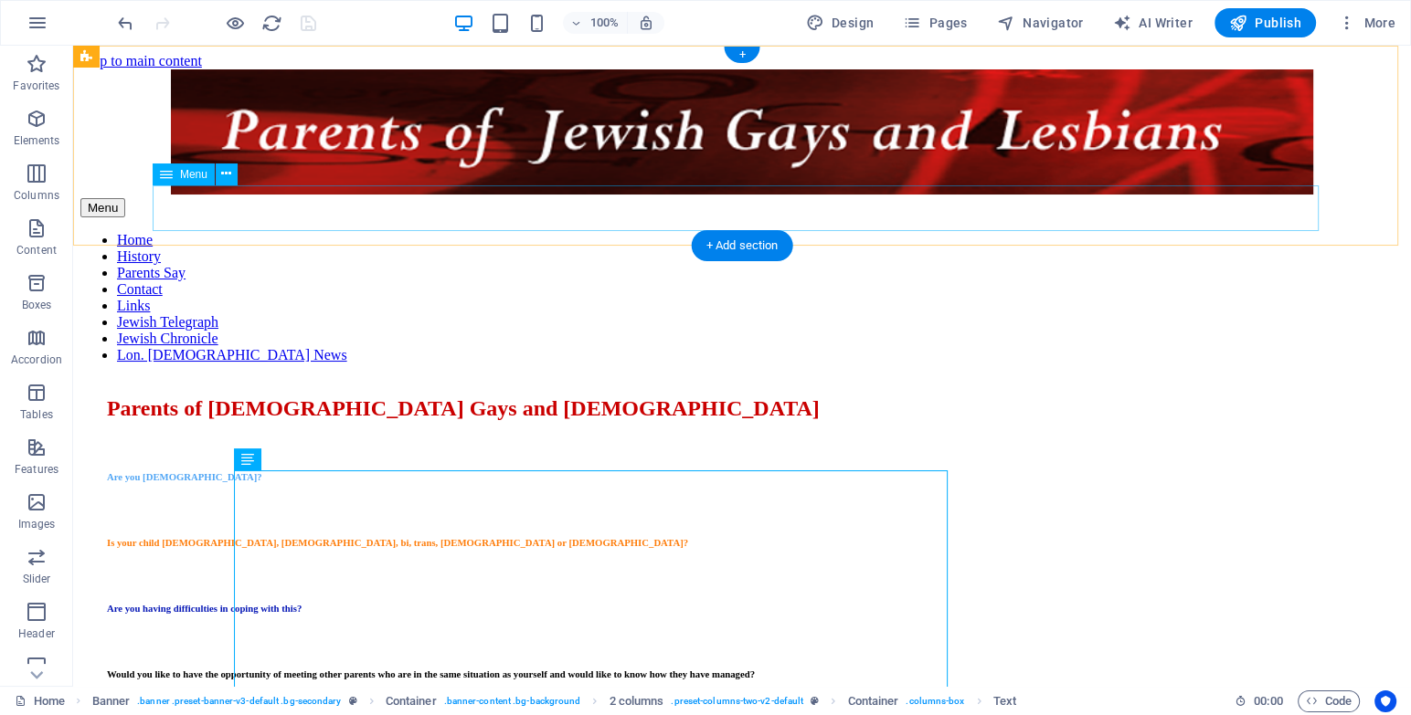
click at [211, 232] on nav "Home History Parents Say Contact Links Jewish Telegraph Jewish Chronicle Lon. […" at bounding box center [741, 298] width 1323 height 132
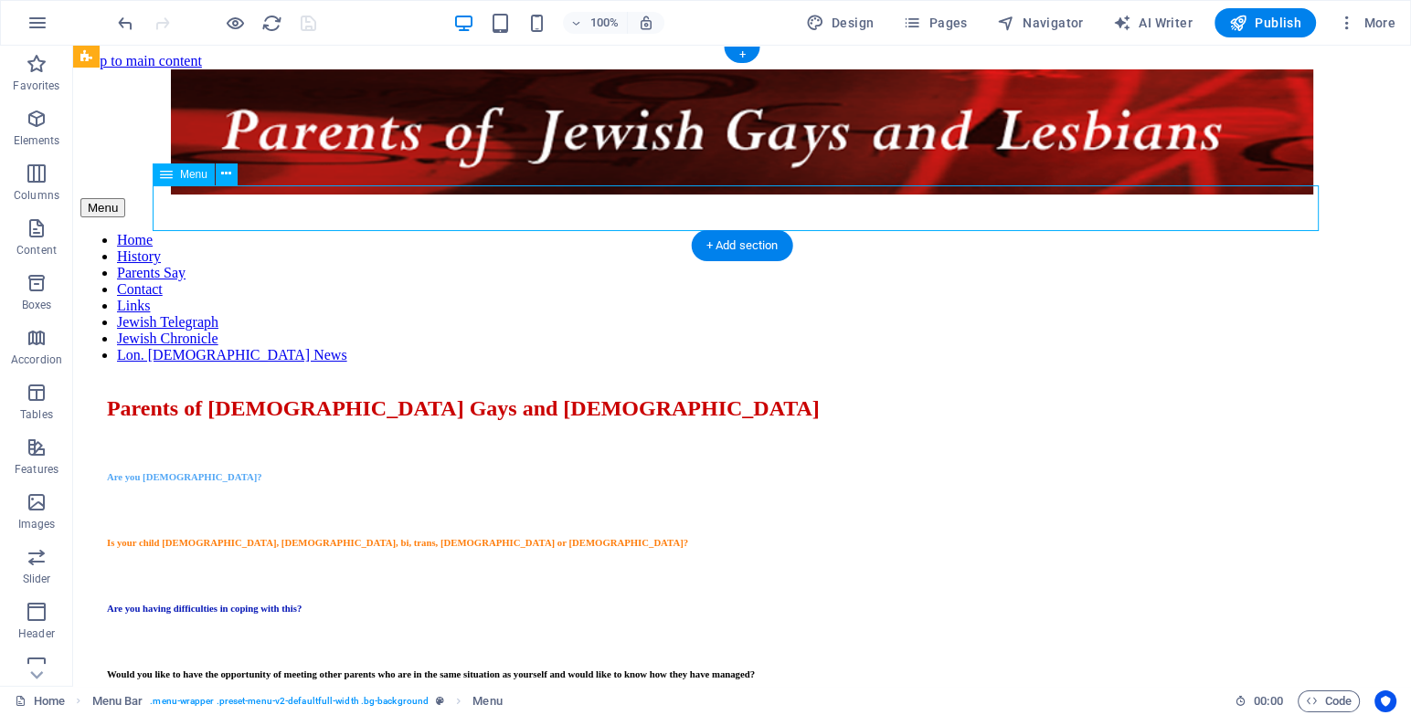
click at [211, 232] on nav "Home History Parents Say Contact Links Jewish Telegraph Jewish Chronicle Lon. […" at bounding box center [741, 298] width 1323 height 132
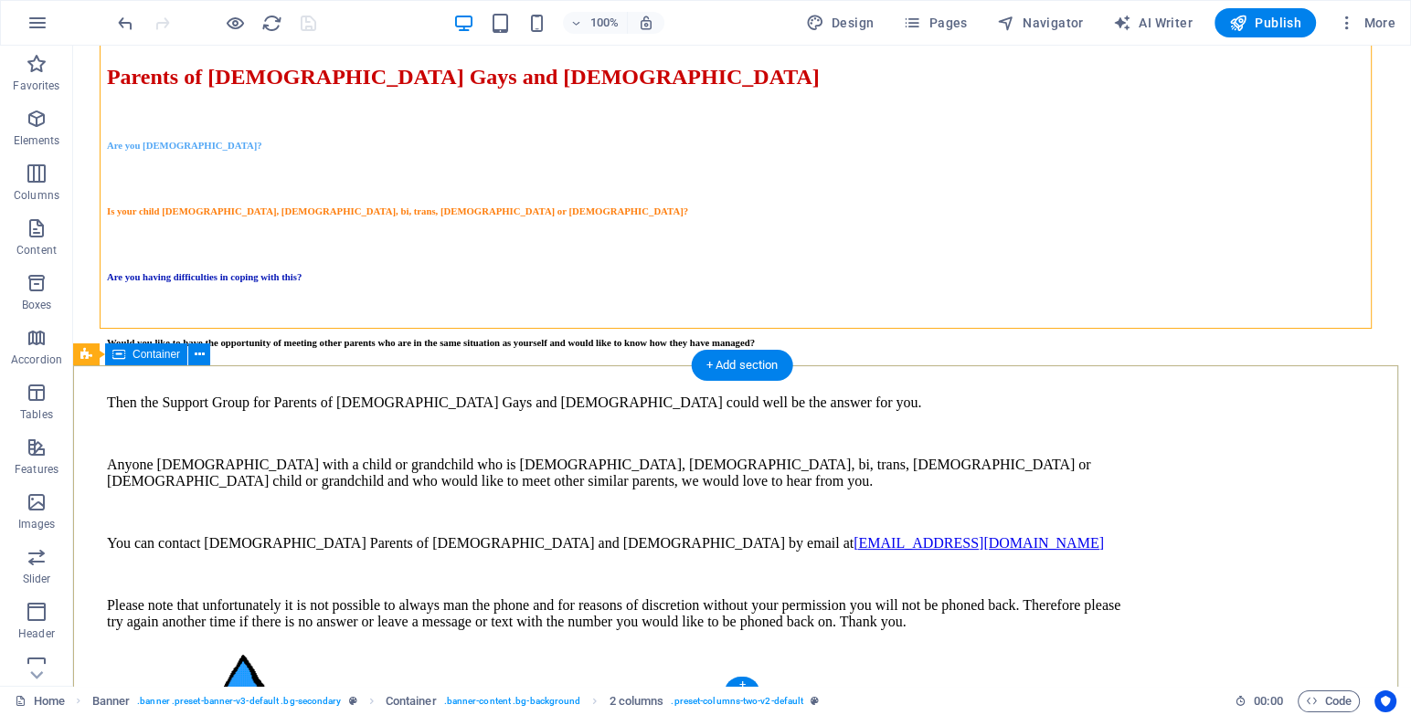
scroll to position [432, 0]
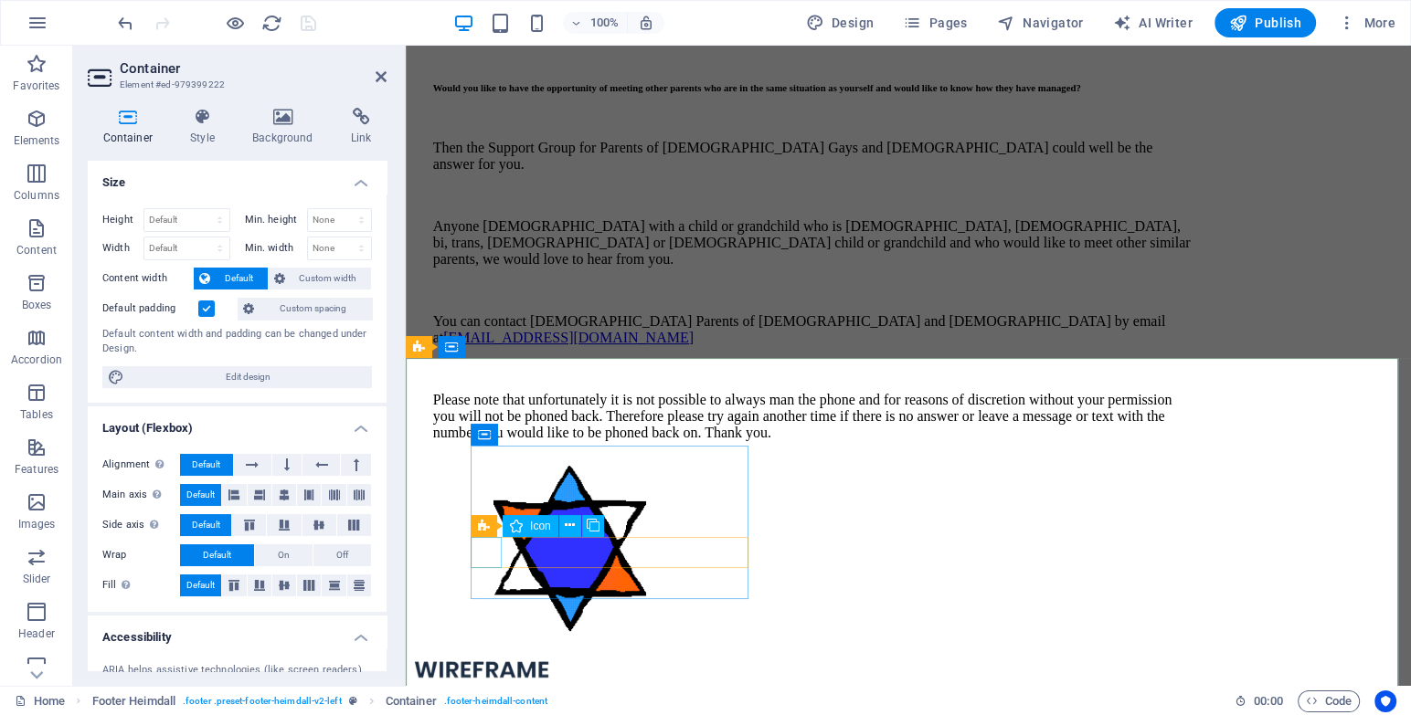
scroll to position [621, 0]
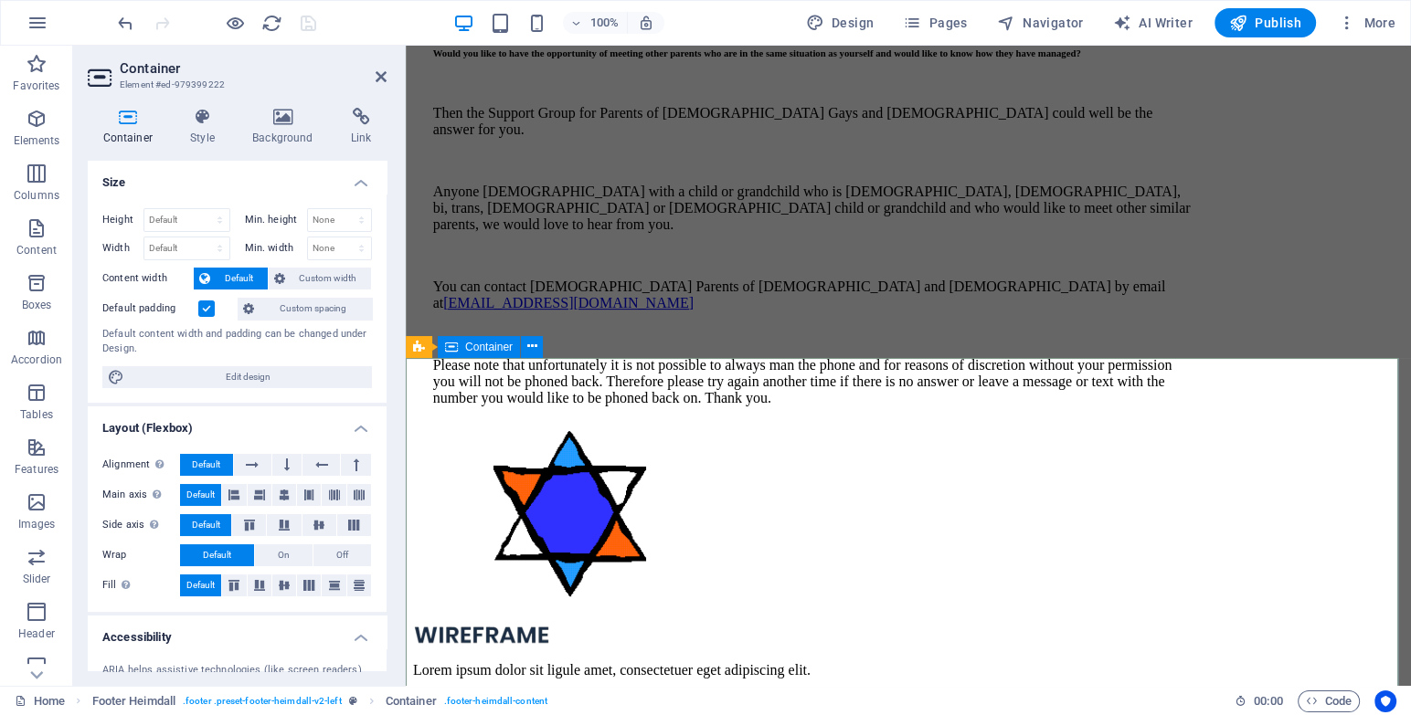
click at [624, 626] on figure at bounding box center [908, 637] width 990 height 23
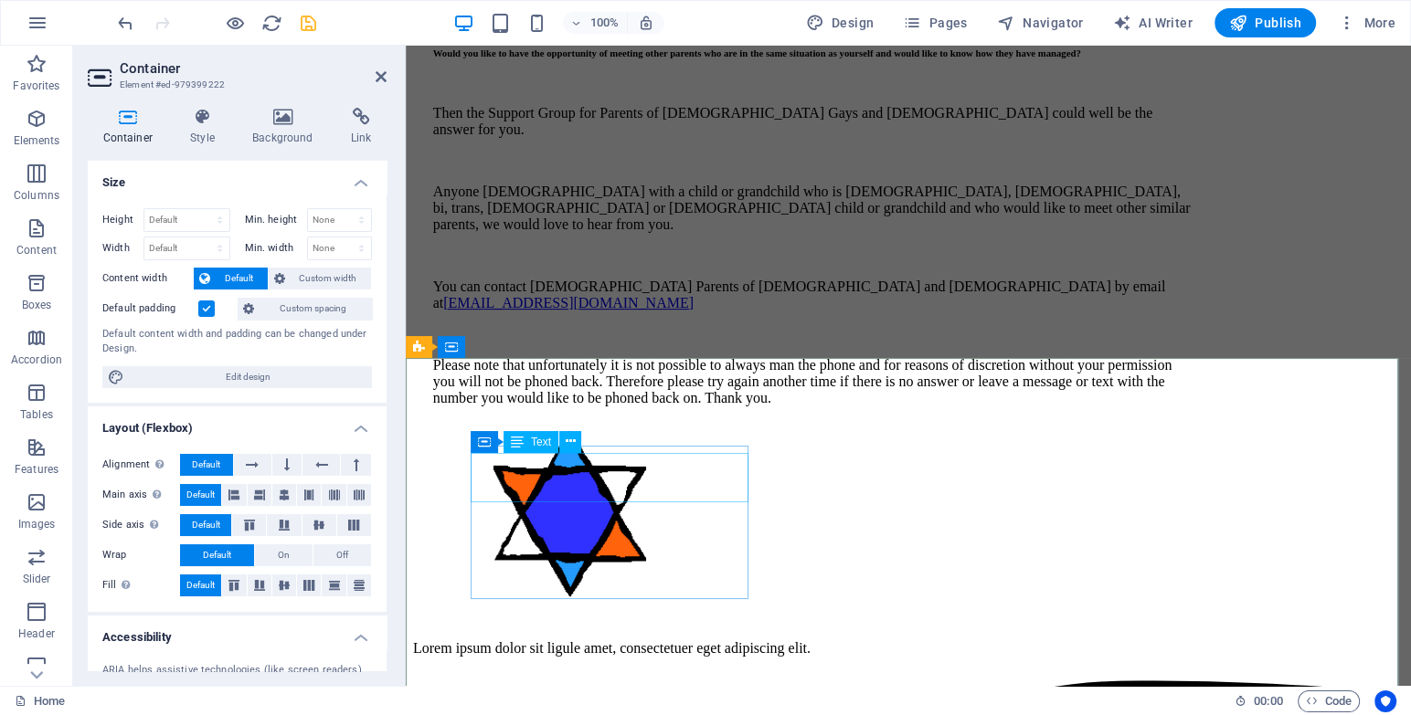
click at [630, 640] on div "Lorem ipsum dolor sit ligule amet, consectetuer eget adipiscing elit." at bounding box center [908, 648] width 990 height 16
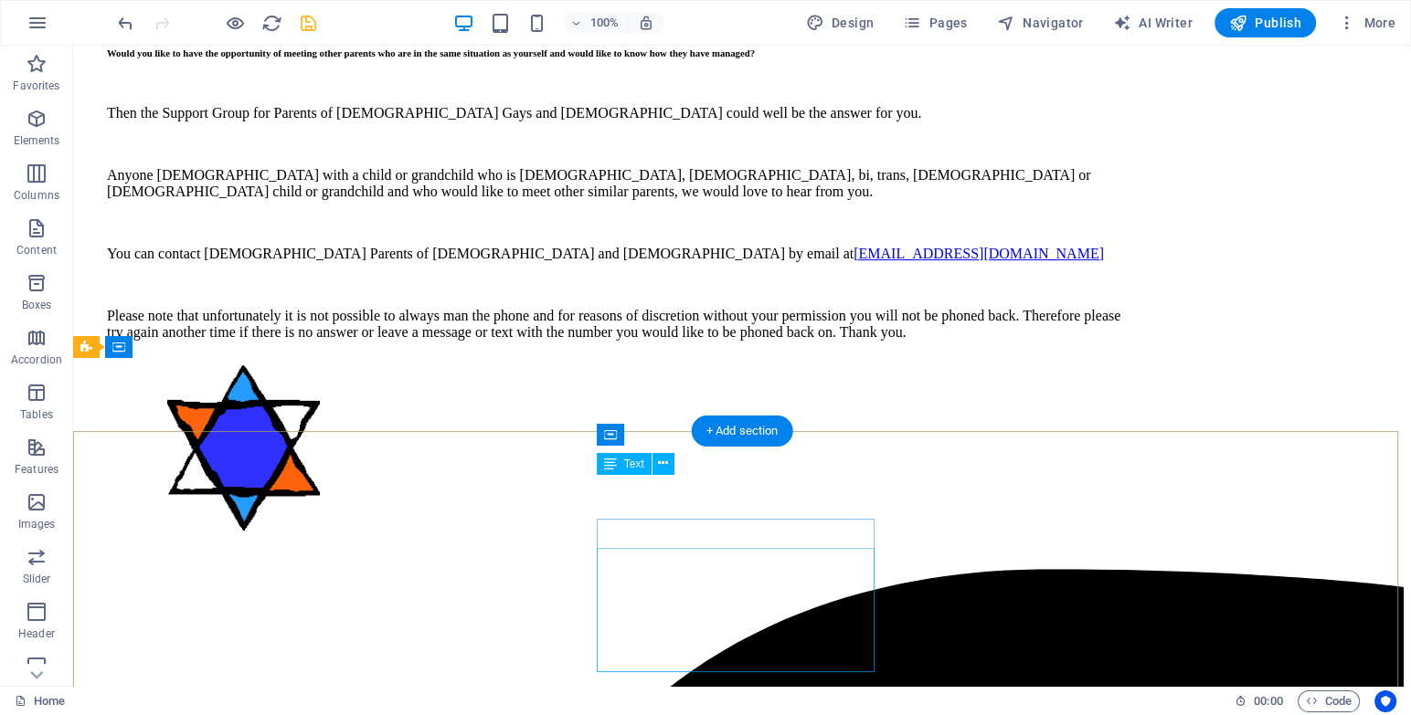
scroll to position [358, 0]
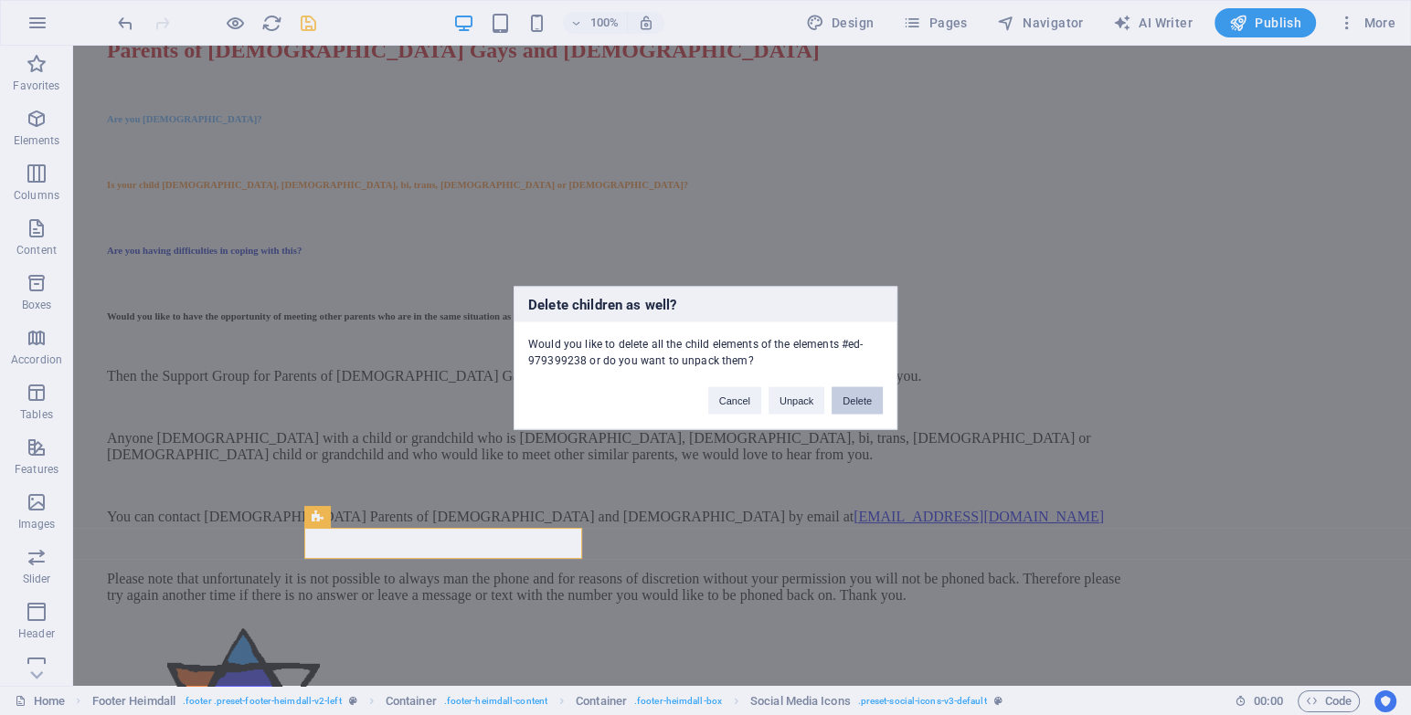
click at [850, 395] on button "Delete" at bounding box center [856, 399] width 51 height 27
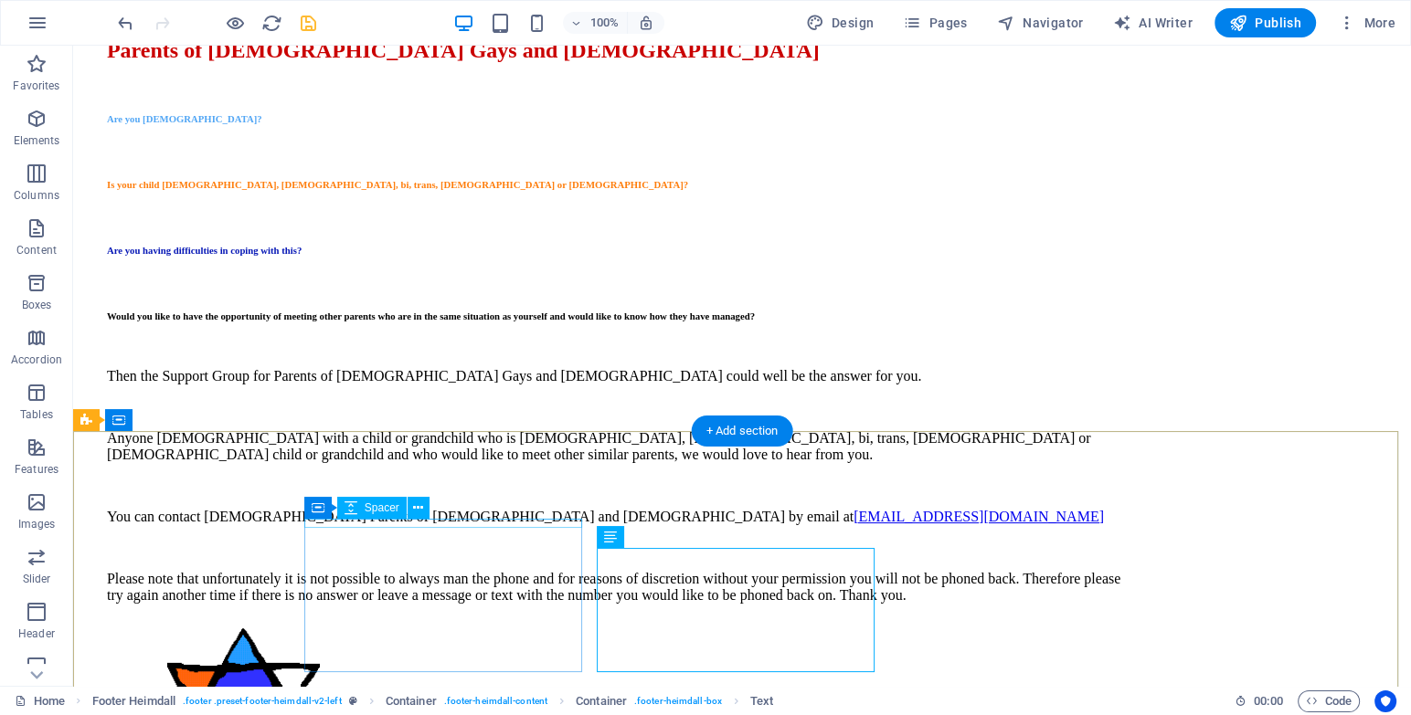
select select "px"
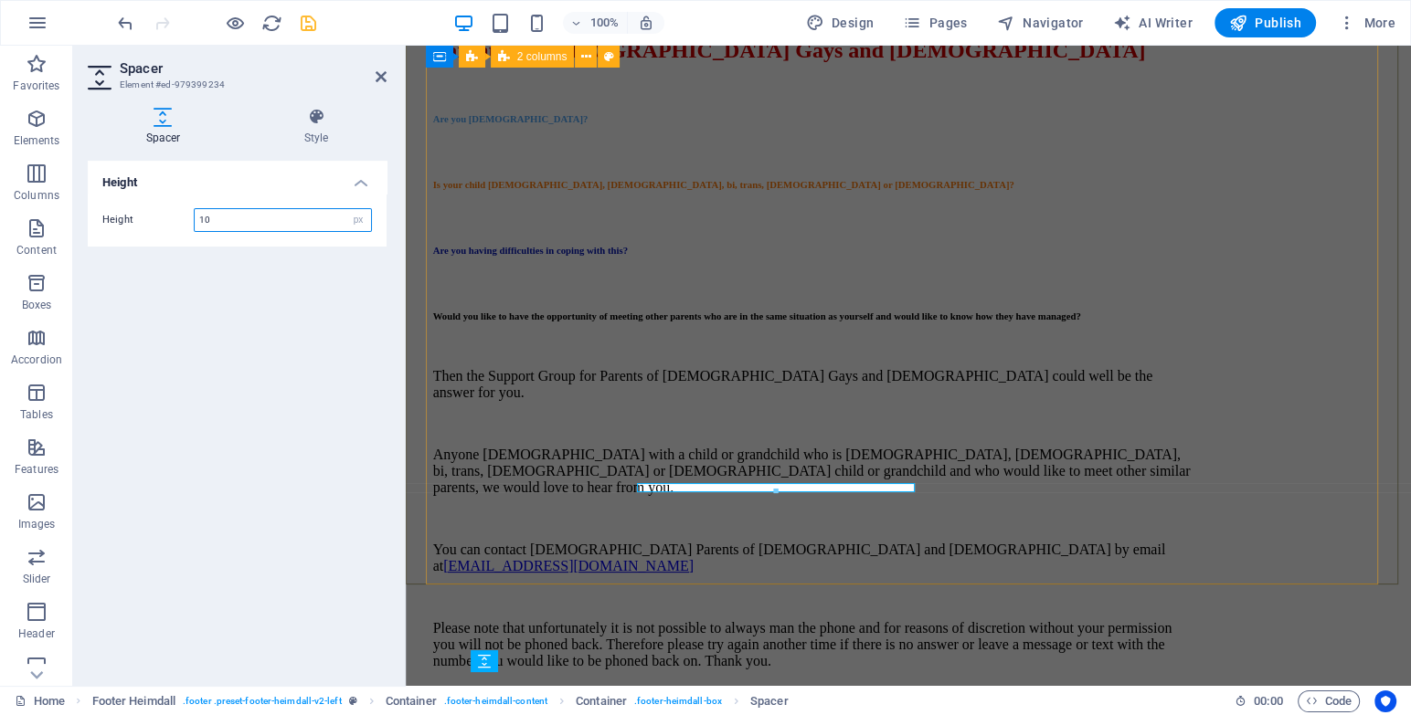
scroll to position [395, 0]
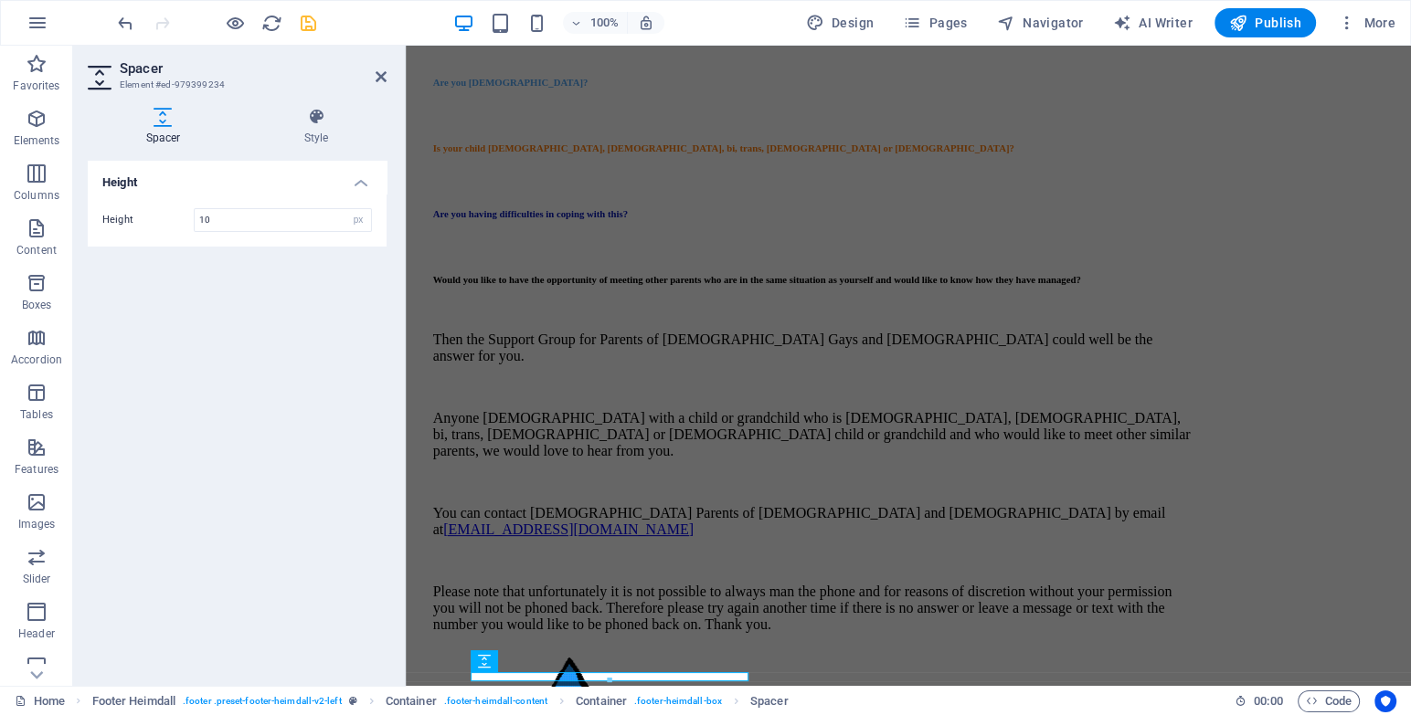
click at [365, 71] on h2 "Spacer" at bounding box center [253, 68] width 267 height 16
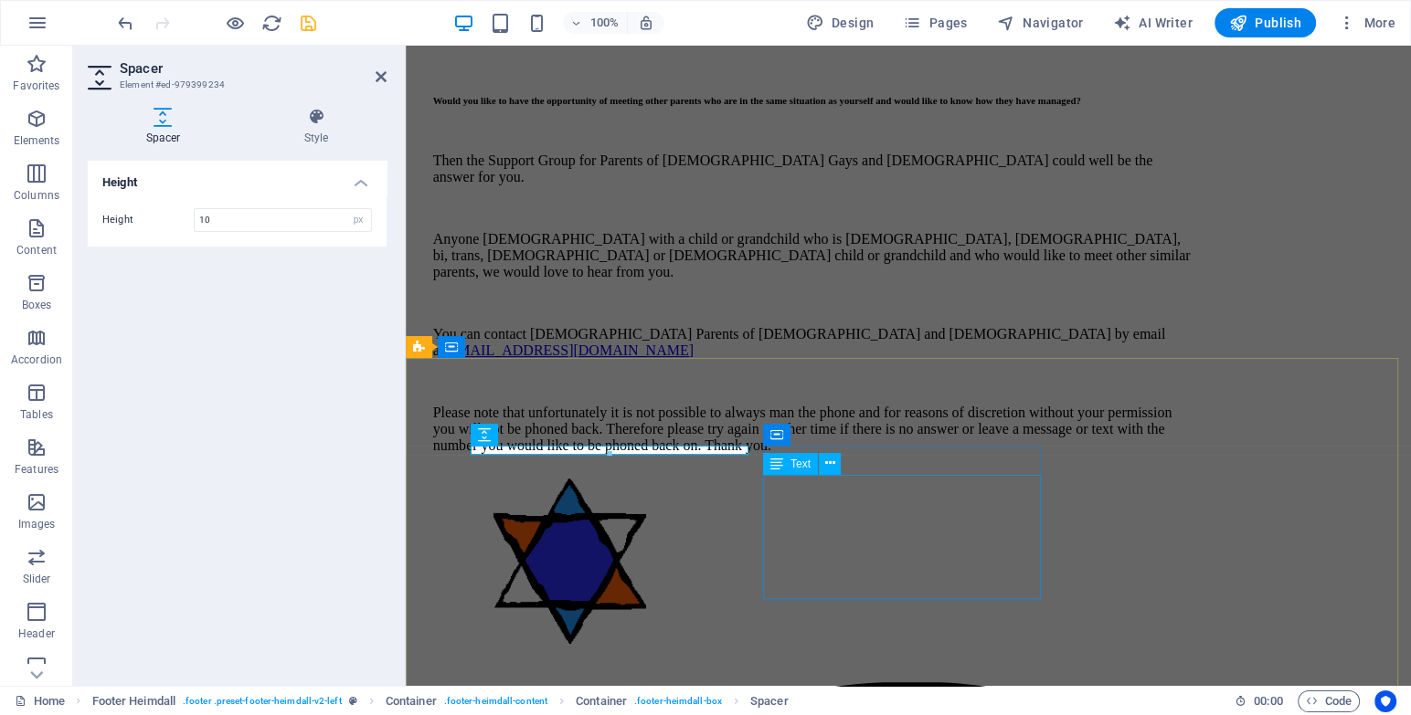
scroll to position [621, 0]
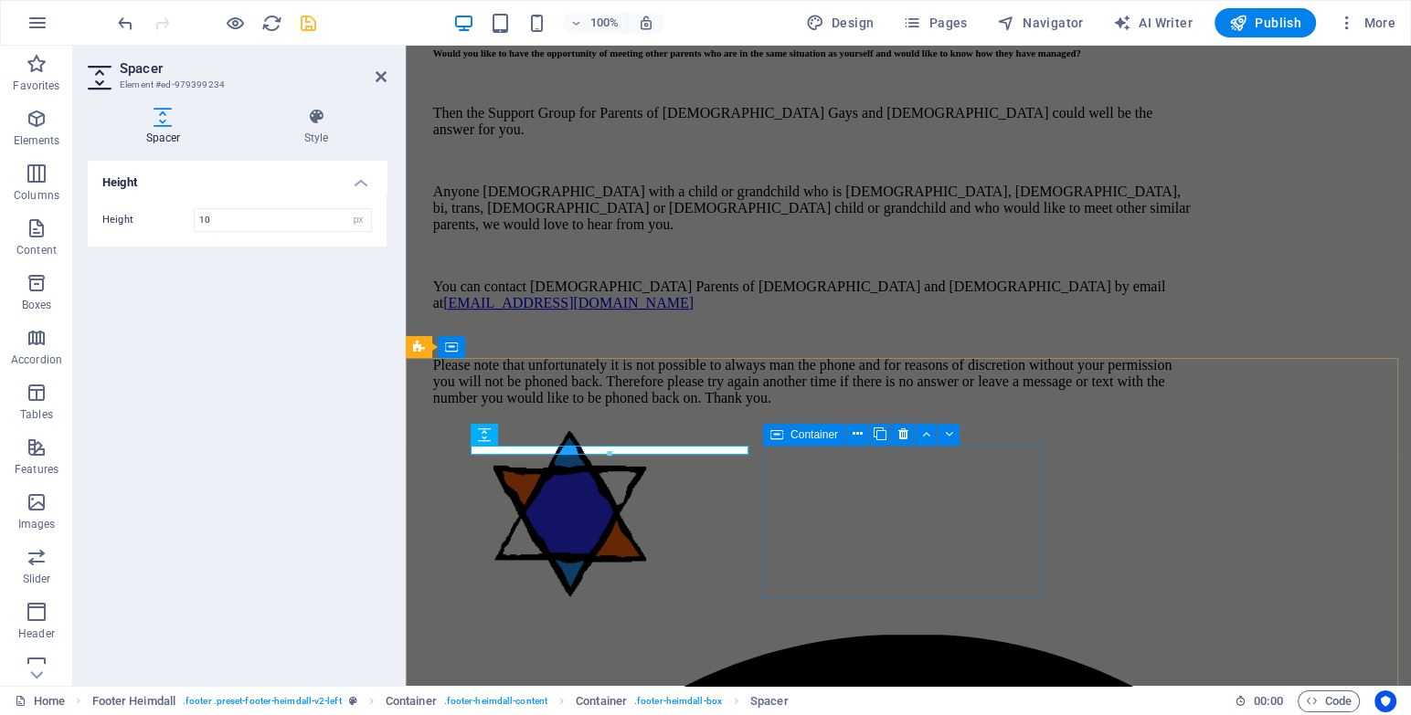
click at [924, 347] on div "Then the Support Group for Parents of [DEMOGRAPHIC_DATA] Gays and [DEMOGRAPHIC_…" at bounding box center [813, 255] width 761 height 301
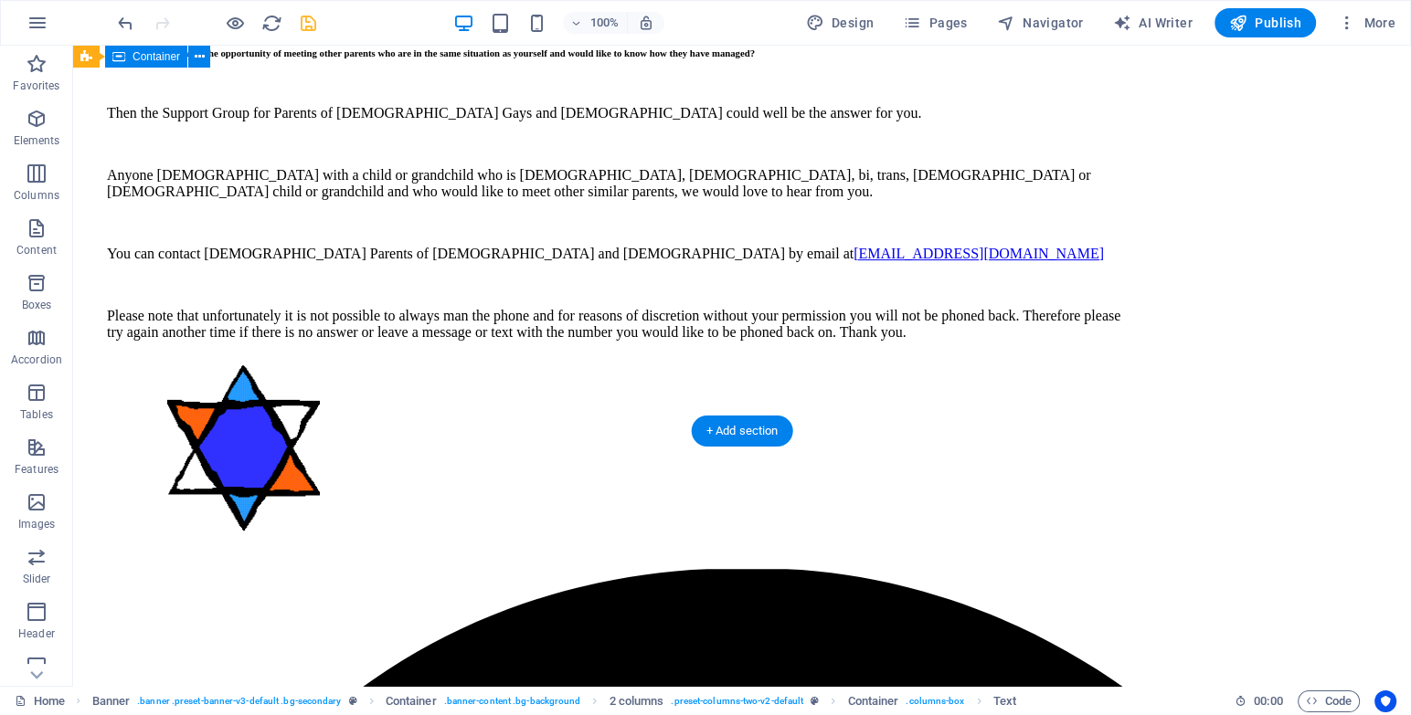
scroll to position [358, 0]
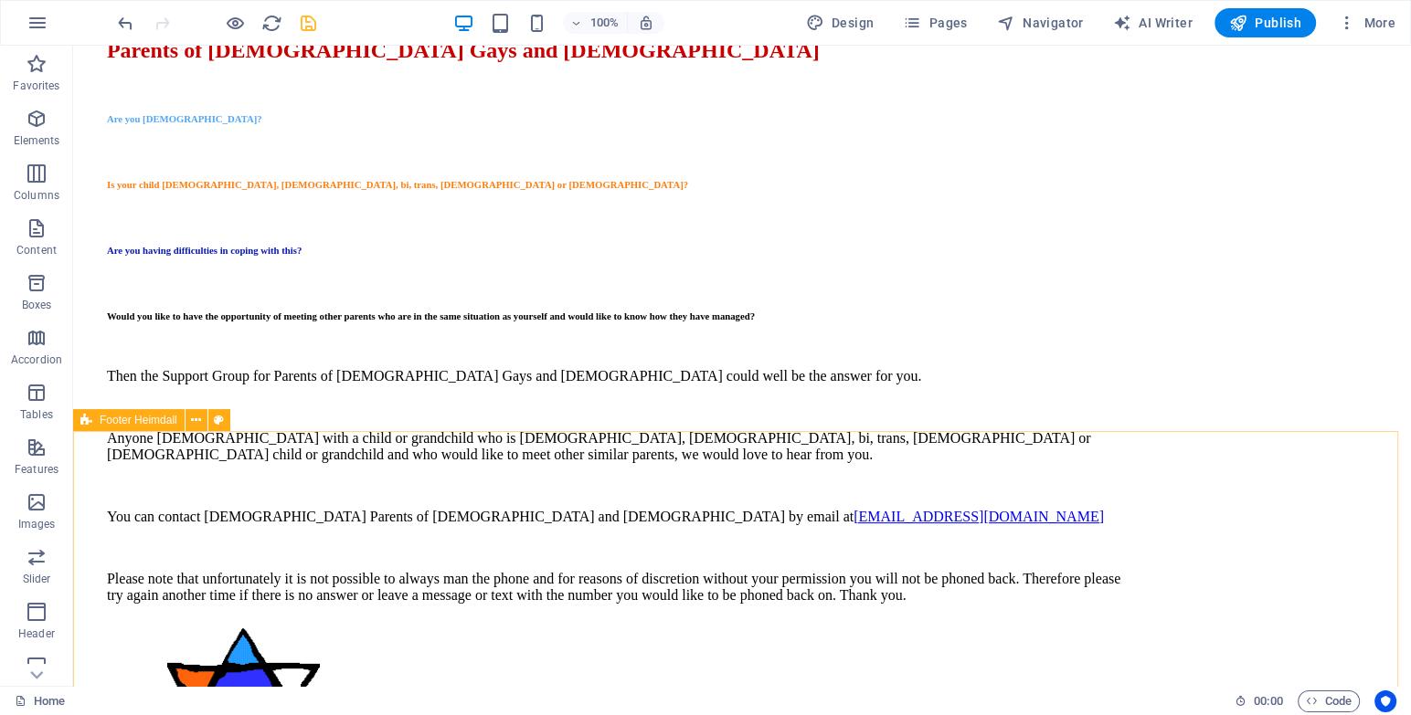
click at [78, 420] on div "Footer Heimdall" at bounding box center [128, 420] width 111 height 22
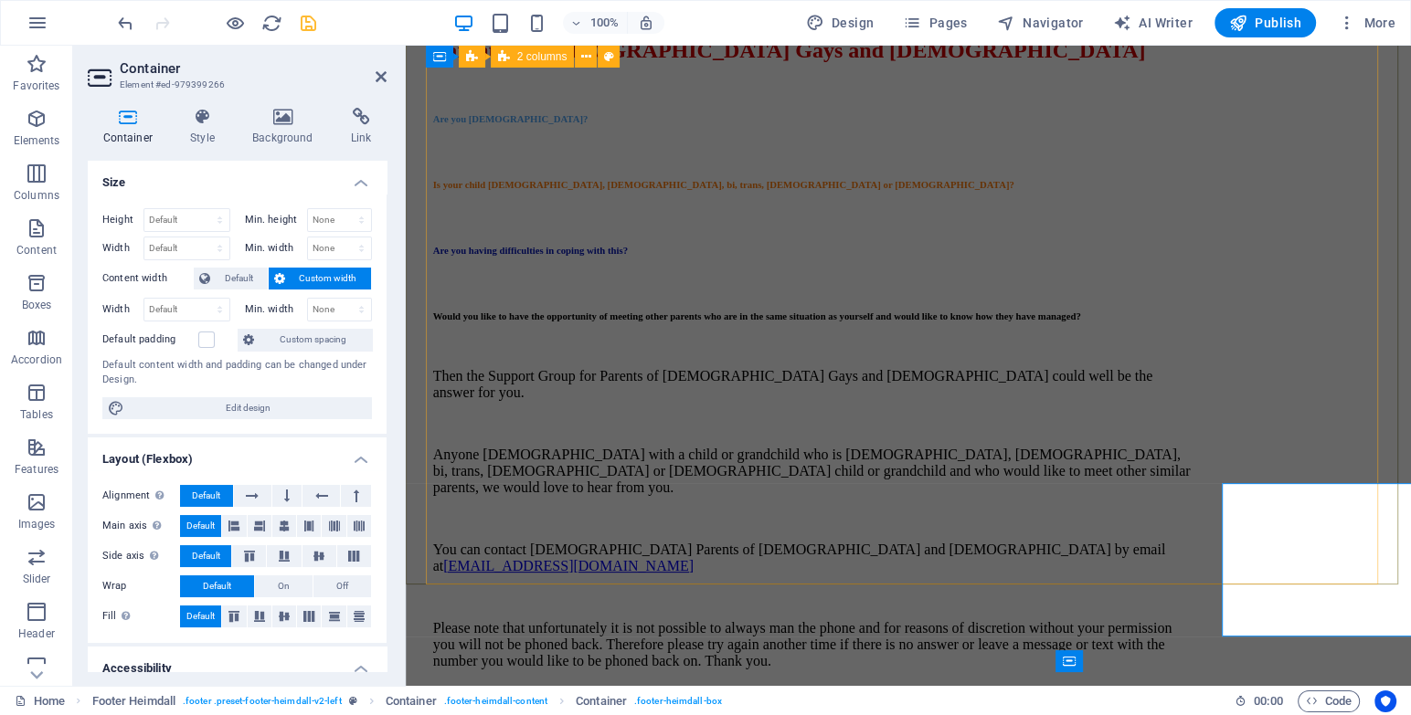
click at [1063, 461] on div "Parents of [DEMOGRAPHIC_DATA] Gays and [DEMOGRAPHIC_DATA] Are you [DEMOGRAPHIC_…" at bounding box center [908, 454] width 951 height 869
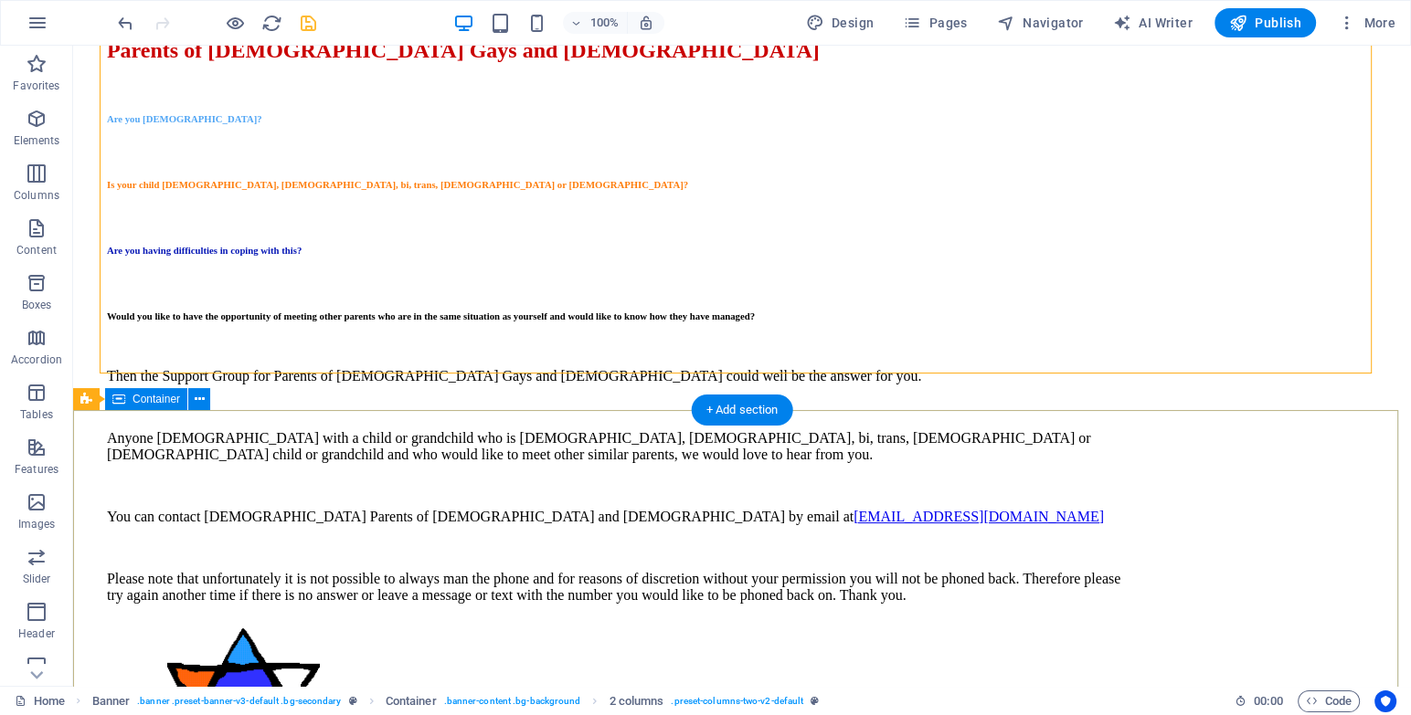
scroll to position [432, 0]
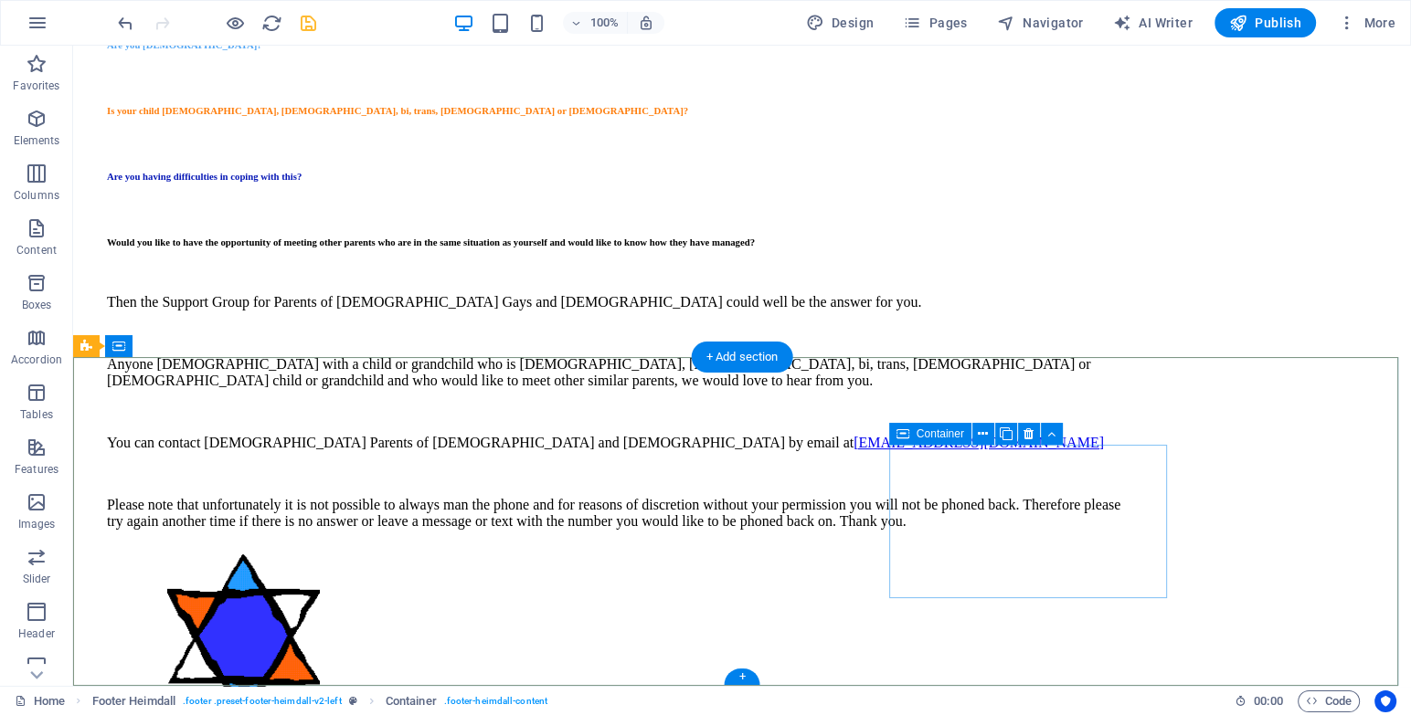
click at [1049, 440] on icon at bounding box center [1051, 434] width 8 height 19
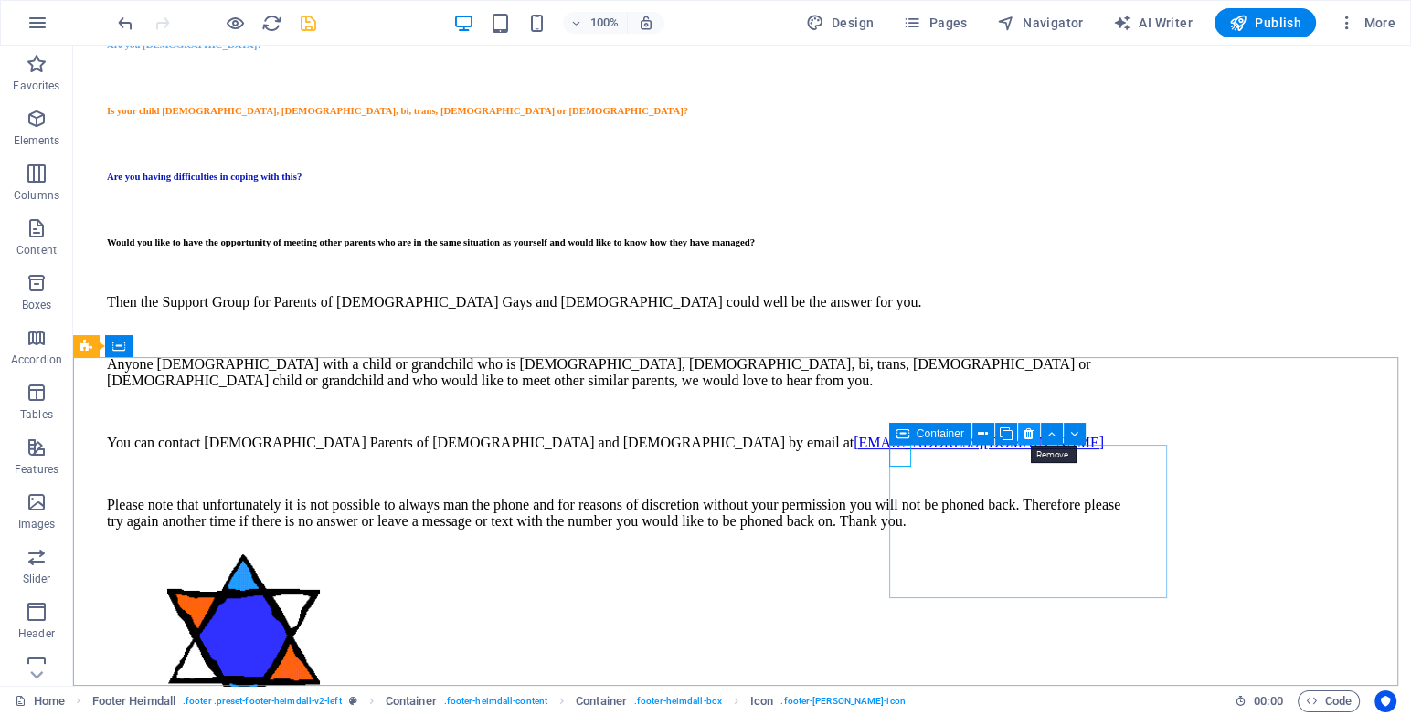
click at [1025, 432] on icon at bounding box center [1028, 434] width 10 height 19
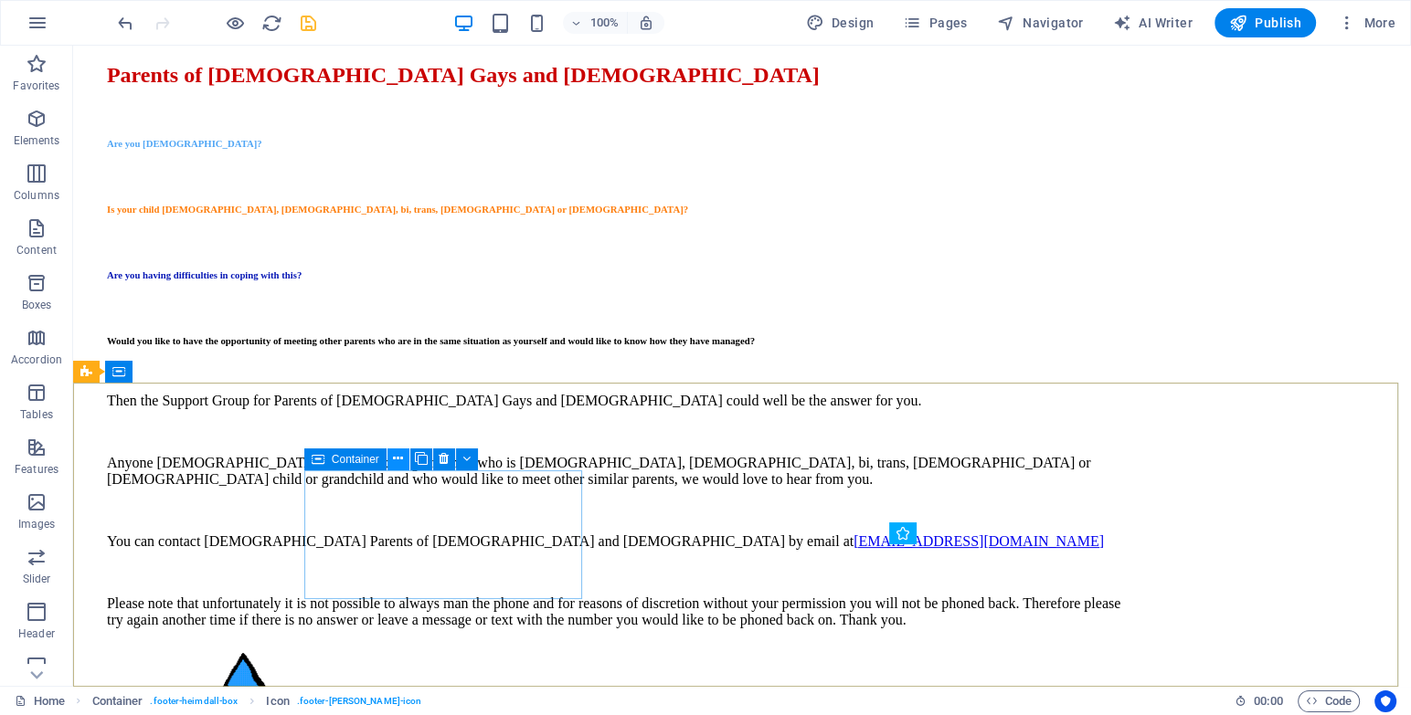
click at [397, 461] on icon at bounding box center [398, 458] width 10 height 19
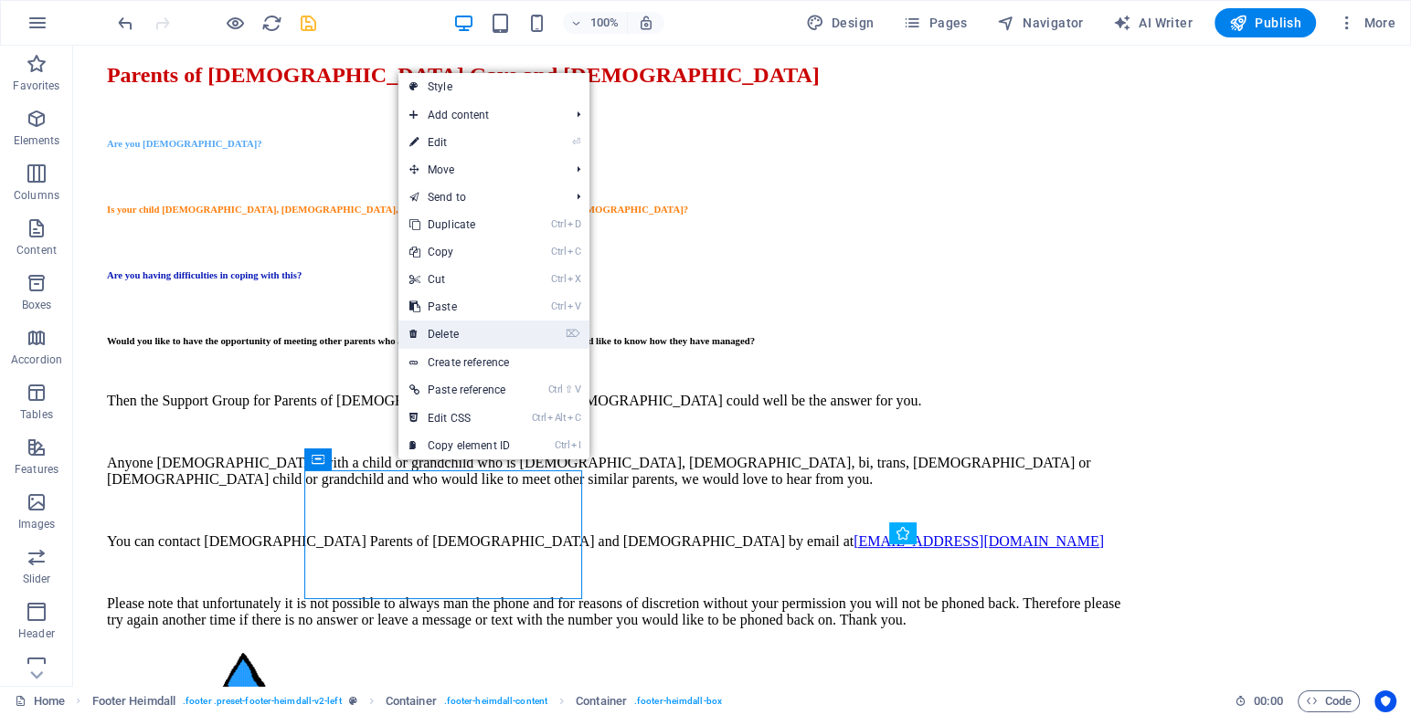
click at [467, 335] on link "⌦ Delete" at bounding box center [459, 334] width 122 height 27
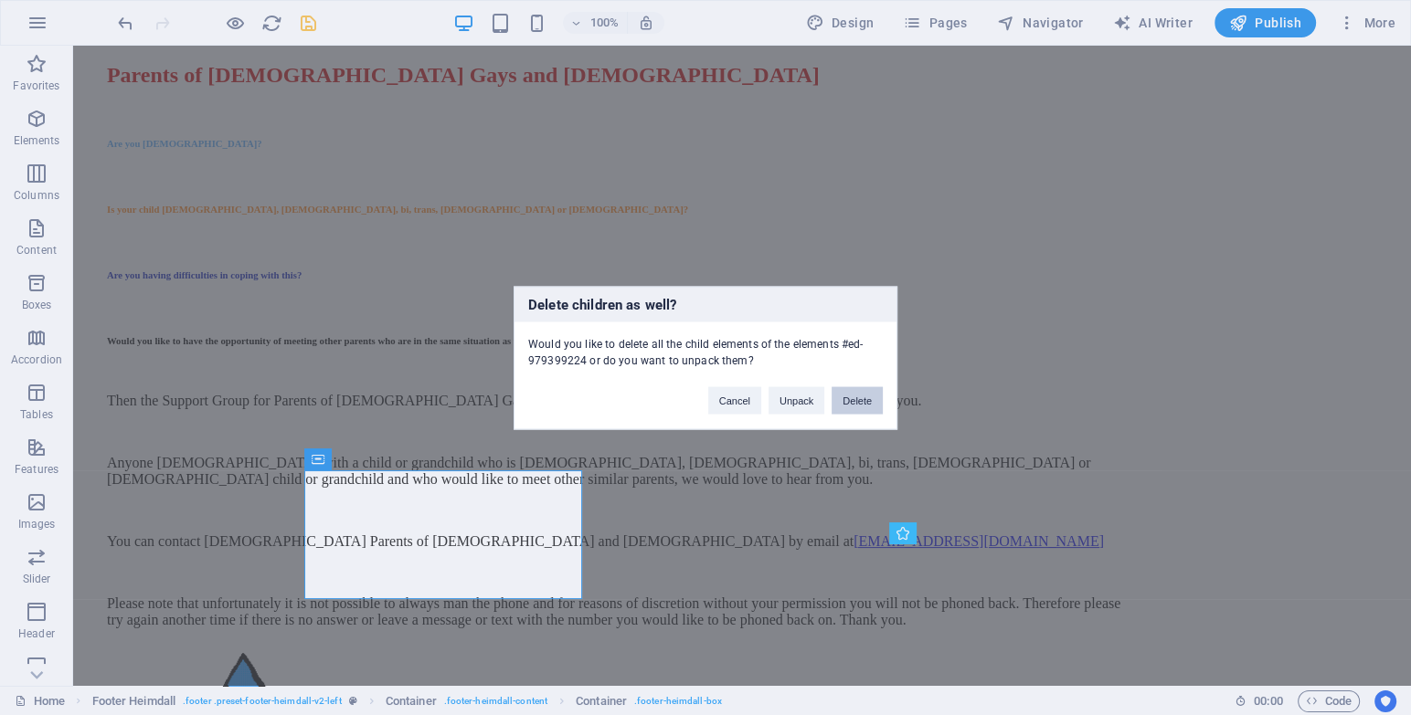
click at [855, 389] on button "Delete" at bounding box center [856, 399] width 51 height 27
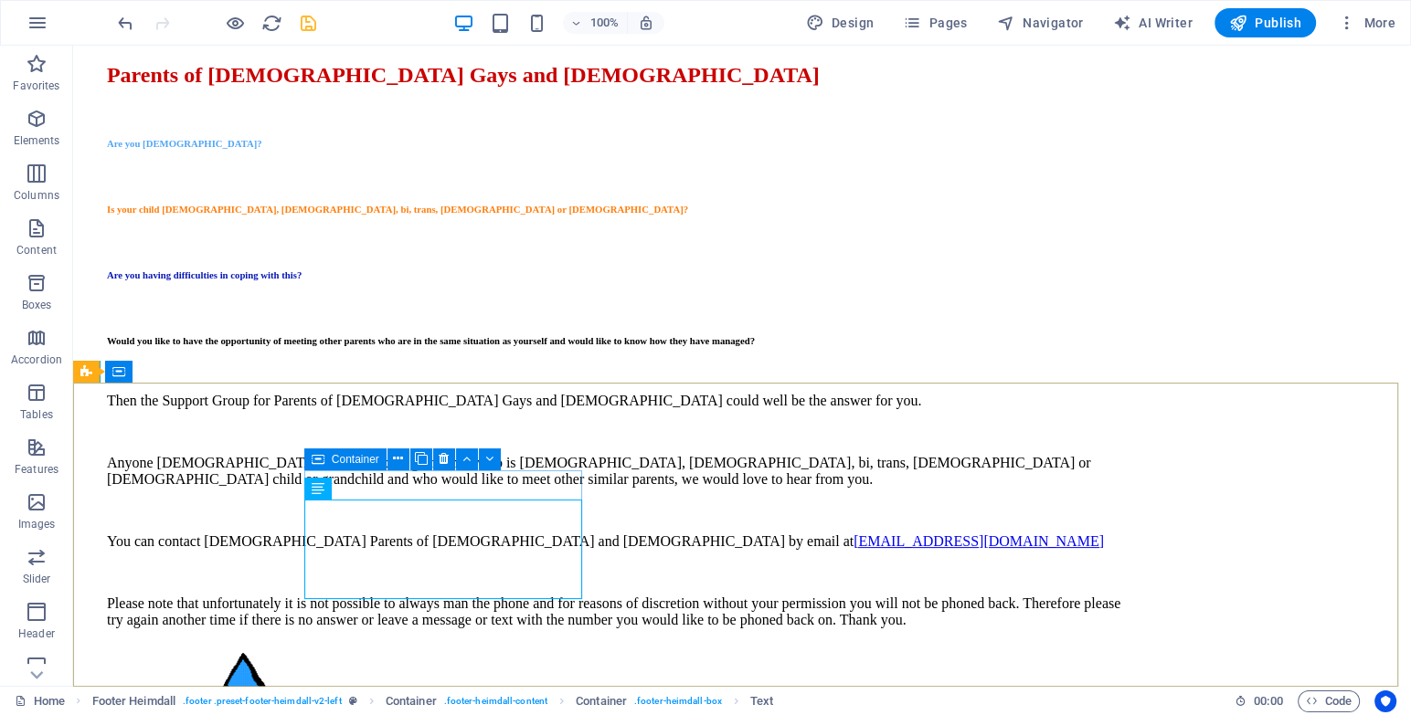
click at [509, 452] on div "Container" at bounding box center [408, 460] width 208 height 23
click at [366, 454] on span "Container" at bounding box center [356, 459] width 48 height 11
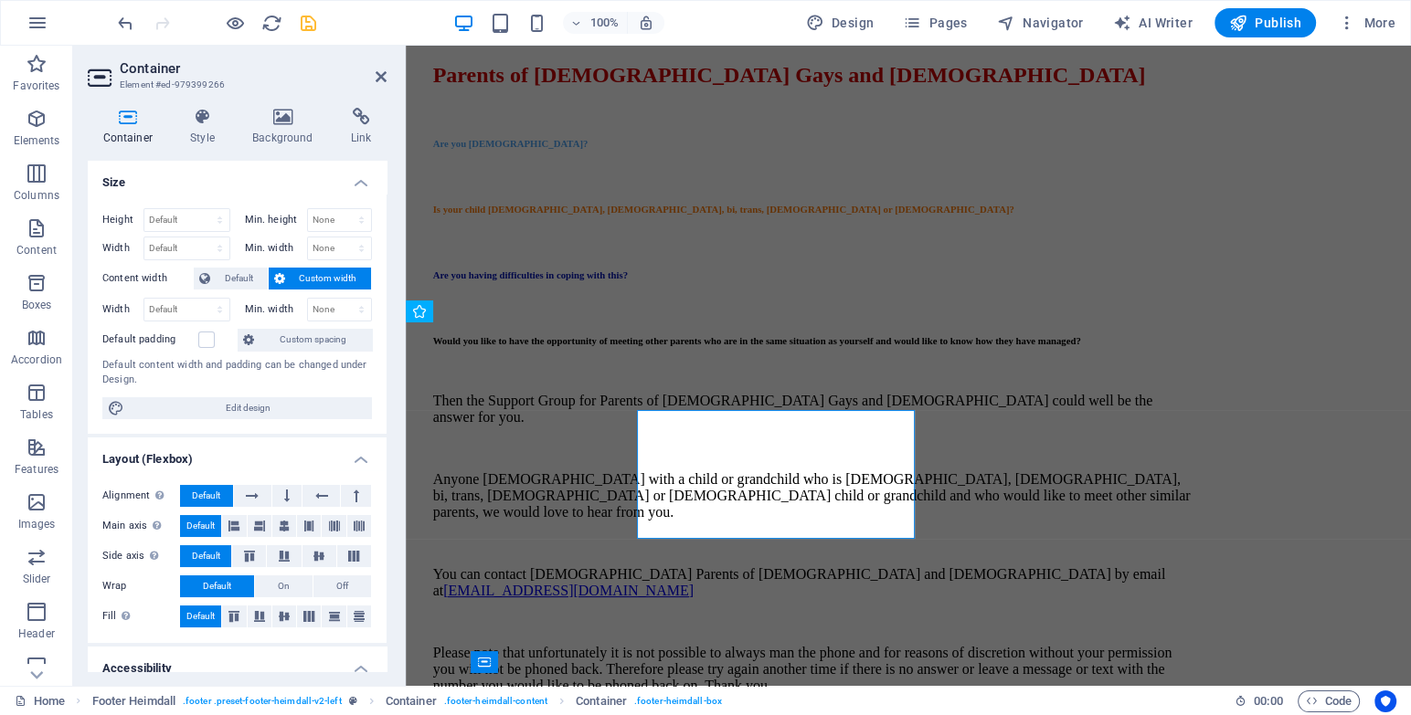
scroll to position [394, 0]
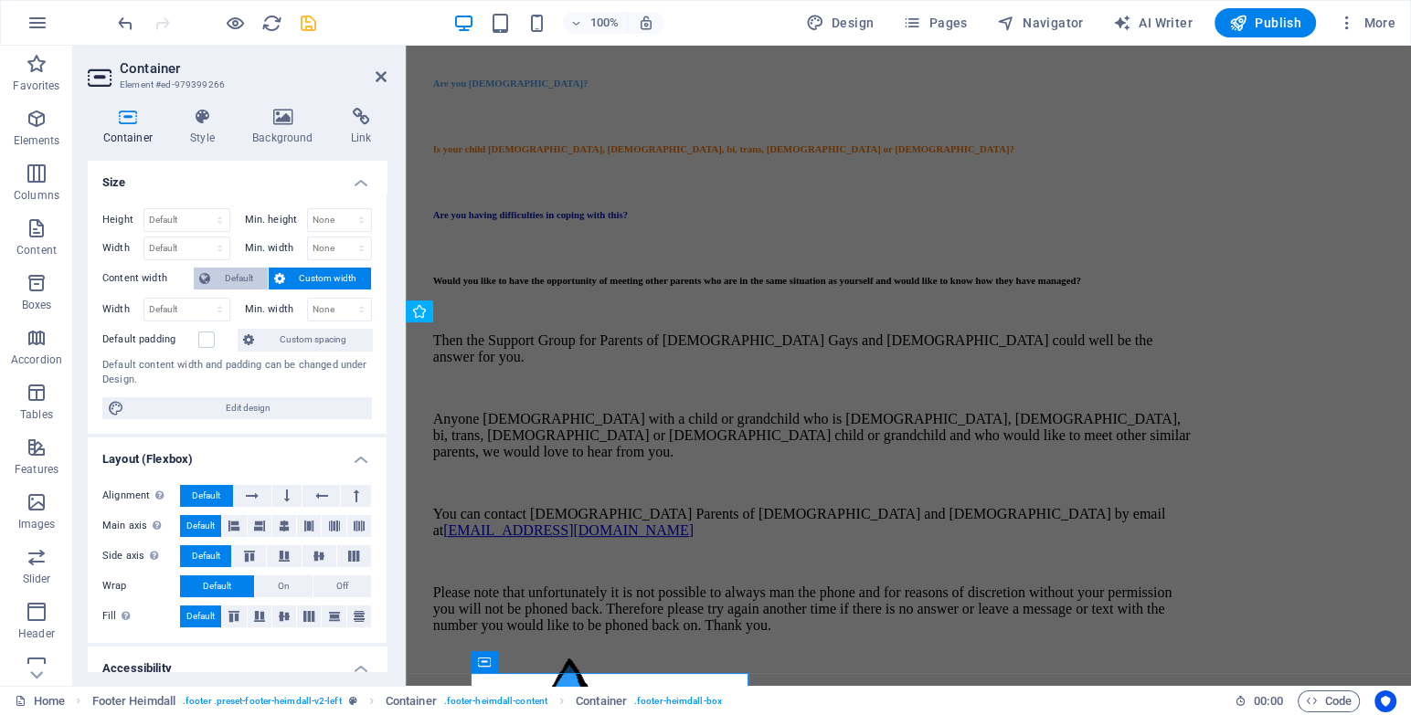
click at [242, 281] on span "Default" at bounding box center [239, 279] width 47 height 22
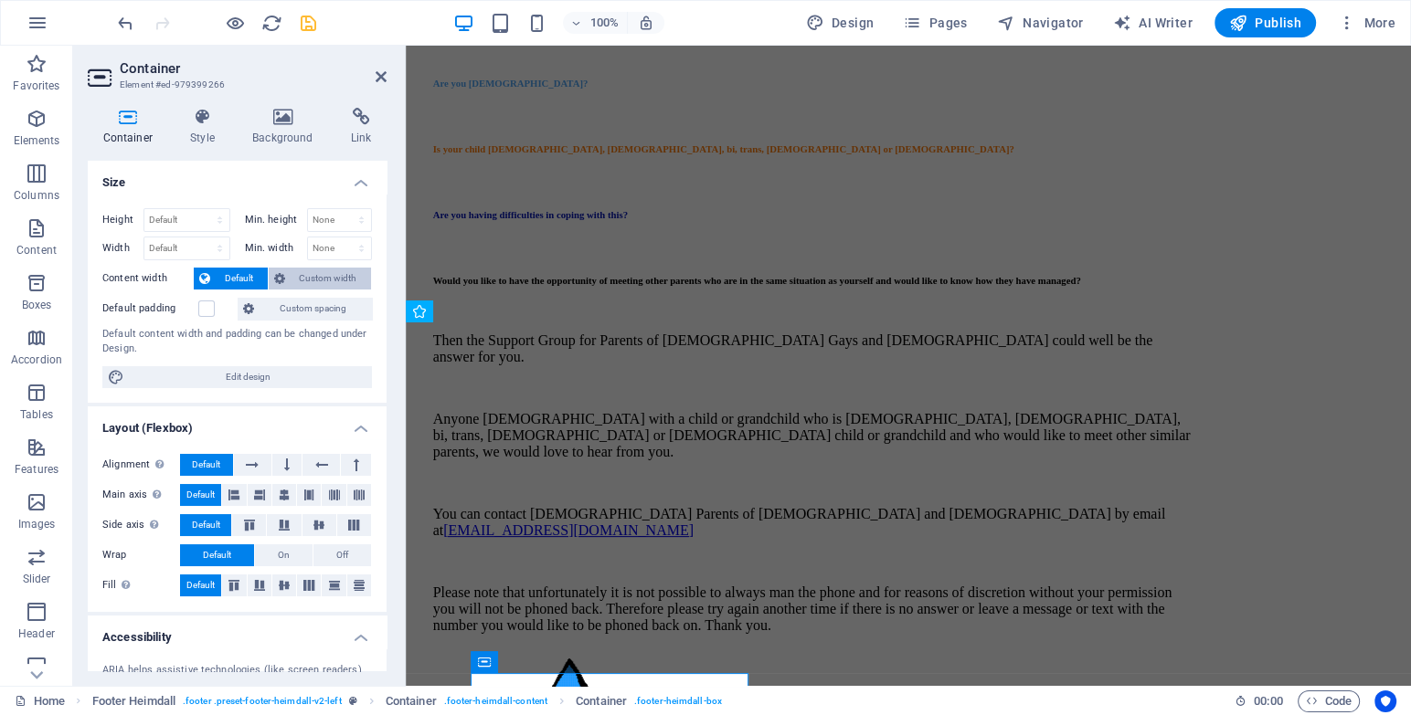
click at [282, 281] on icon at bounding box center [279, 279] width 11 height 22
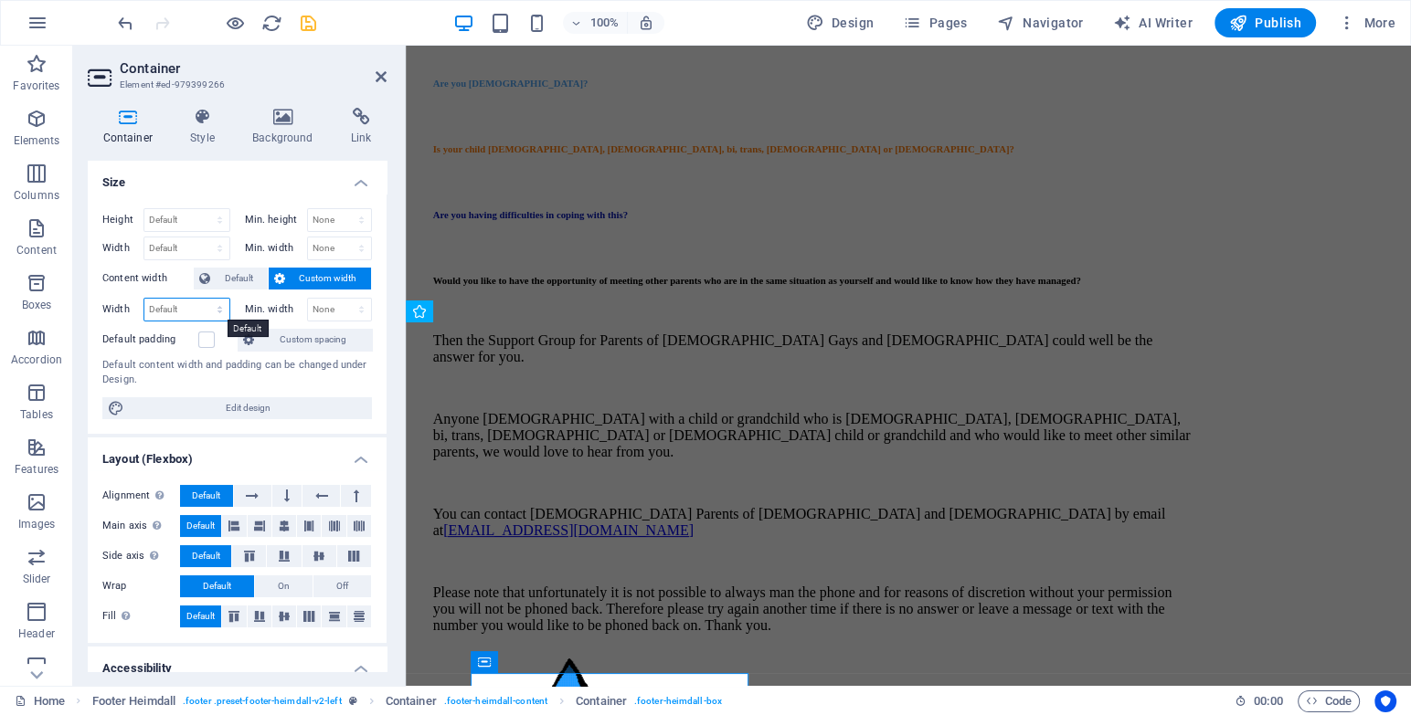
drag, startPoint x: 183, startPoint y: 299, endPoint x: 189, endPoint y: 312, distance: 15.1
click at [183, 299] on select "Default px rem % em vh vw" at bounding box center [186, 310] width 85 height 22
select select "%"
click at [202, 299] on select "Default px rem % em vh vw" at bounding box center [186, 310] width 85 height 22
type input "100"
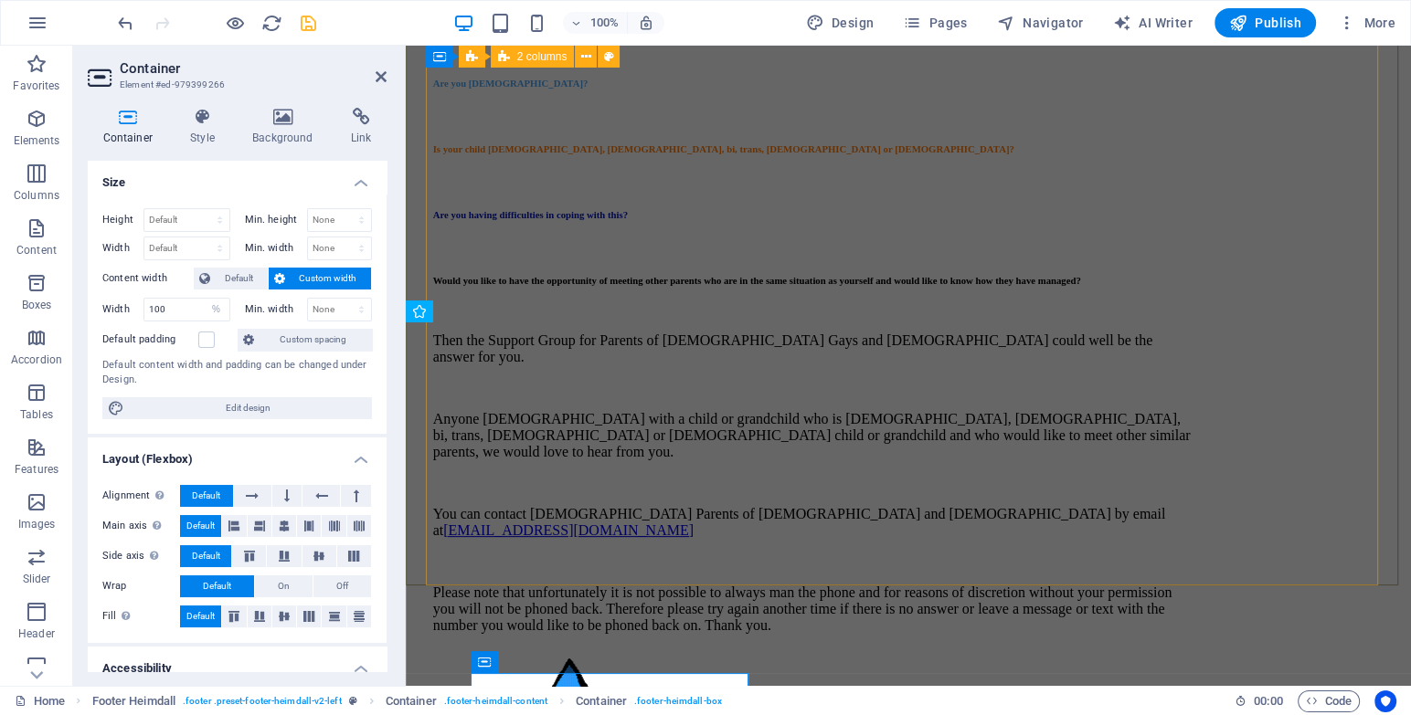
click at [511, 417] on div "Parents of [DEMOGRAPHIC_DATA] Gays and [DEMOGRAPHIC_DATA] Are you [DEMOGRAPHIC_…" at bounding box center [908, 418] width 951 height 869
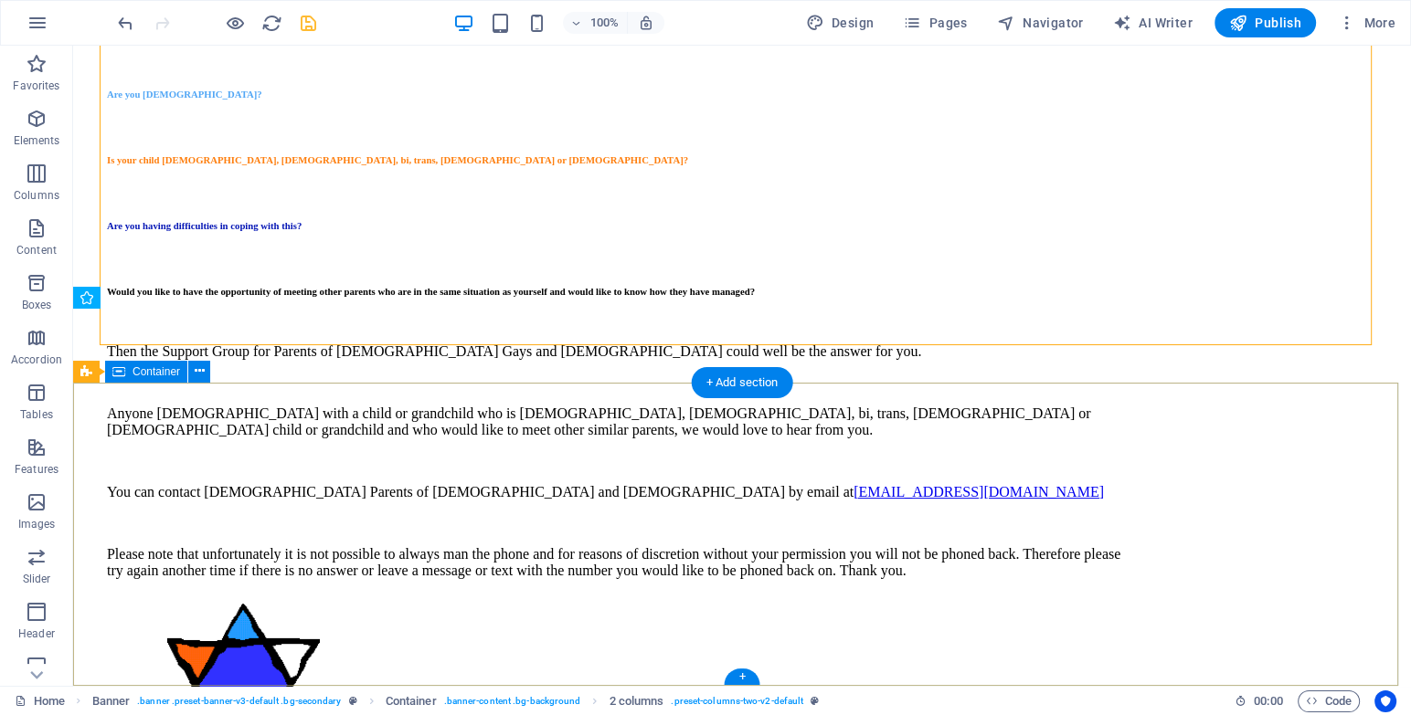
scroll to position [407, 0]
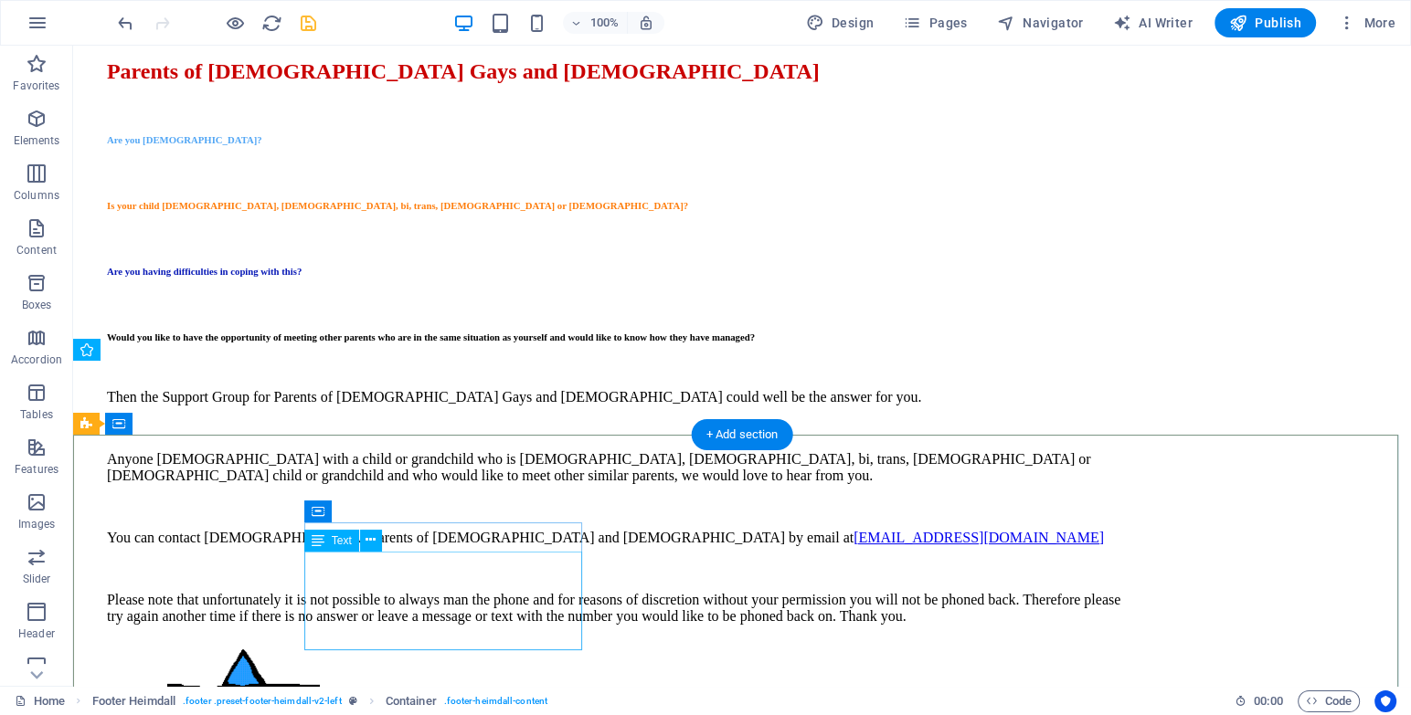
scroll to position [407, 0]
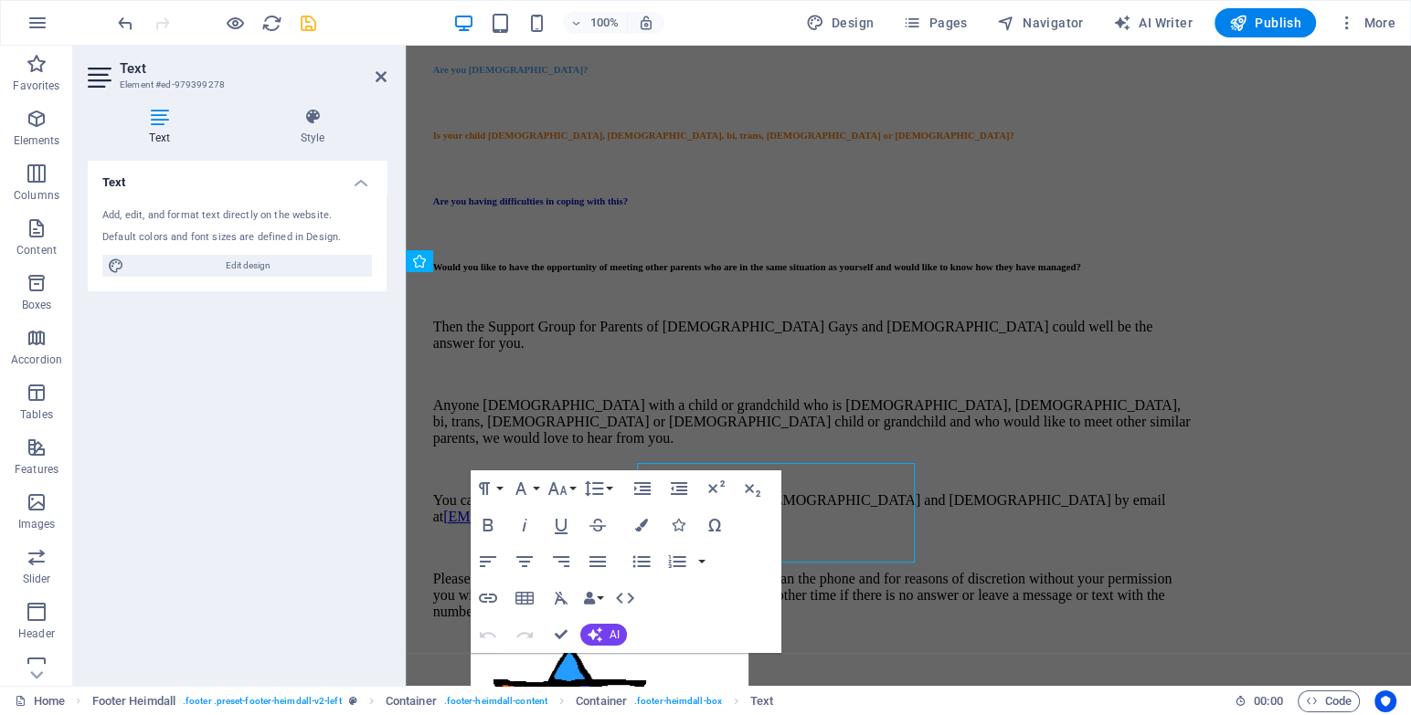
scroll to position [443, 0]
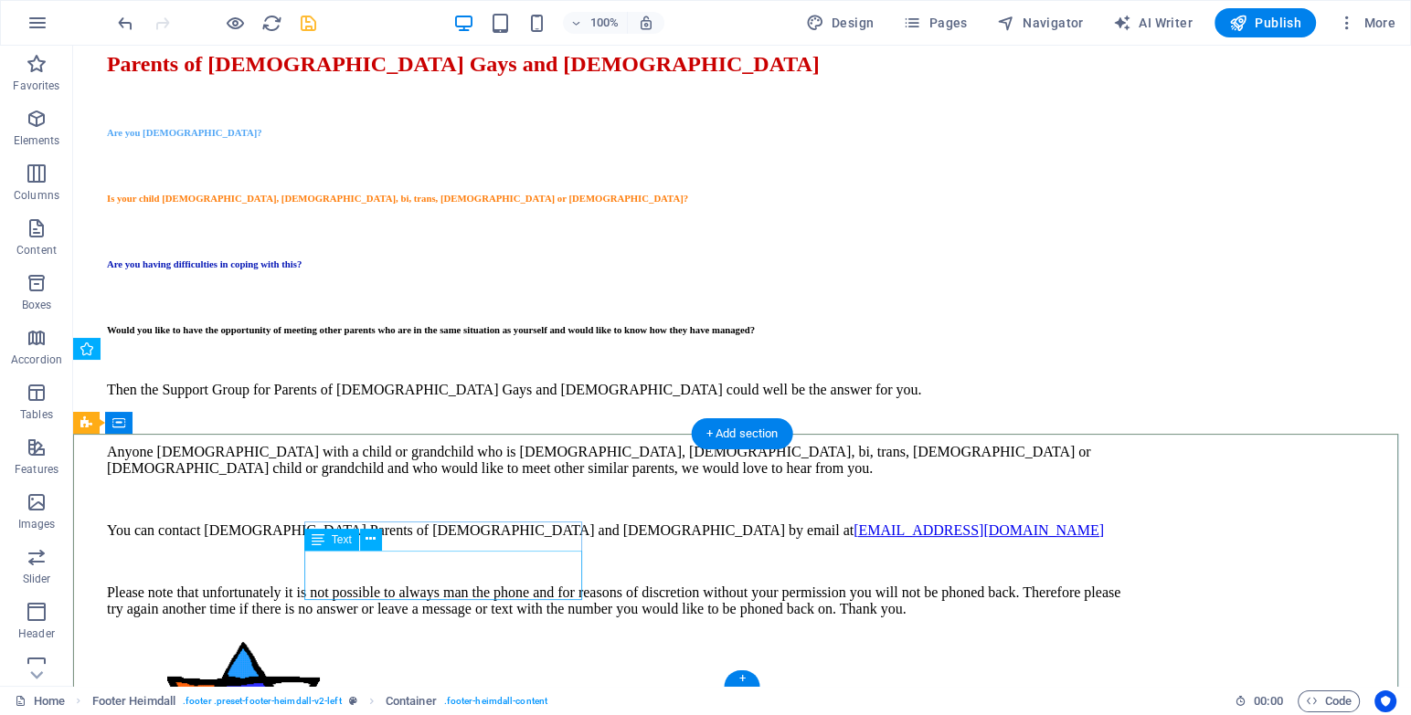
scroll to position [357, 0]
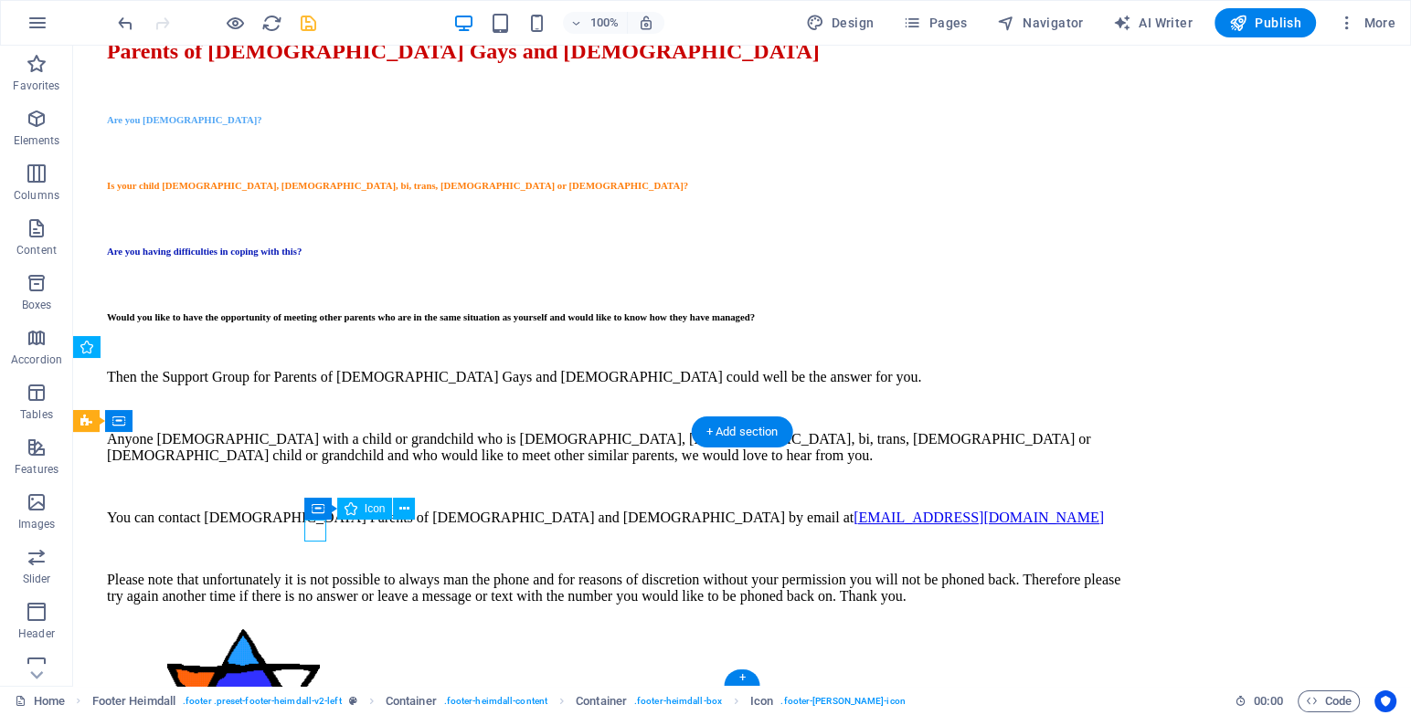
scroll to position [261, 0]
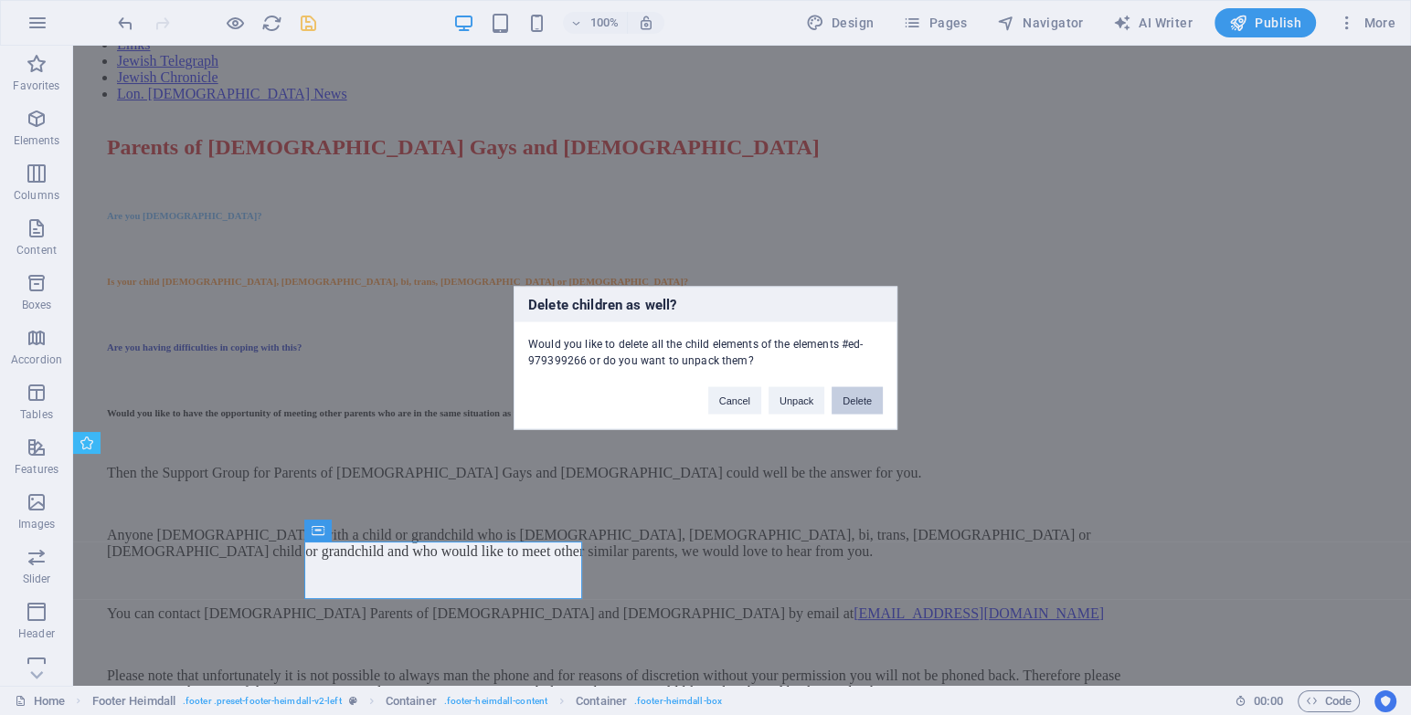
click at [855, 400] on button "Delete" at bounding box center [856, 399] width 51 height 27
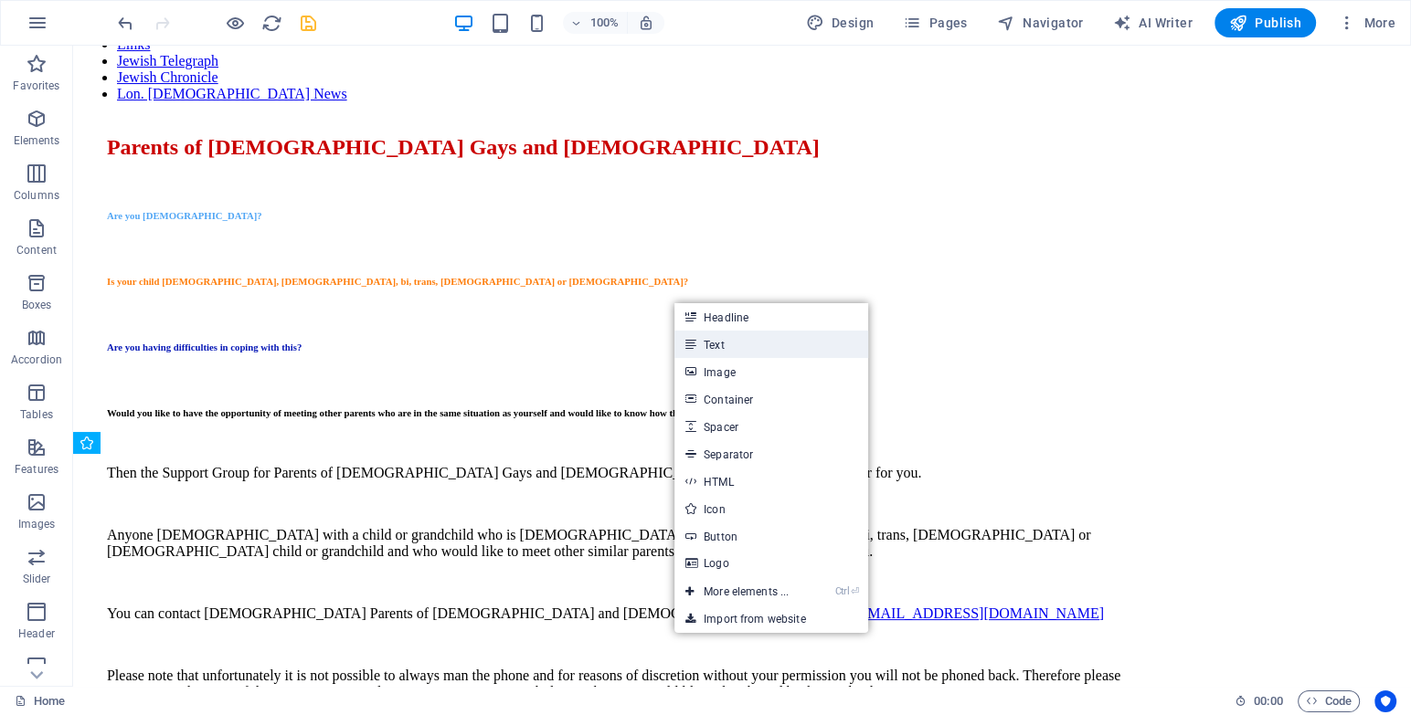
click at [734, 339] on link "Text" at bounding box center [771, 344] width 194 height 27
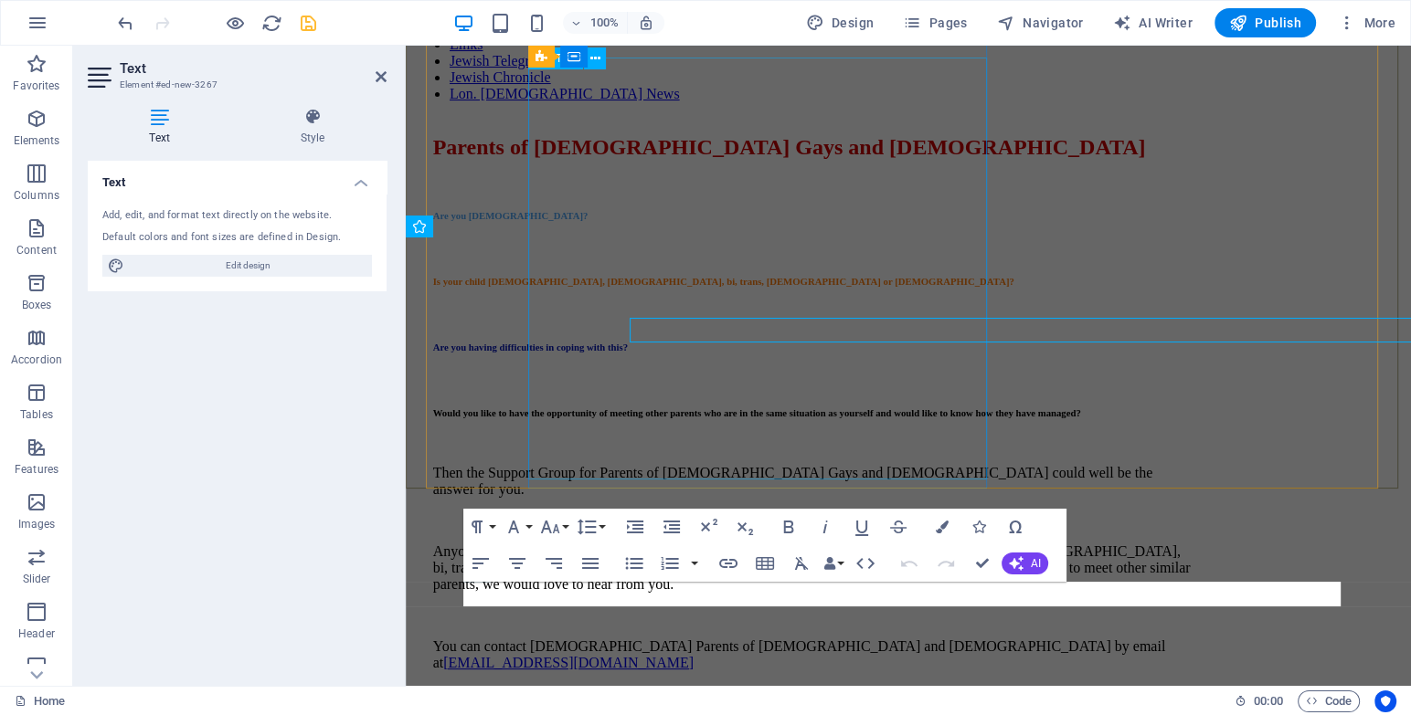
scroll to position [478, 0]
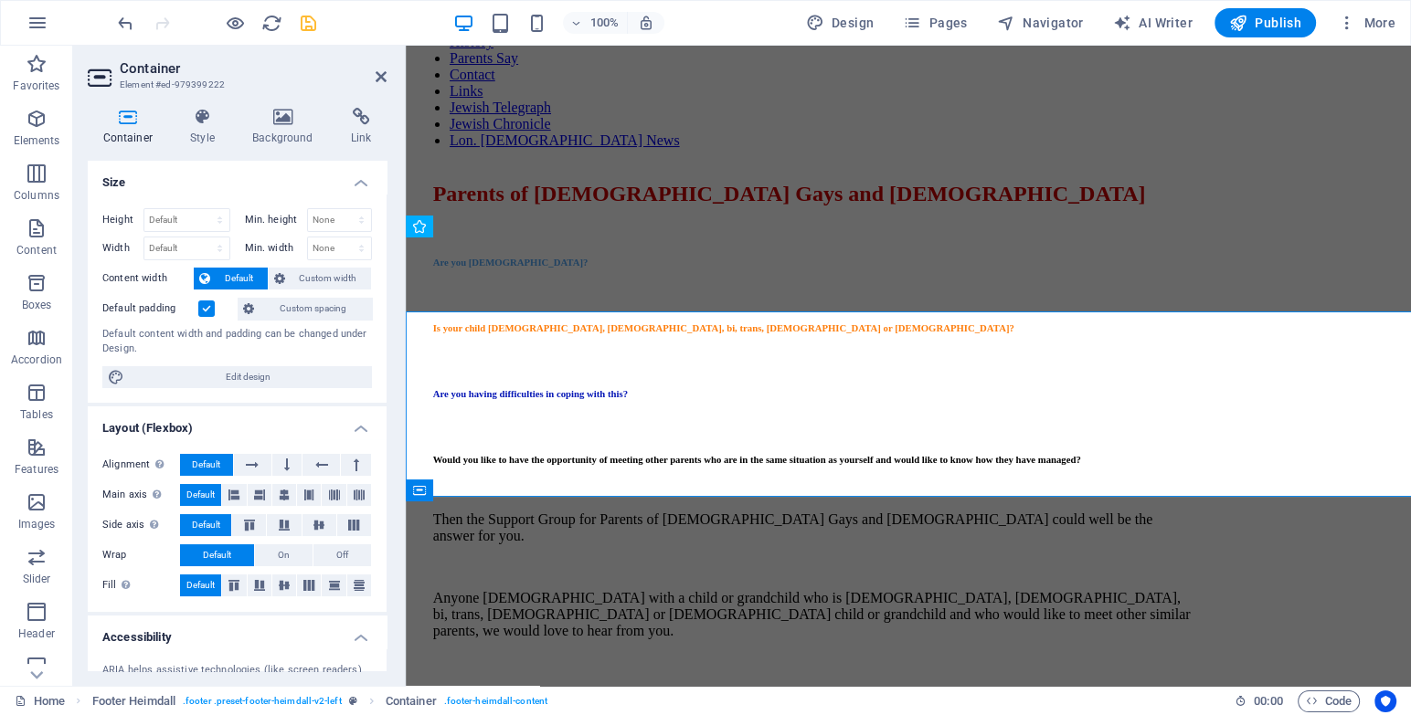
scroll to position [478, 0]
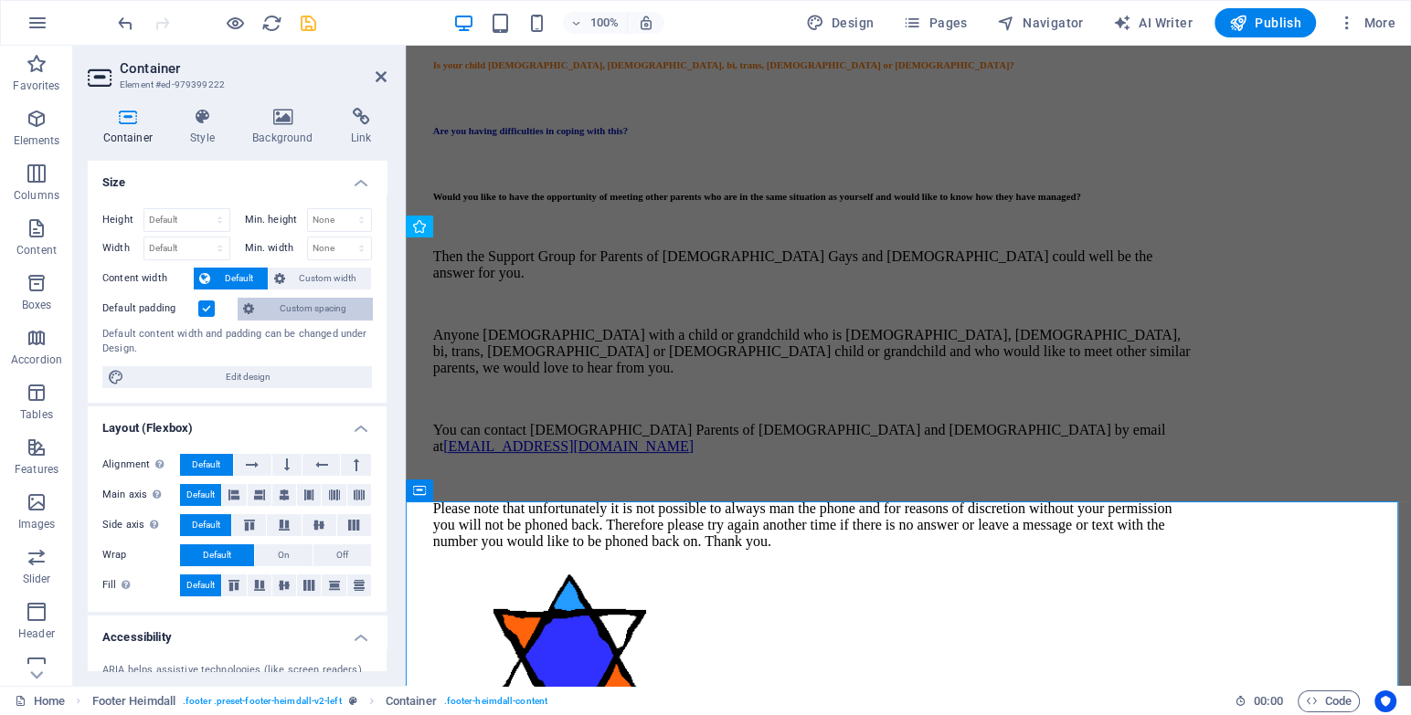
click at [272, 308] on span "Custom spacing" at bounding box center [312, 309] width 107 height 22
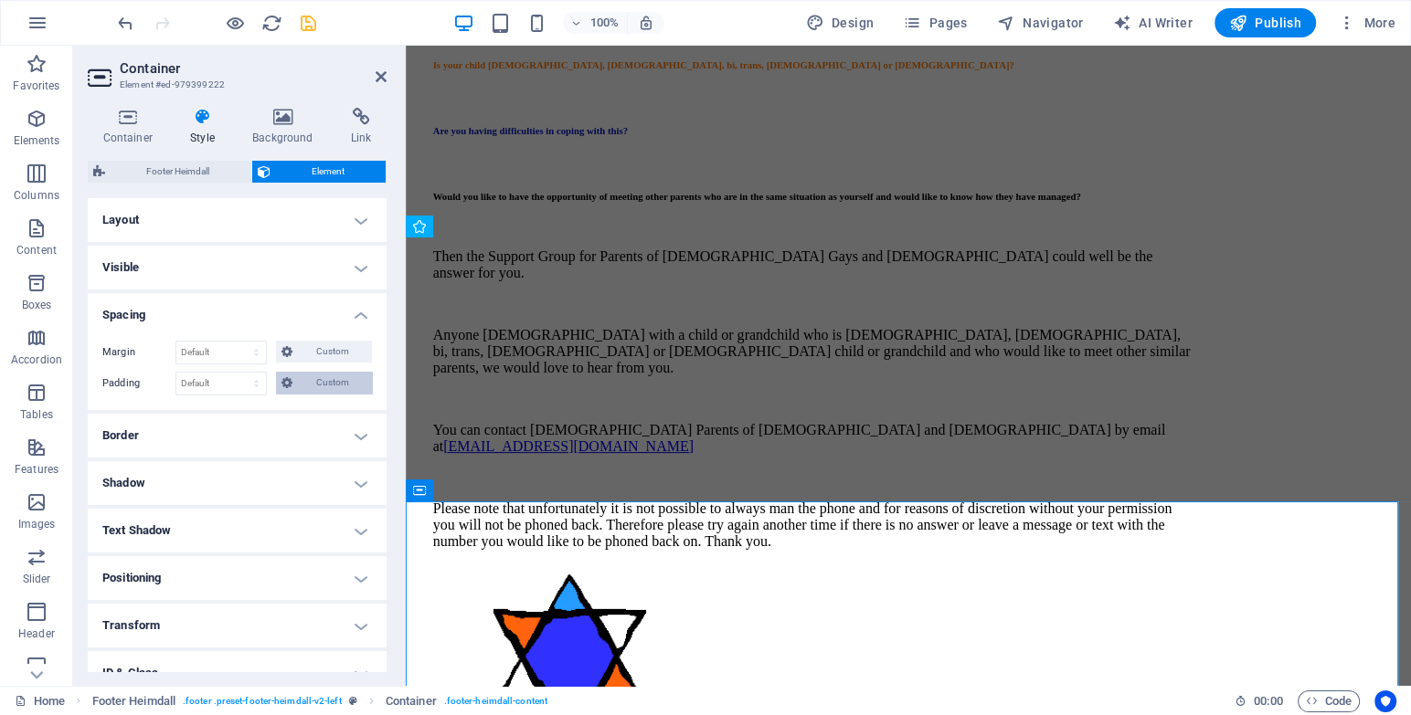
click at [334, 381] on span "Custom" at bounding box center [332, 383] width 69 height 22
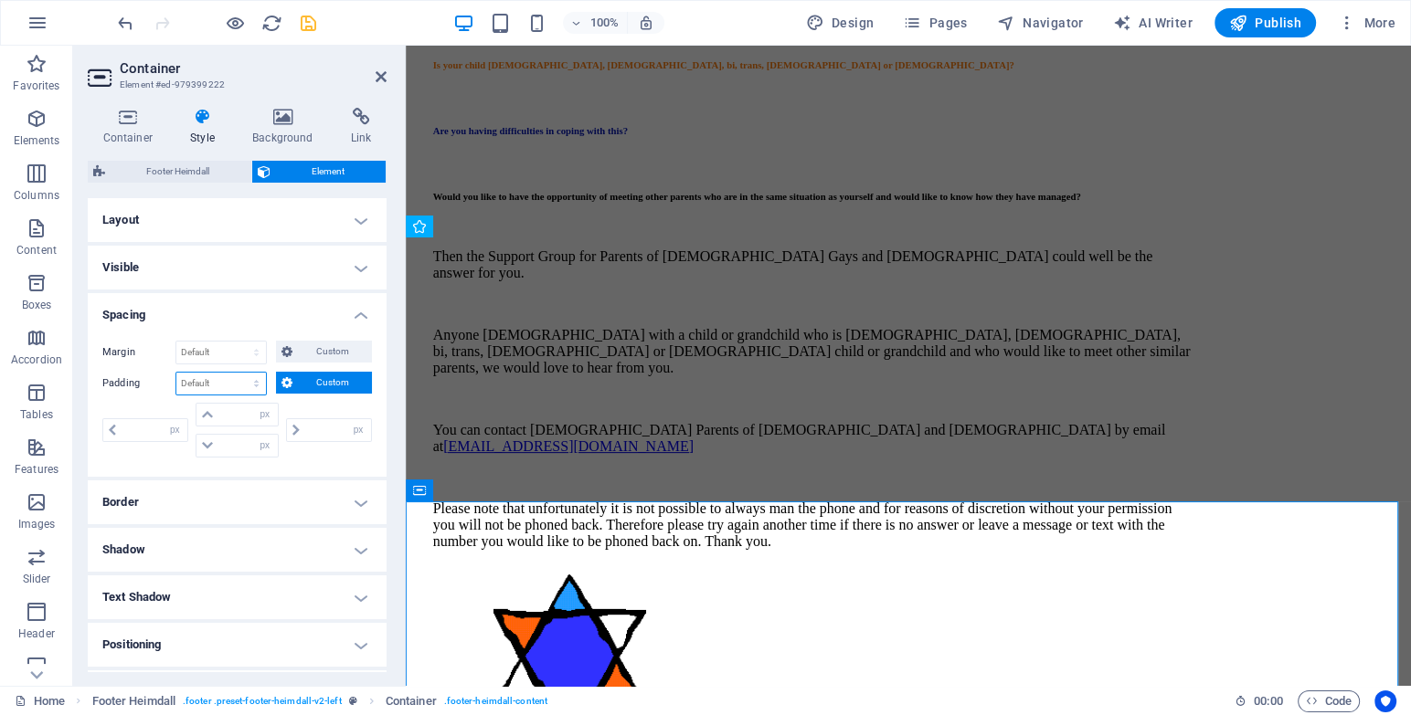
click at [215, 373] on select "Default px rem % vh vw Custom" at bounding box center [221, 384] width 90 height 22
select select "%"
click at [239, 373] on select "Default px rem % vh vw Custom" at bounding box center [221, 384] width 90 height 22
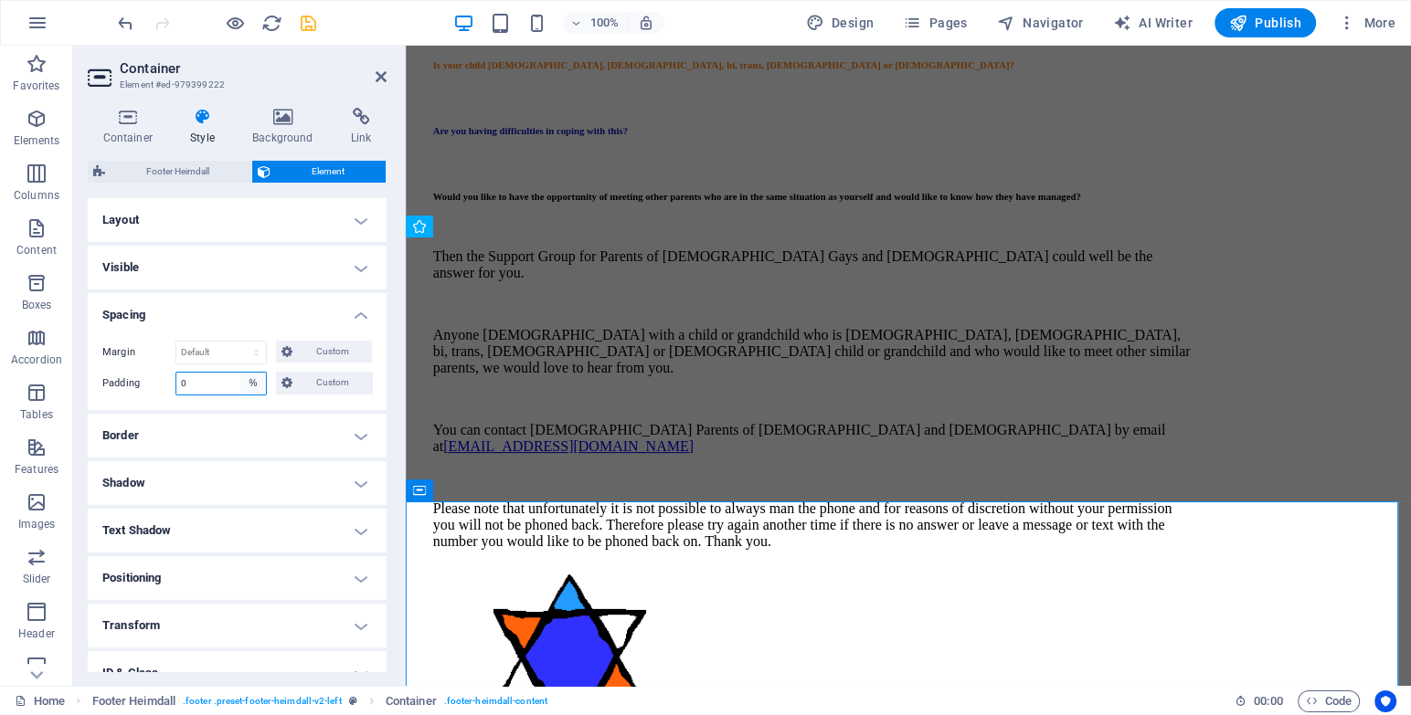
type input "0"
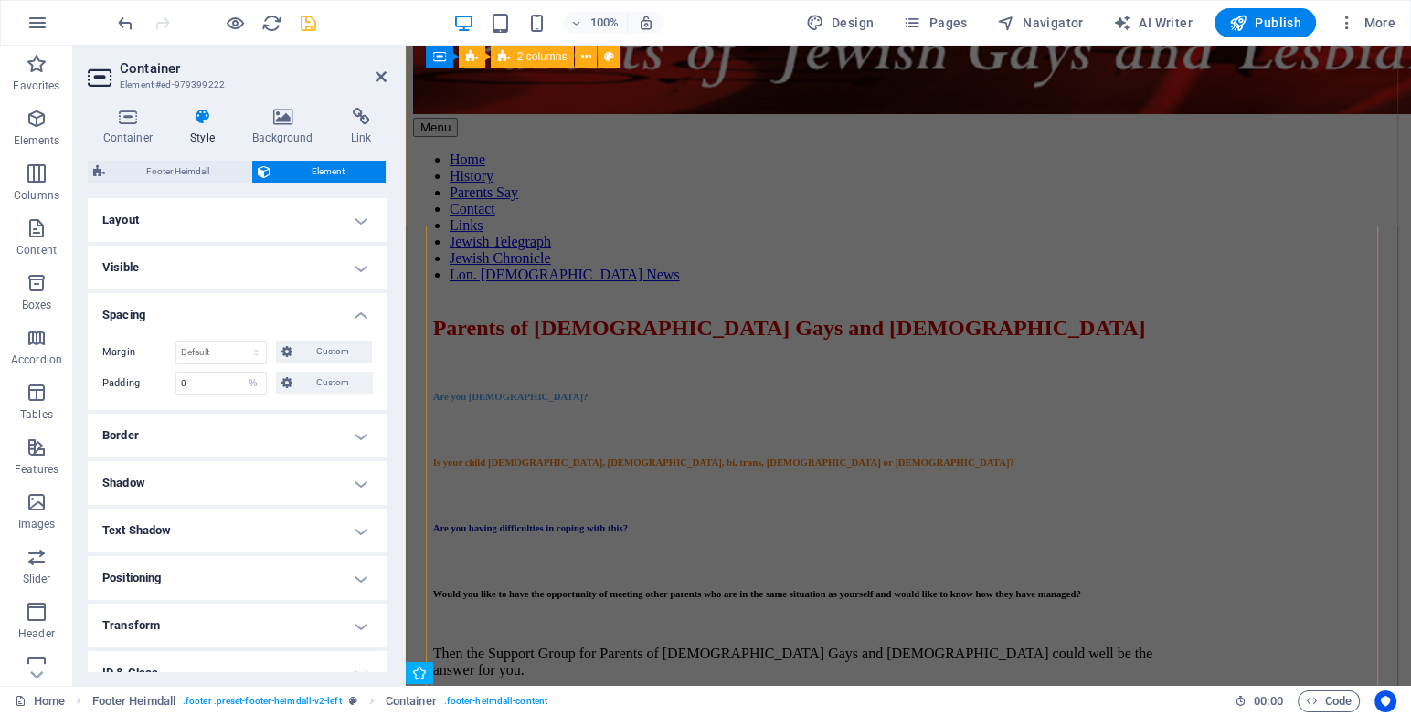
scroll to position [0, 0]
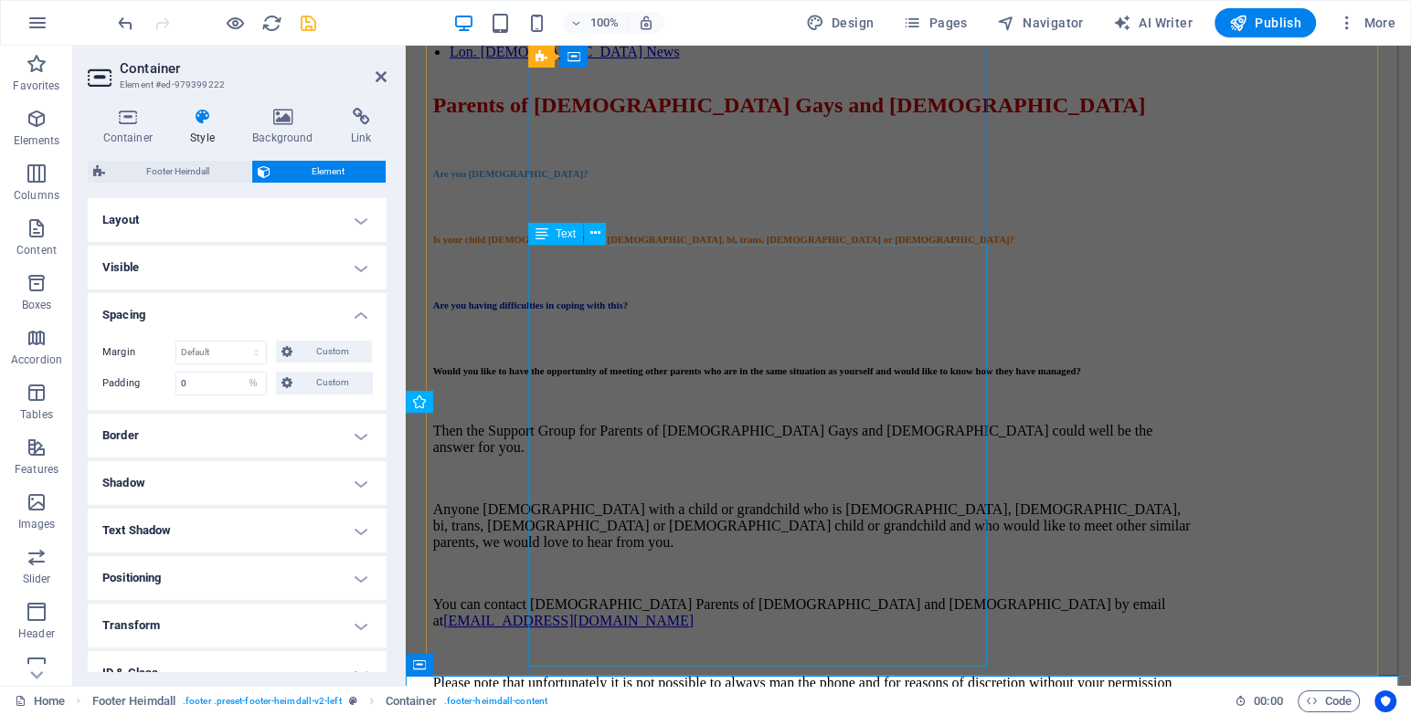
click at [968, 502] on div "Then the Support Group for Parents of [DEMOGRAPHIC_DATA] Gays and [DEMOGRAPHIC_…" at bounding box center [813, 573] width 761 height 301
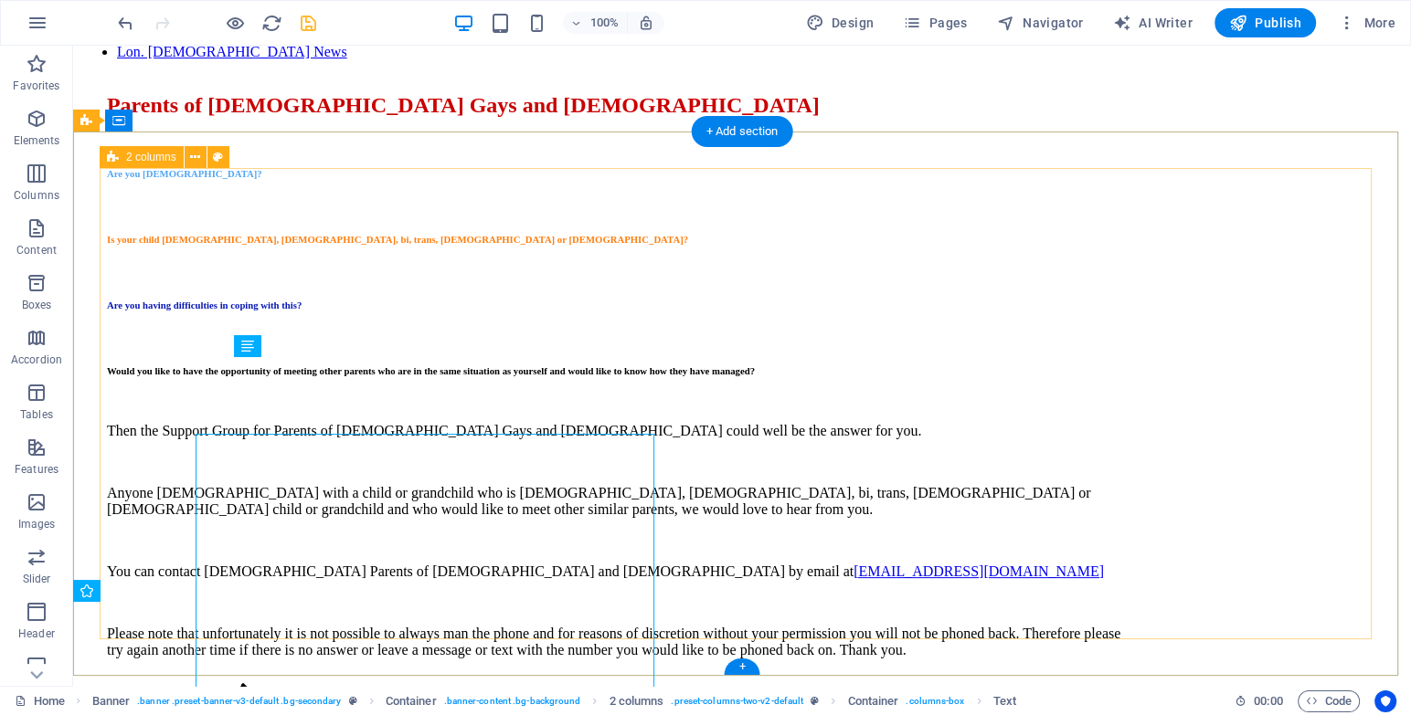
scroll to position [113, 0]
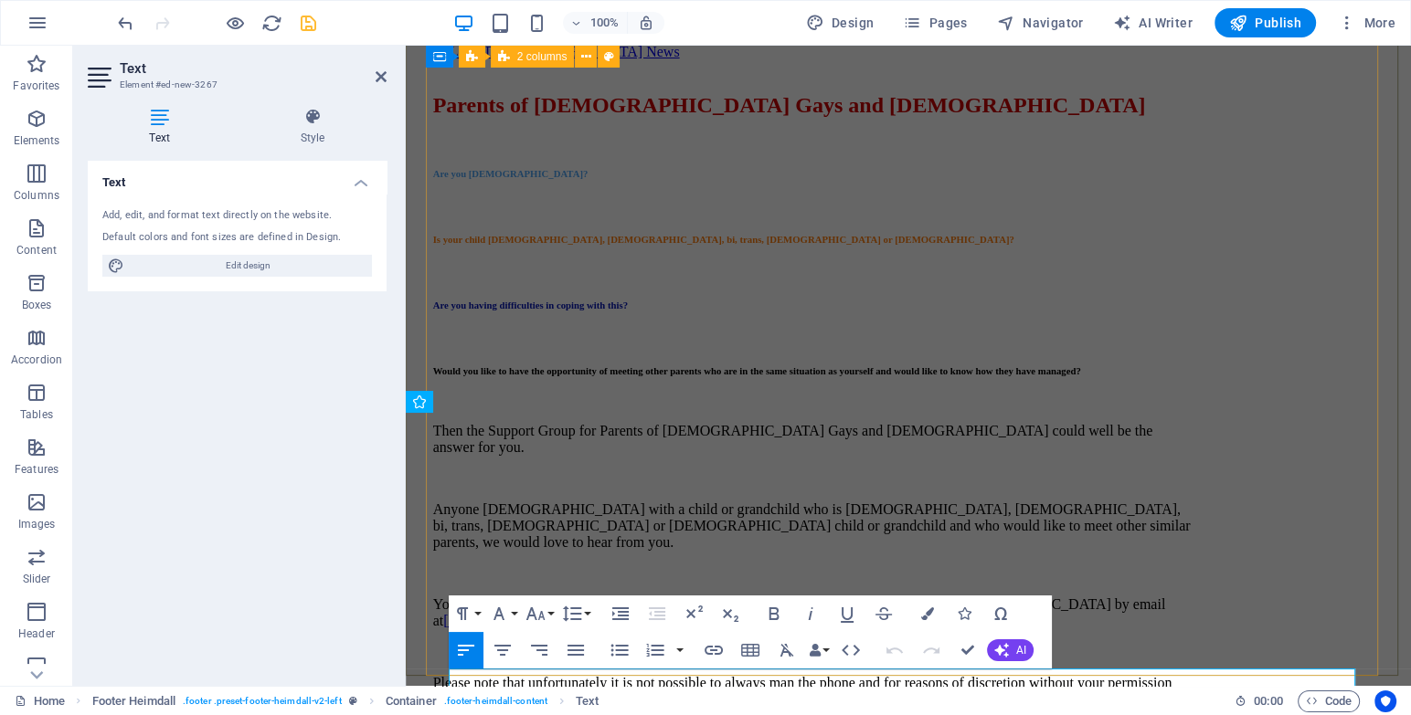
click at [1221, 665] on div "Parents of [DEMOGRAPHIC_DATA] Gays and [DEMOGRAPHIC_DATA] Are you [DEMOGRAPHIC_…" at bounding box center [908, 509] width 951 height 869
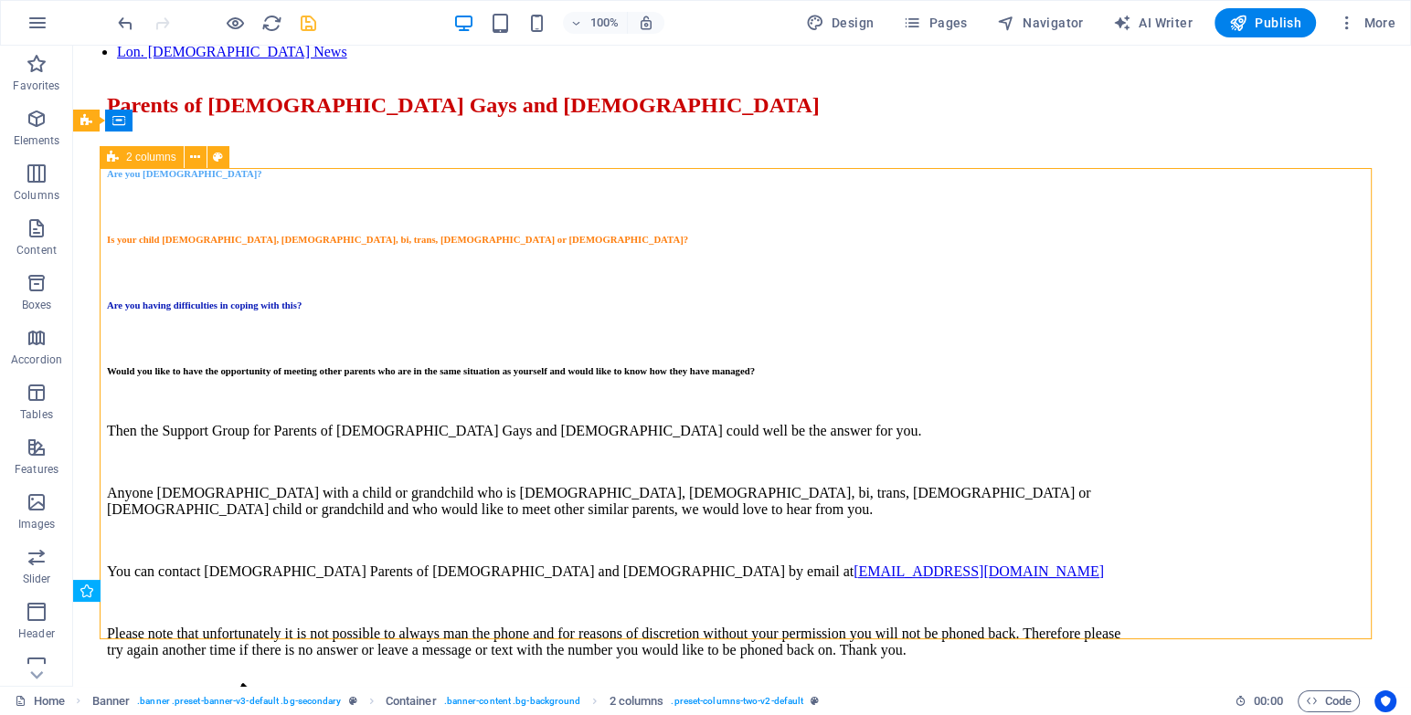
scroll to position [113, 0]
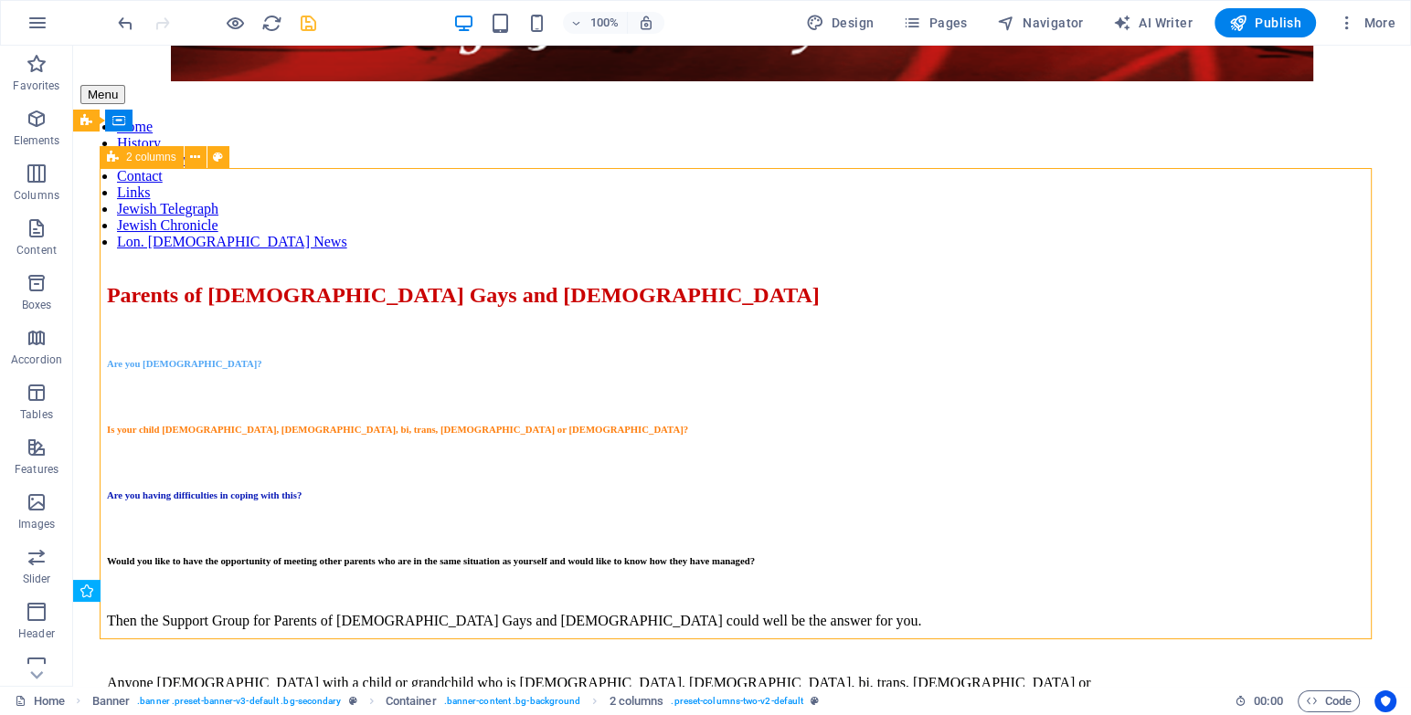
click at [1202, 594] on div "Parents of [DEMOGRAPHIC_DATA] Gays and [DEMOGRAPHIC_DATA] Are you [DEMOGRAPHIC_…" at bounding box center [742, 666] width 1270 height 803
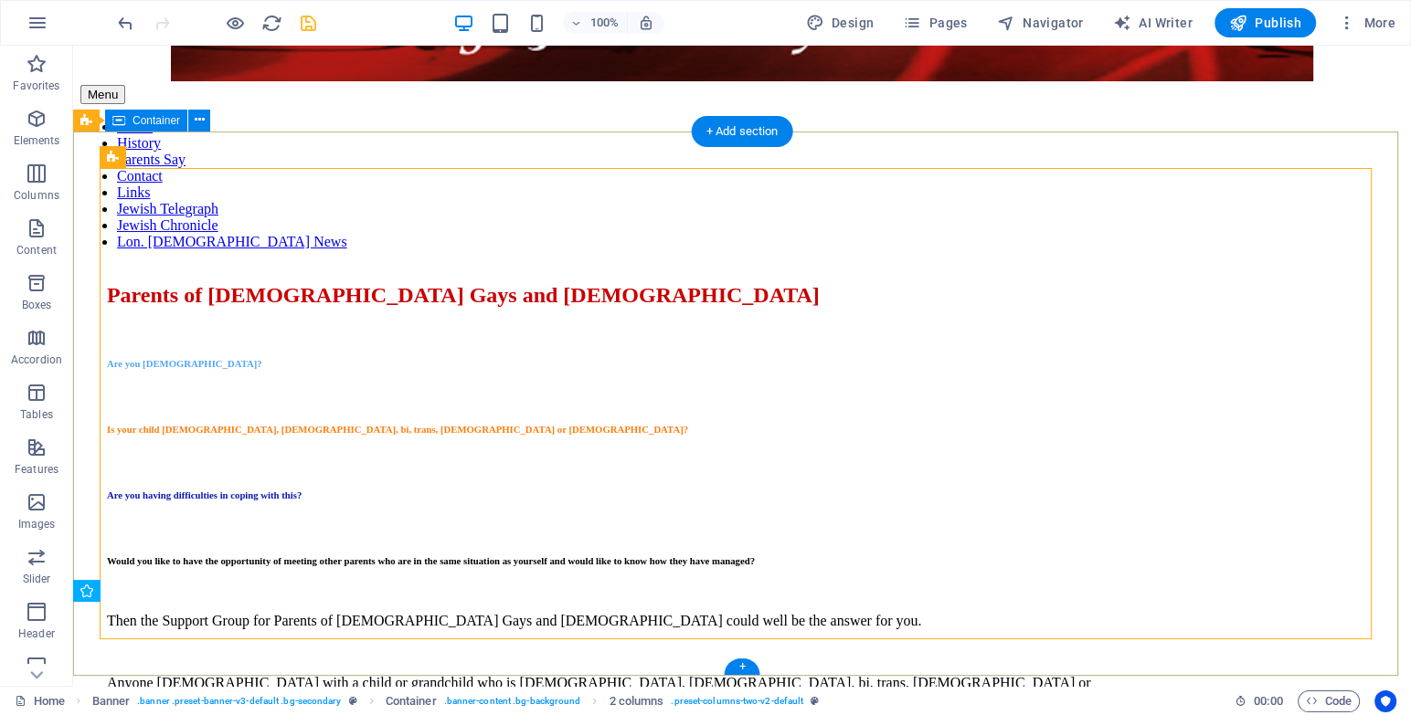
click at [1073, 671] on div "Parents of [DEMOGRAPHIC_DATA] Gays and [DEMOGRAPHIC_DATA] Are you [DEMOGRAPHIC_…" at bounding box center [741, 666] width 1323 height 803
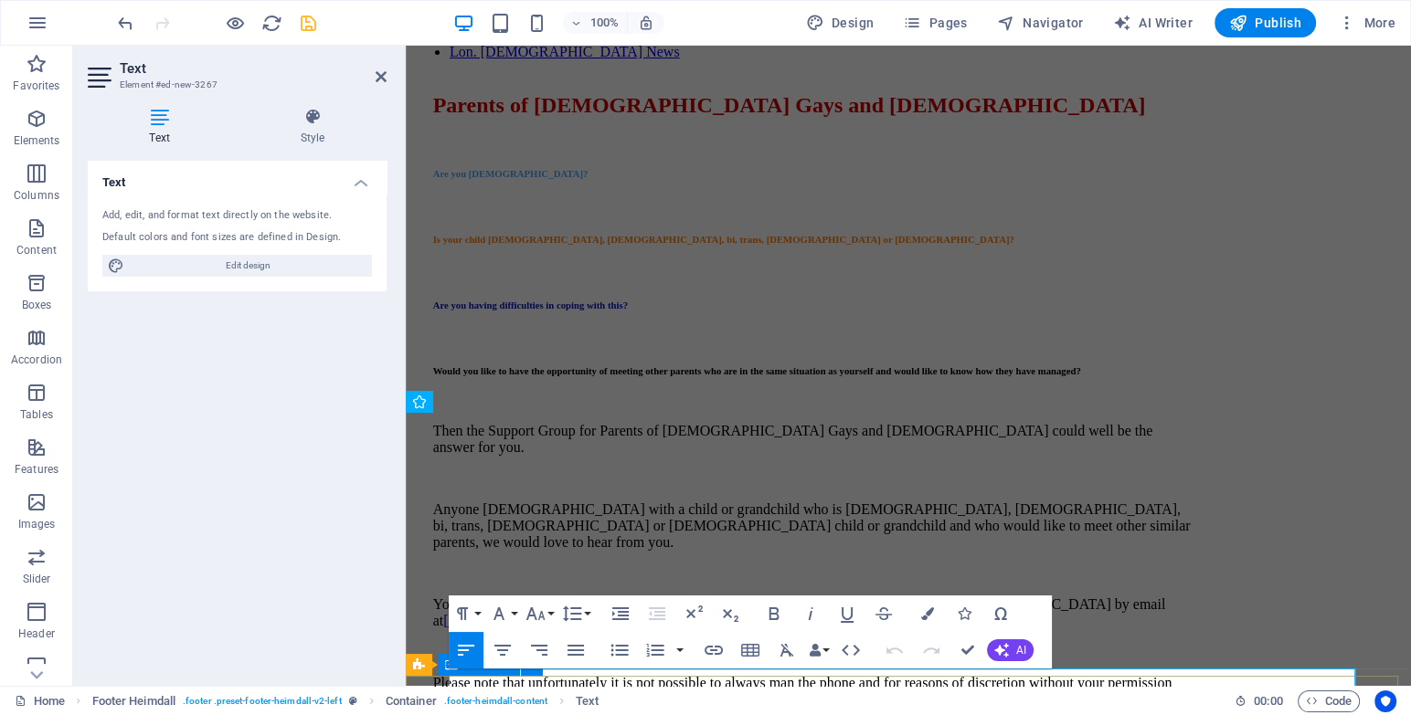
drag, startPoint x: 1360, startPoint y: 682, endPoint x: 1766, endPoint y: 741, distance: 409.8
select select "%"
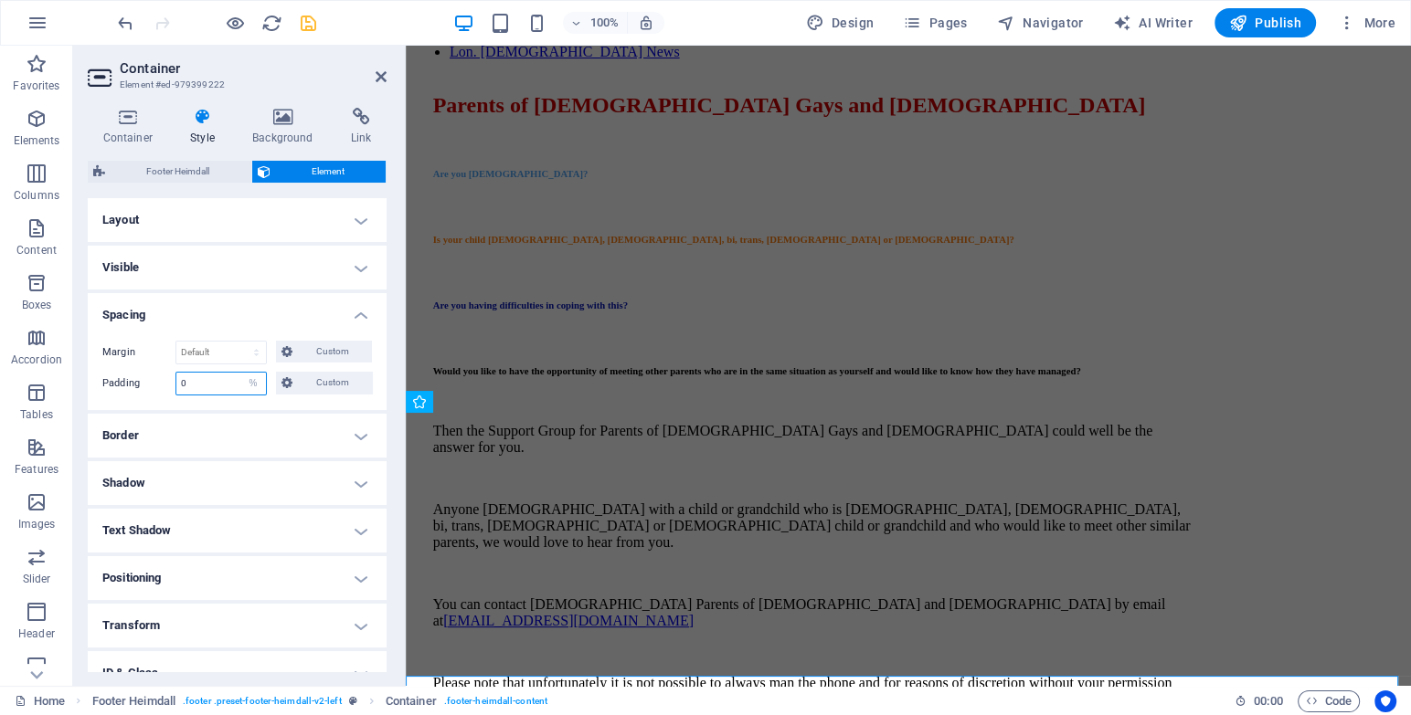
click at [185, 380] on input "0" at bounding box center [221, 384] width 90 height 22
drag, startPoint x: 189, startPoint y: 385, endPoint x: 178, endPoint y: 377, distance: 13.2
click at [178, 377] on input "0" at bounding box center [221, 384] width 90 height 22
type input "1"
click at [240, 315] on h4 "Spacing" at bounding box center [237, 309] width 299 height 33
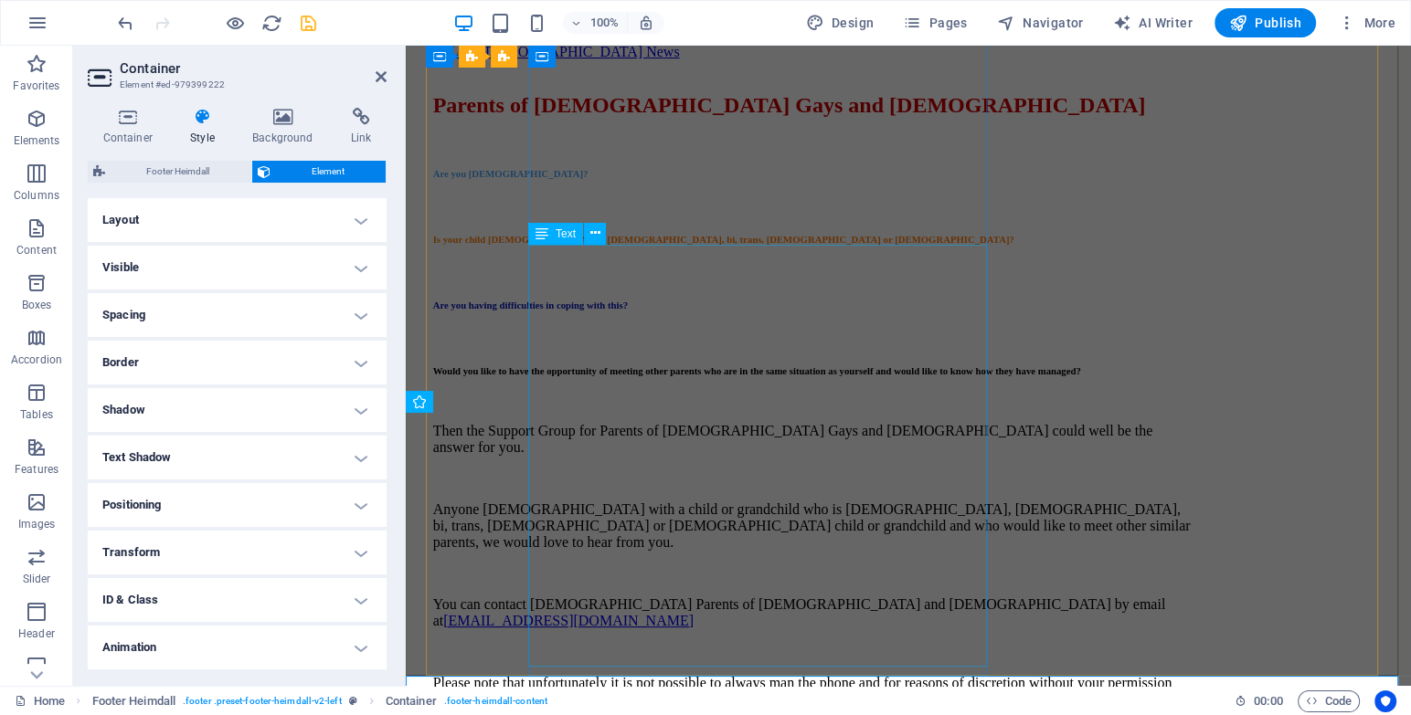
click at [679, 626] on div "Then the Support Group for Parents of [DEMOGRAPHIC_DATA] Gays and [DEMOGRAPHIC_…" at bounding box center [813, 573] width 761 height 301
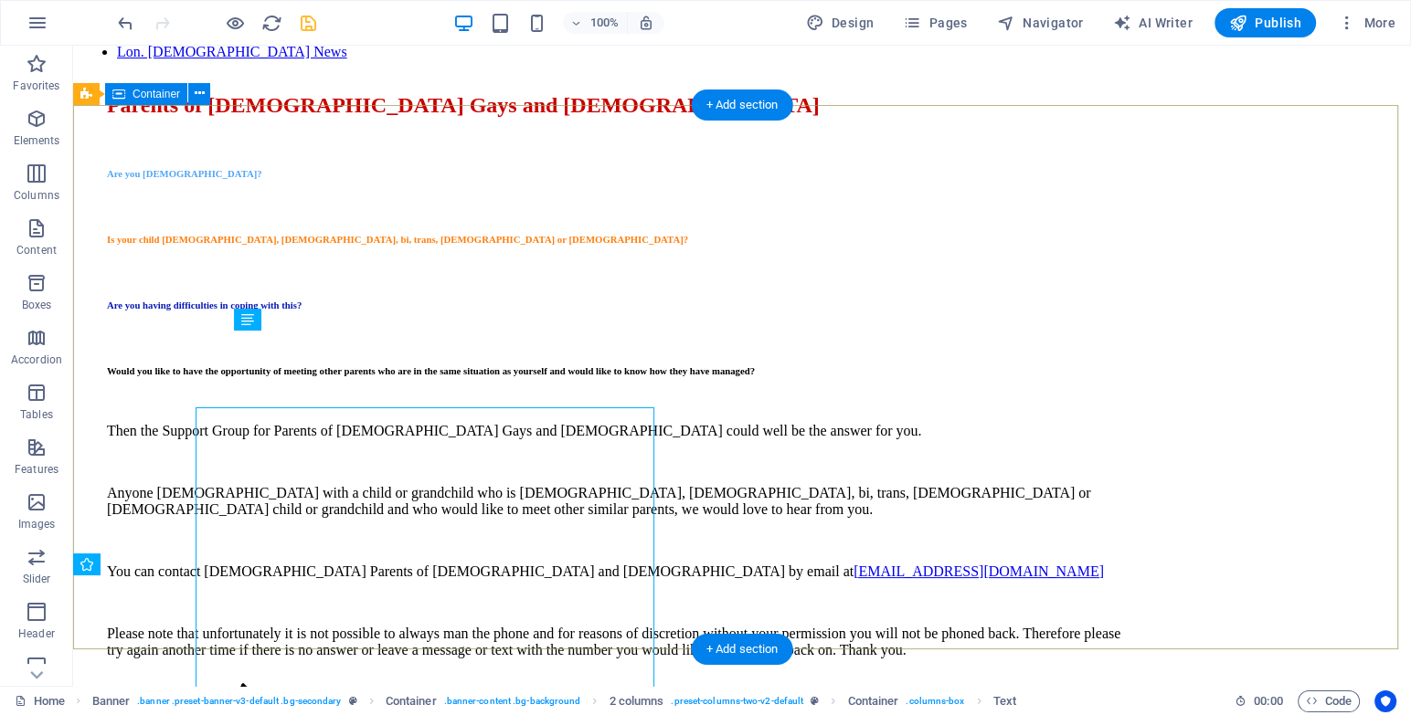
scroll to position [140, 0]
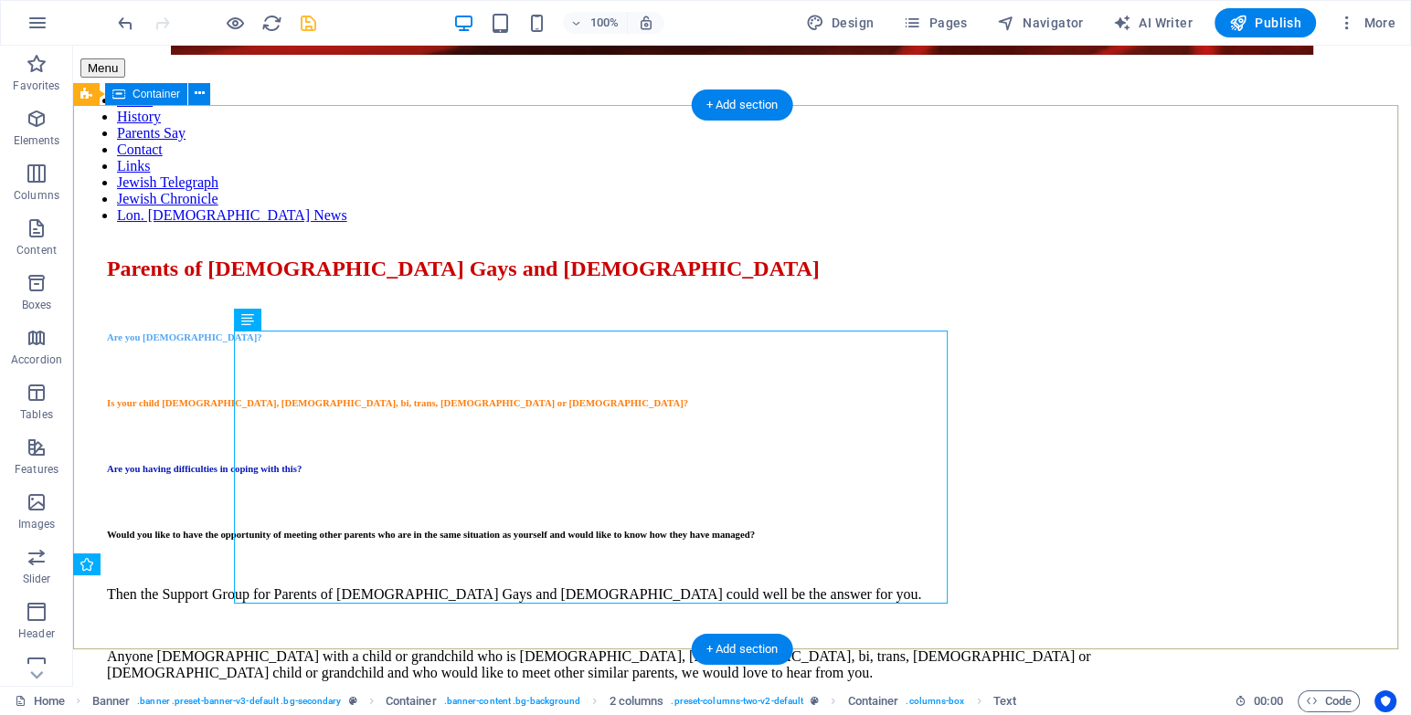
click at [373, 624] on div "Parents of [DEMOGRAPHIC_DATA] Gays and [DEMOGRAPHIC_DATA] Are you [DEMOGRAPHIC_…" at bounding box center [741, 639] width 1323 height 803
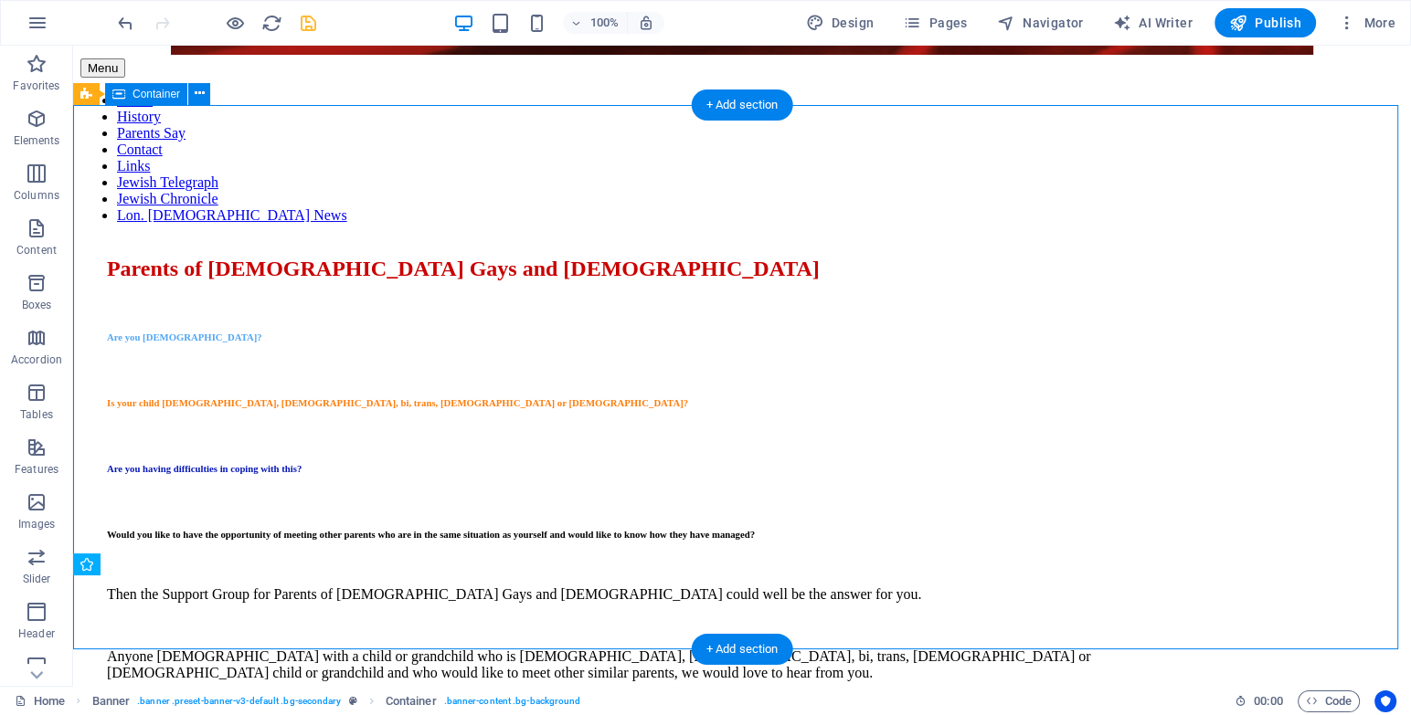
click at [373, 624] on div "Parents of [DEMOGRAPHIC_DATA] Gays and [DEMOGRAPHIC_DATA] Are you [DEMOGRAPHIC_…" at bounding box center [741, 639] width 1323 height 803
select select "%"
select select "px"
select select "%"
select select "px"
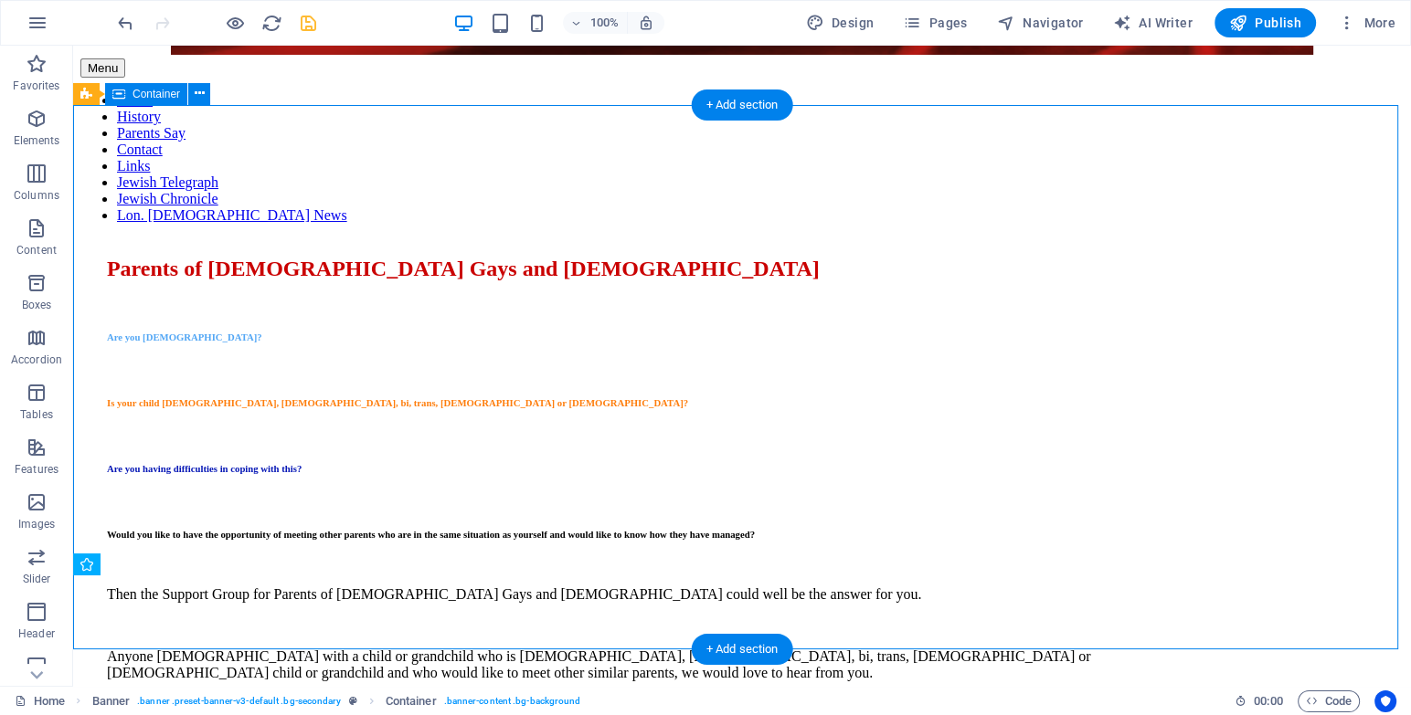
select select "px"
select select "%"
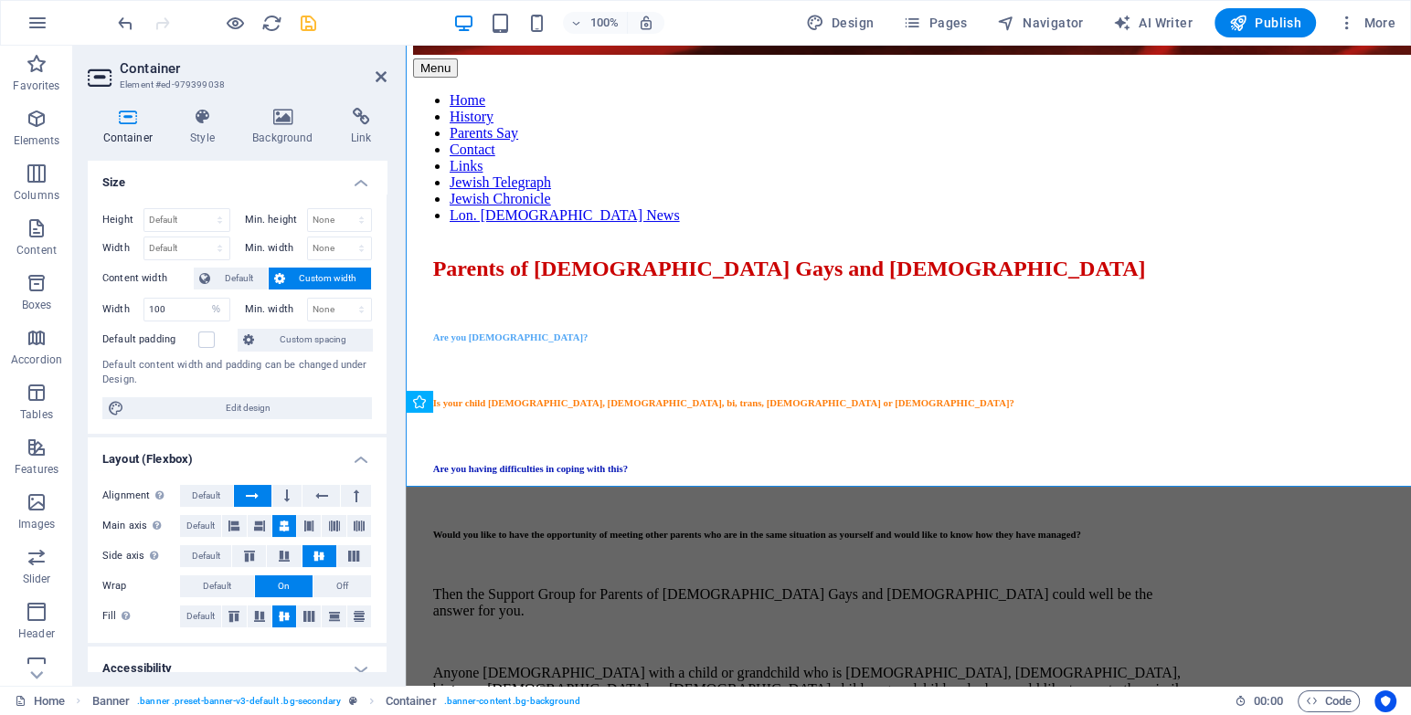
scroll to position [303, 0]
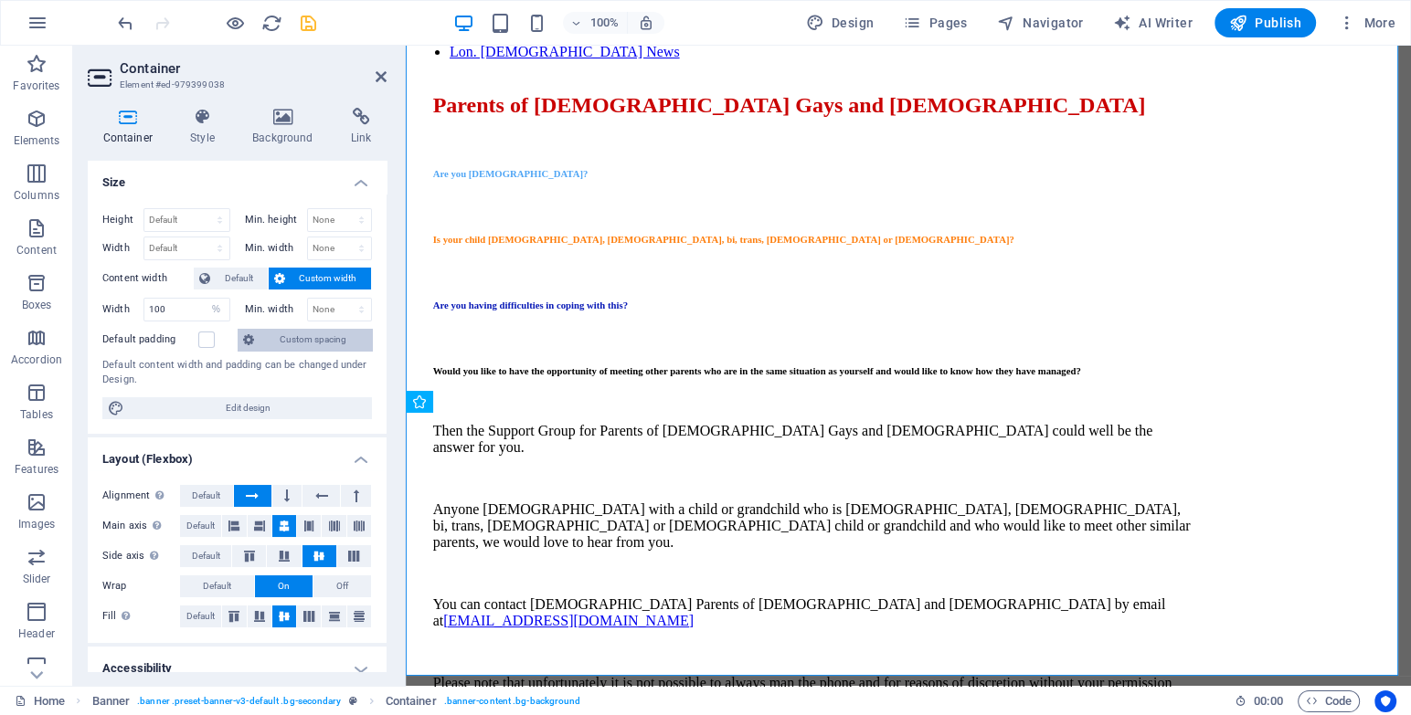
click at [348, 334] on span "Custom spacing" at bounding box center [312, 340] width 107 height 22
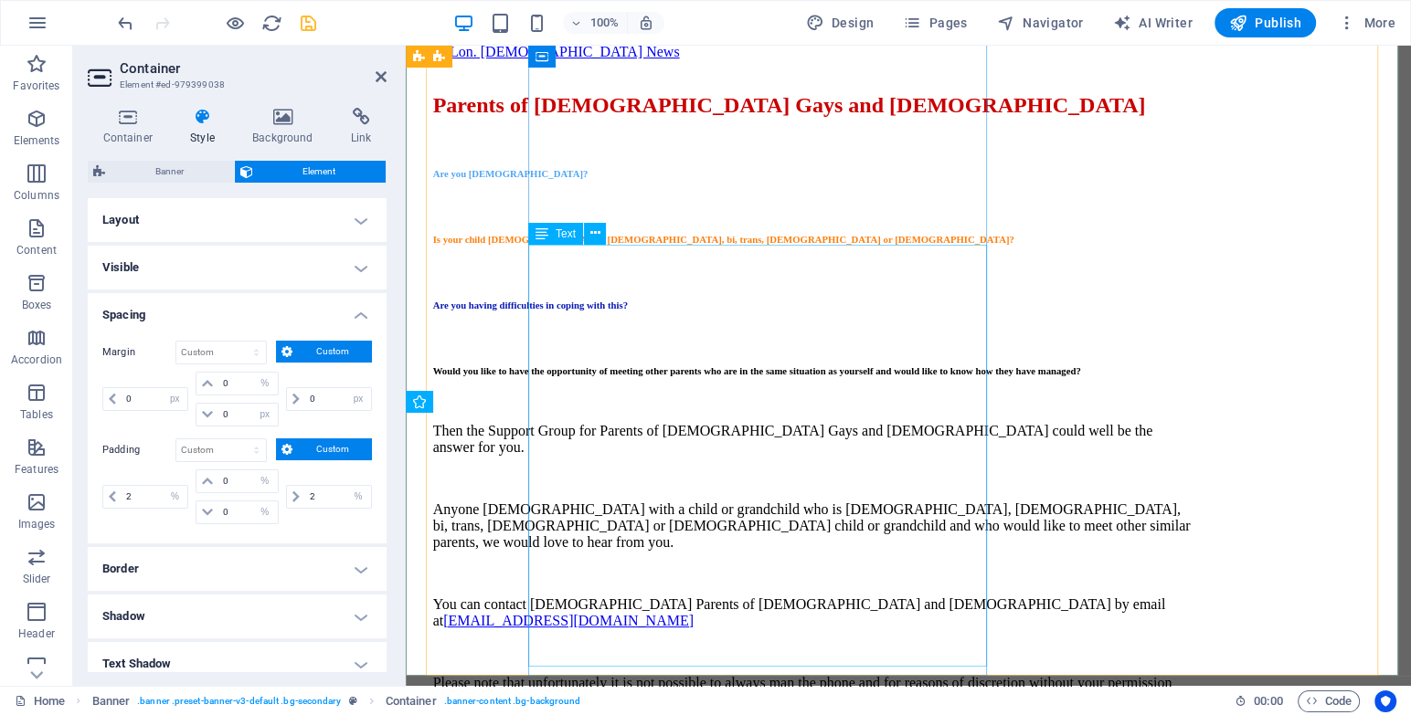
click at [1155, 559] on div "Parents of [DEMOGRAPHIC_DATA] Gays and [DEMOGRAPHIC_DATA] Are you [DEMOGRAPHIC_…" at bounding box center [908, 509] width 951 height 869
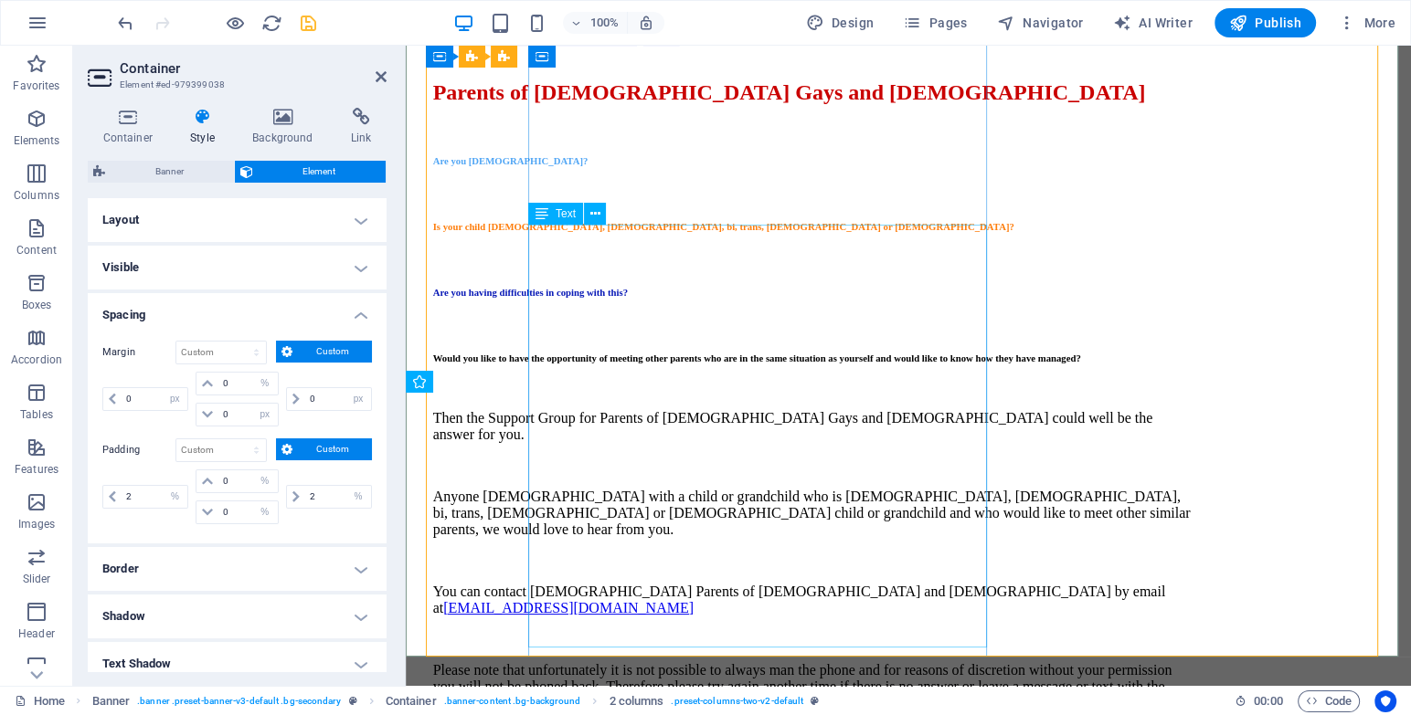
scroll to position [323, 0]
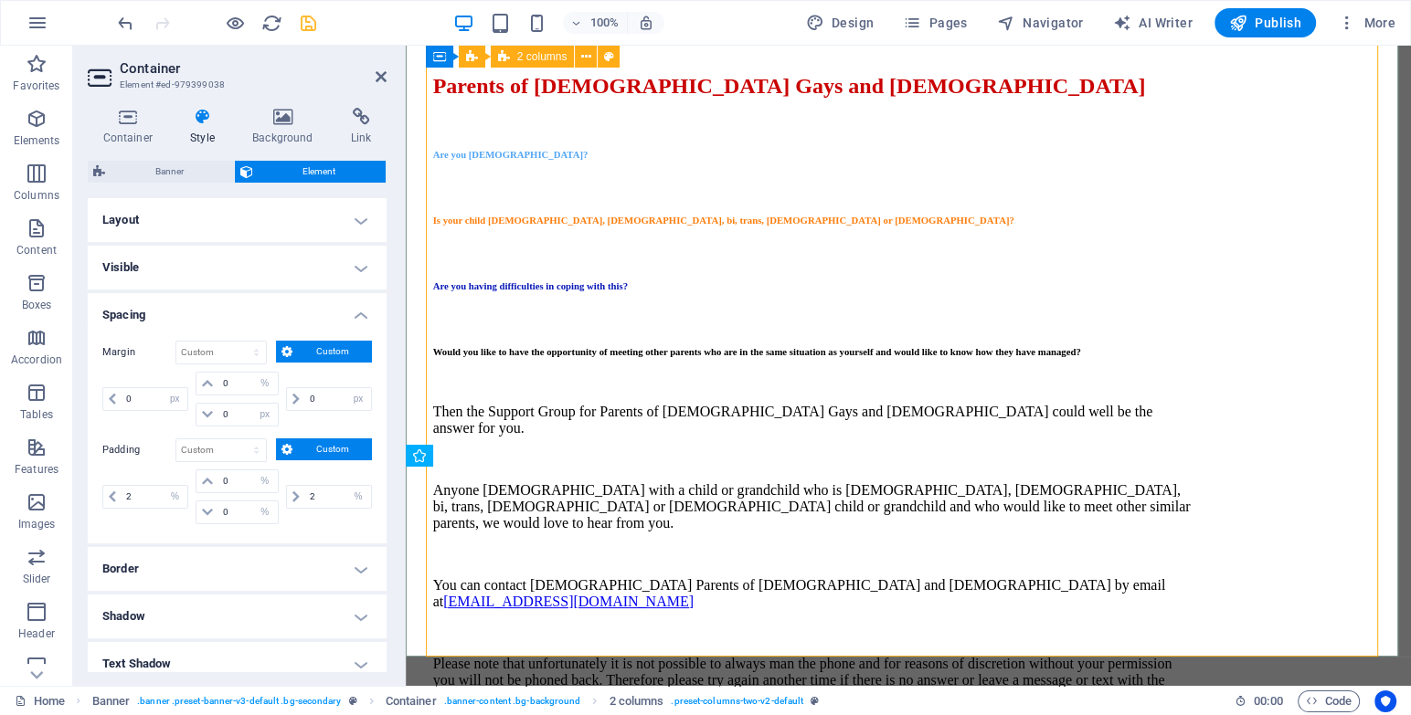
click at [298, 19] on icon "save" at bounding box center [308, 23] width 21 height 21
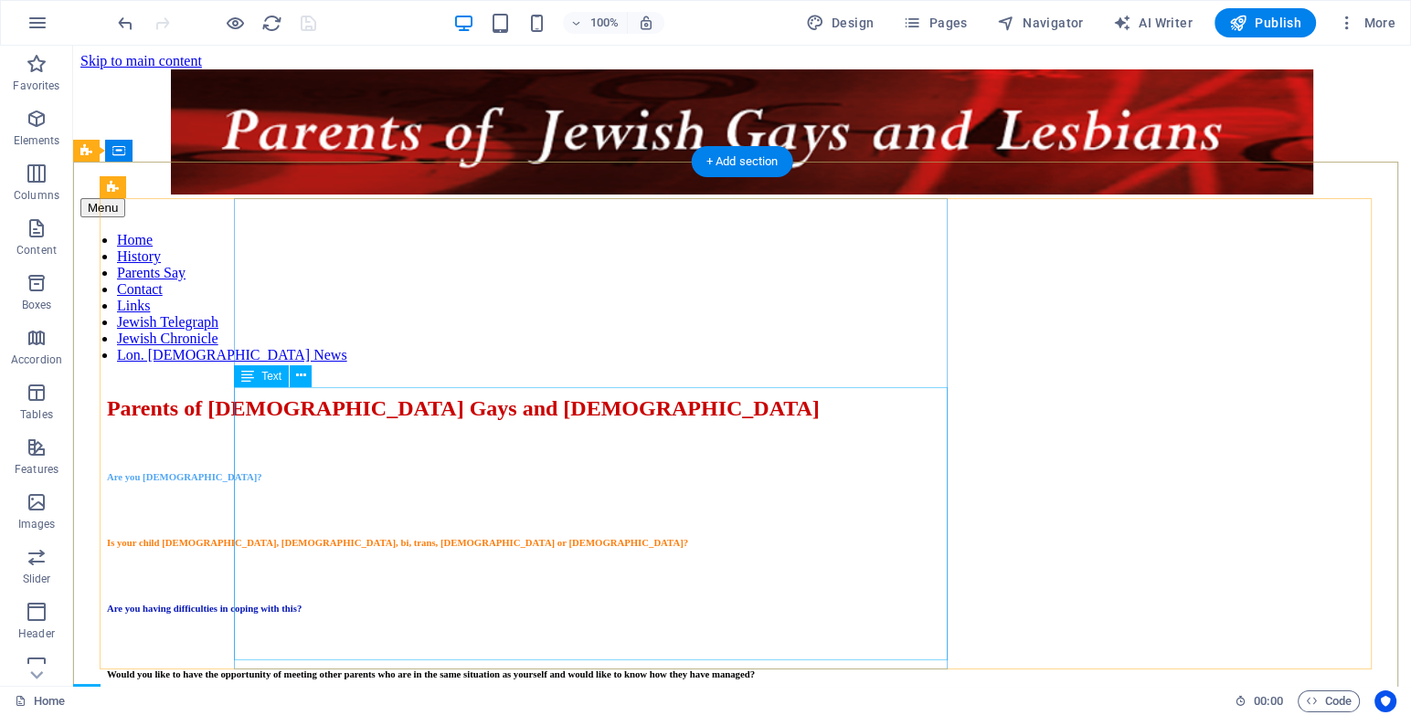
scroll to position [140, 0]
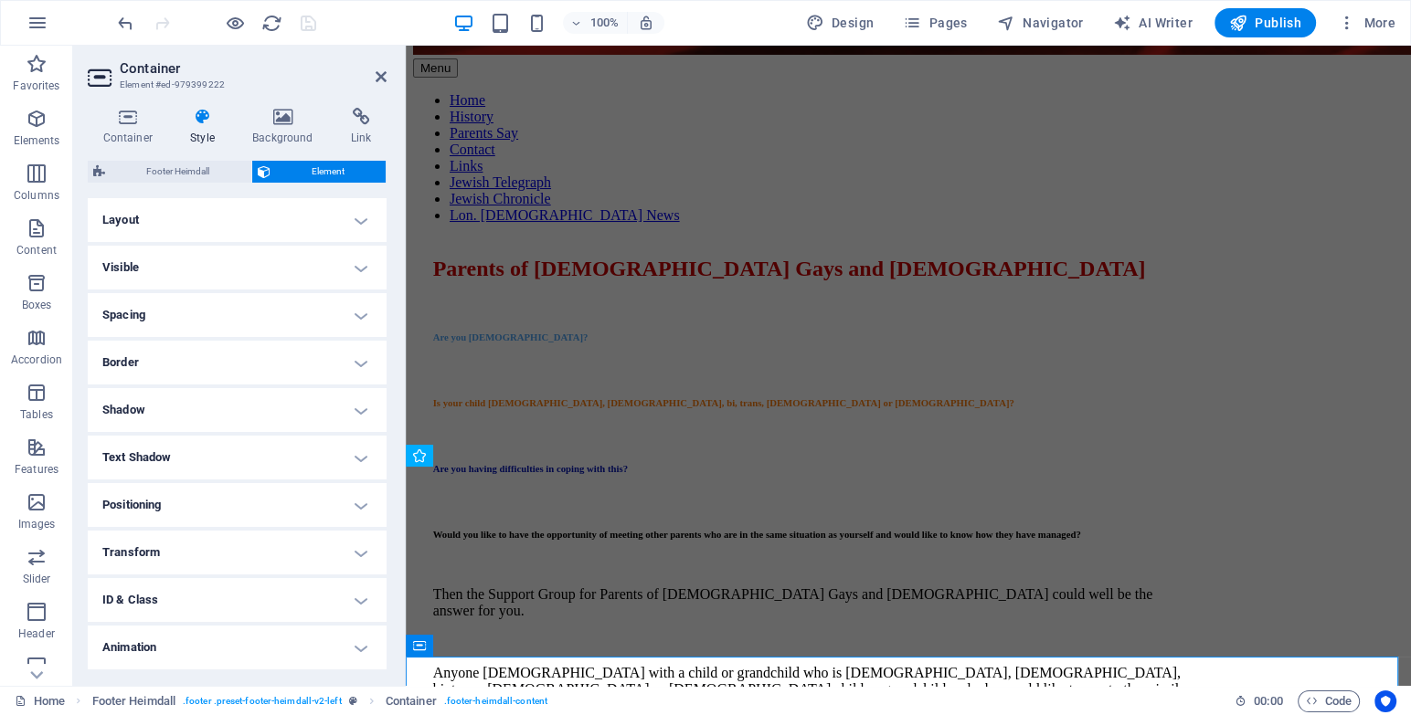
click at [273, 675] on div "Container Style Background Link Size Height Default px rem % vh vw Min. height …" at bounding box center [237, 389] width 328 height 593
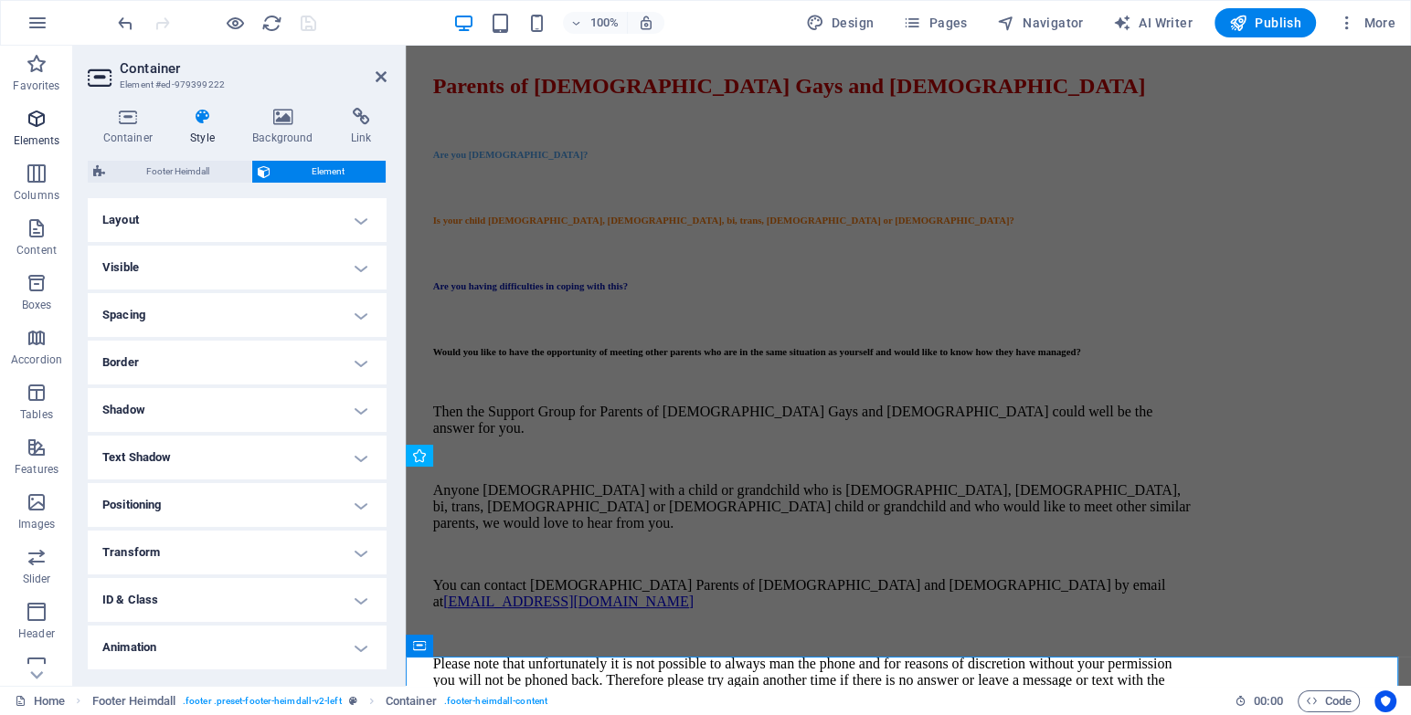
click at [32, 123] on icon "button" at bounding box center [37, 119] width 22 height 22
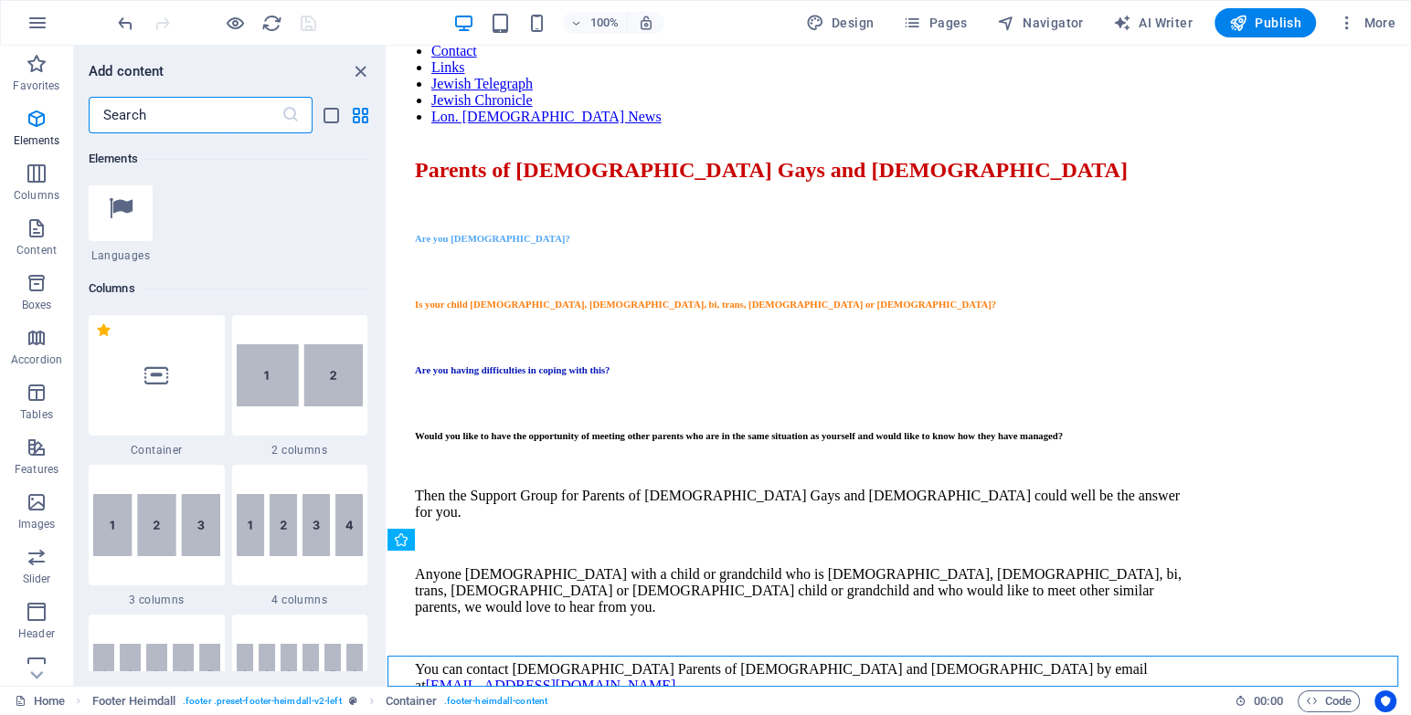
scroll to position [776, 0]
click at [219, 129] on input "text" at bounding box center [185, 115] width 193 height 37
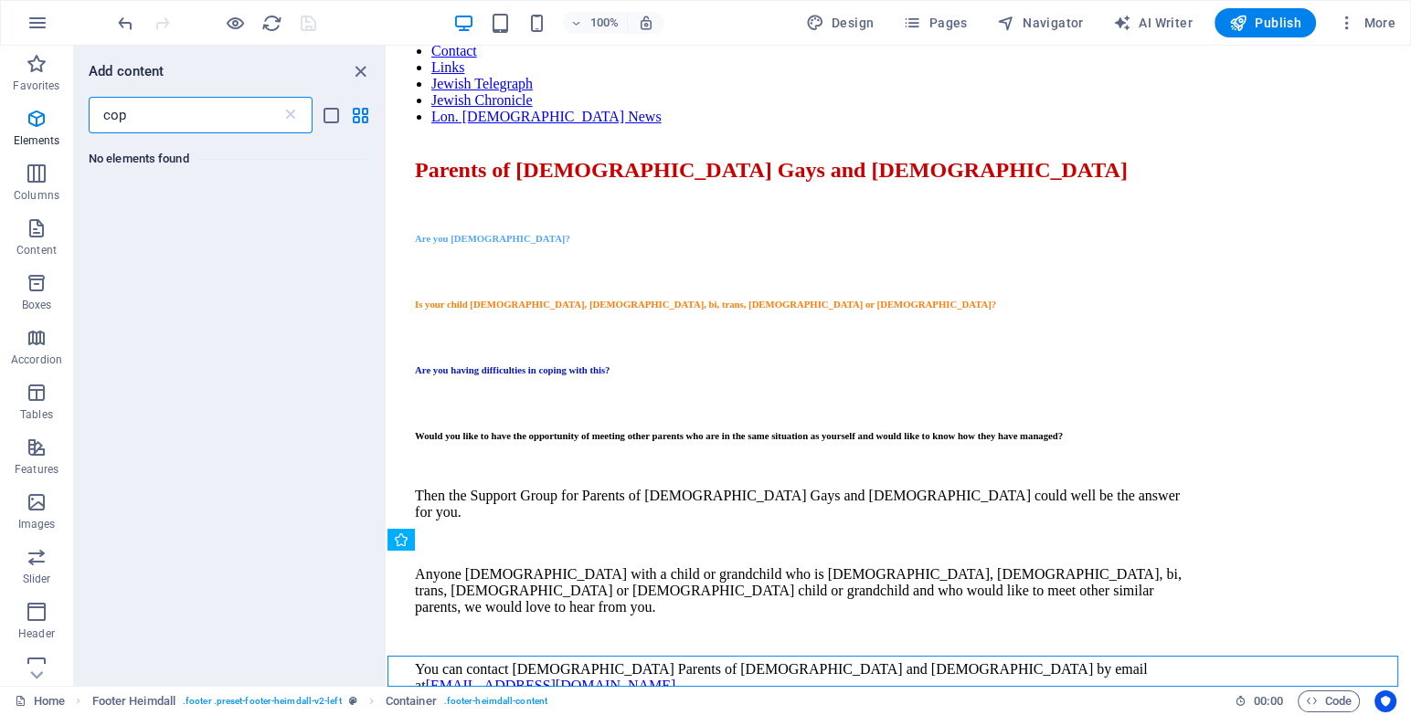
scroll to position [0, 0]
click at [219, 129] on input "copy" at bounding box center [185, 115] width 193 height 37
type input "c"
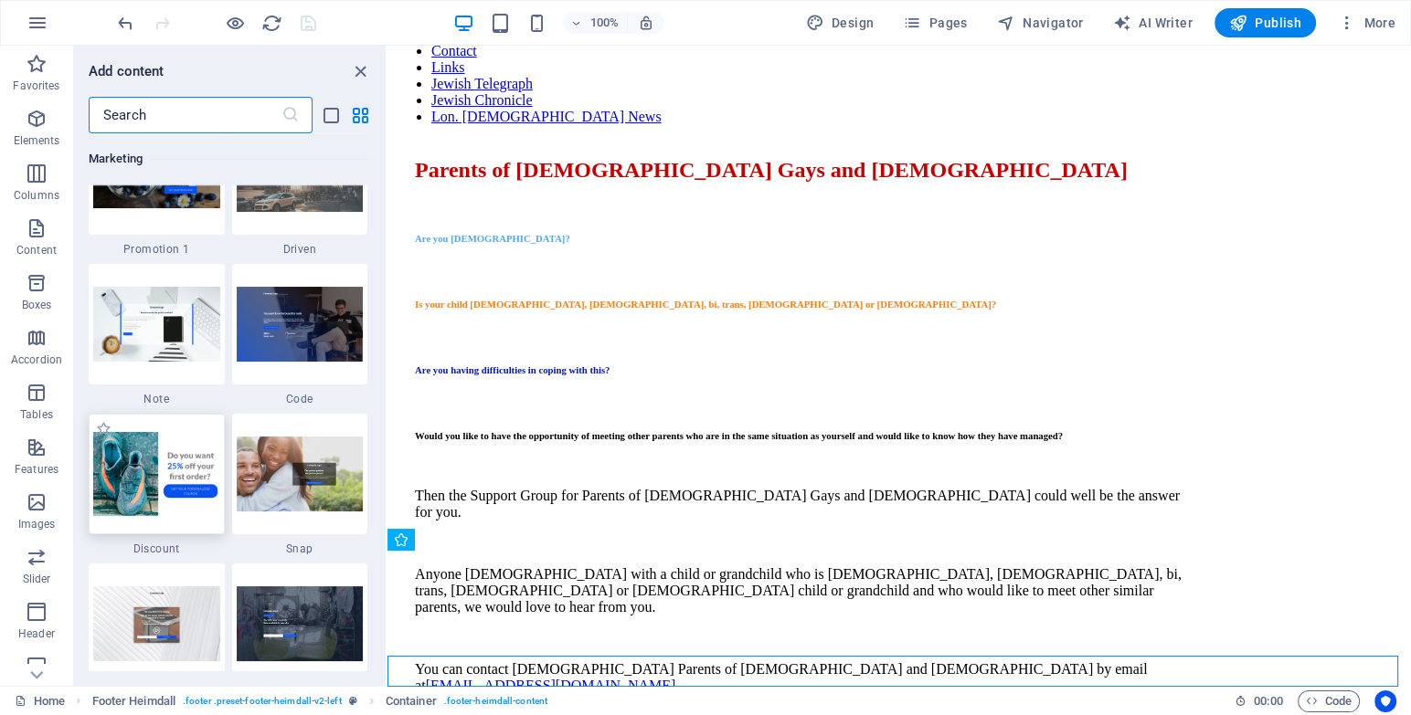
scroll to position [15863, 0]
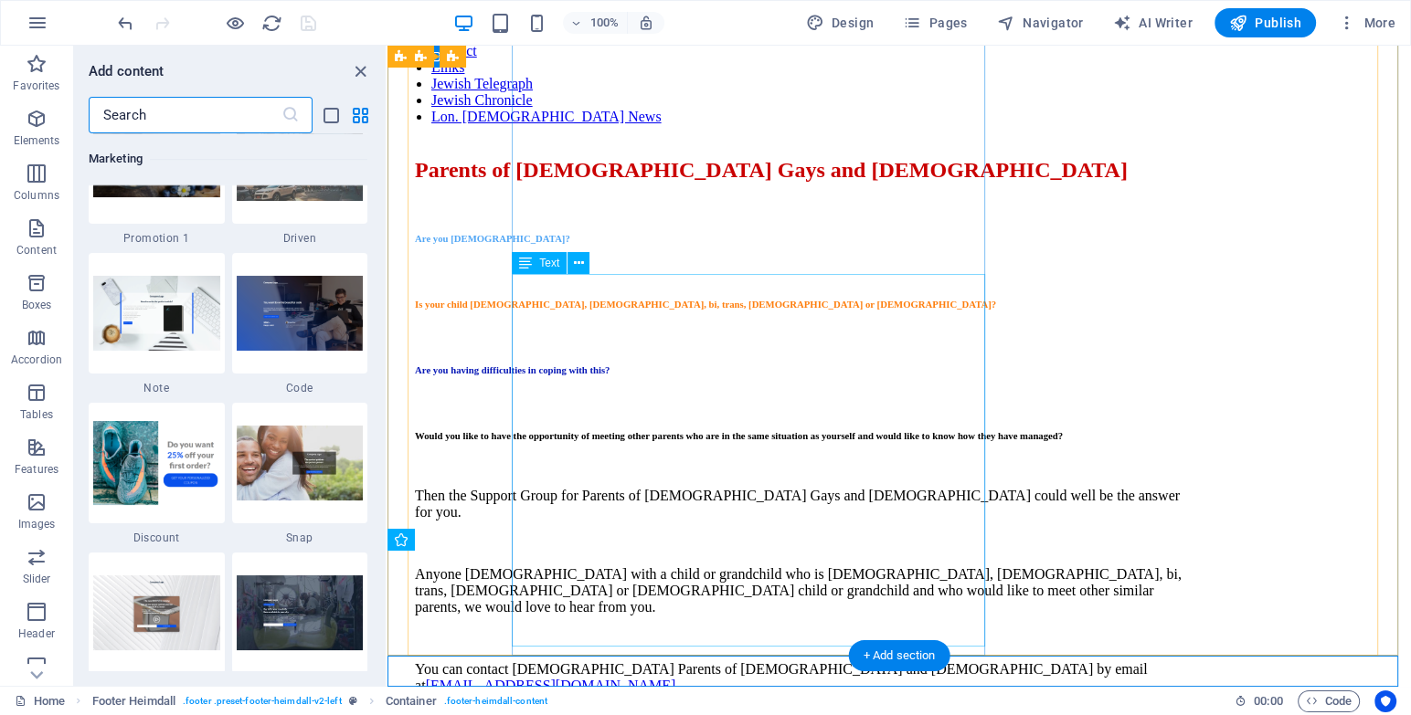
click at [968, 488] on div "Then the Support Group for Parents of [DEMOGRAPHIC_DATA] Gays and [DEMOGRAPHIC_…" at bounding box center [802, 638] width 775 height 301
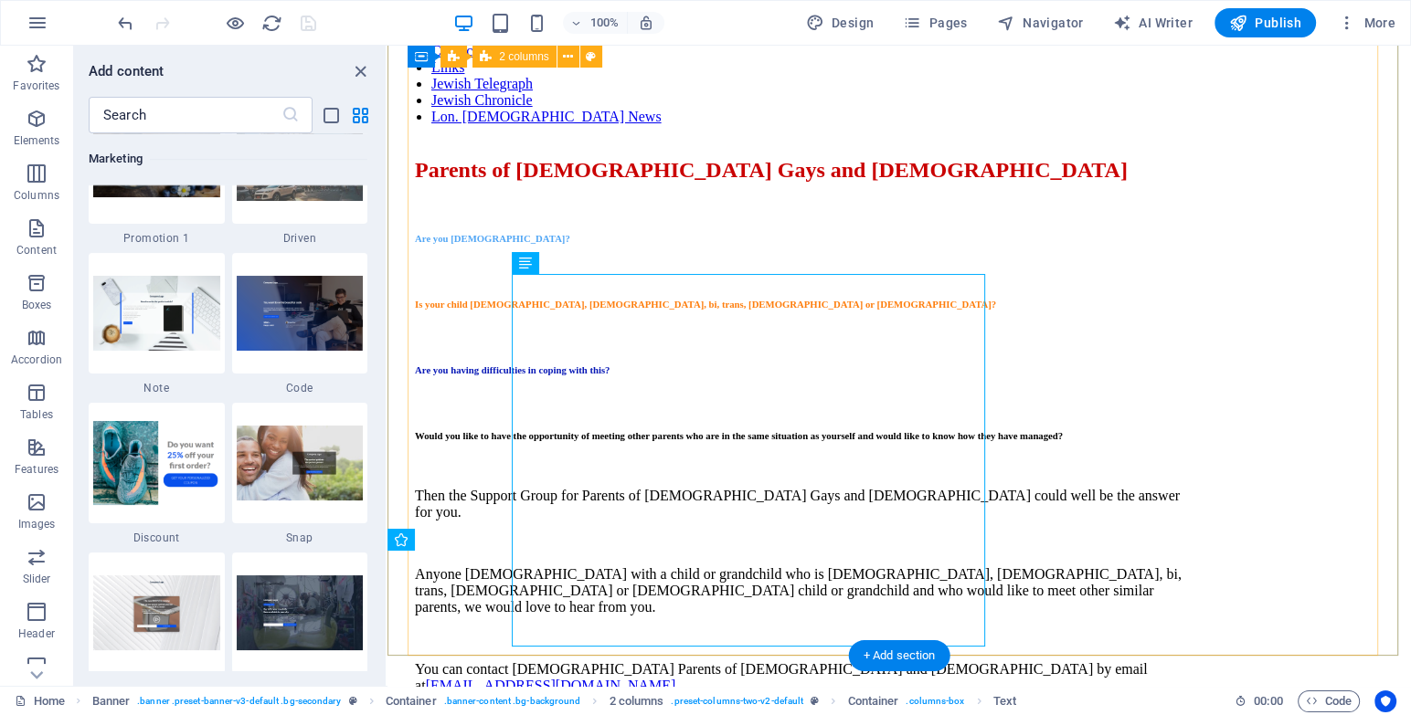
click at [1021, 501] on div "Parents of [DEMOGRAPHIC_DATA] Gays and [DEMOGRAPHIC_DATA] Are you [DEMOGRAPHIC_…" at bounding box center [899, 574] width 968 height 869
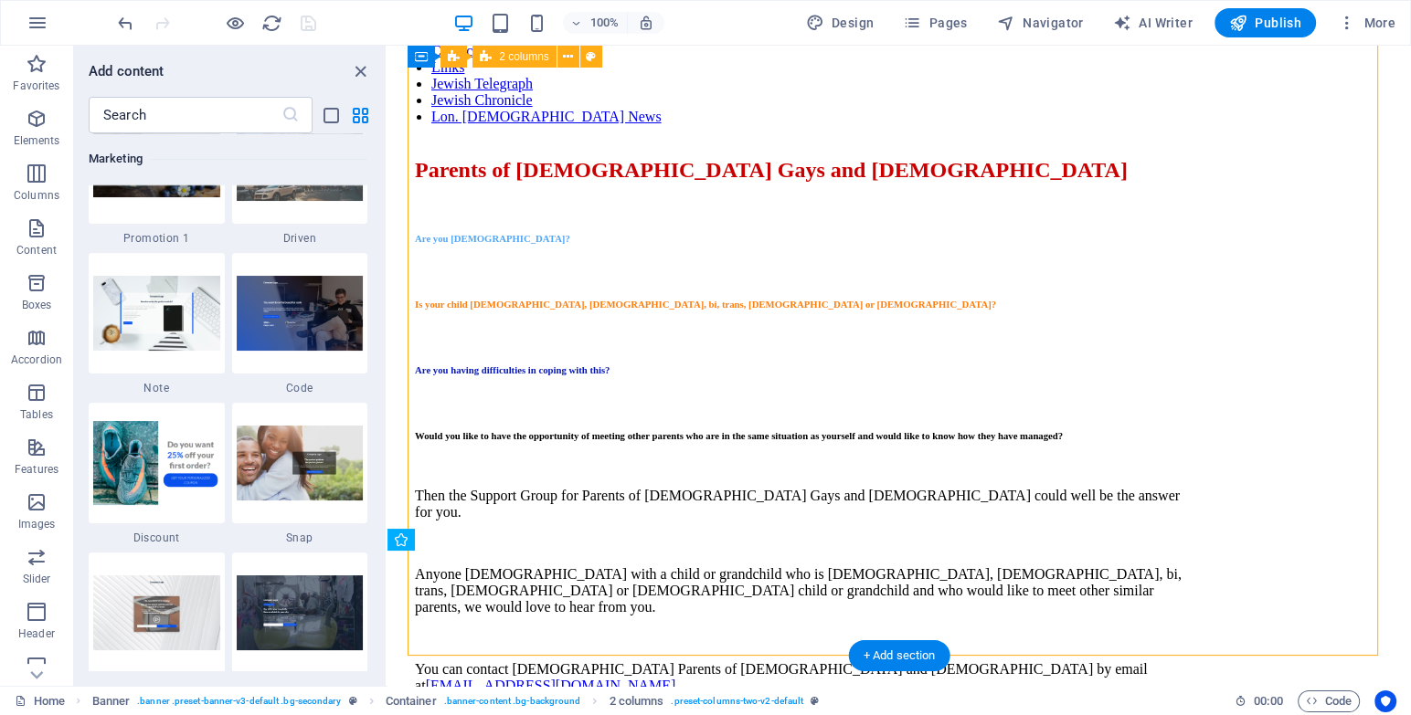
click at [1021, 501] on div "Parents of [DEMOGRAPHIC_DATA] Gays and [DEMOGRAPHIC_DATA] Are you [DEMOGRAPHIC_…" at bounding box center [899, 574] width 968 height 869
select select "%"
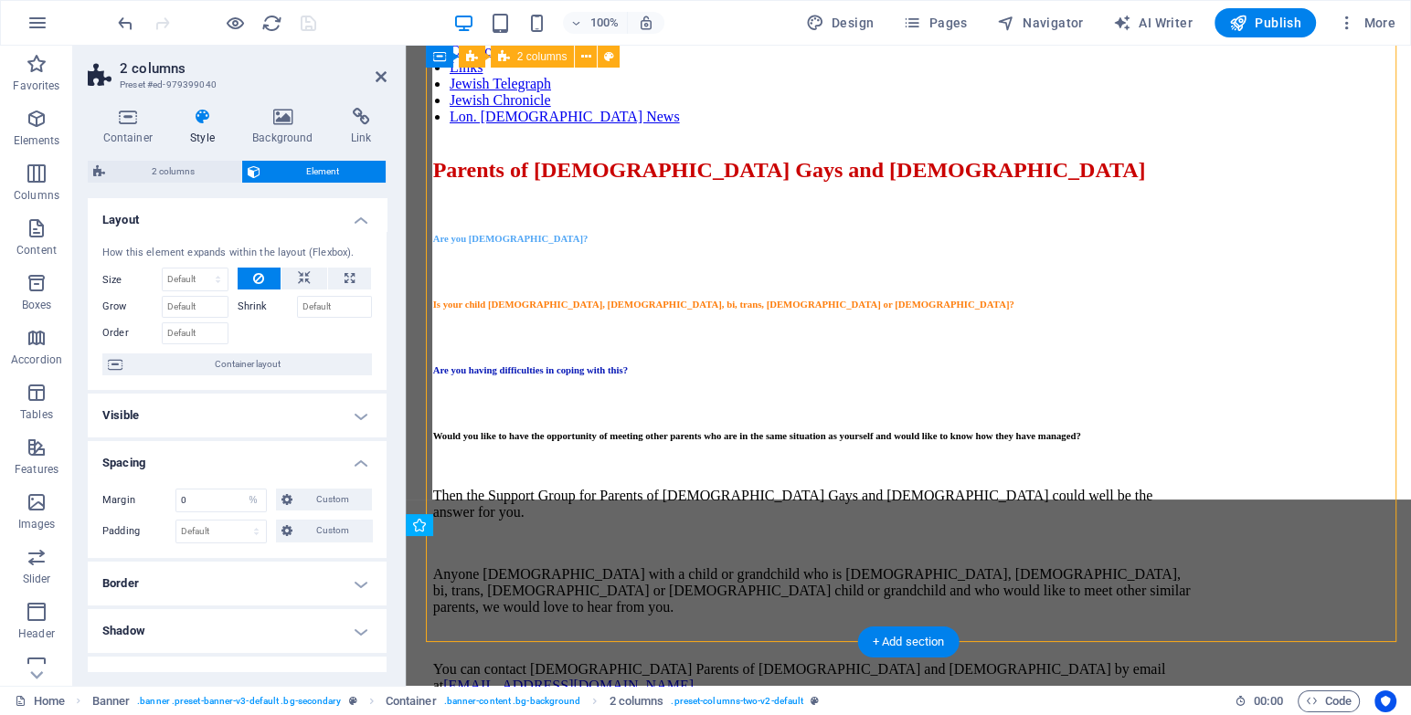
scroll to position [253, 0]
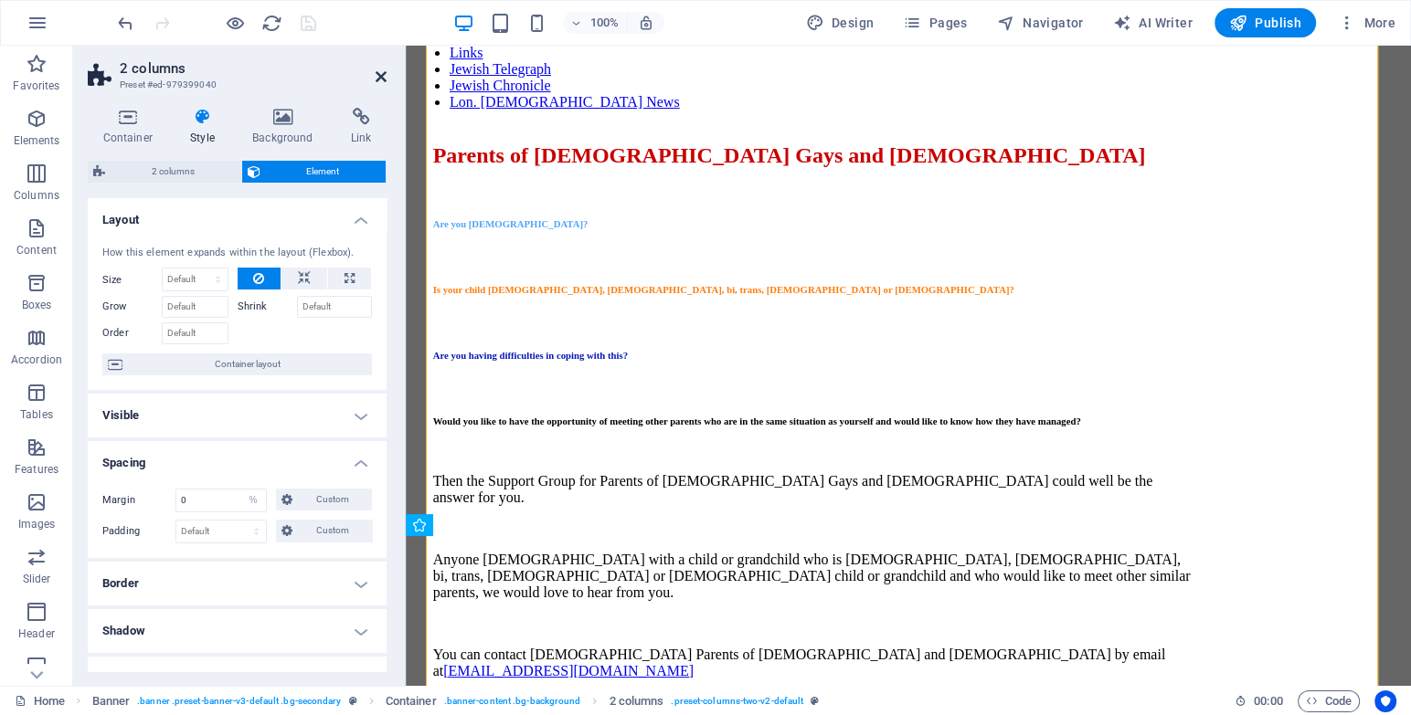
click at [386, 80] on aside "2 columns Preset #ed-979399040 Container Style Background Link Size Height Defa…" at bounding box center [239, 366] width 333 height 640
click at [382, 78] on icon at bounding box center [380, 76] width 11 height 15
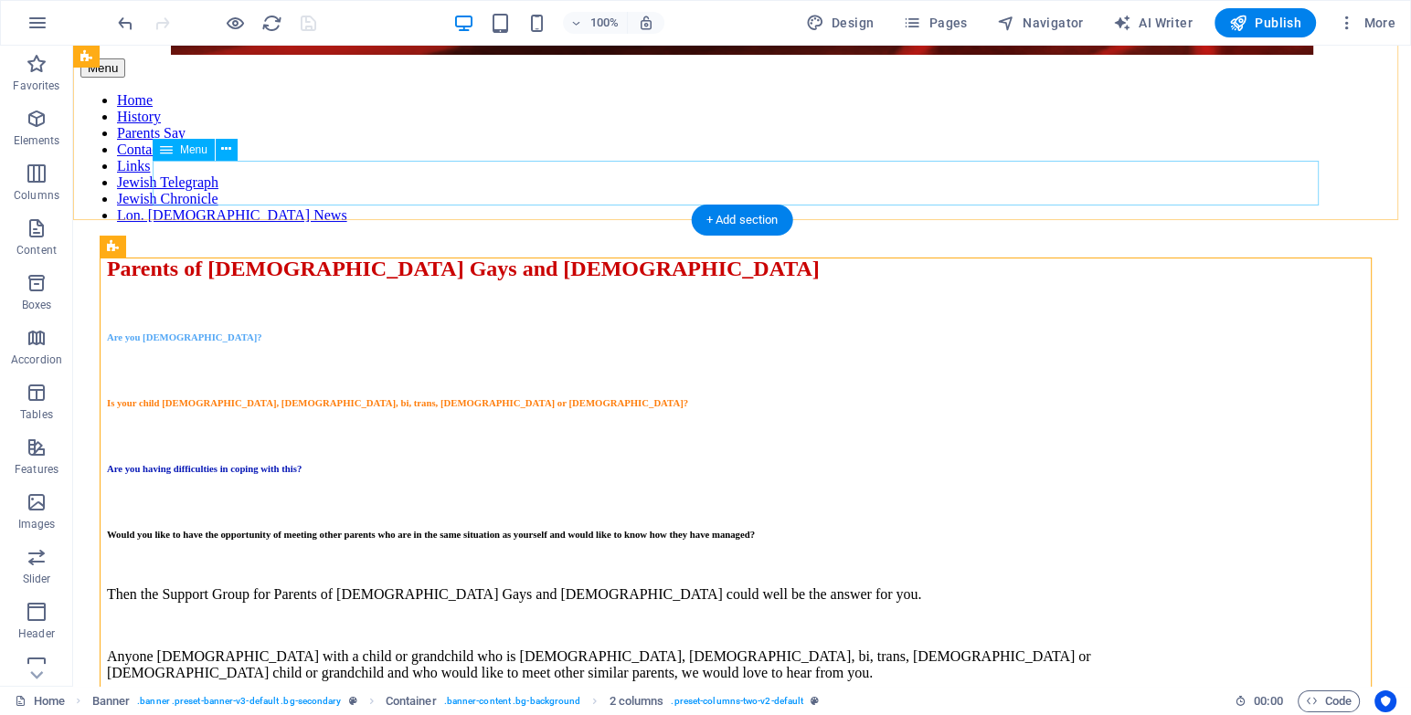
scroll to position [0, 0]
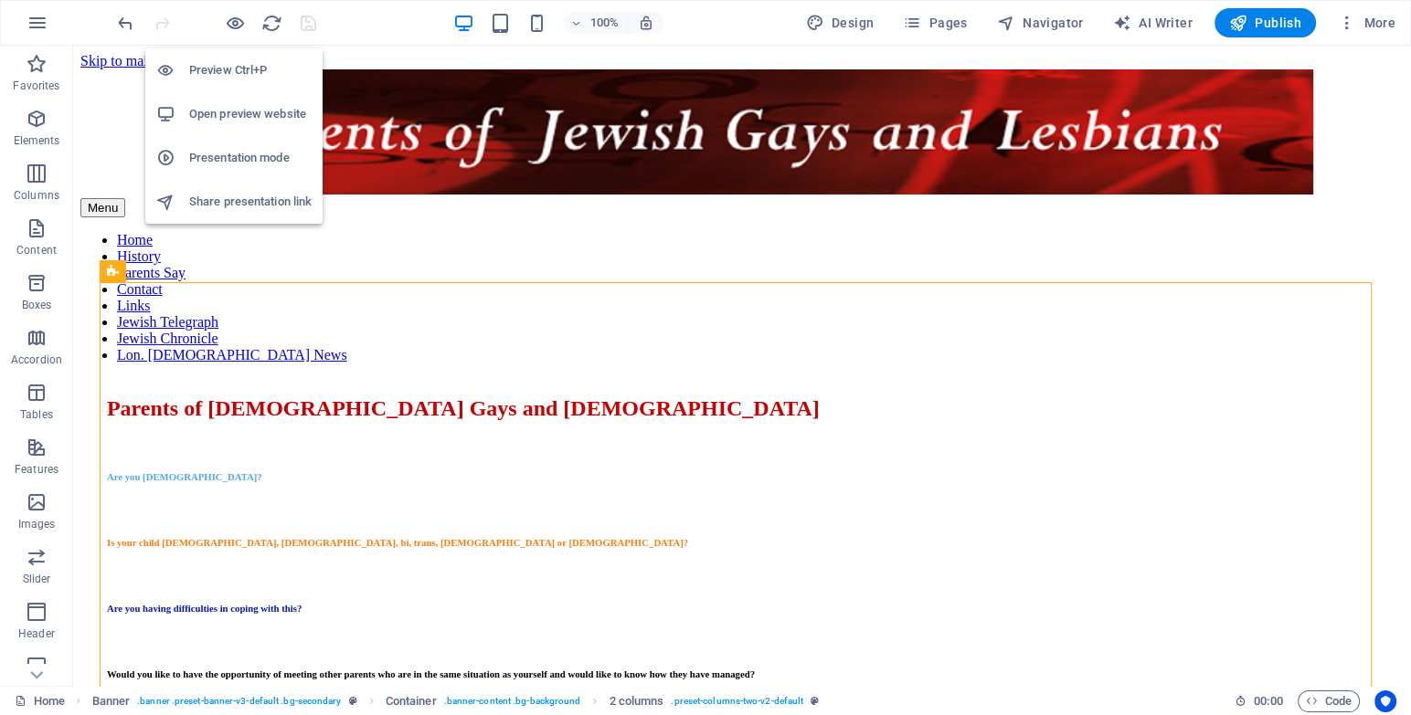
click at [228, 104] on h6 "Open preview website" at bounding box center [250, 114] width 122 height 22
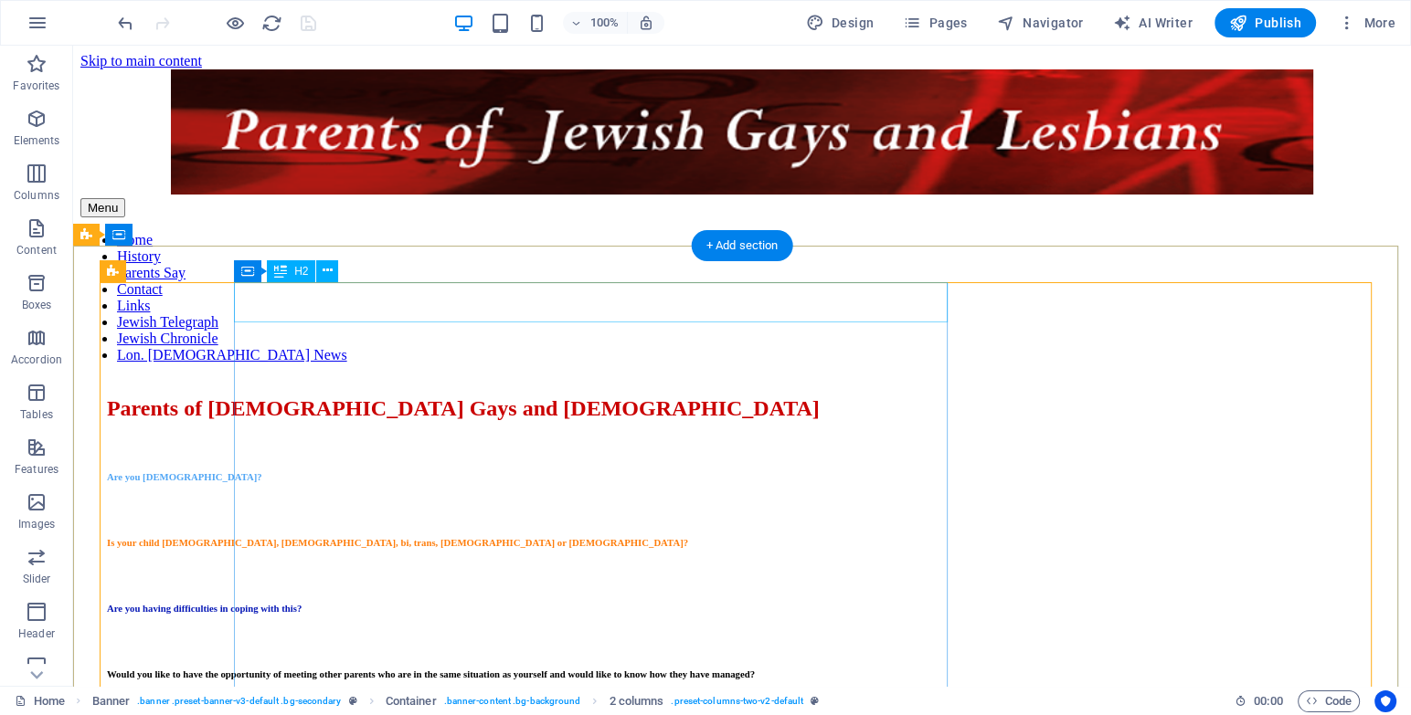
scroll to position [140, 0]
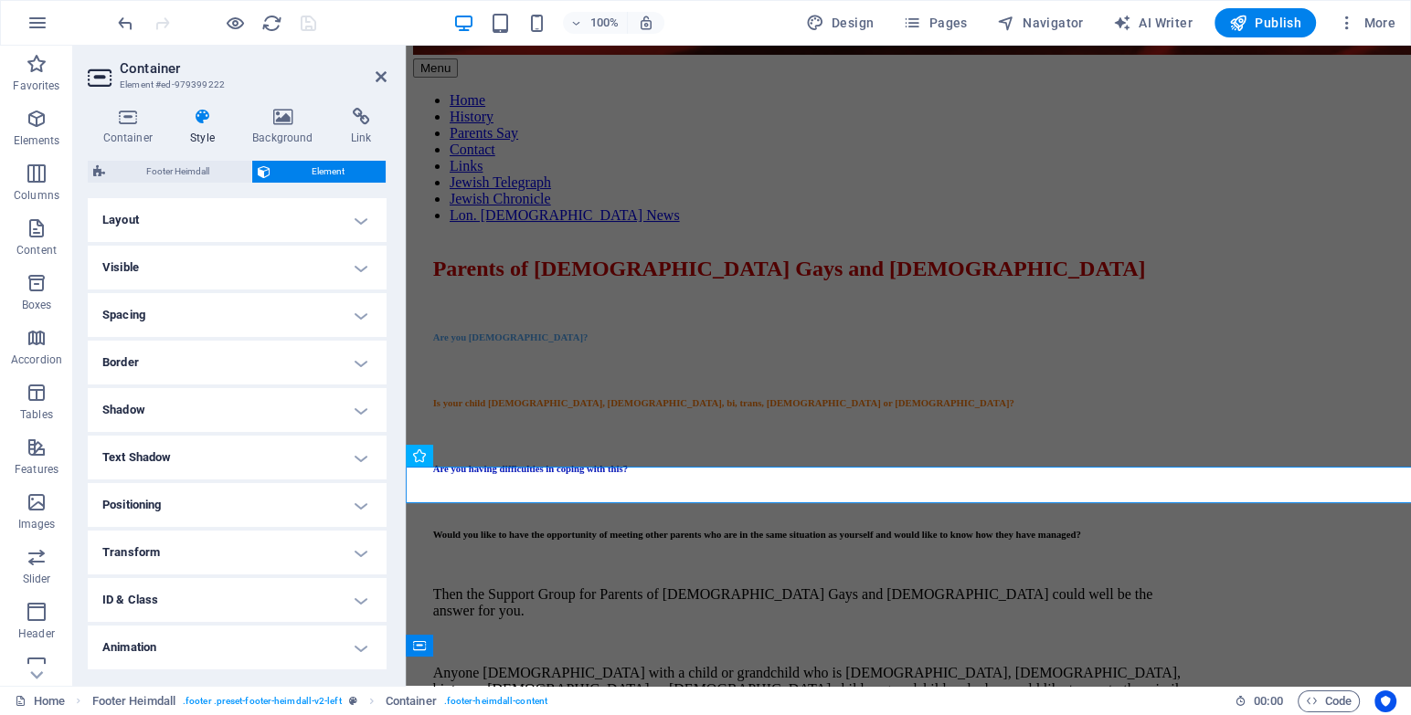
click at [231, 668] on h4 "Animation" at bounding box center [237, 648] width 299 height 44
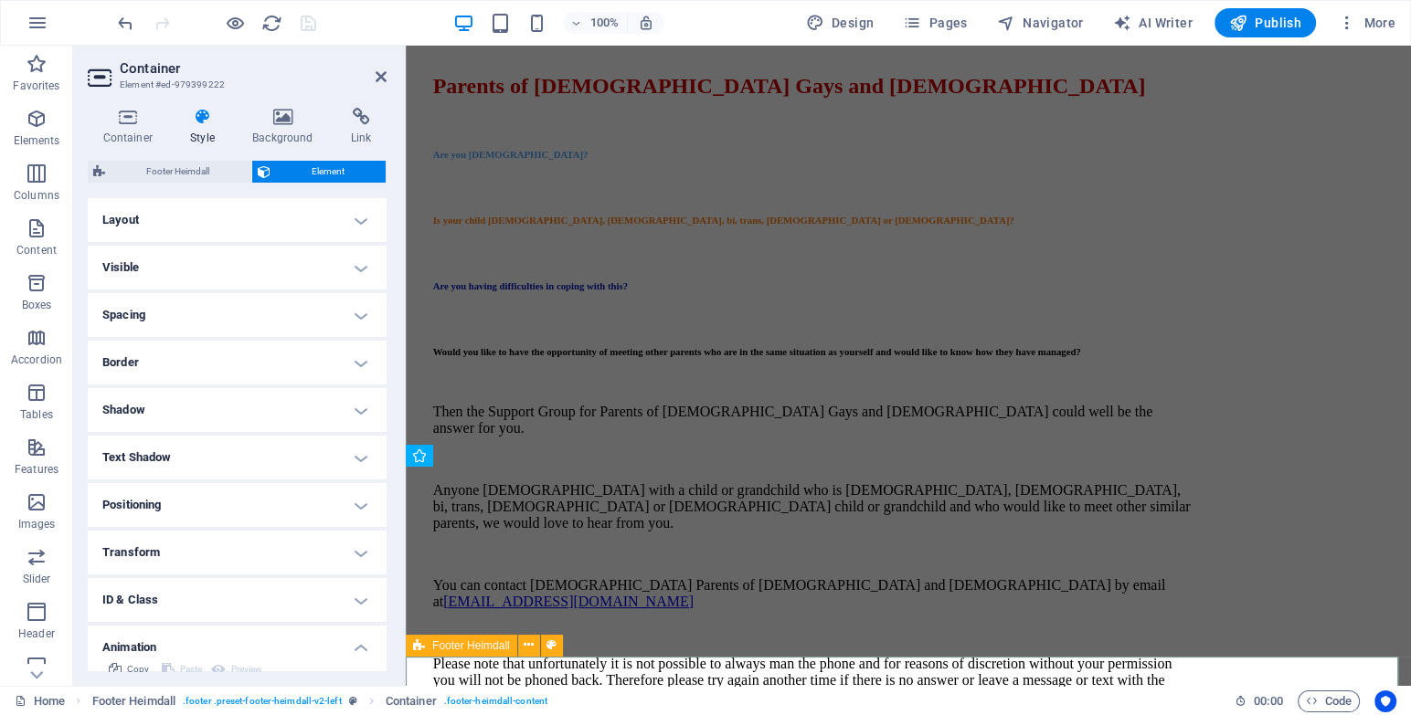
click at [468, 646] on span "Footer Heimdall" at bounding box center [471, 645] width 78 height 11
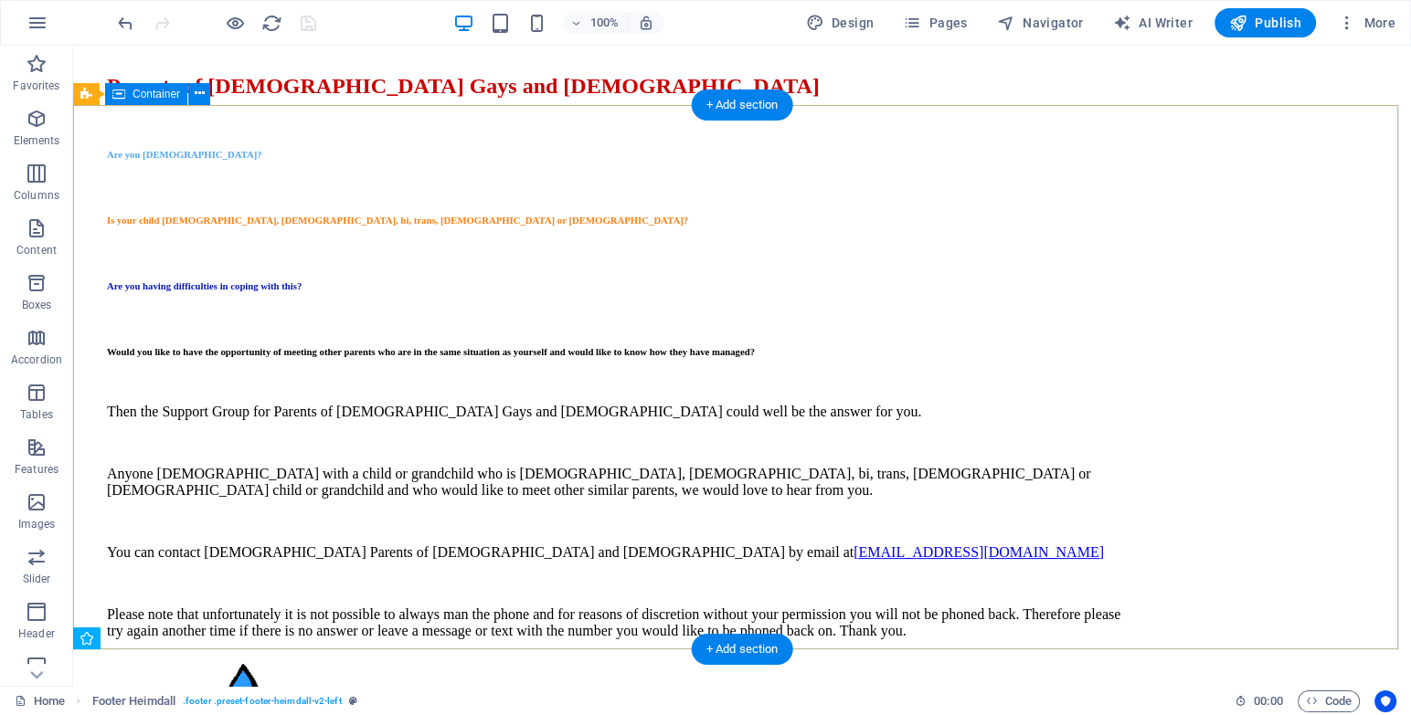
scroll to position [140, 0]
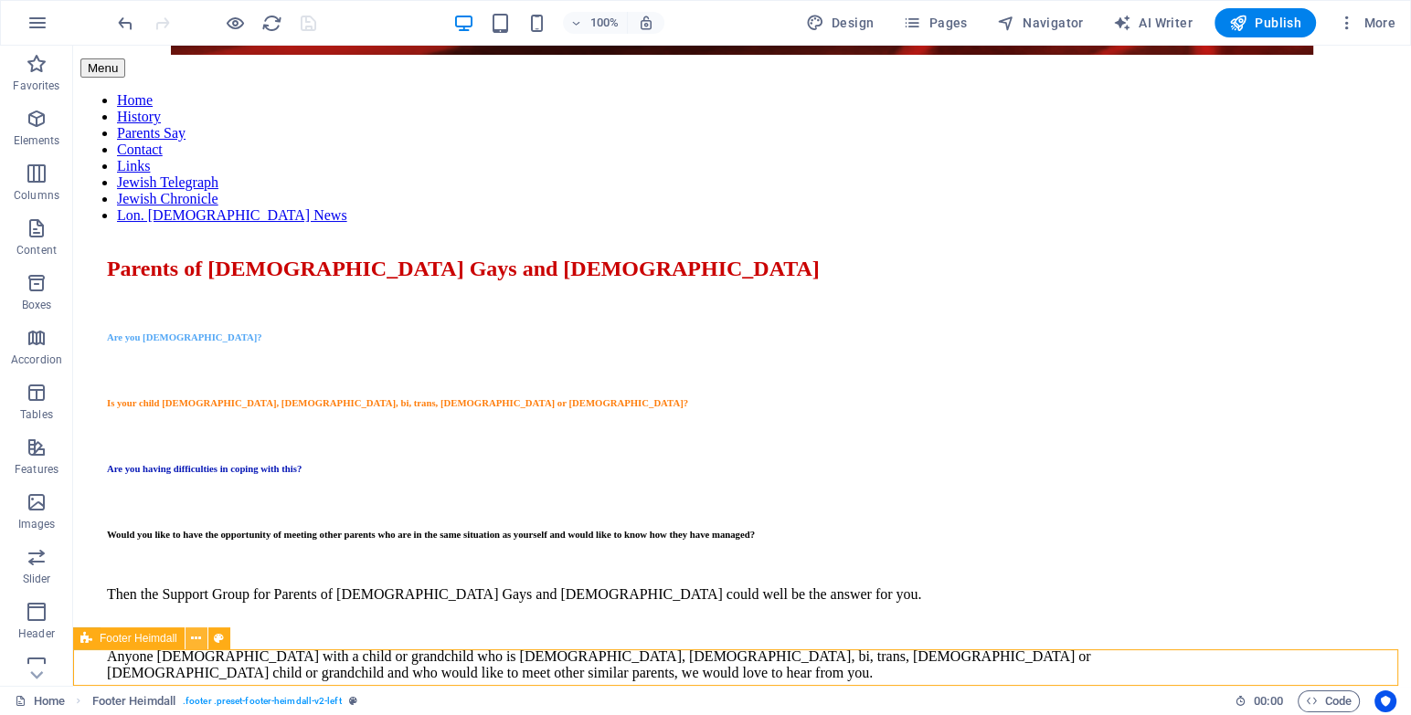
click at [191, 628] on button at bounding box center [196, 639] width 22 height 22
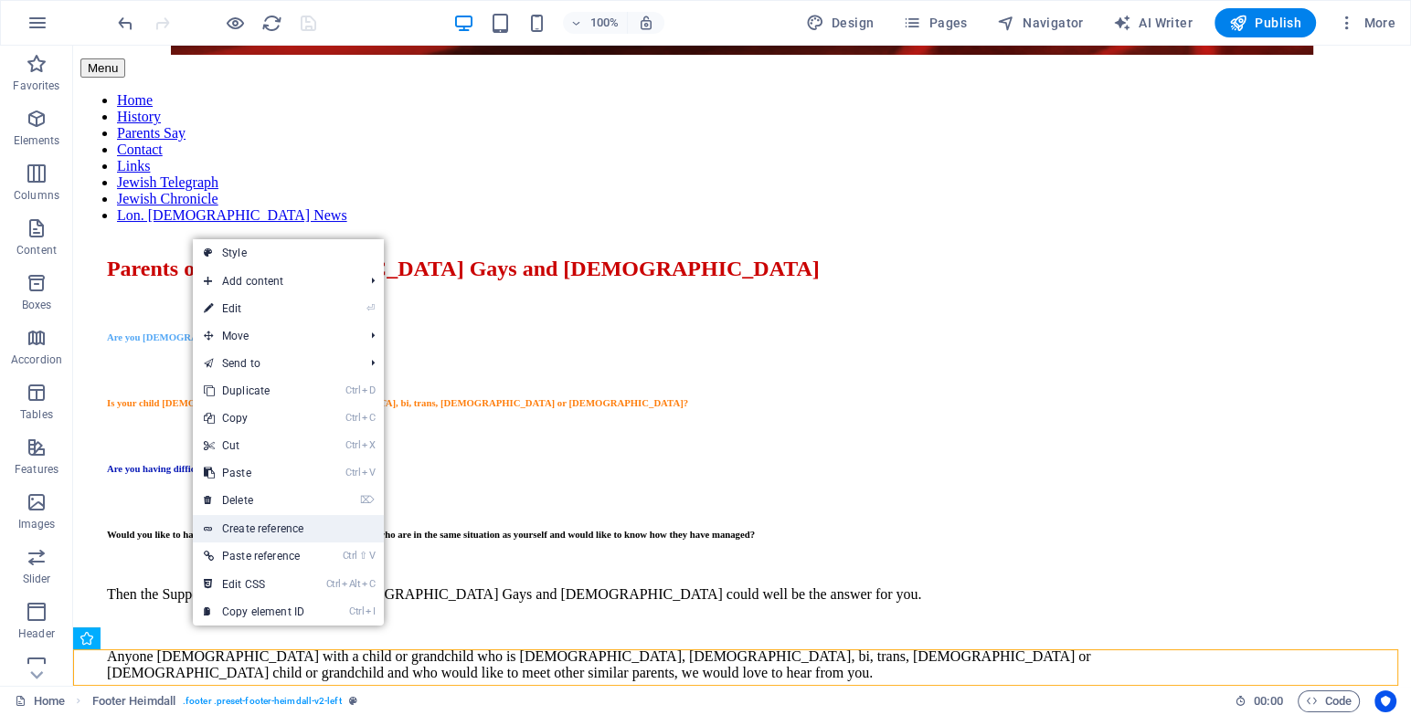
click at [280, 529] on link "Create reference" at bounding box center [288, 528] width 191 height 27
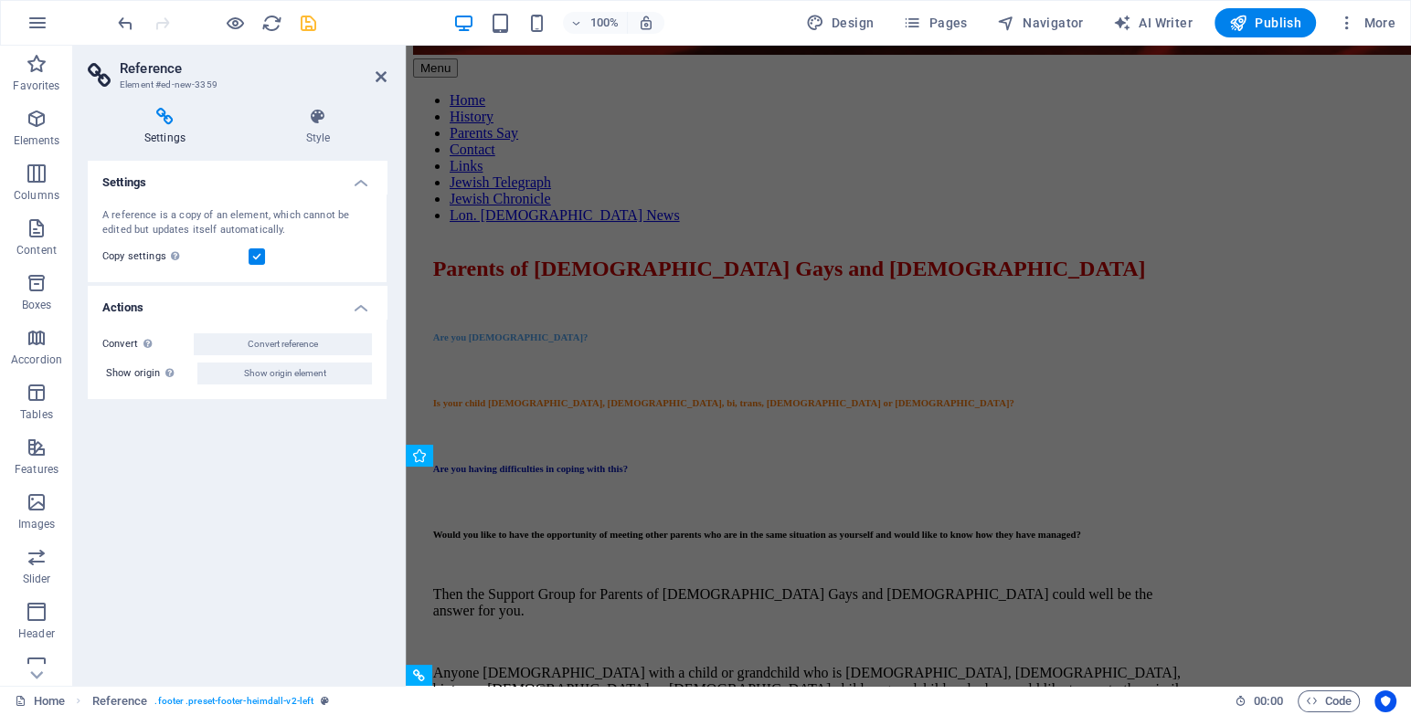
scroll to position [323, 0]
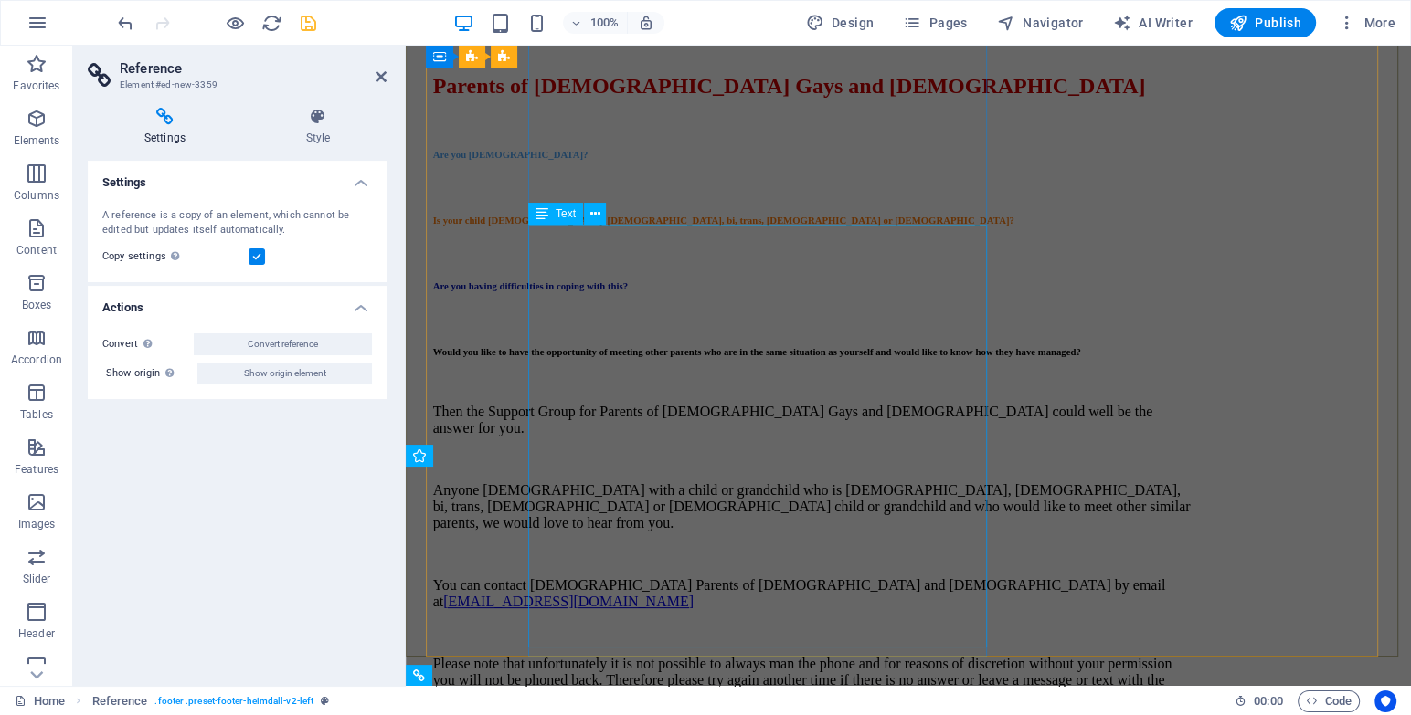
click at [570, 518] on div "Then the Support Group for Parents of [DEMOGRAPHIC_DATA] Gays and [DEMOGRAPHIC_…" at bounding box center [813, 554] width 761 height 301
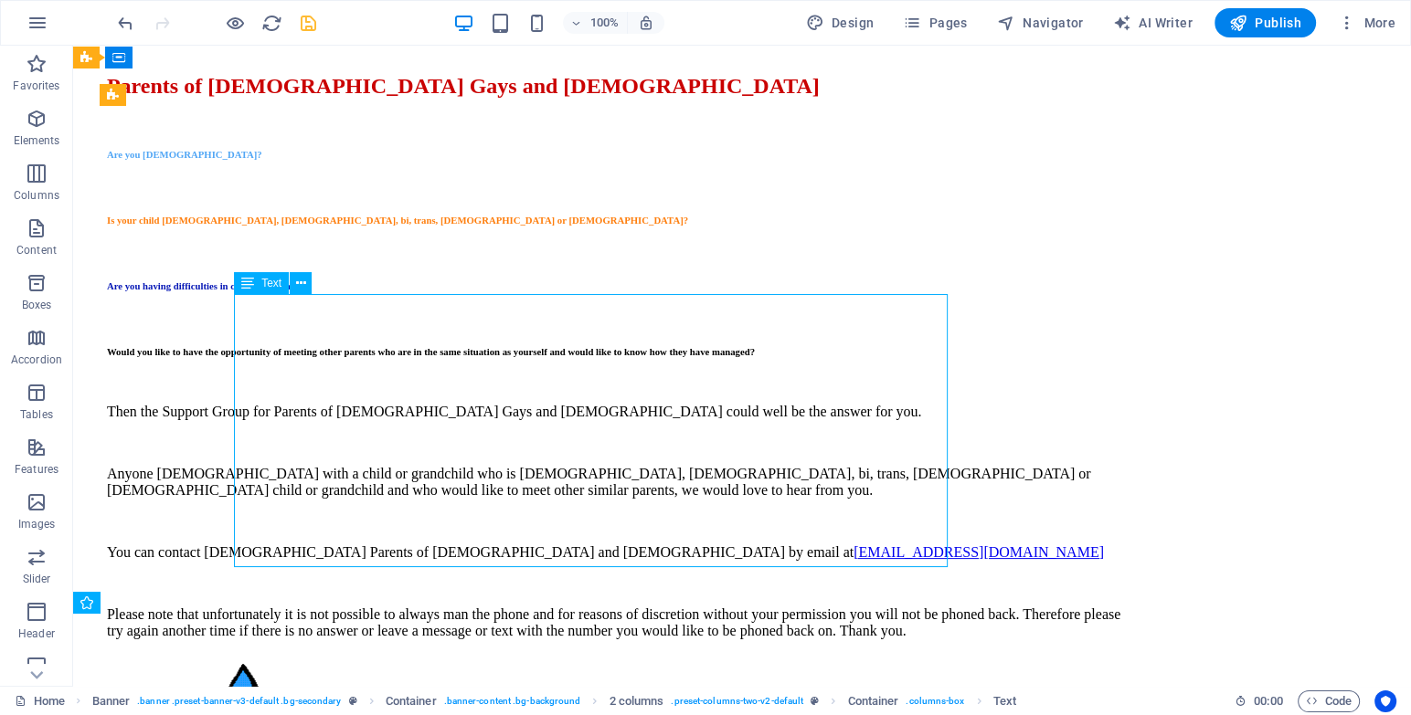
scroll to position [176, 0]
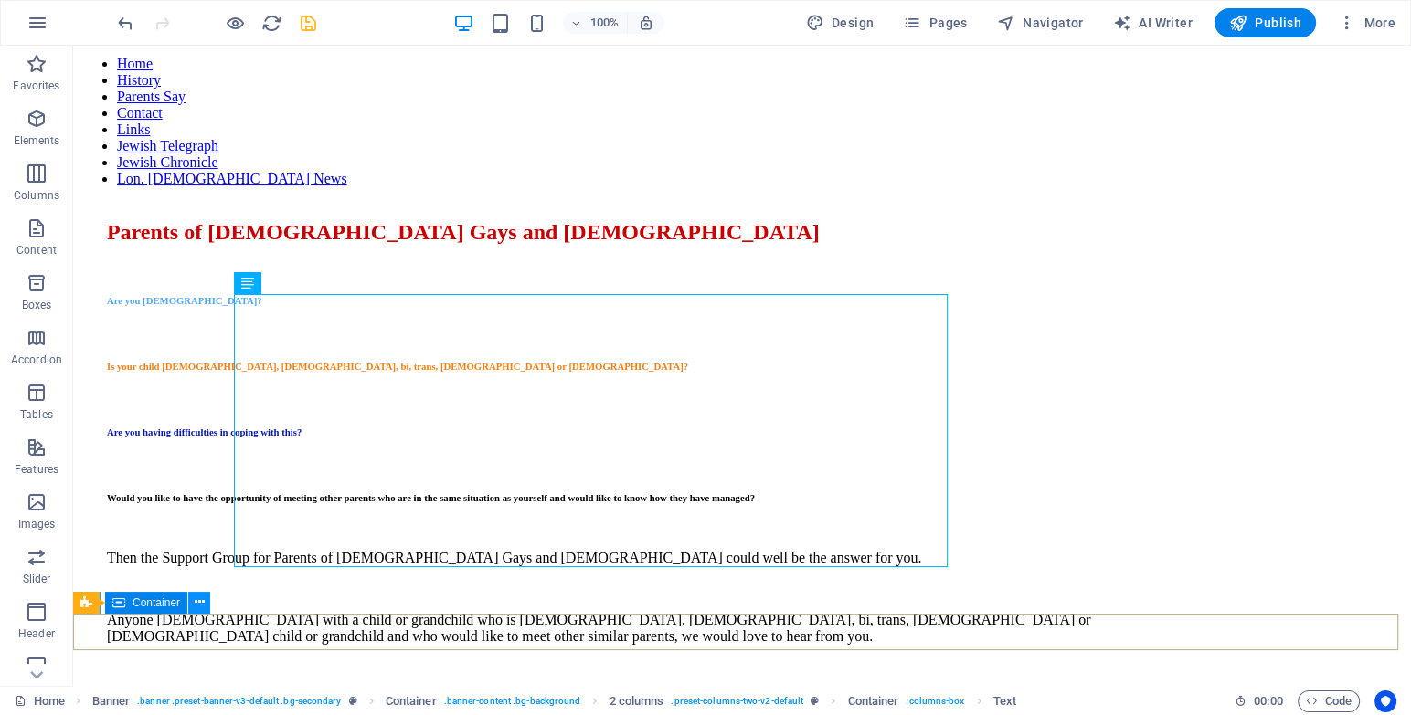
click at [196, 603] on icon at bounding box center [200, 602] width 10 height 19
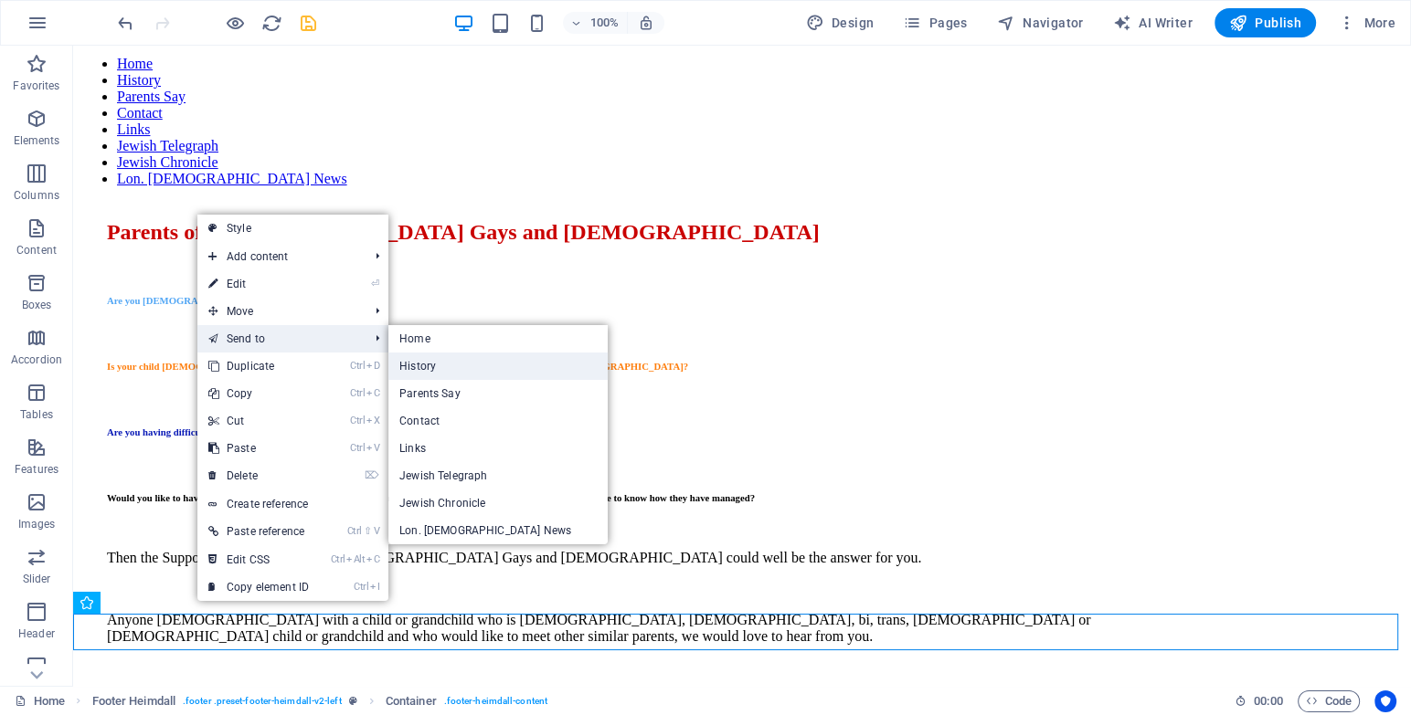
click at [460, 364] on link "History" at bounding box center [497, 366] width 219 height 27
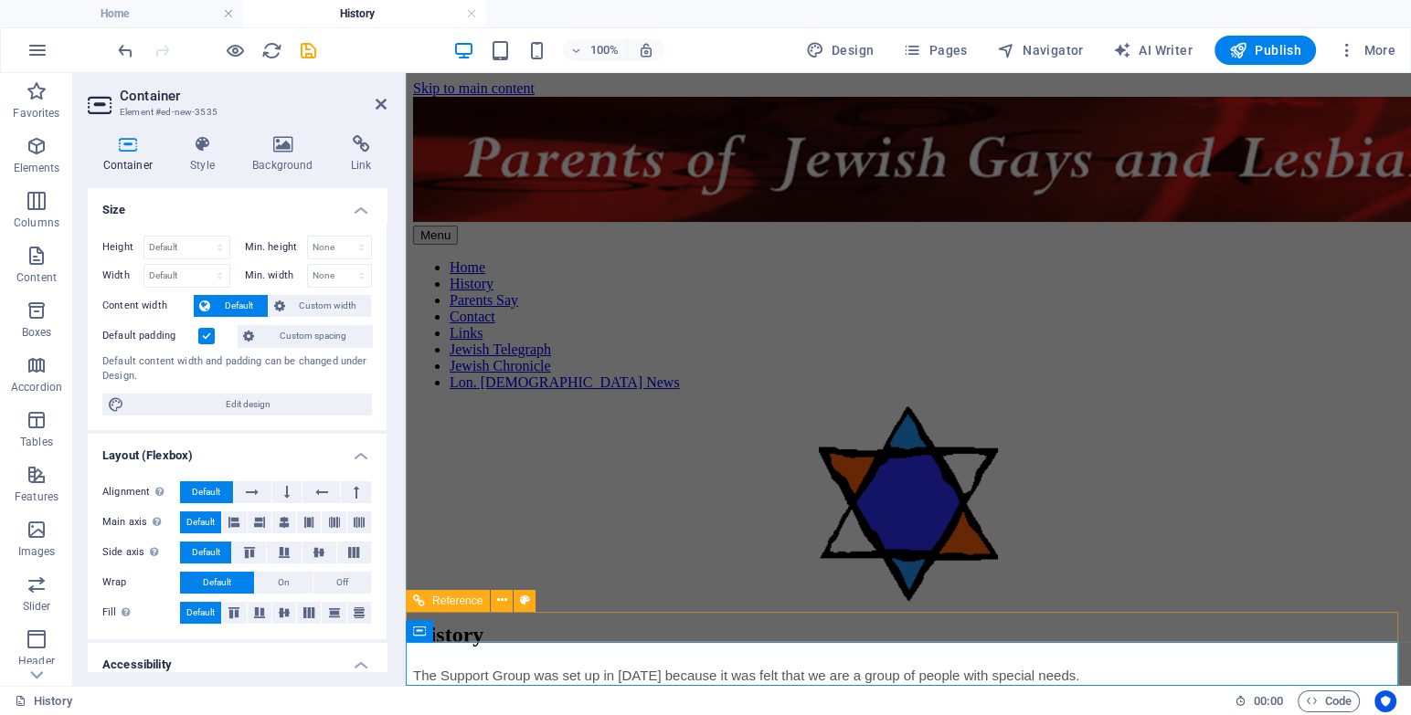
scroll to position [383, 0]
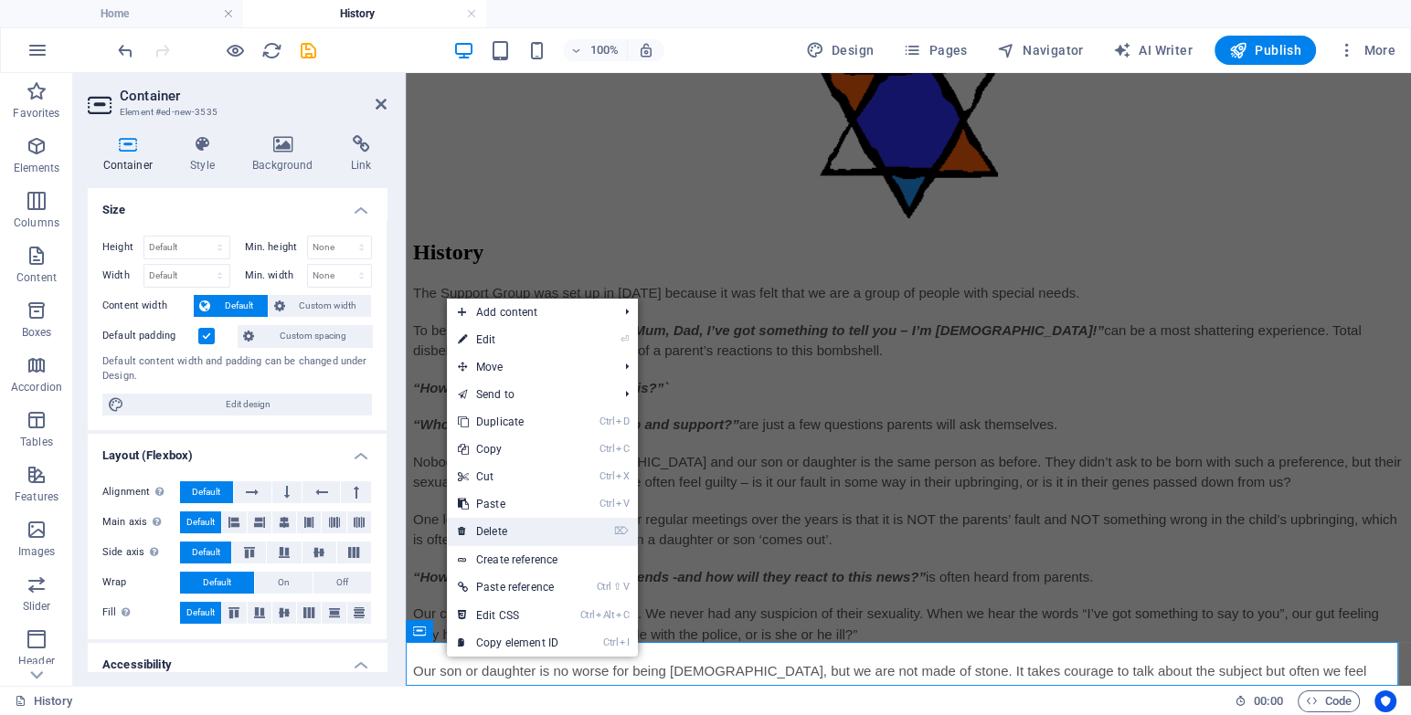
click at [508, 529] on link "⌦ Delete" at bounding box center [508, 531] width 122 height 27
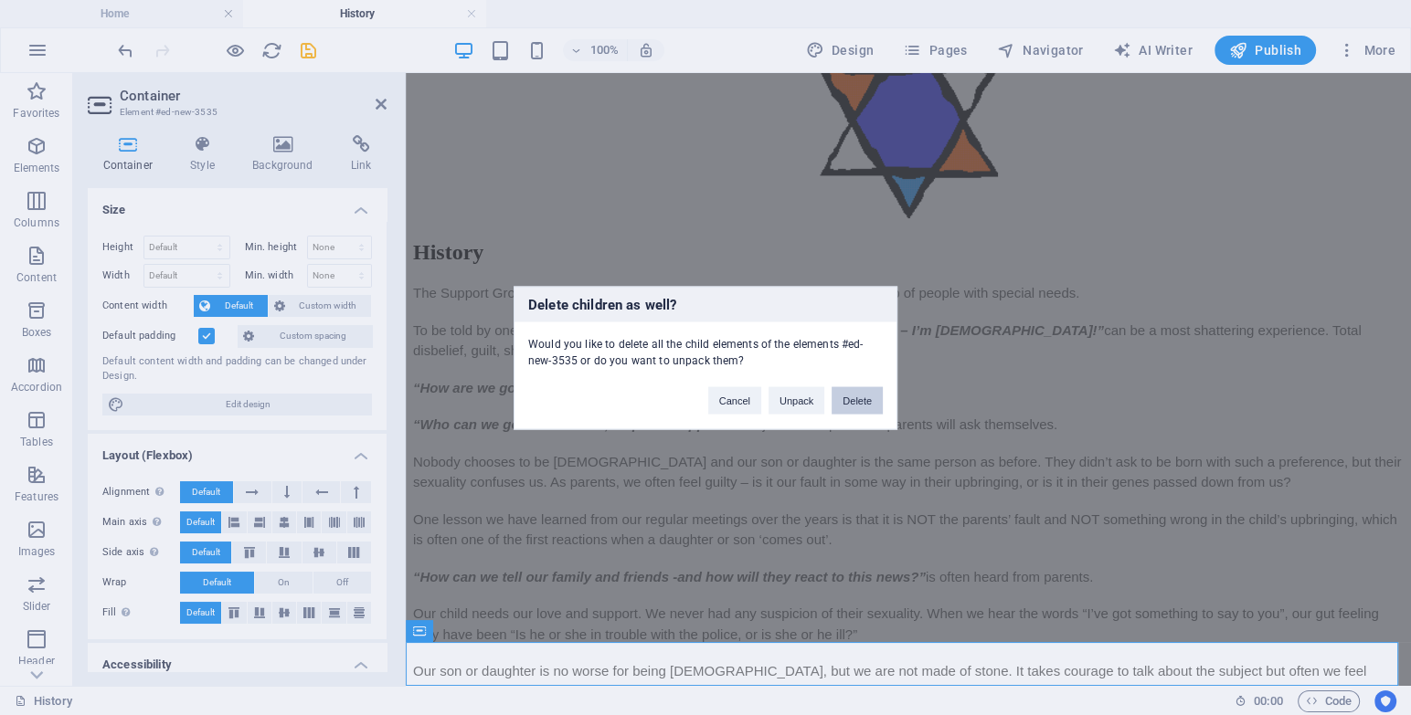
click at [855, 398] on button "Delete" at bounding box center [856, 399] width 51 height 27
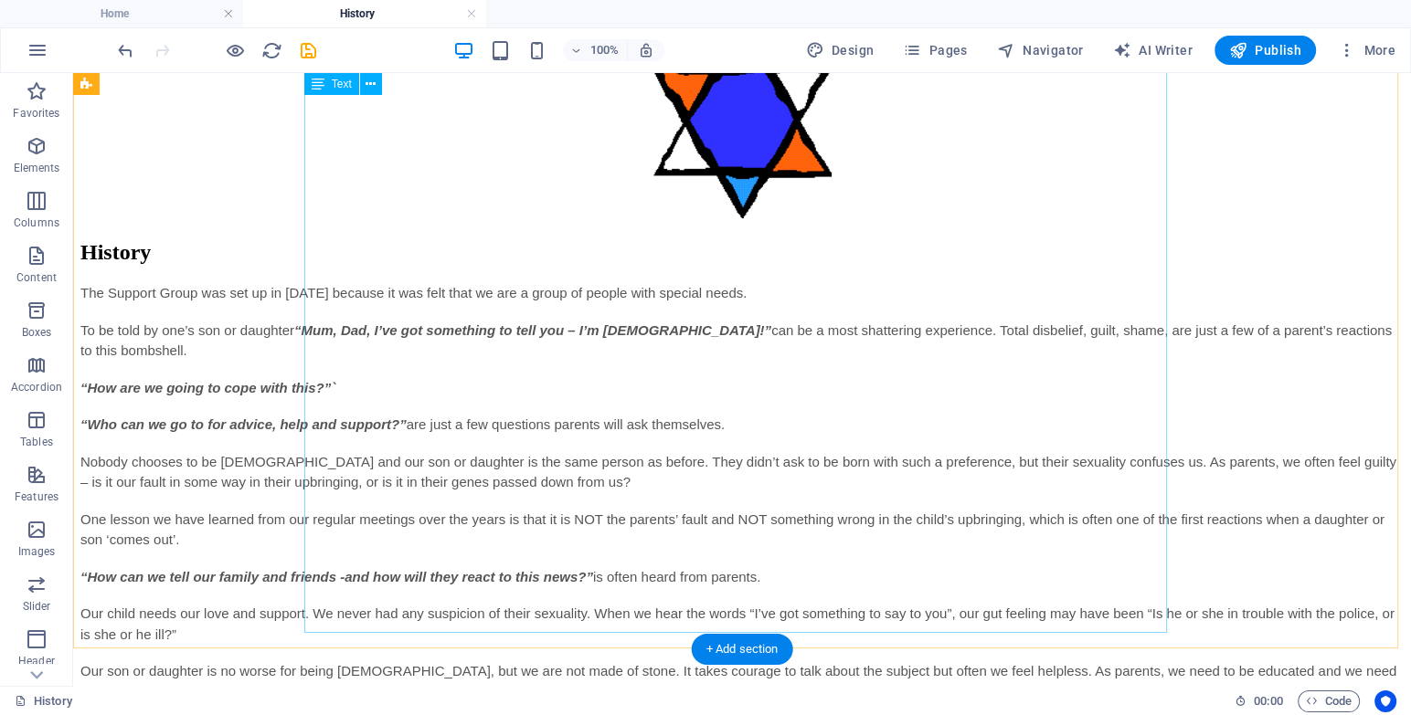
scroll to position [333, 0]
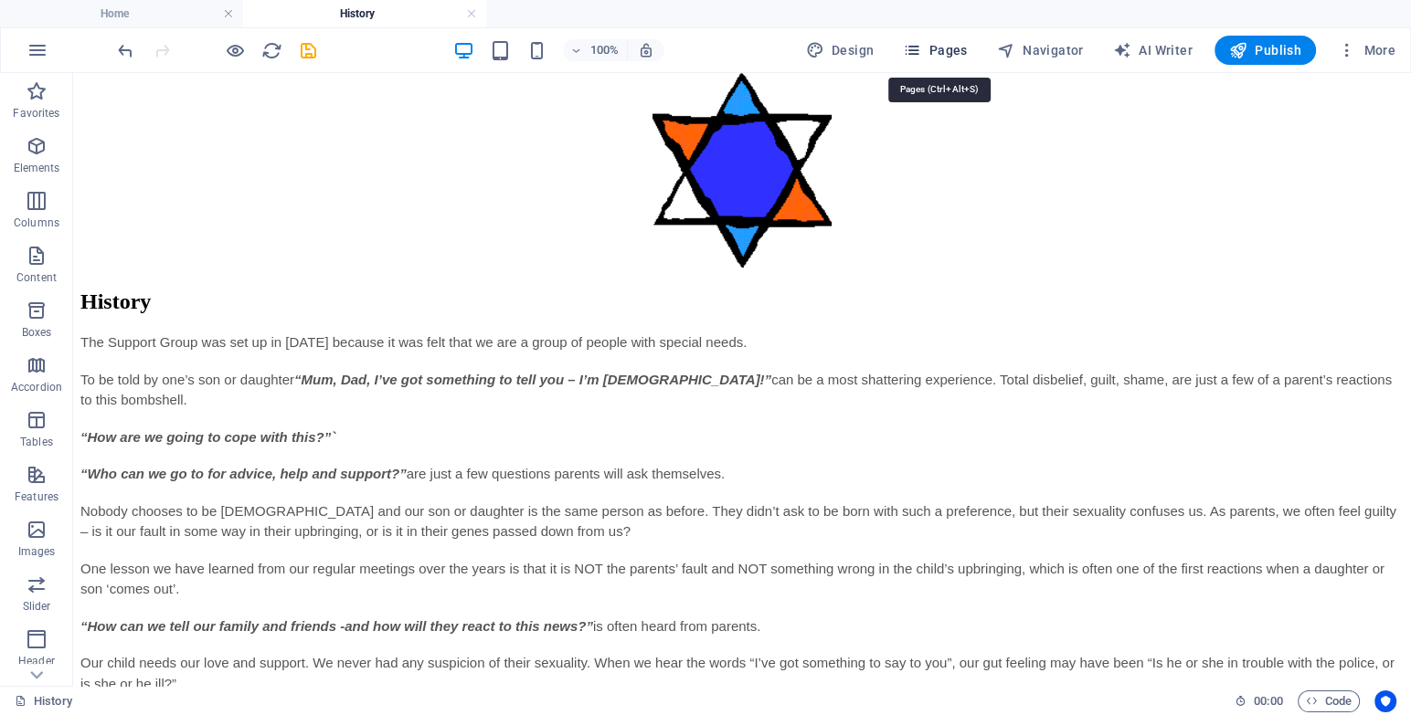
click at [952, 57] on span "Pages" at bounding box center [935, 50] width 64 height 18
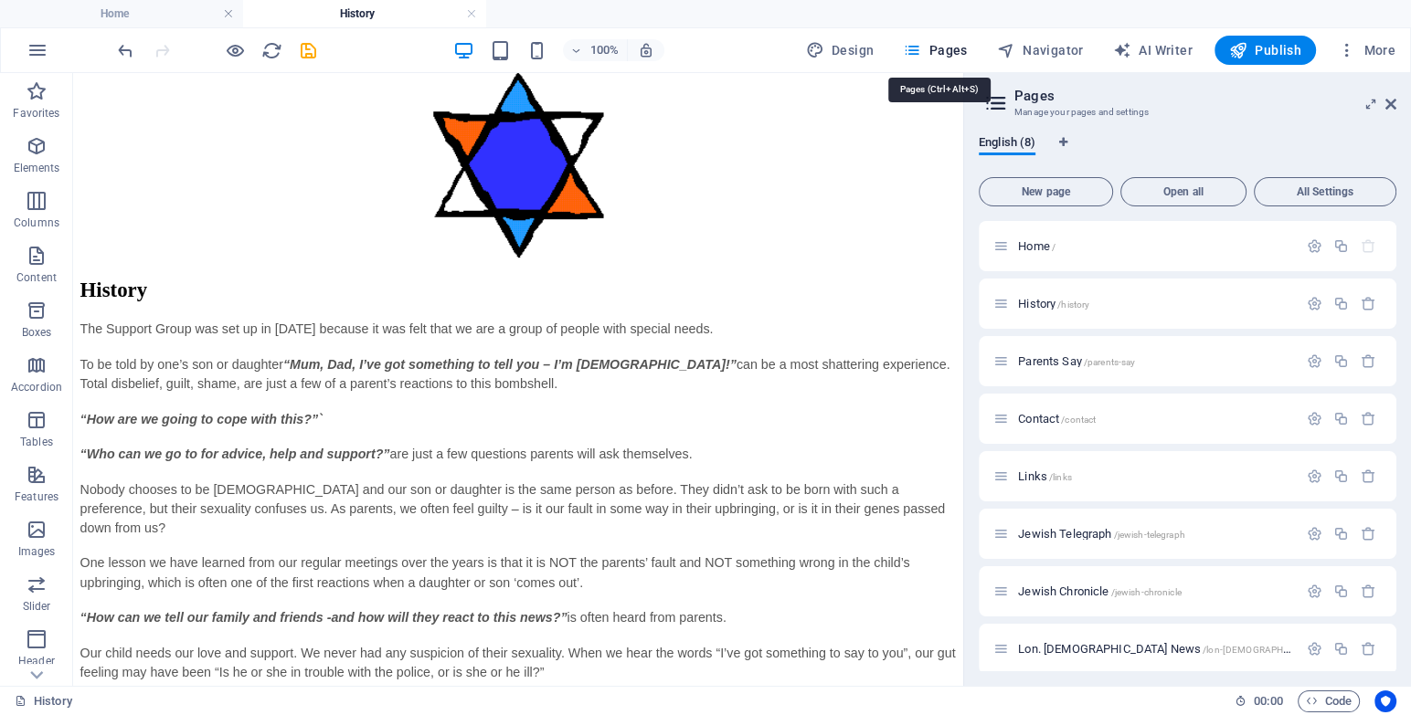
scroll to position [298, 0]
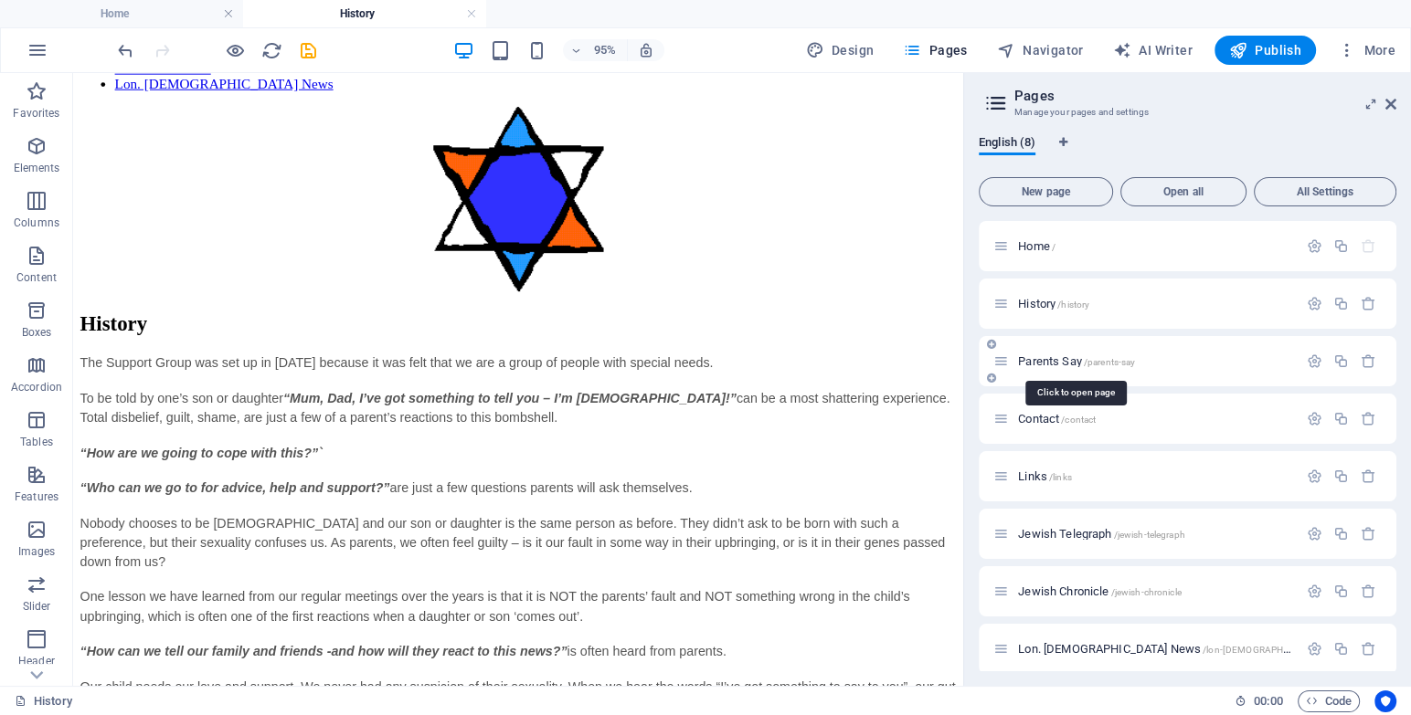
click at [1027, 357] on span "Parents Say /parents-say" at bounding box center [1076, 361] width 117 height 14
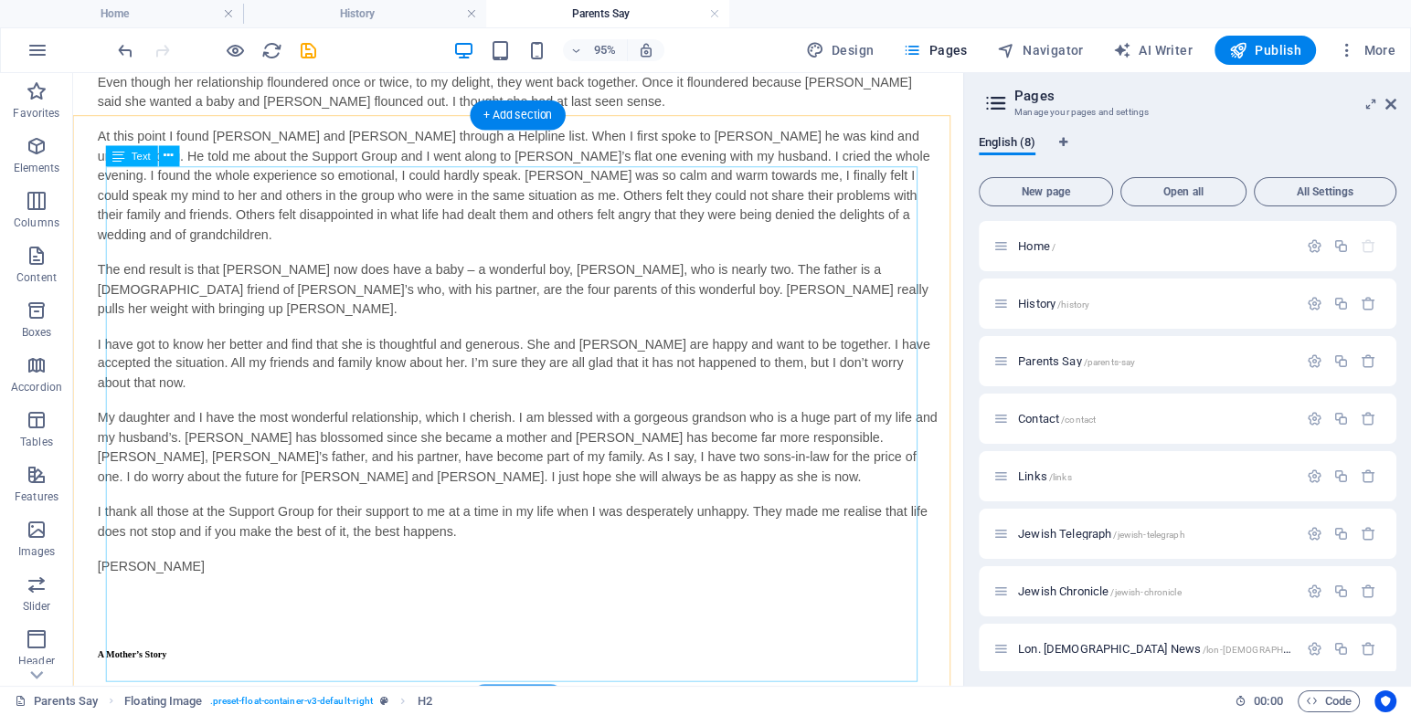
scroll to position [3339, 0]
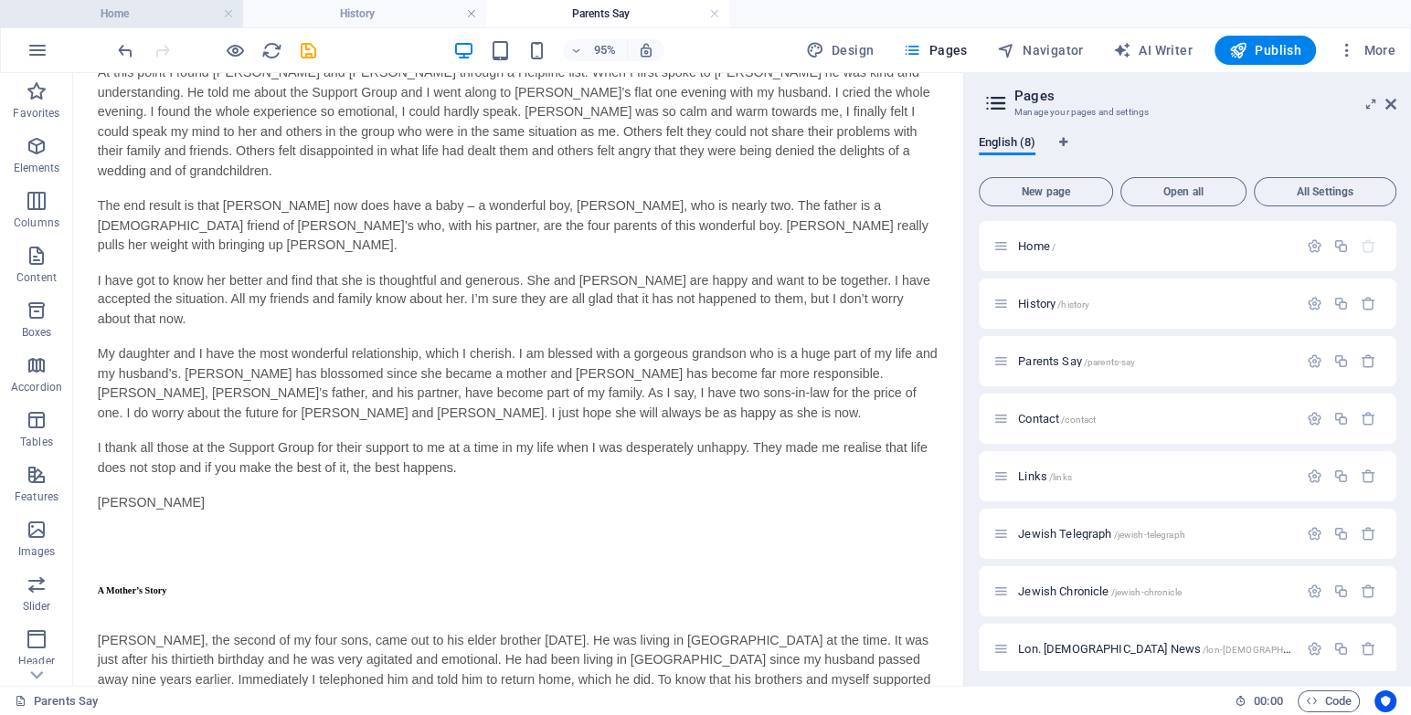
click at [180, 16] on h4 "Home" at bounding box center [121, 14] width 243 height 20
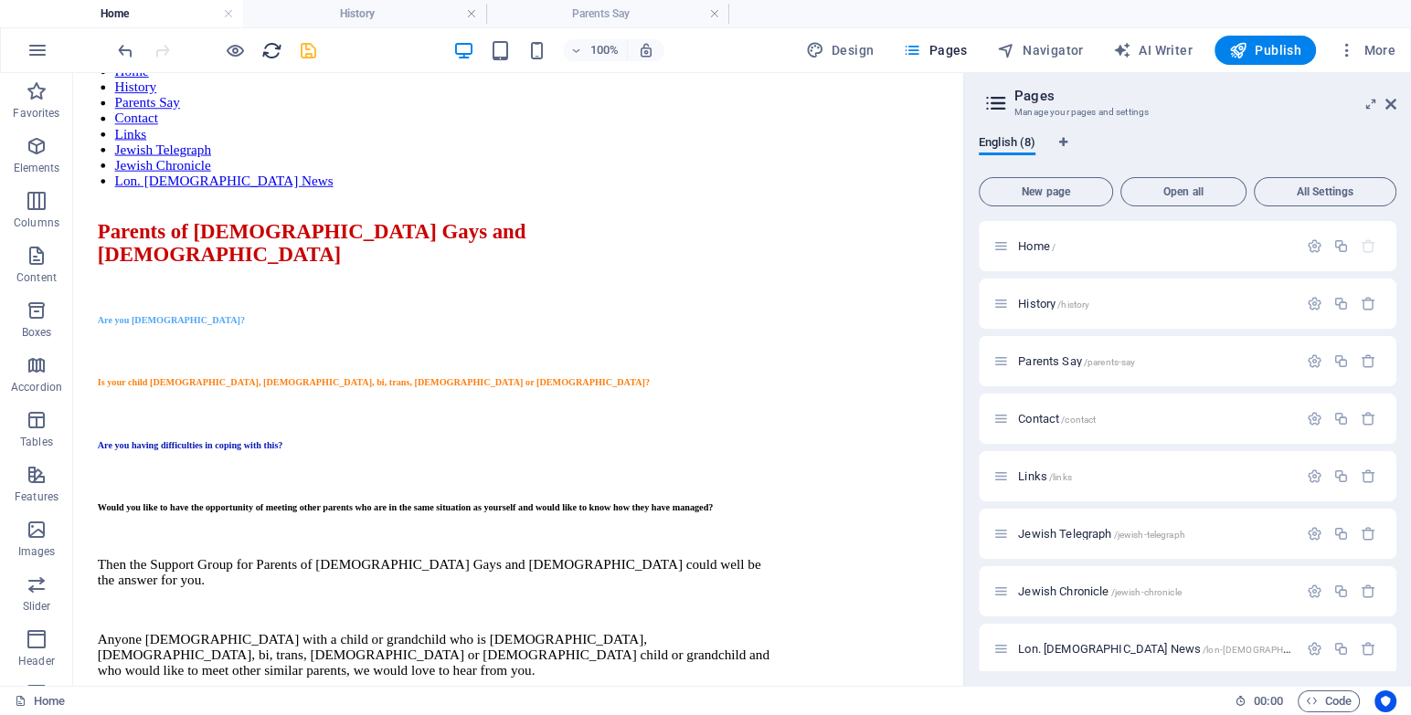
scroll to position [0, 0]
click at [311, 47] on icon "save" at bounding box center [308, 50] width 21 height 21
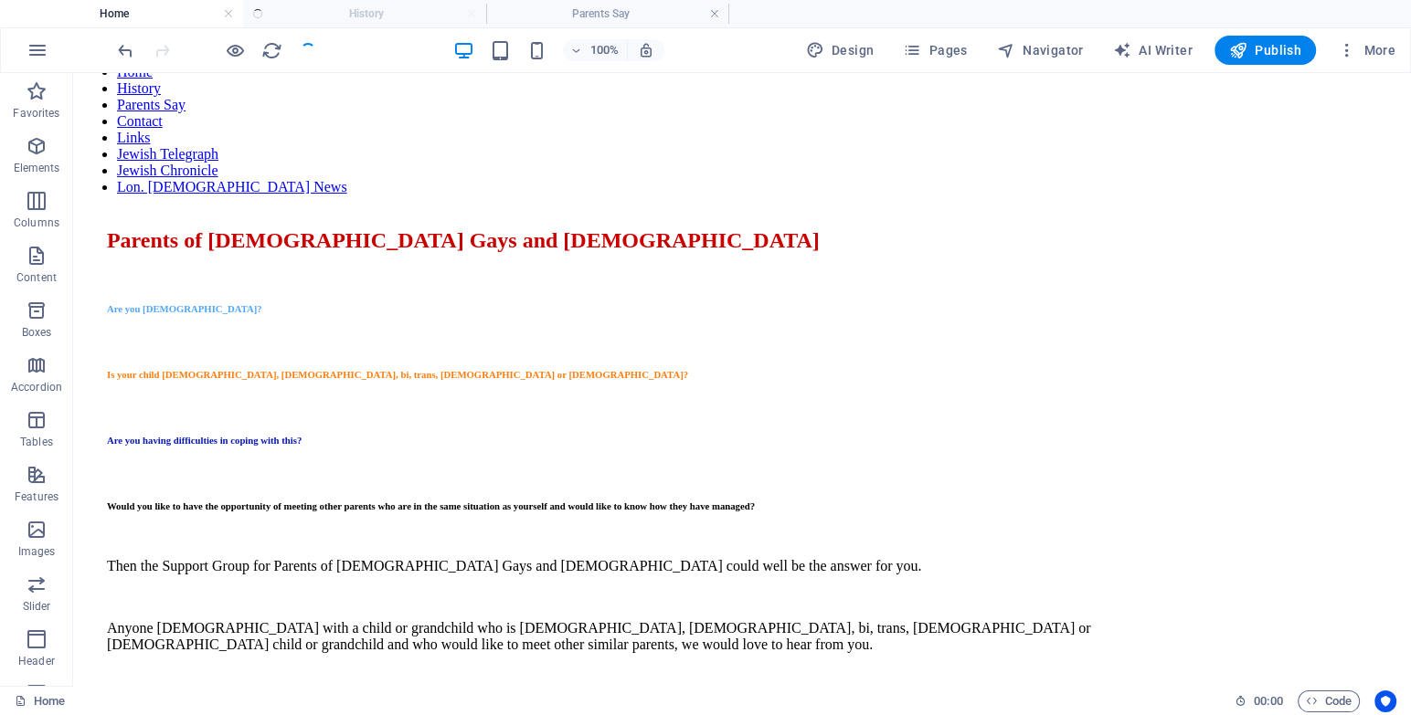
scroll to position [108, 0]
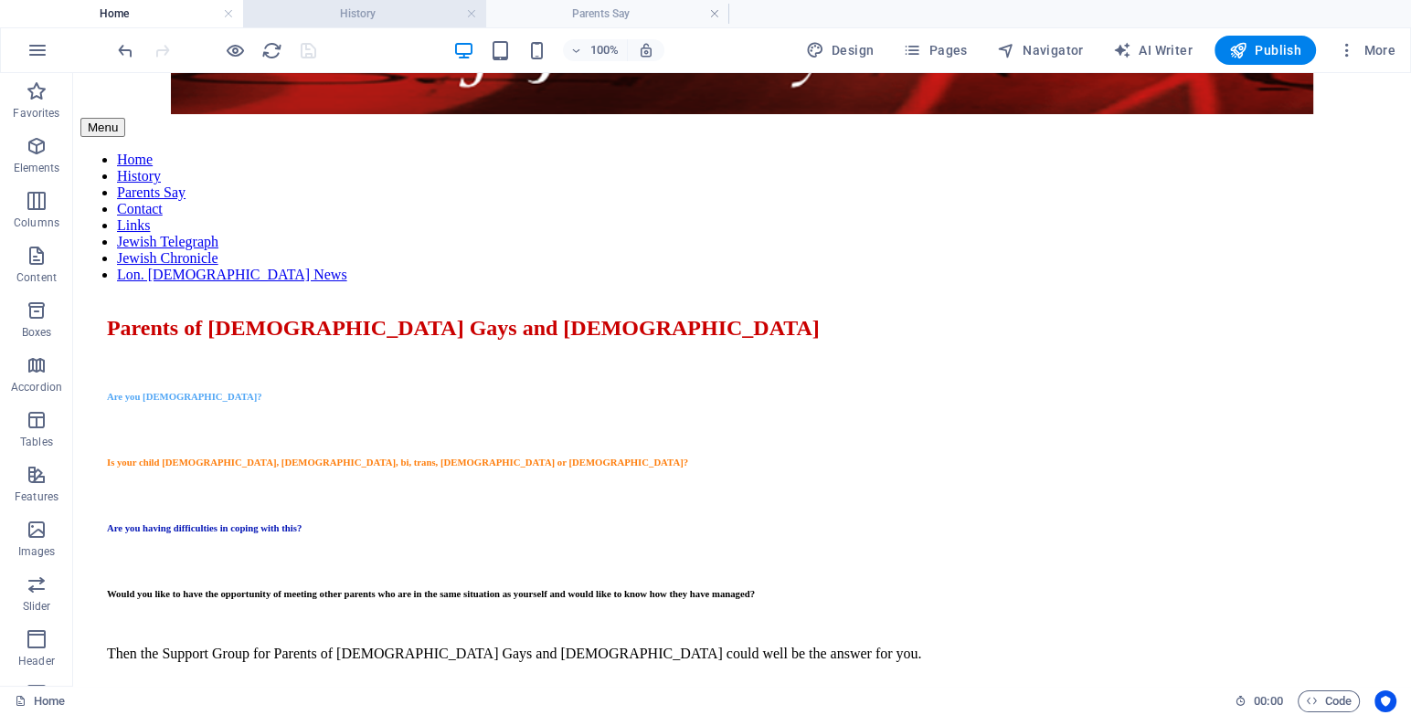
click at [394, 17] on h4 "History" at bounding box center [364, 14] width 243 height 20
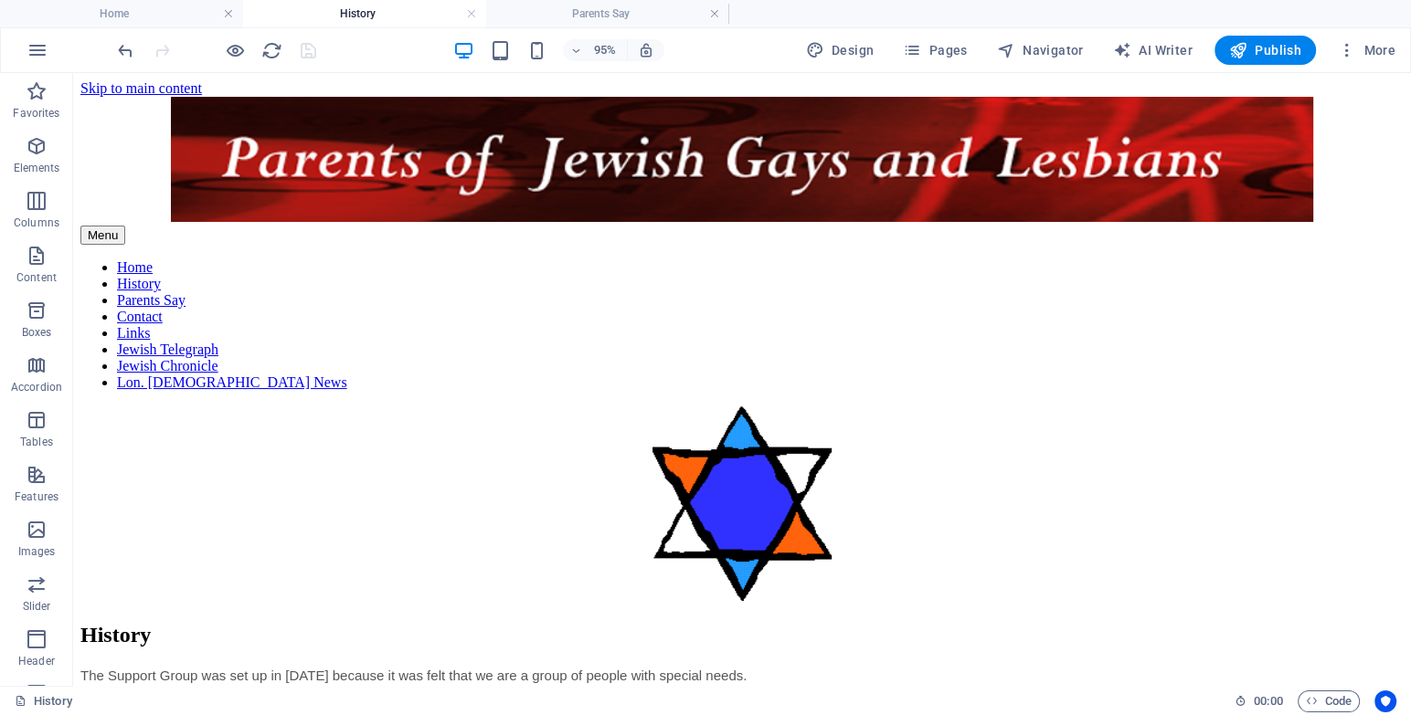
scroll to position [219, 0]
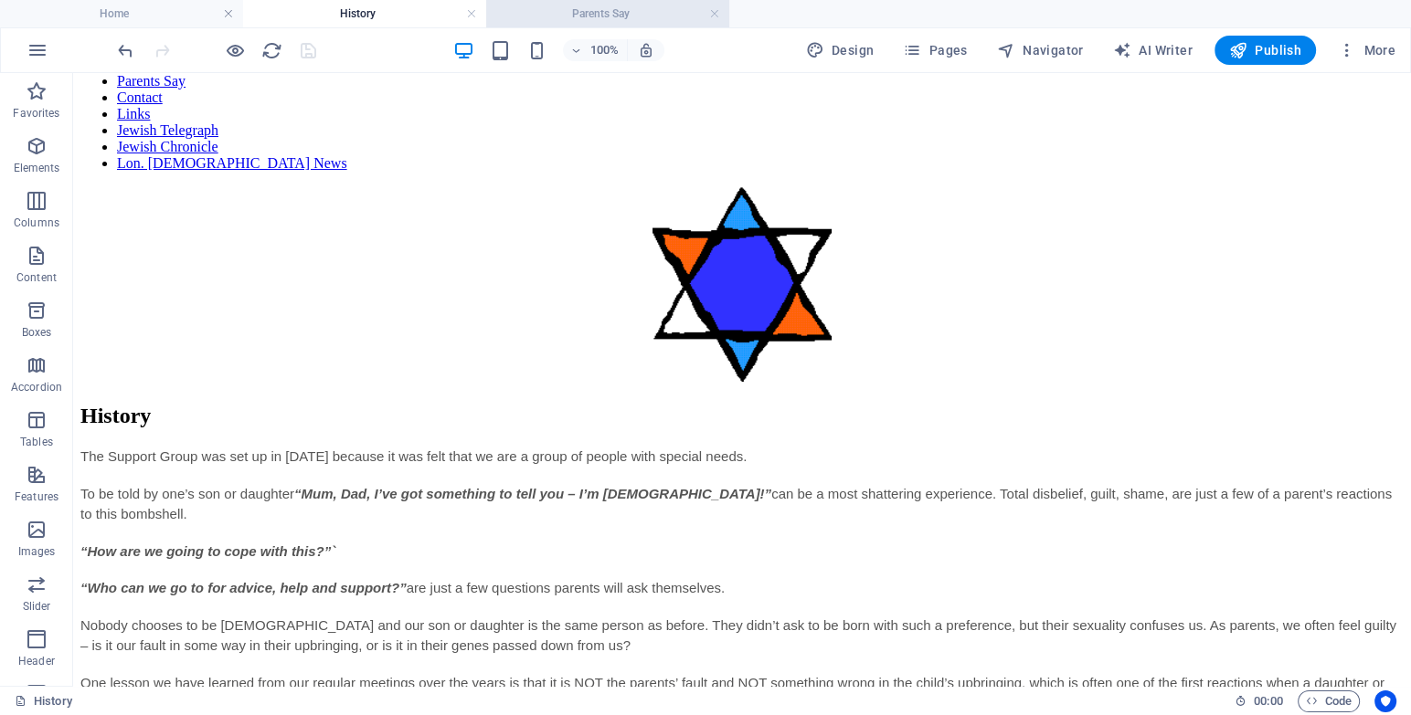
click at [573, 4] on h4 "Parents Say" at bounding box center [607, 14] width 243 height 20
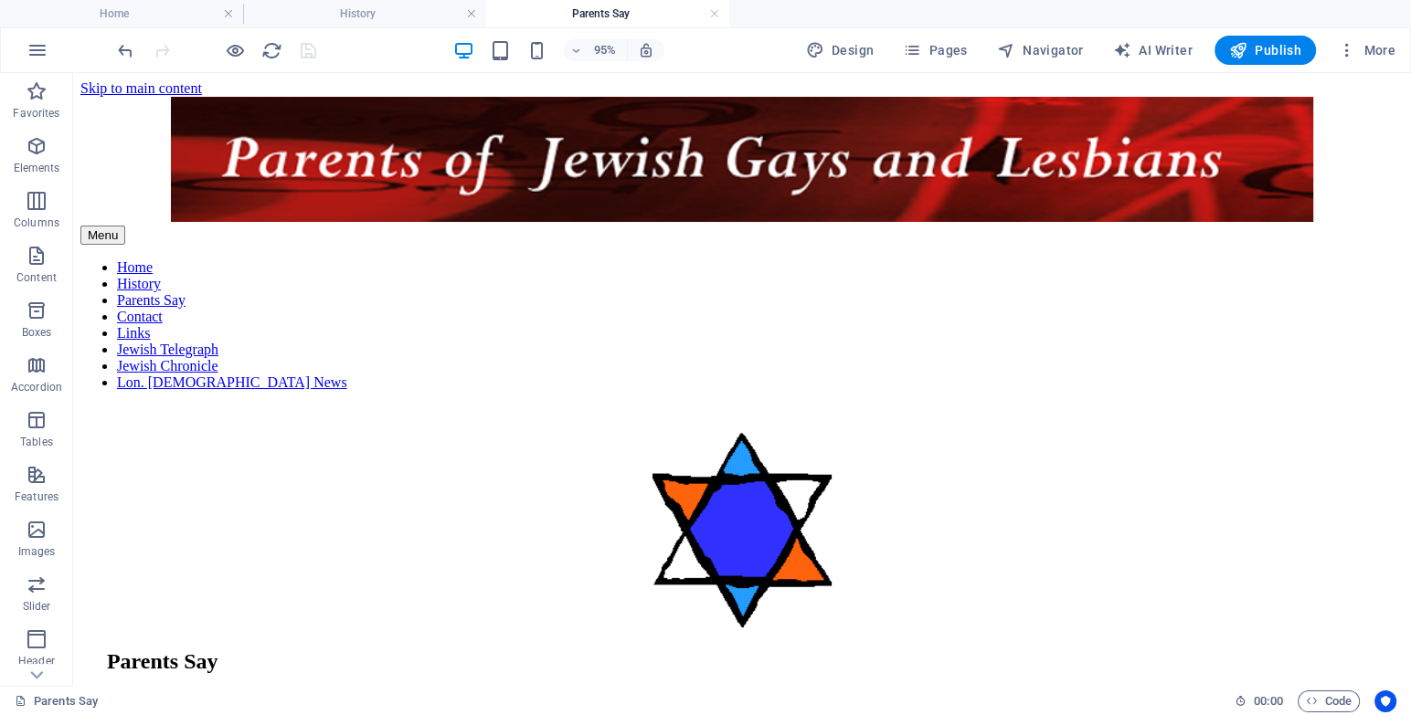
scroll to position [3339, 0]
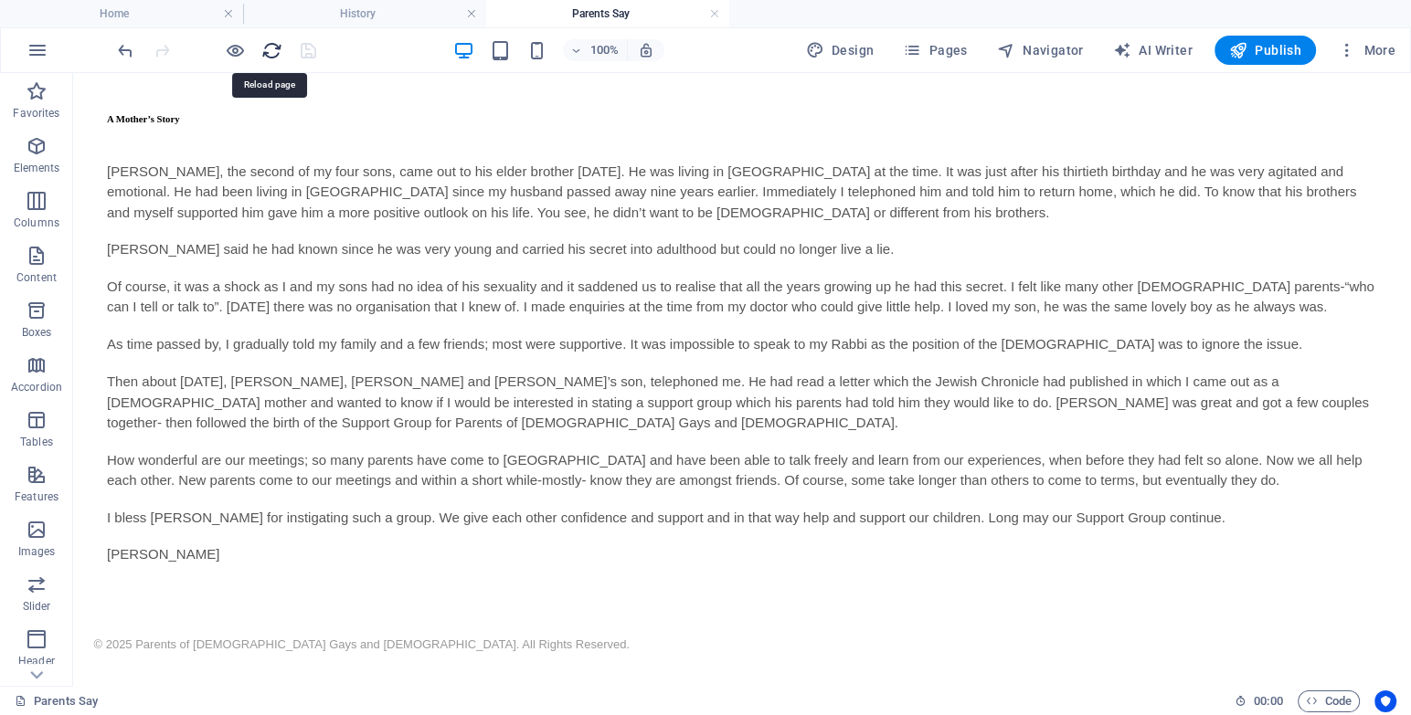
click at [270, 43] on icon "reload" at bounding box center [271, 50] width 21 height 21
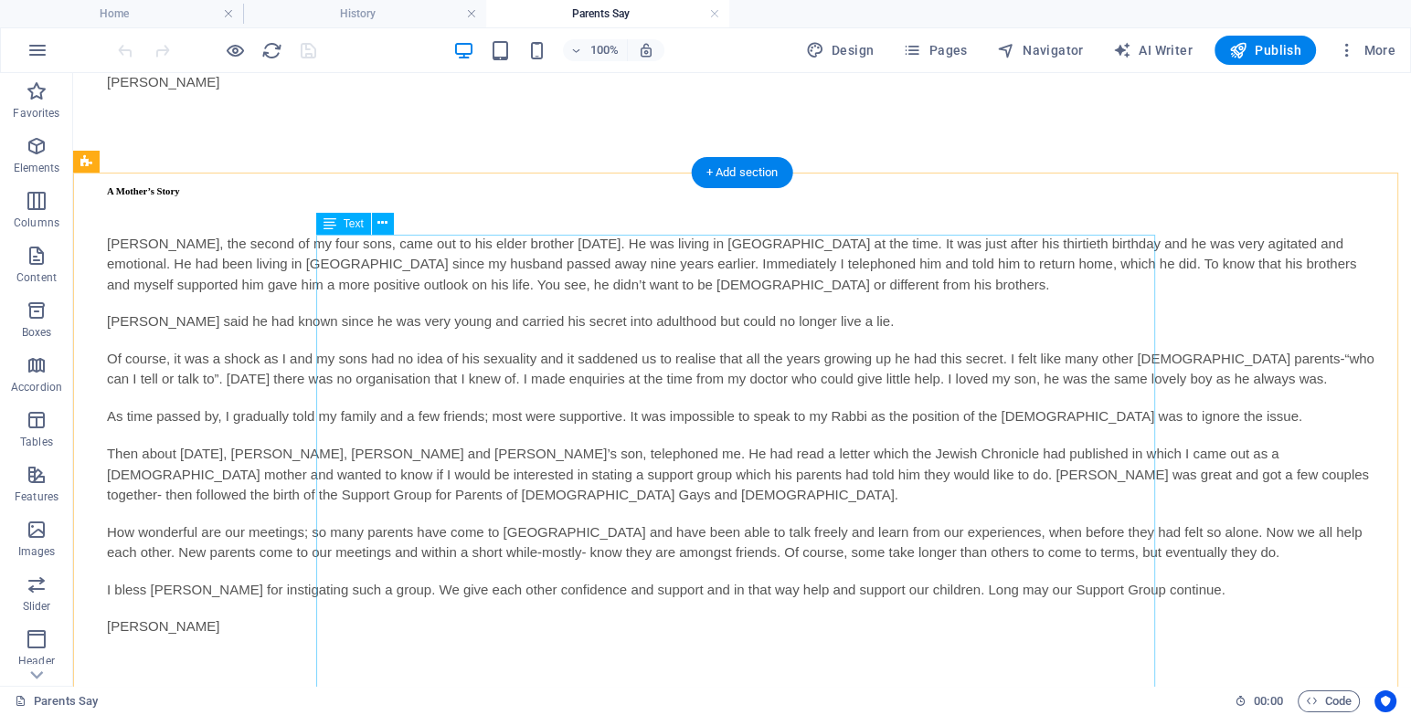
scroll to position [3439, 0]
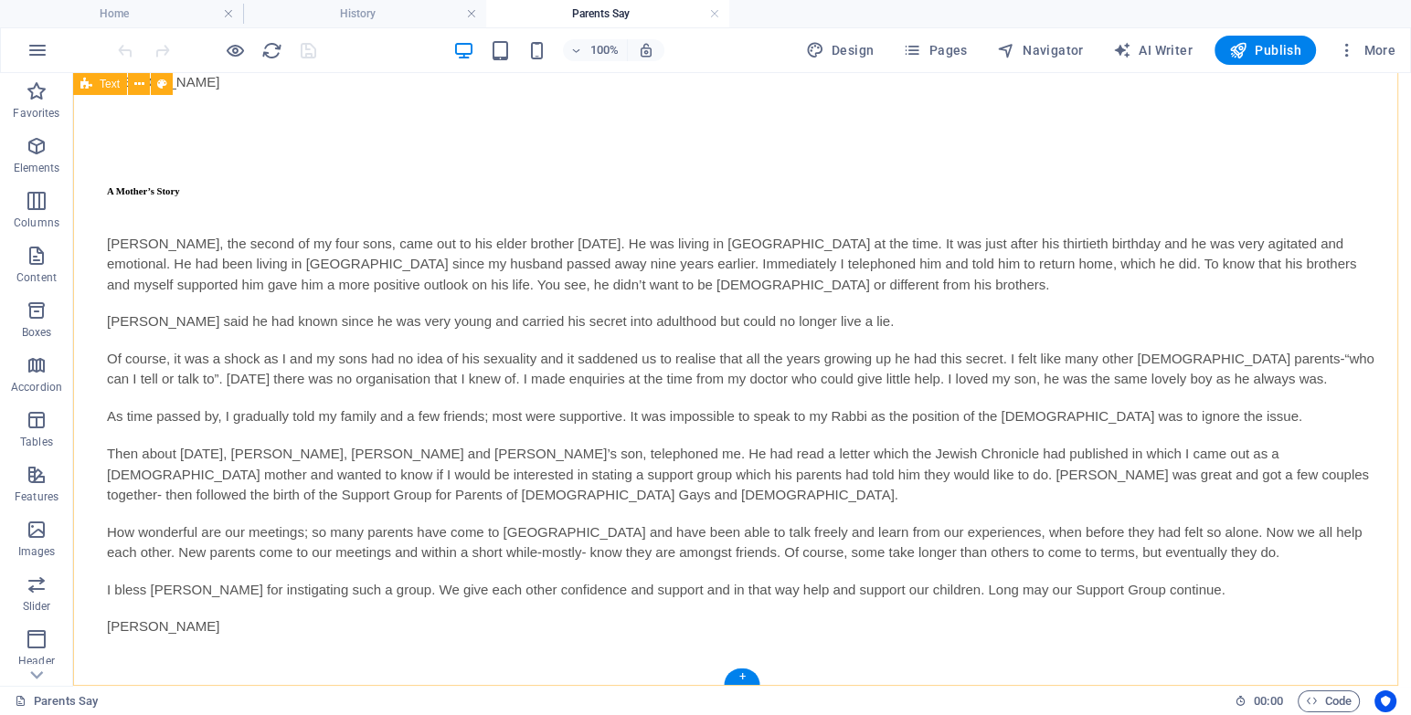
click at [181, 598] on div "A Mother’s Story [PERSON_NAME], the second of my four sons, came out to his eld…" at bounding box center [741, 408] width 1323 height 544
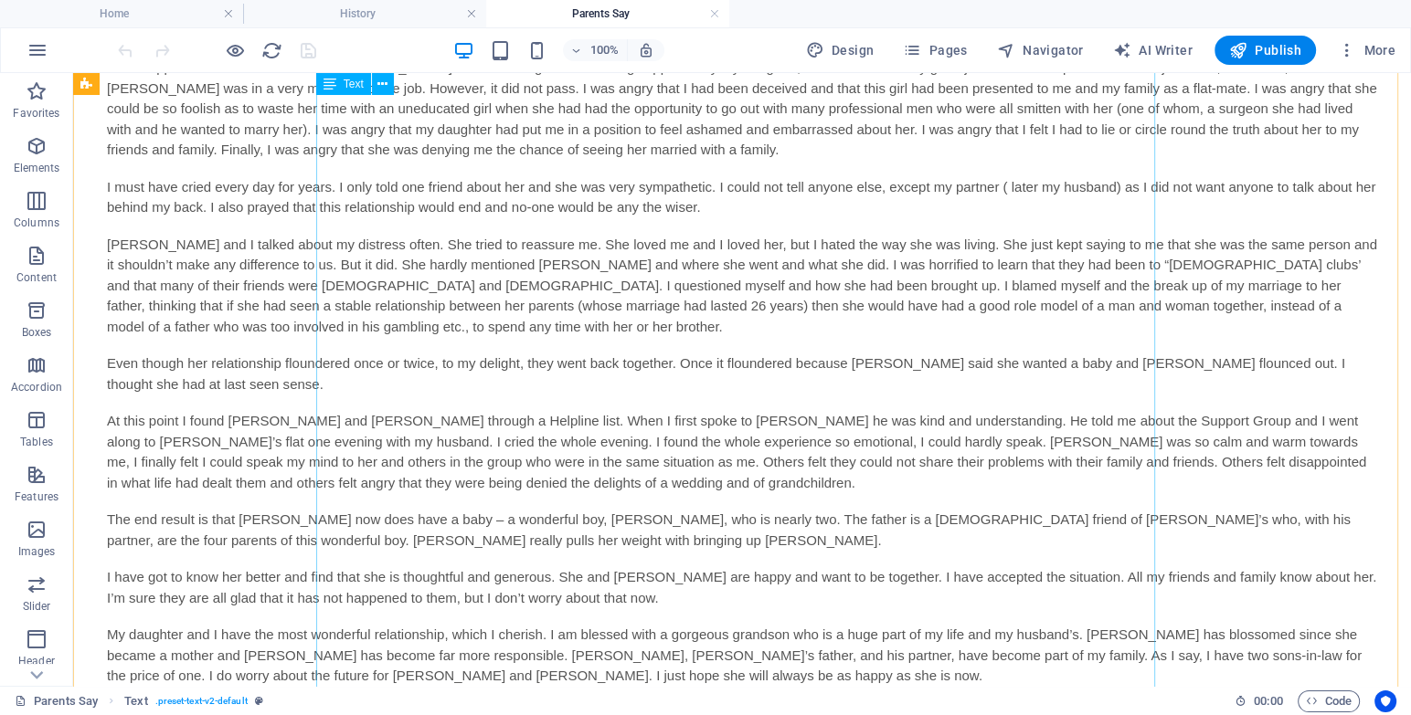
scroll to position [2276, 0]
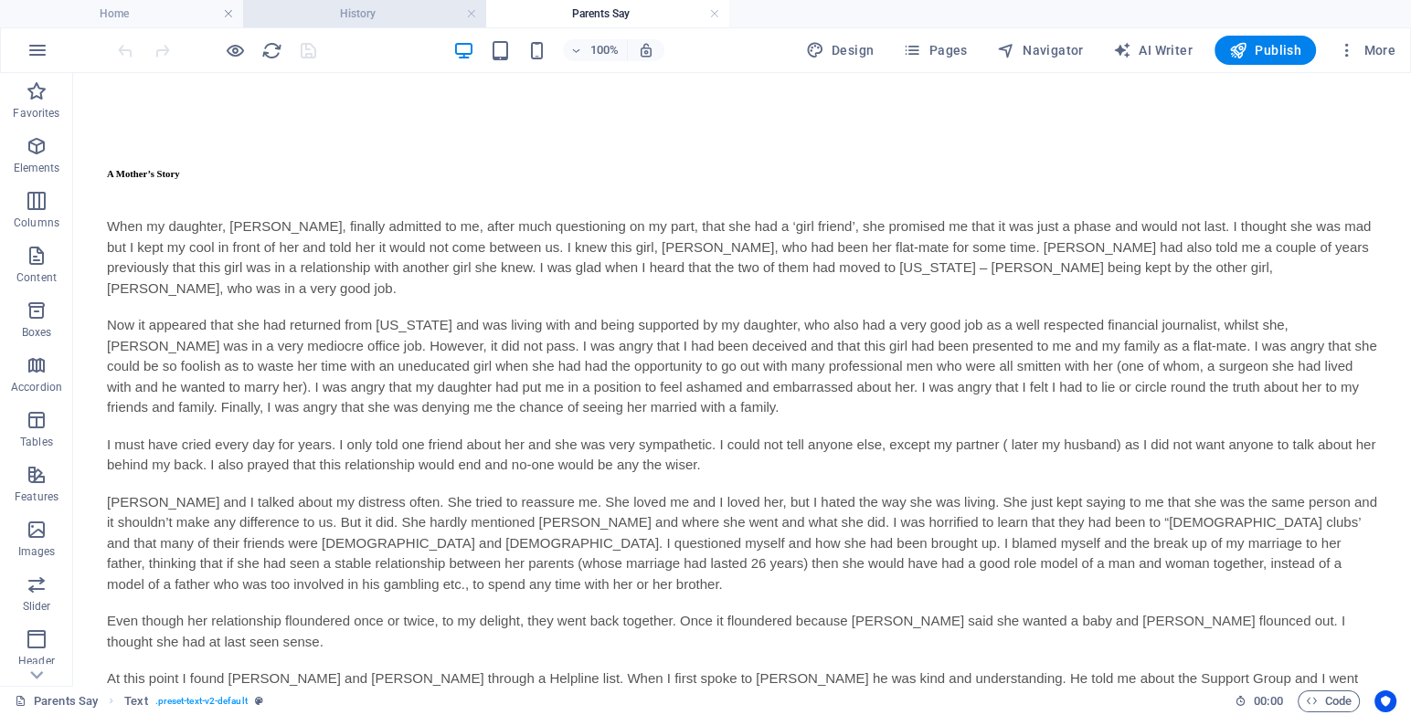
click at [350, 17] on h4 "History" at bounding box center [364, 14] width 243 height 20
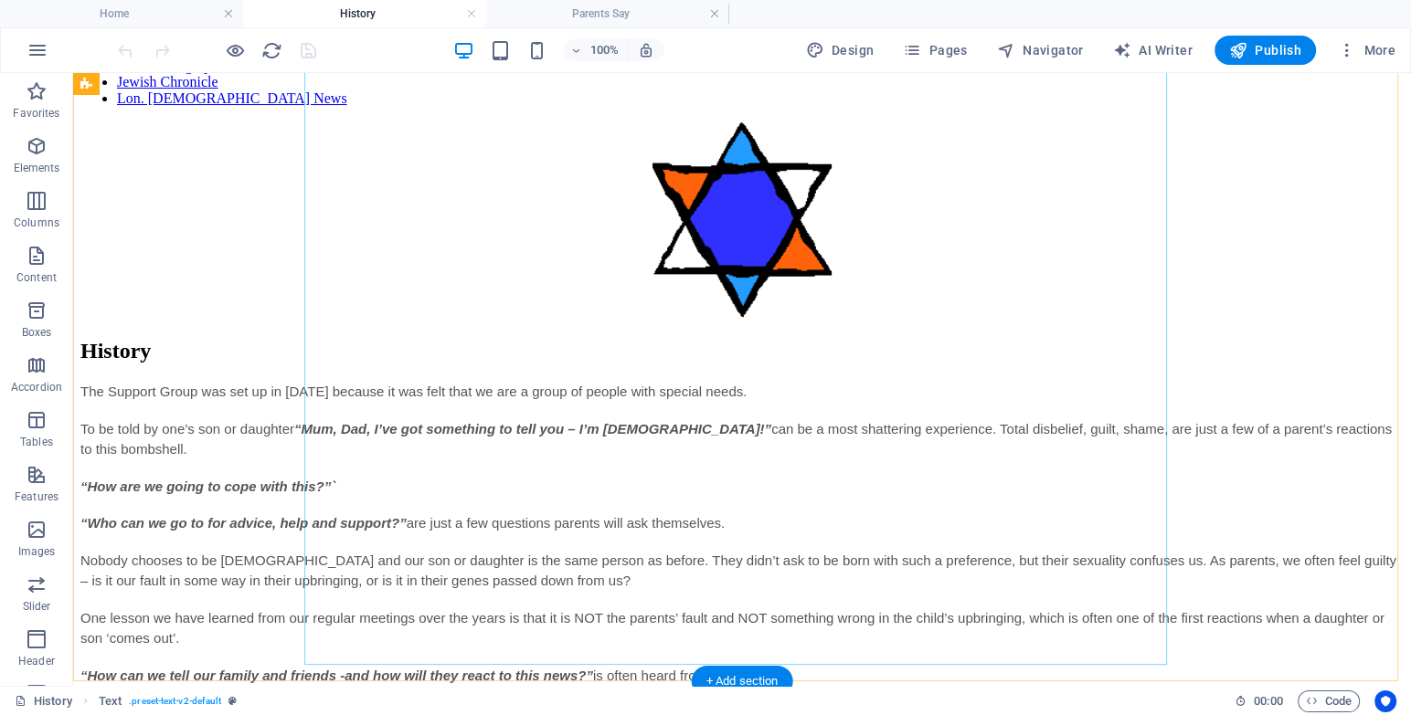
scroll to position [333, 0]
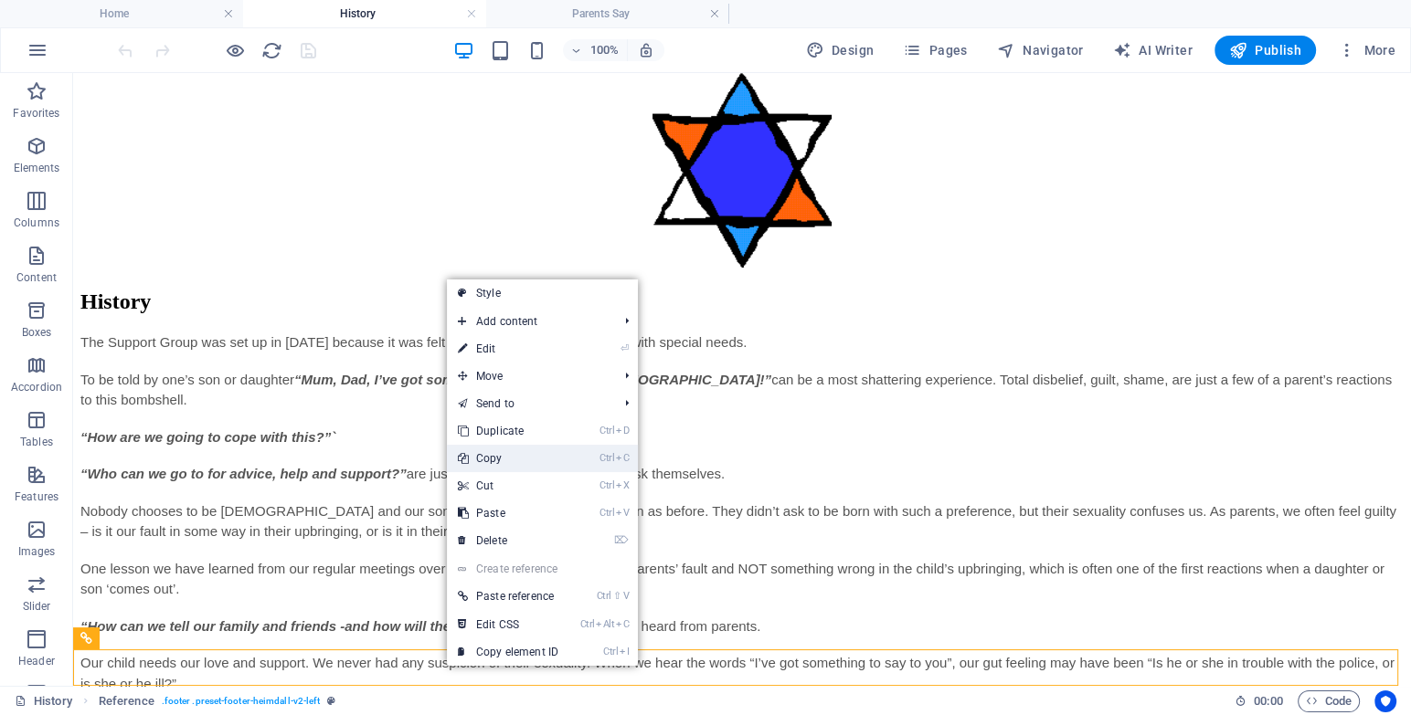
click at [577, 448] on li "Ctrl C Copy" at bounding box center [542, 458] width 191 height 27
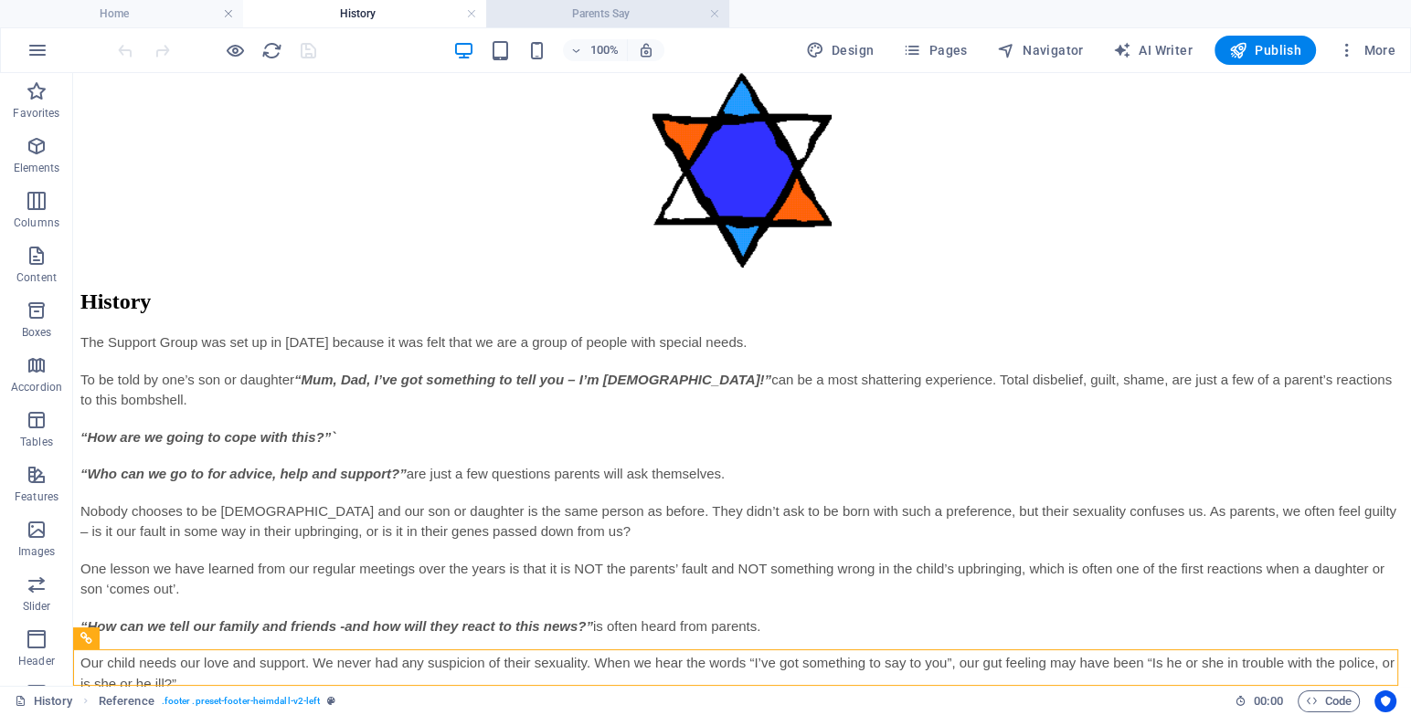
click at [584, 0] on li "Parents Say" at bounding box center [607, 13] width 243 height 27
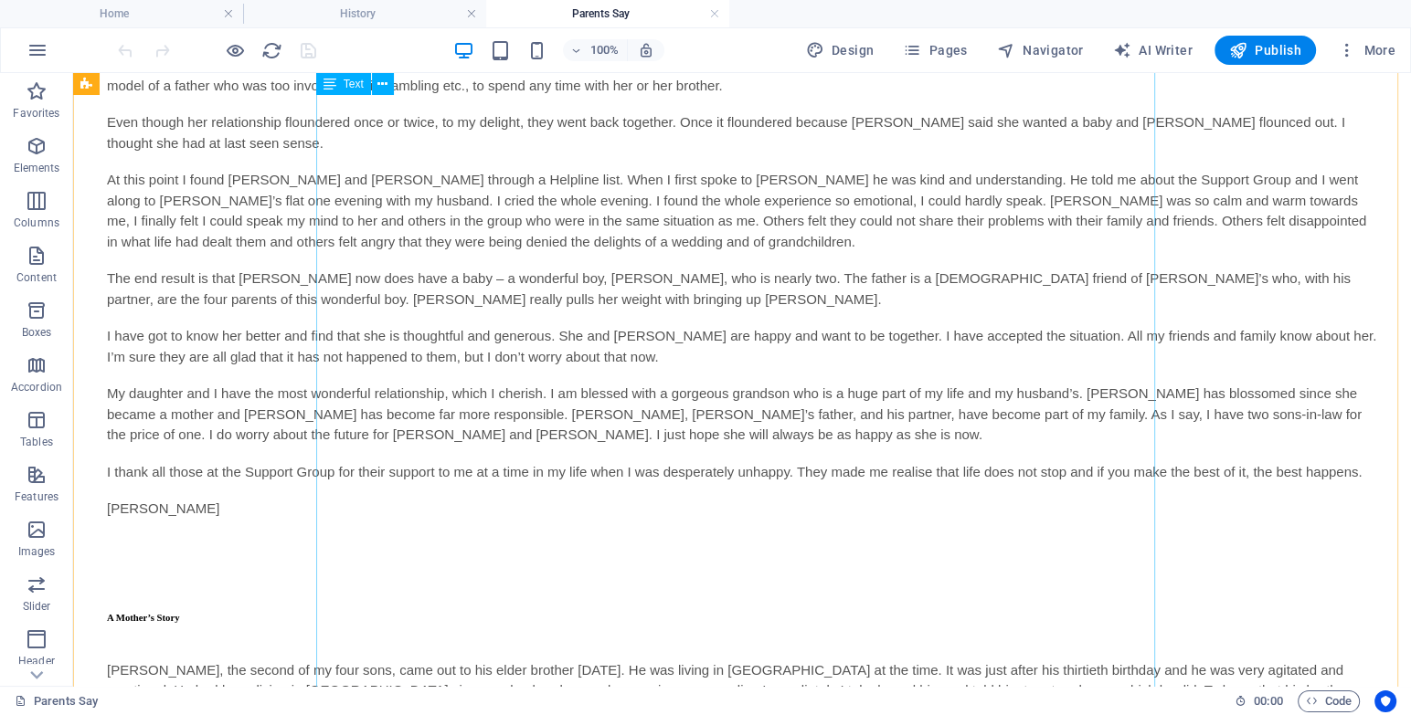
scroll to position [3439, 0]
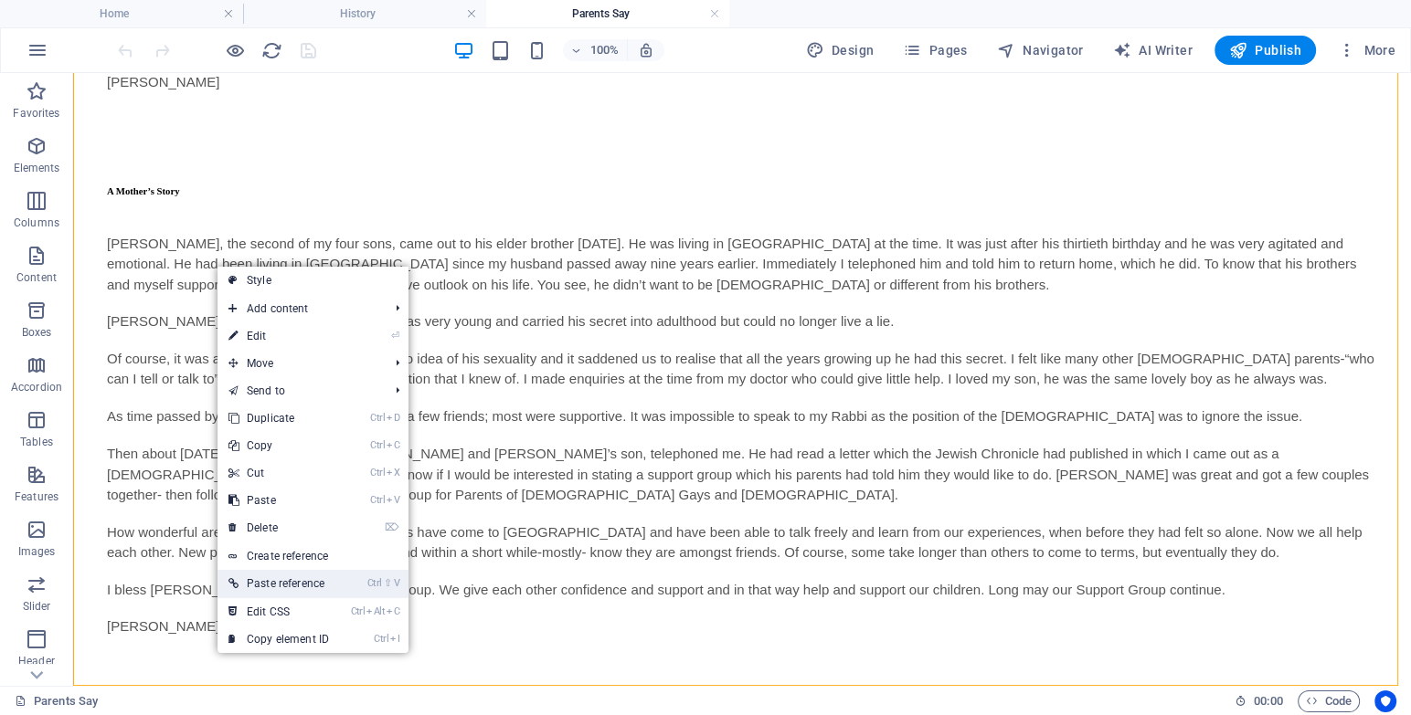
click at [290, 579] on link "Ctrl ⇧ V Paste reference" at bounding box center [278, 583] width 122 height 27
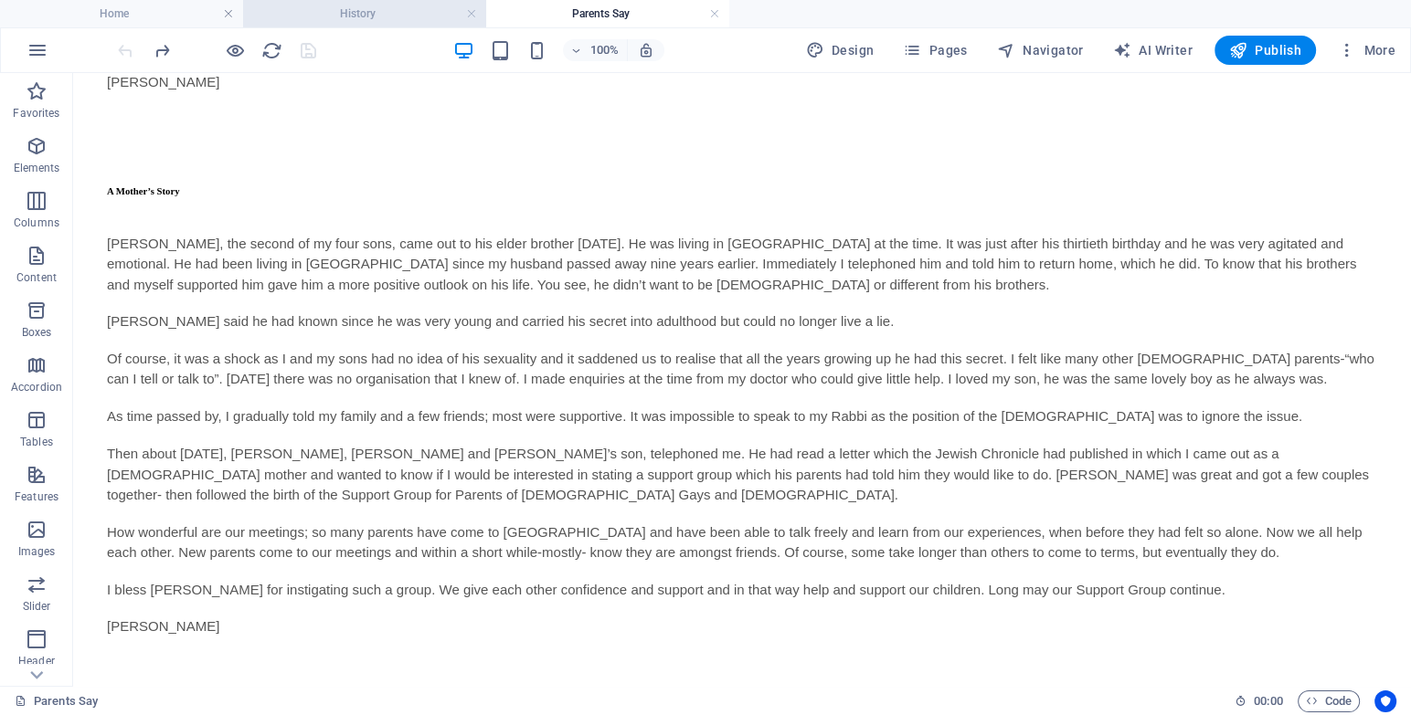
click at [416, 0] on li "History" at bounding box center [364, 13] width 243 height 27
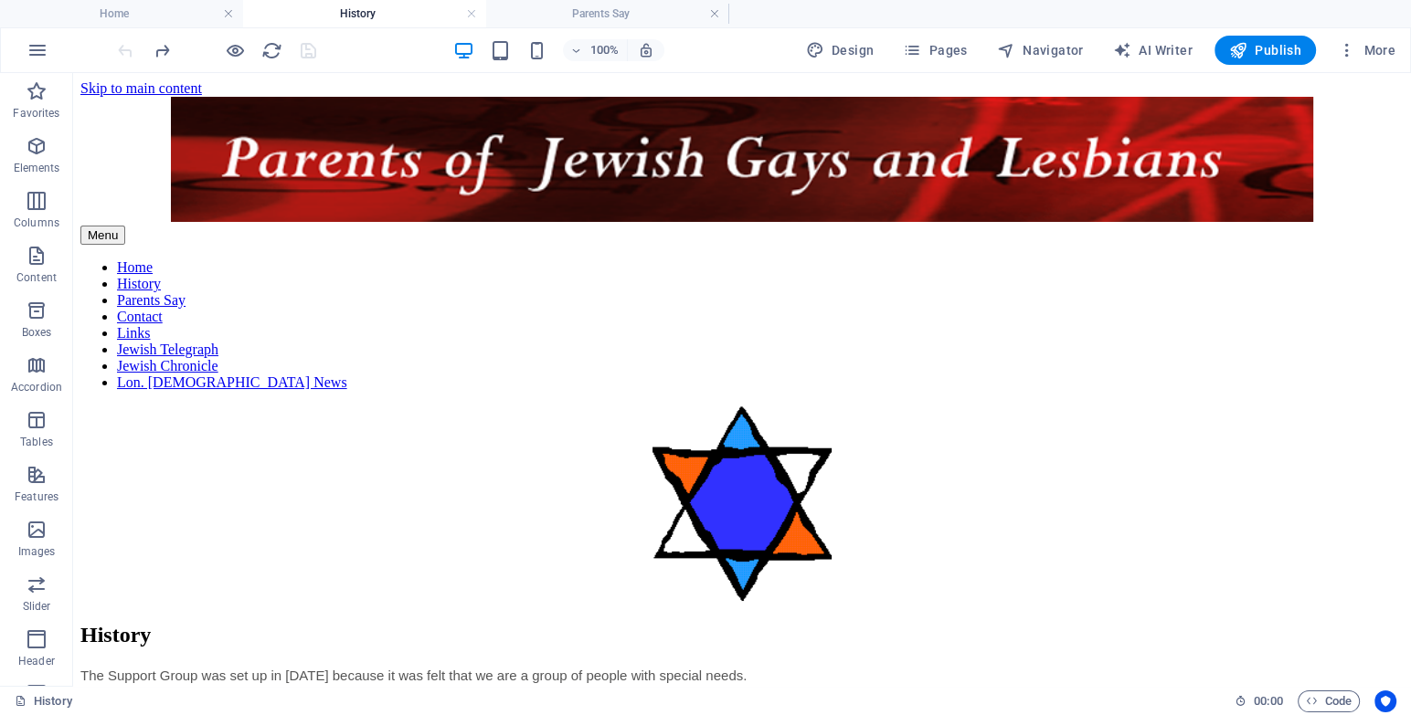
scroll to position [333, 0]
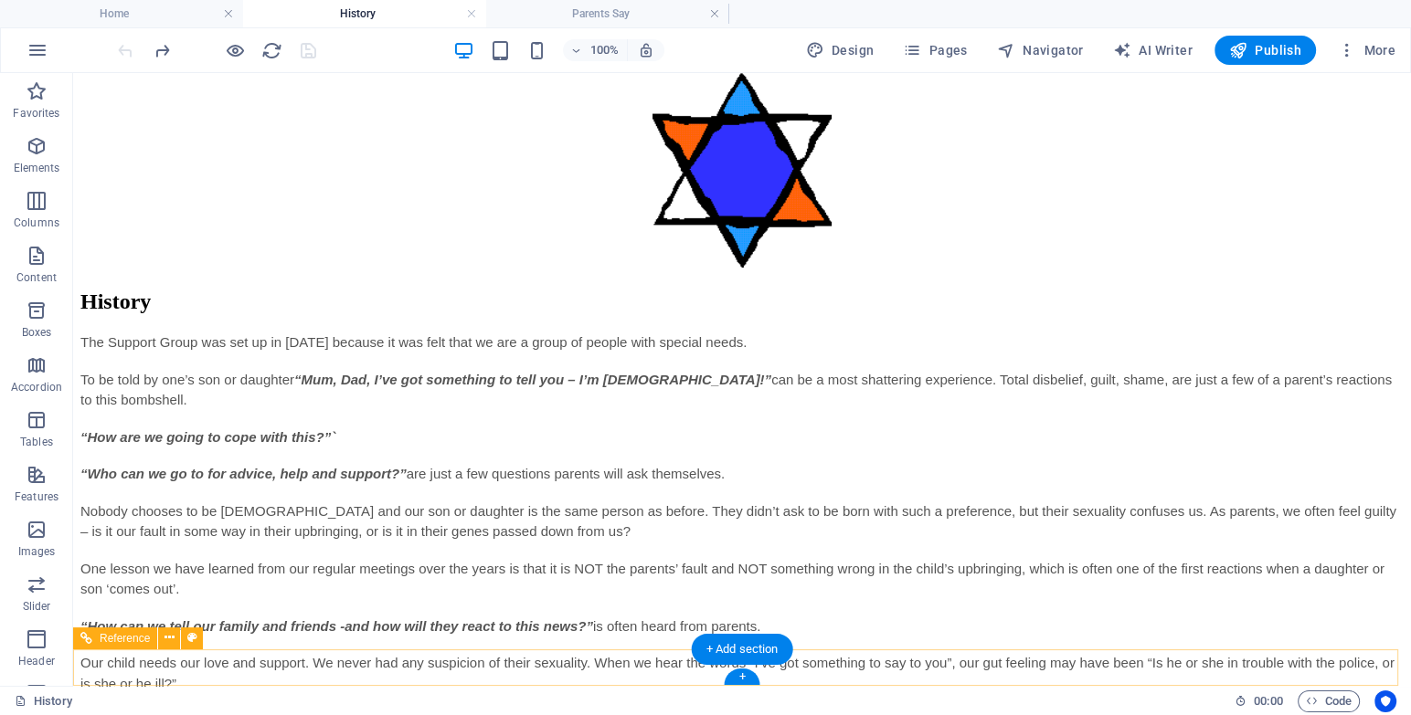
click at [172, 639] on icon at bounding box center [169, 638] width 10 height 19
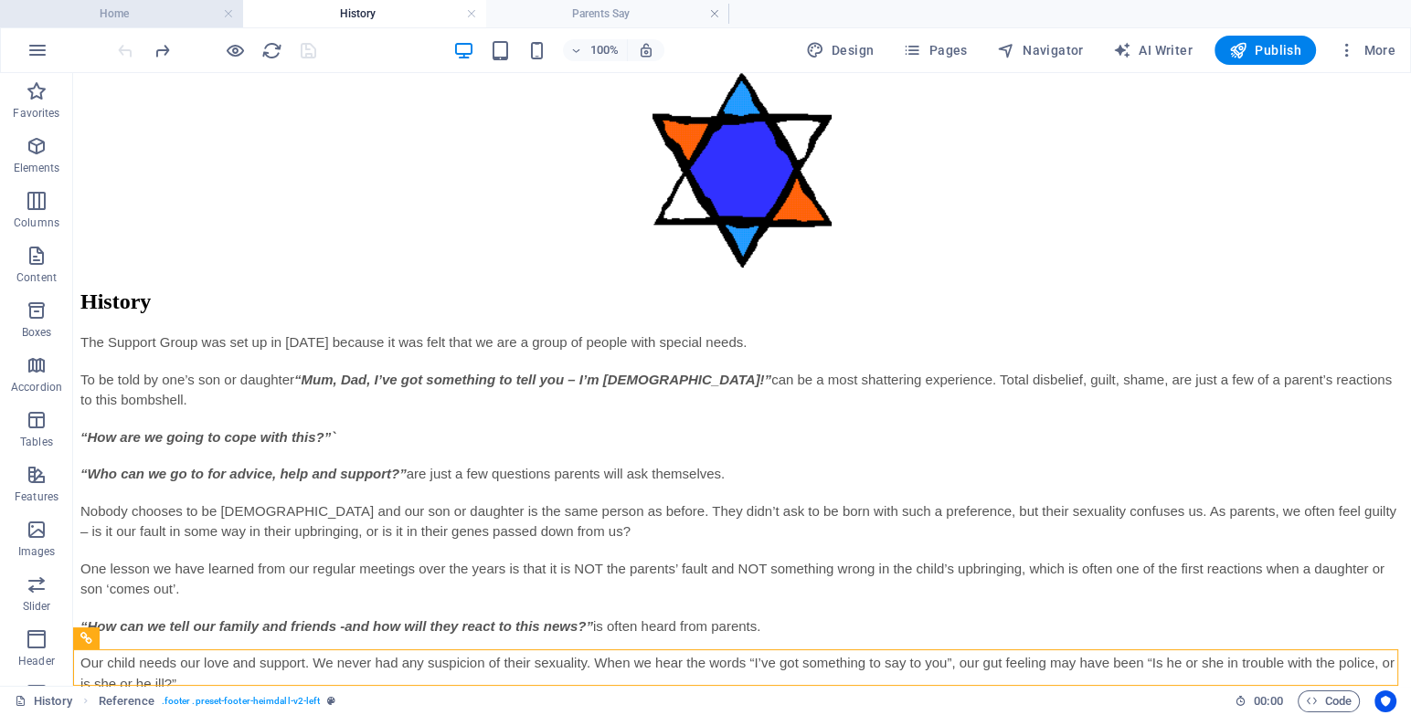
click at [162, 21] on h4 "Home" at bounding box center [121, 14] width 243 height 20
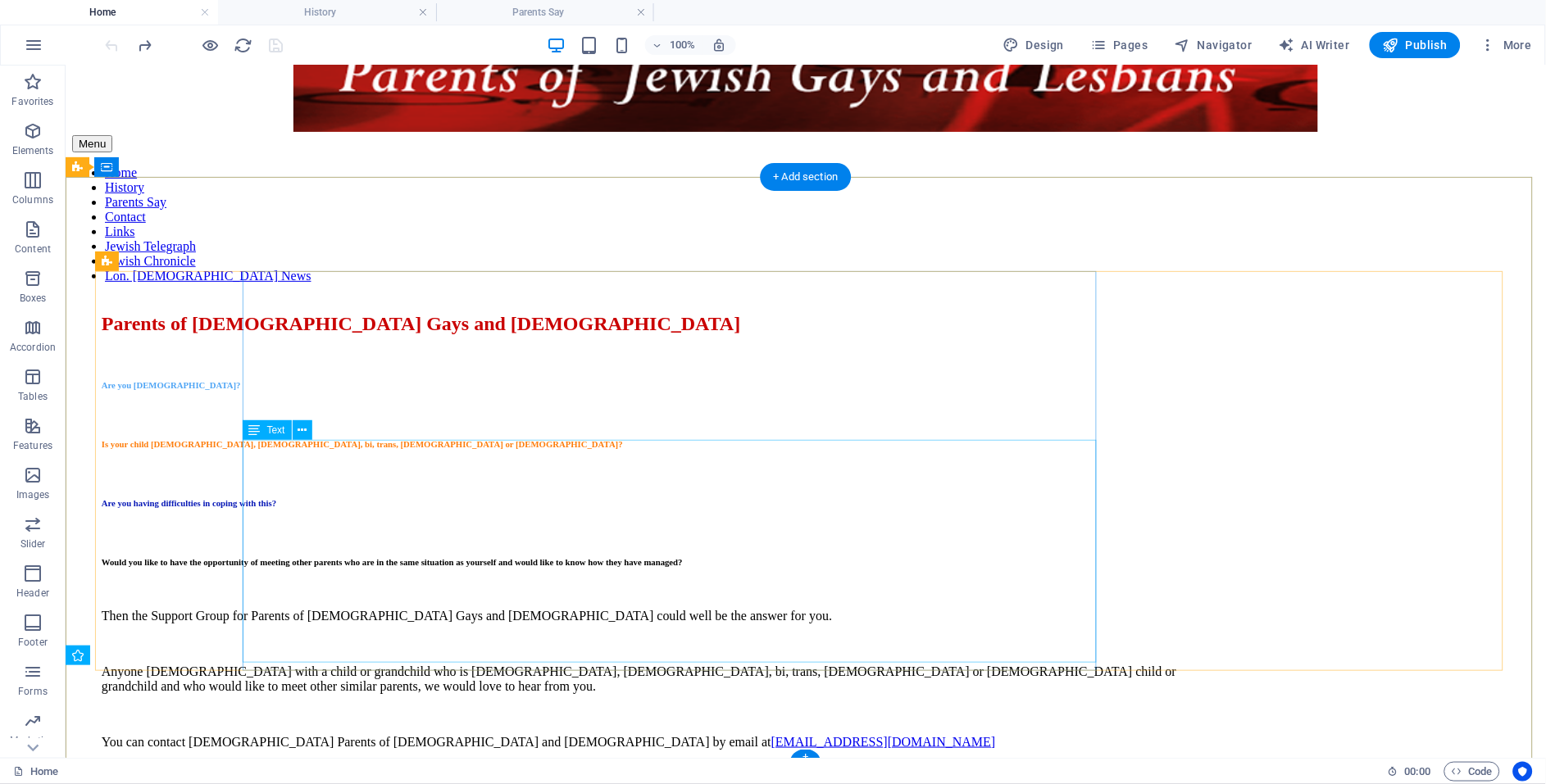
scroll to position [74, 0]
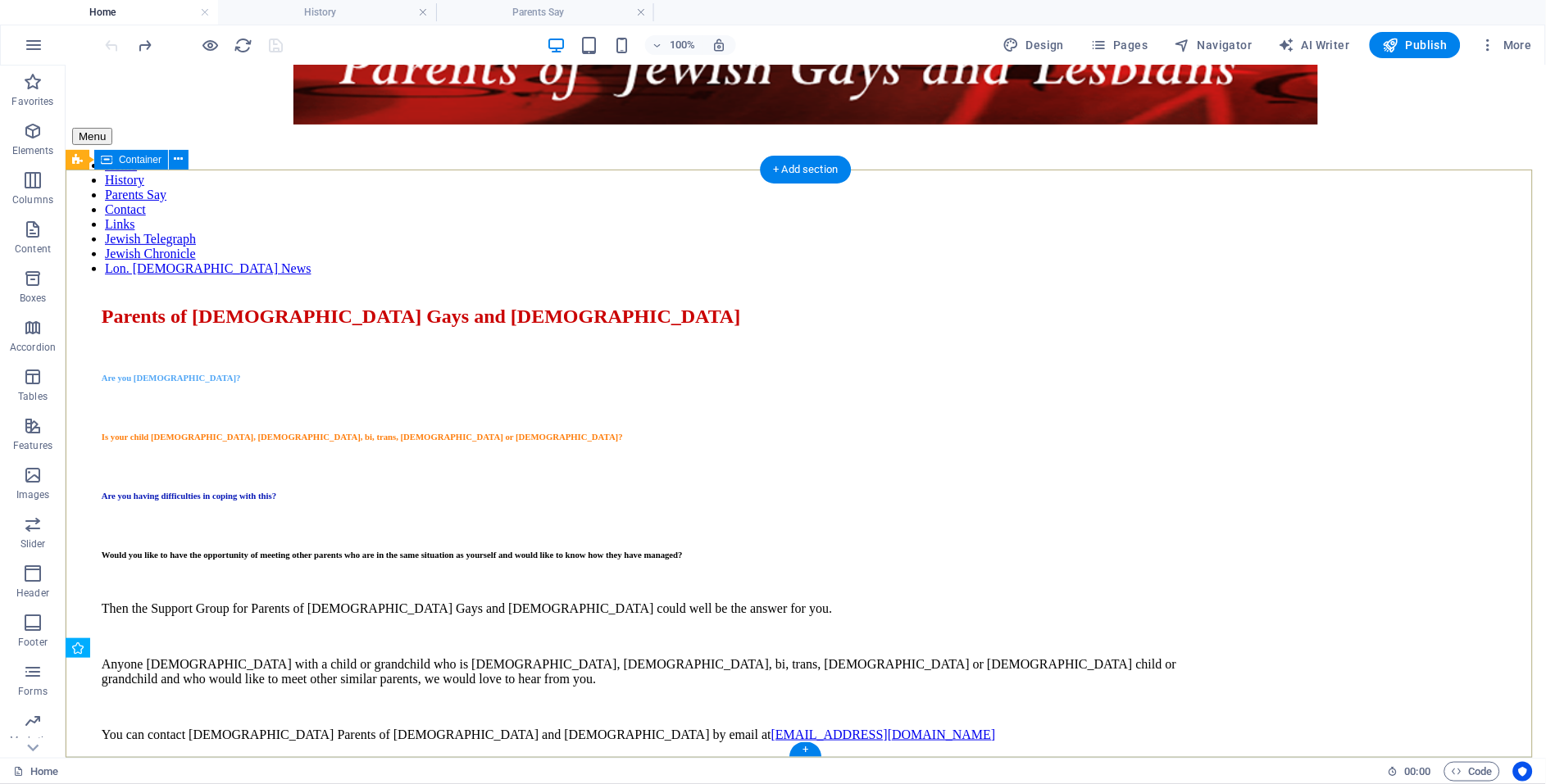
click at [1265, 640] on div "Parents of [DEMOGRAPHIC_DATA] Gays and [DEMOGRAPHIC_DATA] Are you [DEMOGRAPHIC_…" at bounding box center [804, 649] width 1467 height 720
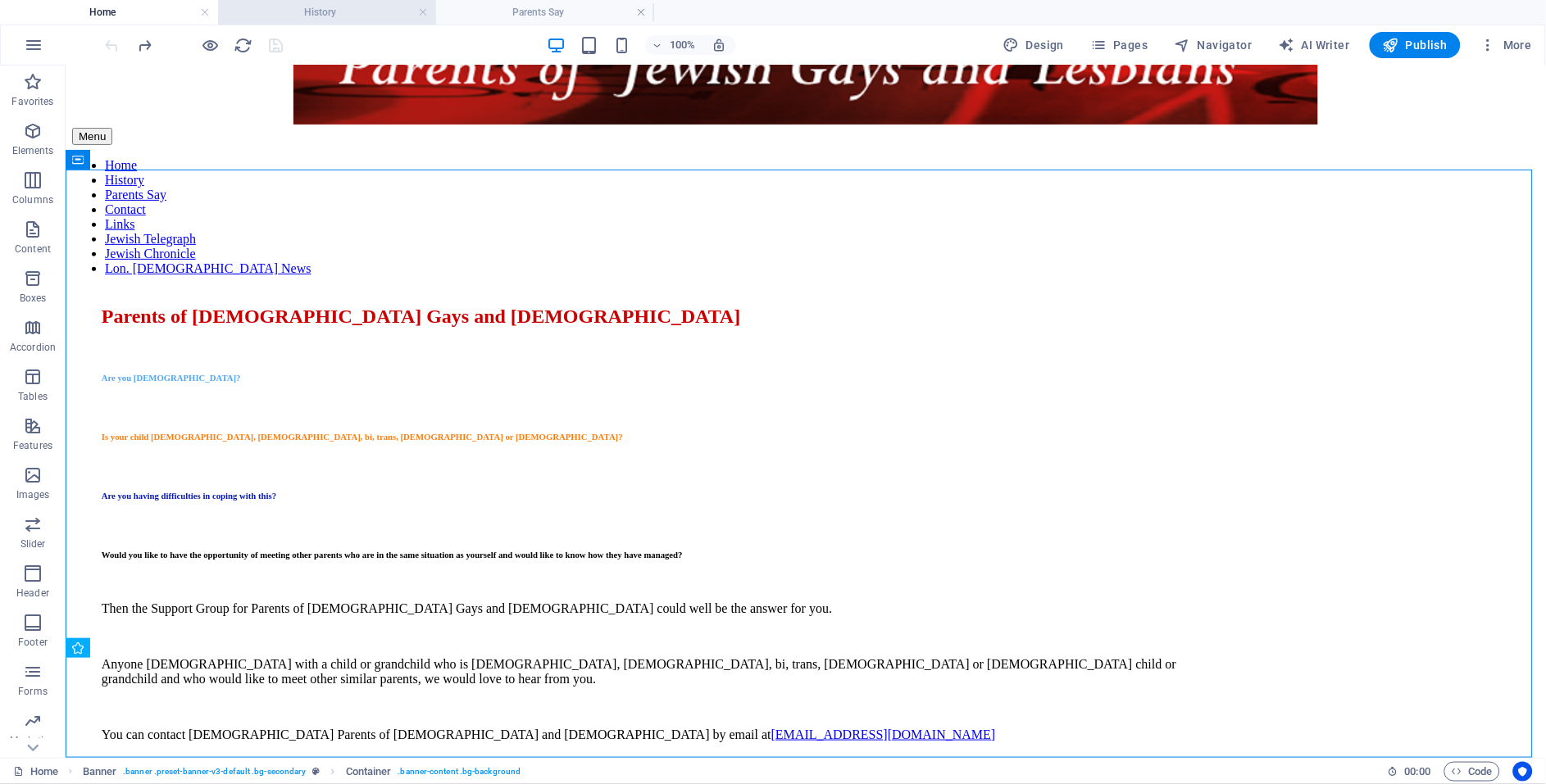
click at [298, 13] on h4 "History" at bounding box center [327, 13] width 218 height 18
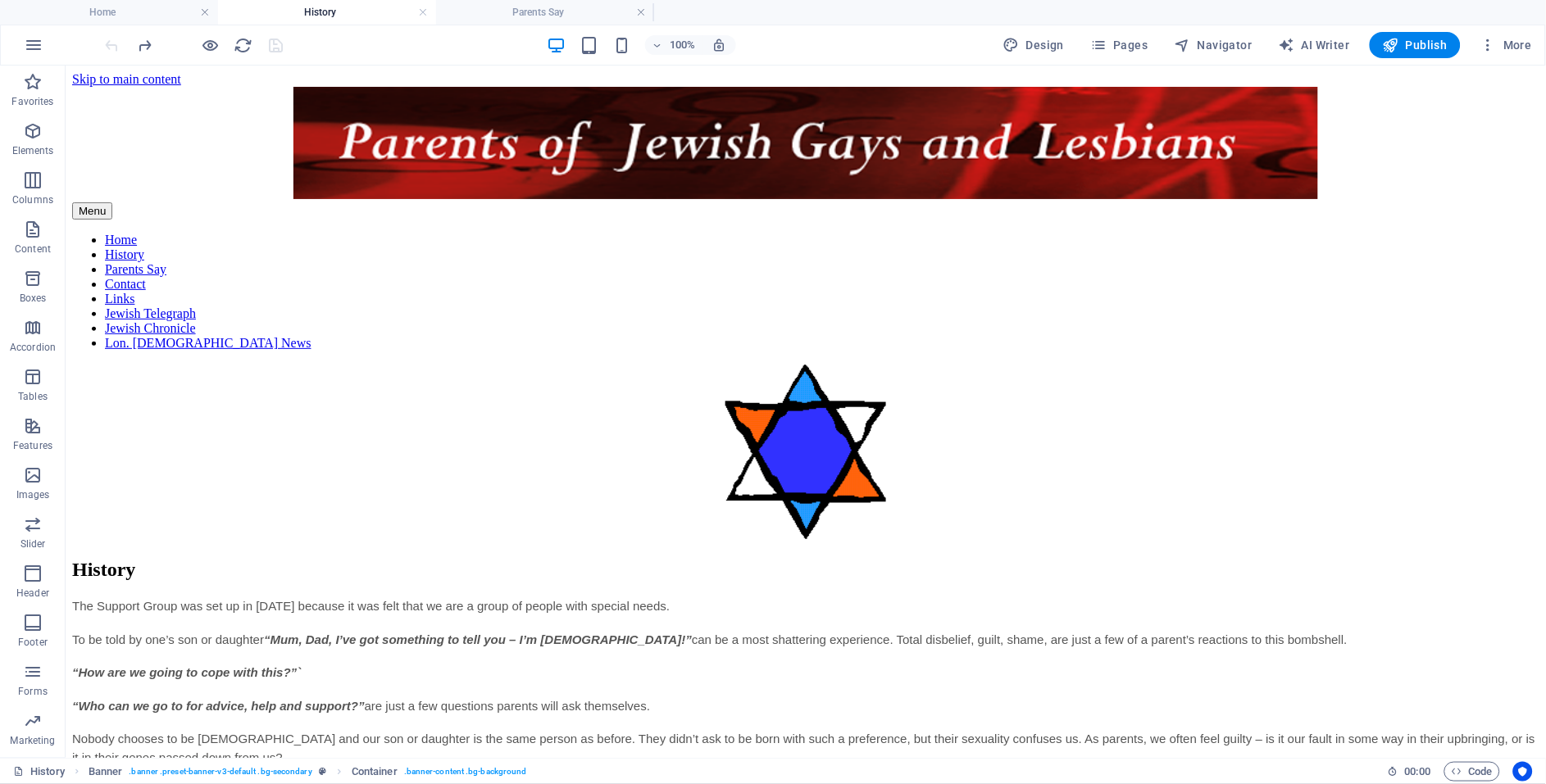
scroll to position [0, 0]
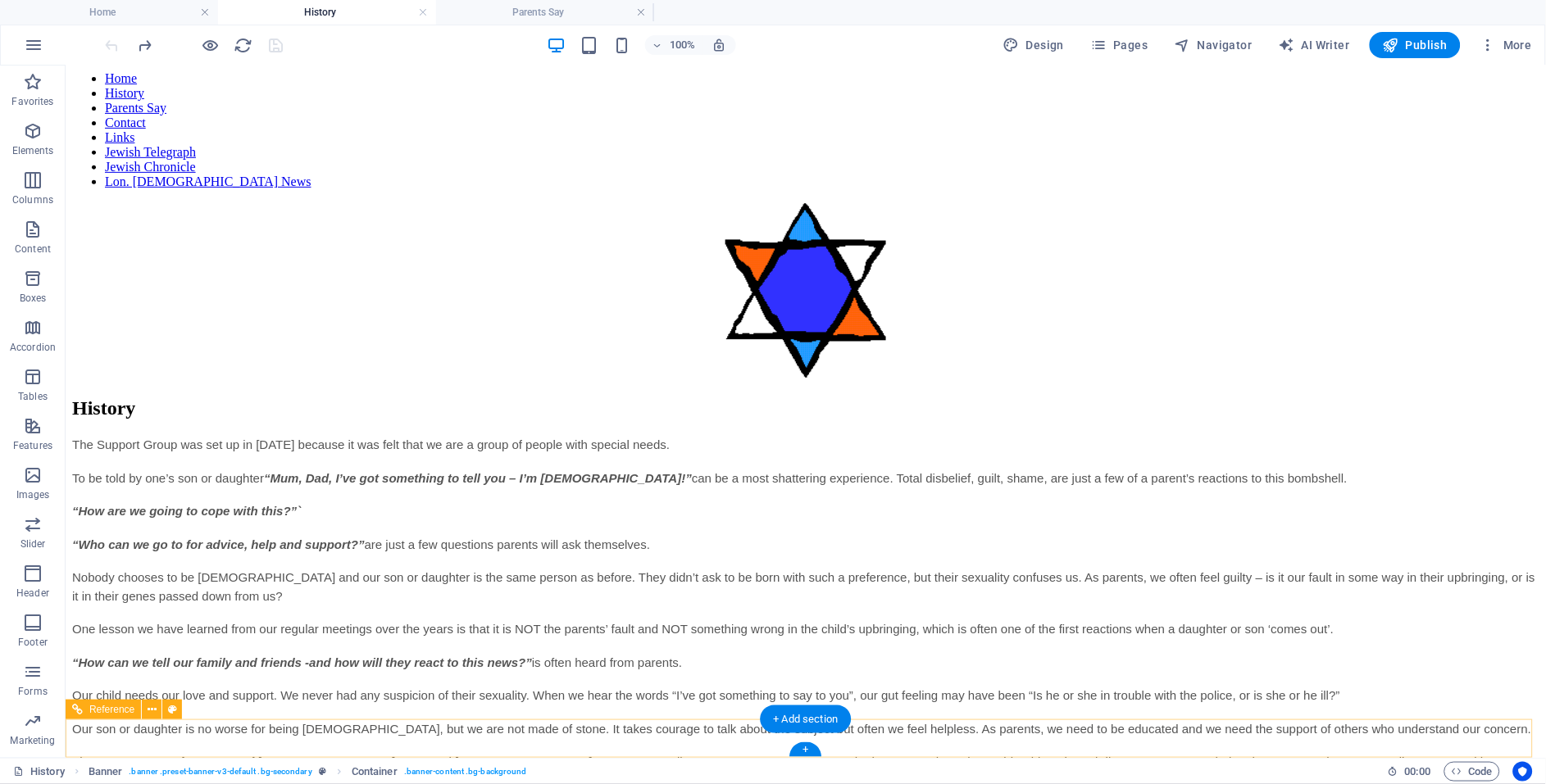
click at [155, 640] on icon at bounding box center [152, 710] width 9 height 17
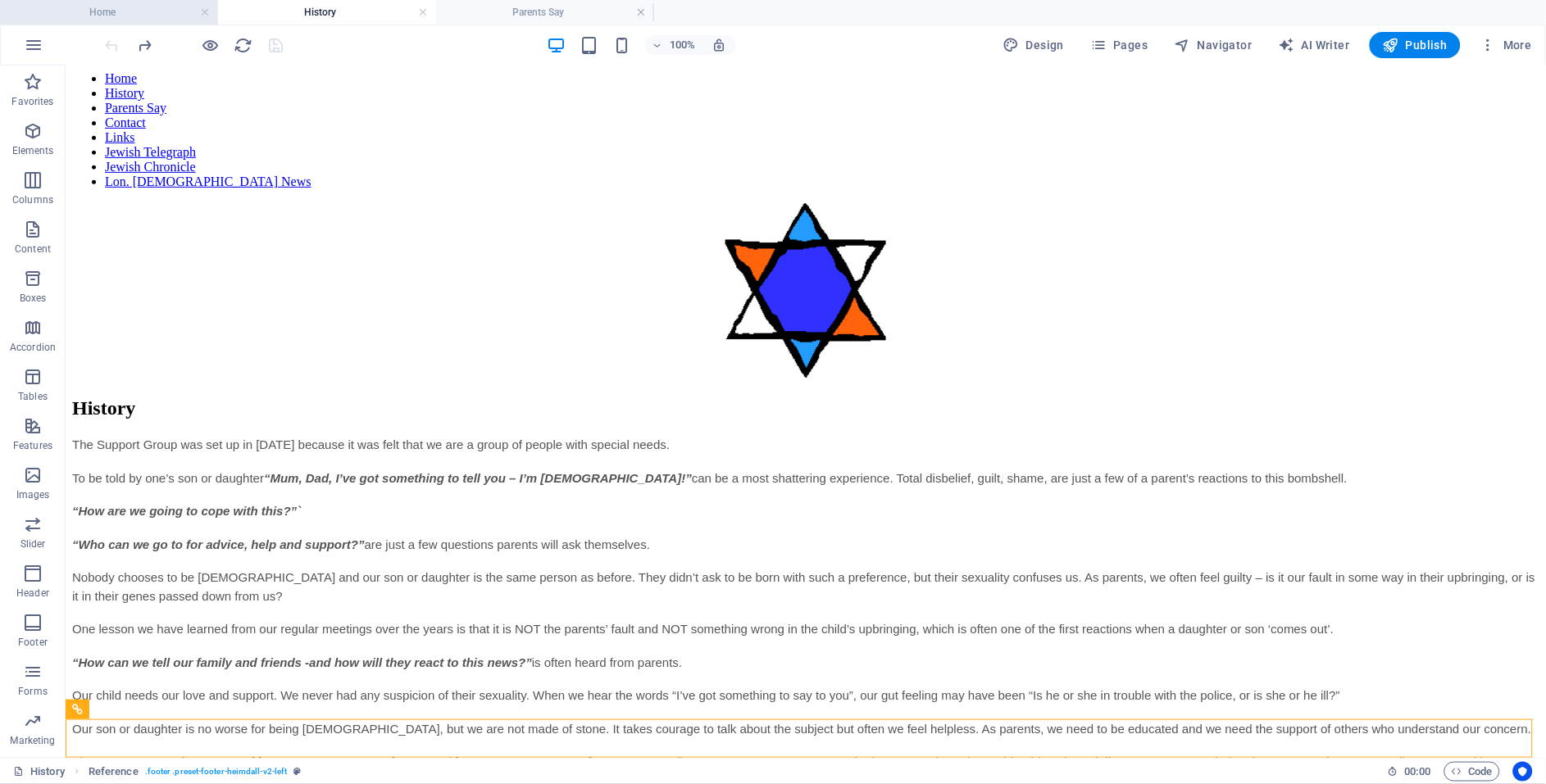
click at [143, 6] on h4 "Home" at bounding box center [109, 13] width 218 height 18
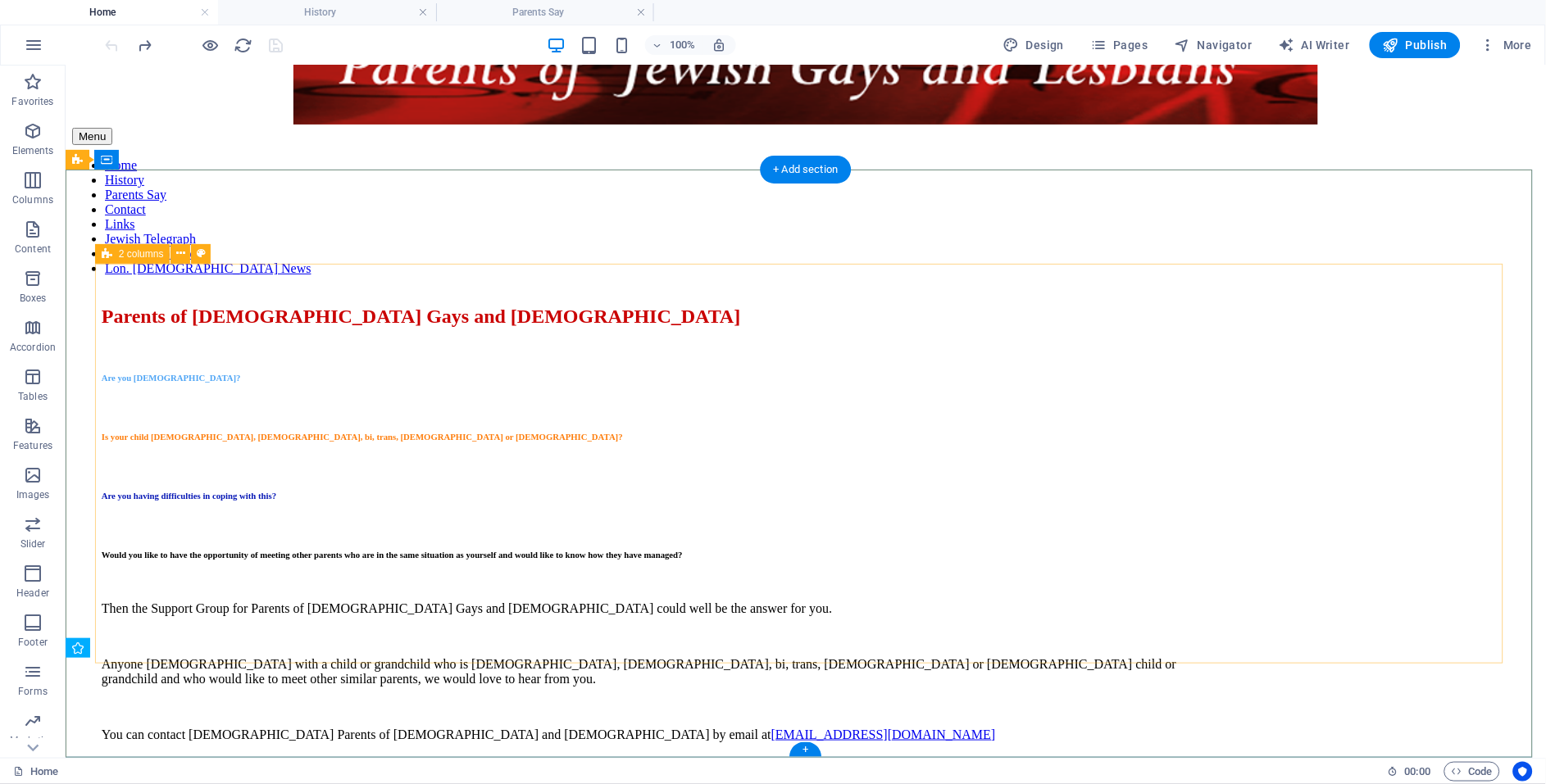
click at [1265, 350] on div "Parents of [DEMOGRAPHIC_DATA] Gays and [DEMOGRAPHIC_DATA] Are you [DEMOGRAPHIC_…" at bounding box center [805, 649] width 1409 height 720
click at [1248, 289] on div "Parents of [DEMOGRAPHIC_DATA] Gays and [DEMOGRAPHIC_DATA] Are you [DEMOGRAPHIC_…" at bounding box center [804, 649] width 1467 height 720
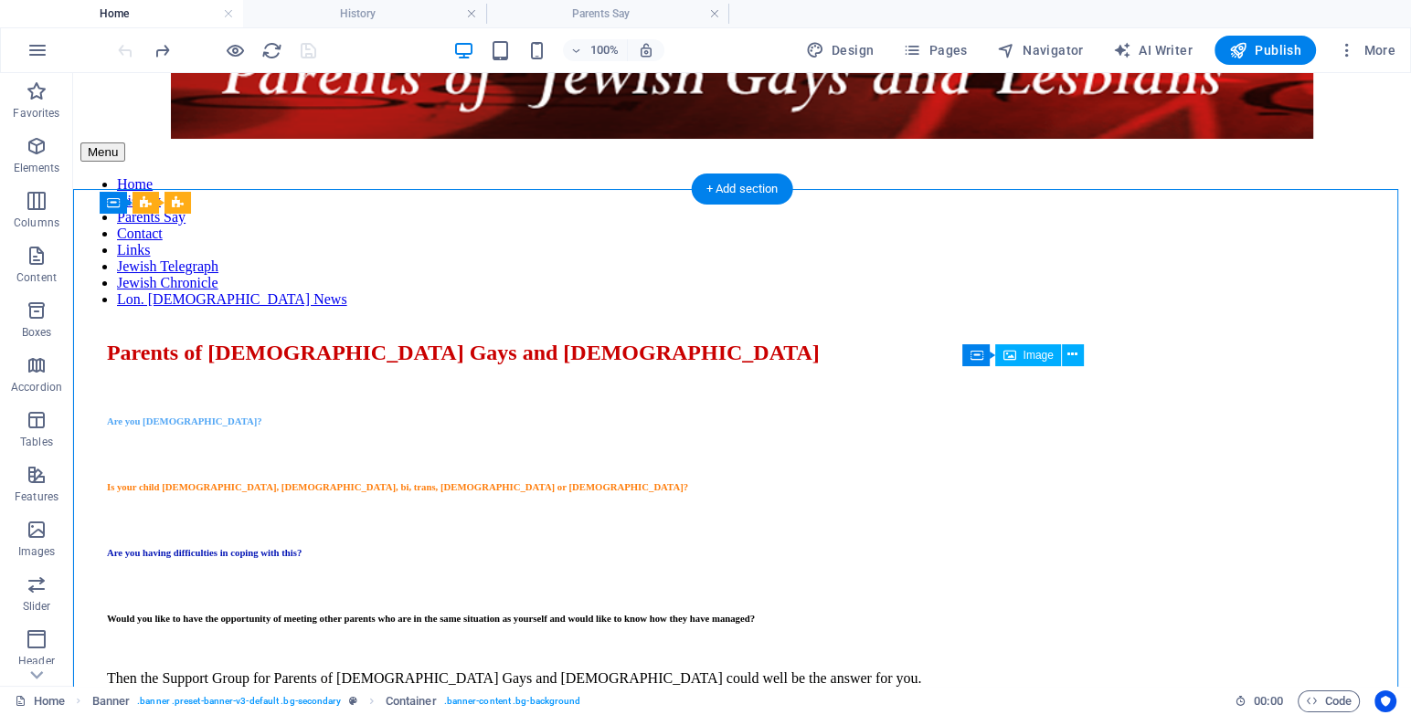
scroll to position [108, 0]
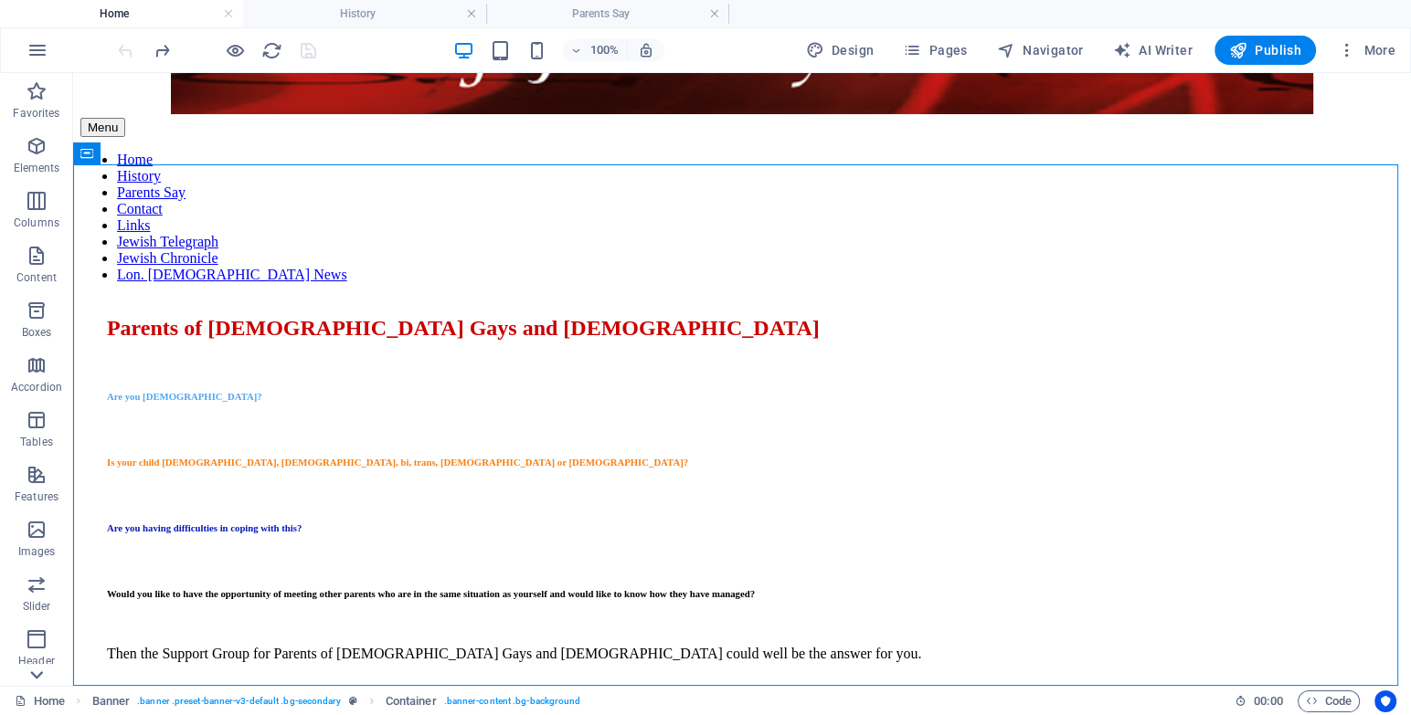
click at [24, 673] on icon at bounding box center [37, 675] width 26 height 26
click at [26, 486] on icon "button" at bounding box center [37, 486] width 22 height 22
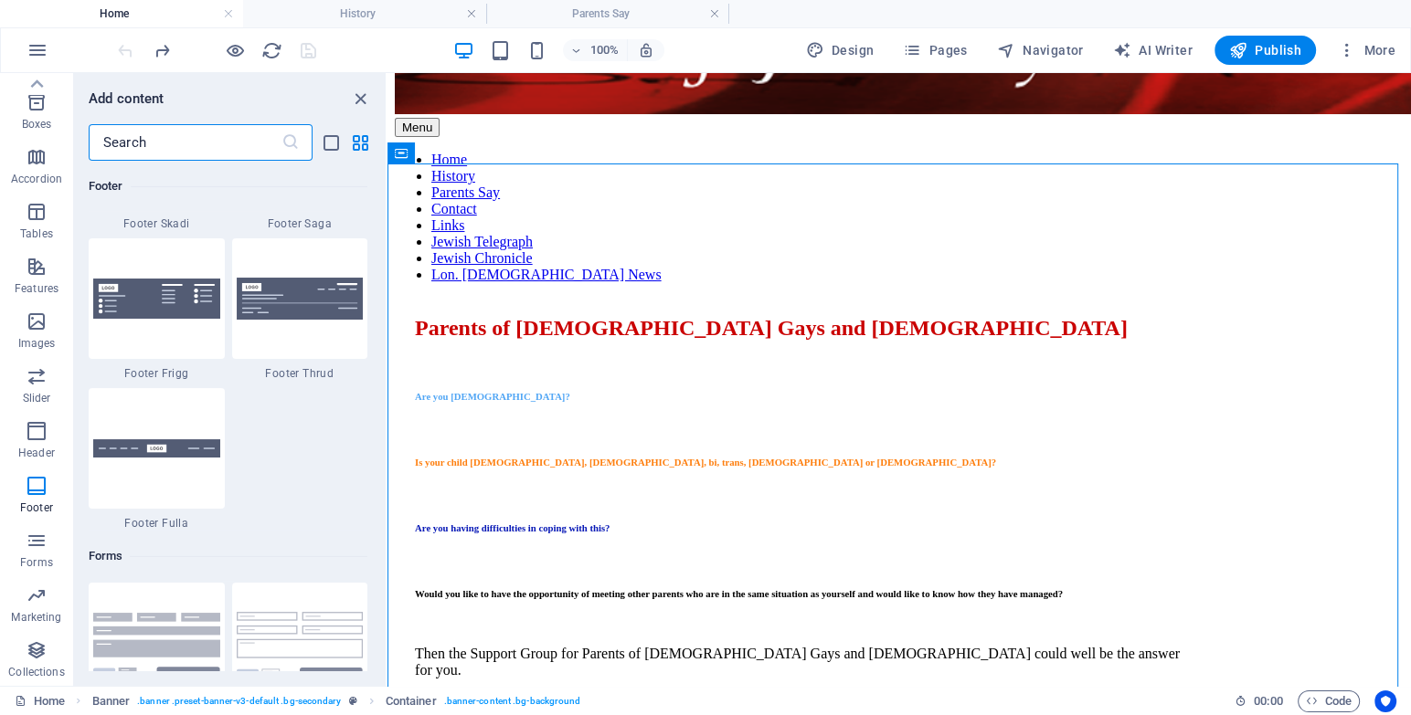
scroll to position [13173, 0]
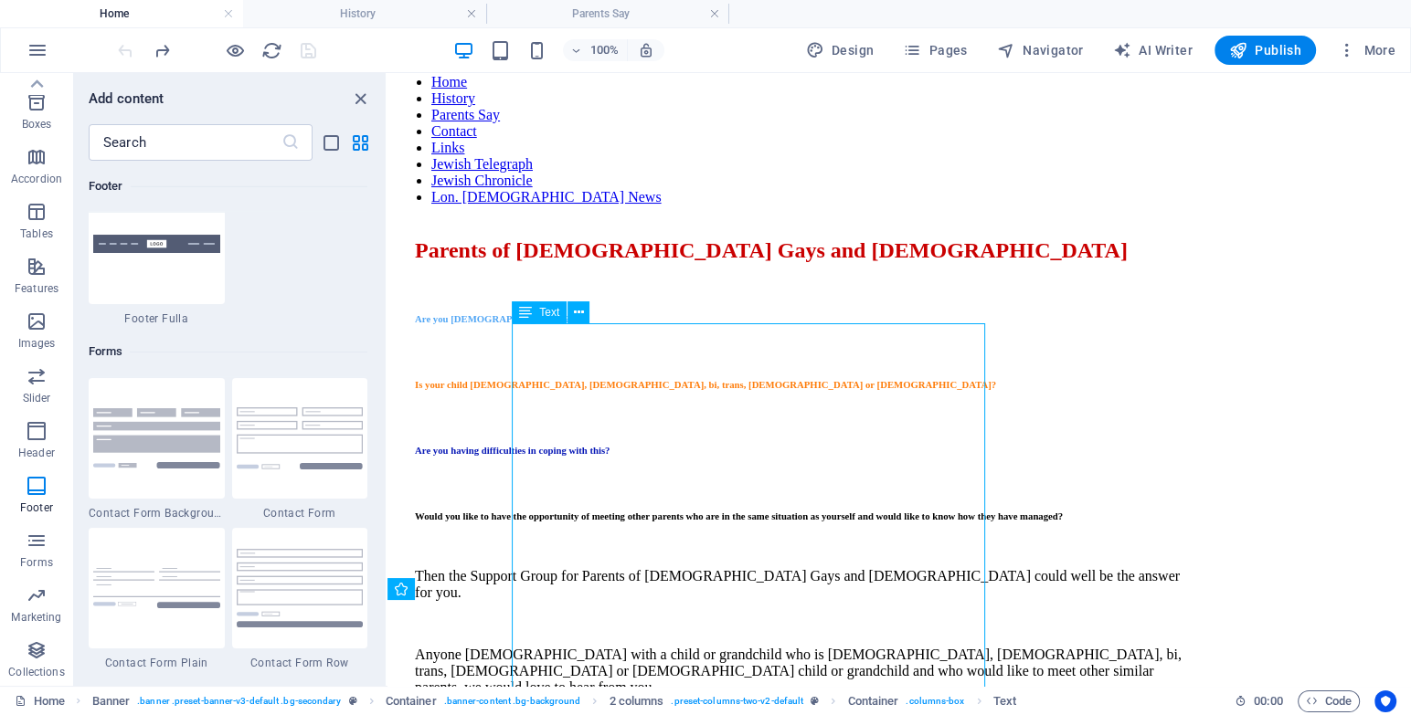
scroll to position [237, 0]
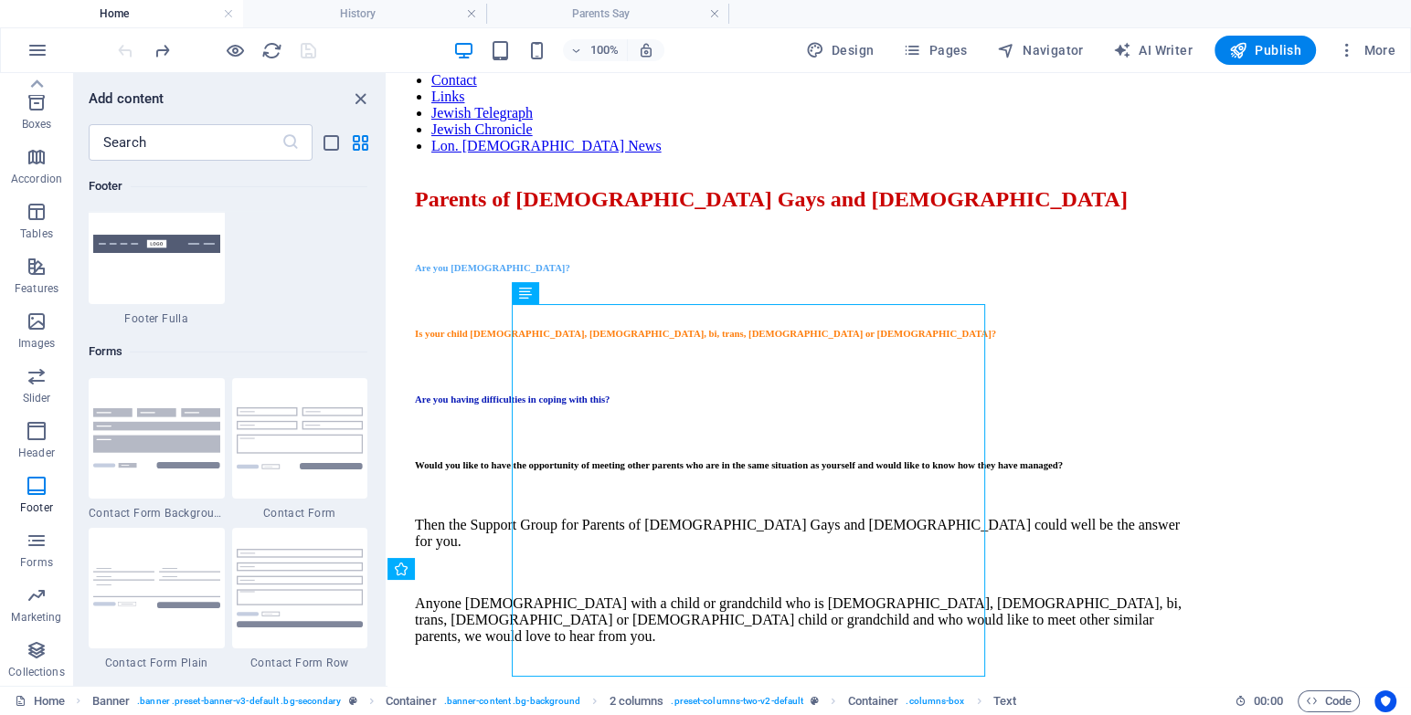
click at [356, 28] on div "100% Design Pages Navigator AI Writer Publish More" at bounding box center [705, 50] width 1409 height 44
click at [353, 16] on h4 "History" at bounding box center [364, 14] width 243 height 20
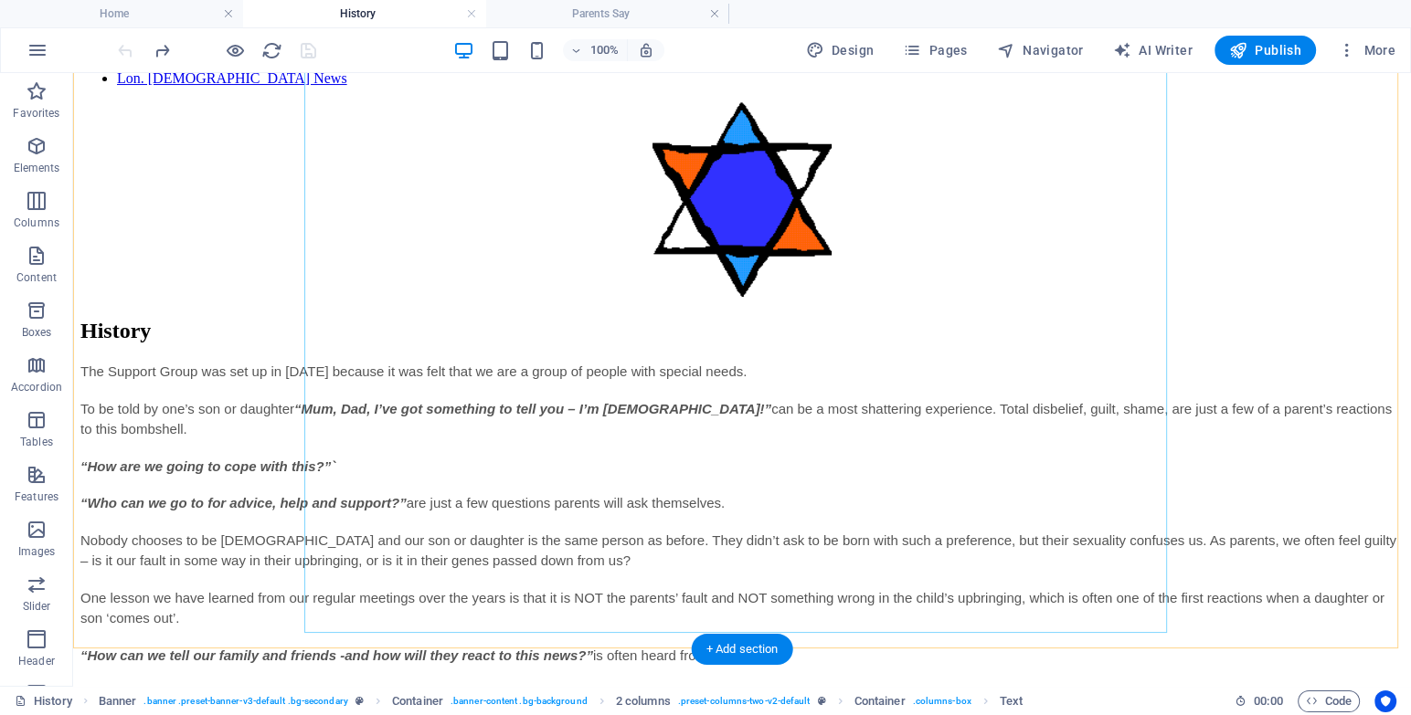
scroll to position [333, 0]
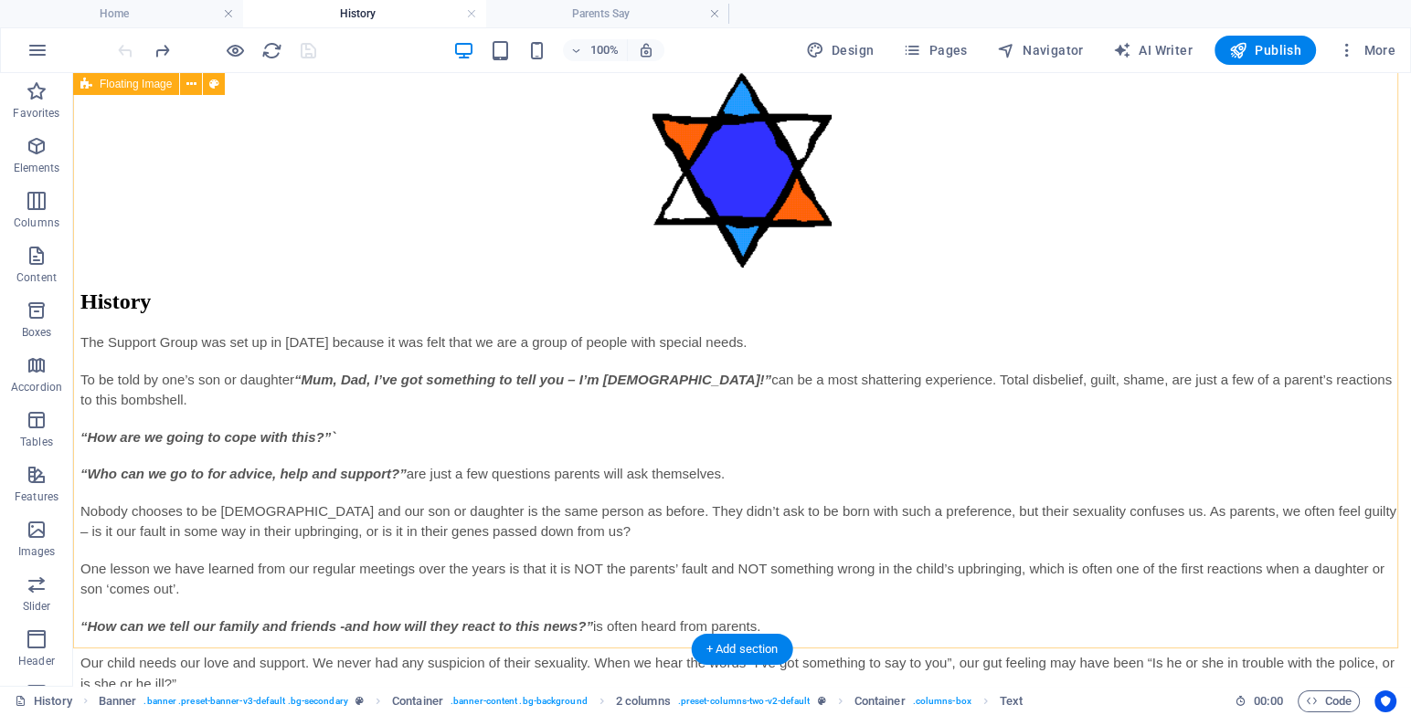
click at [222, 644] on div "History The Support Group was set up in [DATE] because it was felt that we are …" at bounding box center [741, 496] width 1323 height 849
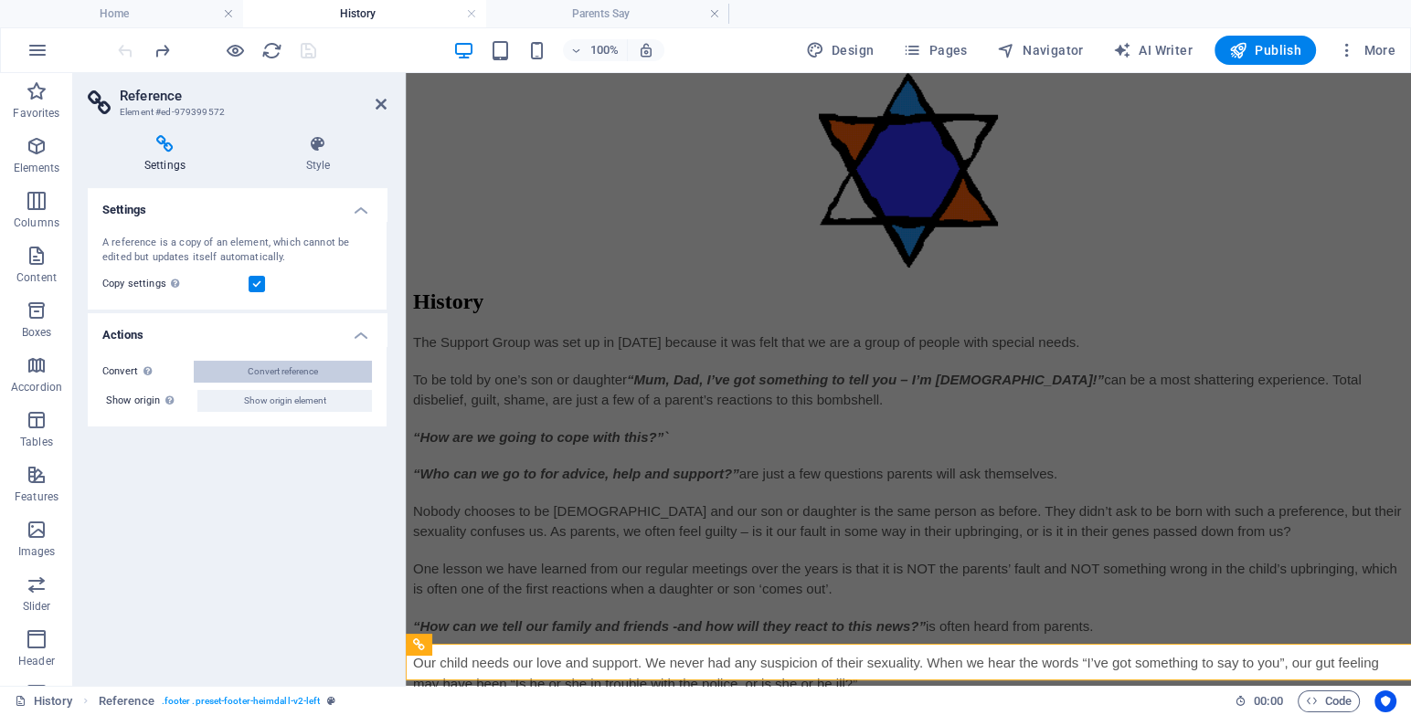
click at [262, 368] on span "Convert reference" at bounding box center [283, 372] width 70 height 22
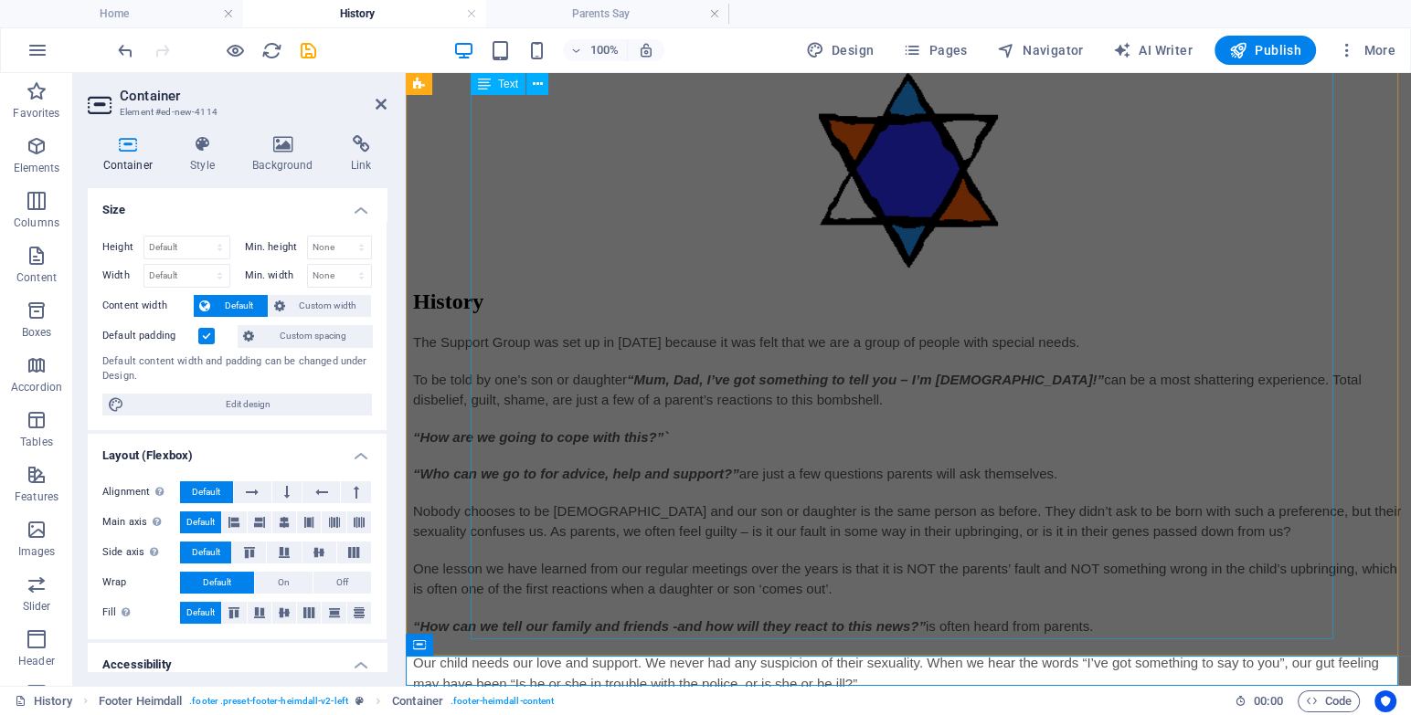
scroll to position [339, 0]
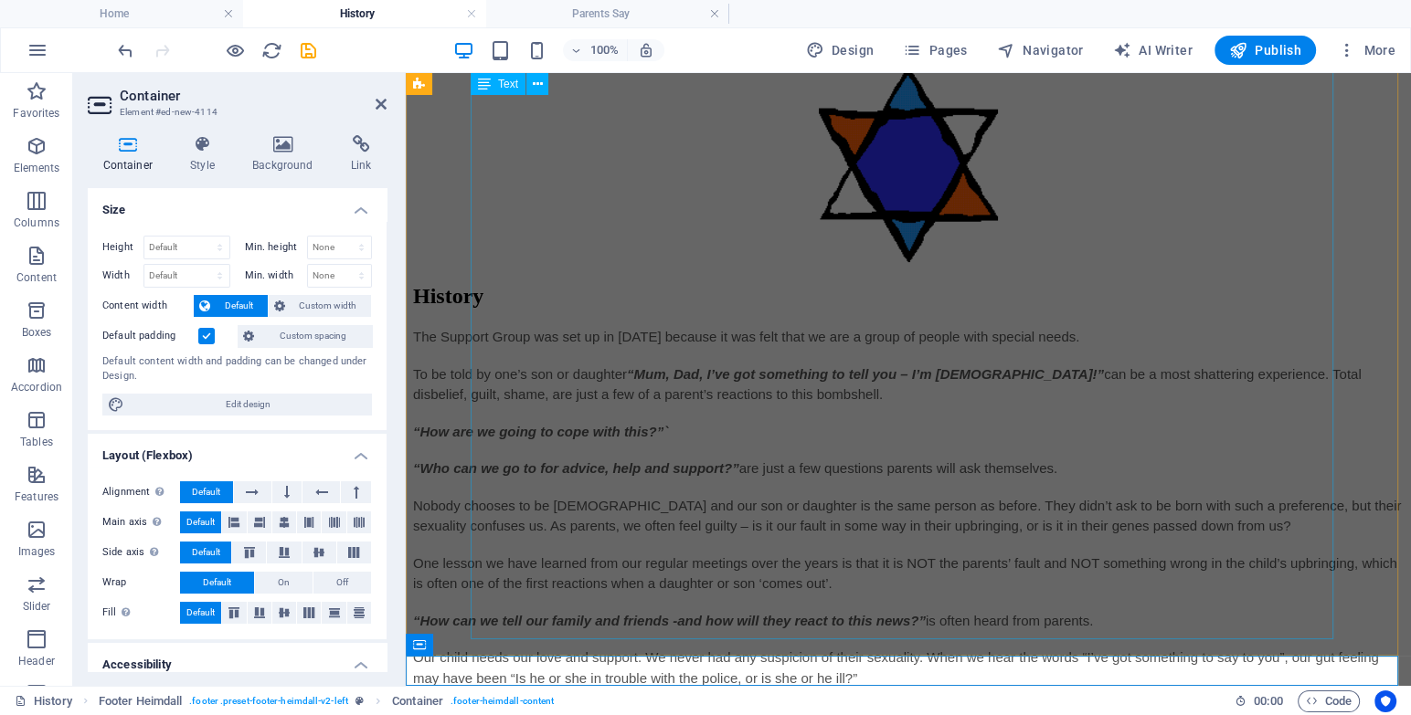
click at [492, 533] on div "The Support Group was set up in [DATE] because it was felt that we are a group …" at bounding box center [908, 623] width 990 height 592
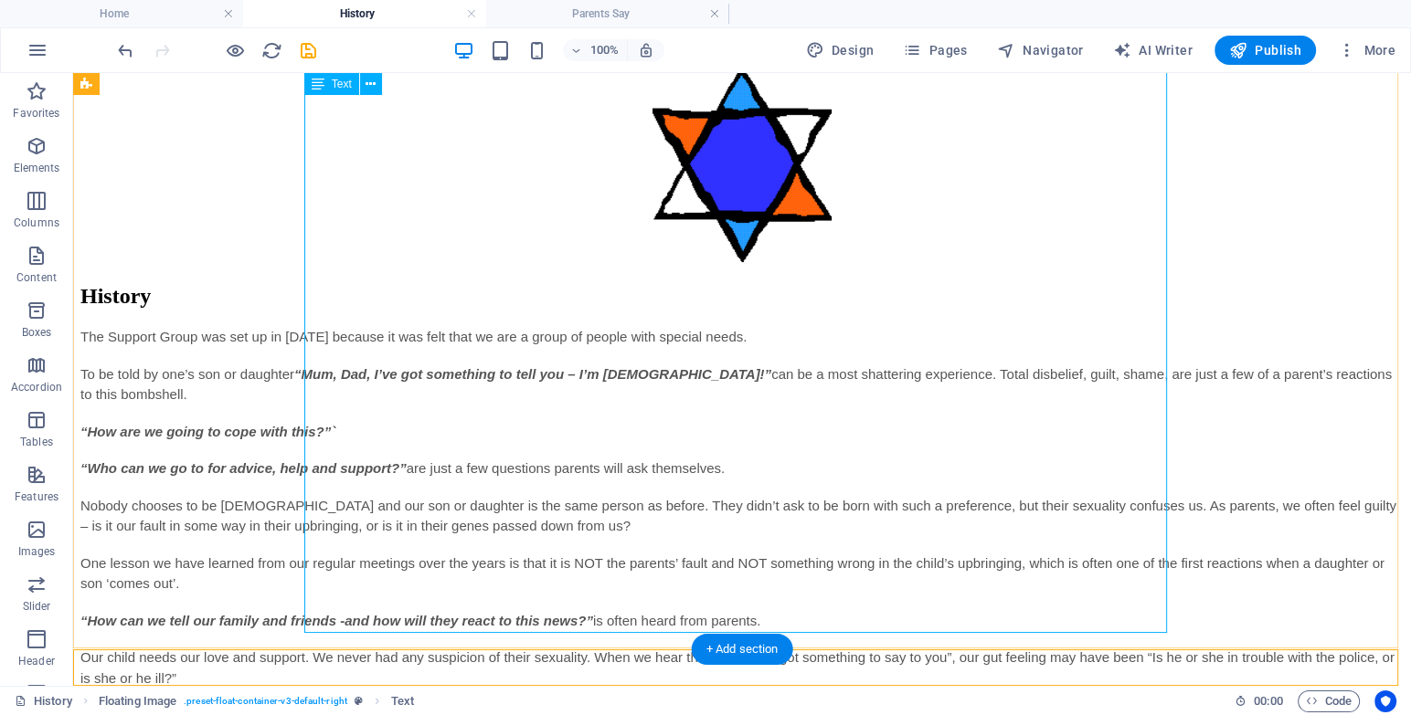
scroll to position [333, 0]
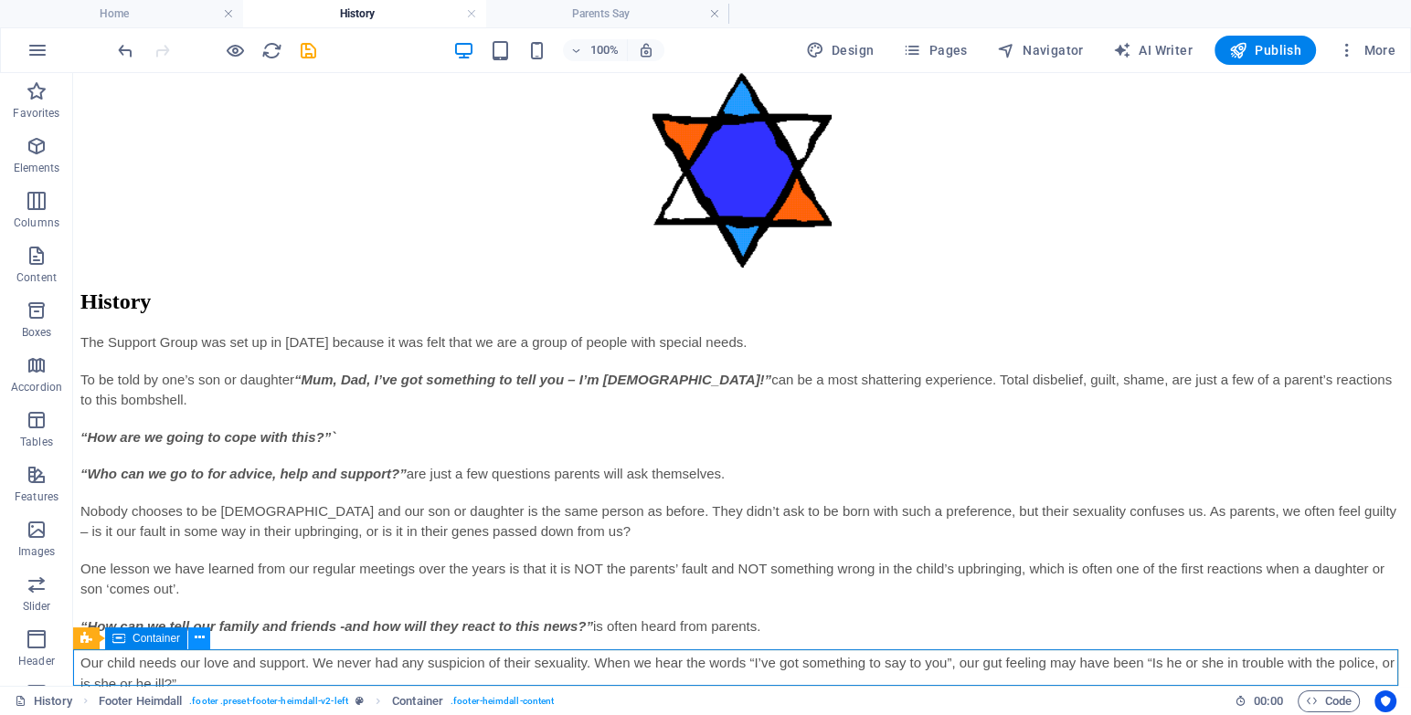
click at [190, 636] on button at bounding box center [199, 639] width 22 height 22
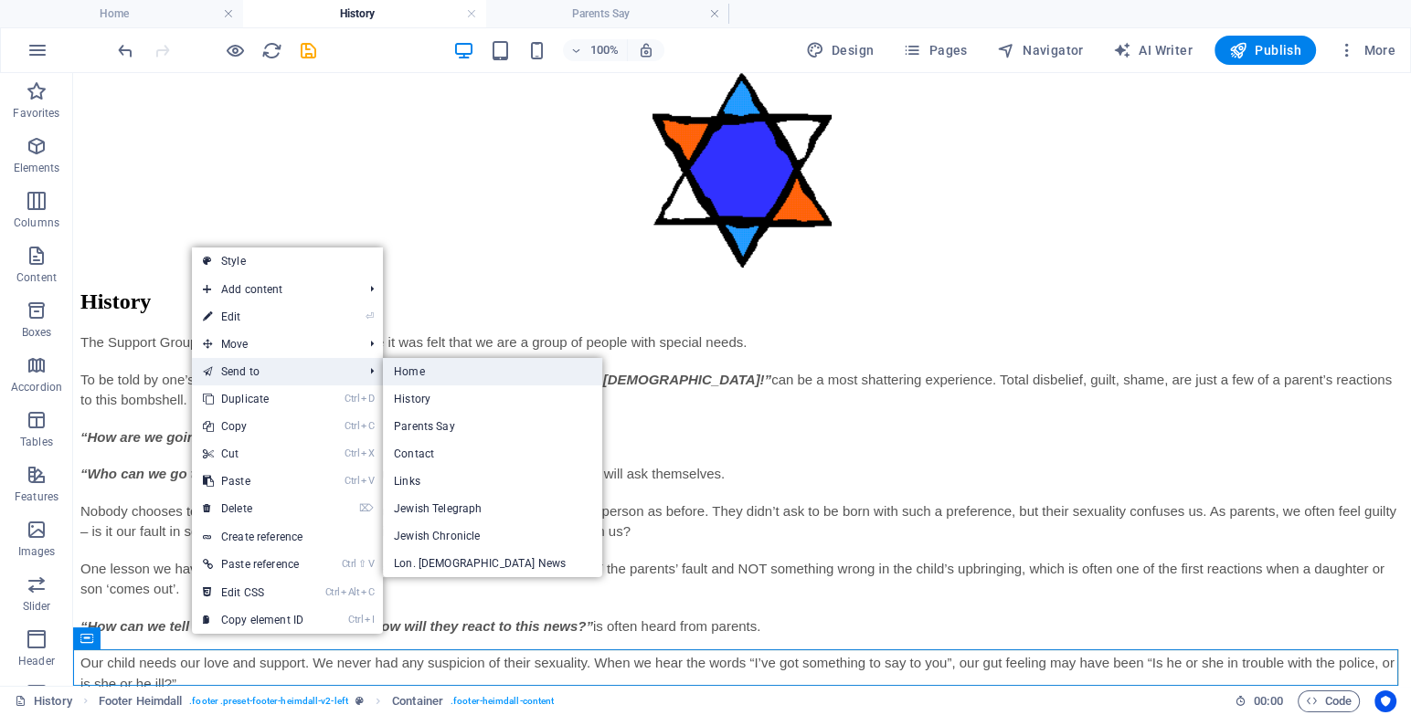
click at [416, 367] on link "Home" at bounding box center [492, 371] width 219 height 27
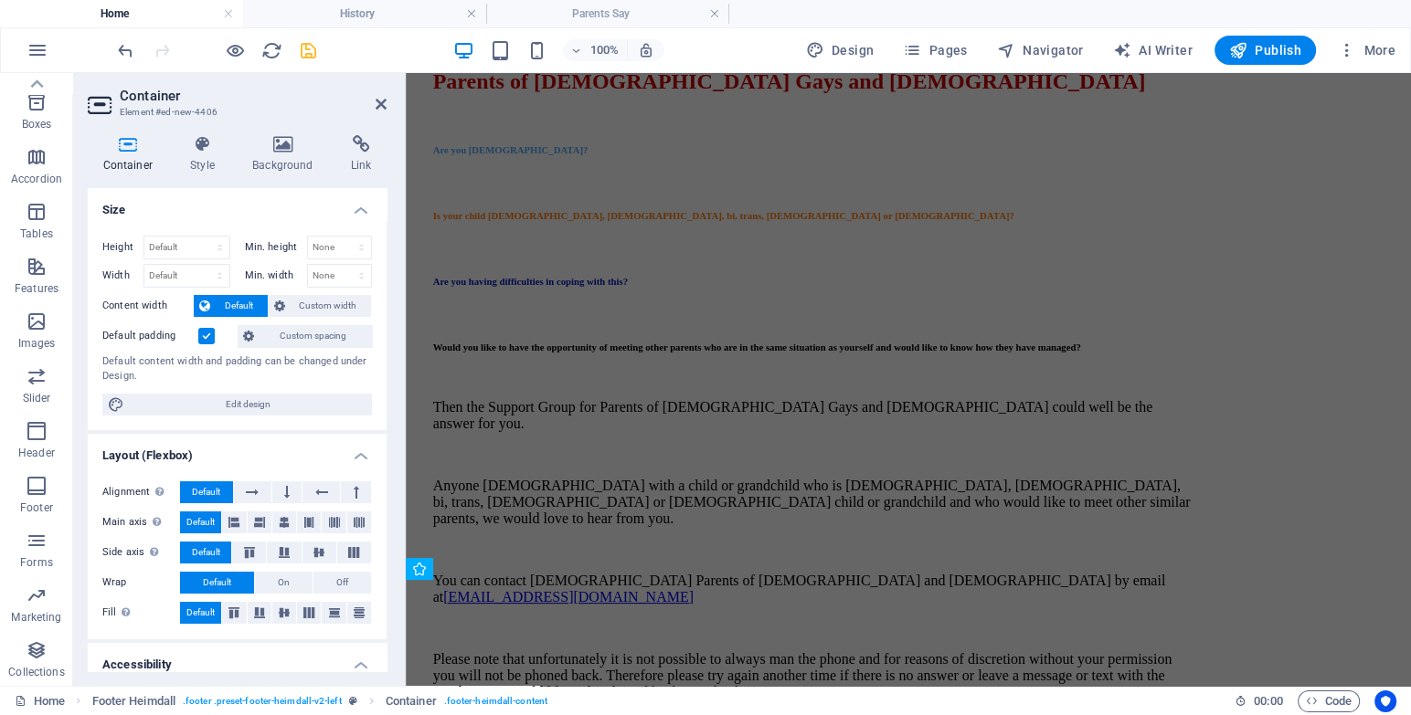
scroll to position [0, 0]
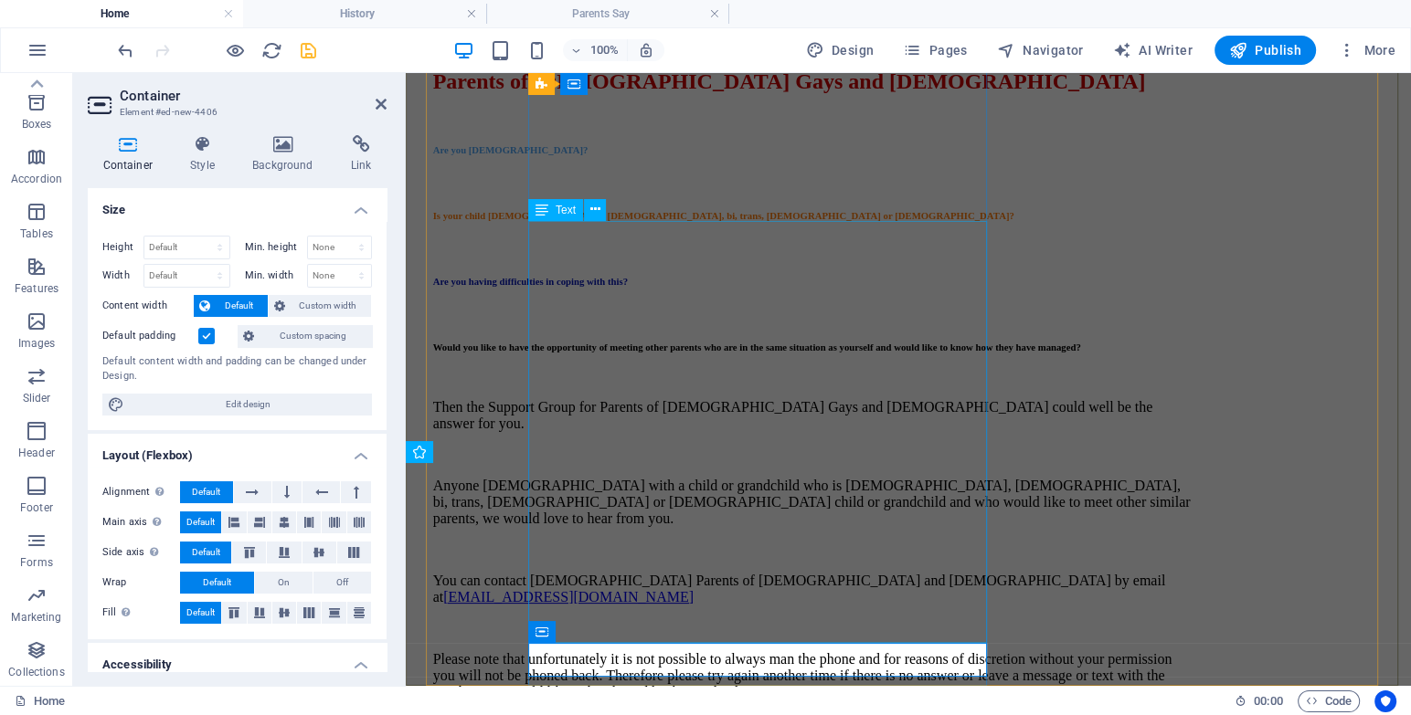
click at [664, 513] on div "Then the Support Group for Parents of [DEMOGRAPHIC_DATA] Gays and [DEMOGRAPHIC_…" at bounding box center [813, 549] width 761 height 301
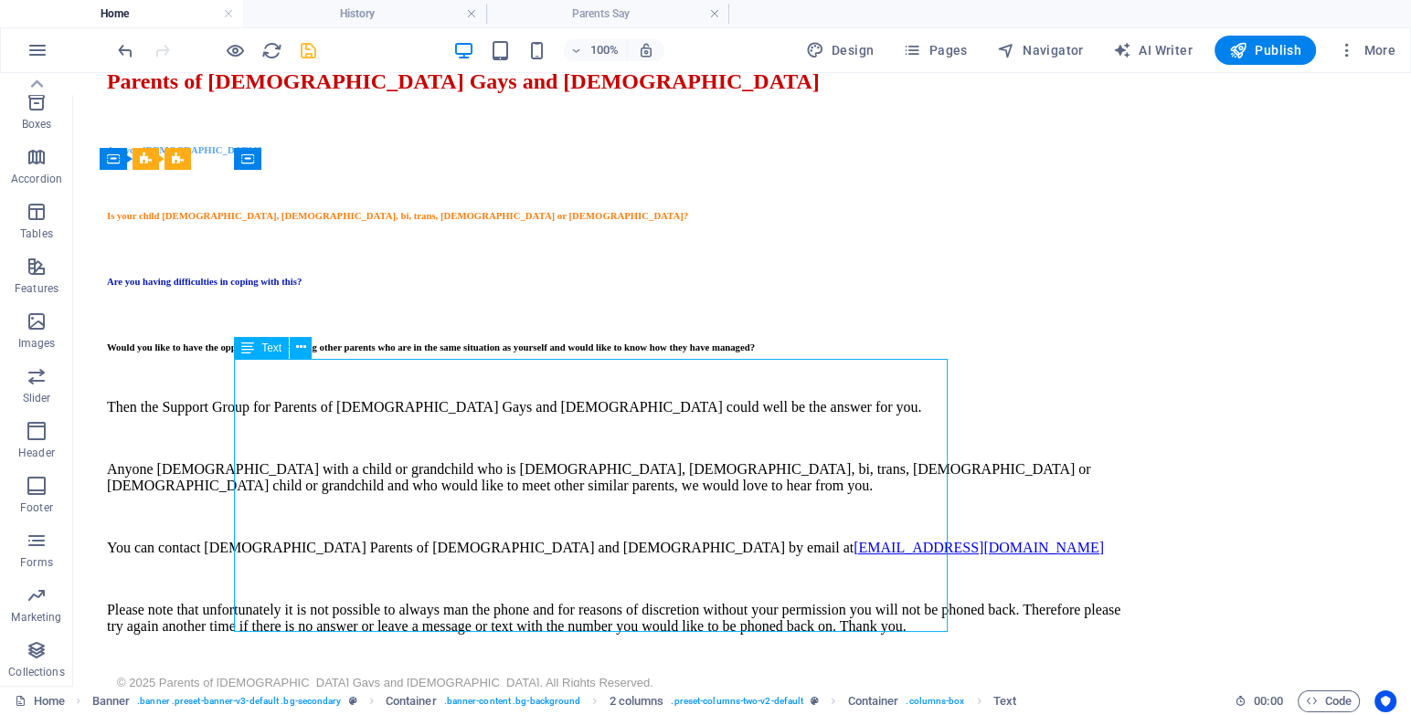
scroll to position [108, 0]
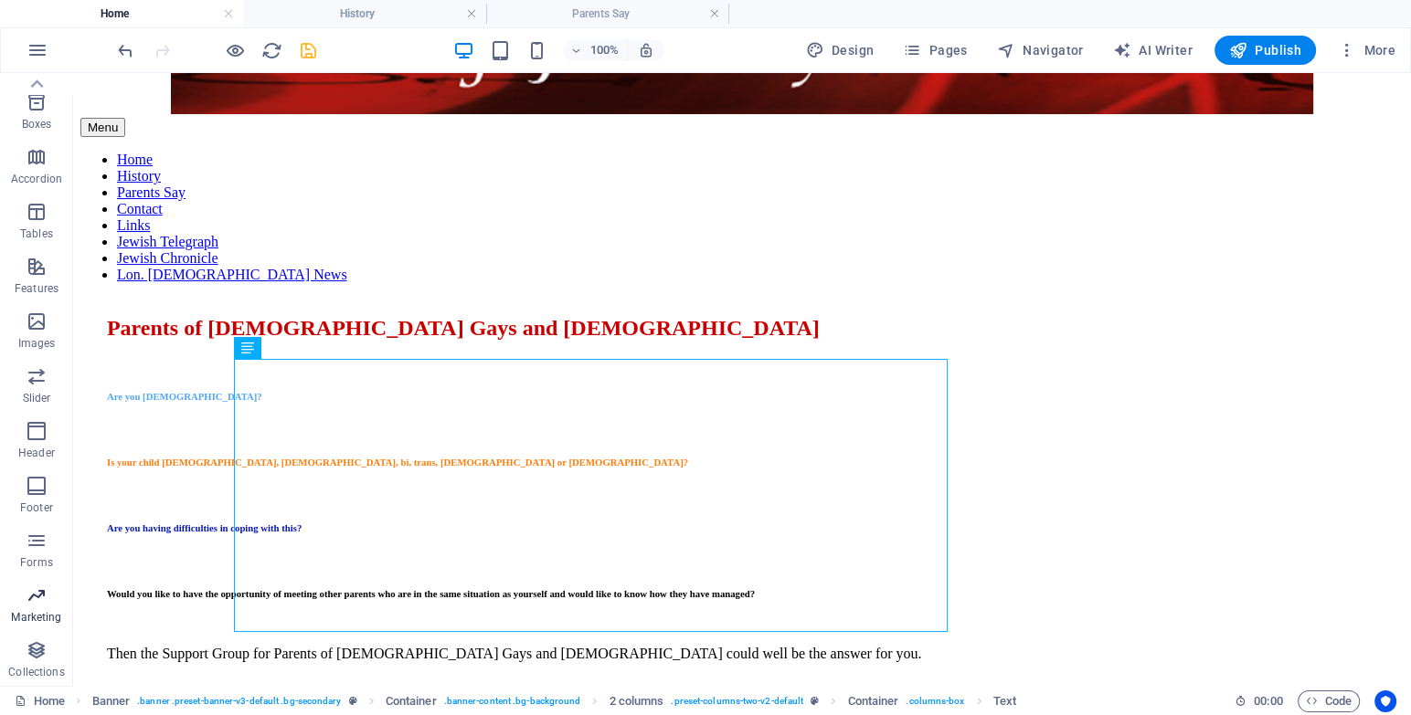
drag, startPoint x: 69, startPoint y: 598, endPoint x: 206, endPoint y: 580, distance: 138.3
click at [69, 598] on span "Marketing" at bounding box center [36, 607] width 73 height 44
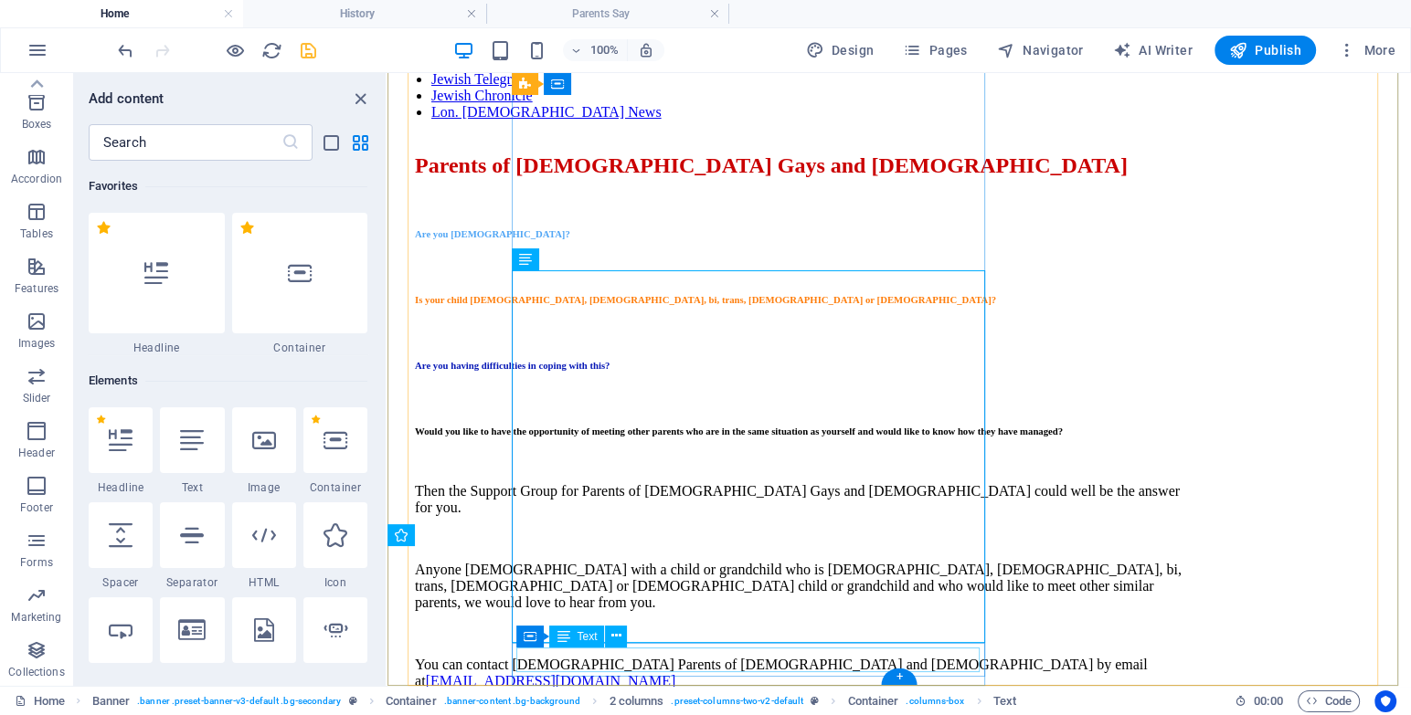
scroll to position [14880, 0]
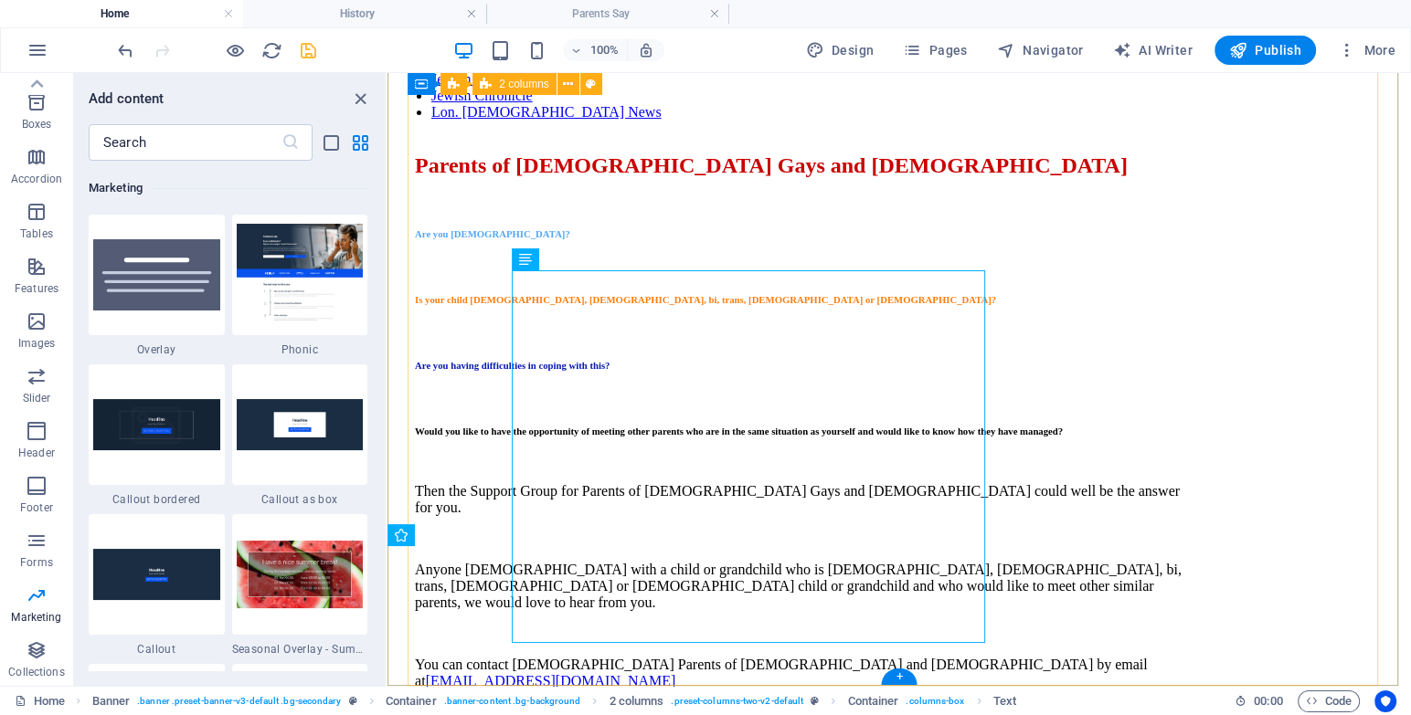
click at [470, 607] on div "Parents of [DEMOGRAPHIC_DATA] Gays and [DEMOGRAPHIC_DATA] Are you [DEMOGRAPHIC_…" at bounding box center [899, 600] width 968 height 930
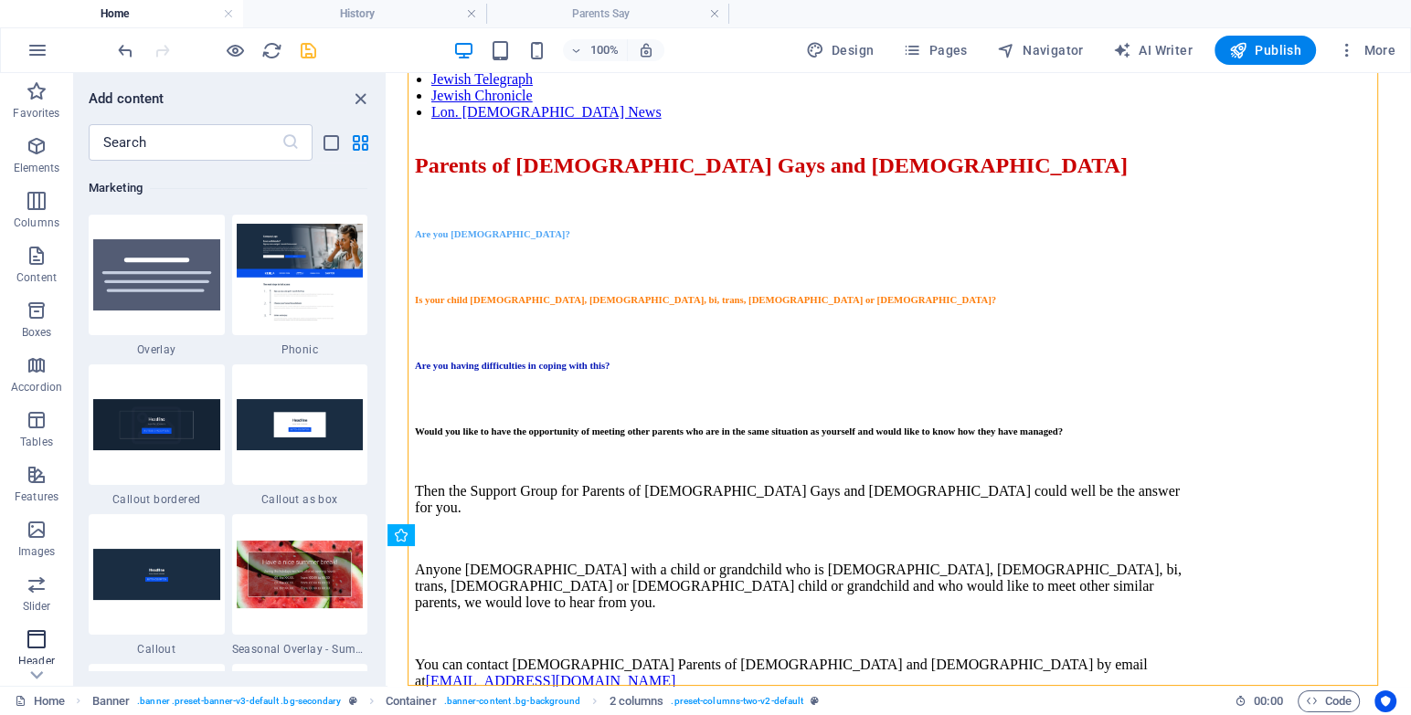
scroll to position [208, 0]
click at [41, 493] on icon "button" at bounding box center [37, 486] width 22 height 22
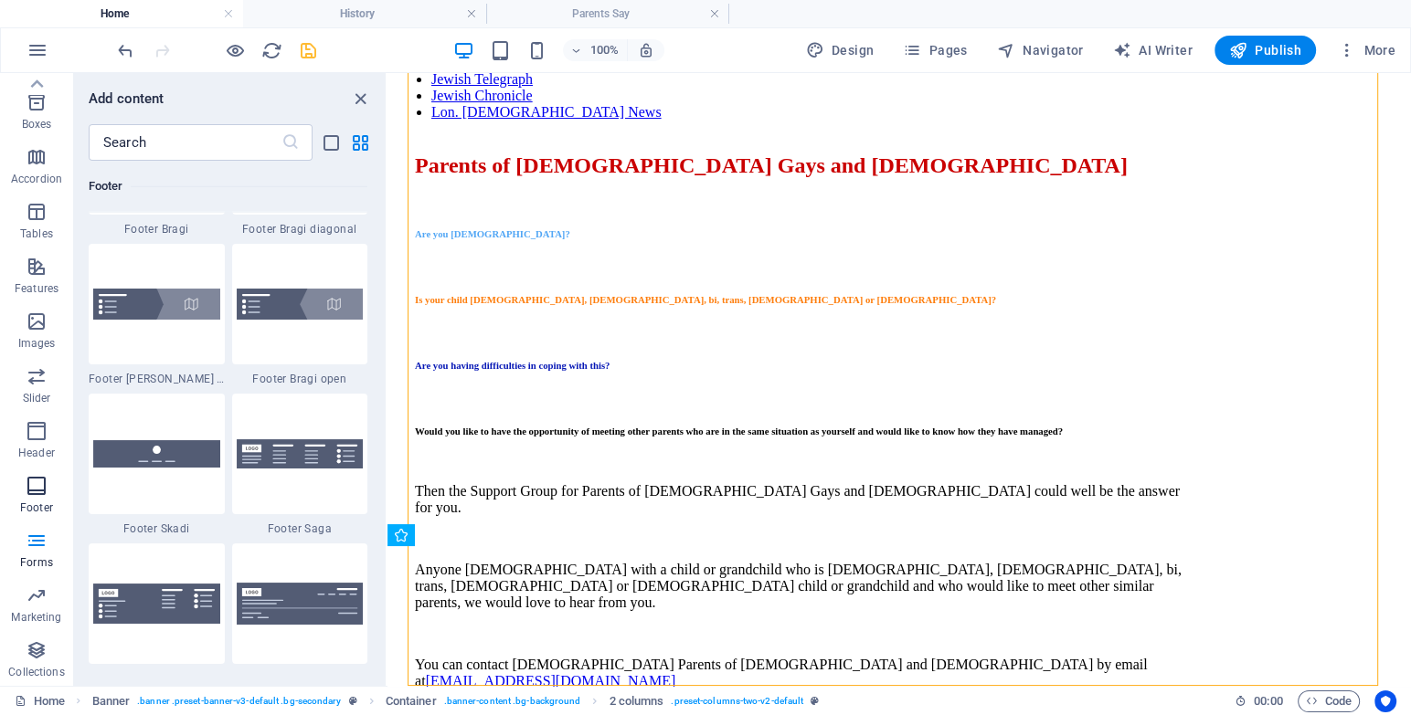
scroll to position [12094, 0]
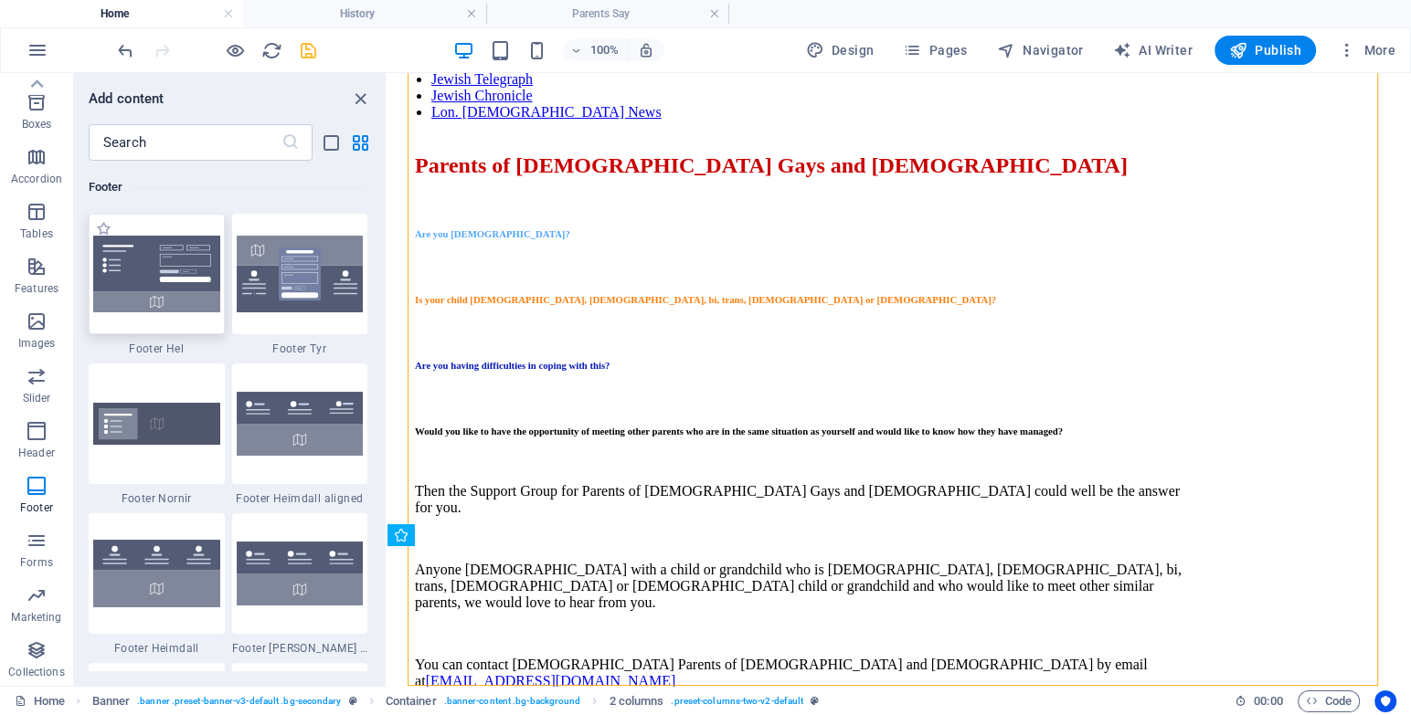
click at [172, 264] on img at bounding box center [156, 274] width 127 height 77
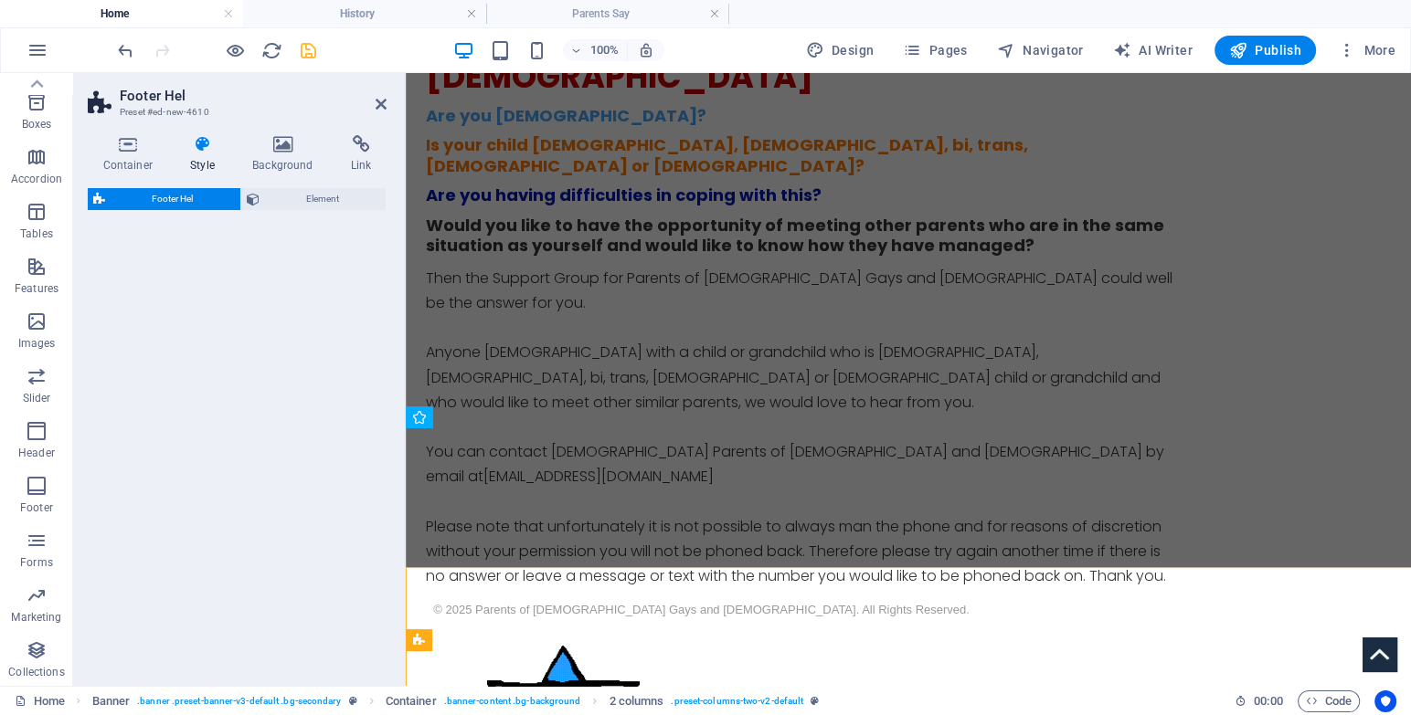
select select "%"
select select "rem"
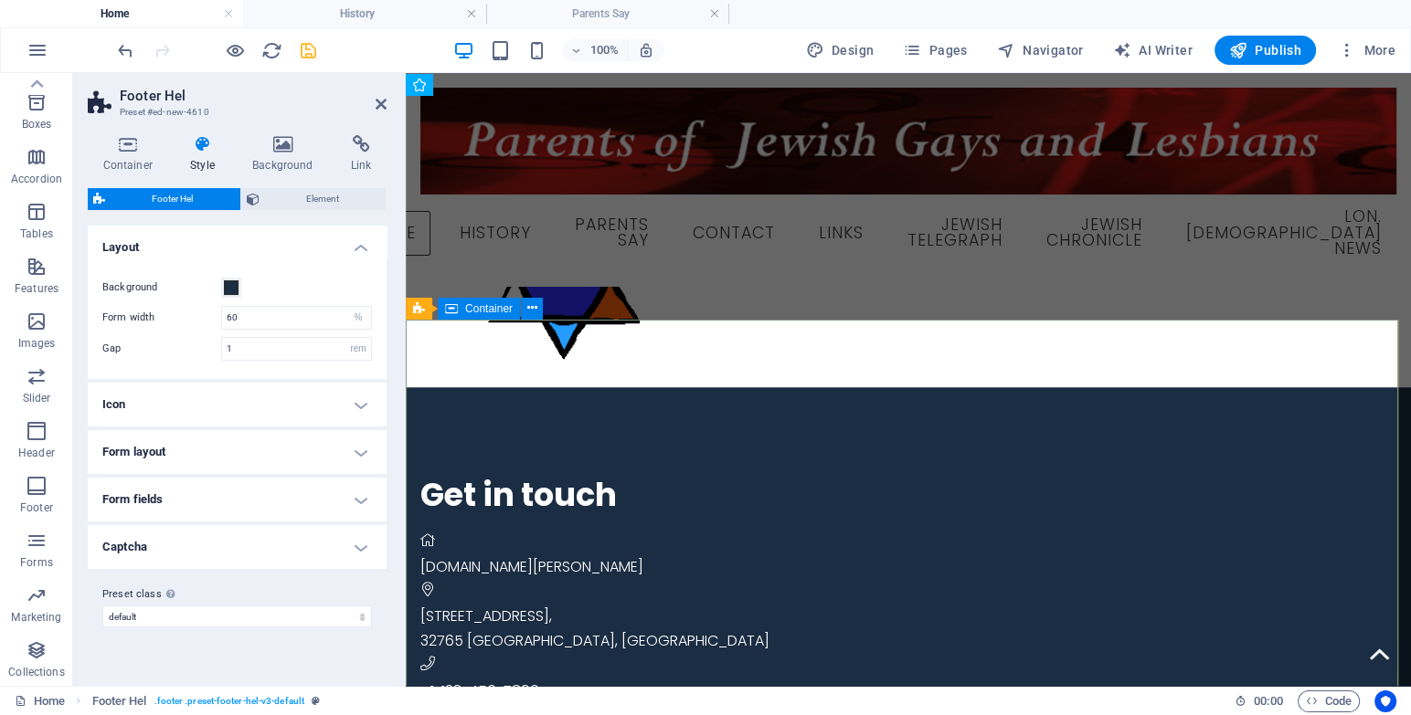
scroll to position [722, 0]
click at [564, 397] on icon at bounding box center [564, 395] width 10 height 19
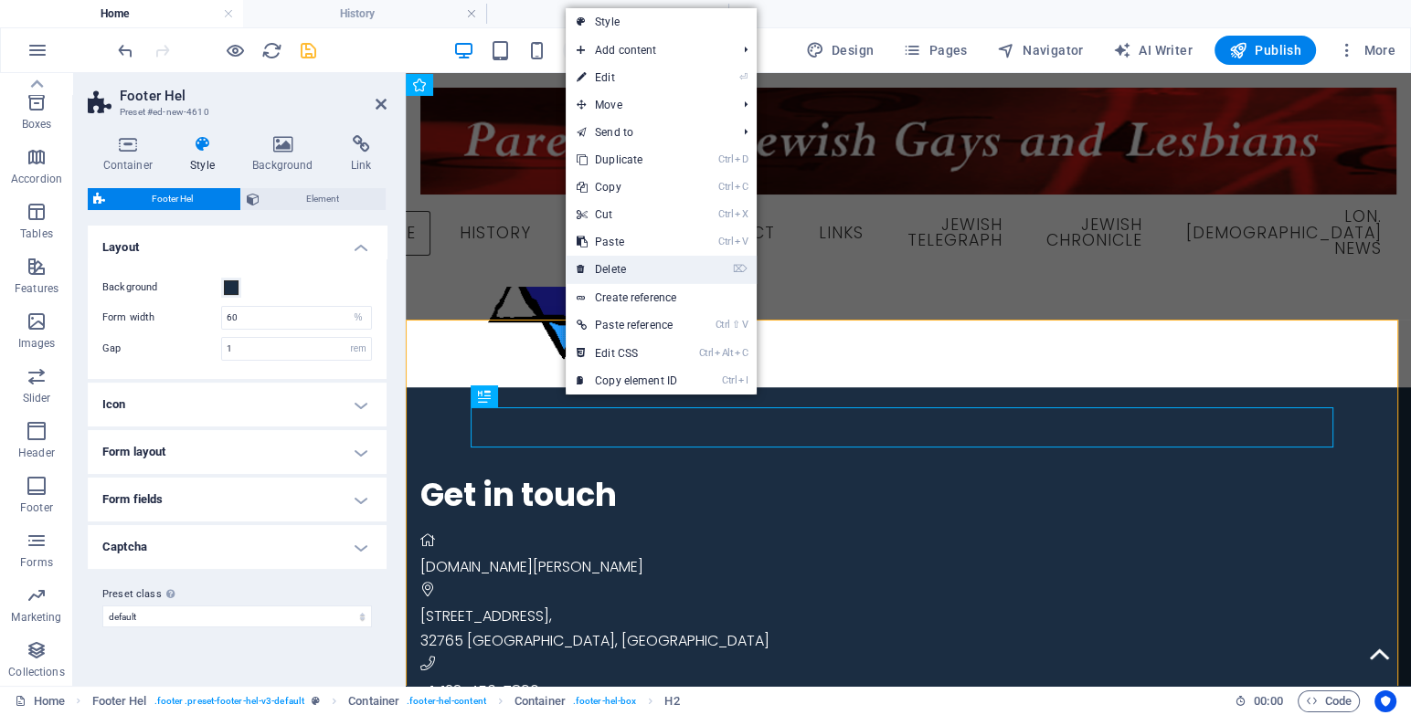
click at [637, 272] on link "⌦ Delete" at bounding box center [627, 269] width 122 height 27
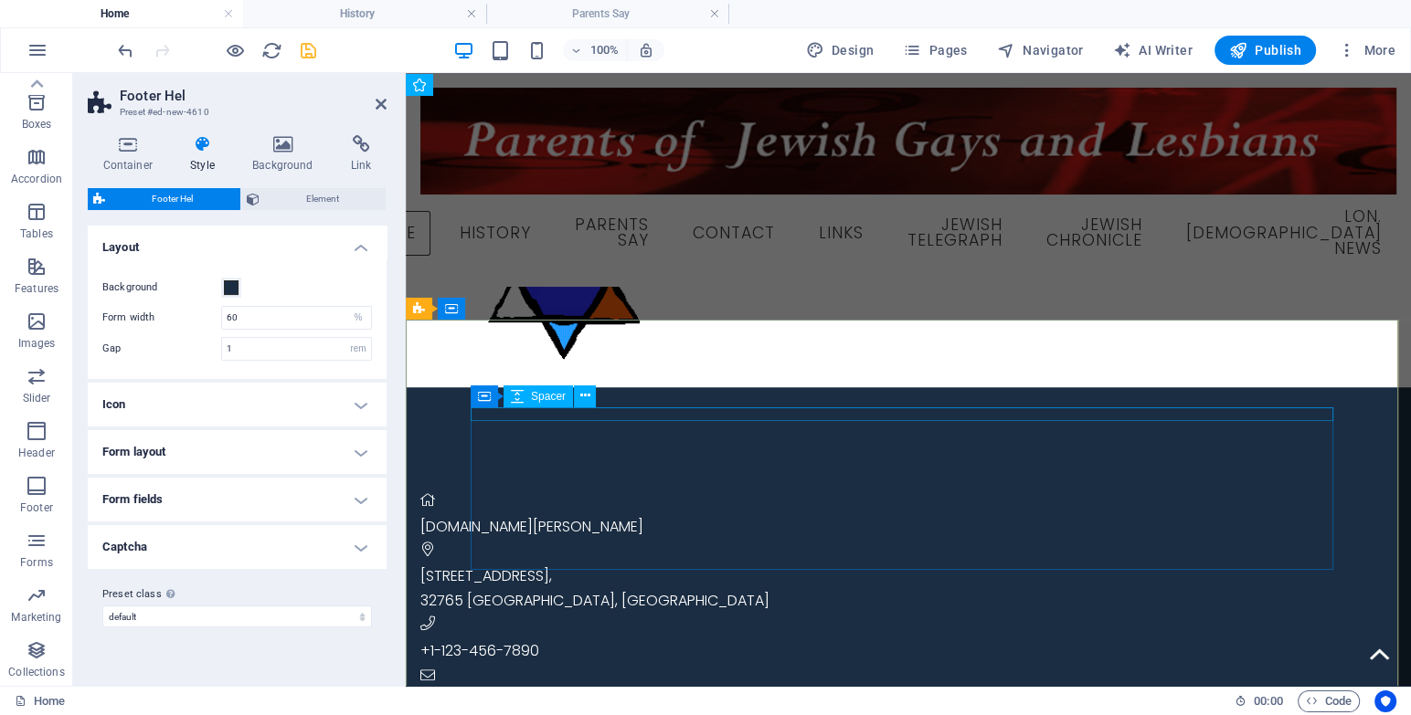
click at [629, 475] on div at bounding box center [851, 482] width 862 height 14
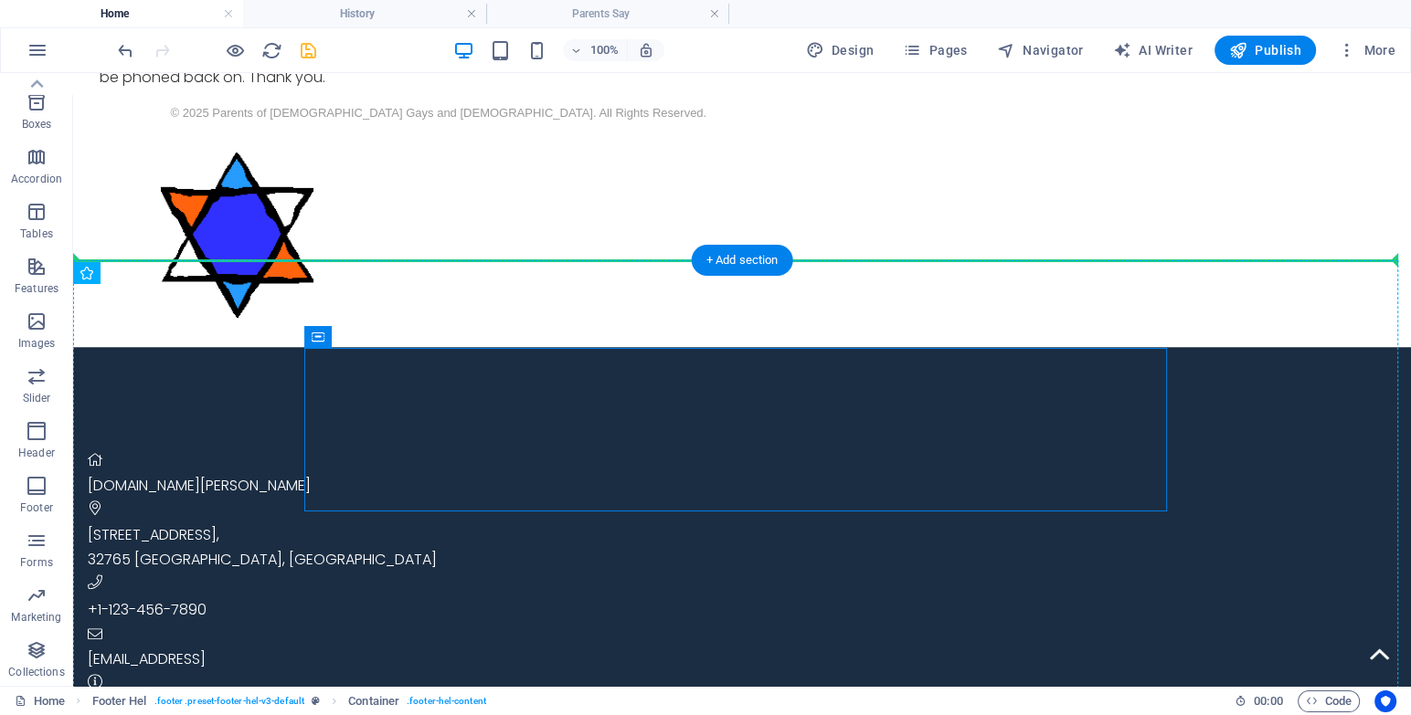
scroll to position [533, 0]
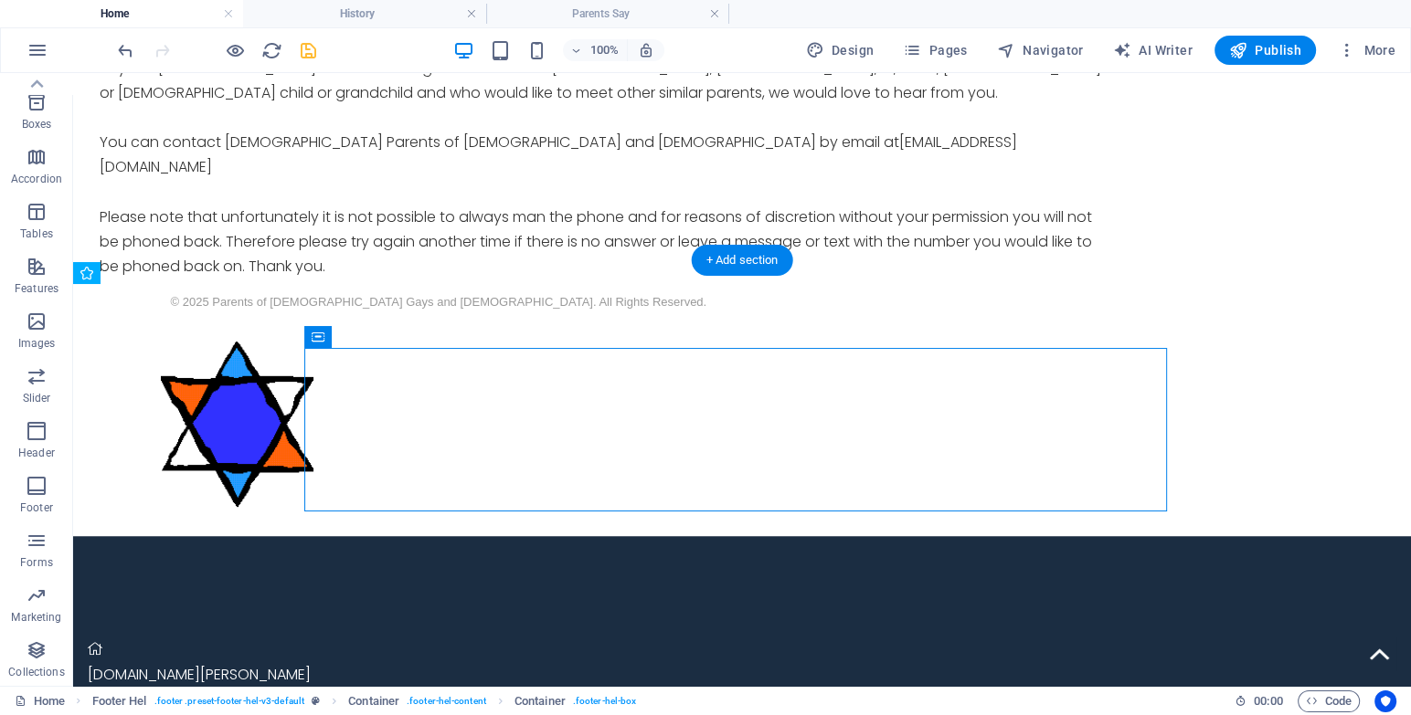
drag, startPoint x: 550, startPoint y: 471, endPoint x: 524, endPoint y: 499, distance: 37.5
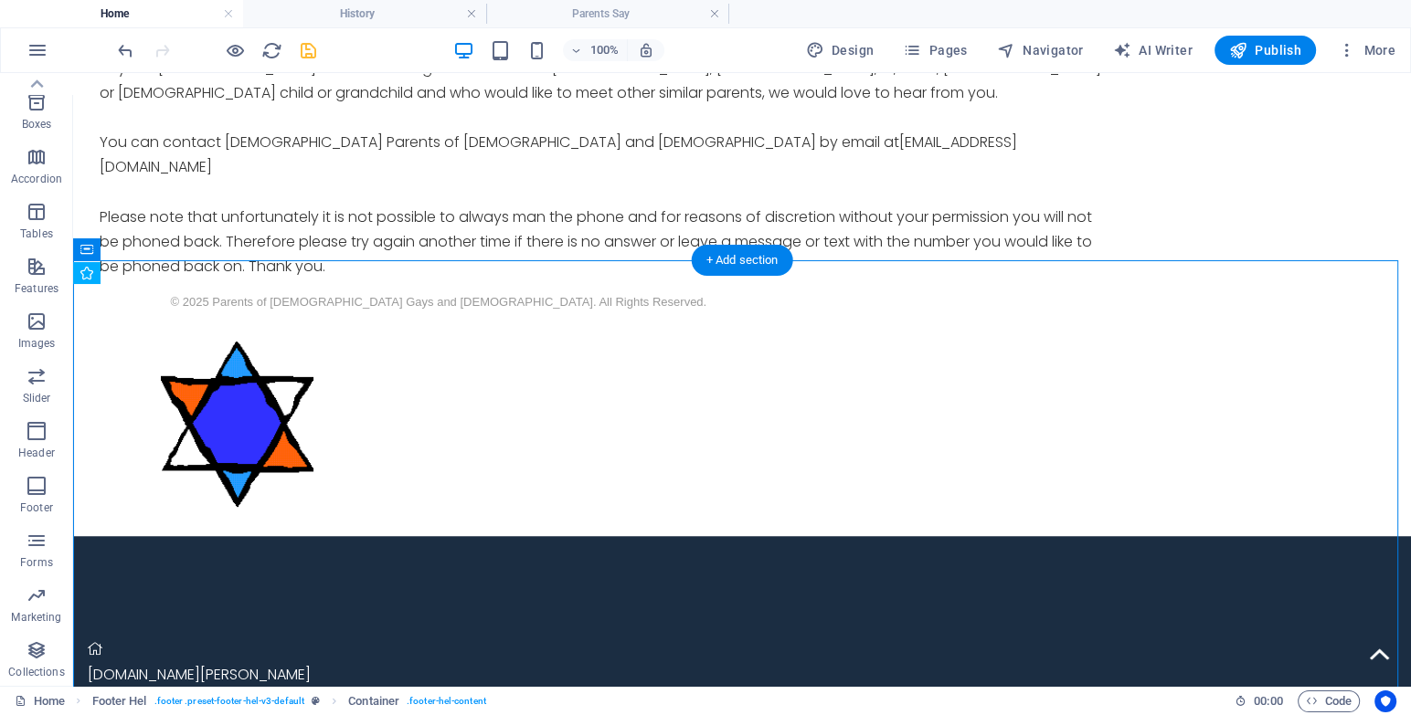
drag, startPoint x: 285, startPoint y: 307, endPoint x: 377, endPoint y: 454, distance: 173.6
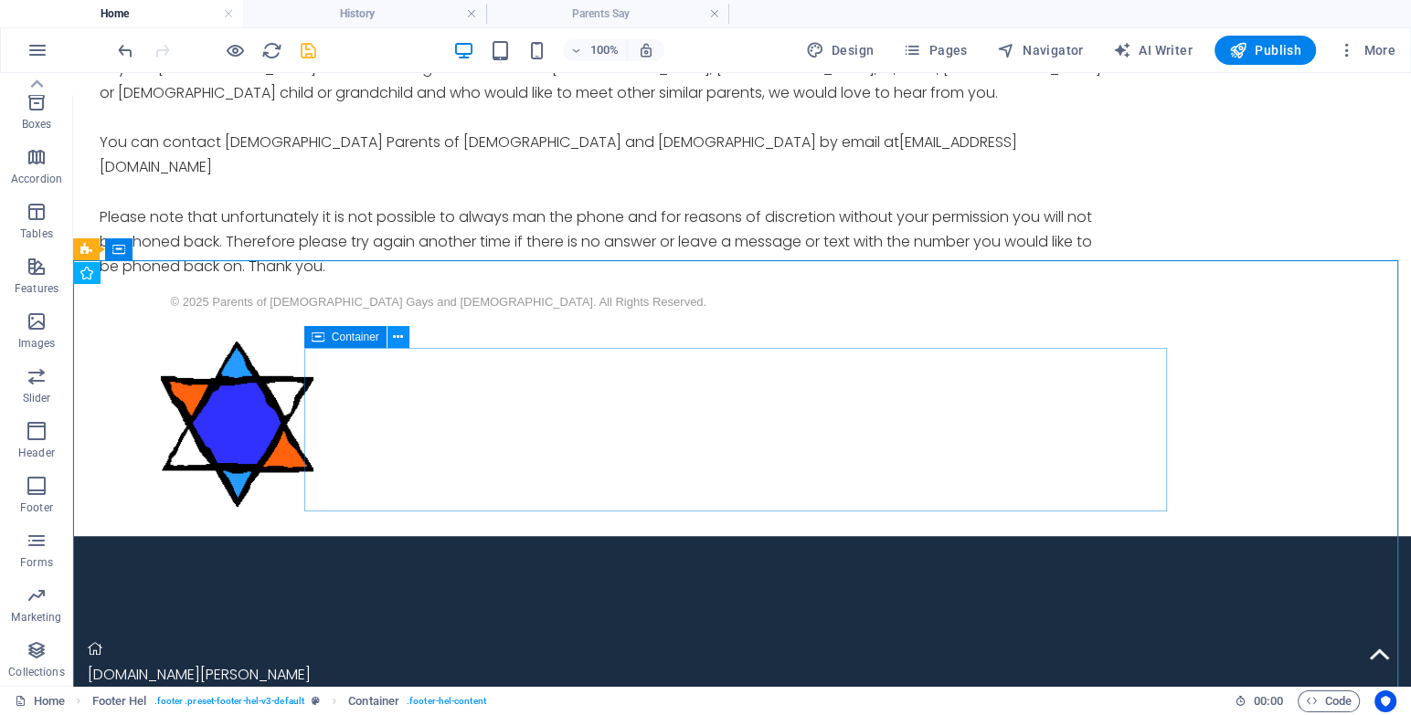
click at [392, 336] on button at bounding box center [398, 337] width 22 height 22
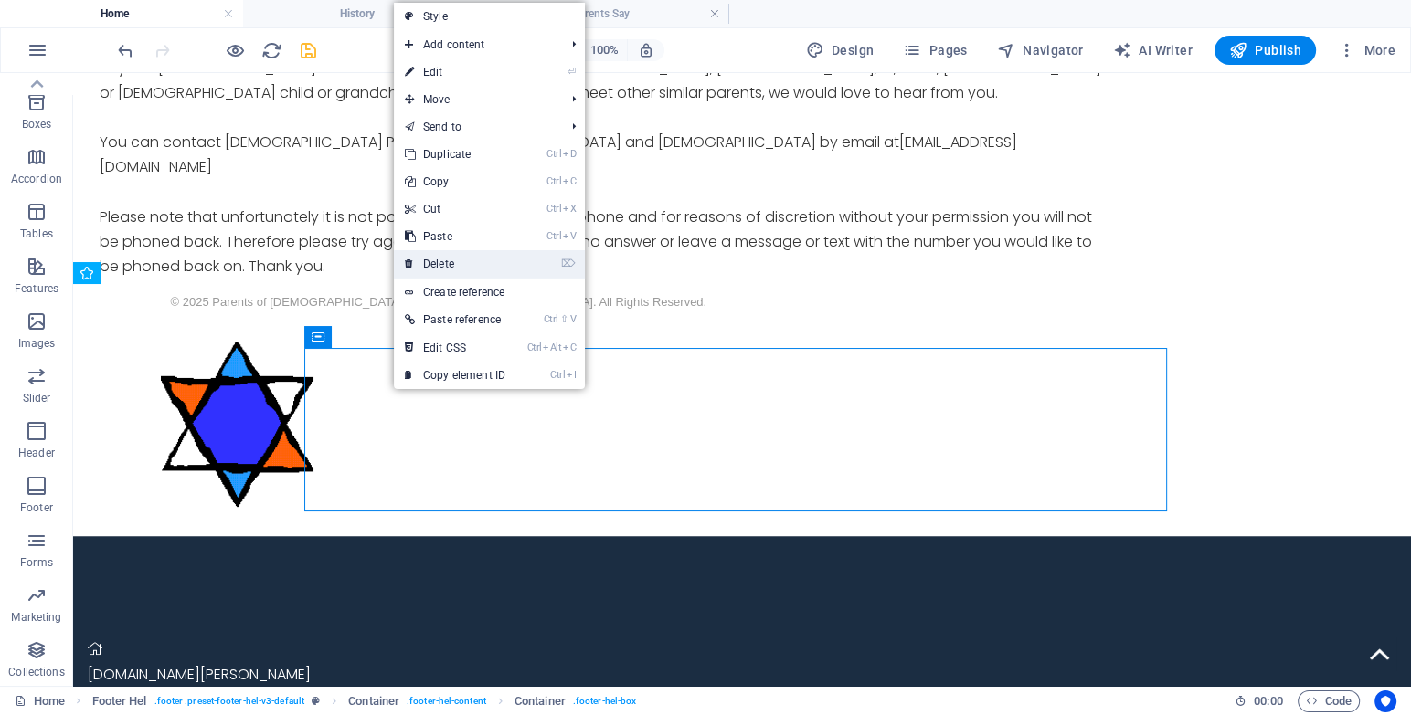
click at [438, 259] on link "⌦ Delete" at bounding box center [455, 263] width 122 height 27
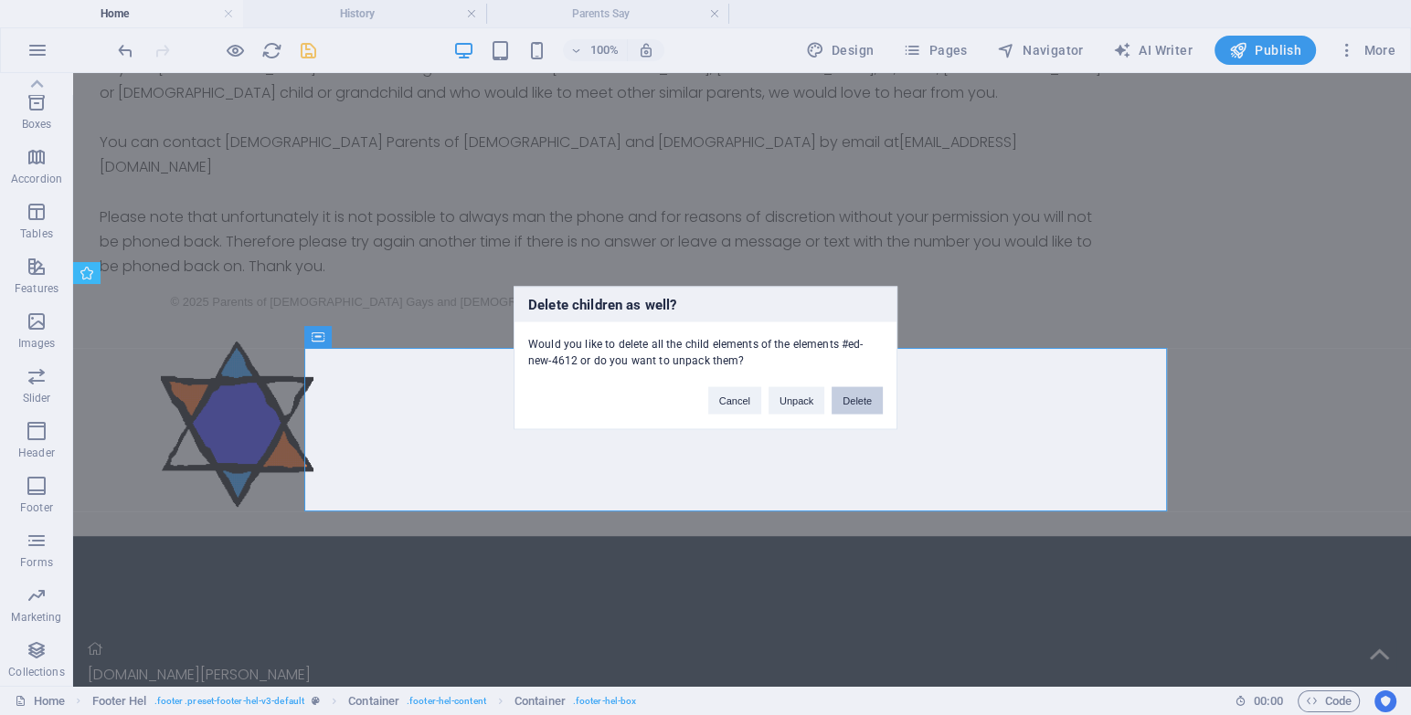
click at [867, 398] on button "Delete" at bounding box center [856, 399] width 51 height 27
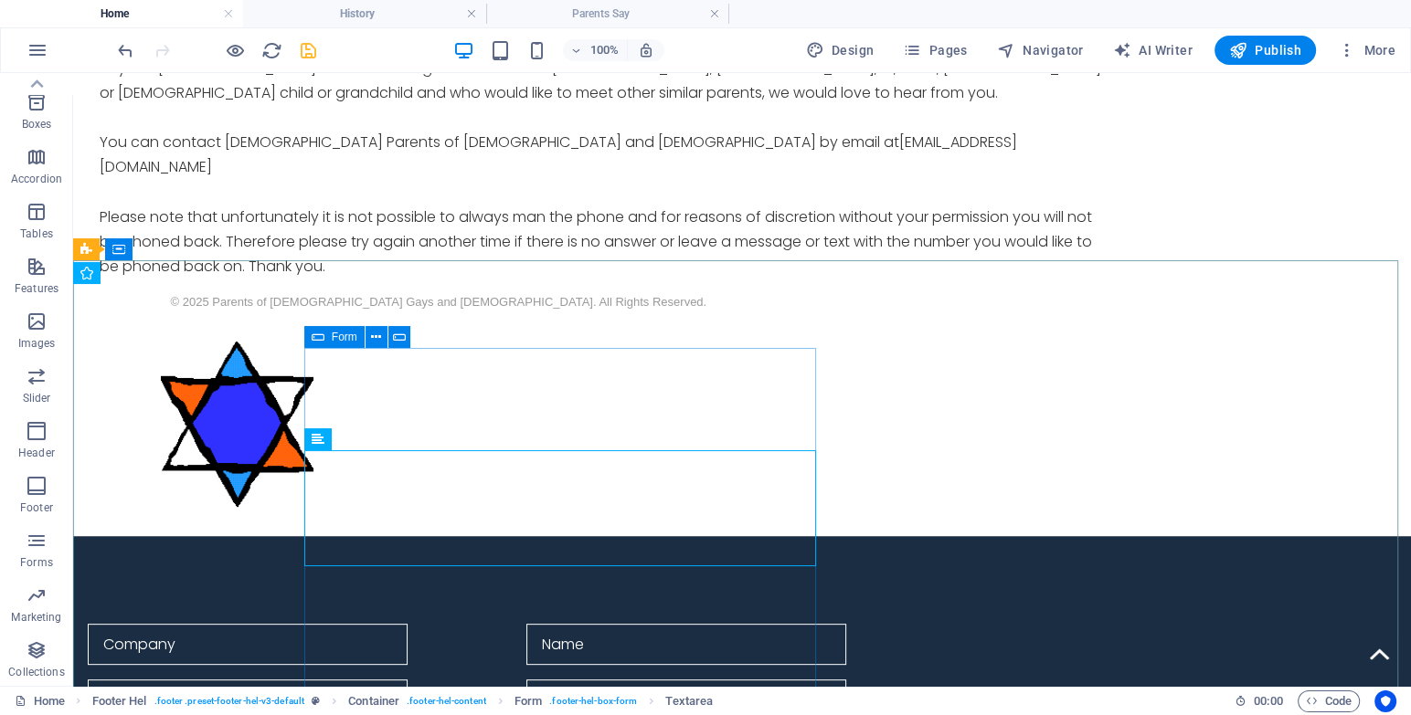
click at [314, 337] on icon at bounding box center [318, 337] width 13 height 22
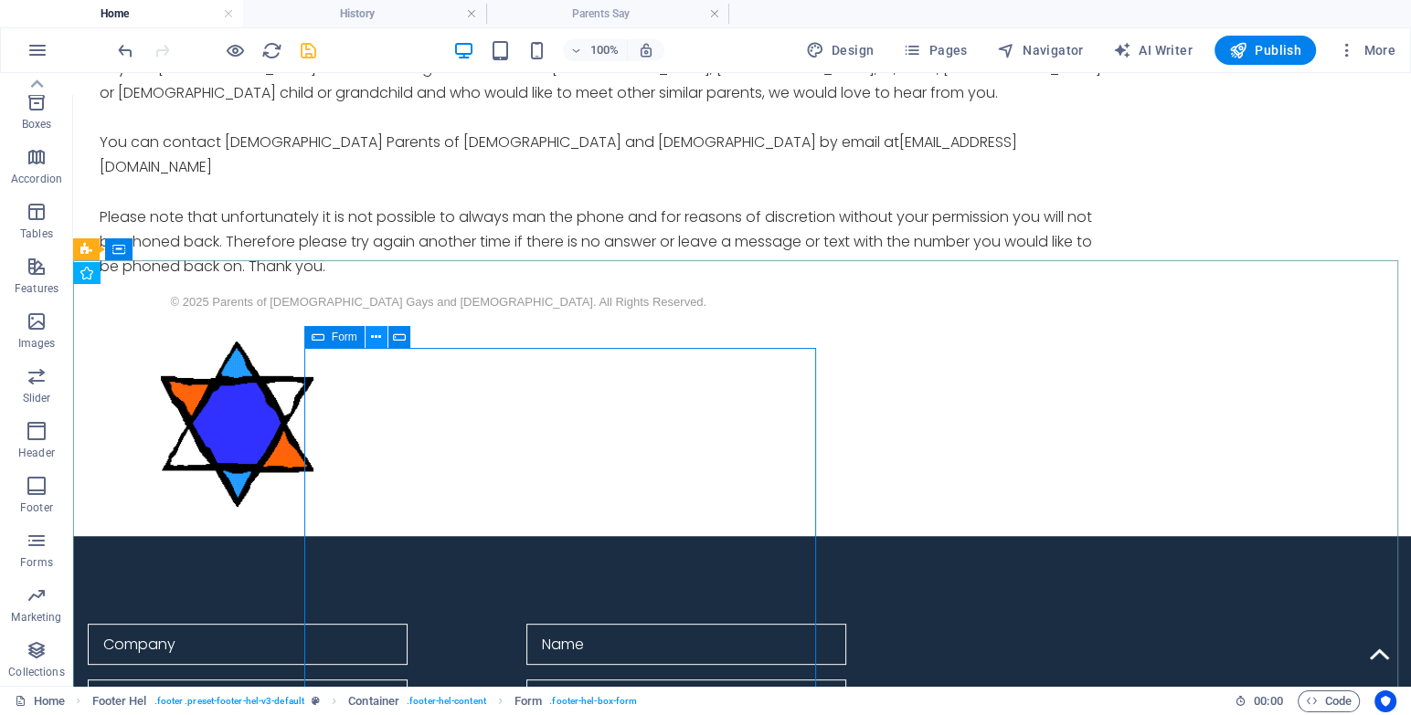
click at [375, 333] on icon at bounding box center [376, 337] width 10 height 19
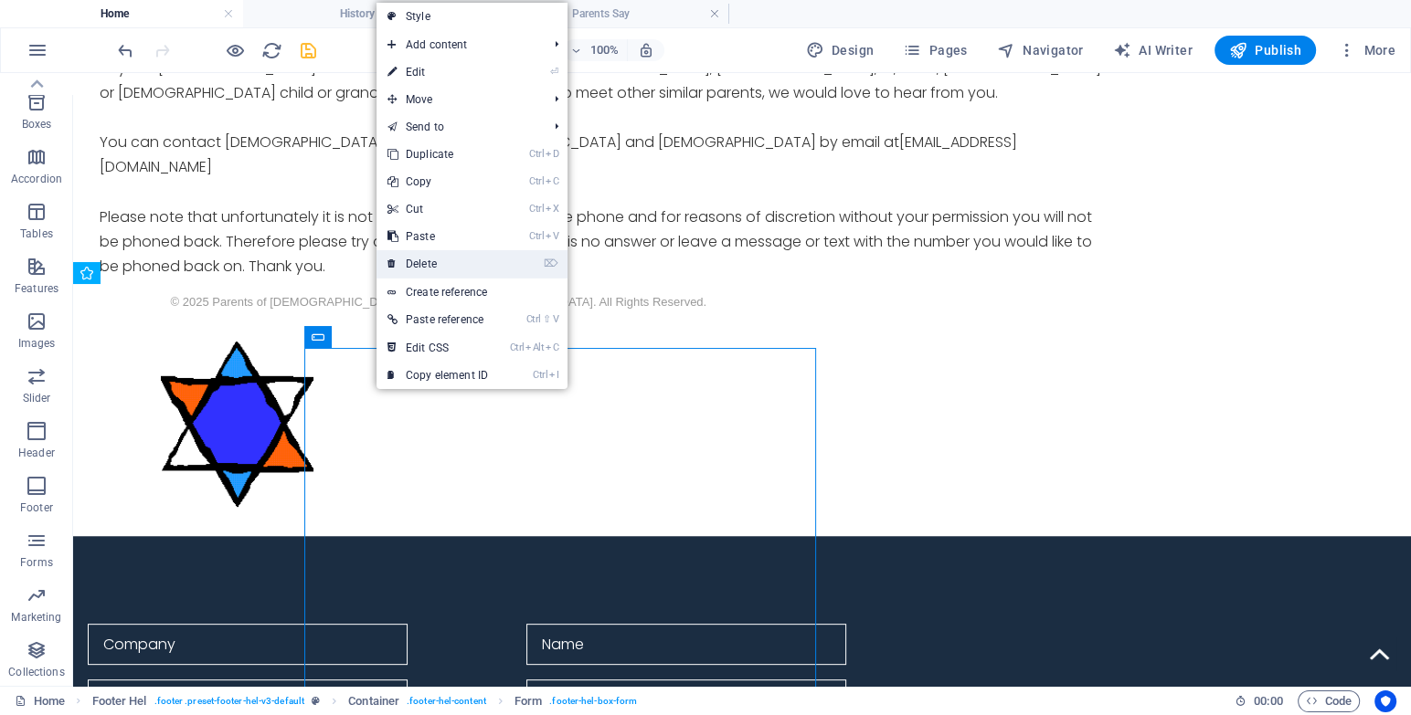
click at [422, 262] on link "⌦ Delete" at bounding box center [437, 263] width 122 height 27
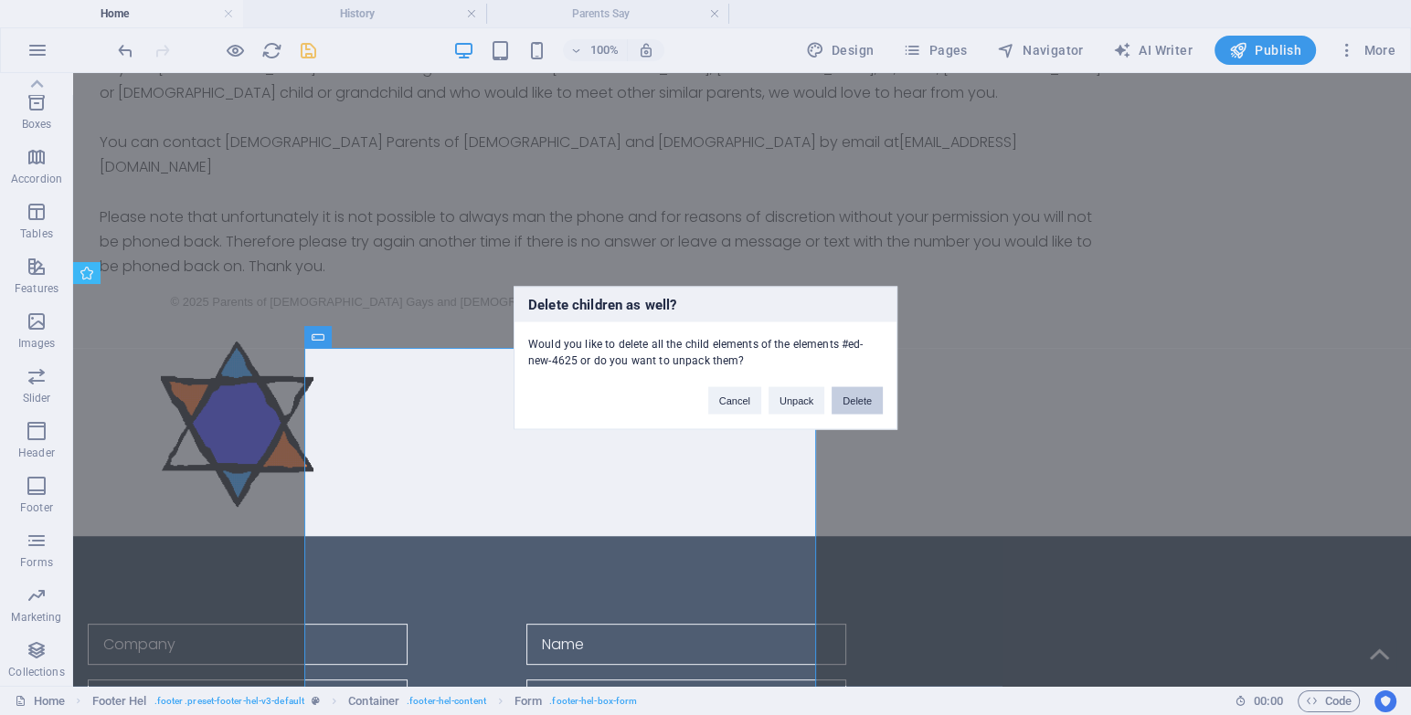
click at [851, 394] on button "Delete" at bounding box center [856, 399] width 51 height 27
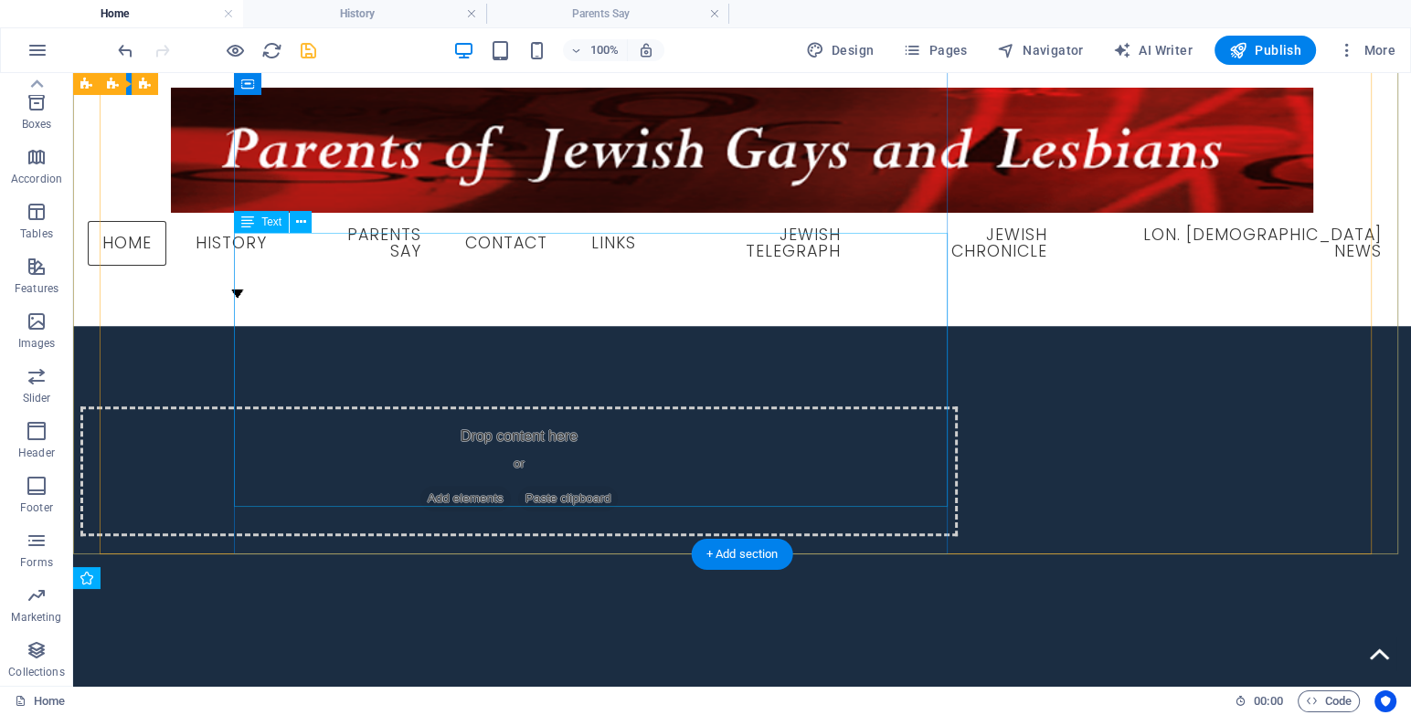
scroll to position [227, 0]
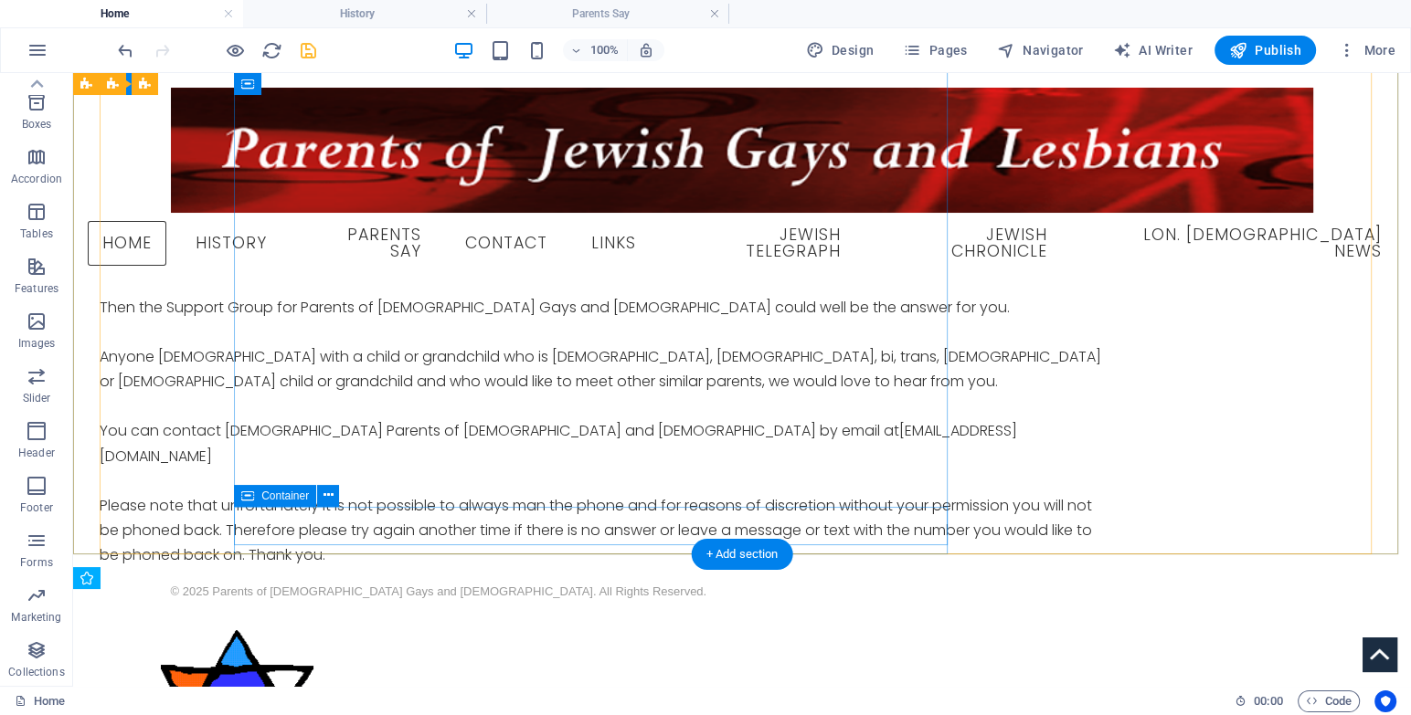
click at [360, 578] on div "© 2025 Parents of [DEMOGRAPHIC_DATA] Gays and [DEMOGRAPHIC_DATA]. All Rights Re…" at bounding box center [607, 590] width 872 height 25
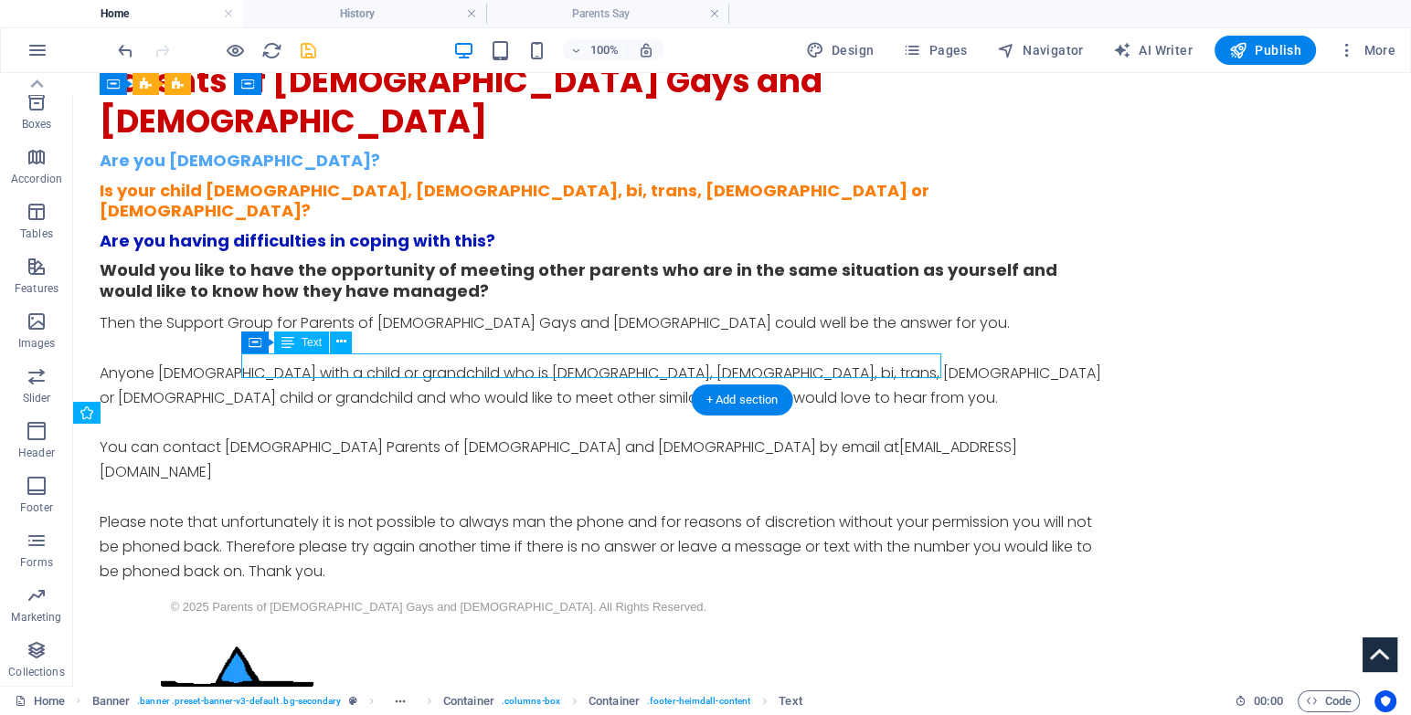
scroll to position [394, 0]
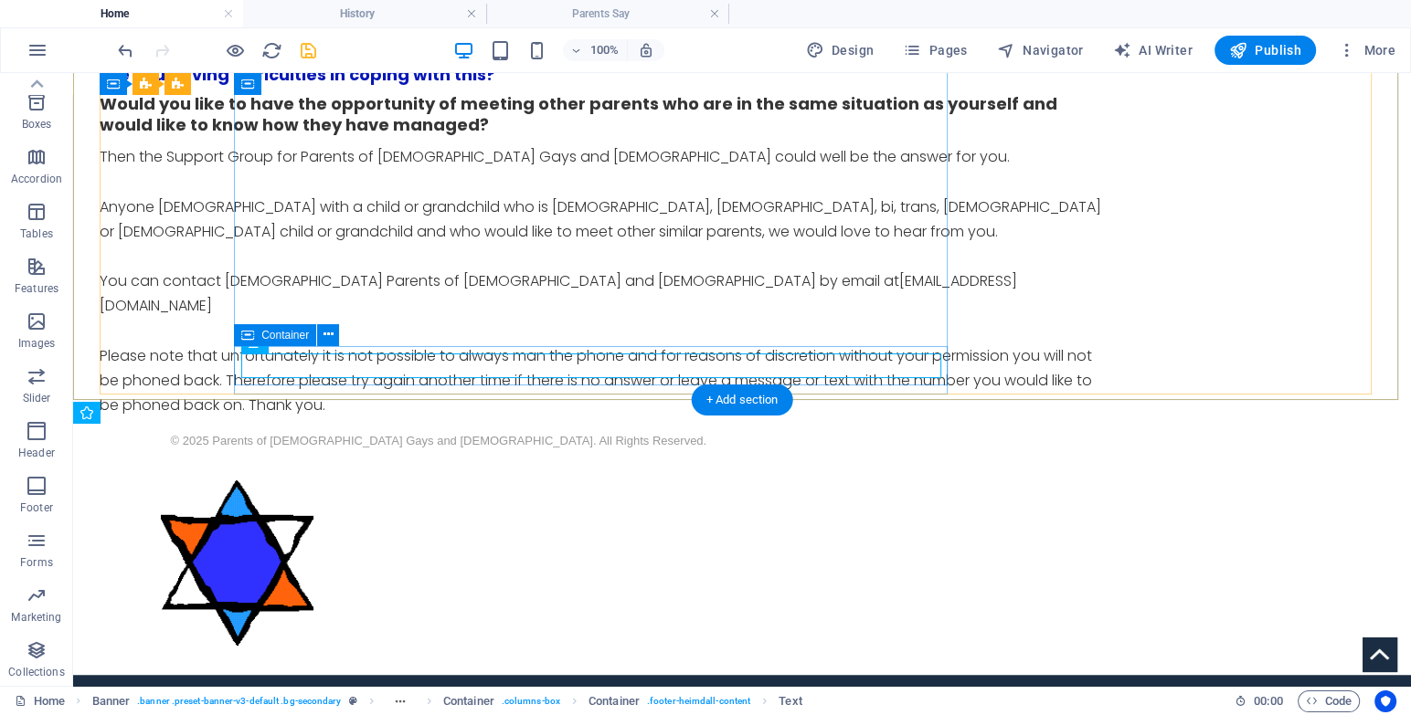
click at [373, 418] on div "© 2025 Parents of [DEMOGRAPHIC_DATA] Gays and [DEMOGRAPHIC_DATA]. All Rights Re…" at bounding box center [606, 440] width 1012 height 45
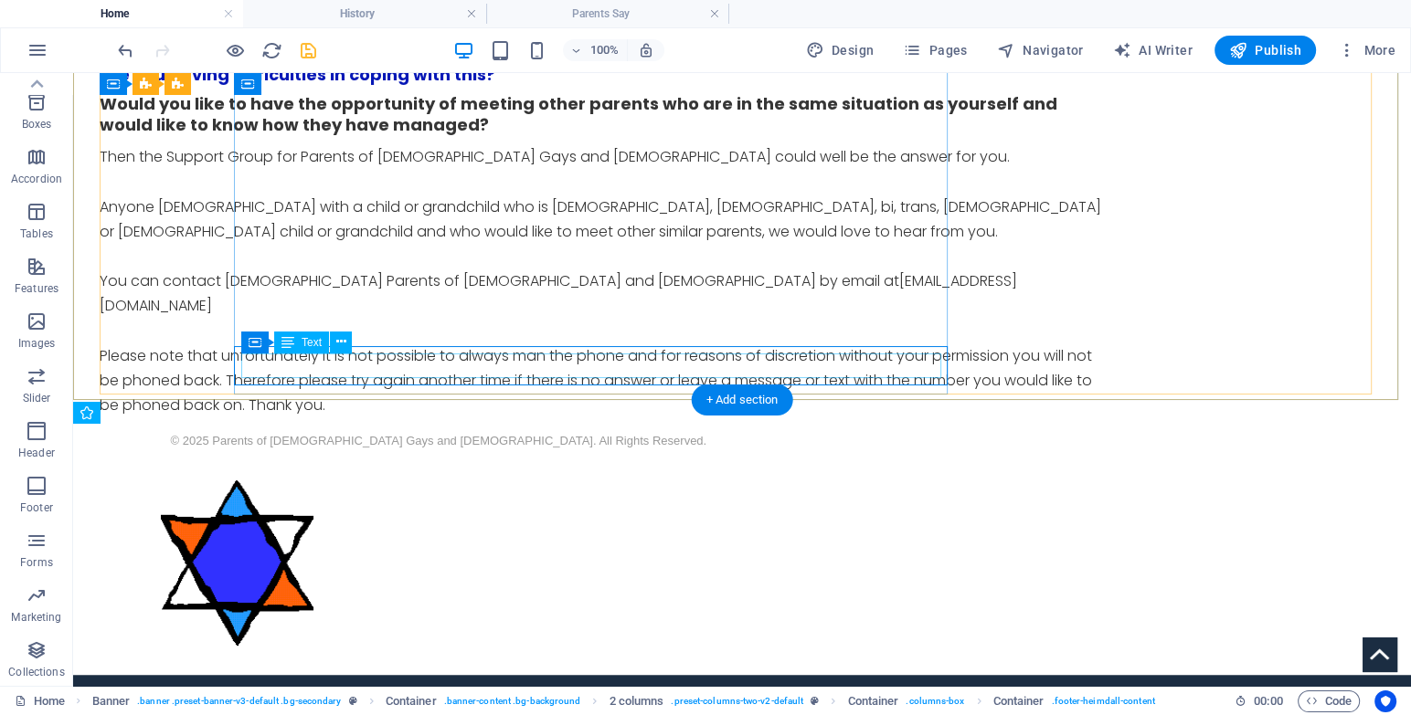
click at [369, 428] on div "© 2025 Parents of [DEMOGRAPHIC_DATA] Gays and [DEMOGRAPHIC_DATA]. All Rights Re…" at bounding box center [607, 440] width 872 height 25
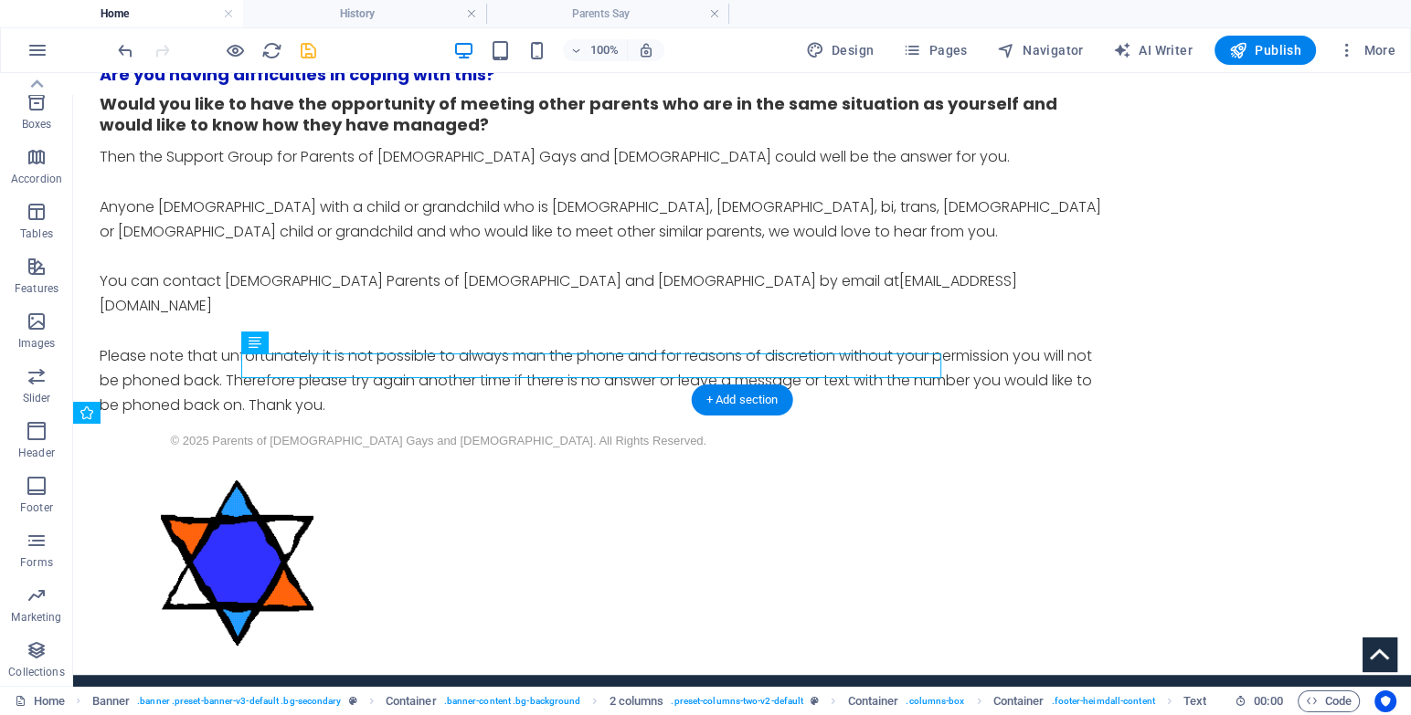
drag, startPoint x: 354, startPoint y: 423, endPoint x: 443, endPoint y: 527, distance: 136.8
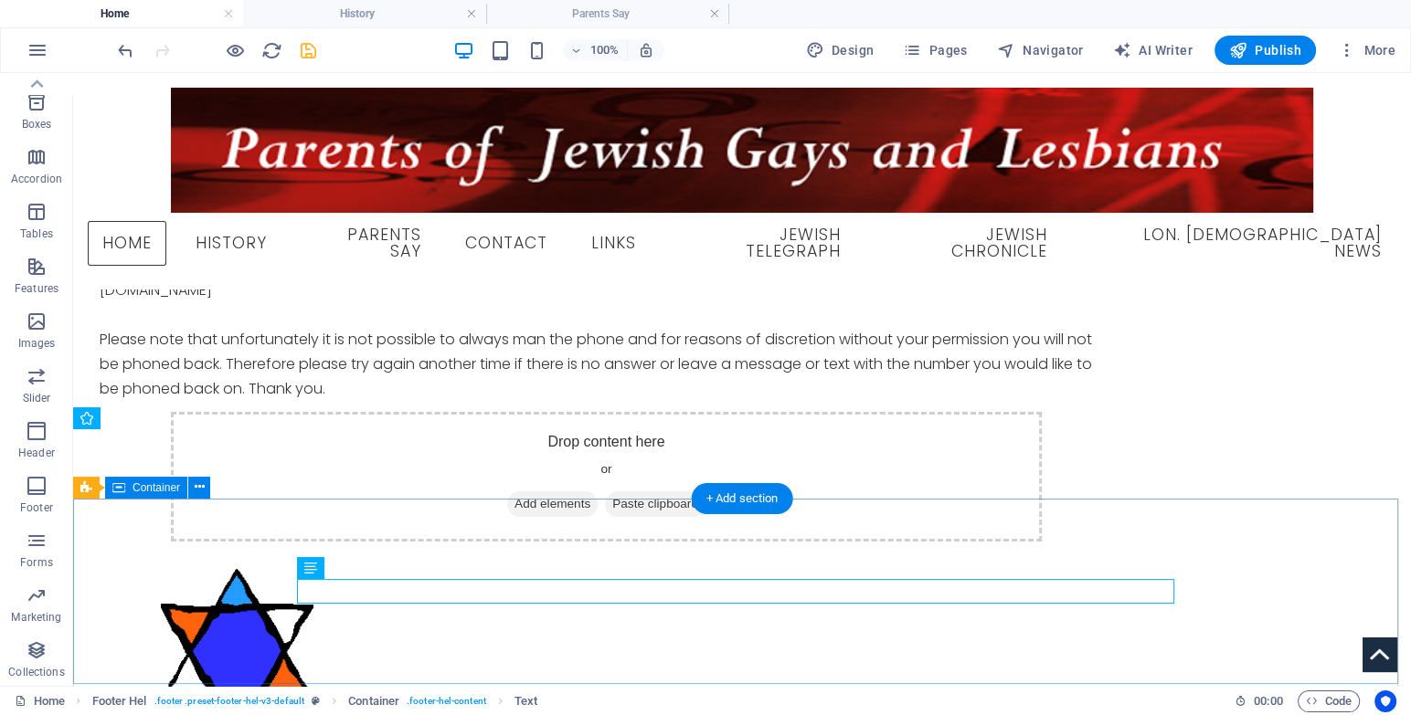
scroll to position [387, 0]
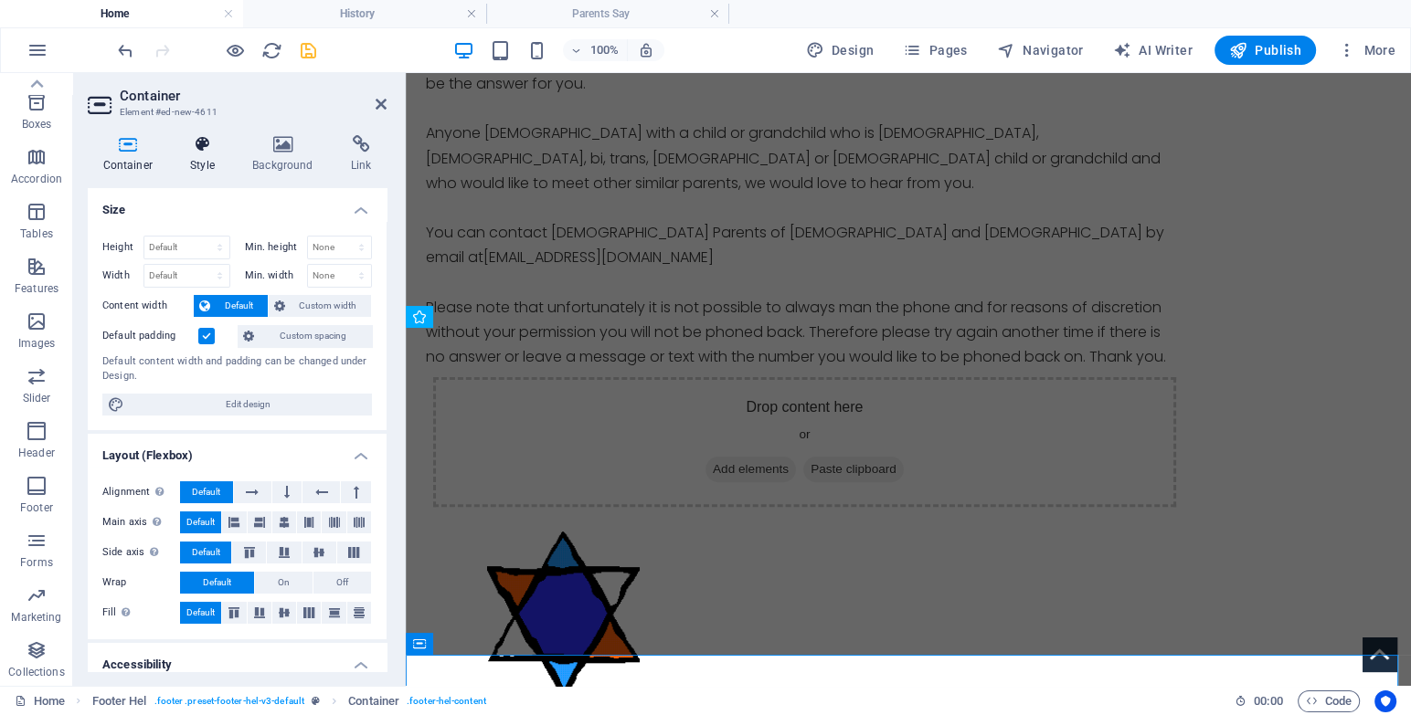
click at [194, 150] on icon at bounding box center [202, 144] width 55 height 18
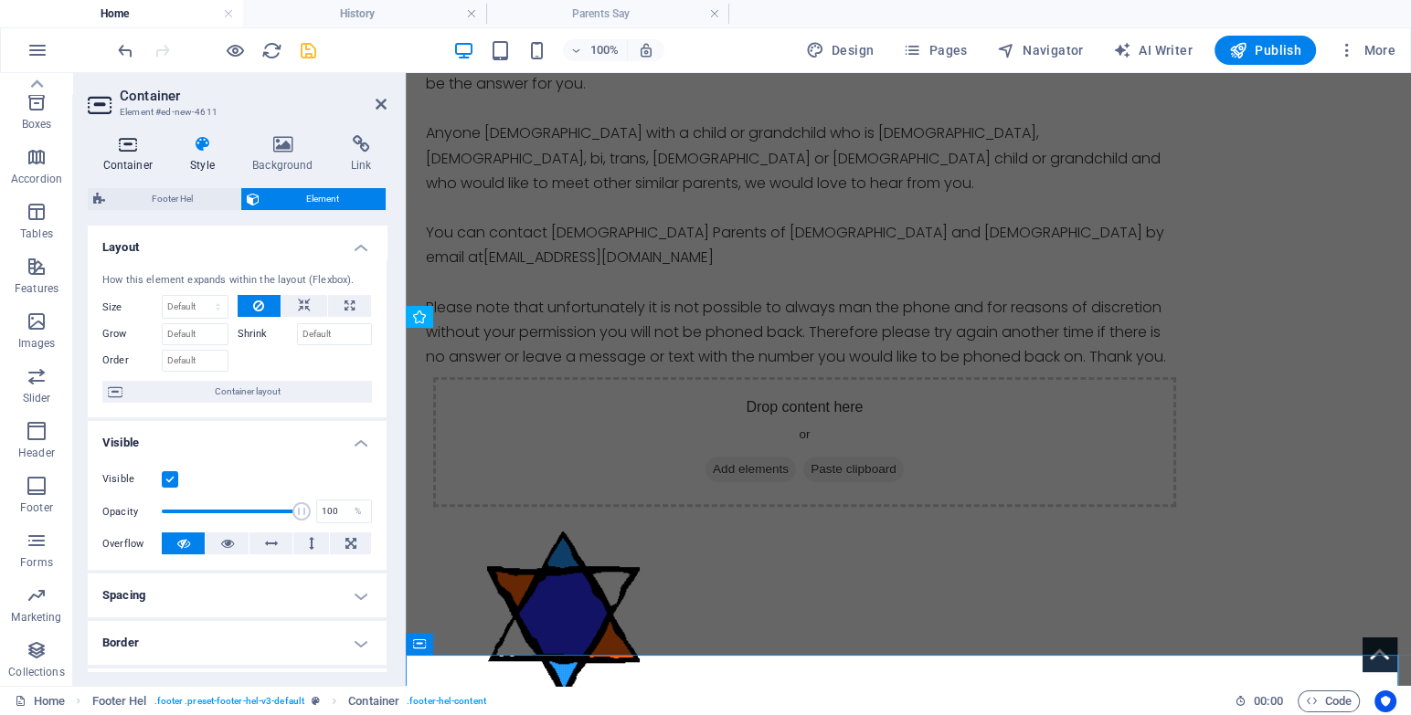
click at [115, 159] on h4 "Container" at bounding box center [132, 154] width 88 height 38
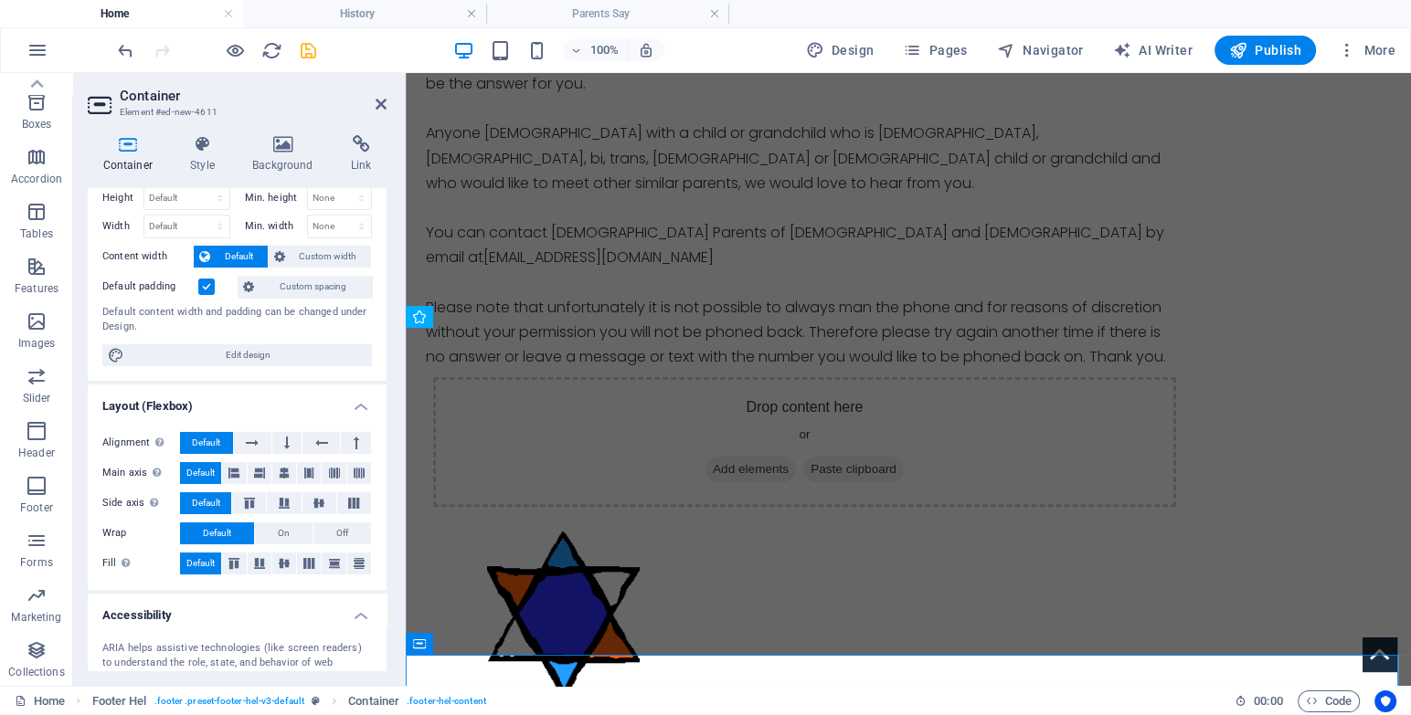
scroll to position [130, 0]
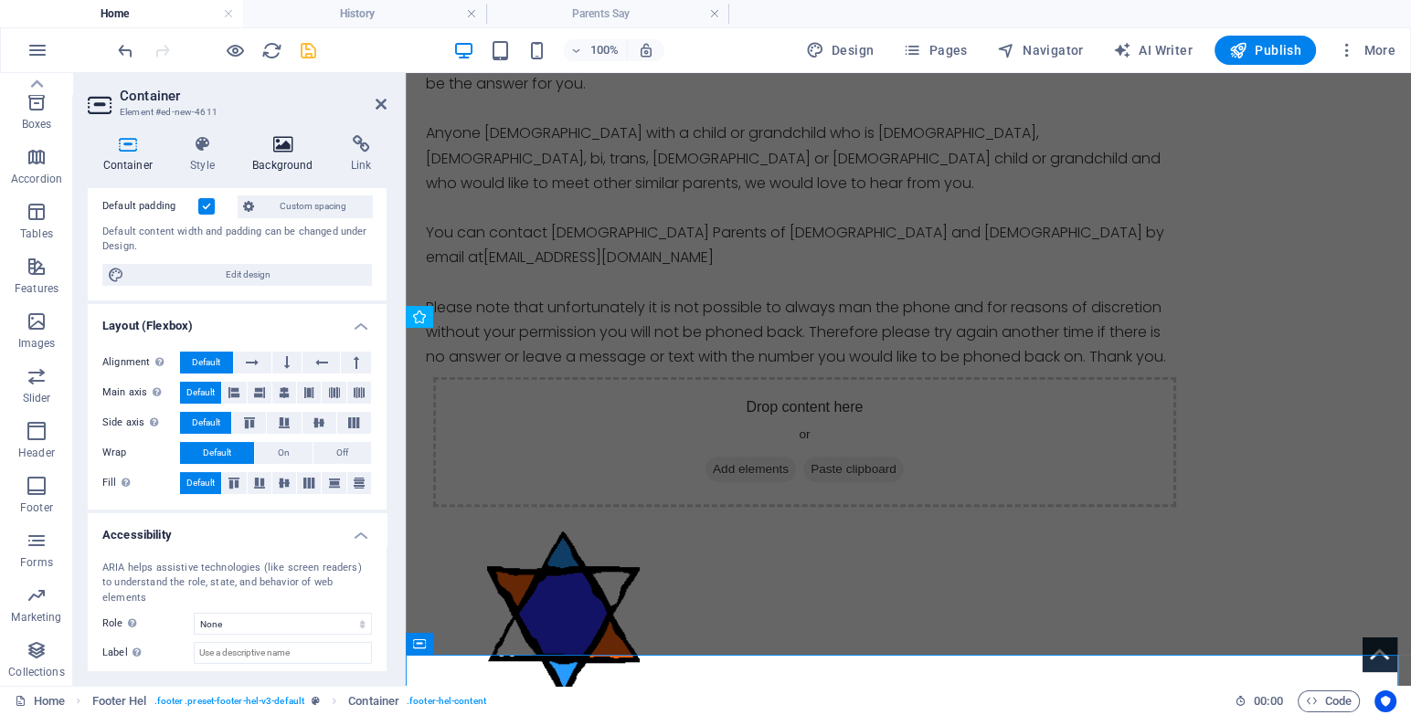
click at [264, 152] on icon at bounding box center [283, 144] width 91 height 18
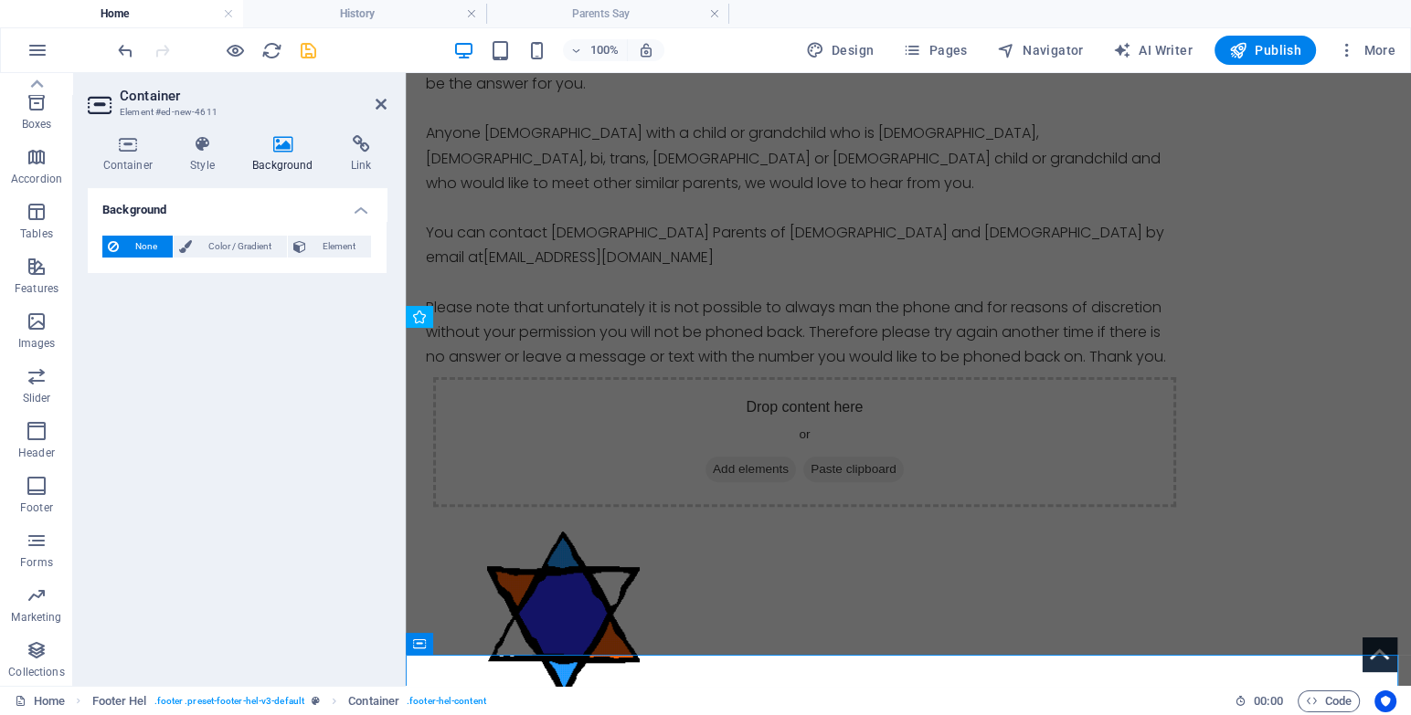
scroll to position [0, 0]
click at [141, 240] on span "None" at bounding box center [145, 247] width 43 height 22
click at [246, 247] on span "Color / Gradient" at bounding box center [239, 247] width 84 height 22
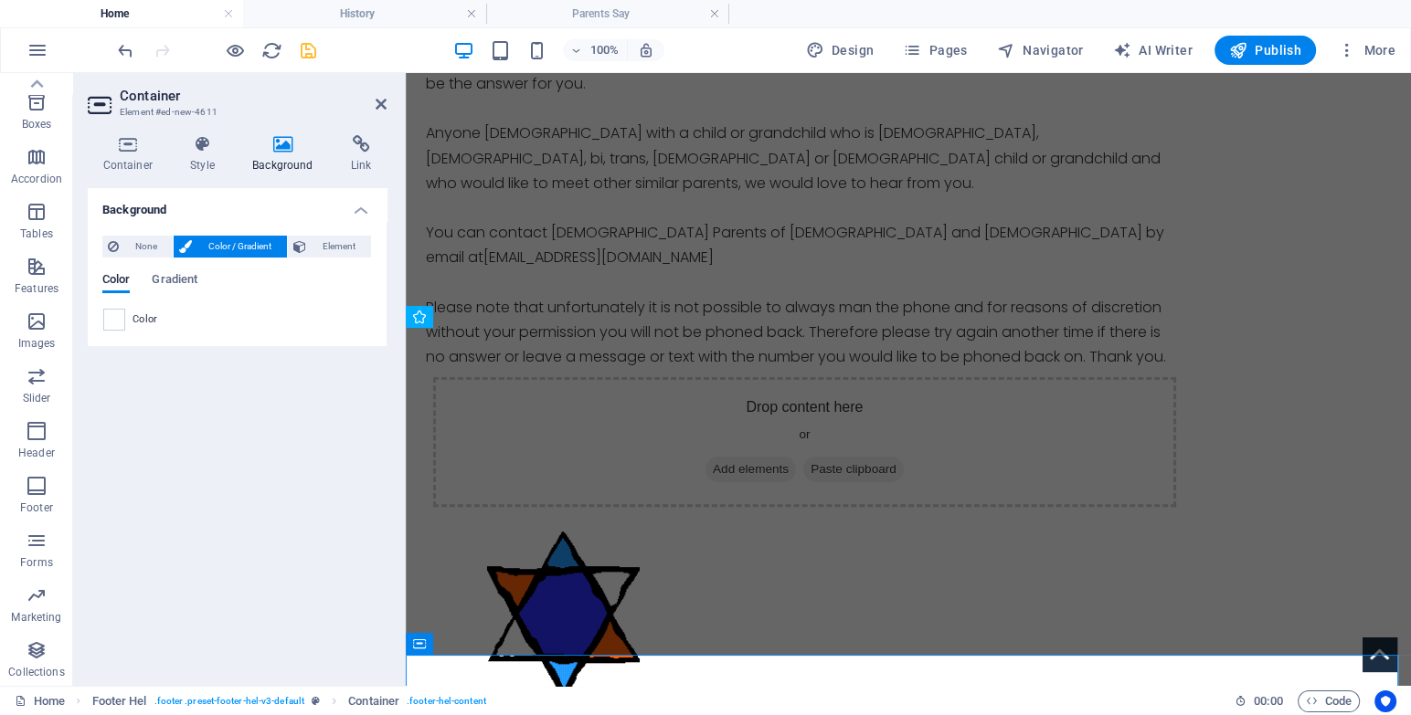
click at [132, 318] on span "Color" at bounding box center [145, 319] width 26 height 15
click at [576, 369] on div "Then the Support Group for Parents of [DEMOGRAPHIC_DATA] Gays and [DEMOGRAPHIC_…" at bounding box center [804, 208] width 757 height 323
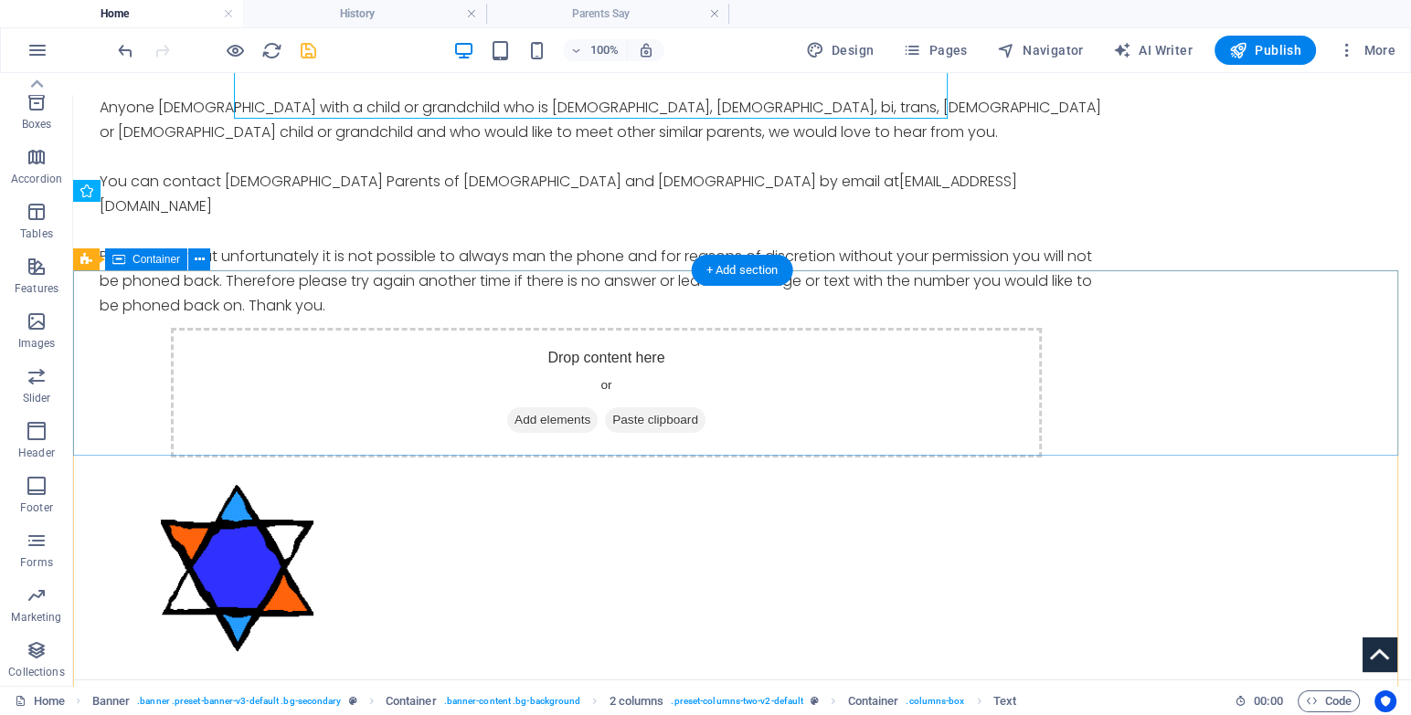
scroll to position [714, 0]
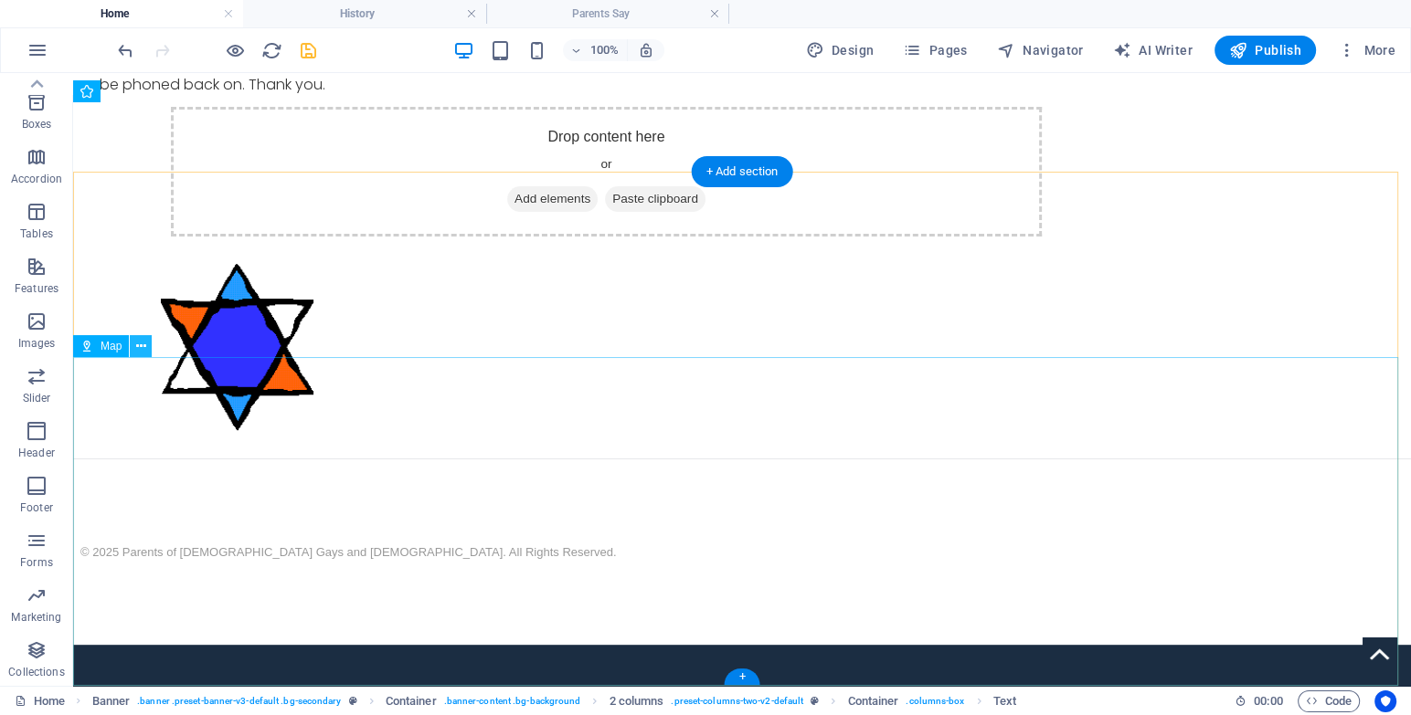
click at [141, 344] on icon at bounding box center [141, 346] width 10 height 19
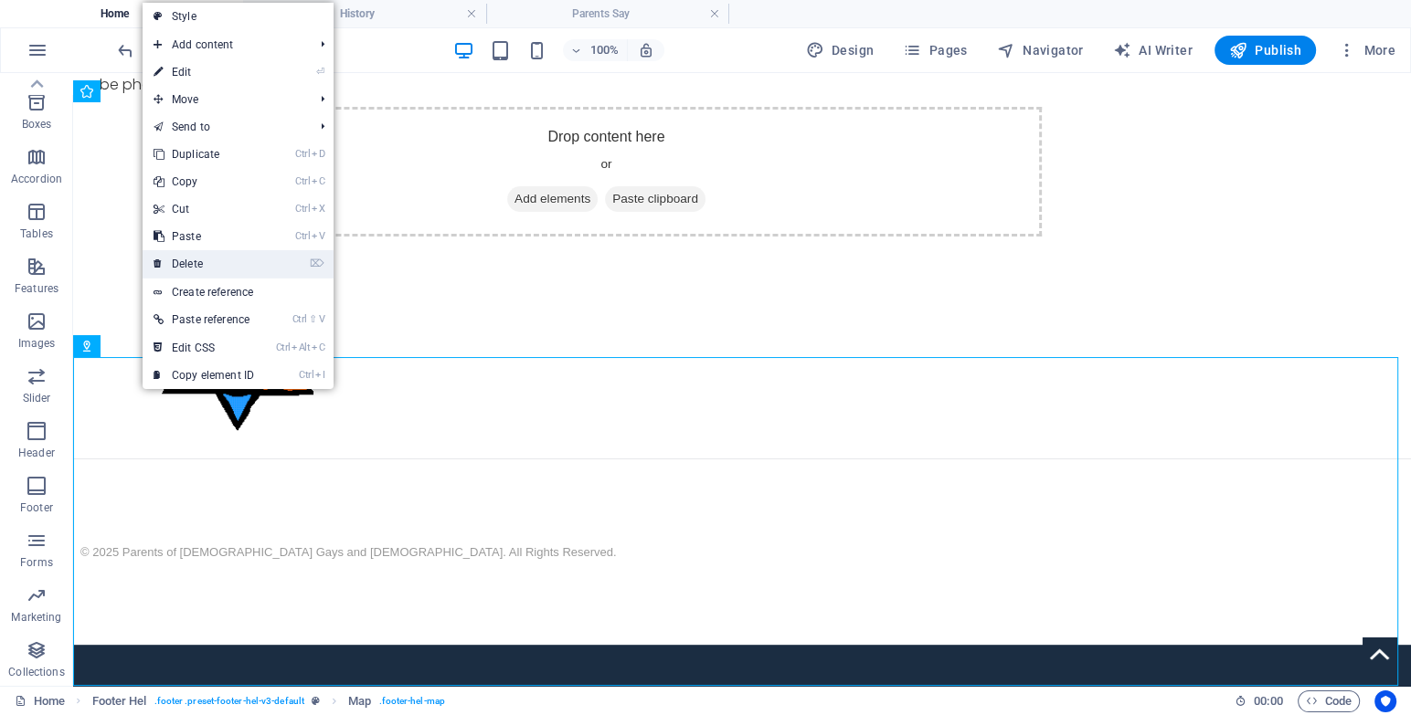
click at [224, 267] on link "⌦ Delete" at bounding box center [204, 263] width 122 height 27
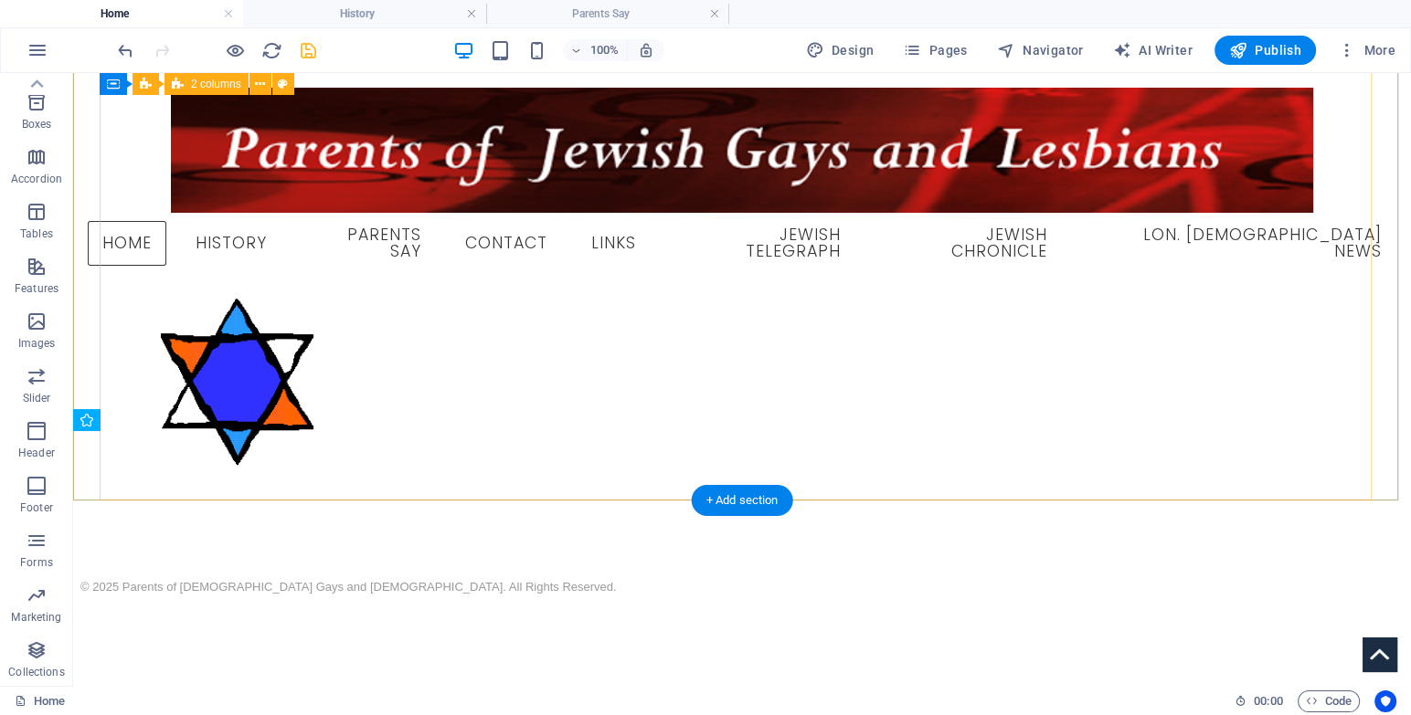
scroll to position [386, 0]
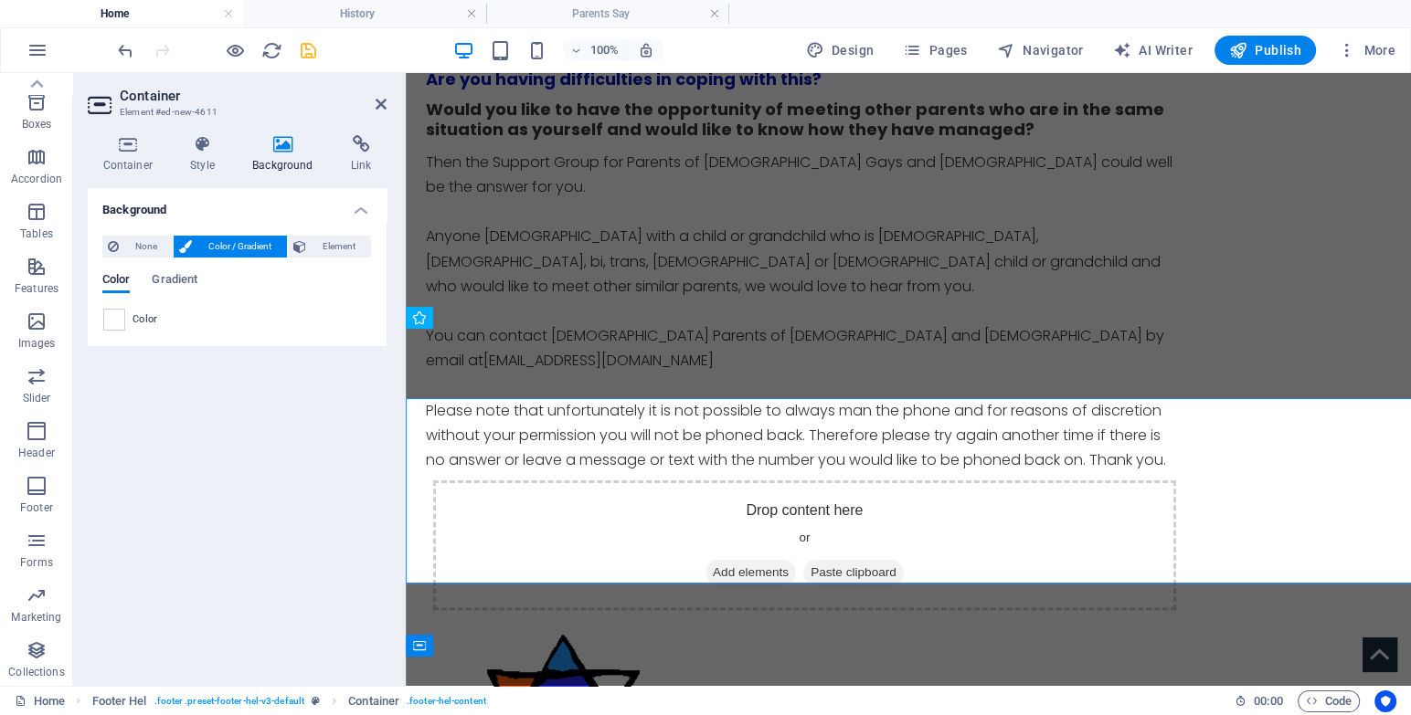
scroll to position [488, 0]
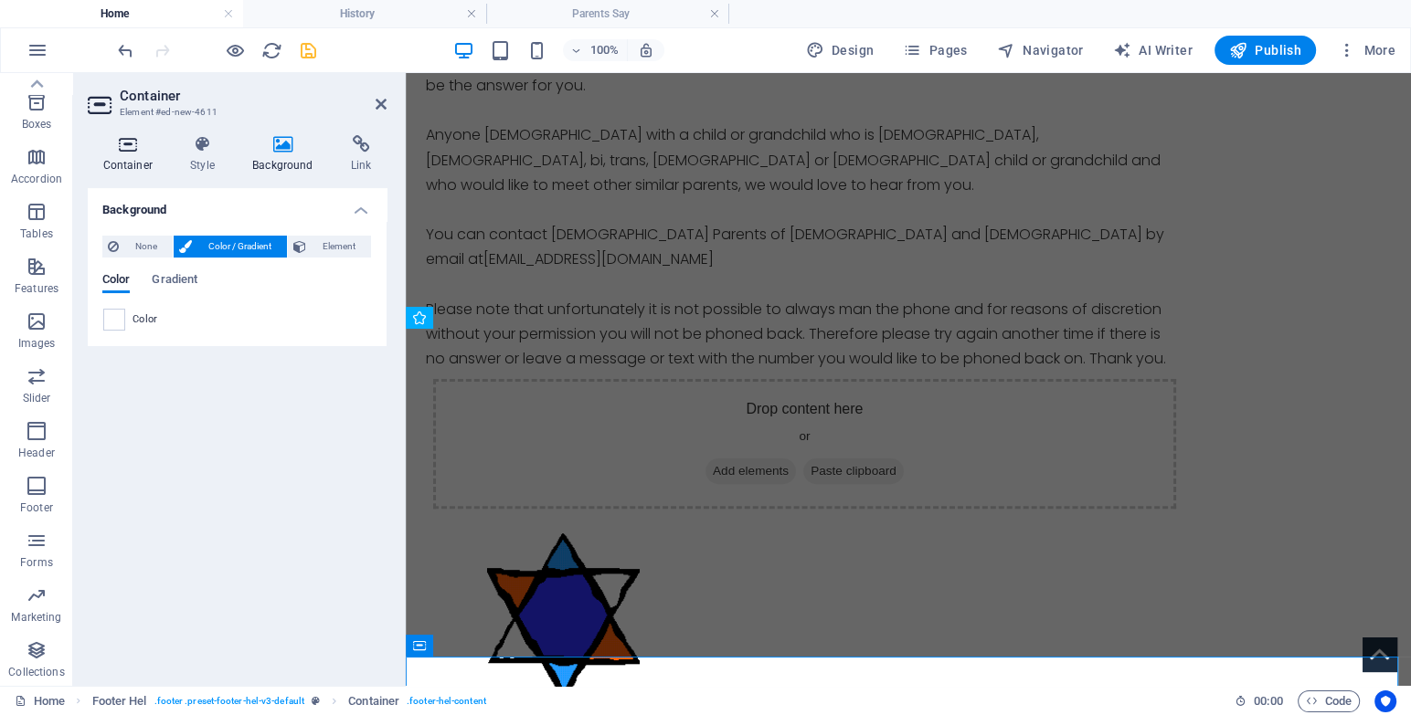
click at [139, 151] on icon at bounding box center [128, 144] width 80 height 18
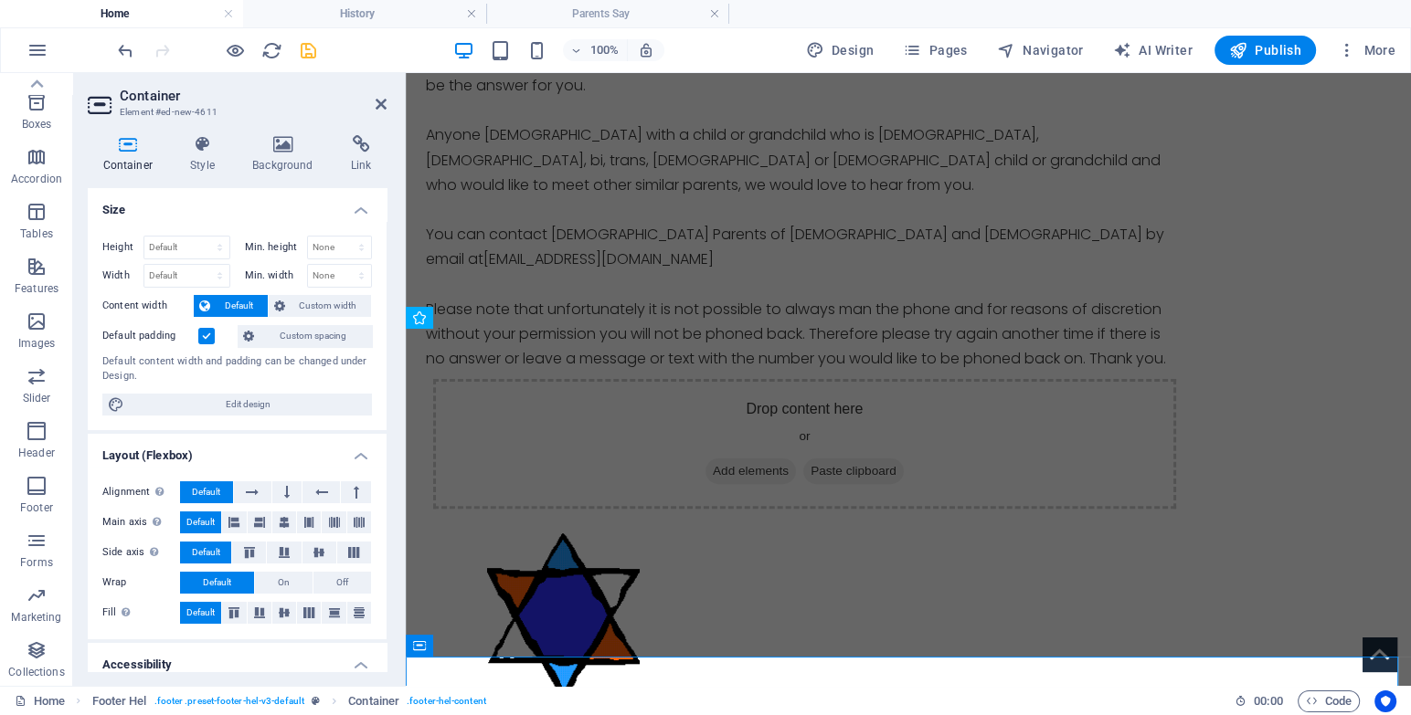
click at [206, 341] on label at bounding box center [206, 336] width 16 height 16
click at [0, 0] on input "Default padding" at bounding box center [0, 0] width 0 height 0
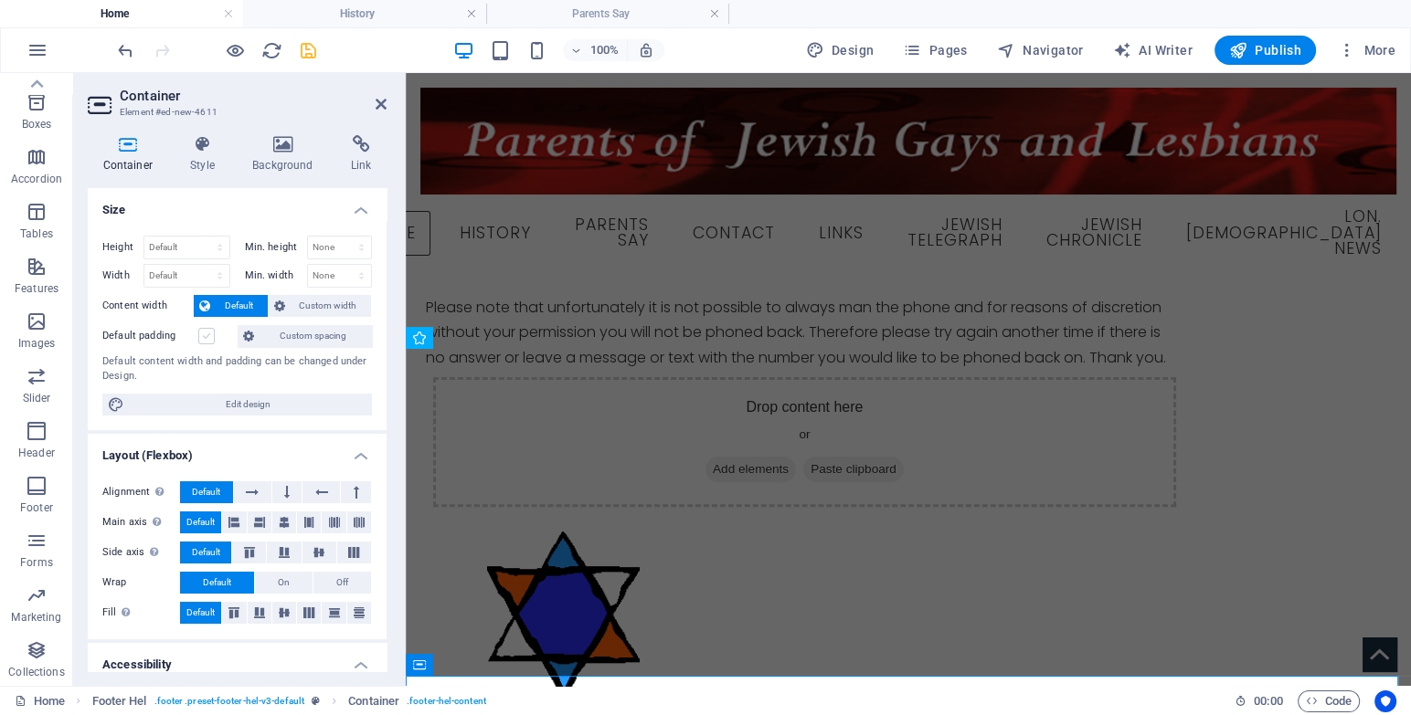
scroll to position [469, 0]
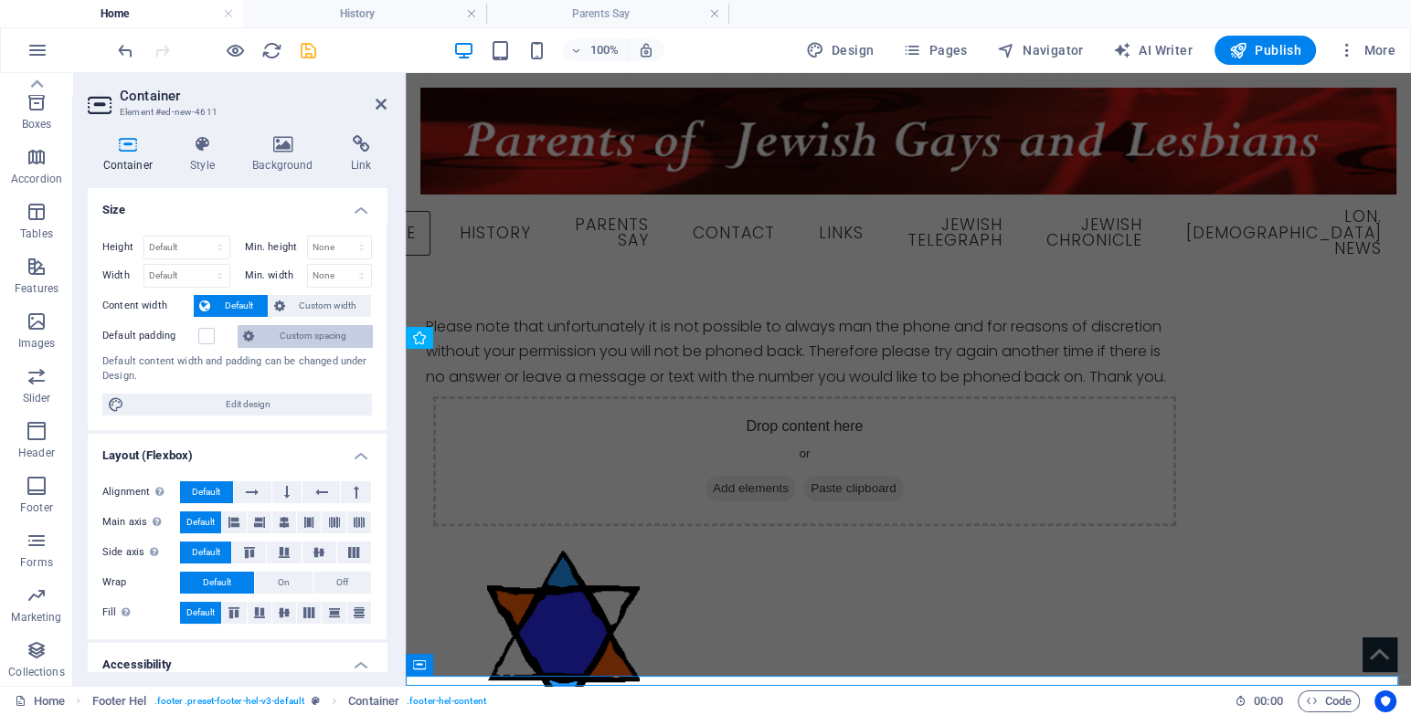
click at [320, 342] on span "Custom spacing" at bounding box center [312, 336] width 107 height 22
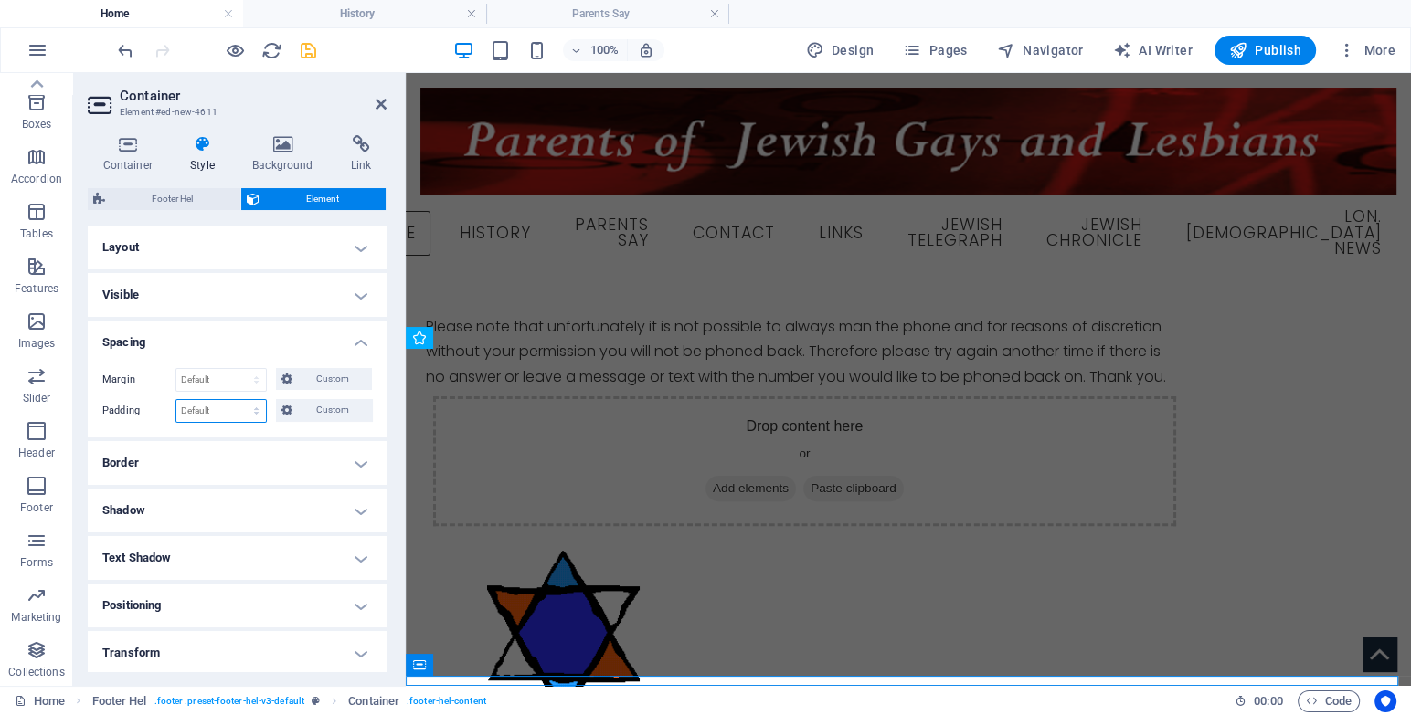
click at [238, 407] on select "Default px rem % vh vw Custom" at bounding box center [221, 411] width 90 height 22
select select "%"
click at [239, 400] on select "Default px rem % vh vw Custom" at bounding box center [221, 411] width 90 height 22
click at [201, 415] on input "100" at bounding box center [221, 411] width 90 height 22
drag, startPoint x: 153, startPoint y: 410, endPoint x: 141, endPoint y: 410, distance: 11.9
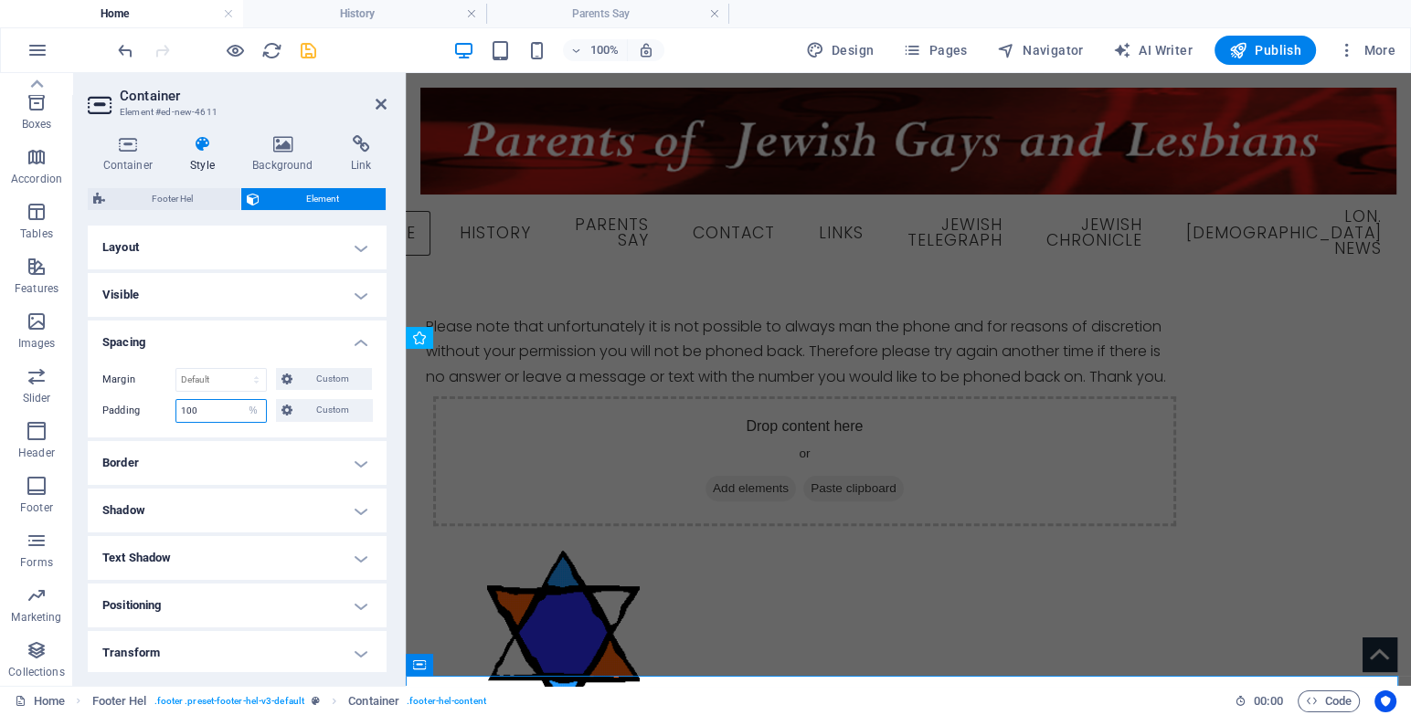
click at [141, 410] on div "Padding 100 Default px rem % vh vw Custom Custom" at bounding box center [237, 411] width 270 height 24
click at [228, 446] on h4 "Border" at bounding box center [237, 463] width 299 height 44
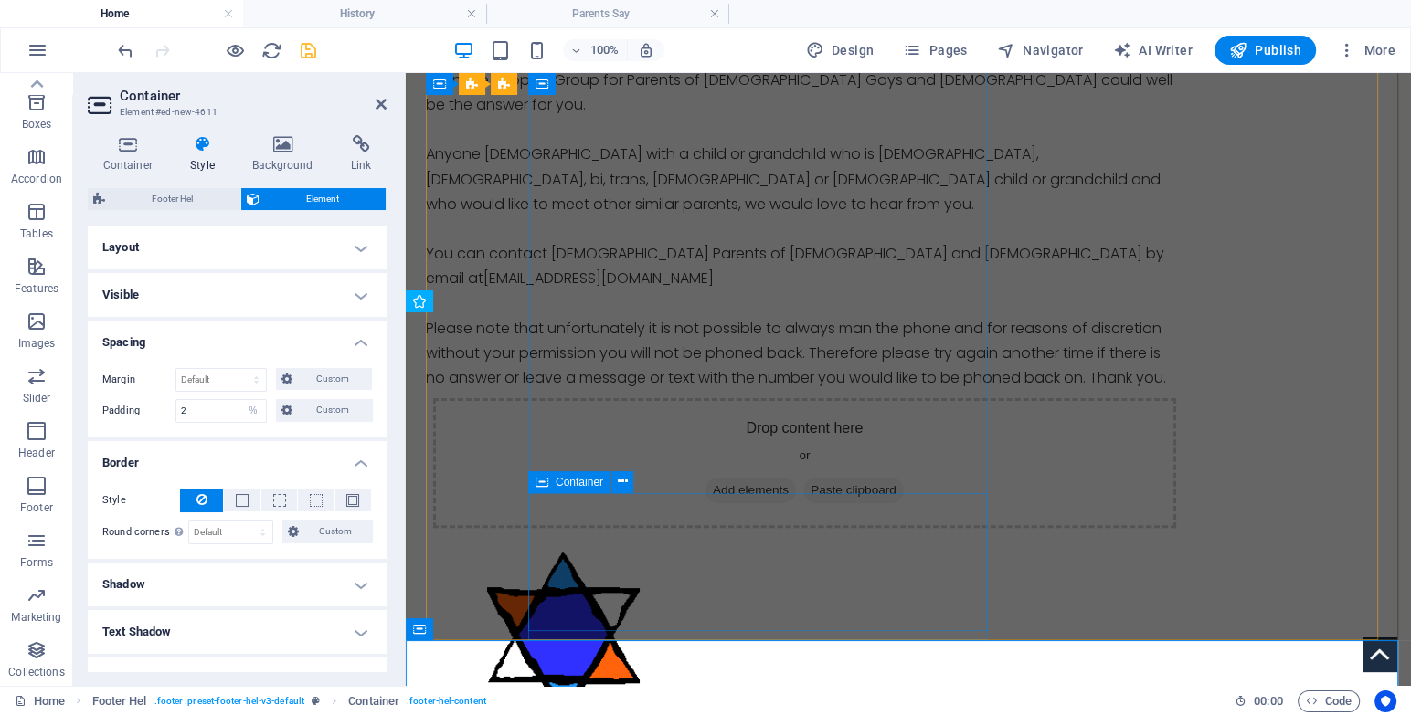
scroll to position [509, 0]
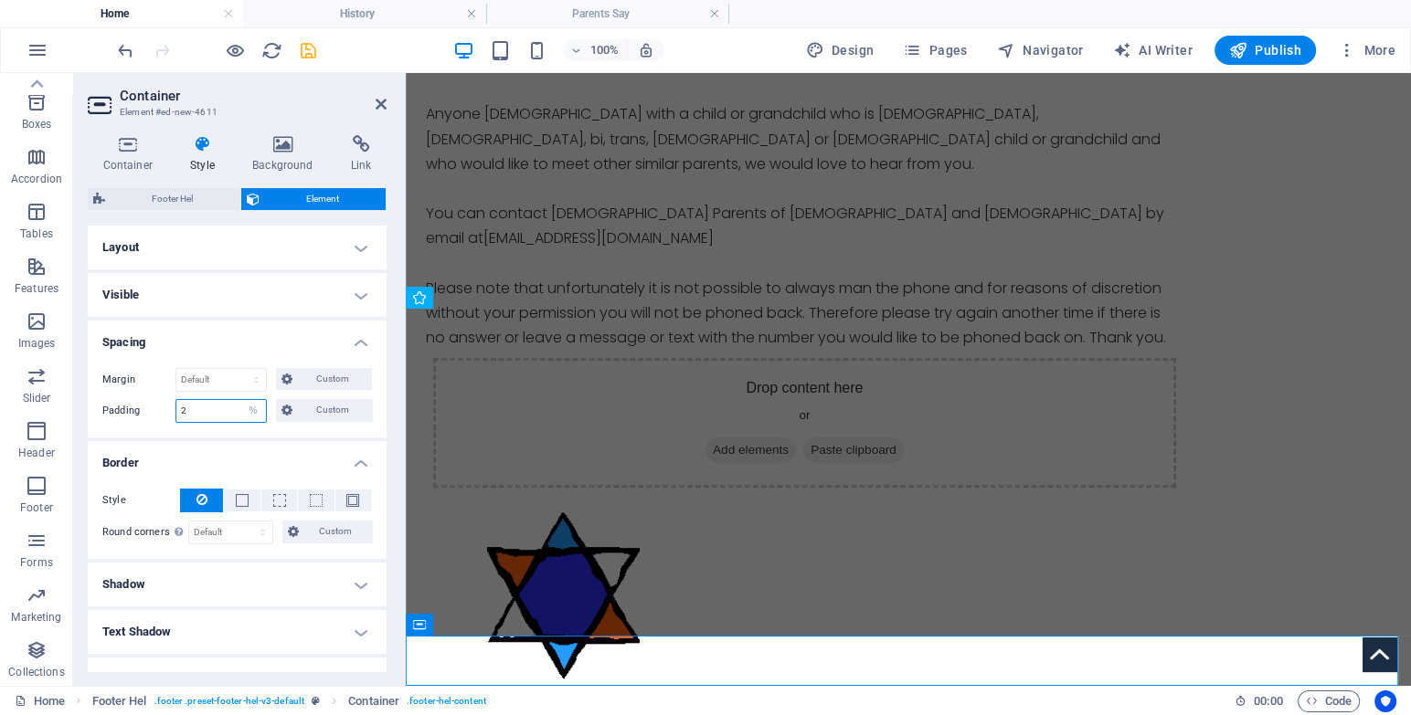
drag, startPoint x: 185, startPoint y: 402, endPoint x: 142, endPoint y: 407, distance: 43.2
click at [145, 407] on div "Padding 2 Default px rem % vh vw Custom Custom" at bounding box center [237, 411] width 270 height 24
type input "1"
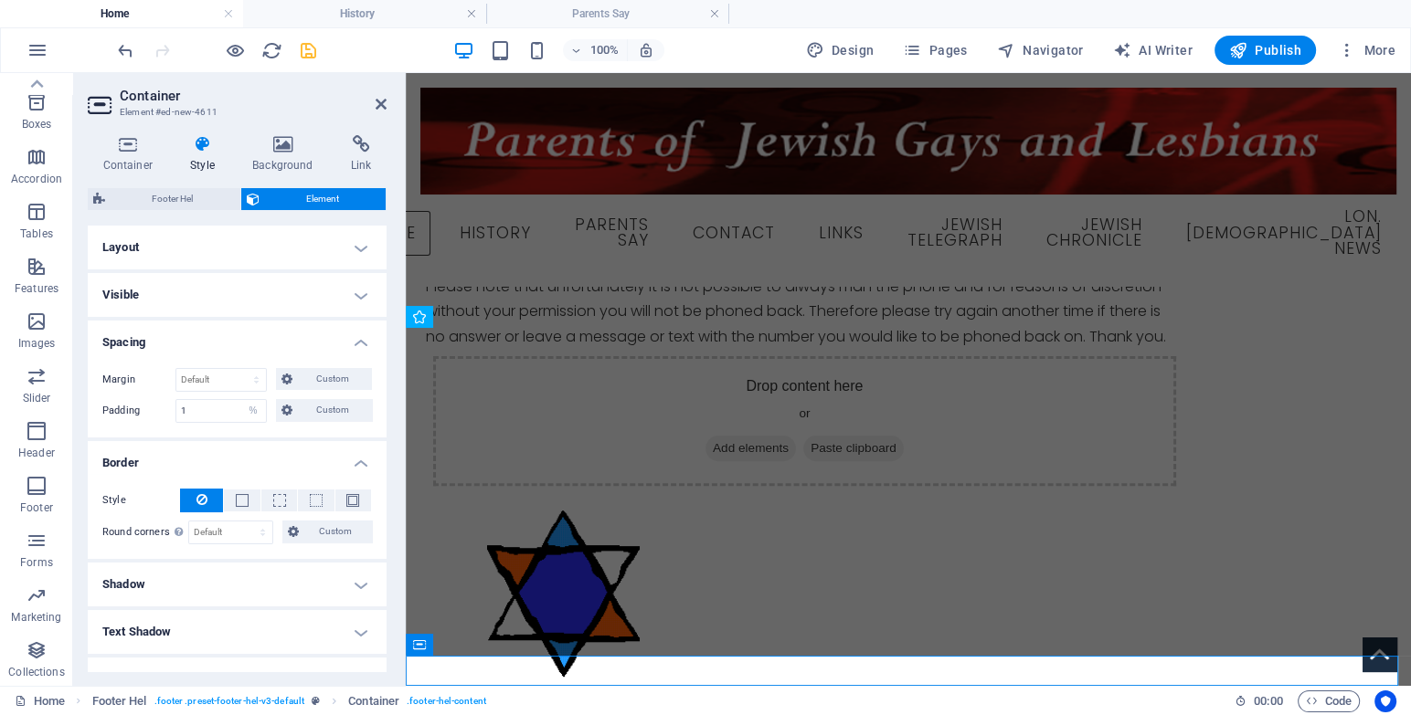
scroll to position [489, 0]
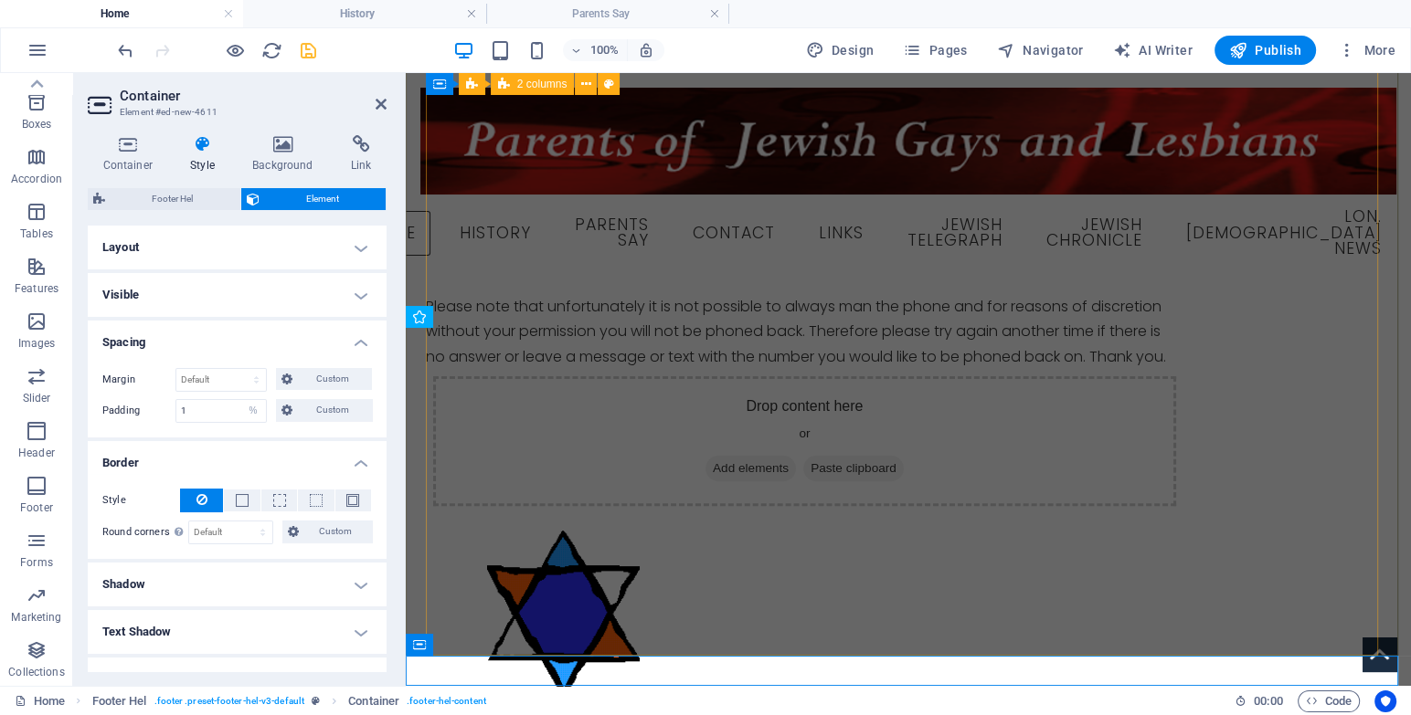
click at [1165, 428] on div "Parents of [DEMOGRAPHIC_DATA] Gays and [DEMOGRAPHIC_DATA] Are you [DEMOGRAPHIC_…" at bounding box center [908, 260] width 965 height 929
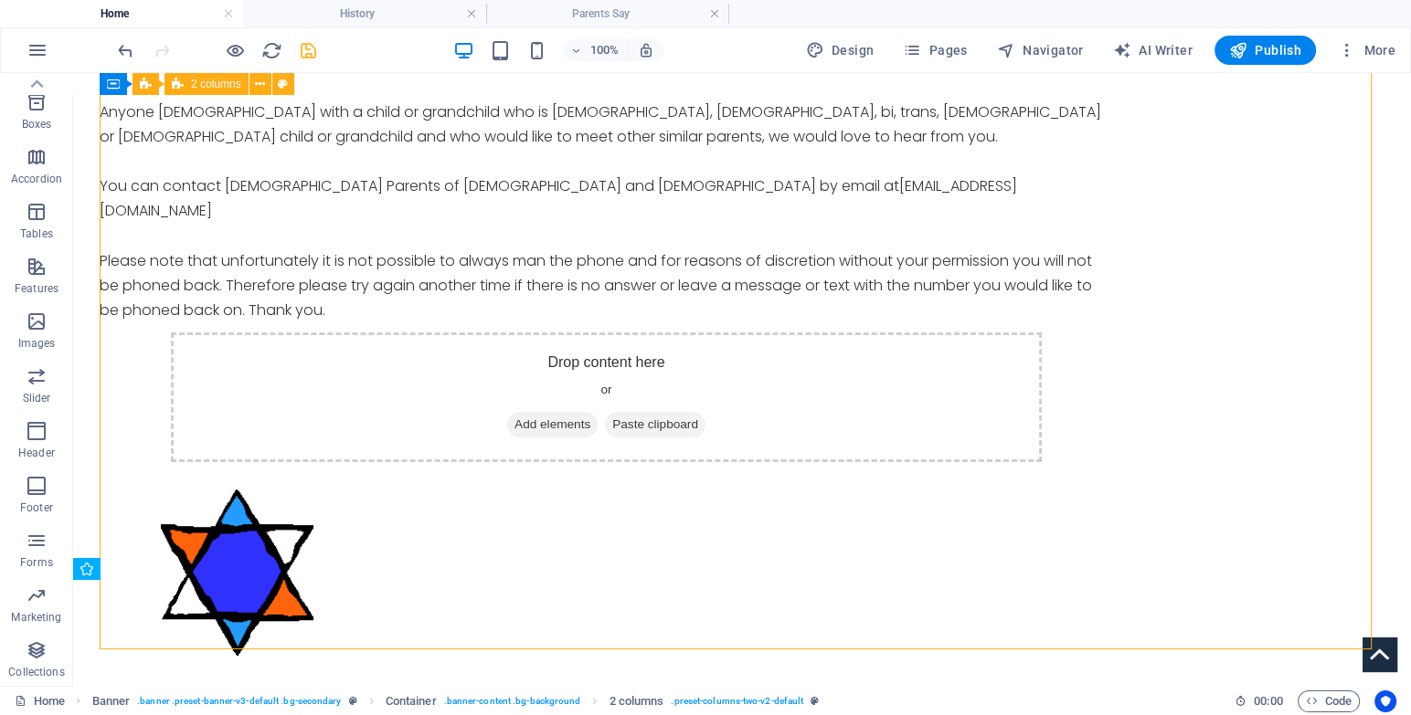
scroll to position [237, 0]
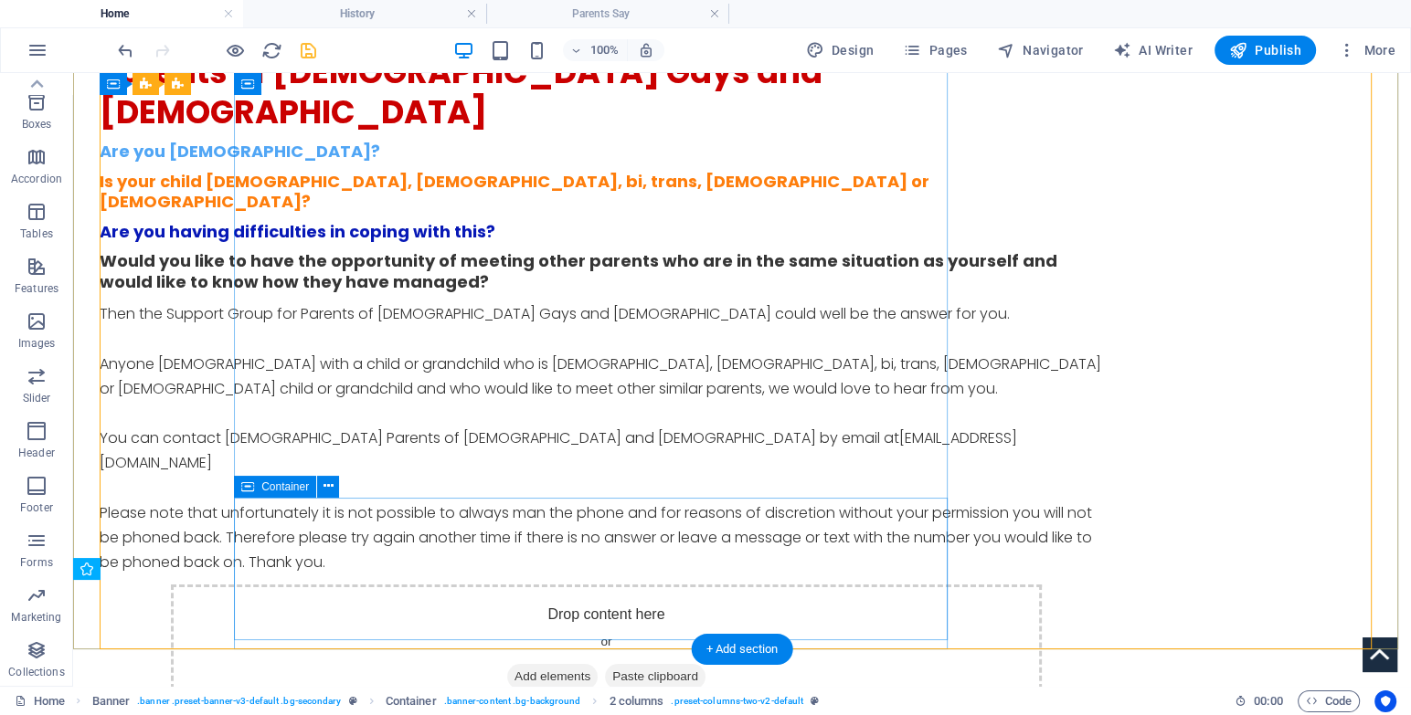
click at [372, 585] on div "Drop content here or Add elements Paste clipboard" at bounding box center [607, 650] width 872 height 130
click at [329, 493] on icon at bounding box center [328, 486] width 10 height 19
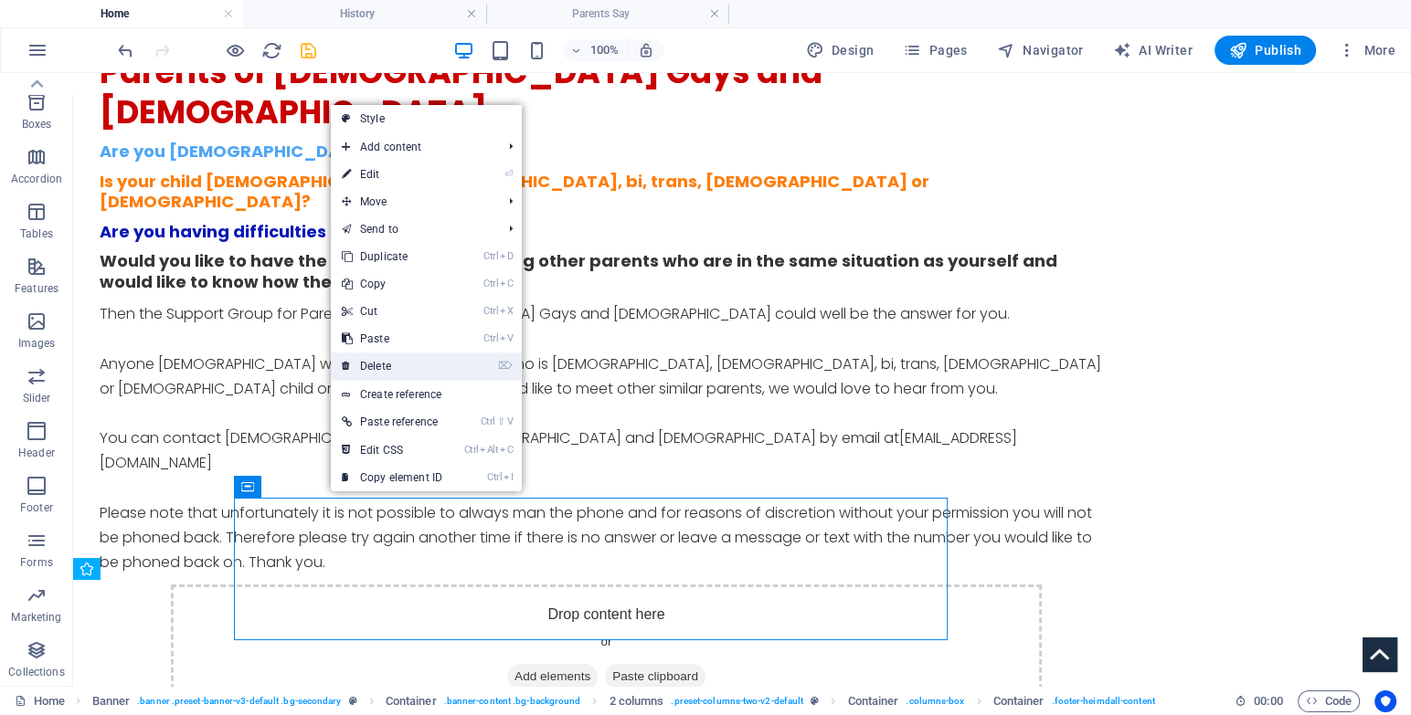
click at [386, 359] on link "⌦ Delete" at bounding box center [392, 366] width 122 height 27
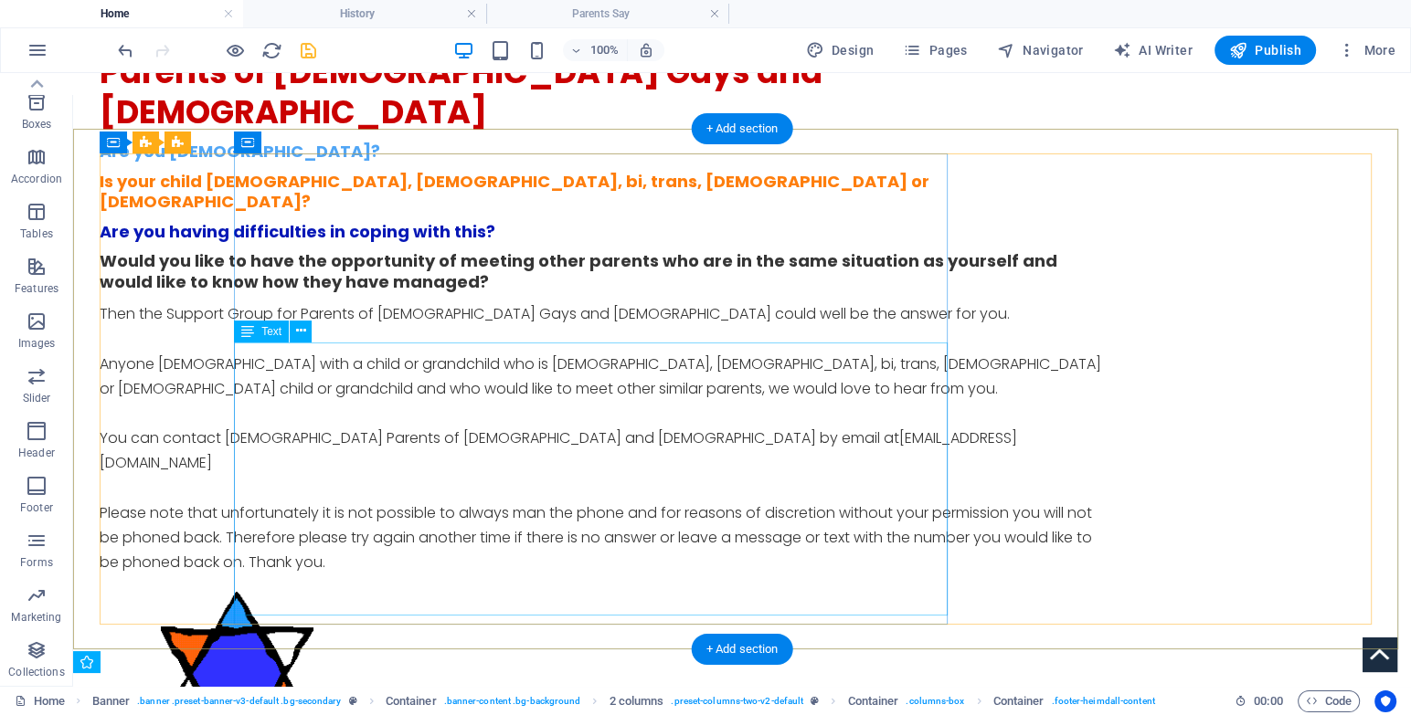
scroll to position [143, 0]
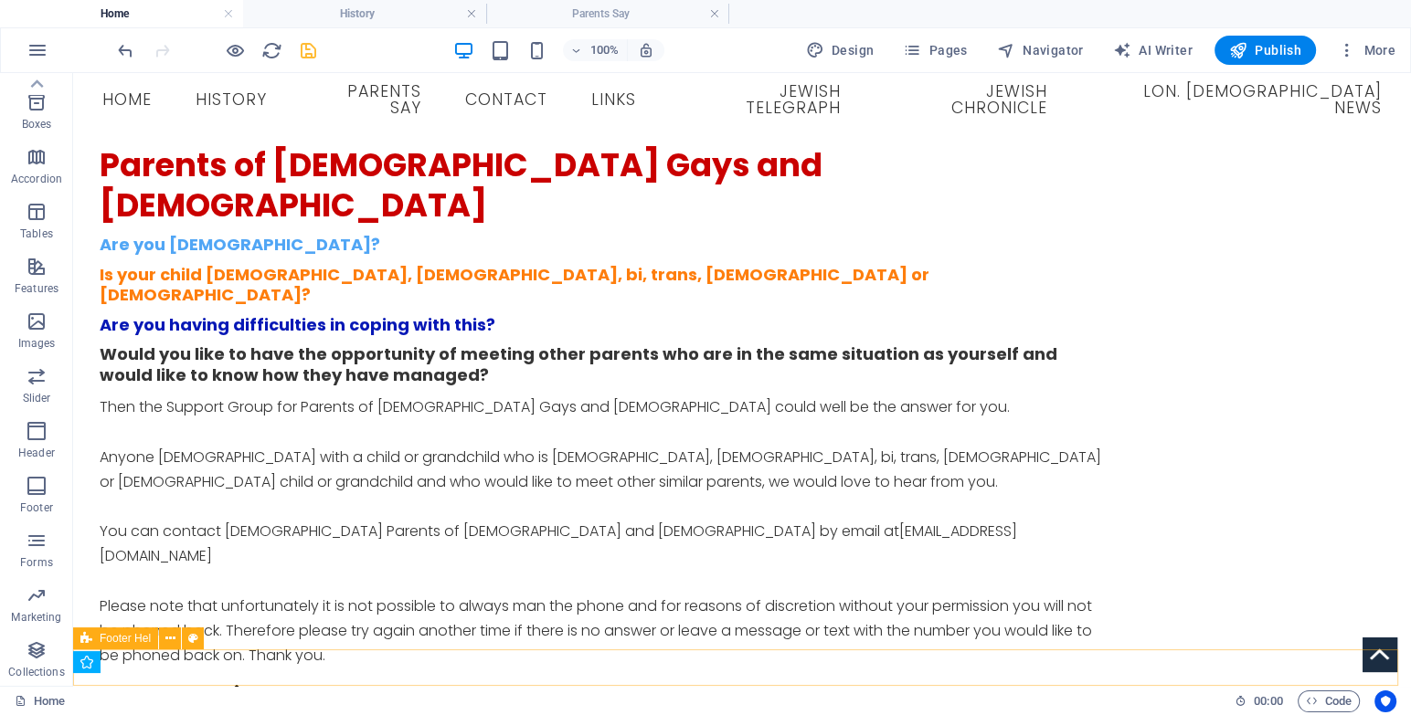
click at [137, 642] on span "Footer Hel" at bounding box center [125, 638] width 51 height 11
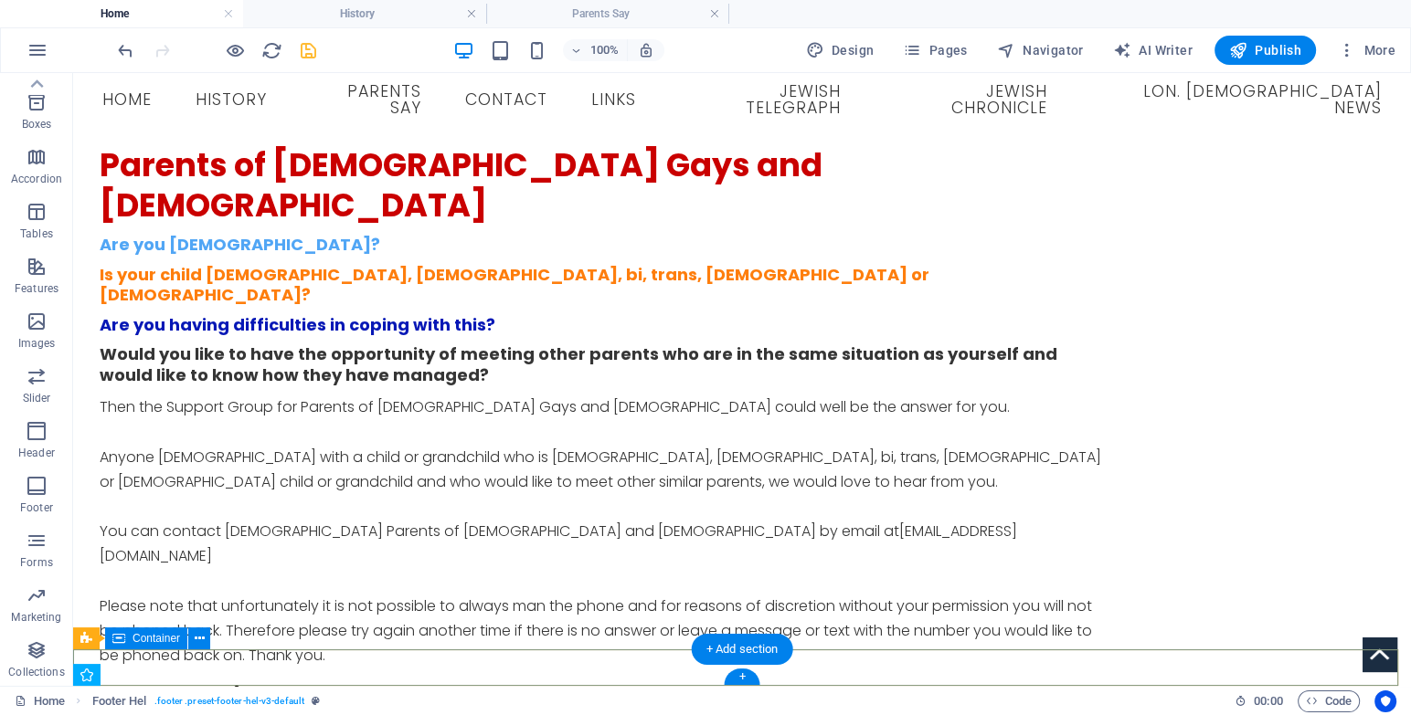
click at [202, 636] on icon at bounding box center [200, 638] width 10 height 19
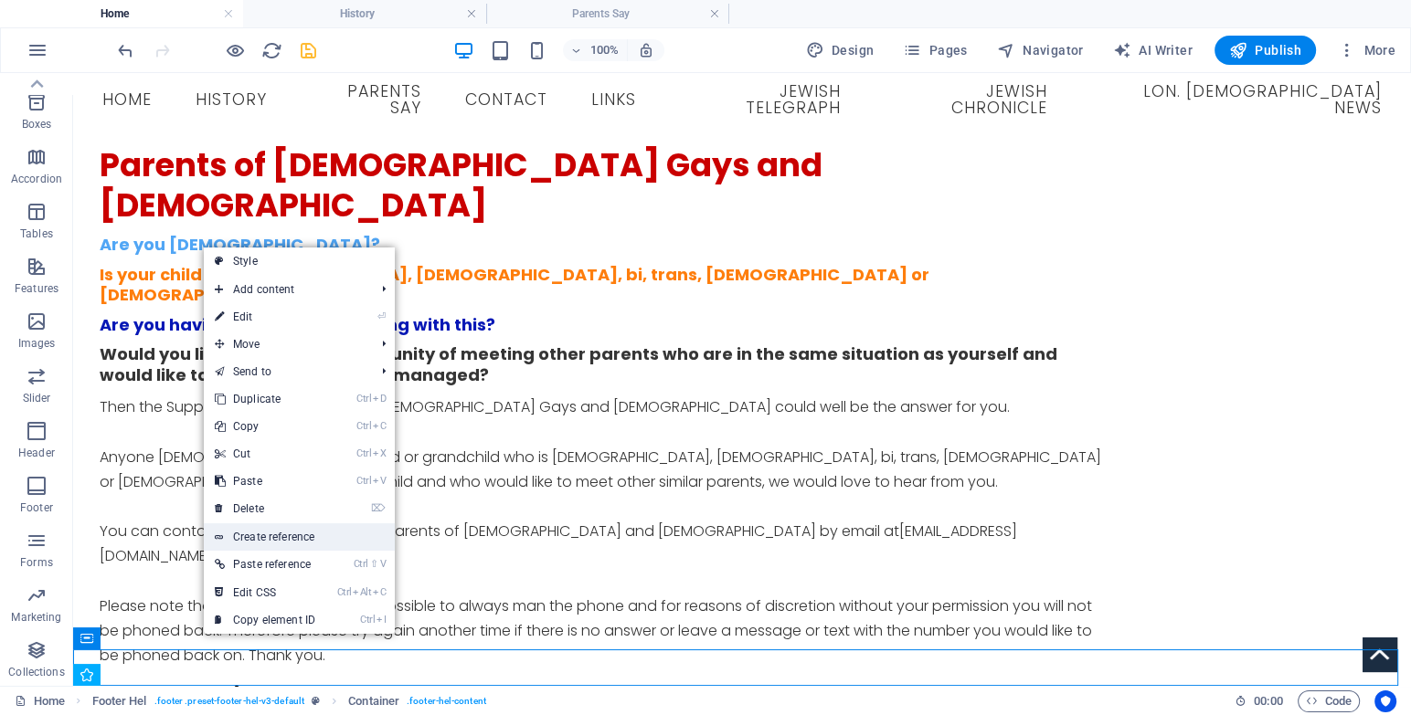
click at [270, 538] on link "Create reference" at bounding box center [299, 536] width 191 height 27
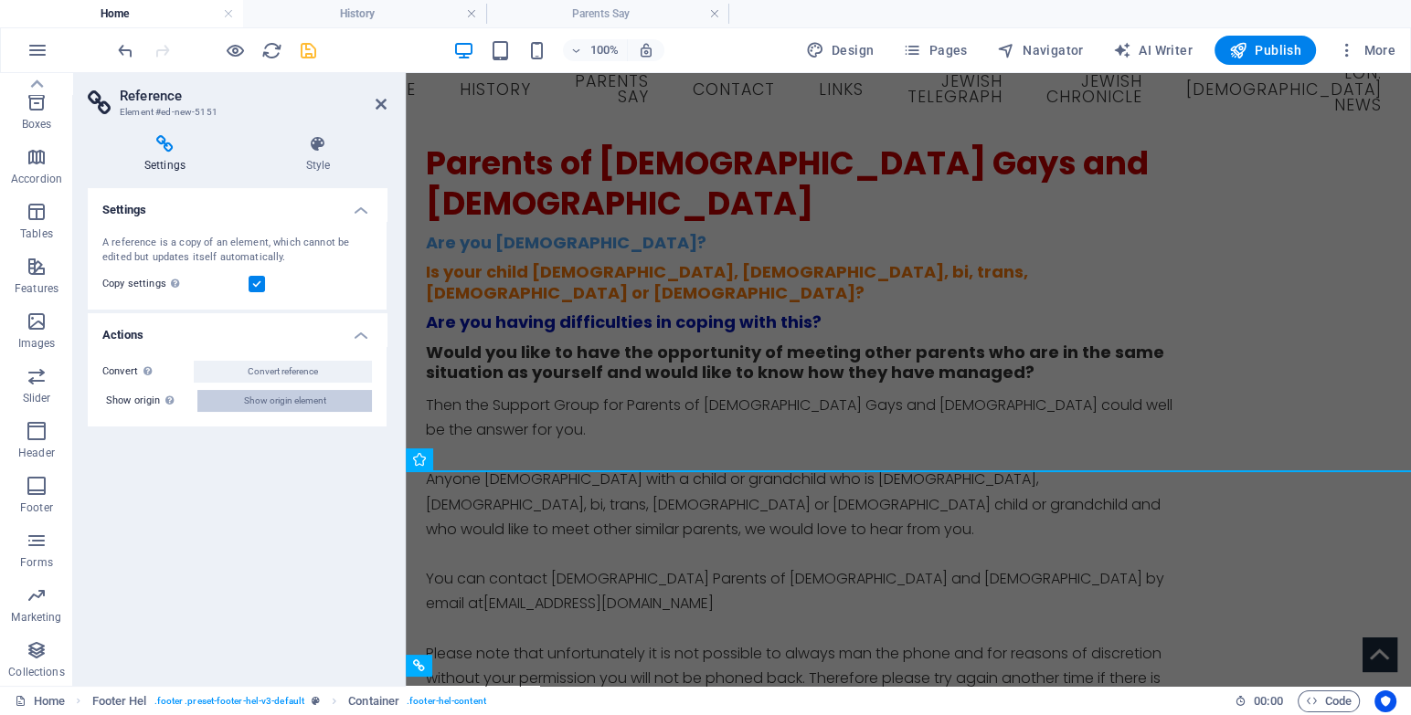
scroll to position [381, 0]
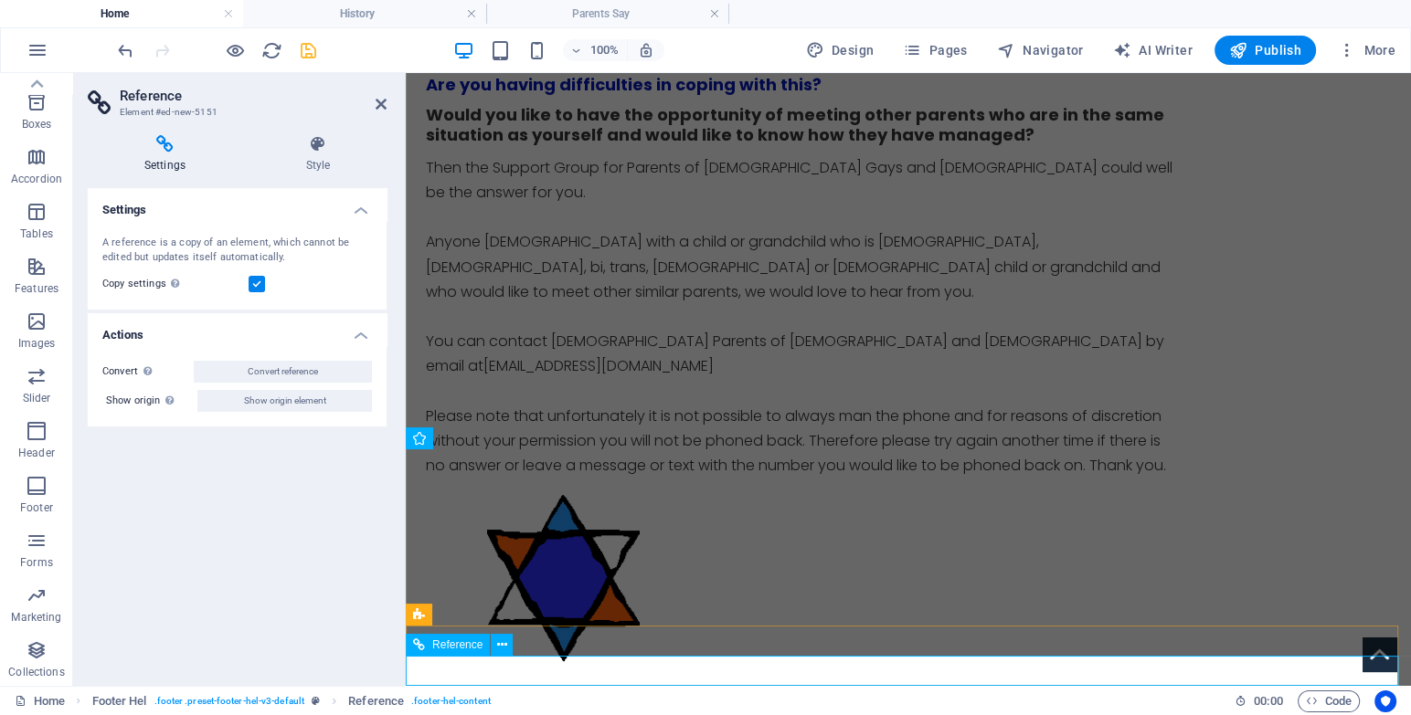
click at [502, 649] on icon at bounding box center [502, 645] width 10 height 19
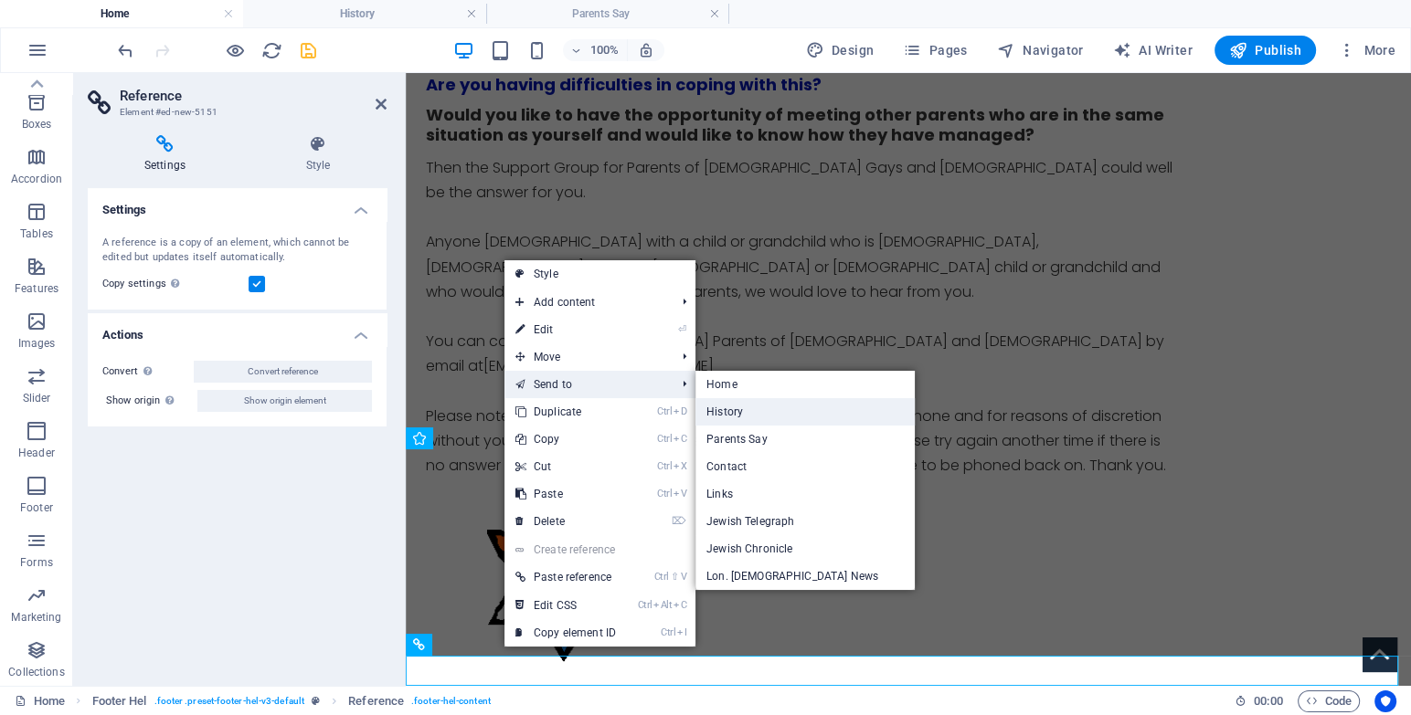
drag, startPoint x: 738, startPoint y: 414, endPoint x: 143, endPoint y: 599, distance: 623.9
click at [738, 414] on link "History" at bounding box center [804, 411] width 219 height 27
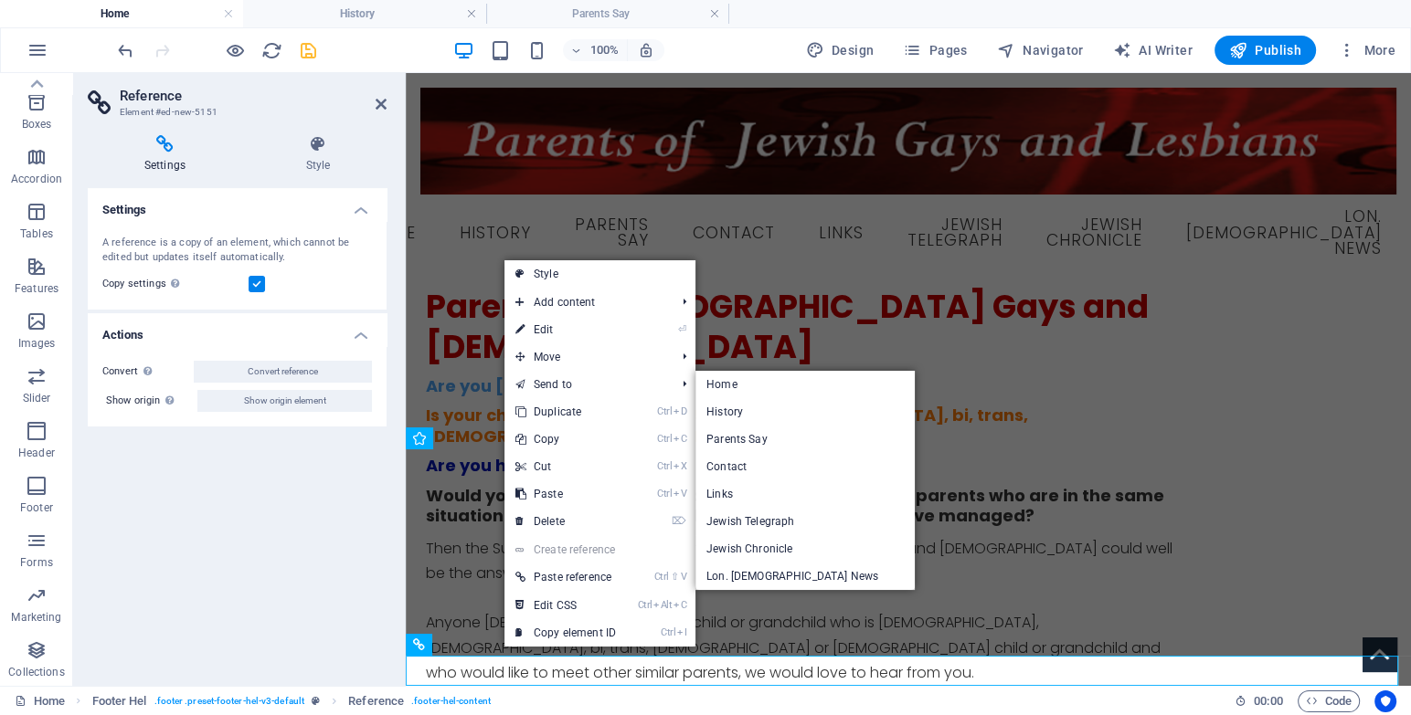
scroll to position [333, 0]
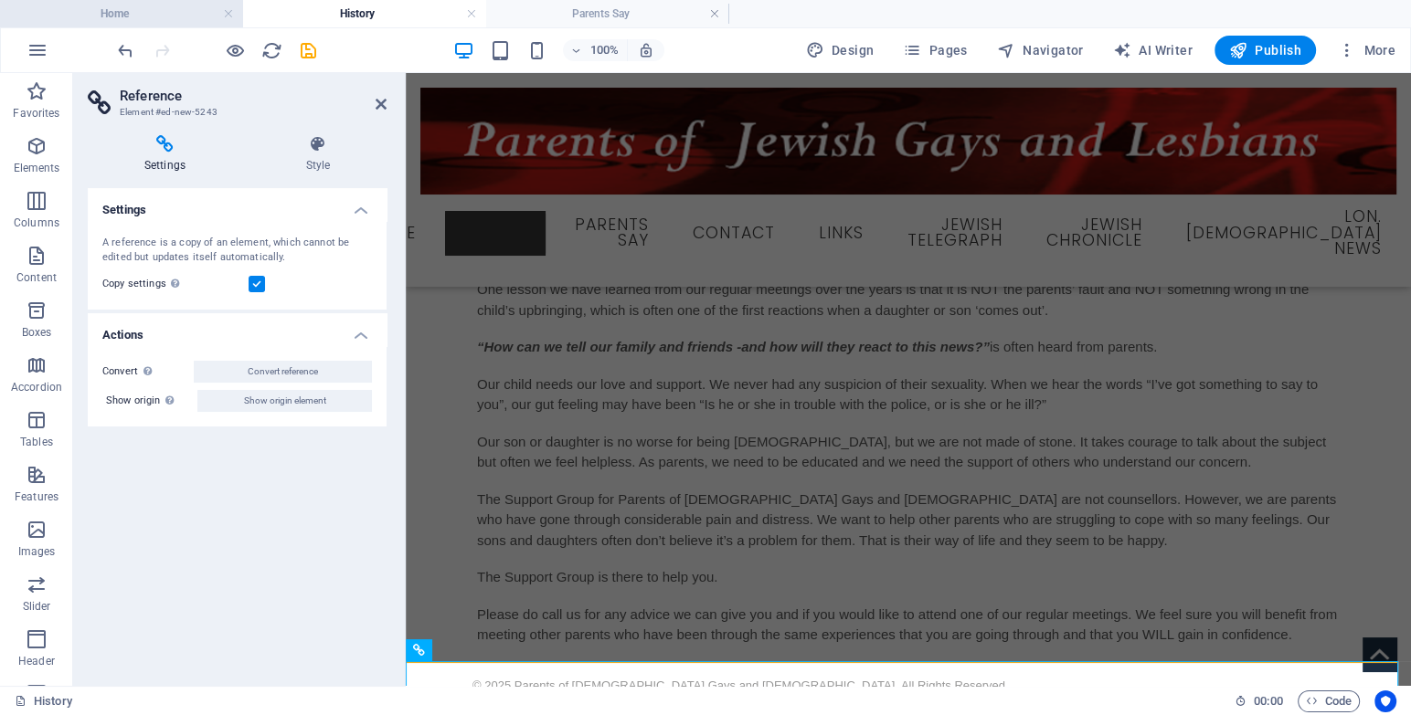
click at [146, 19] on h4 "Home" at bounding box center [121, 14] width 243 height 20
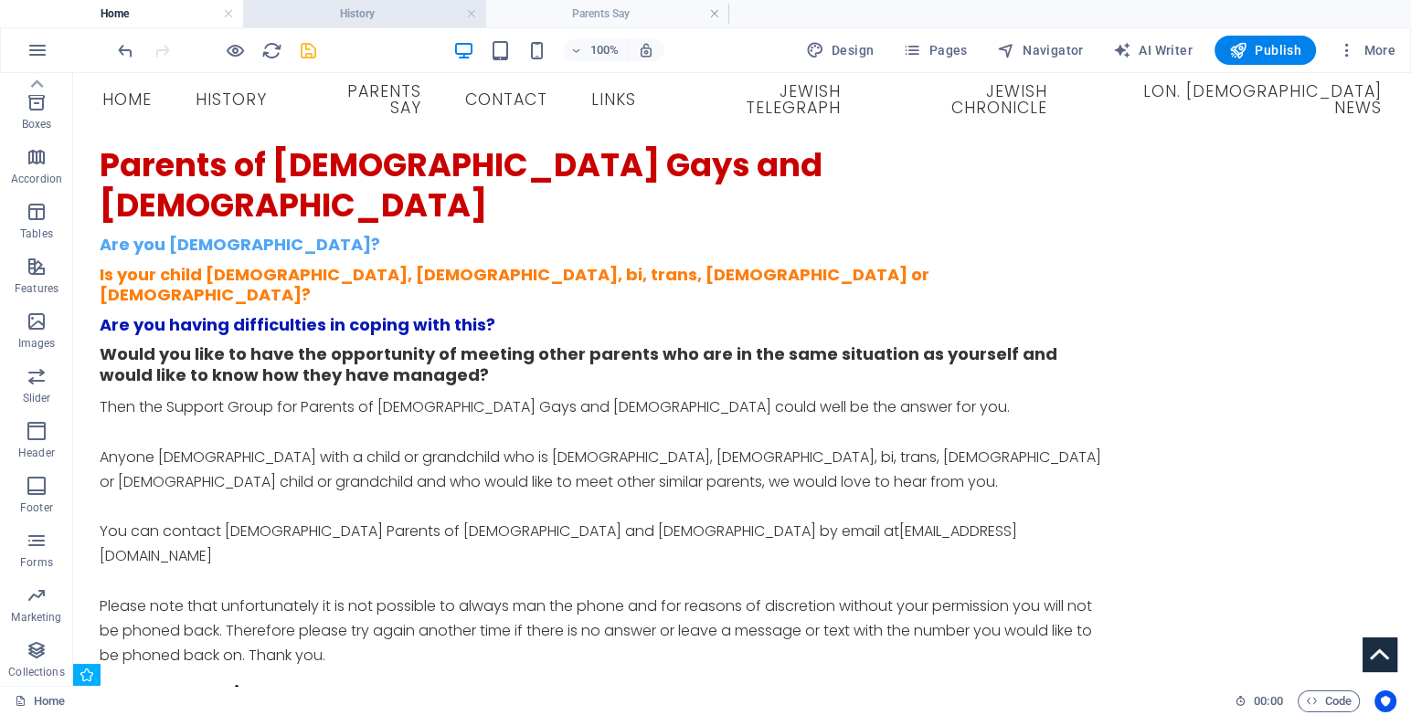
click at [333, 8] on h4 "History" at bounding box center [364, 14] width 243 height 20
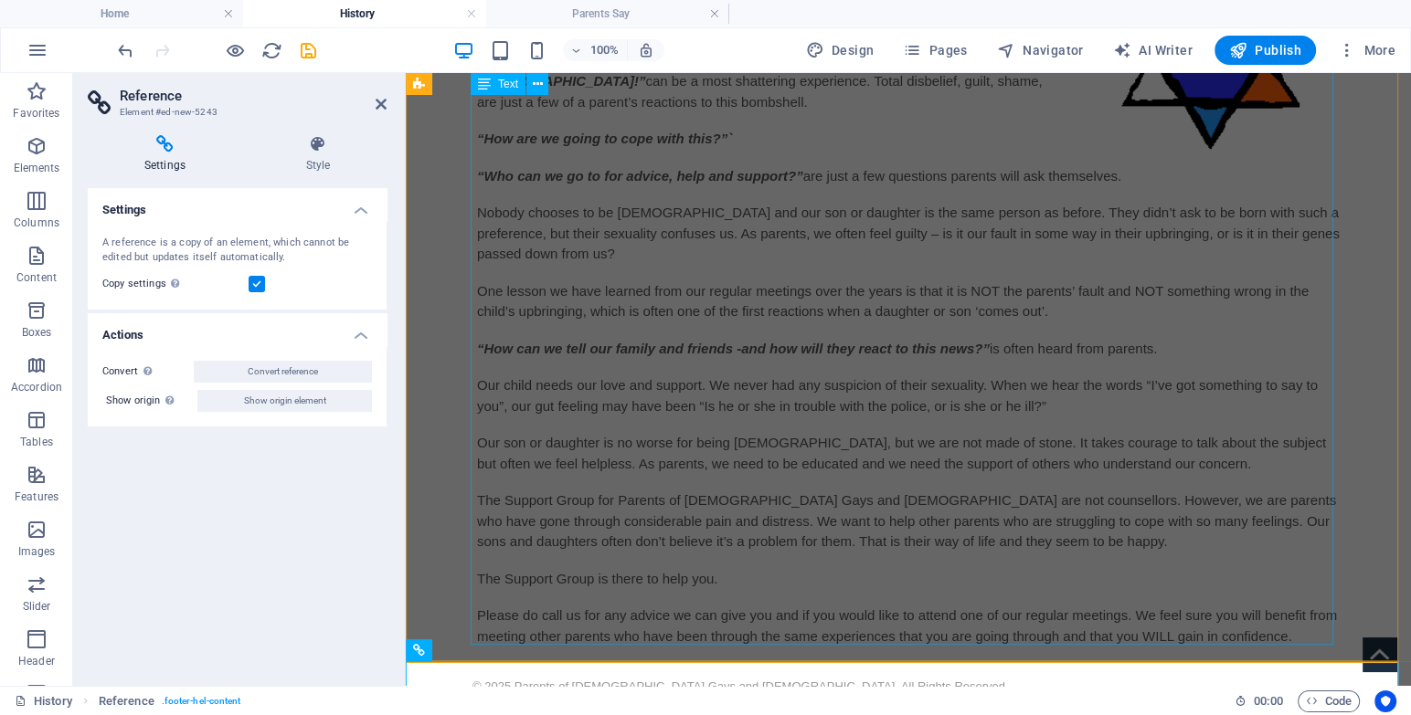
scroll to position [354, 0]
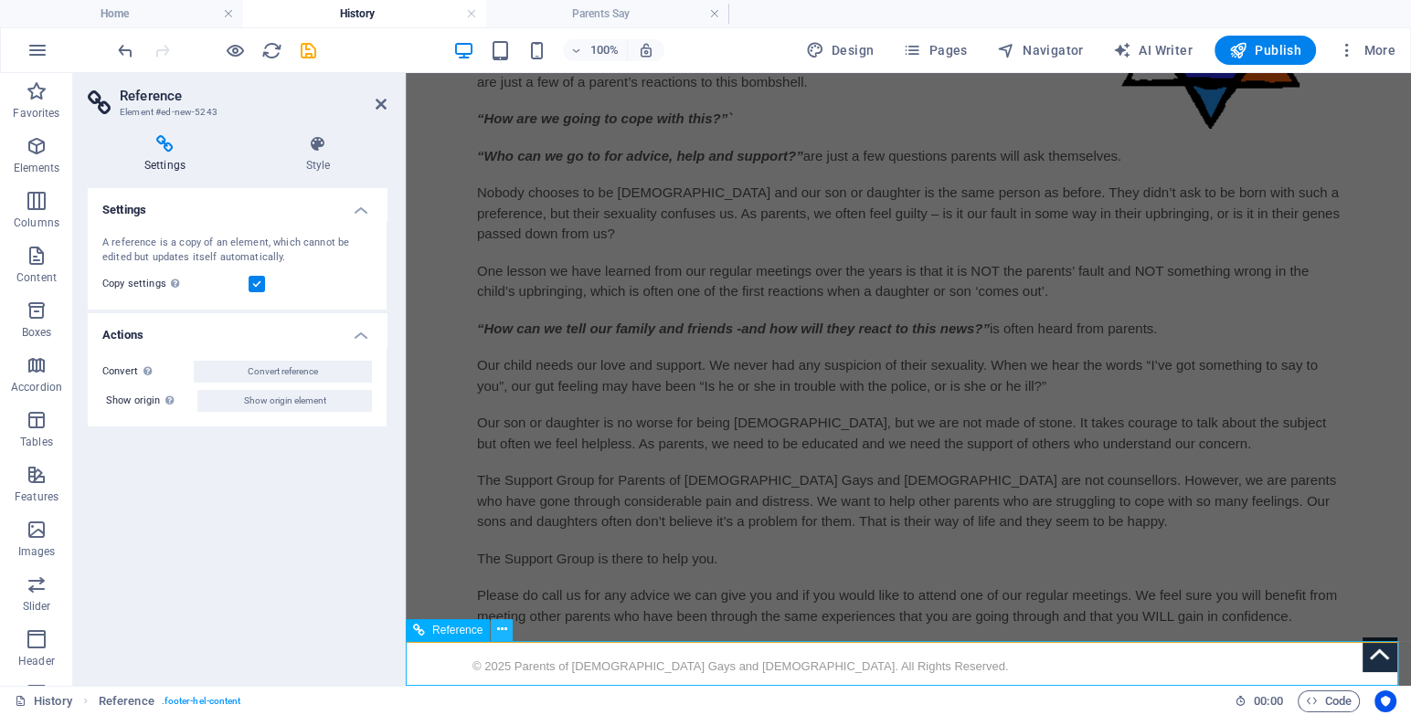
click at [499, 628] on icon at bounding box center [502, 629] width 10 height 19
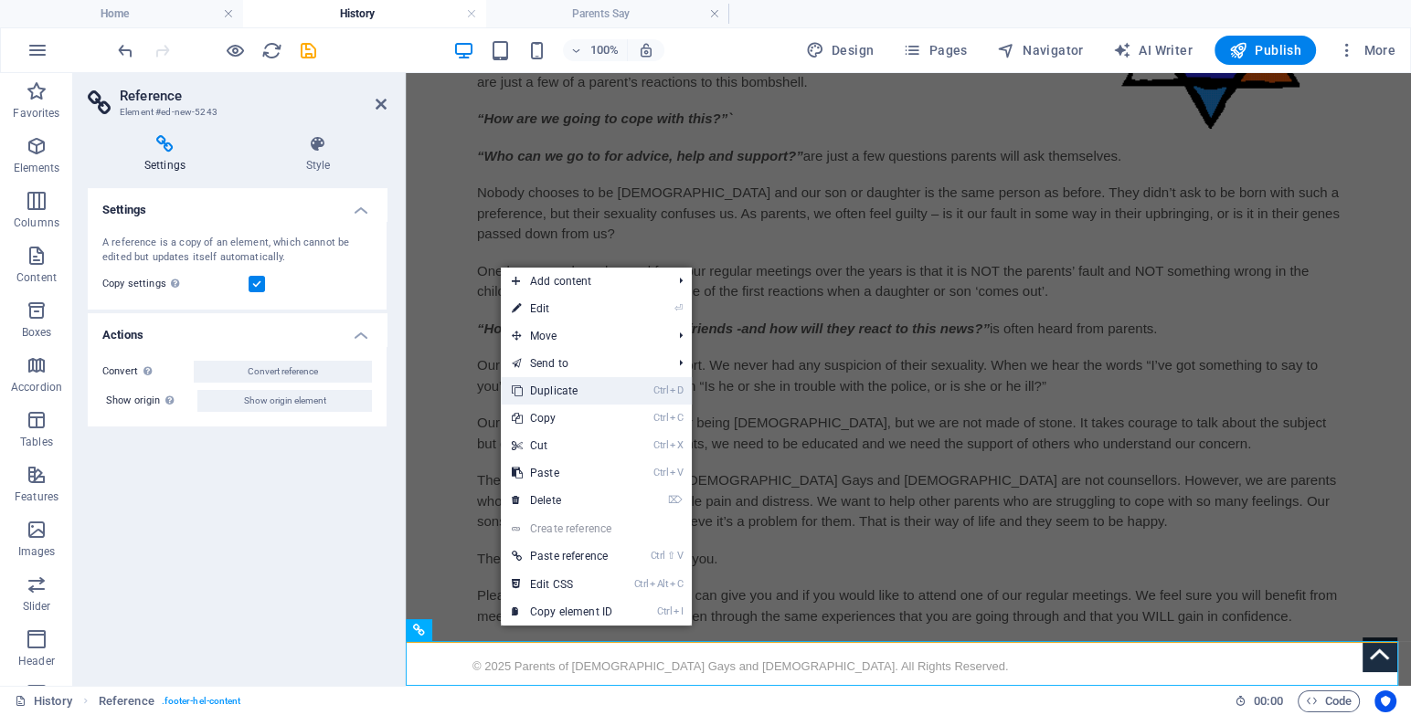
click at [556, 392] on link "Ctrl D Duplicate" at bounding box center [562, 390] width 122 height 27
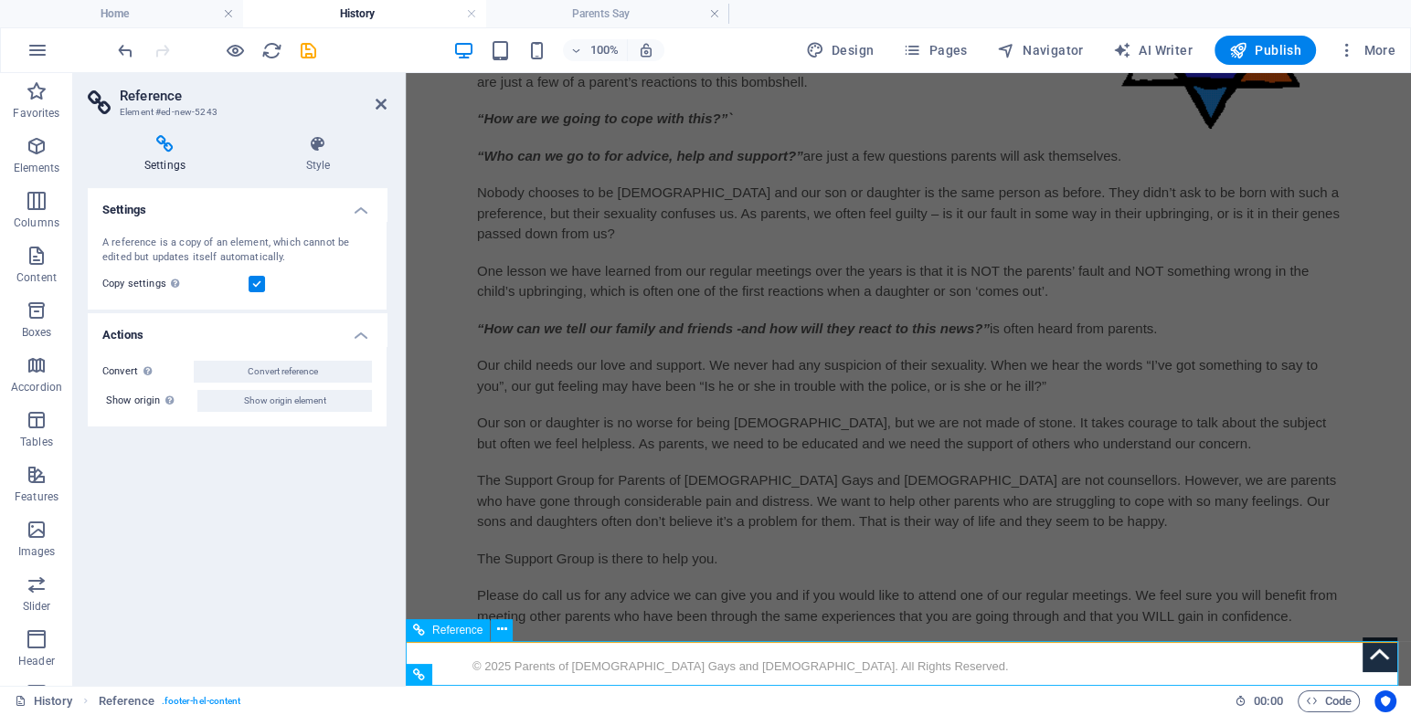
scroll to position [399, 0]
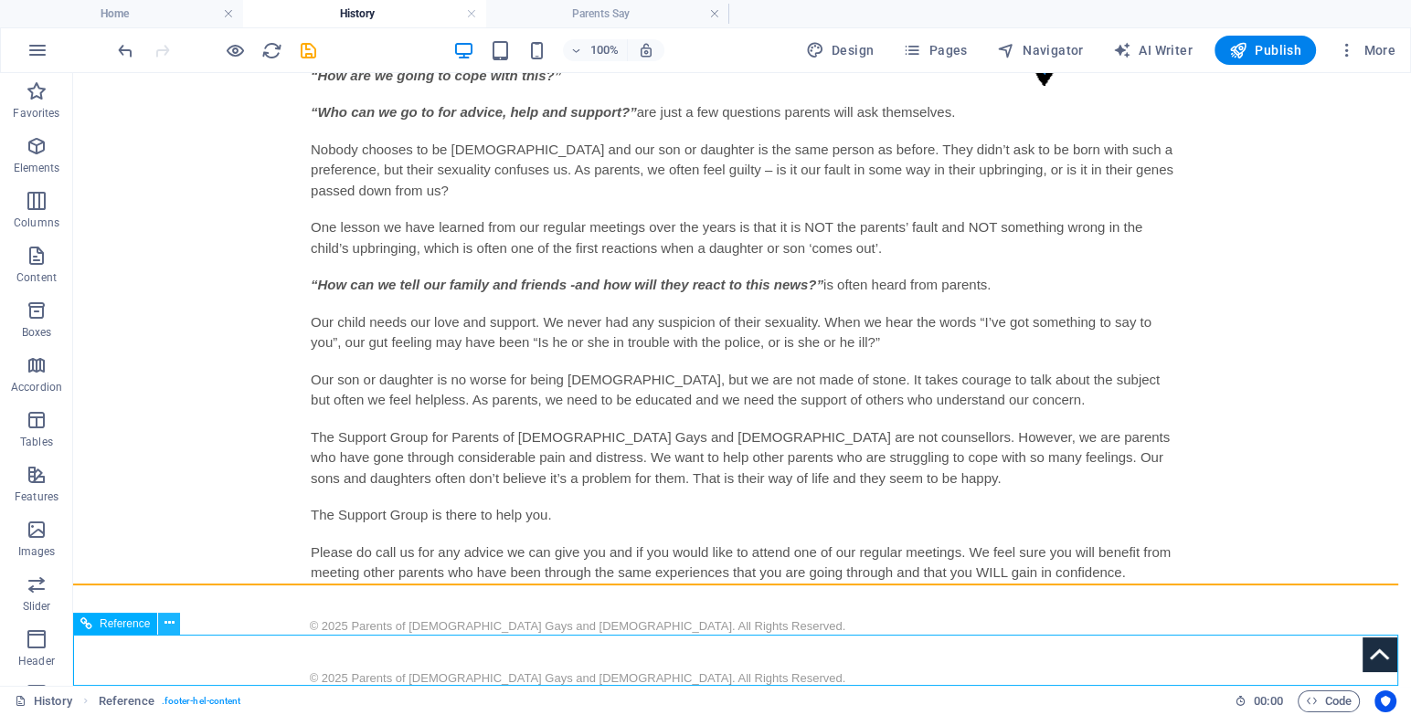
click at [176, 619] on button at bounding box center [169, 624] width 22 height 22
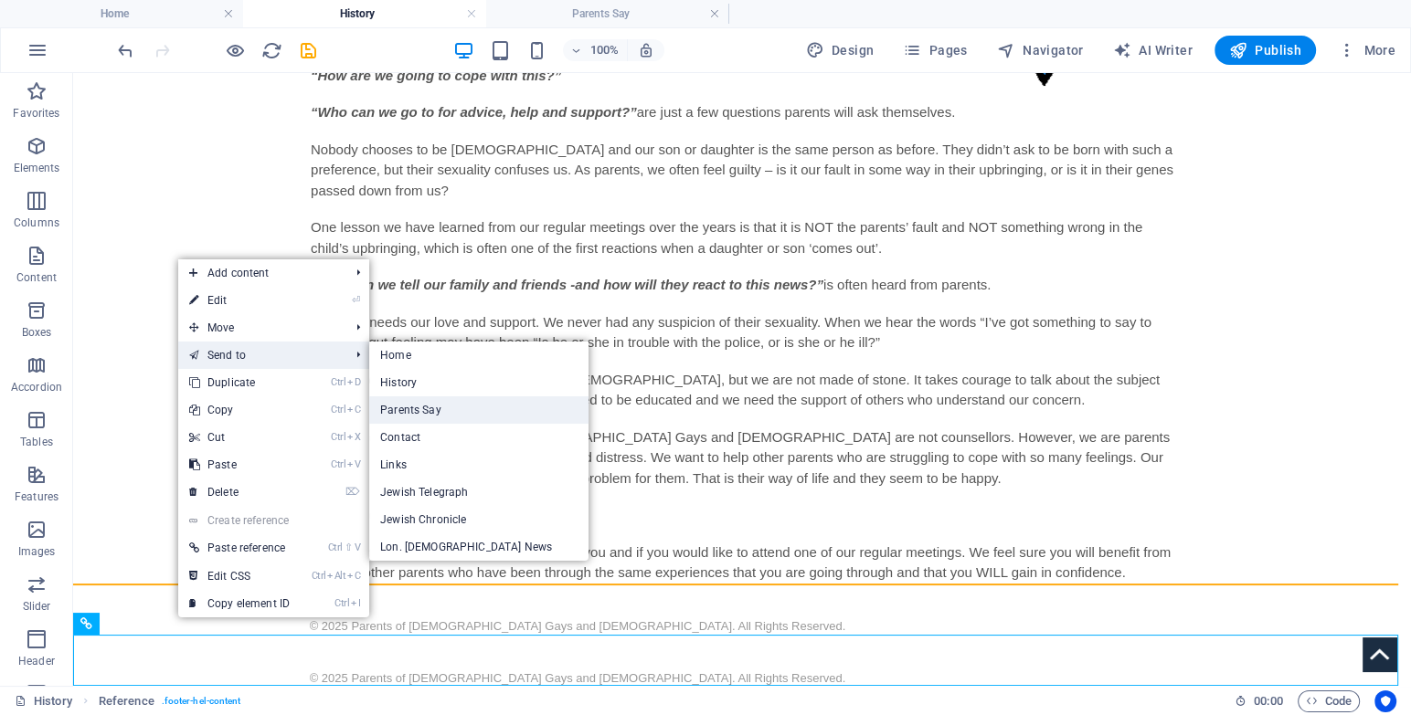
click at [438, 414] on link "Parents Say" at bounding box center [478, 410] width 219 height 27
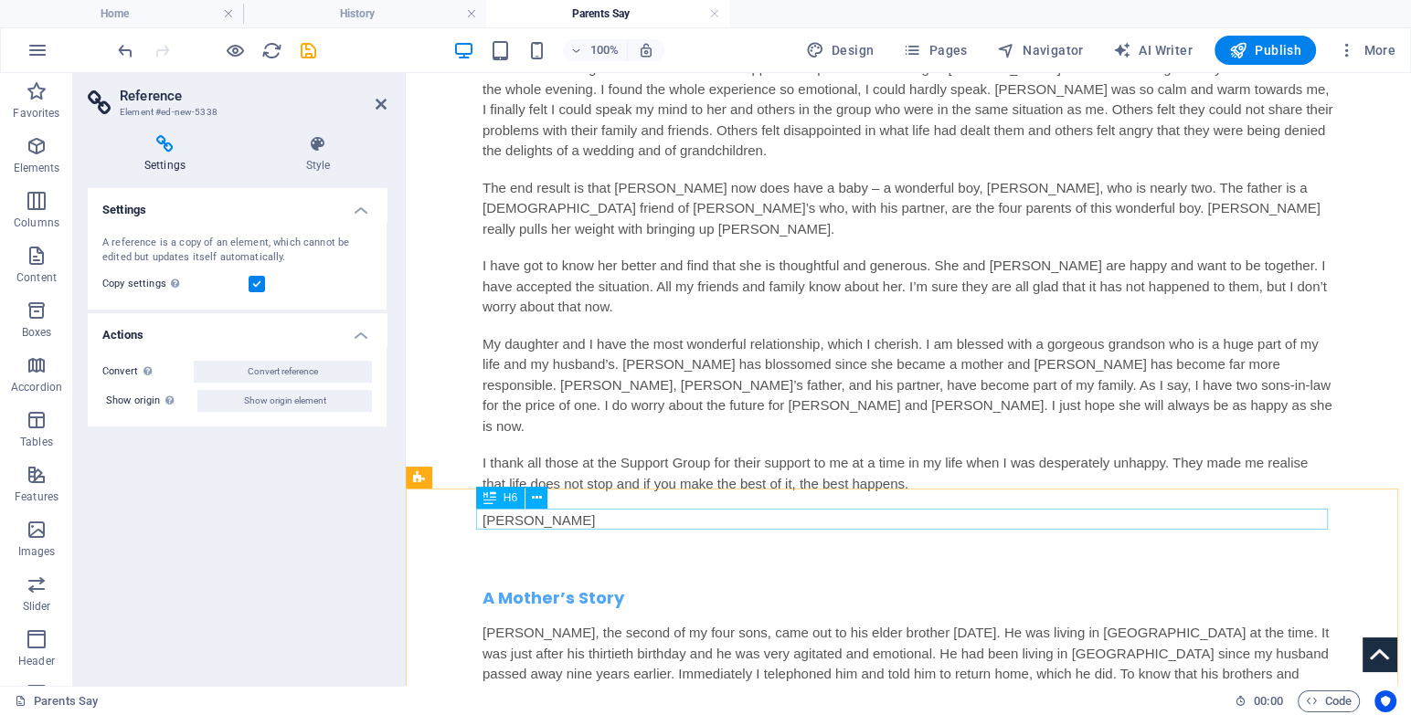
scroll to position [3430, 0]
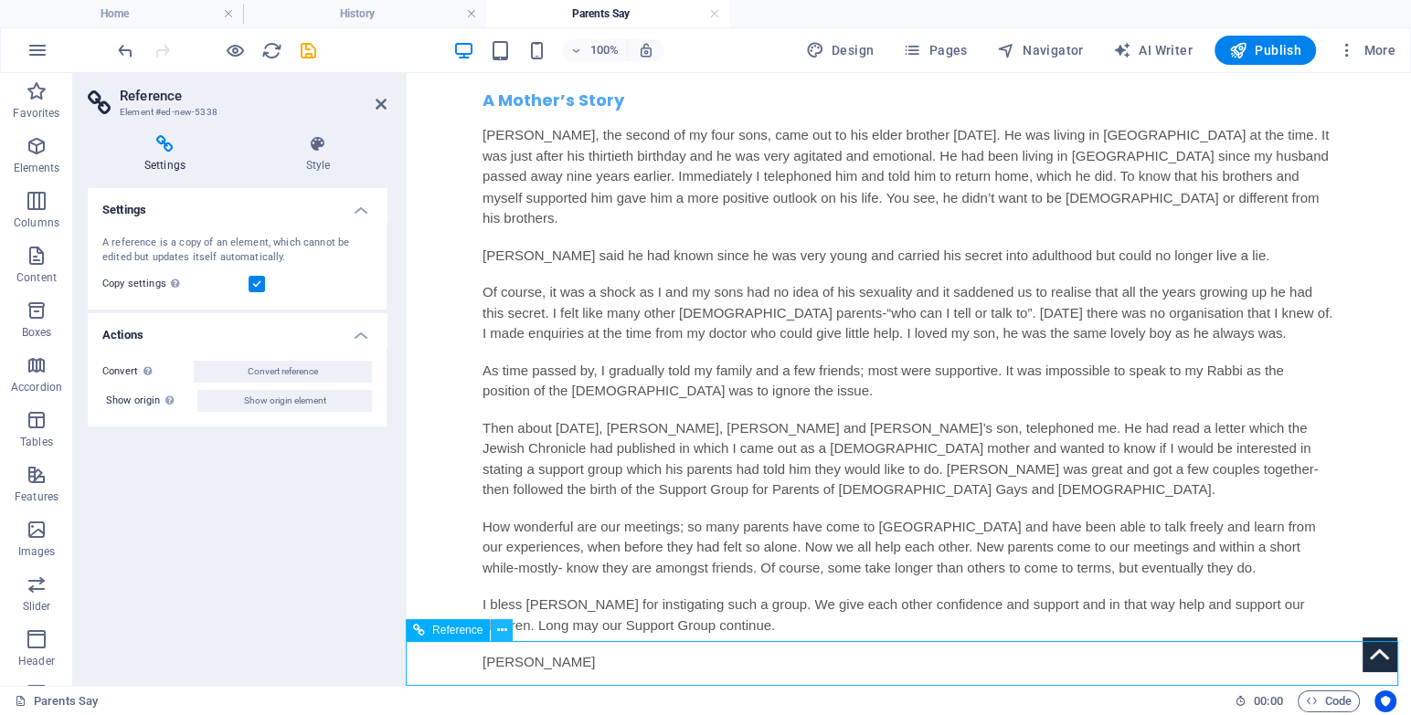
click at [505, 631] on icon at bounding box center [502, 630] width 10 height 19
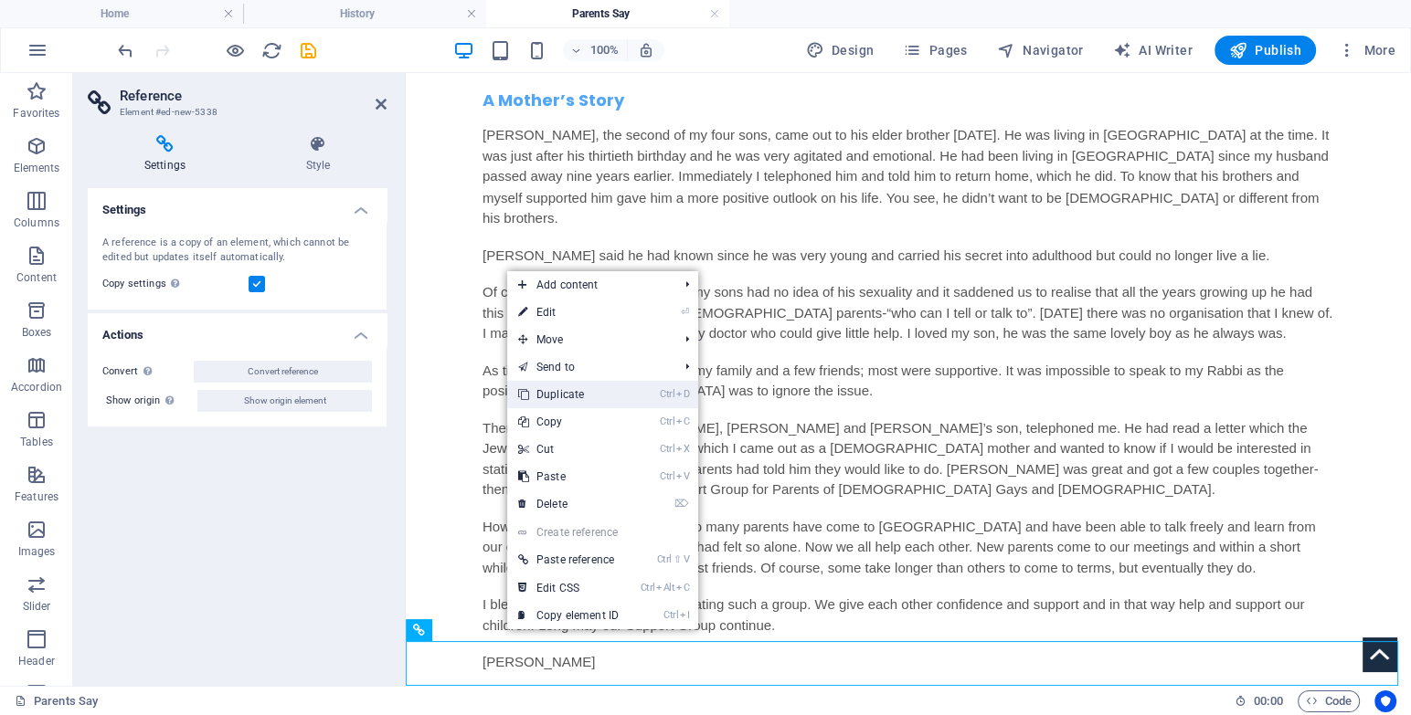
drag, startPoint x: 581, startPoint y: 396, endPoint x: 174, endPoint y: 345, distance: 410.6
click at [581, 396] on link "Ctrl D Duplicate" at bounding box center [568, 394] width 122 height 27
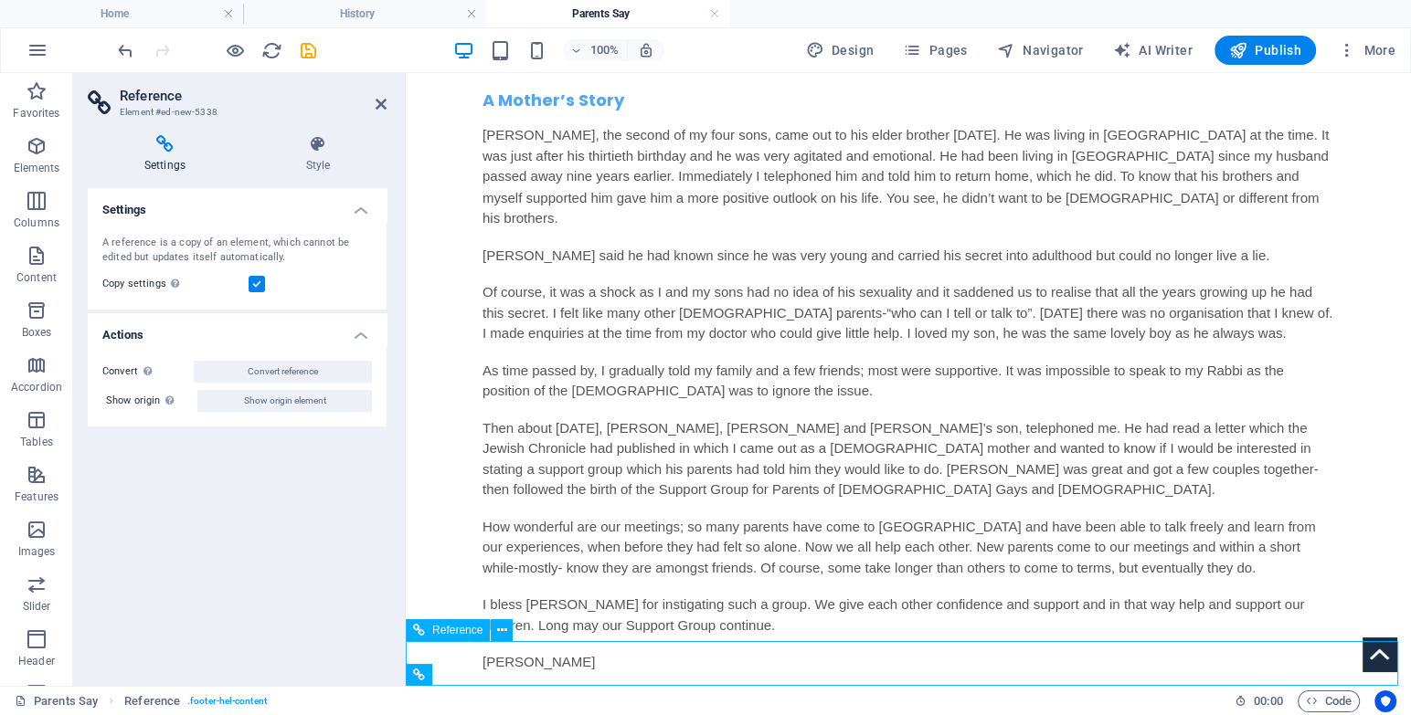
scroll to position [3541, 0]
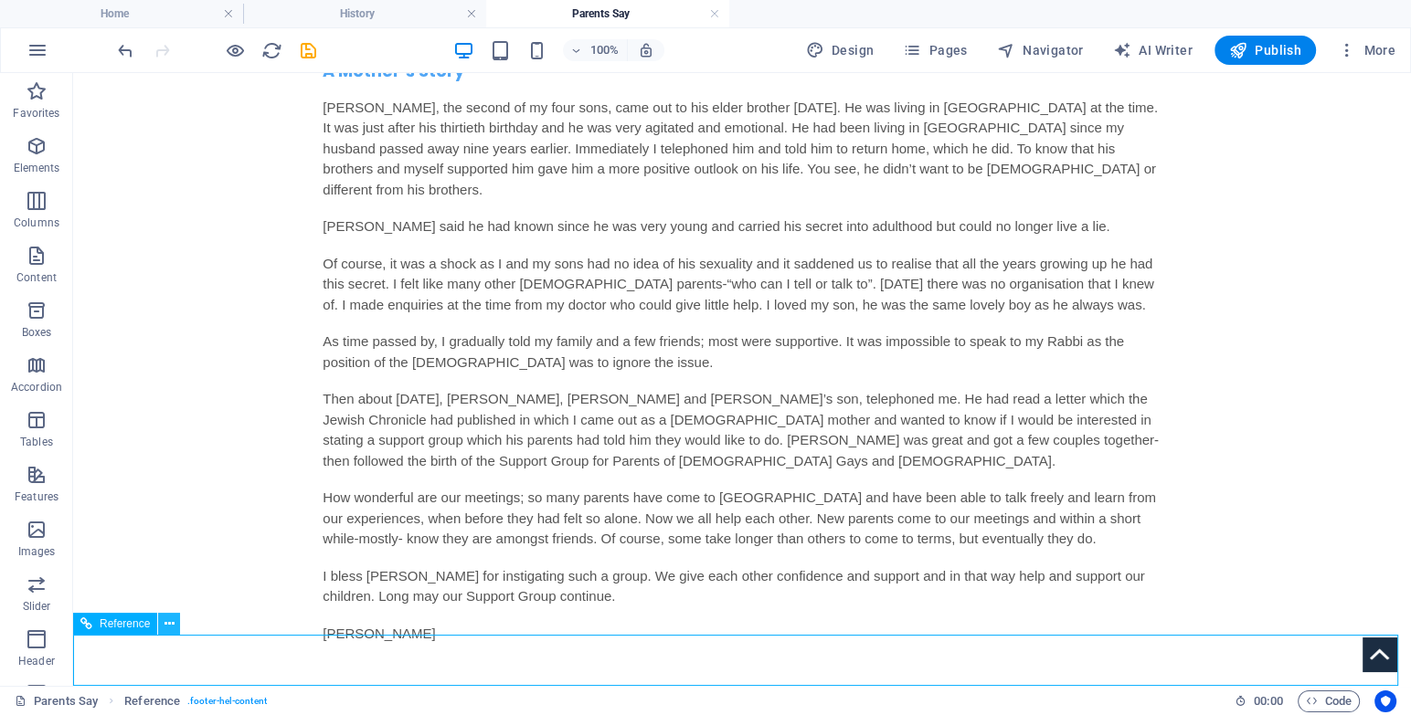
click at [164, 629] on icon at bounding box center [169, 624] width 10 height 19
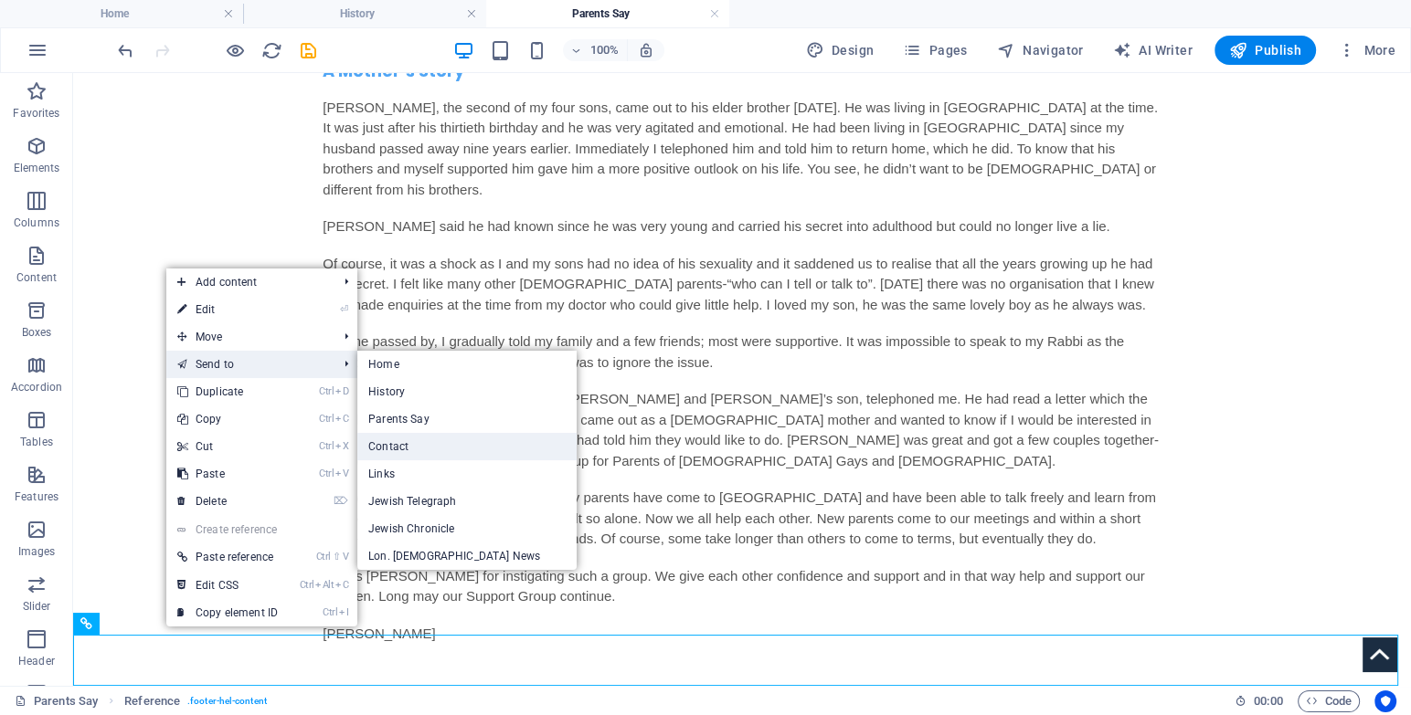
click at [394, 444] on link "Contact" at bounding box center [466, 446] width 219 height 27
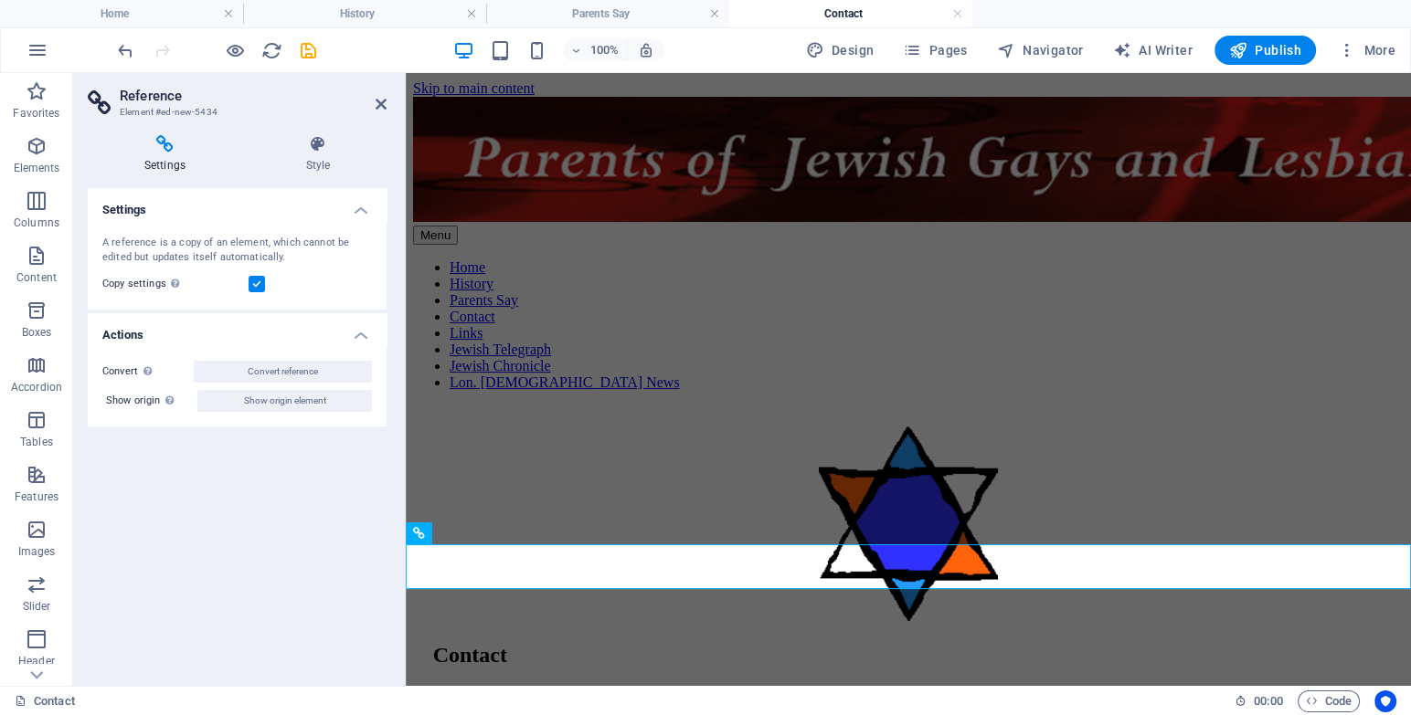
scroll to position [0, 0]
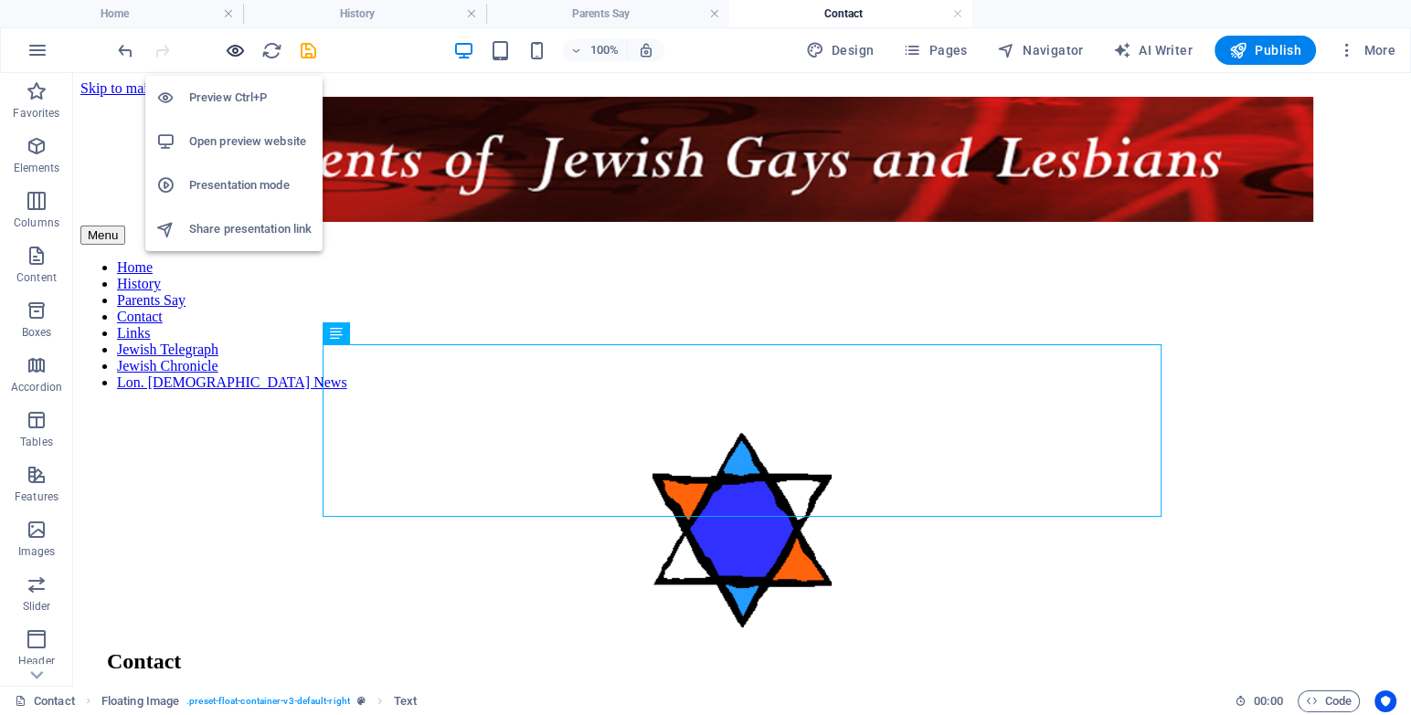
click at [241, 42] on icon "button" at bounding box center [235, 50] width 21 height 21
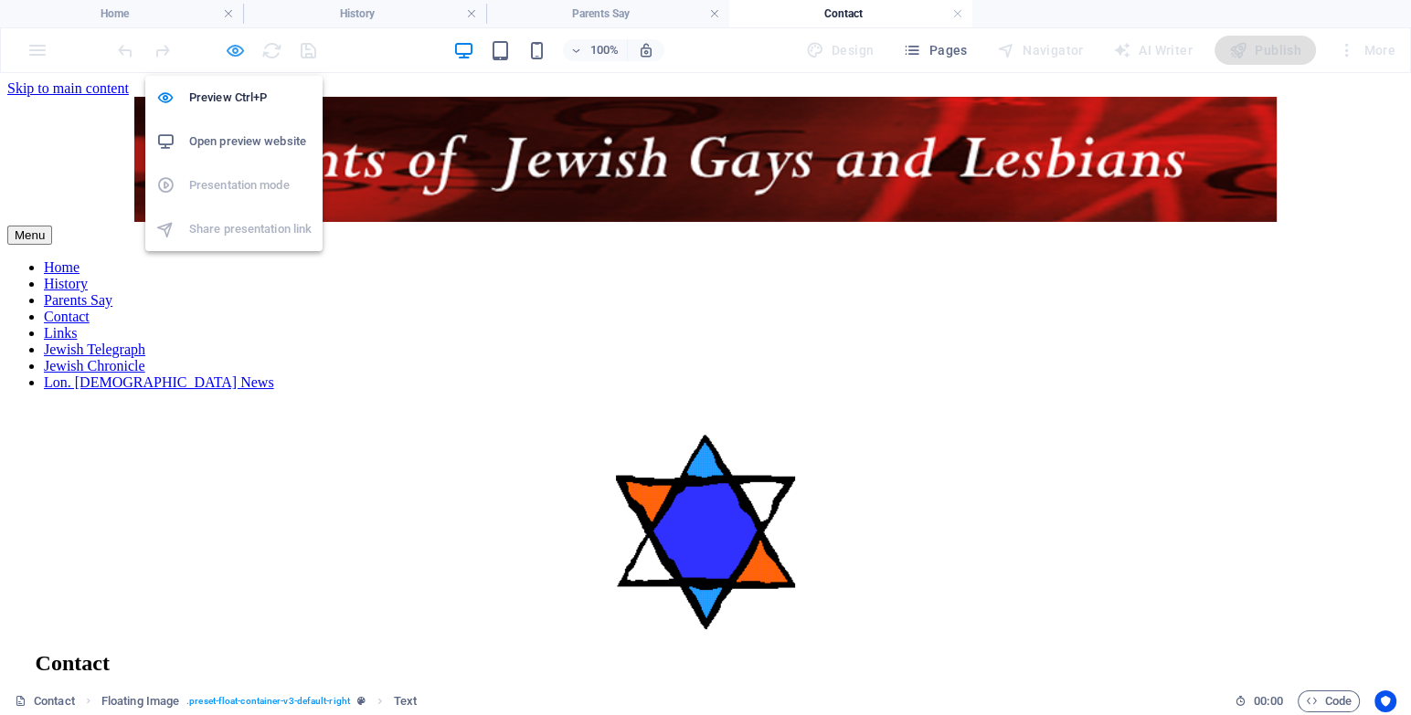
click at [241, 42] on icon "button" at bounding box center [235, 50] width 21 height 21
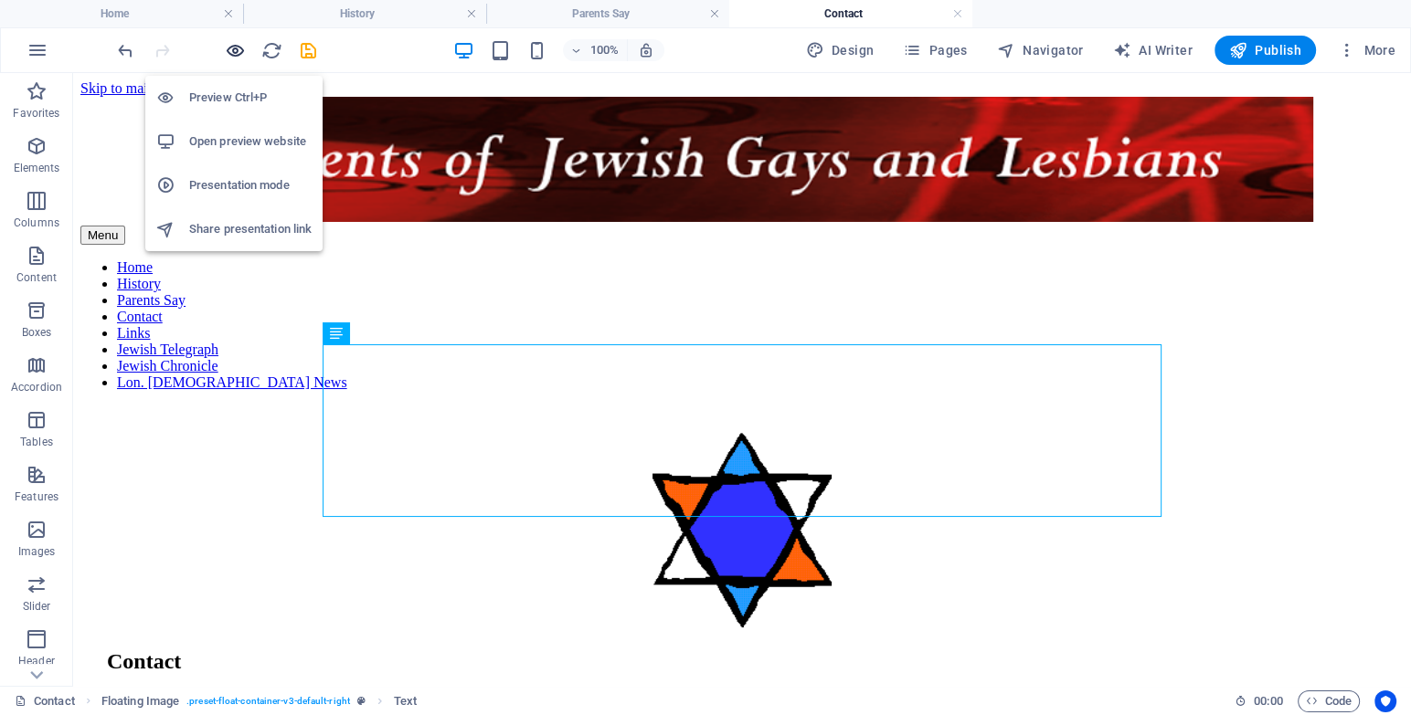
click at [241, 42] on icon "button" at bounding box center [235, 50] width 21 height 21
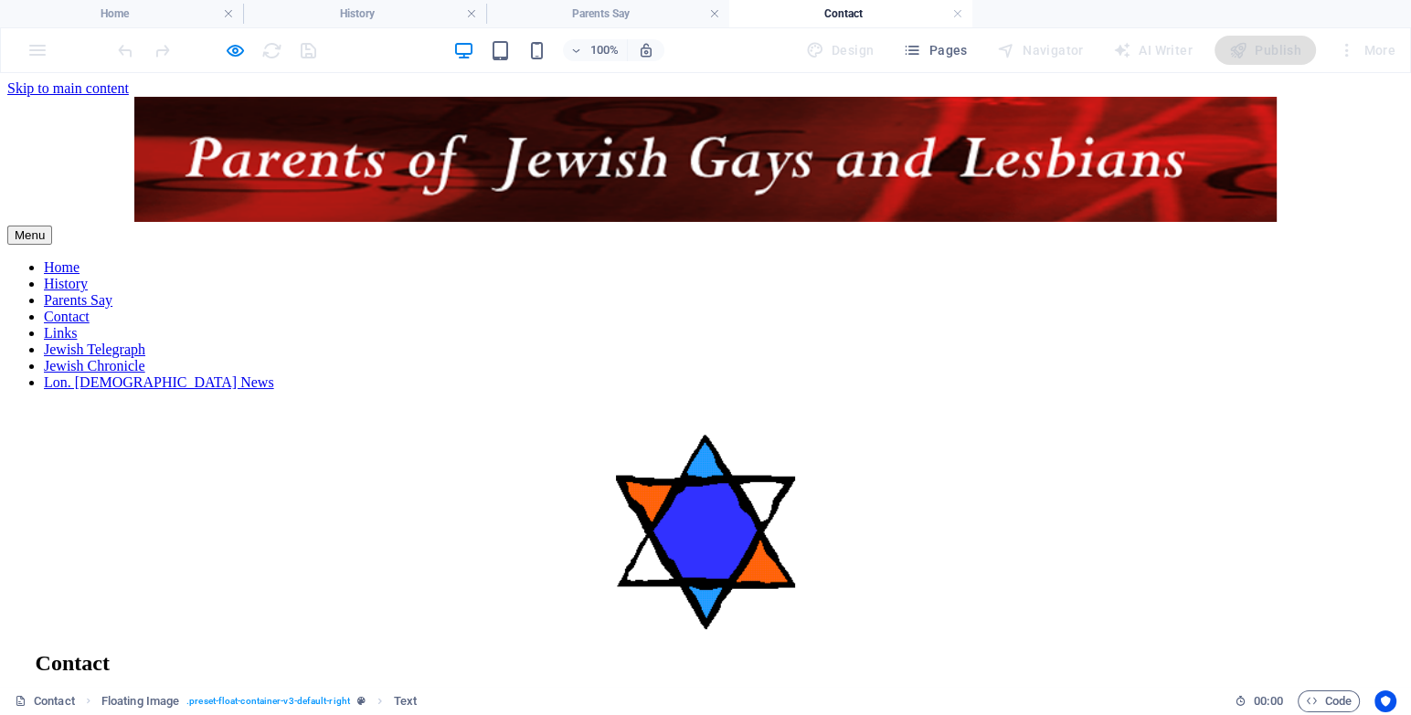
click at [249, 42] on div at bounding box center [216, 50] width 205 height 29
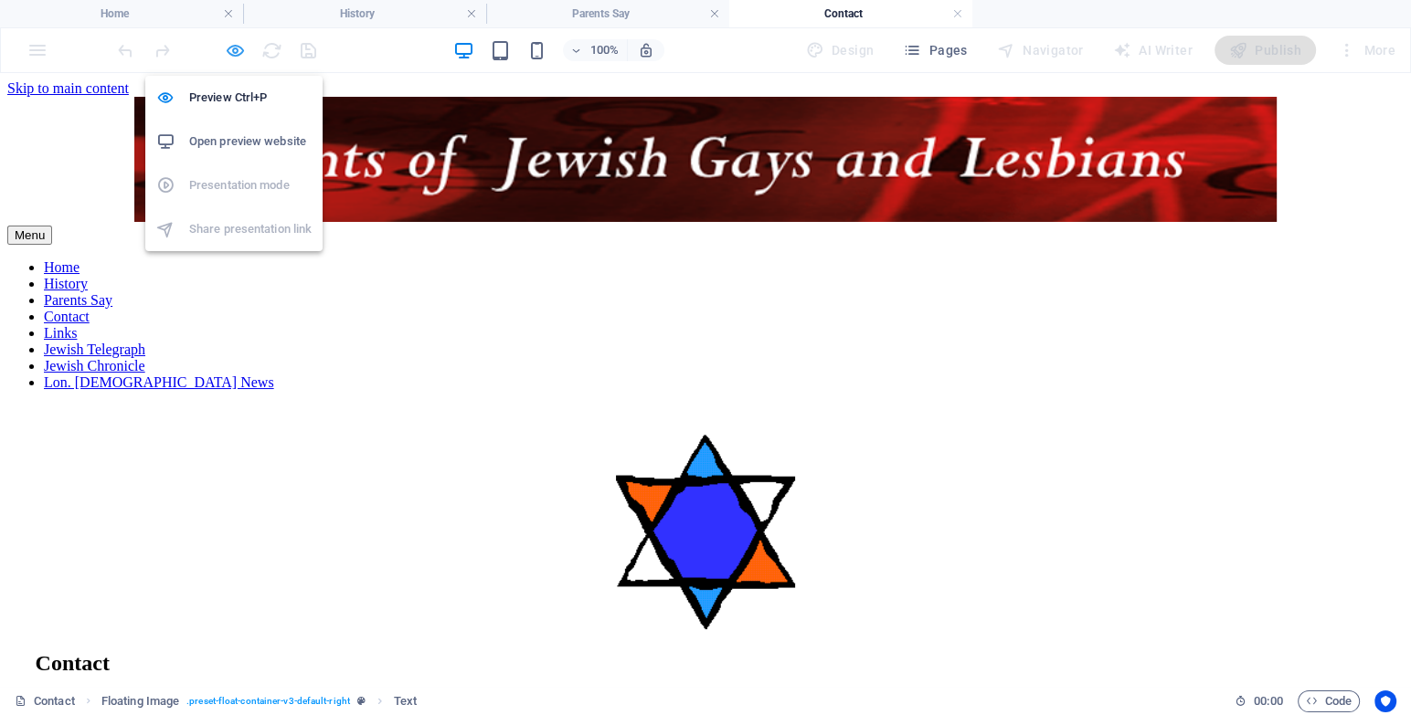
click at [240, 43] on icon "button" at bounding box center [235, 50] width 21 height 21
click at [307, 51] on icon "save" at bounding box center [308, 50] width 21 height 21
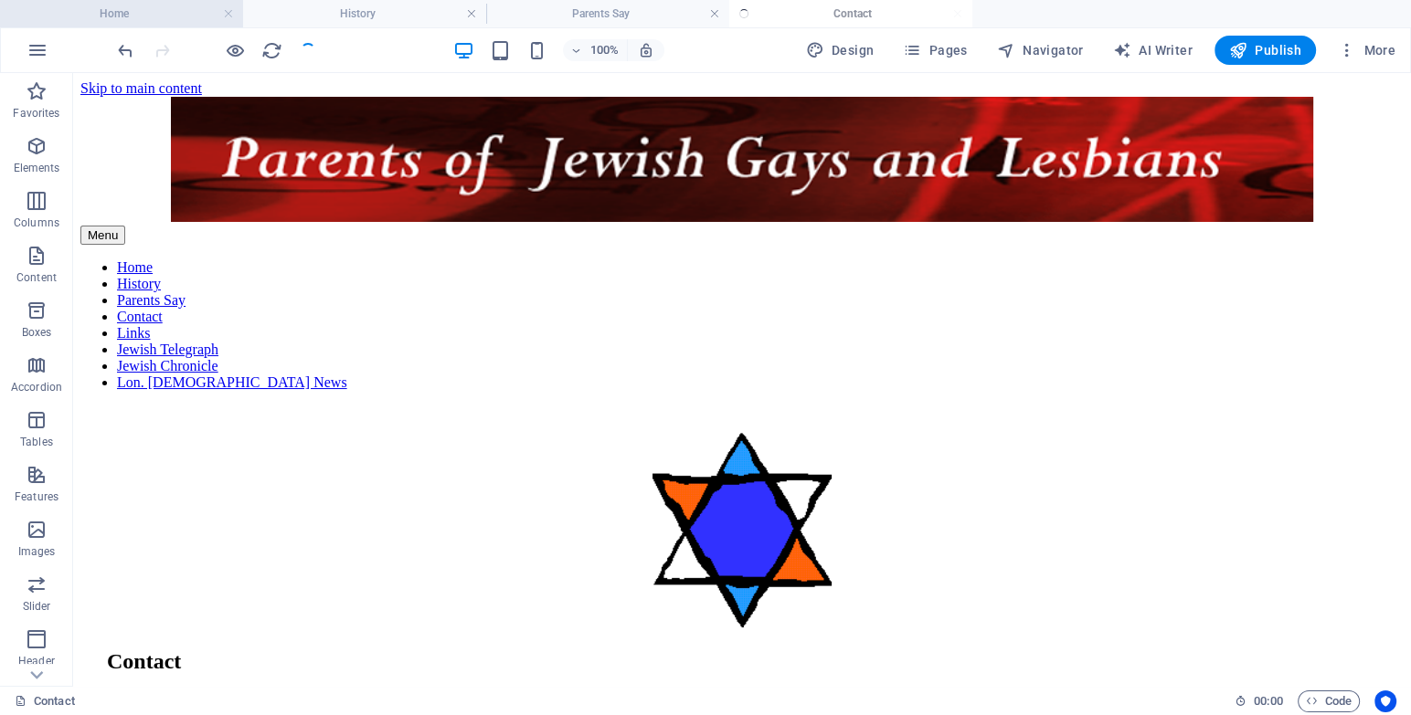
click at [137, 26] on li "Home" at bounding box center [121, 13] width 243 height 27
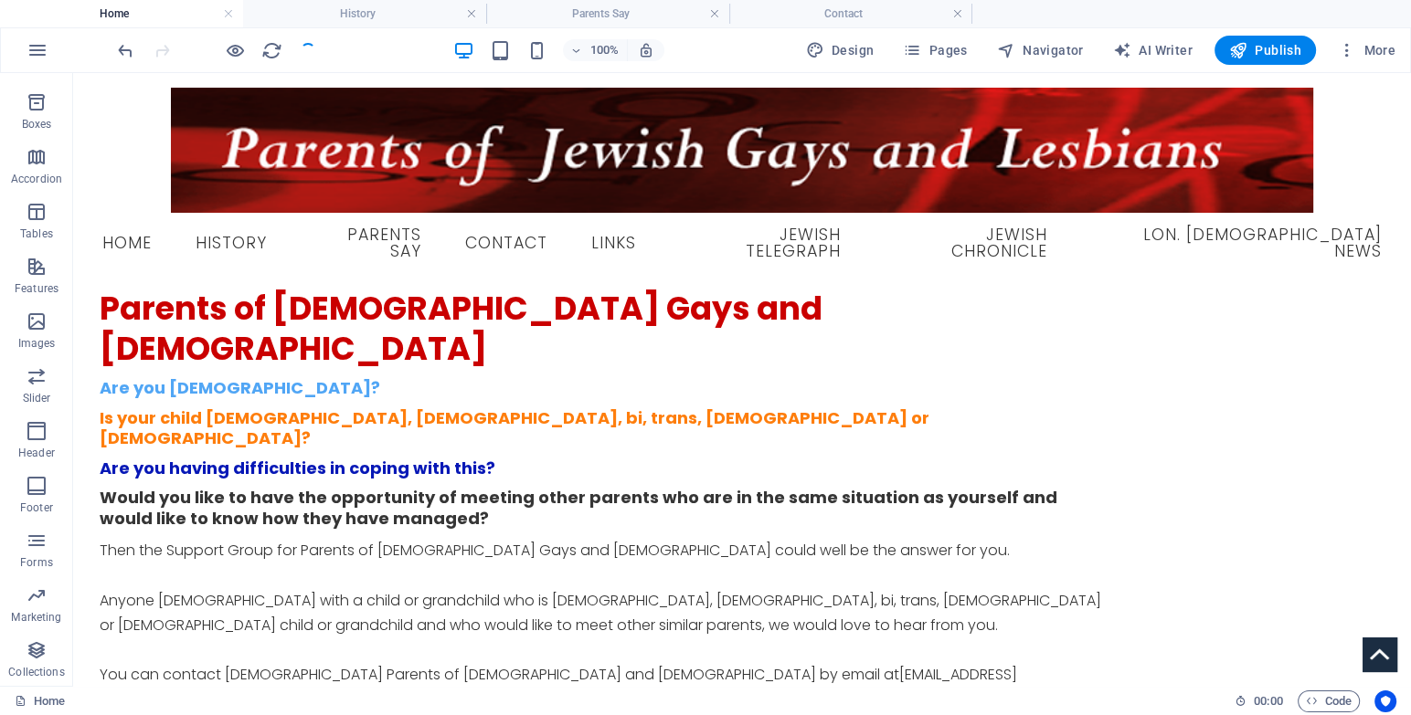
scroll to position [143, 0]
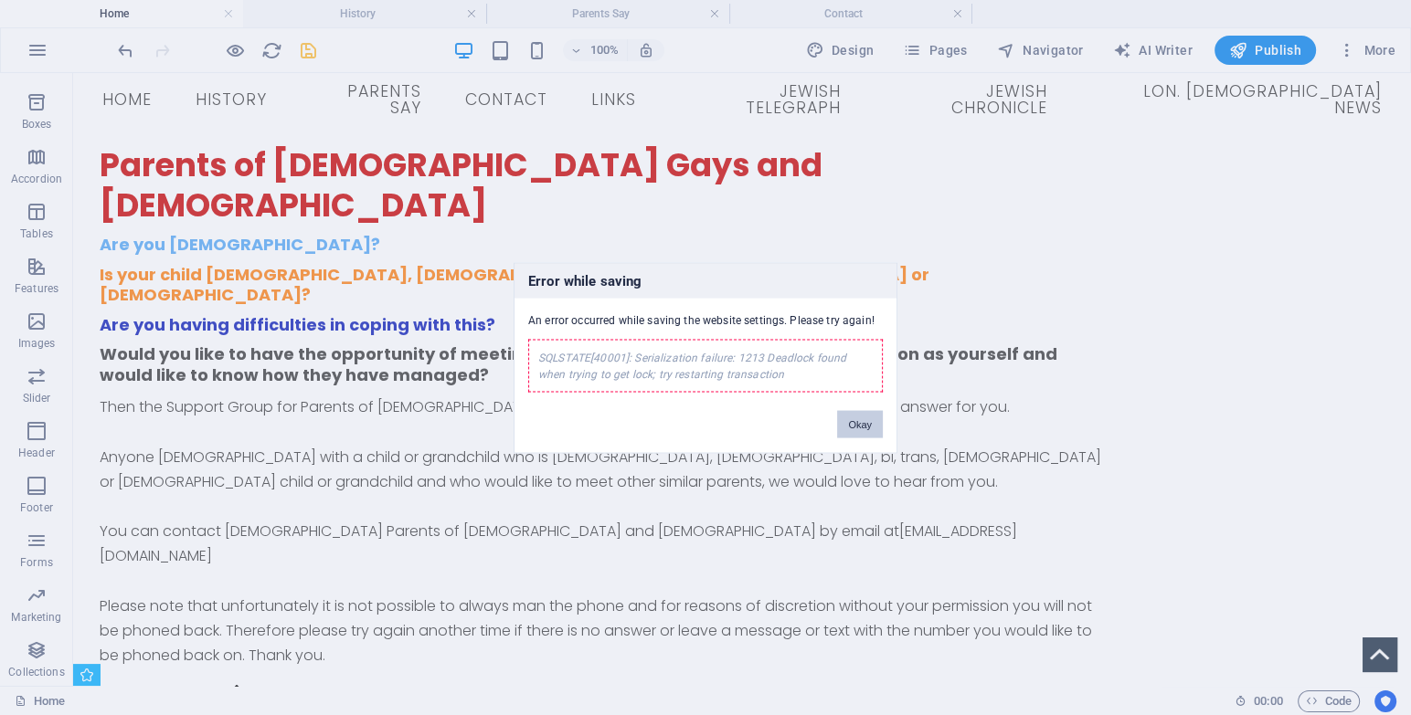
click at [864, 422] on button "Okay" at bounding box center [860, 423] width 46 height 27
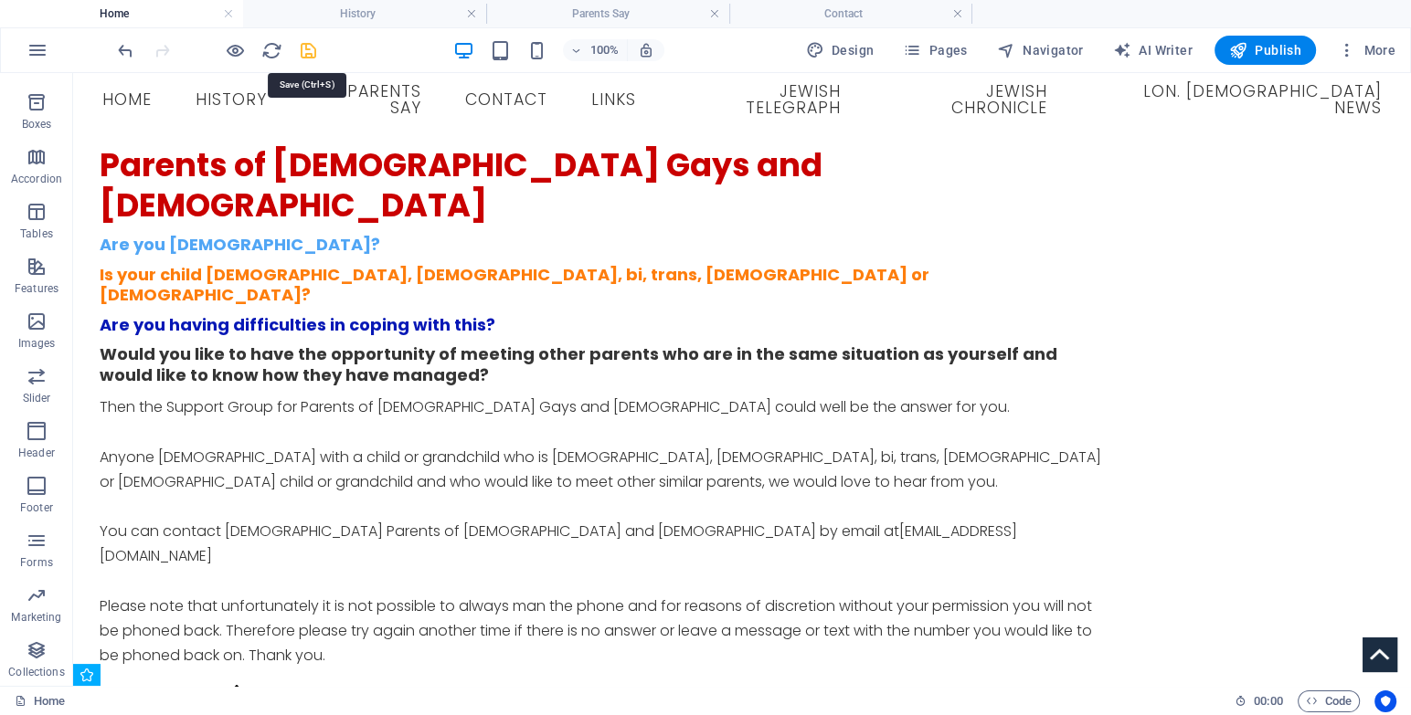
click at [315, 46] on icon "save" at bounding box center [308, 50] width 21 height 21
click at [381, 8] on h4 "History" at bounding box center [364, 14] width 243 height 20
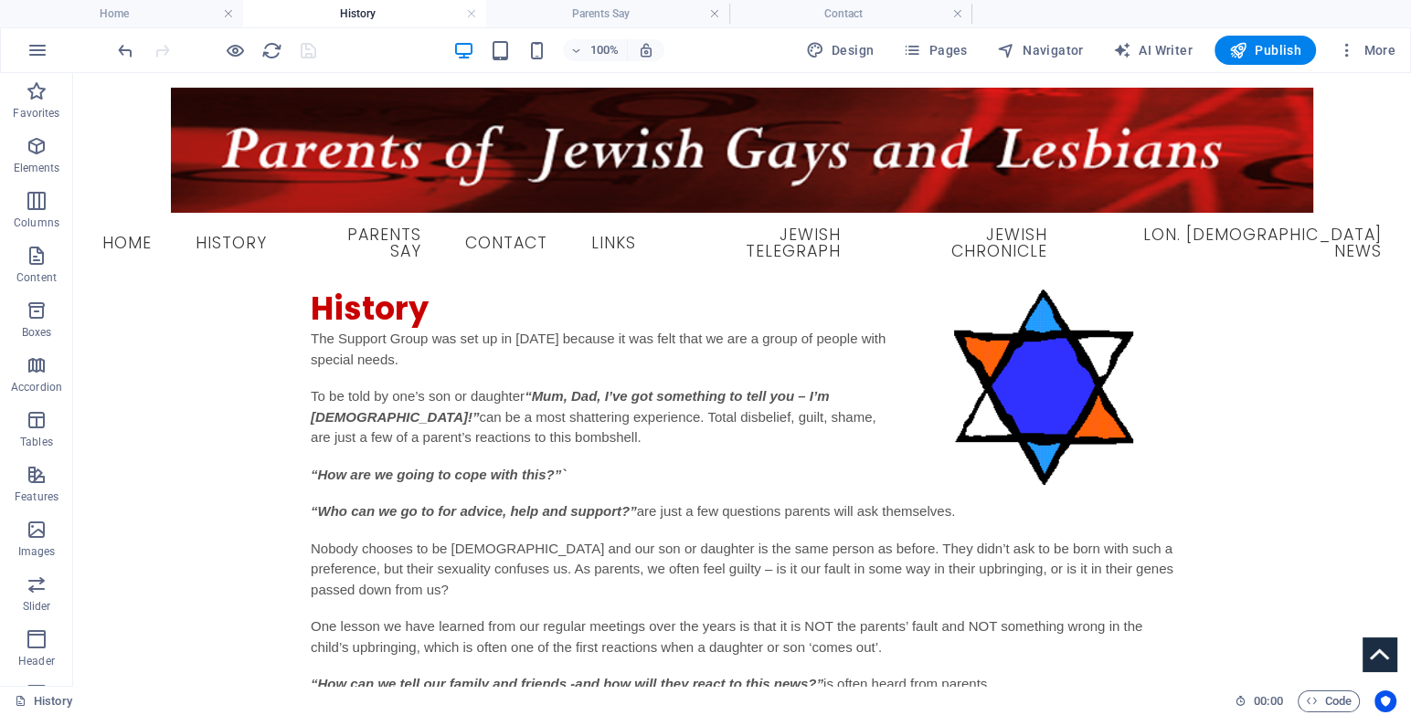
scroll to position [347, 0]
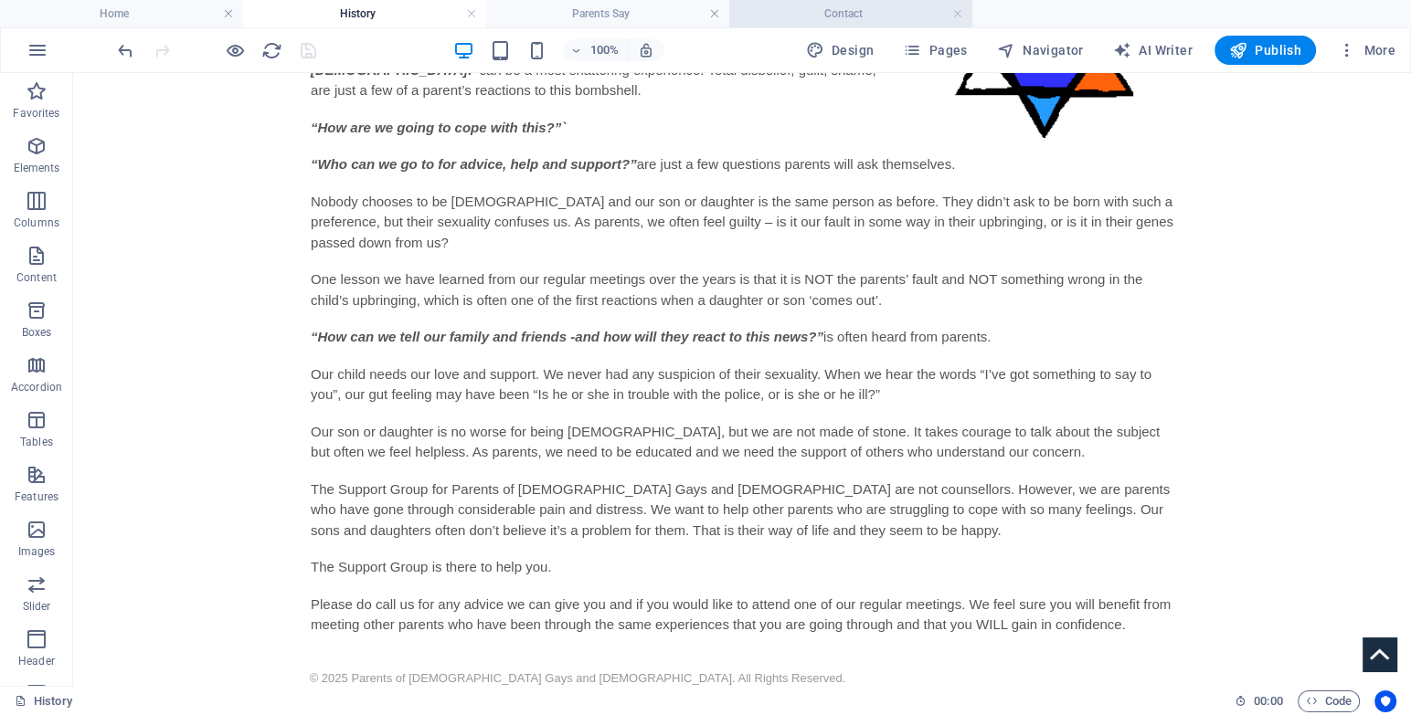
click at [533, 11] on h4 "Parents Say" at bounding box center [607, 14] width 243 height 20
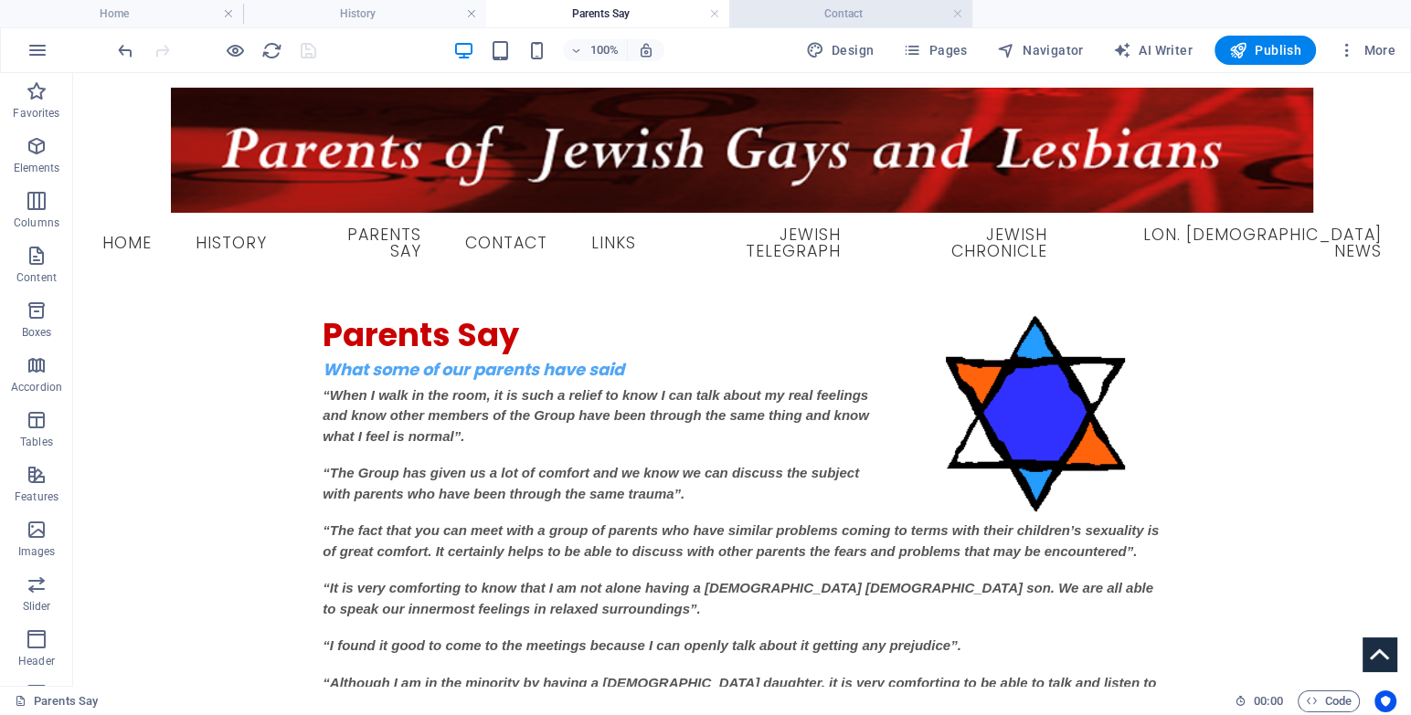
scroll to position [3467, 0]
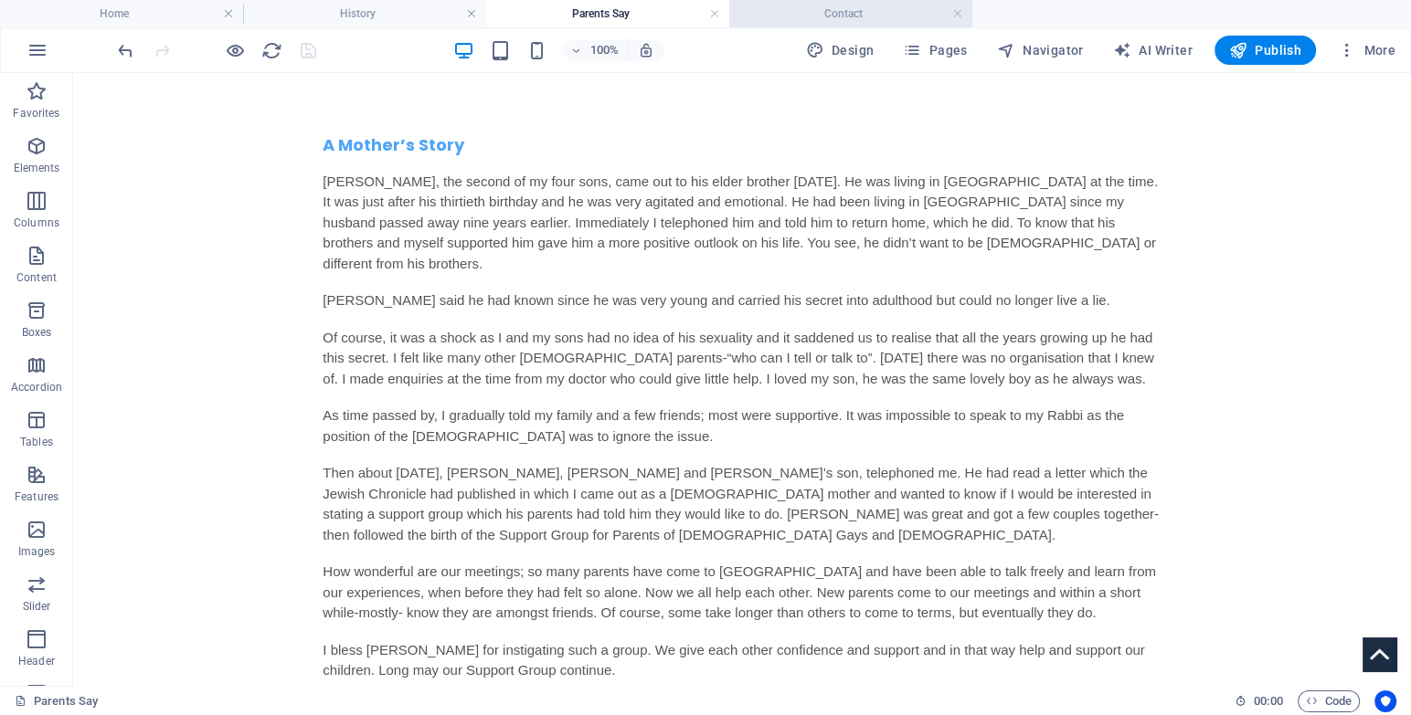
click at [833, 20] on h4 "Contact" at bounding box center [850, 14] width 243 height 20
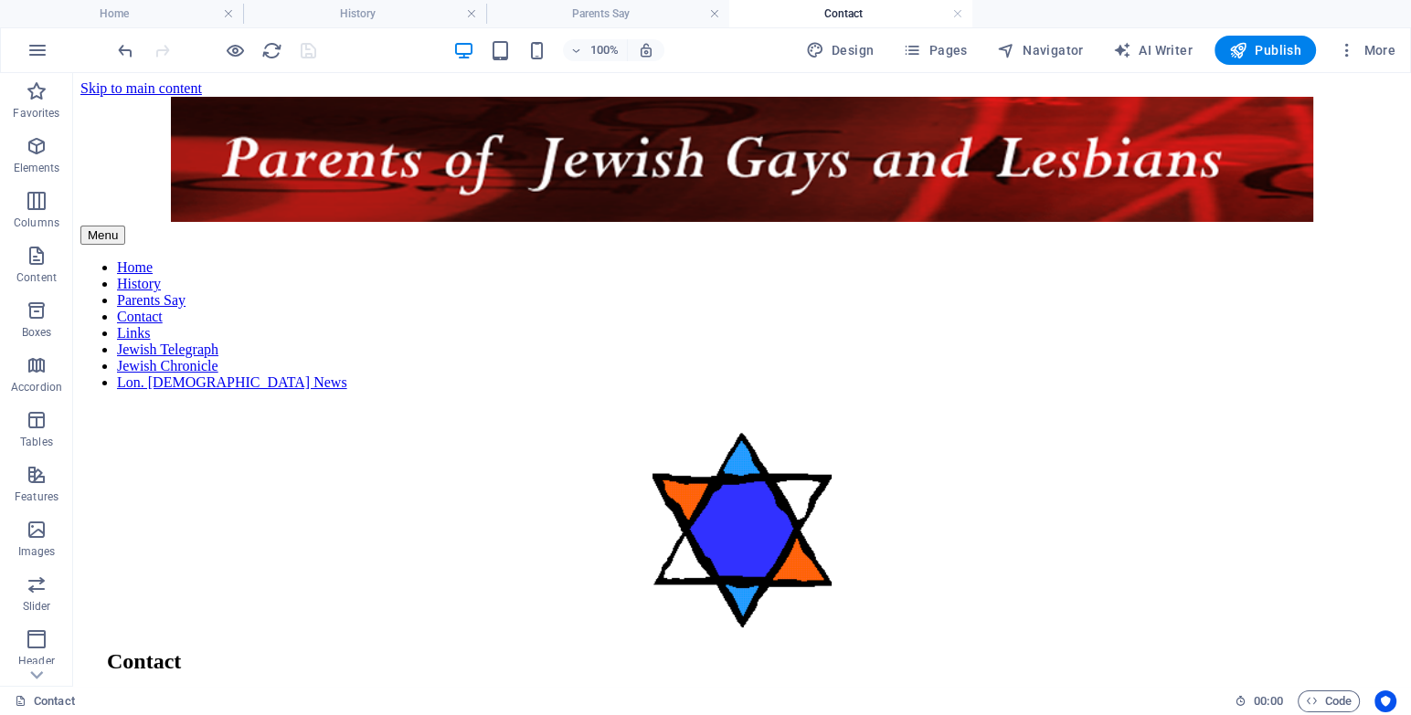
scroll to position [0, 0]
click at [955, 11] on link at bounding box center [957, 13] width 11 height 17
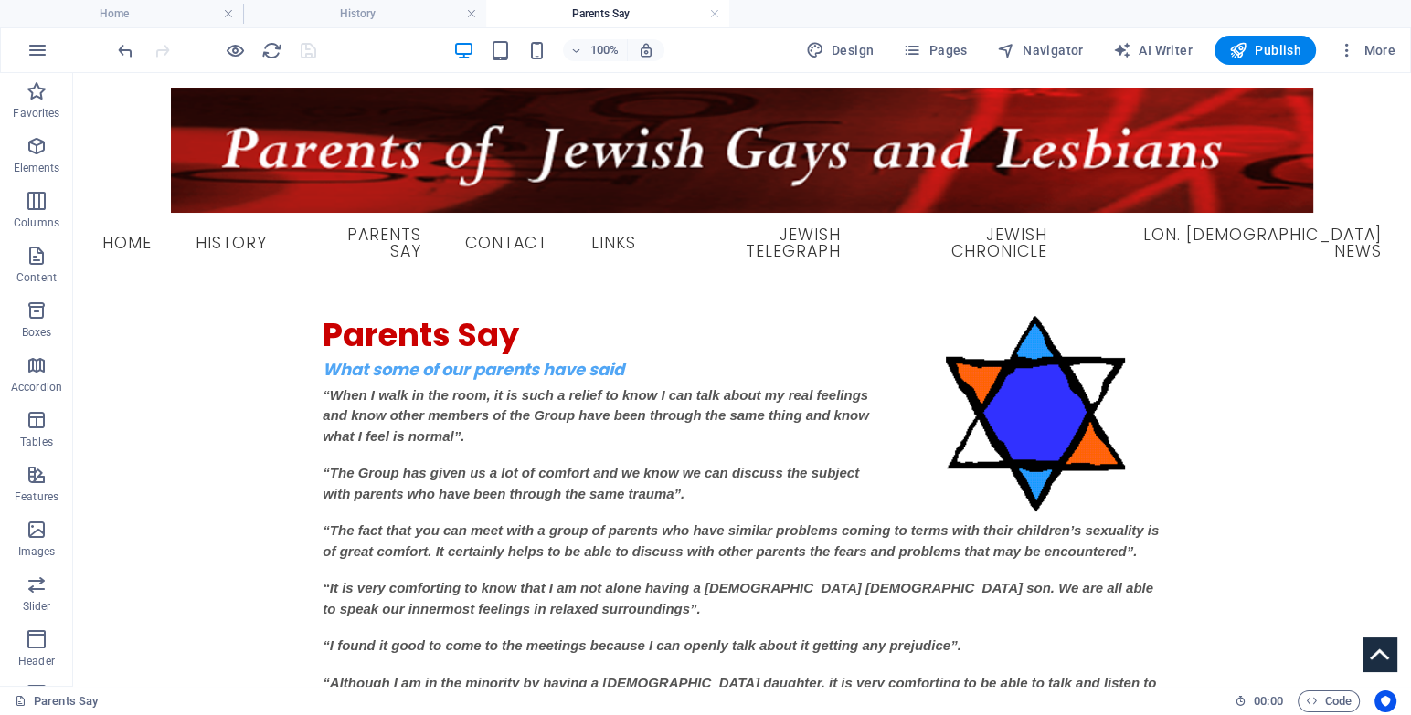
scroll to position [3467, 0]
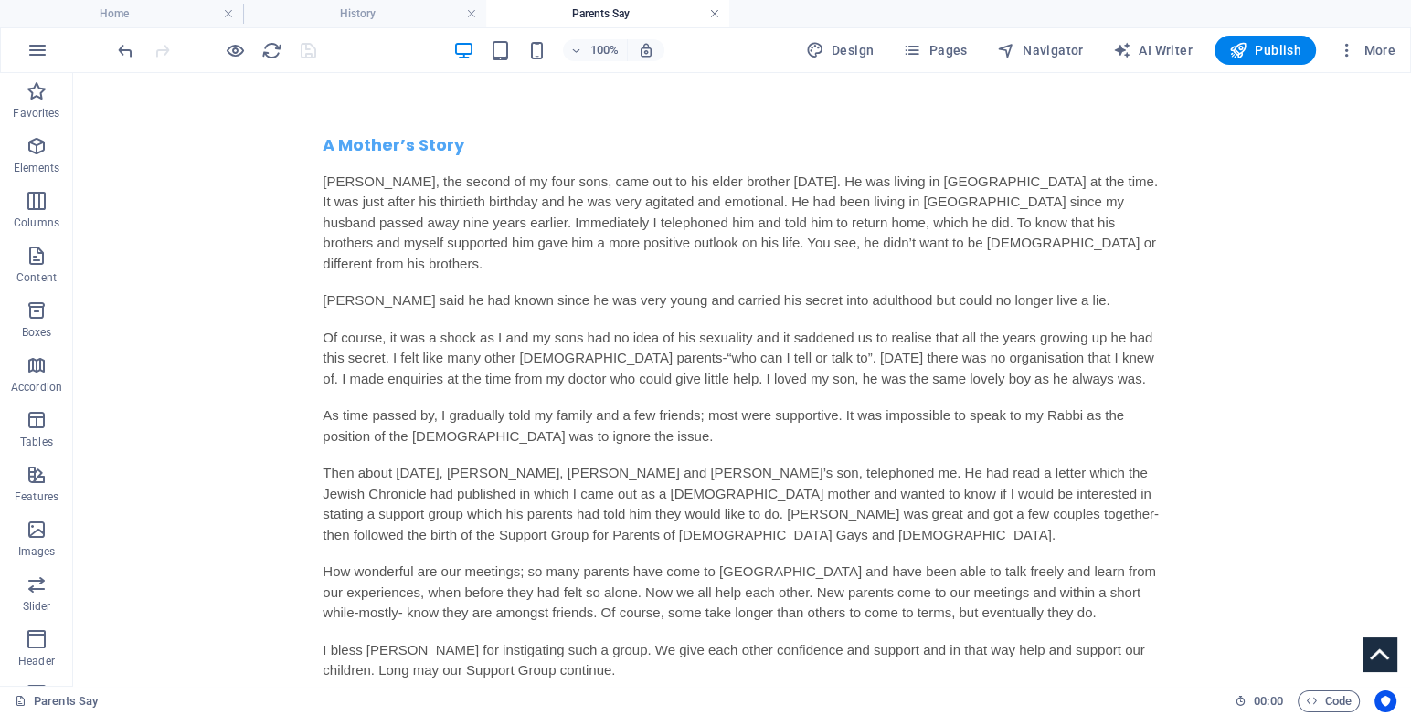
click at [717, 16] on link at bounding box center [714, 13] width 11 height 17
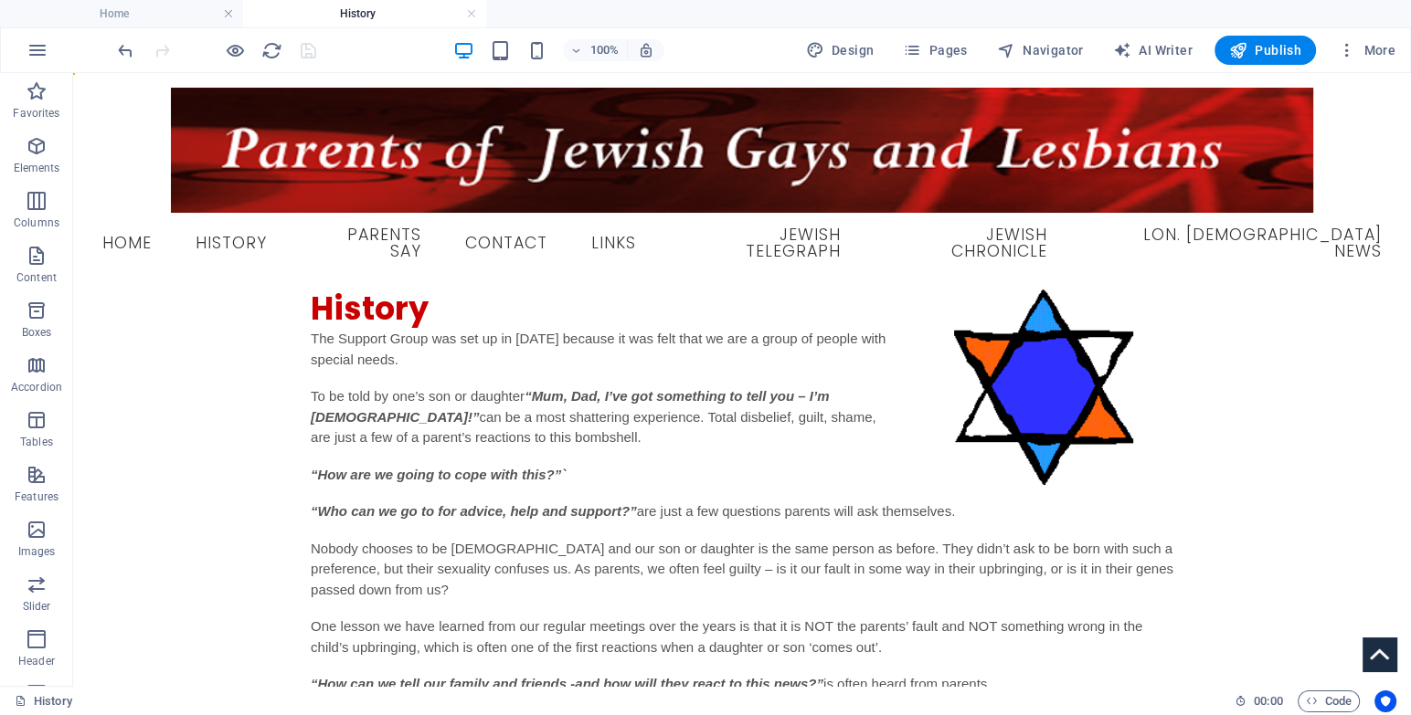
scroll to position [347, 0]
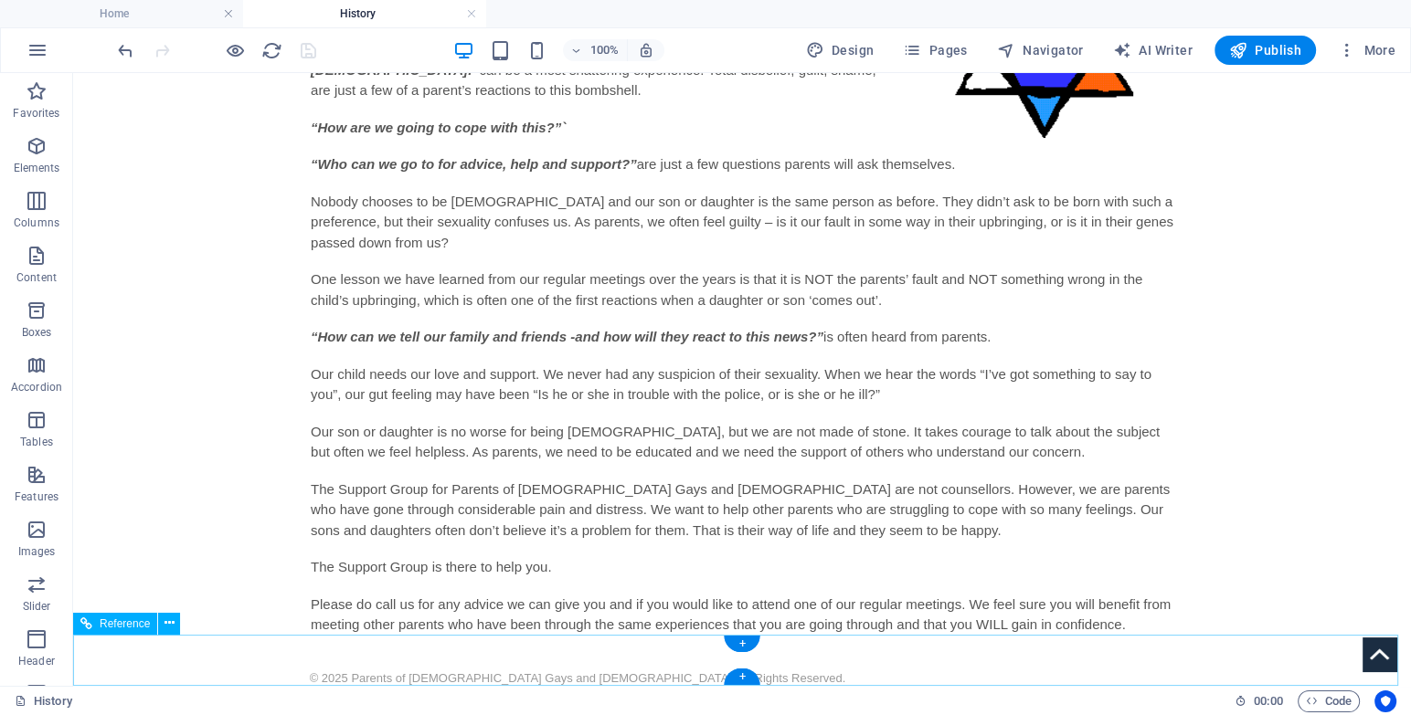
click at [456, 652] on div "© 2025 Parents of [DEMOGRAPHIC_DATA] Gays and [DEMOGRAPHIC_DATA]. All Rights Re…" at bounding box center [742, 677] width 1338 height 51
click at [175, 620] on button at bounding box center [169, 624] width 22 height 22
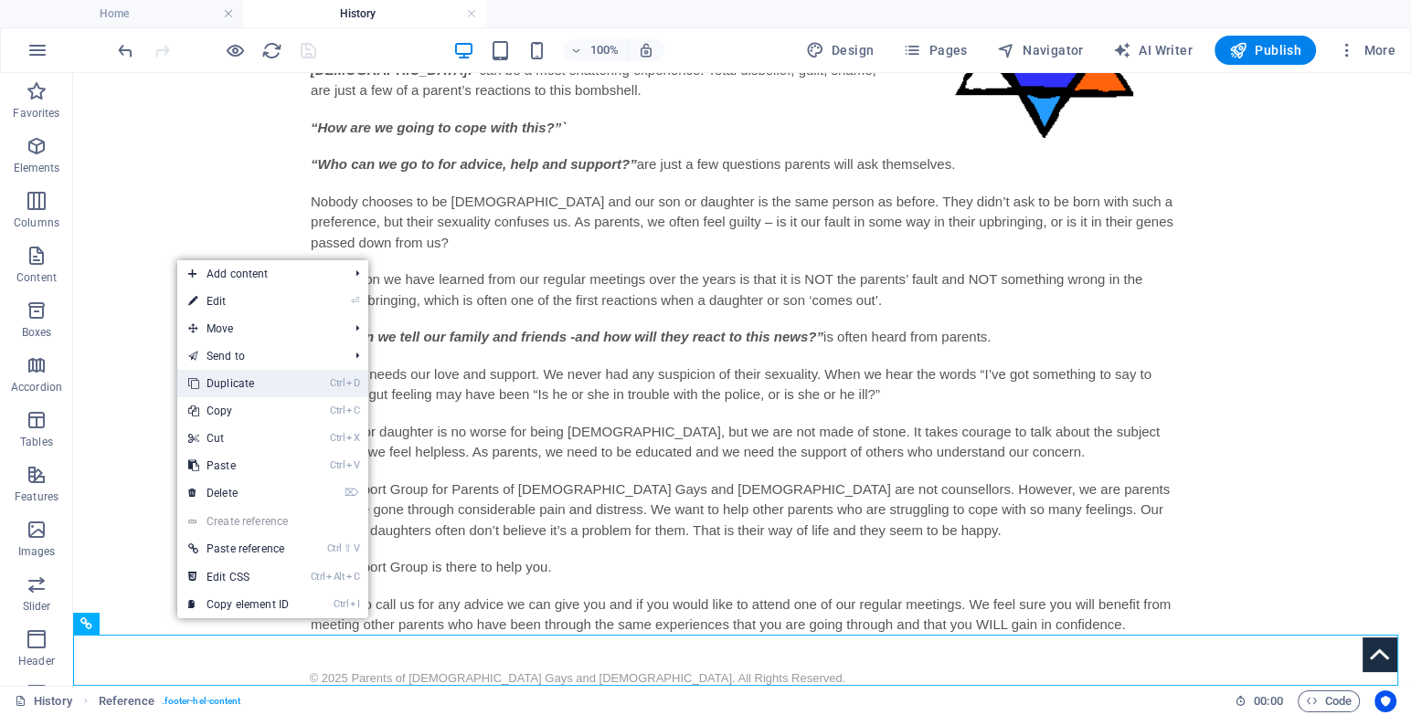
click at [241, 376] on link "Ctrl D Duplicate" at bounding box center [238, 383] width 122 height 27
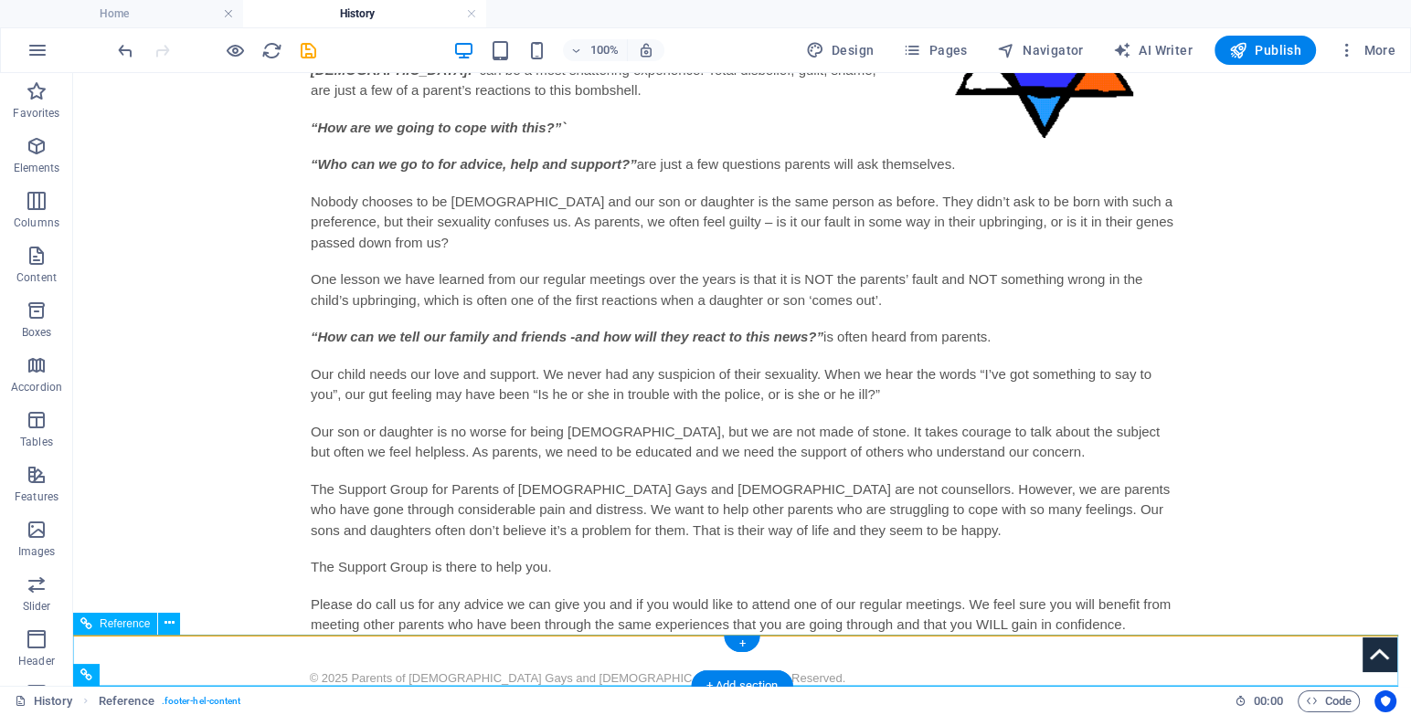
scroll to position [399, 0]
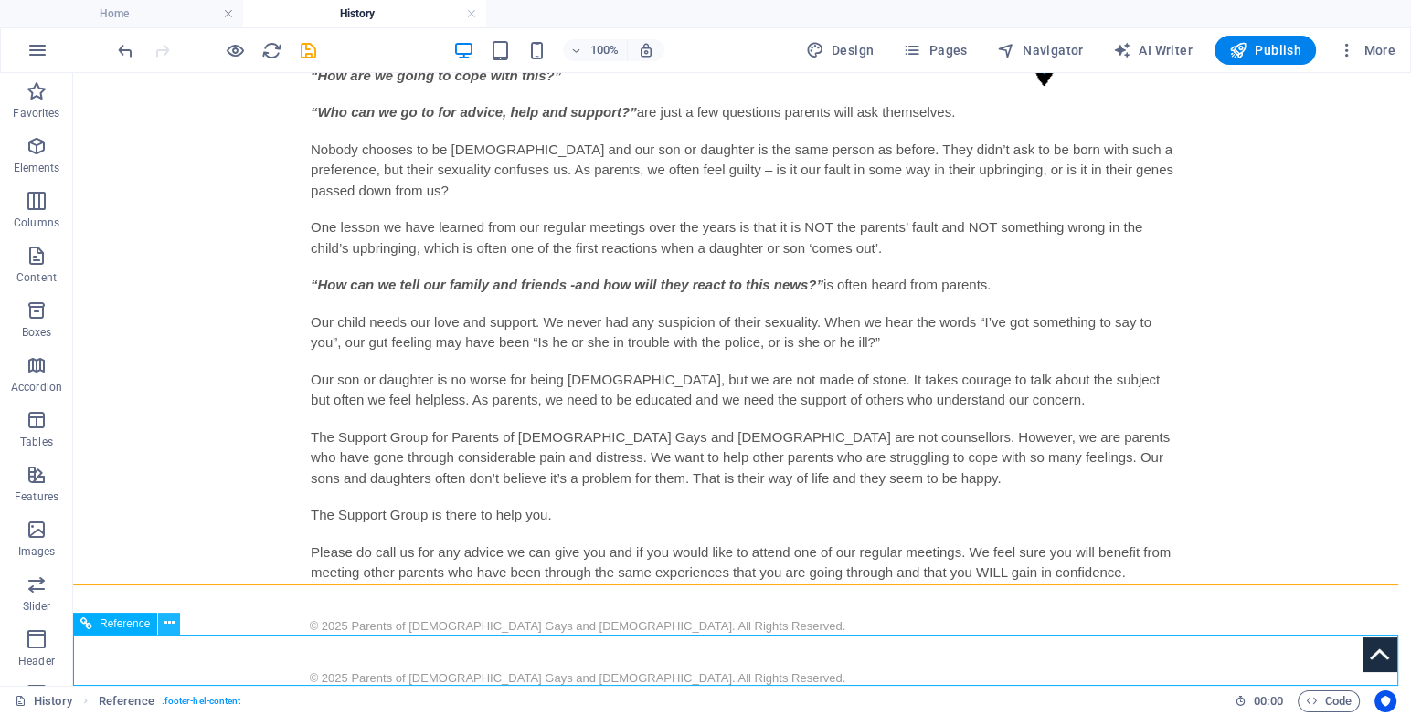
click at [172, 620] on icon at bounding box center [169, 623] width 10 height 19
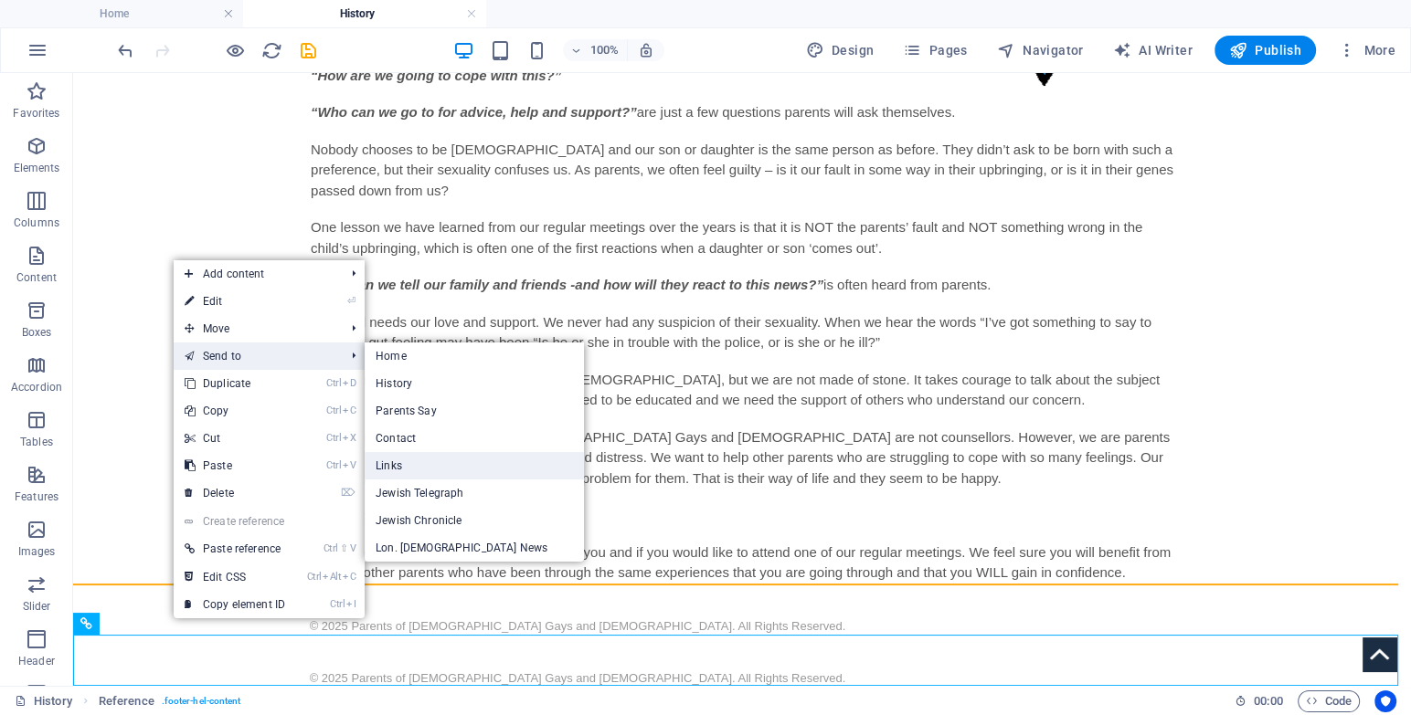
click at [409, 469] on link "Links" at bounding box center [474, 465] width 219 height 27
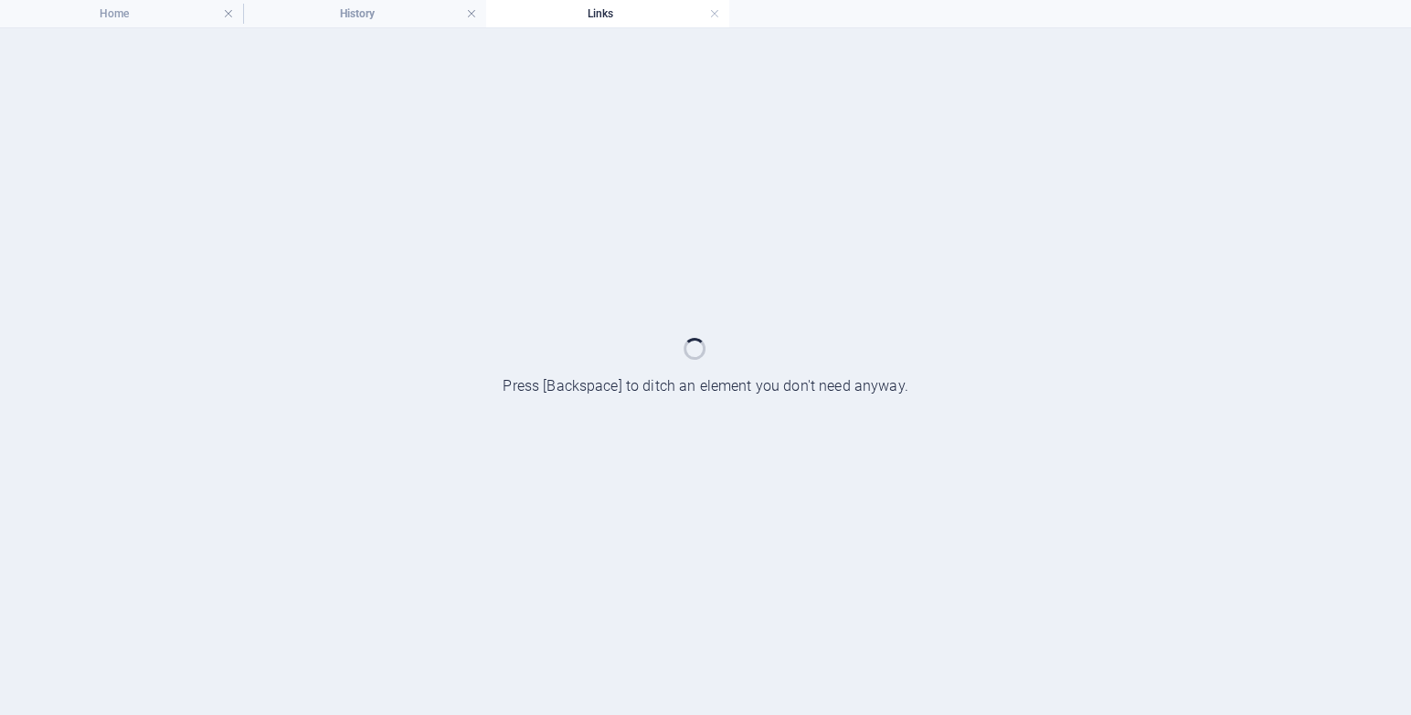
scroll to position [0, 0]
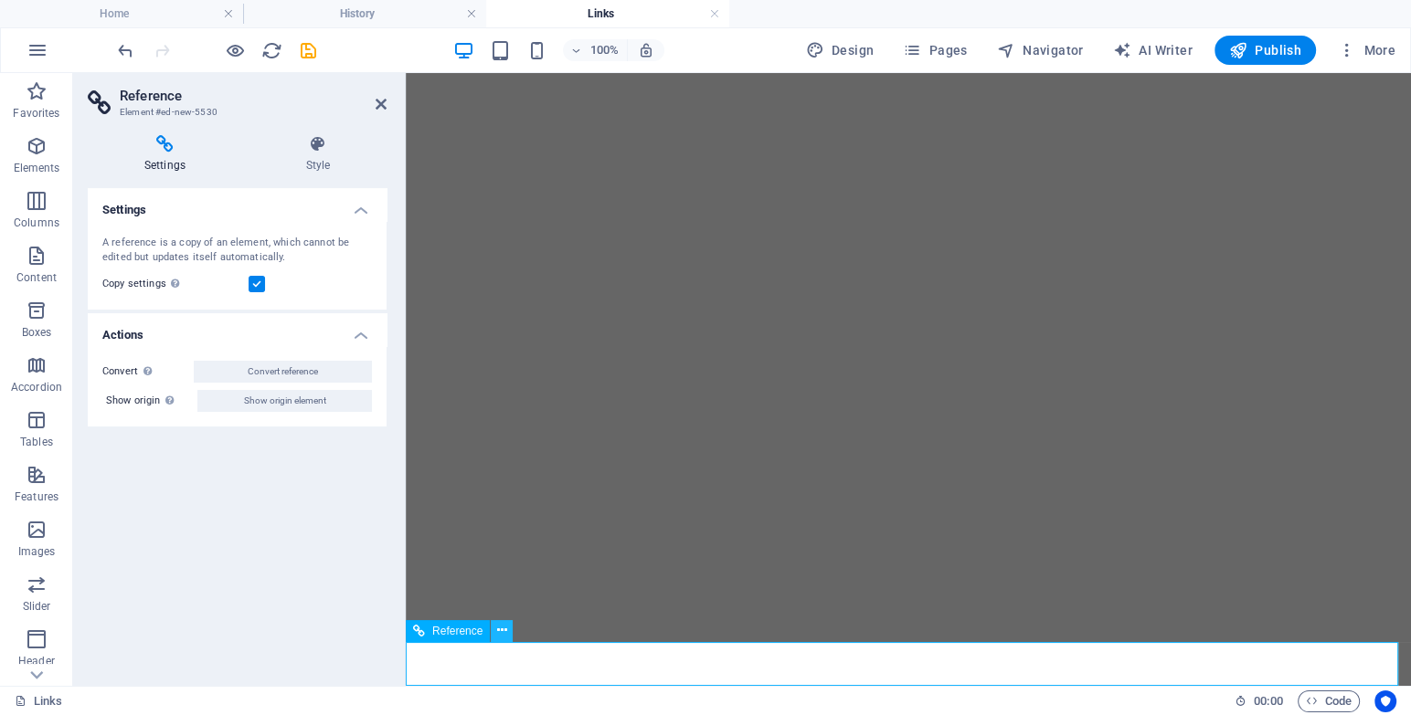
click at [502, 634] on icon at bounding box center [502, 630] width 10 height 19
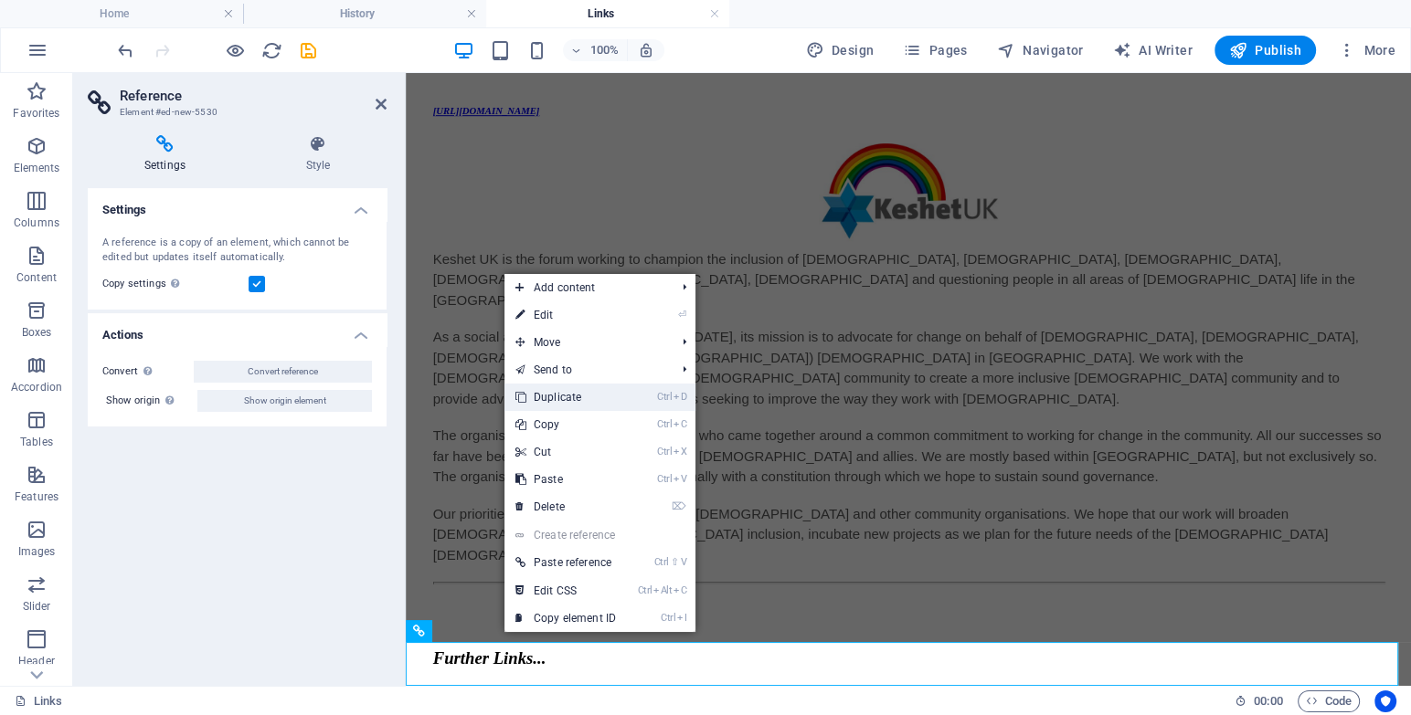
drag, startPoint x: 566, startPoint y: 389, endPoint x: 160, endPoint y: 316, distance: 413.1
click at [566, 389] on link "Ctrl D Duplicate" at bounding box center [565, 397] width 122 height 27
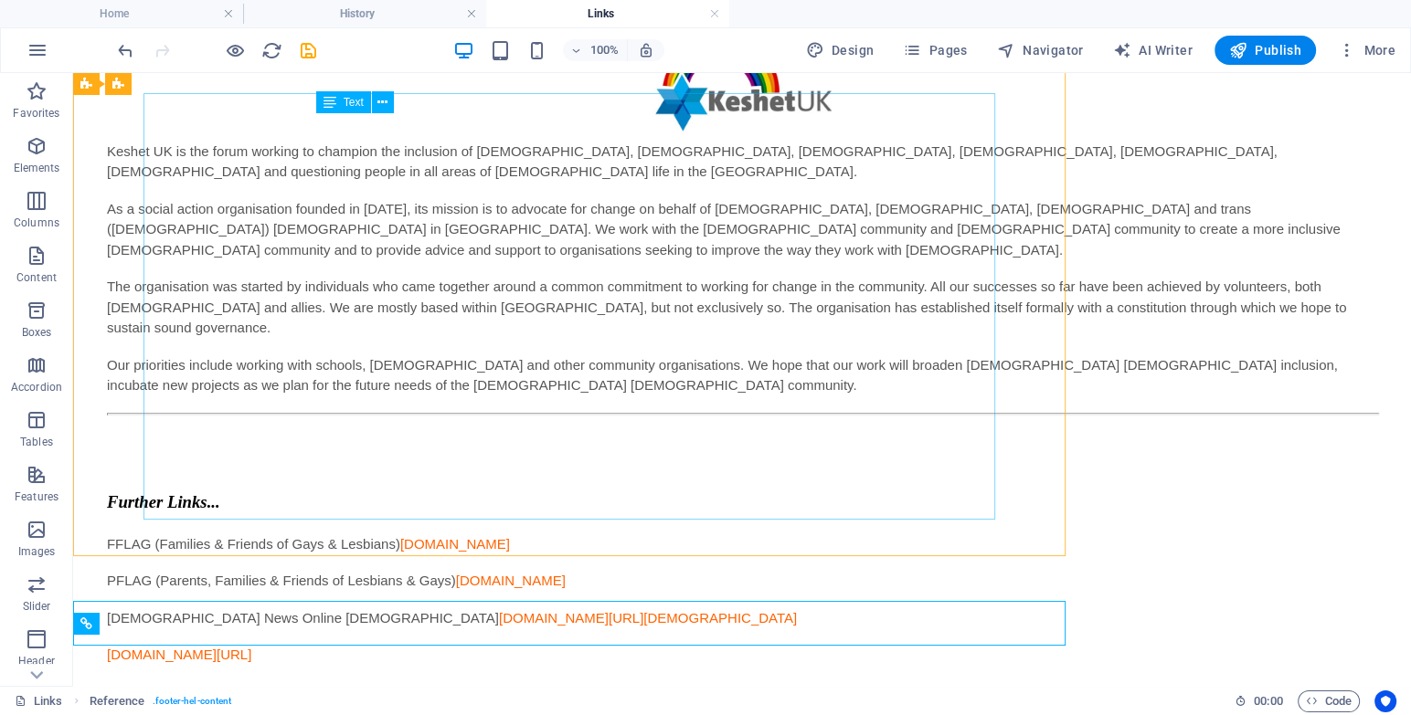
scroll to position [1314, 0]
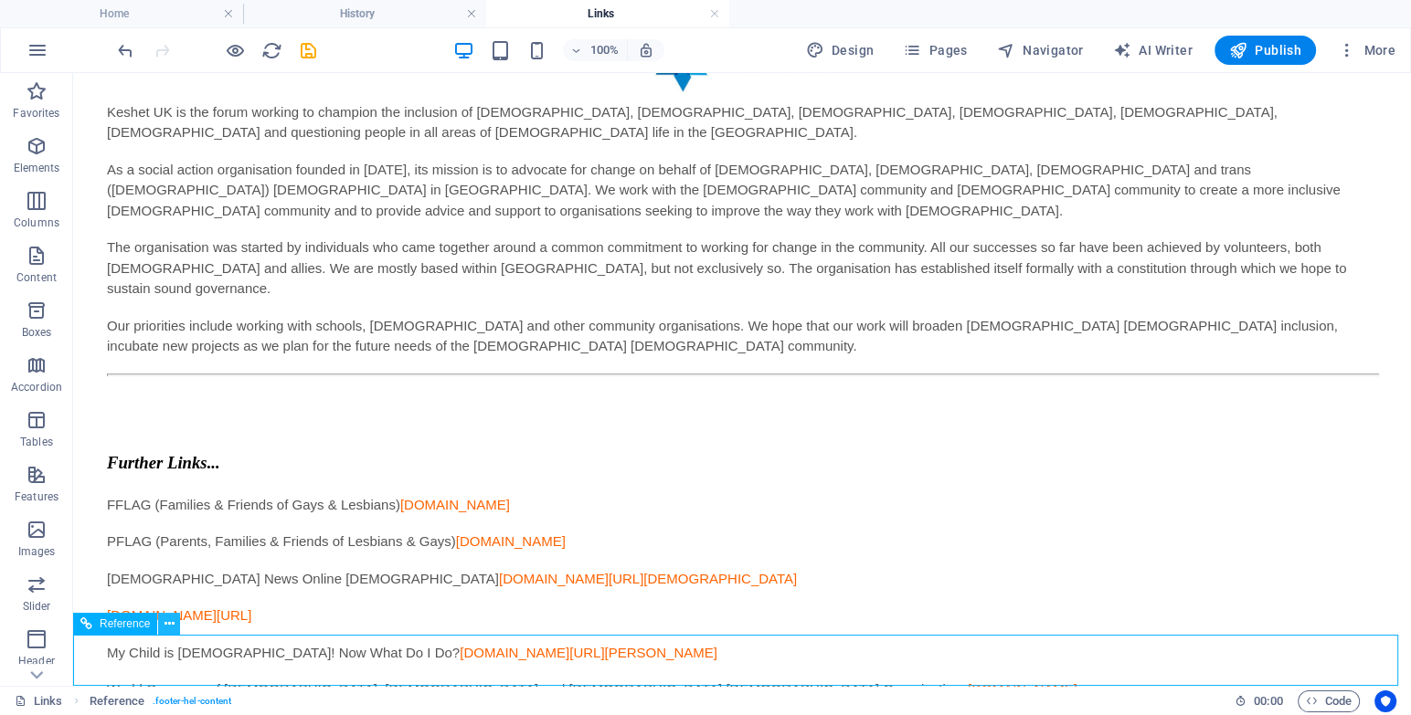
drag, startPoint x: 170, startPoint y: 620, endPoint x: 187, endPoint y: 590, distance: 34.8
click at [170, 620] on icon at bounding box center [169, 624] width 10 height 19
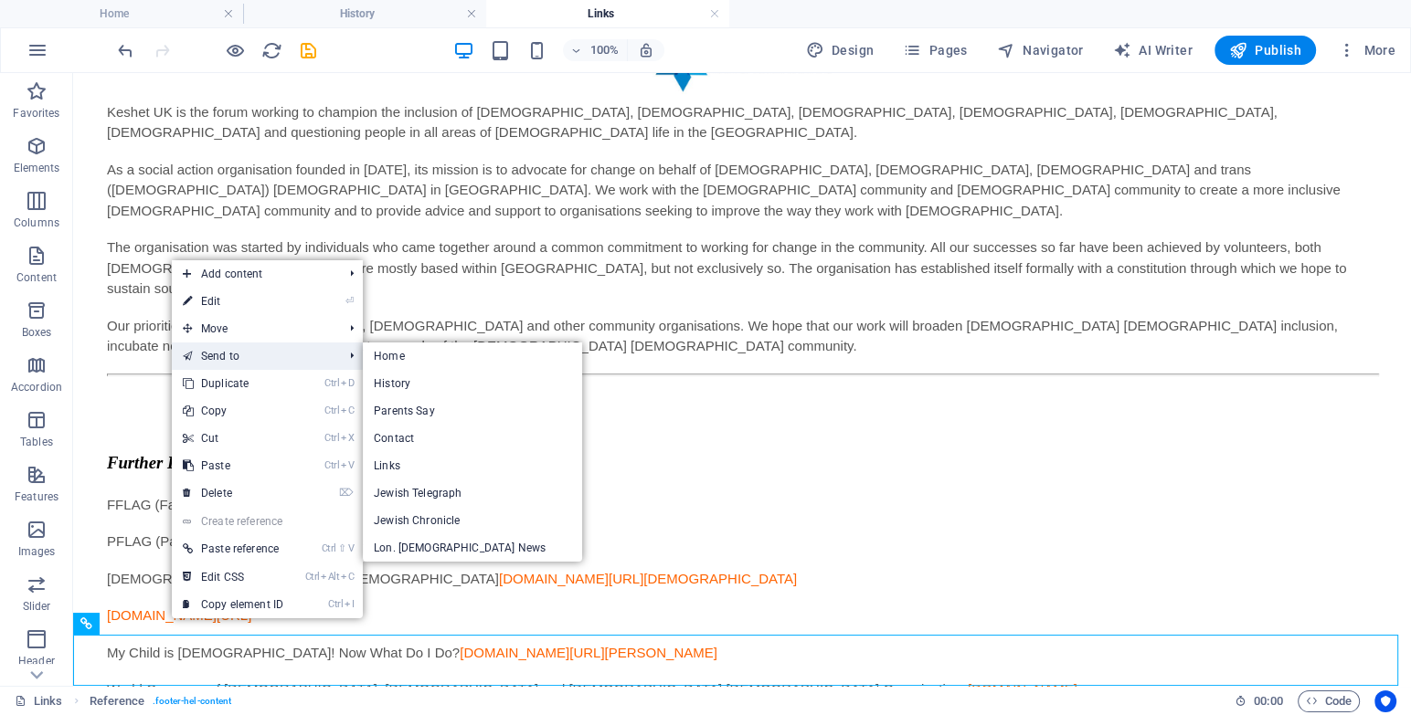
click at [221, 354] on link "Send to" at bounding box center [254, 356] width 164 height 27
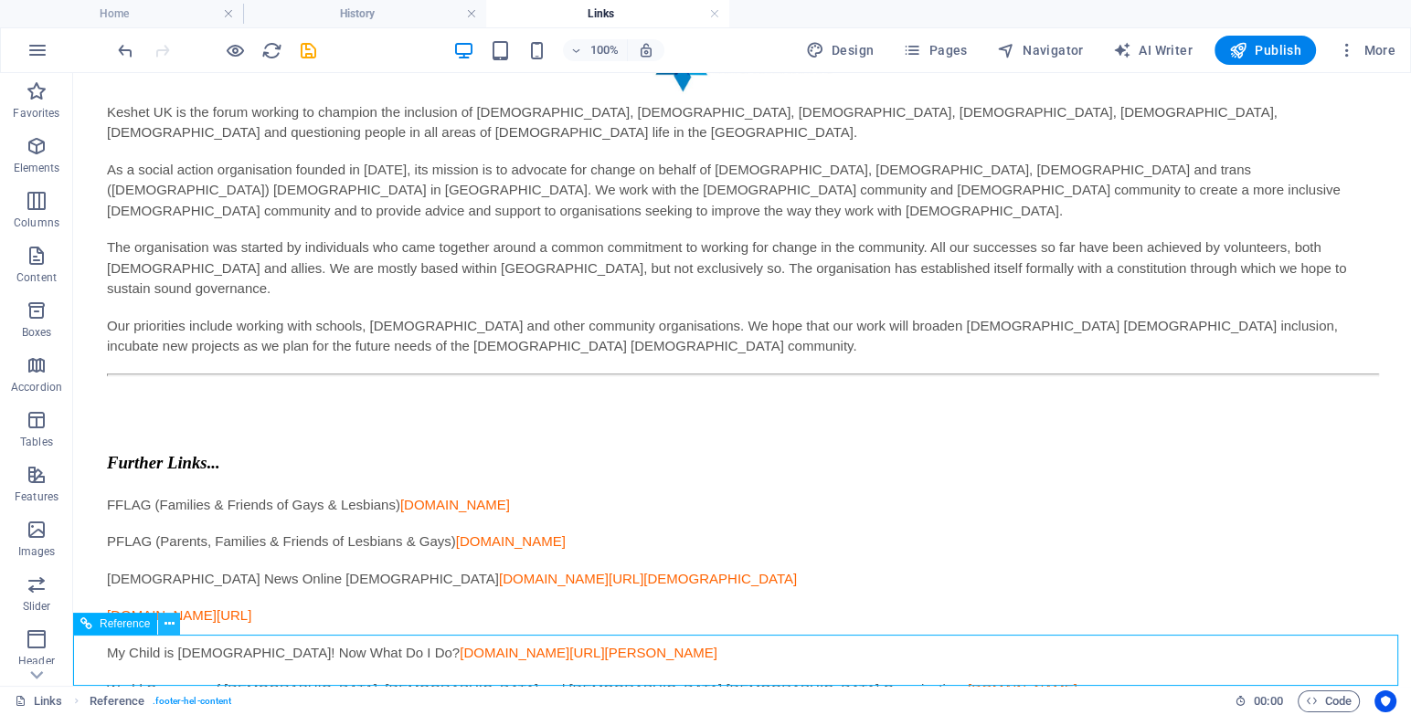
click at [180, 623] on button at bounding box center [169, 624] width 22 height 22
click at [252, 551] on div "Further Links... FFLAG (Families & Friends of Gays & Lesbians) [DOMAIN_NAME] PF…" at bounding box center [741, 687] width 1323 height 555
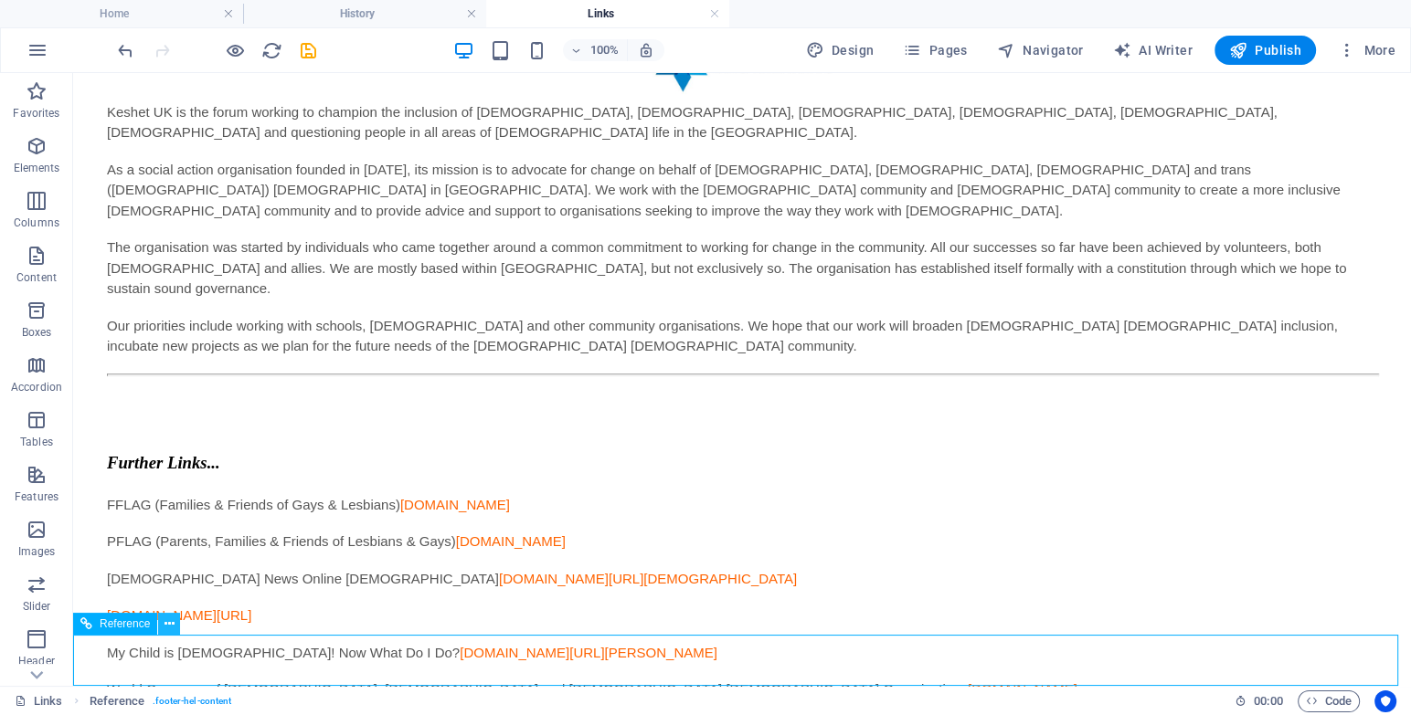
click at [167, 629] on icon at bounding box center [169, 624] width 10 height 19
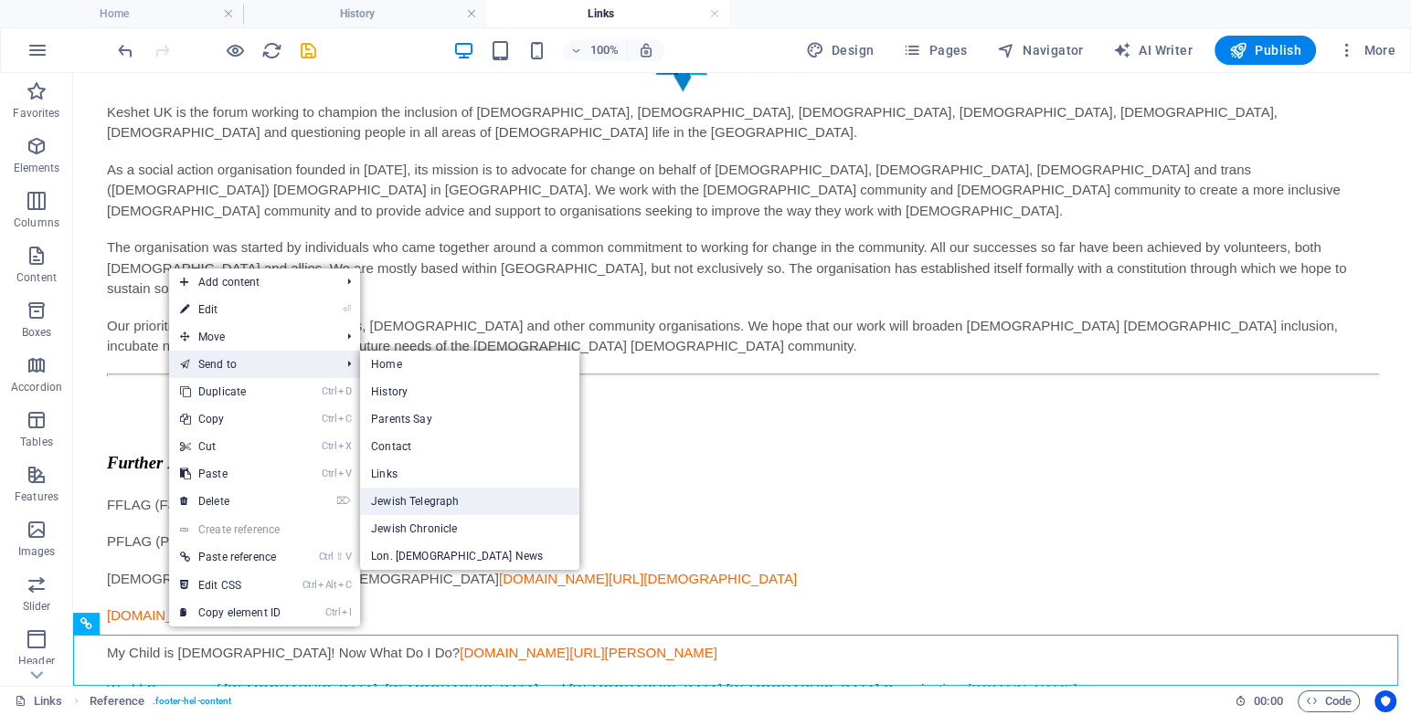
click at [424, 504] on link "Jewish Telegraph" at bounding box center [469, 501] width 219 height 27
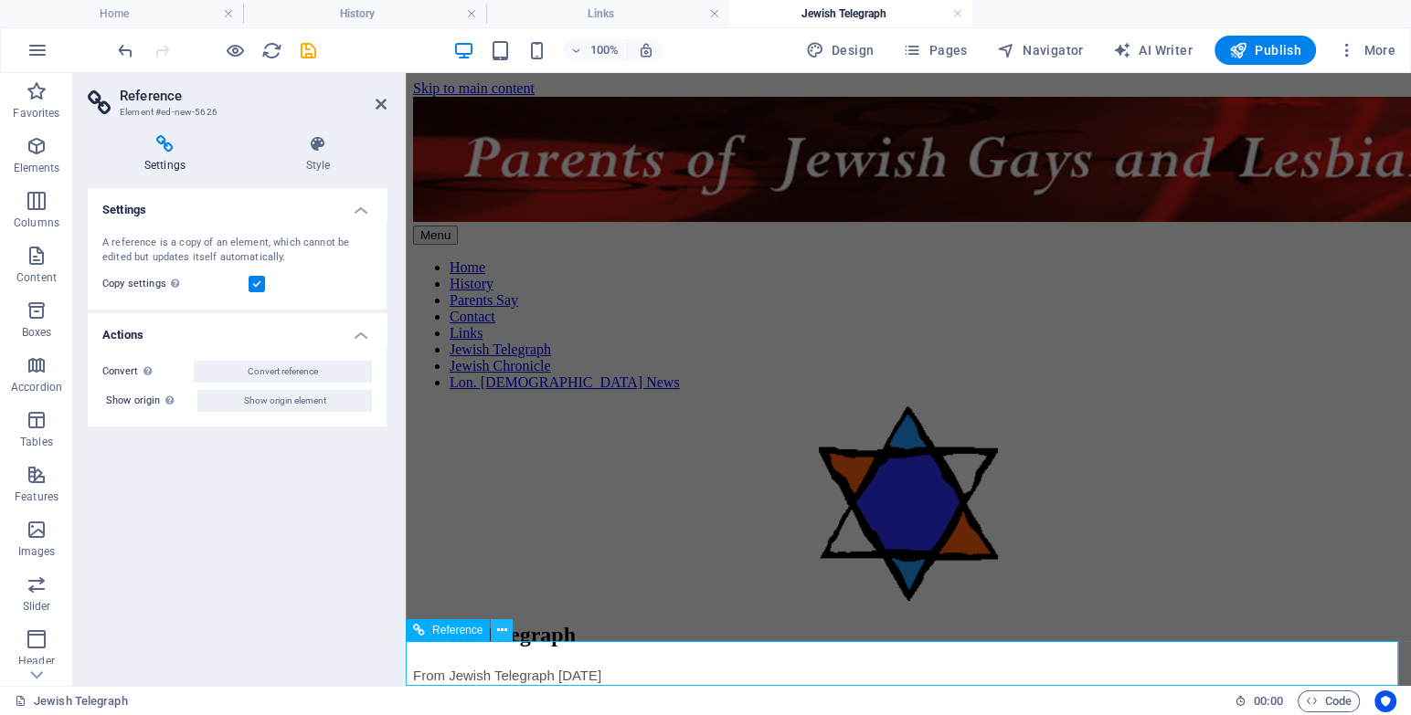
scroll to position [291, 0]
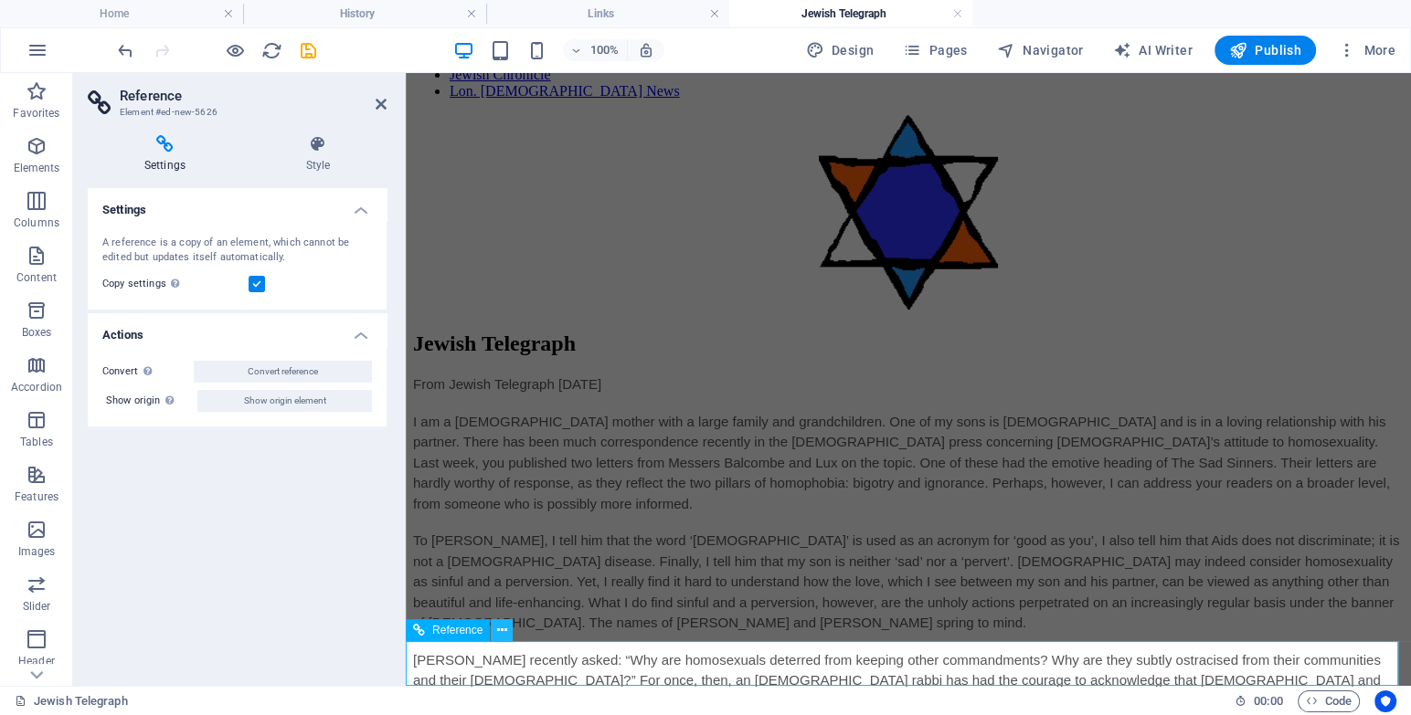
click at [497, 629] on icon at bounding box center [502, 630] width 10 height 19
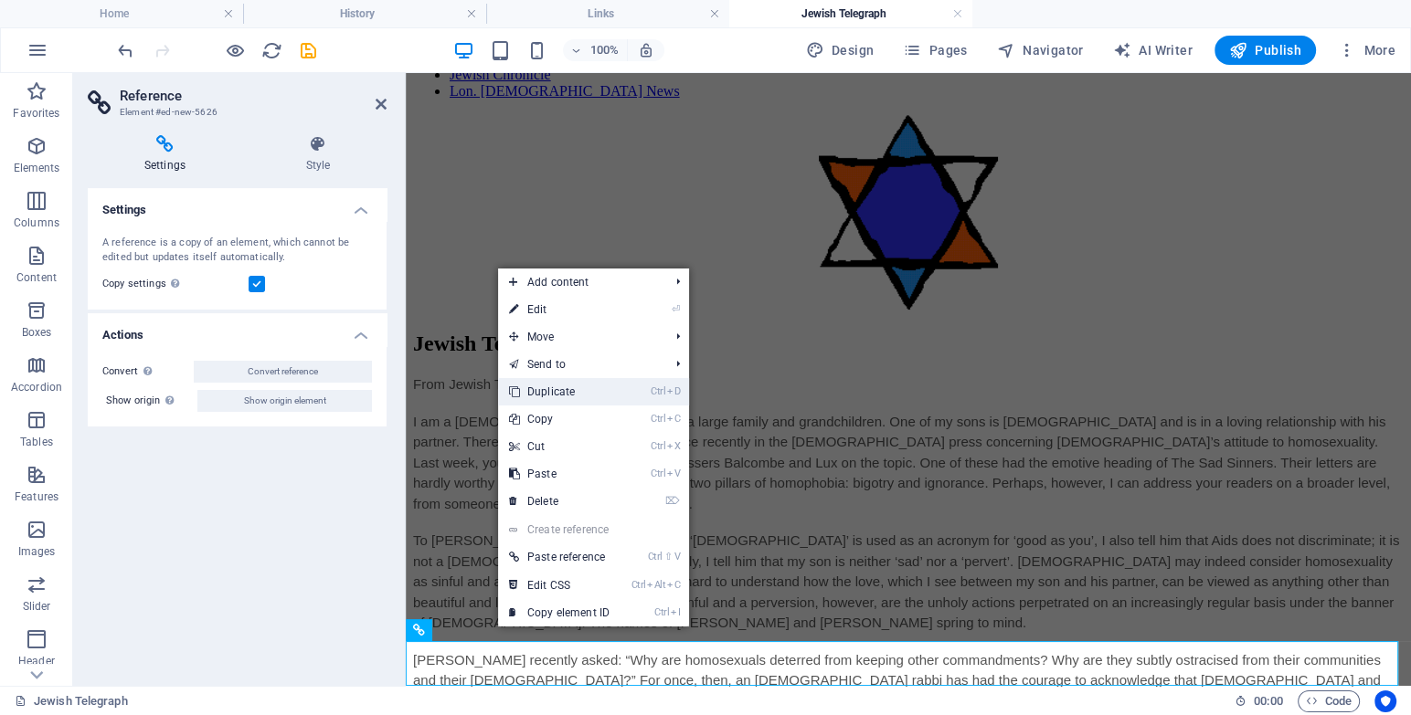
click at [570, 389] on link "Ctrl D Duplicate" at bounding box center [559, 391] width 122 height 27
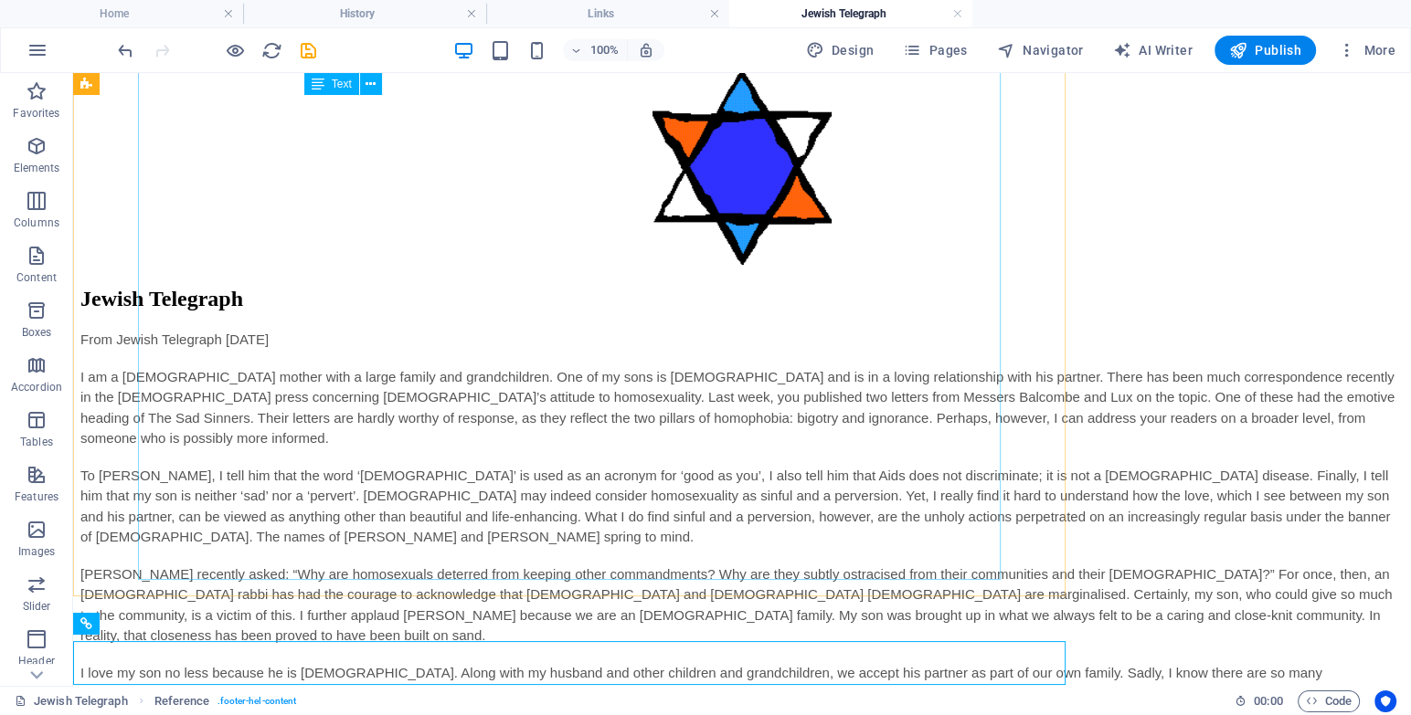
scroll to position [337, 0]
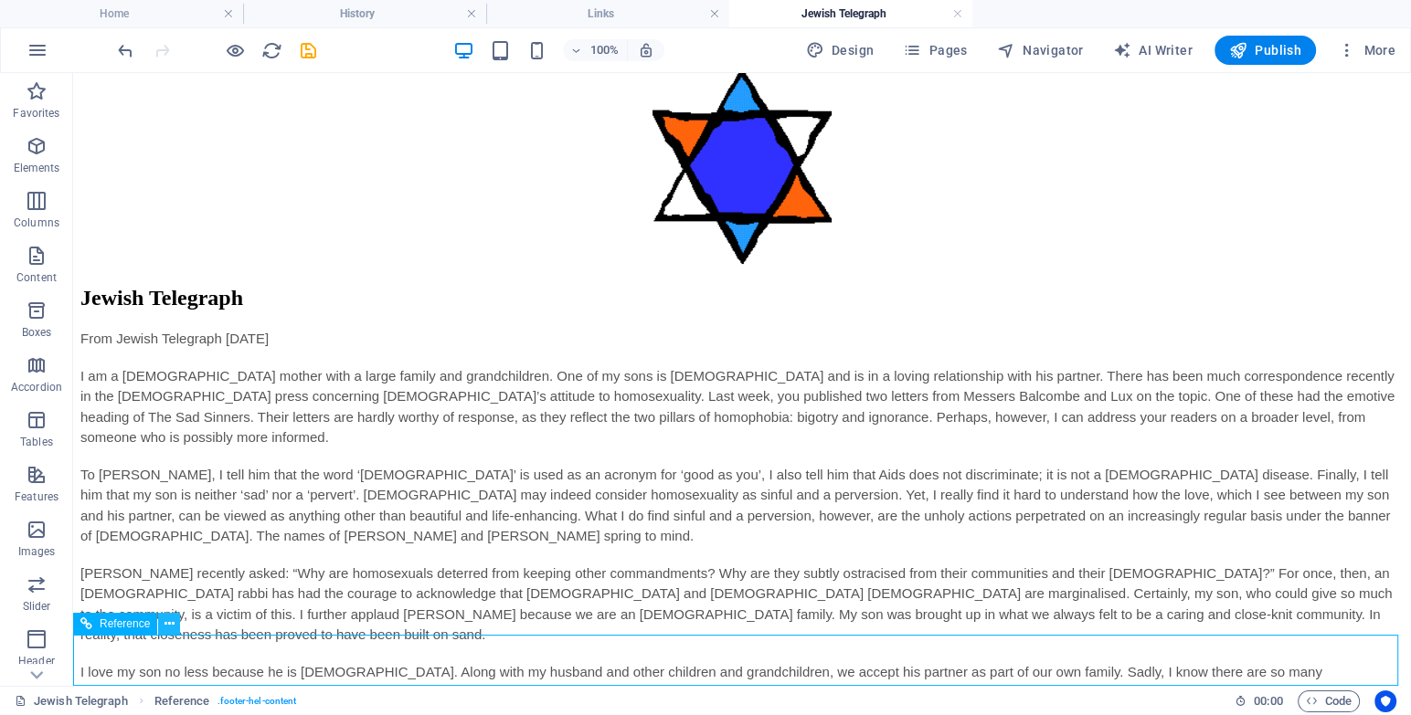
click at [172, 620] on icon at bounding box center [169, 624] width 10 height 19
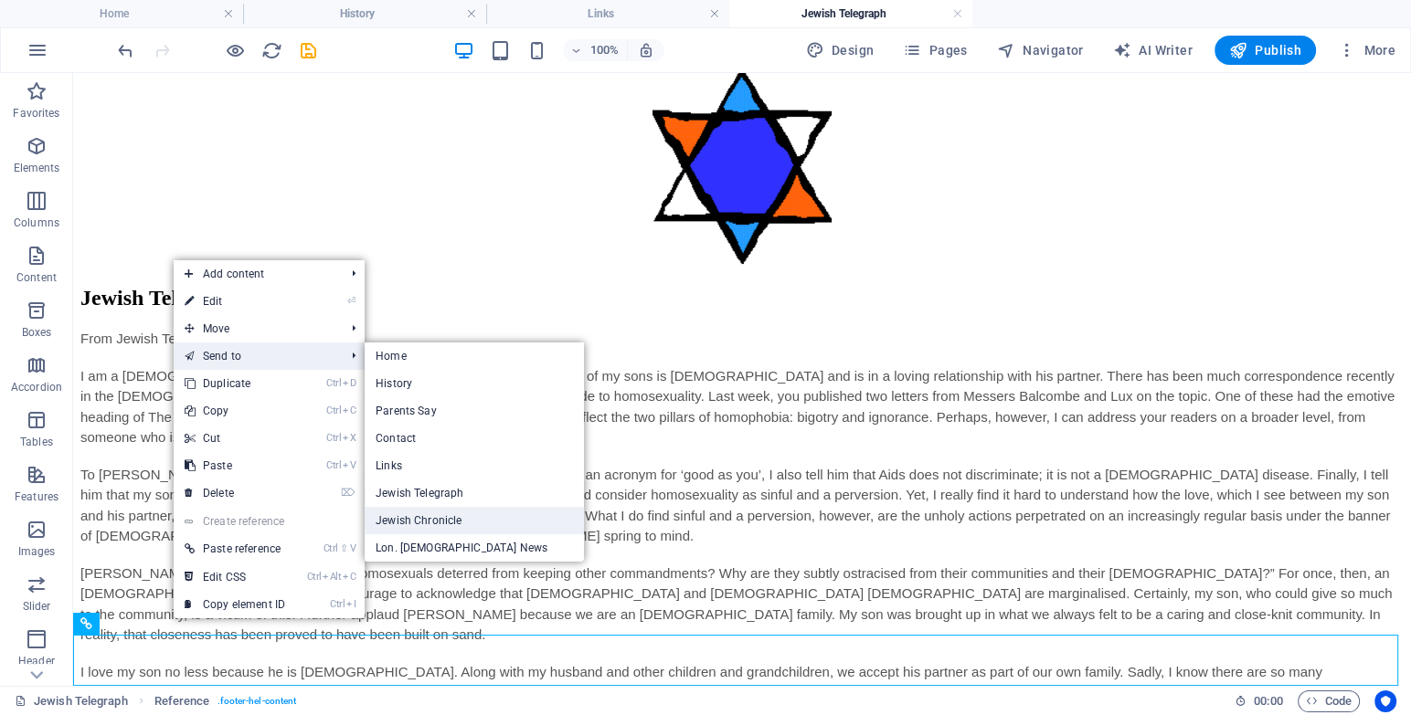
click at [435, 517] on link "Jewish Chronicle" at bounding box center [474, 520] width 219 height 27
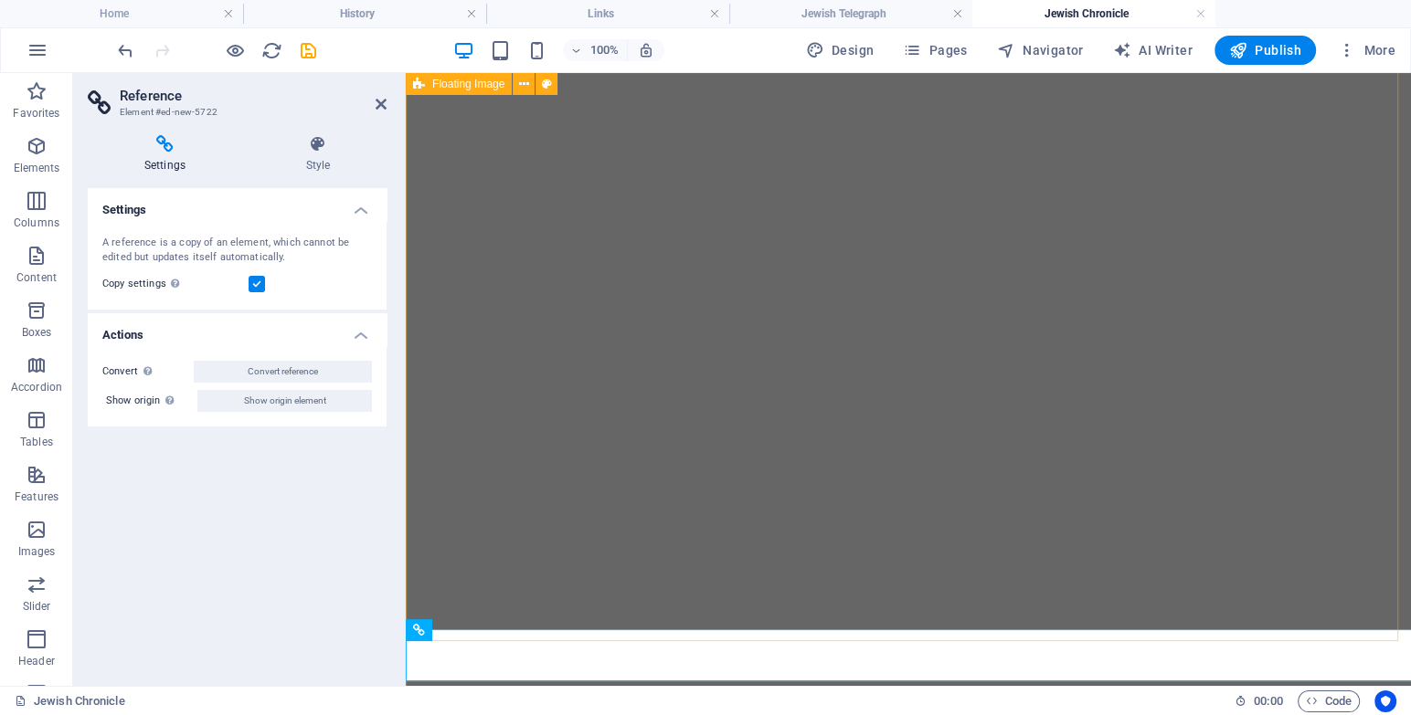
scroll to position [0, 0]
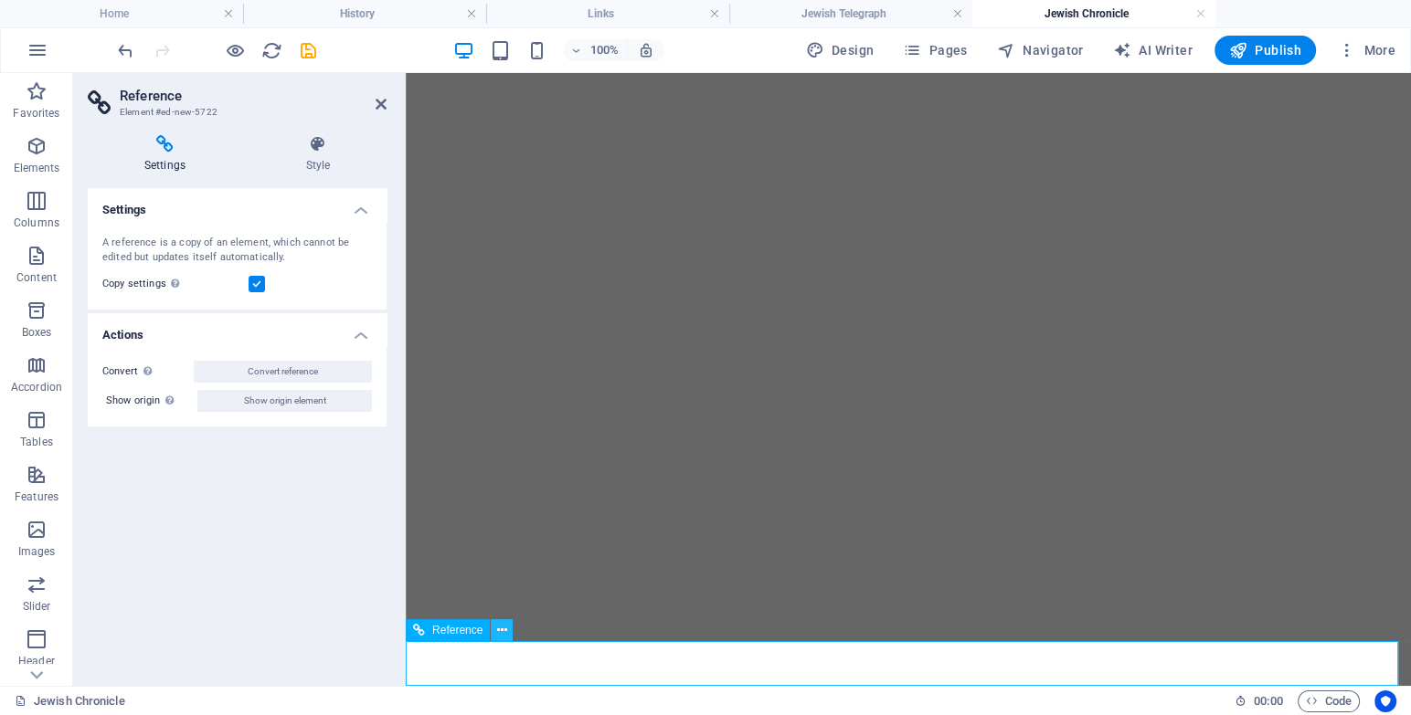
click at [497, 634] on icon at bounding box center [502, 630] width 10 height 19
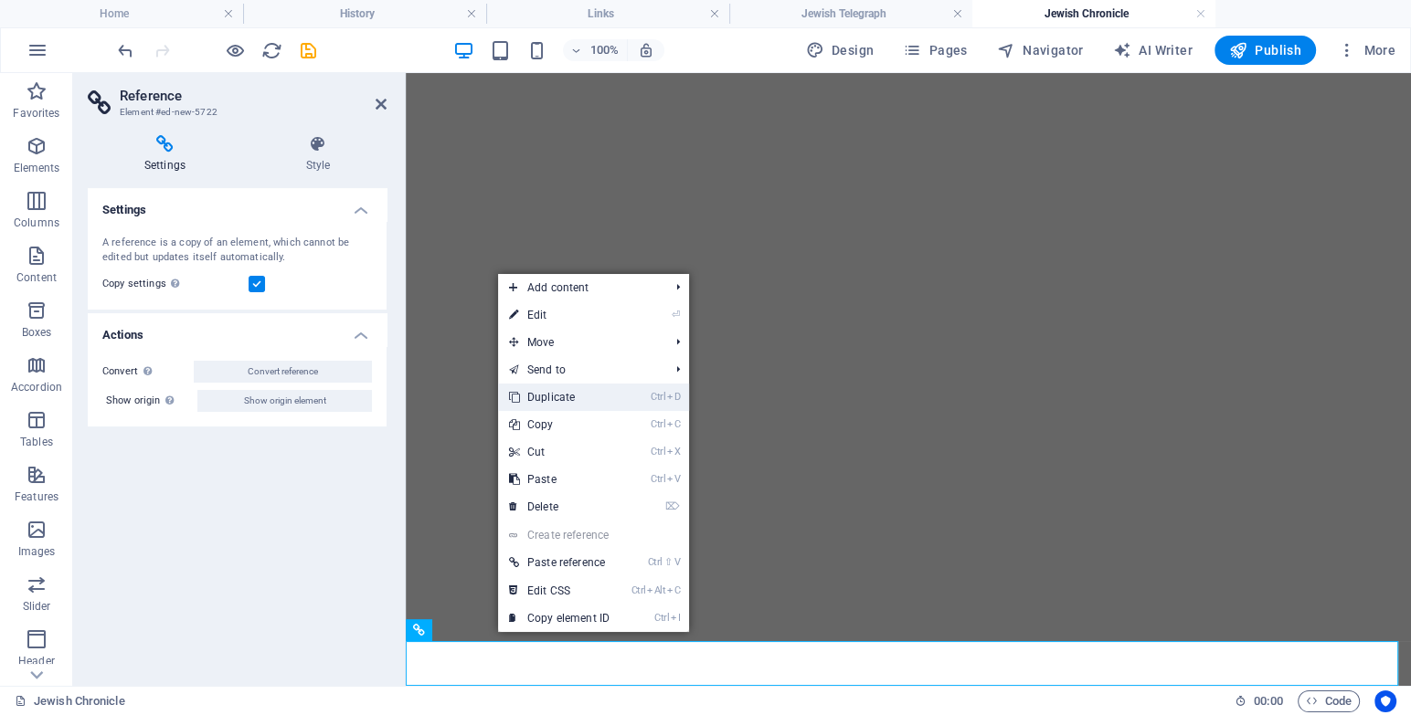
click at [572, 392] on link "Ctrl D Duplicate" at bounding box center [559, 397] width 122 height 27
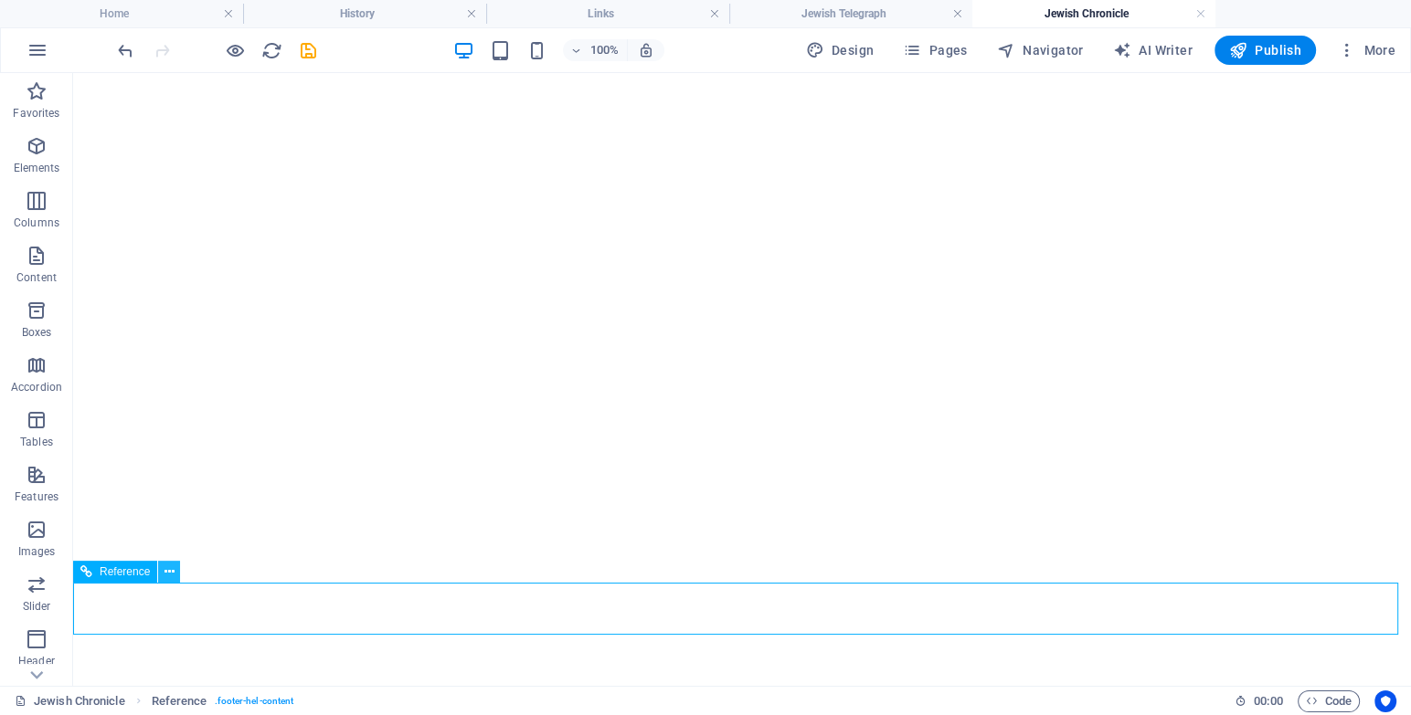
click at [170, 577] on icon at bounding box center [169, 572] width 10 height 19
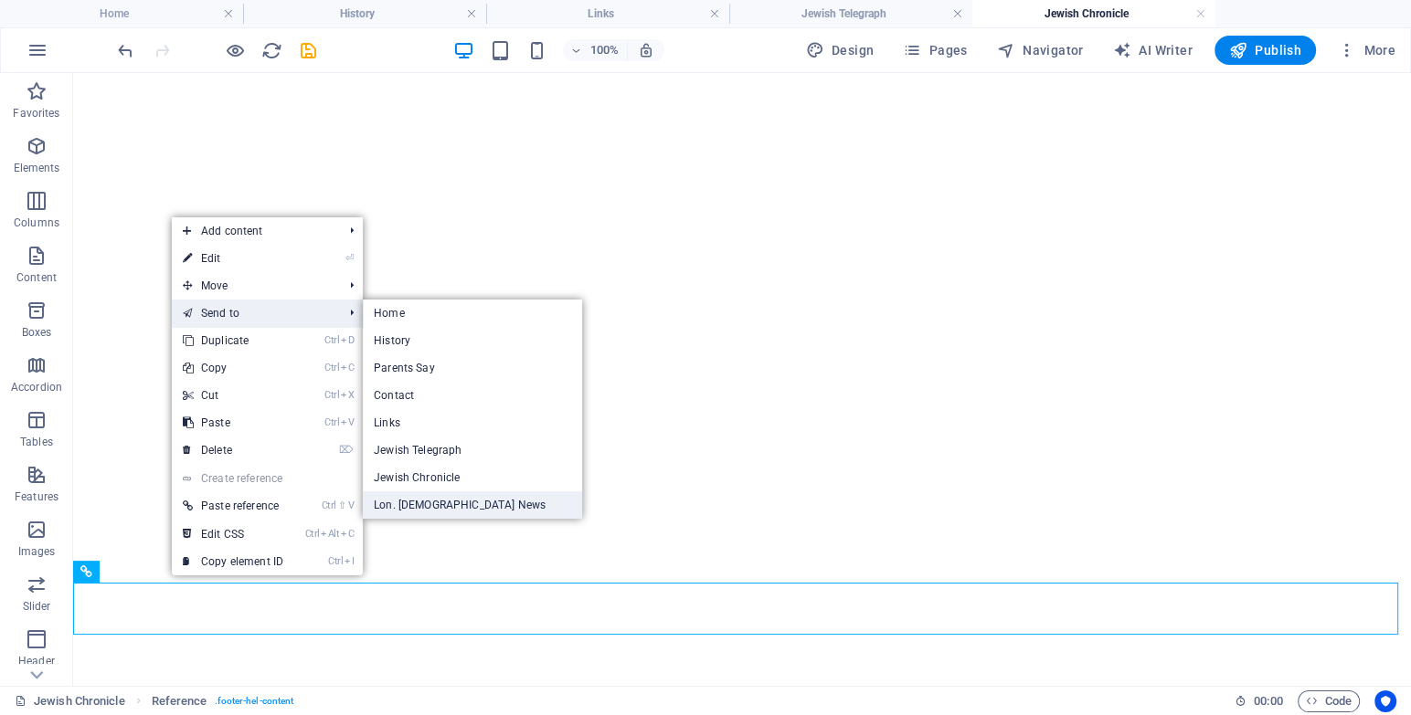
click at [438, 502] on link "Lon. [DEMOGRAPHIC_DATA] News" at bounding box center [472, 505] width 219 height 27
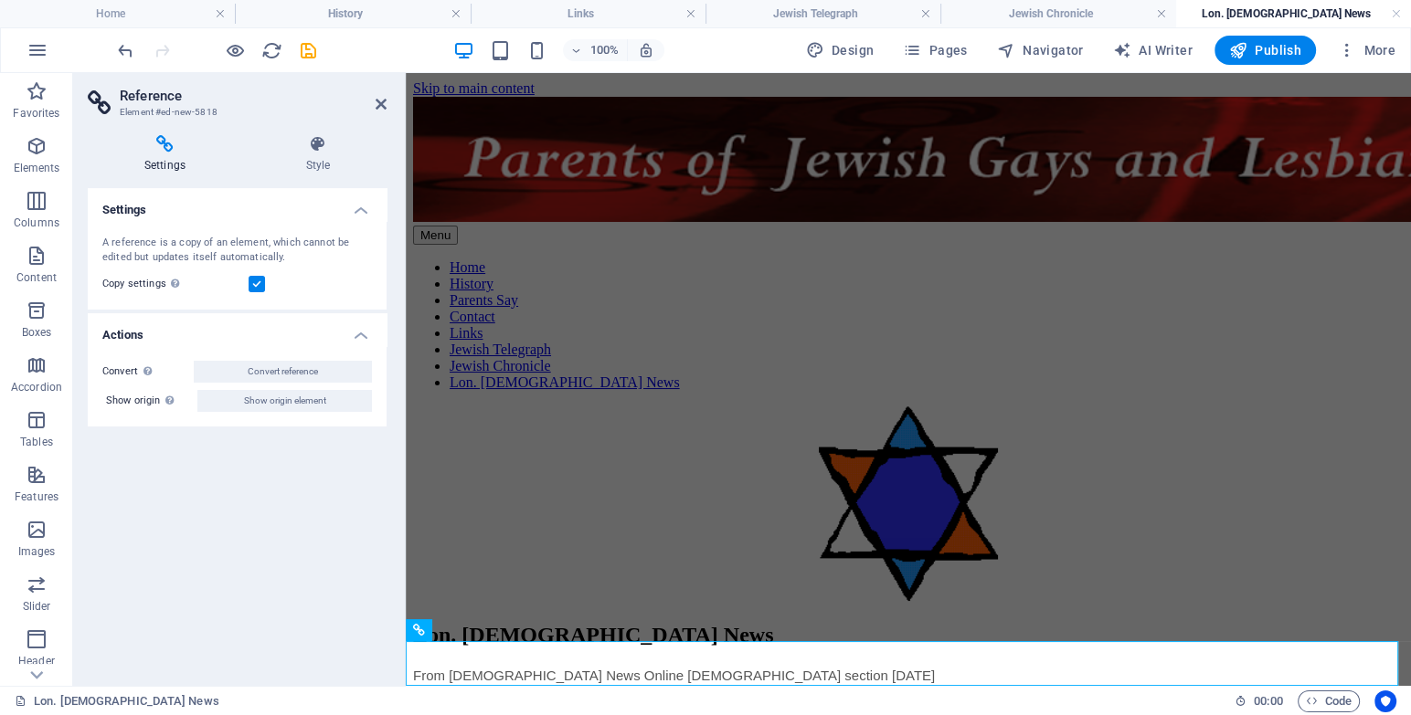
scroll to position [2514, 0]
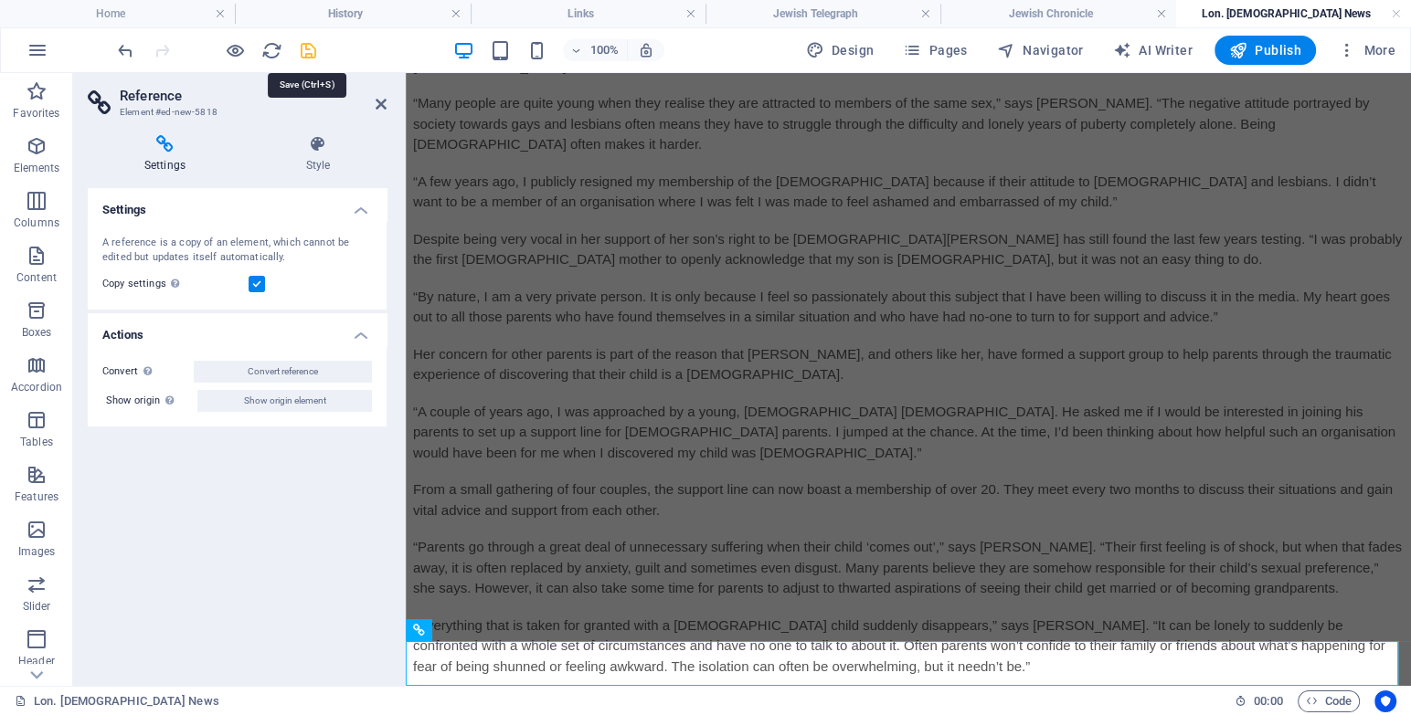
click at [307, 54] on icon "save" at bounding box center [308, 50] width 21 height 21
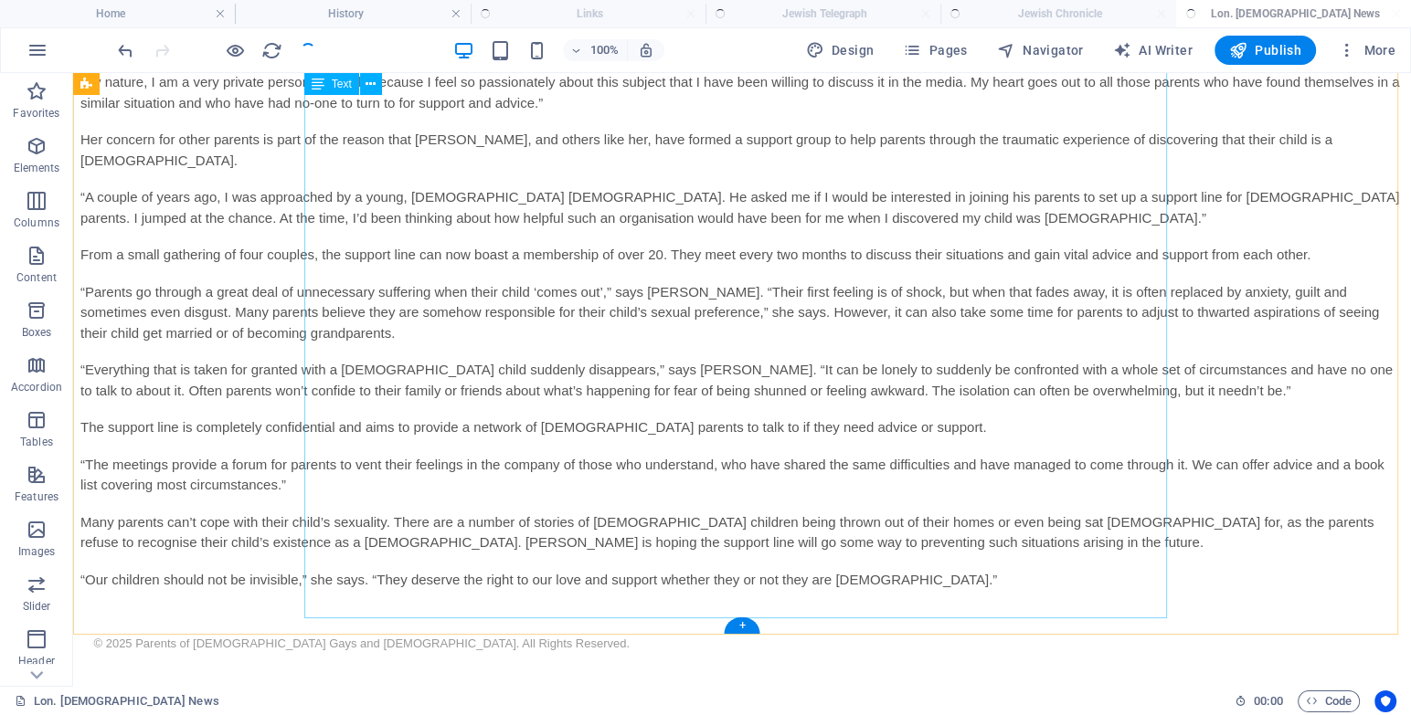
scroll to position [2509, 0]
